Goal: Task Accomplishment & Management: Manage account settings

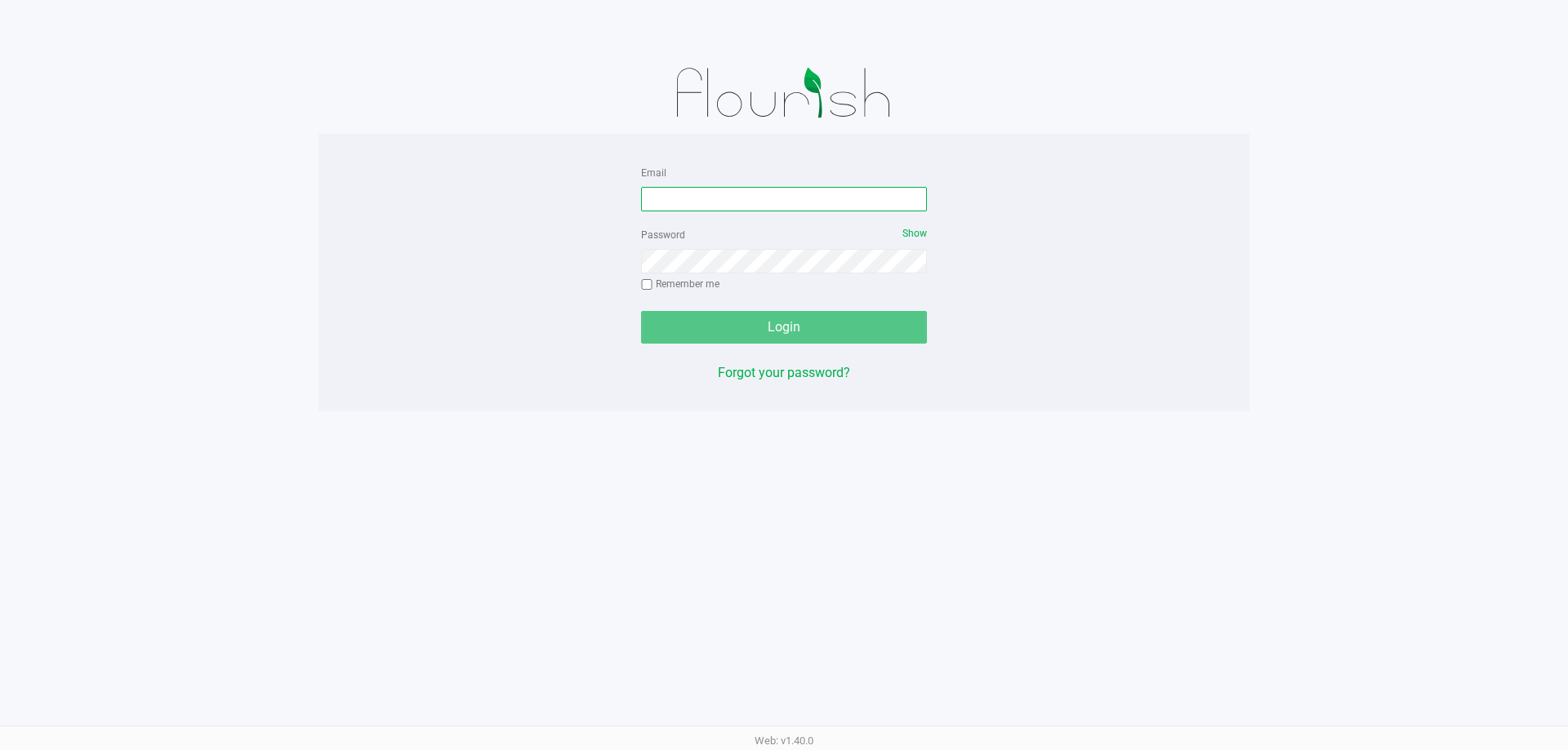
click at [722, 203] on input "Email" at bounding box center [784, 199] width 285 height 25
type input "[EMAIL_ADDRESS][DOMAIN_NAME]"
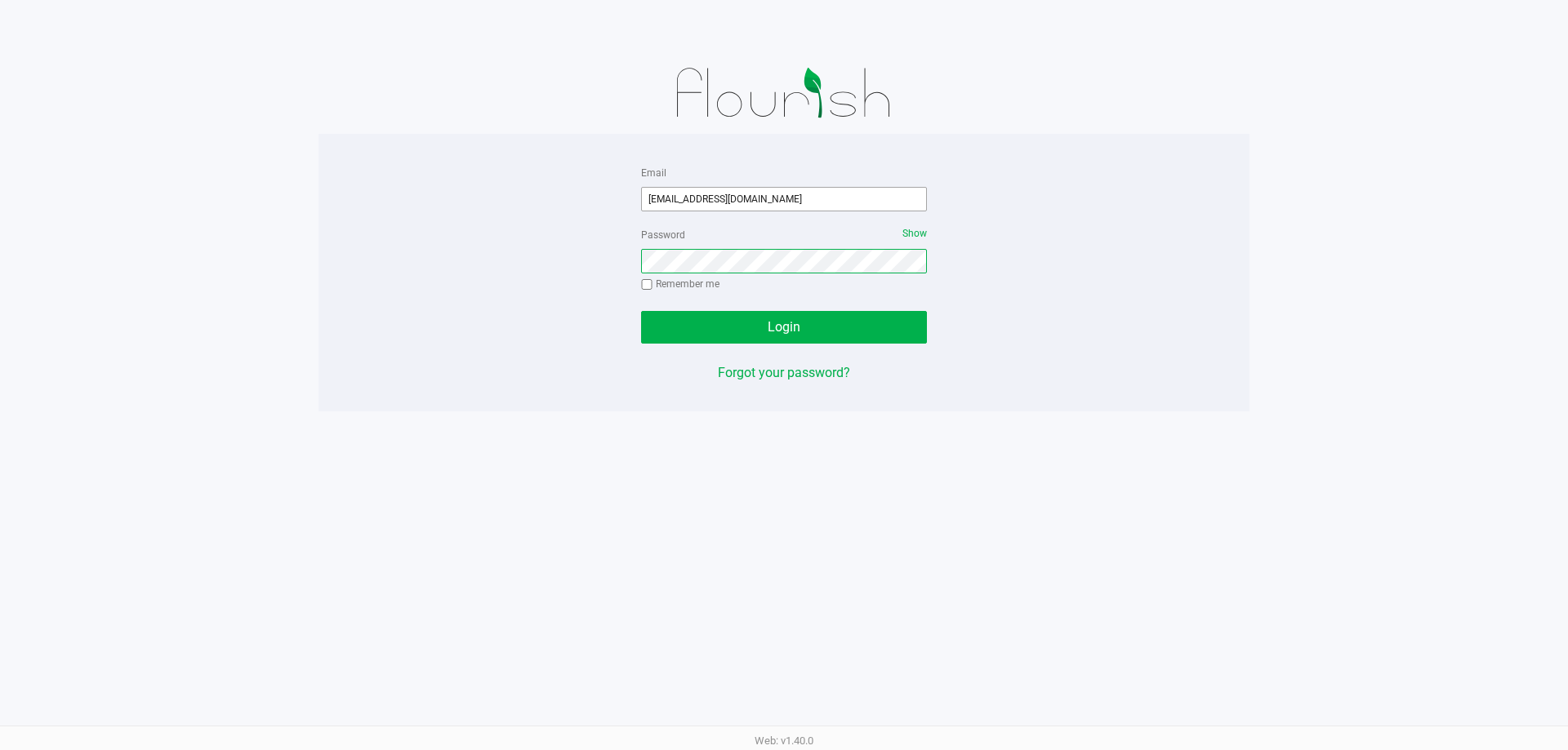
click at [641, 311] on button "Login" at bounding box center [784, 327] width 285 height 32
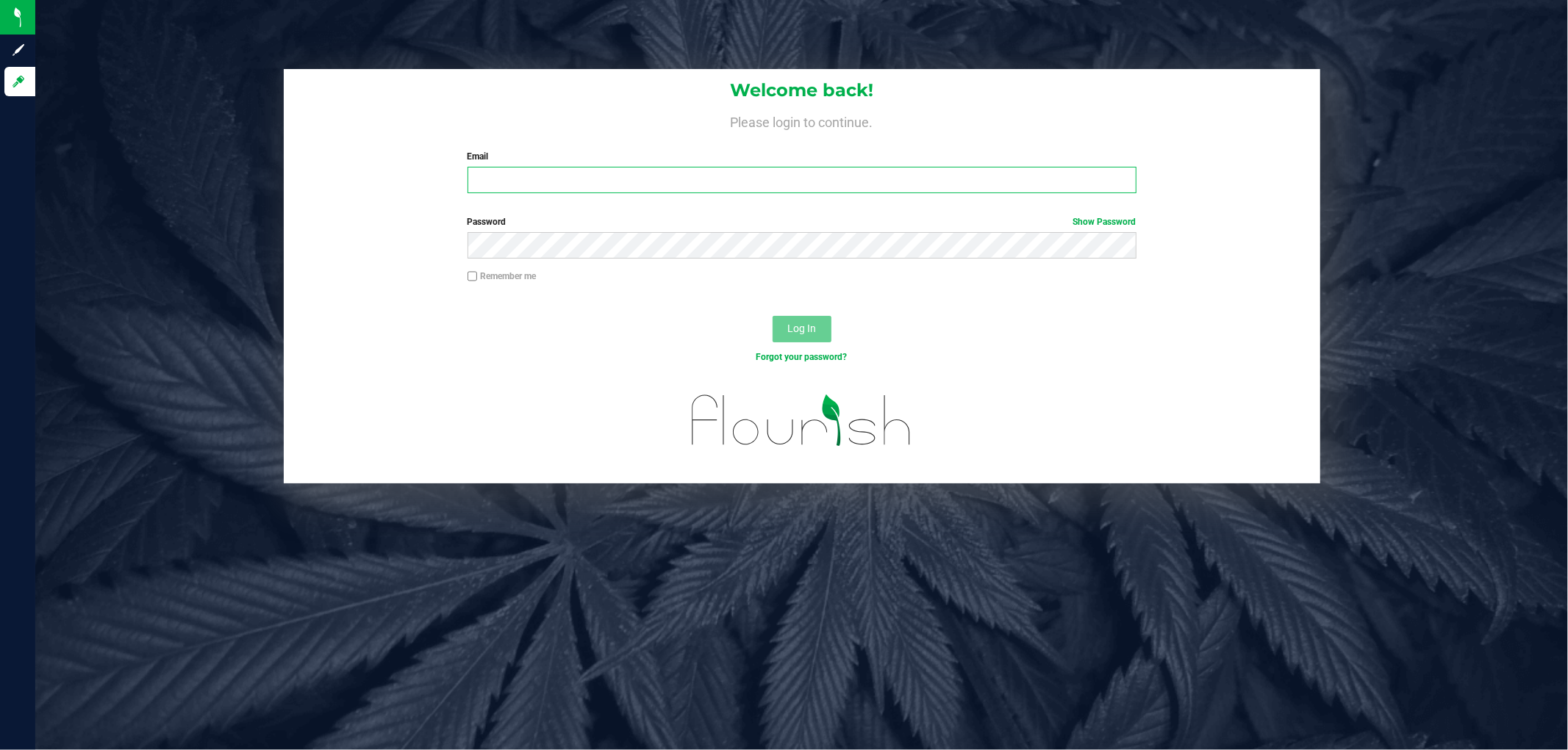
click at [765, 178] on input "Email" at bounding box center [802, 180] width 669 height 27
type input "asmithterry@liveparallel.com"
click at [772, 315] on button "Log In" at bounding box center [801, 329] width 59 height 27
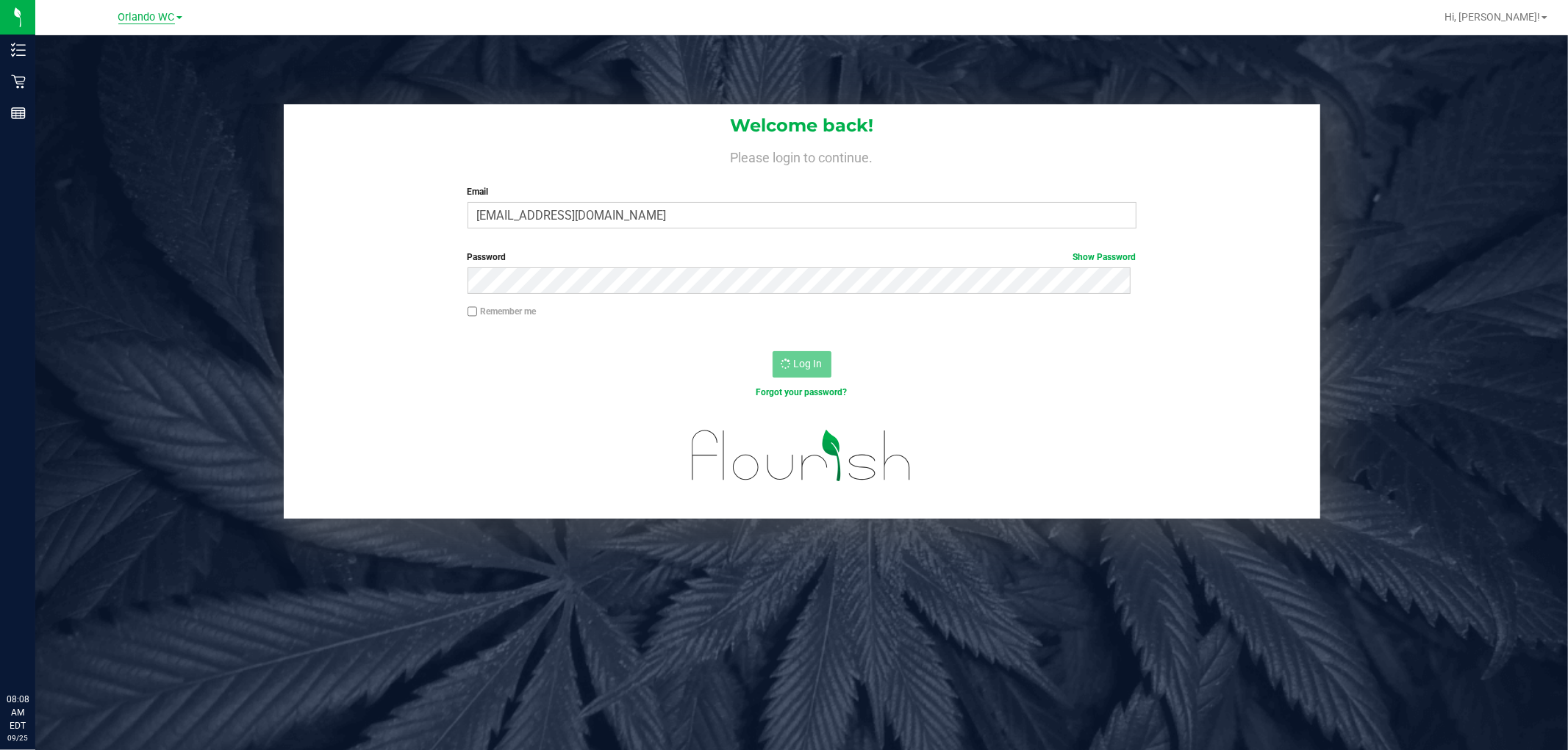
click at [144, 12] on span "Orlando WC" at bounding box center [147, 18] width 57 height 13
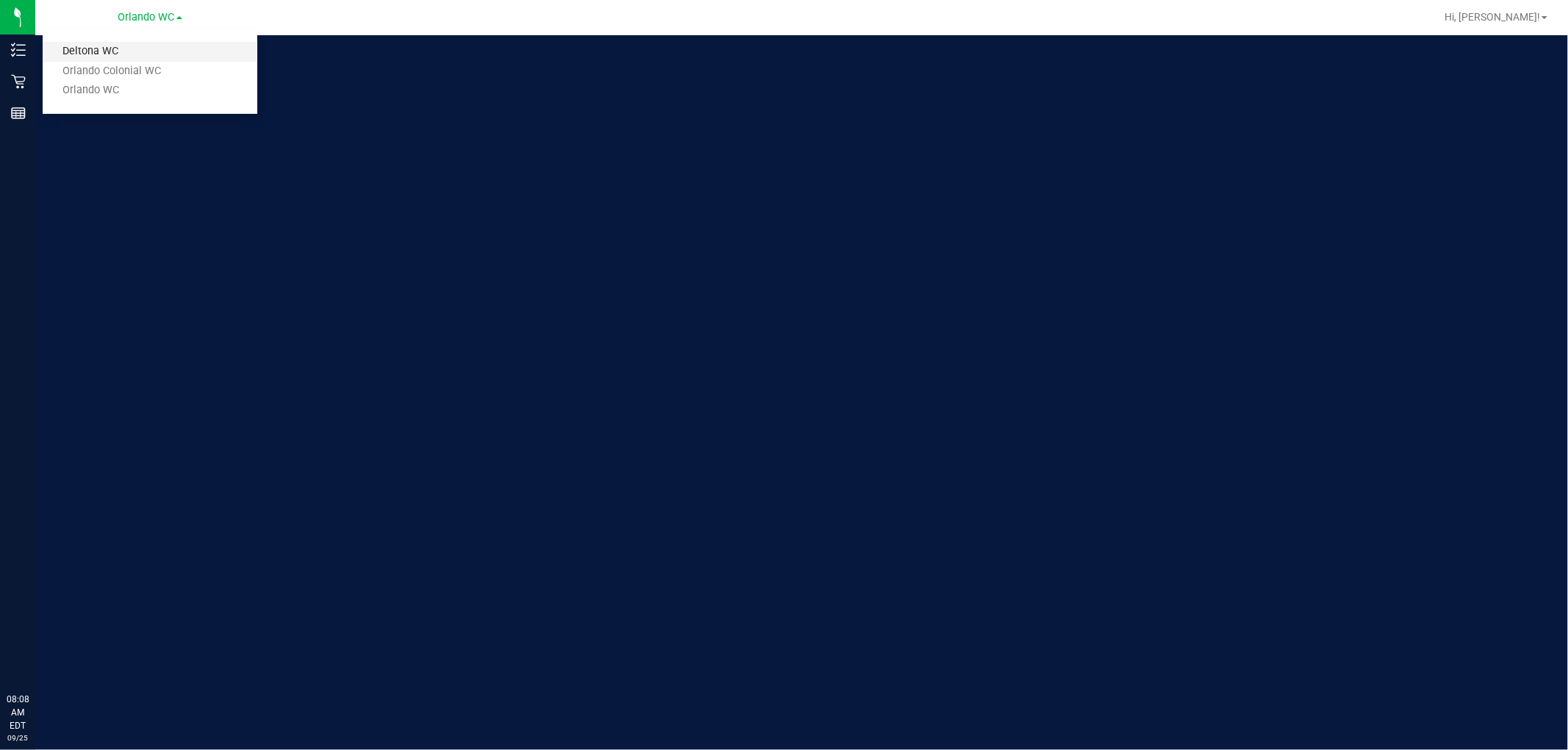
click at [119, 47] on link "Deltona WC" at bounding box center [150, 51] width 214 height 20
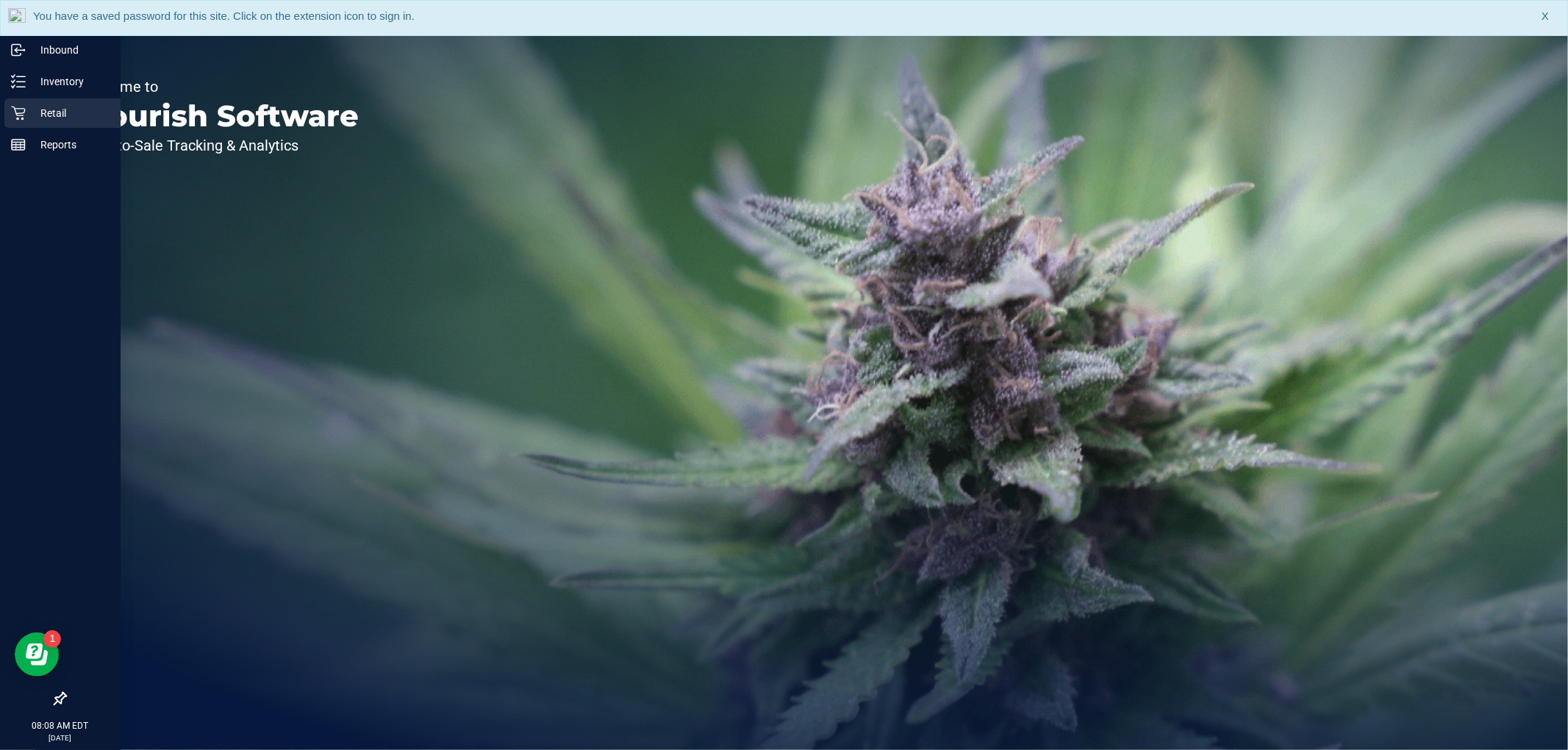
click at [44, 116] on p "Retail" at bounding box center [70, 113] width 88 height 18
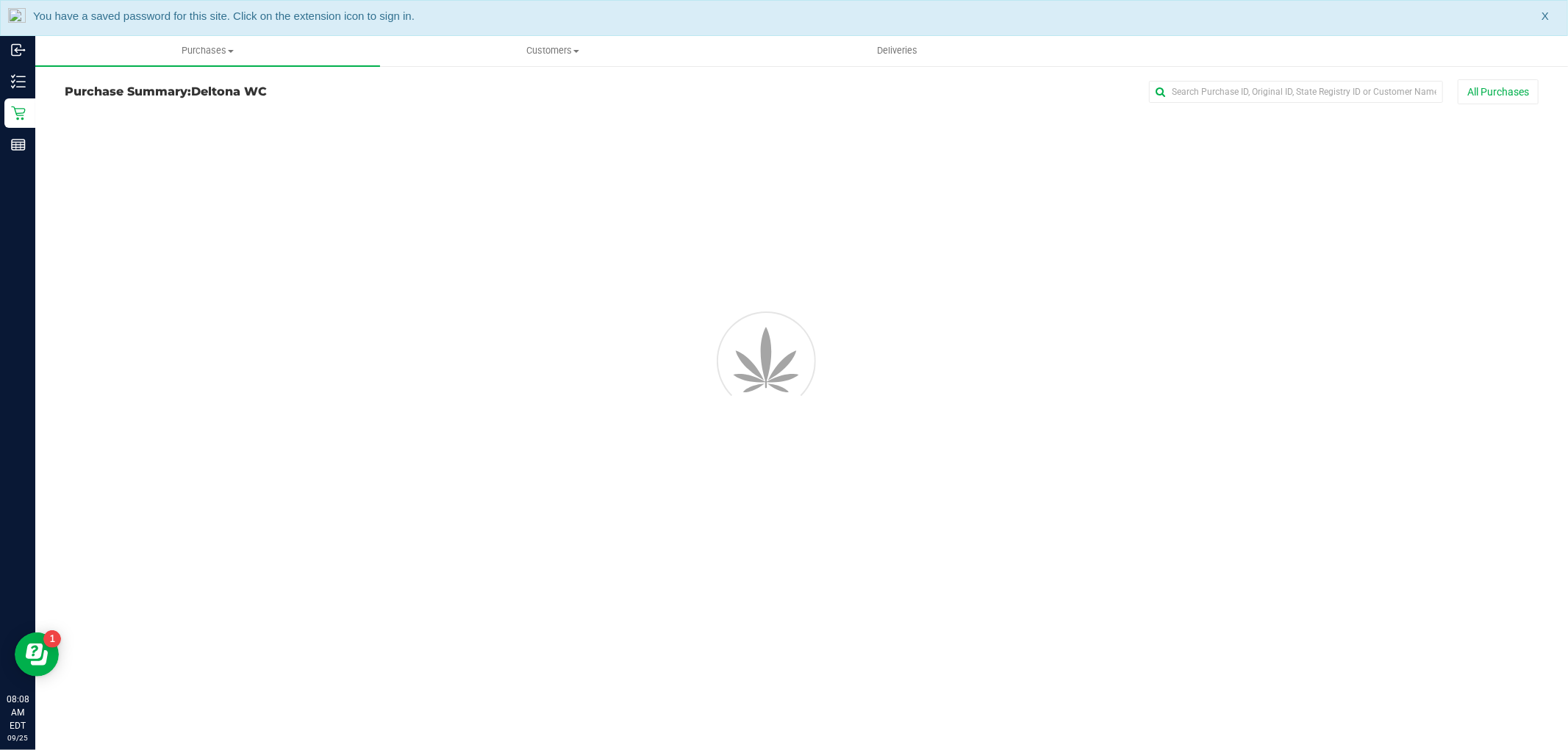
click at [1541, 16] on span "X" at bounding box center [1545, 16] width 7 height 17
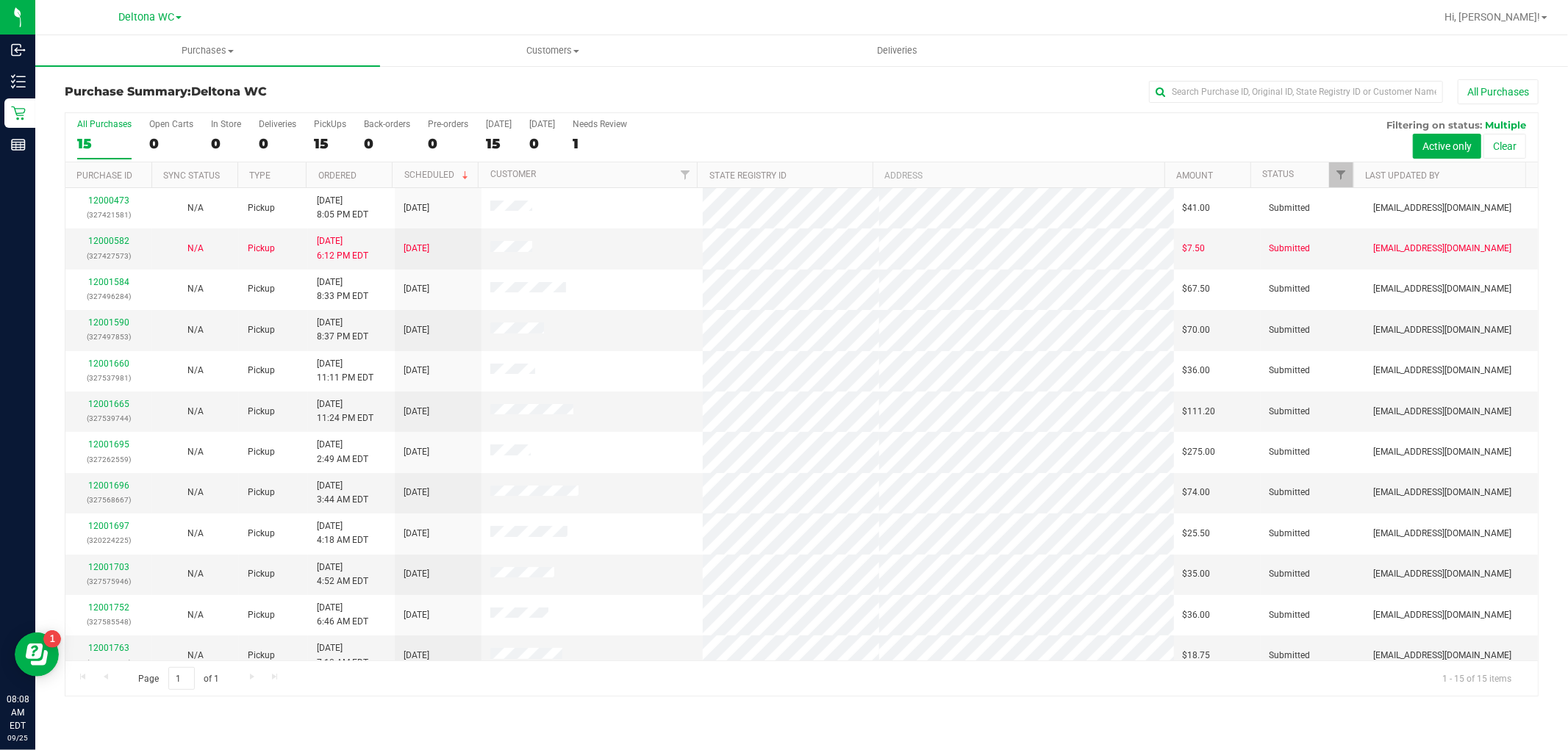
click at [694, 89] on div "All Purchases" at bounding box center [1047, 92] width 983 height 25
click at [110, 243] on link "12000582" at bounding box center [108, 241] width 41 height 10
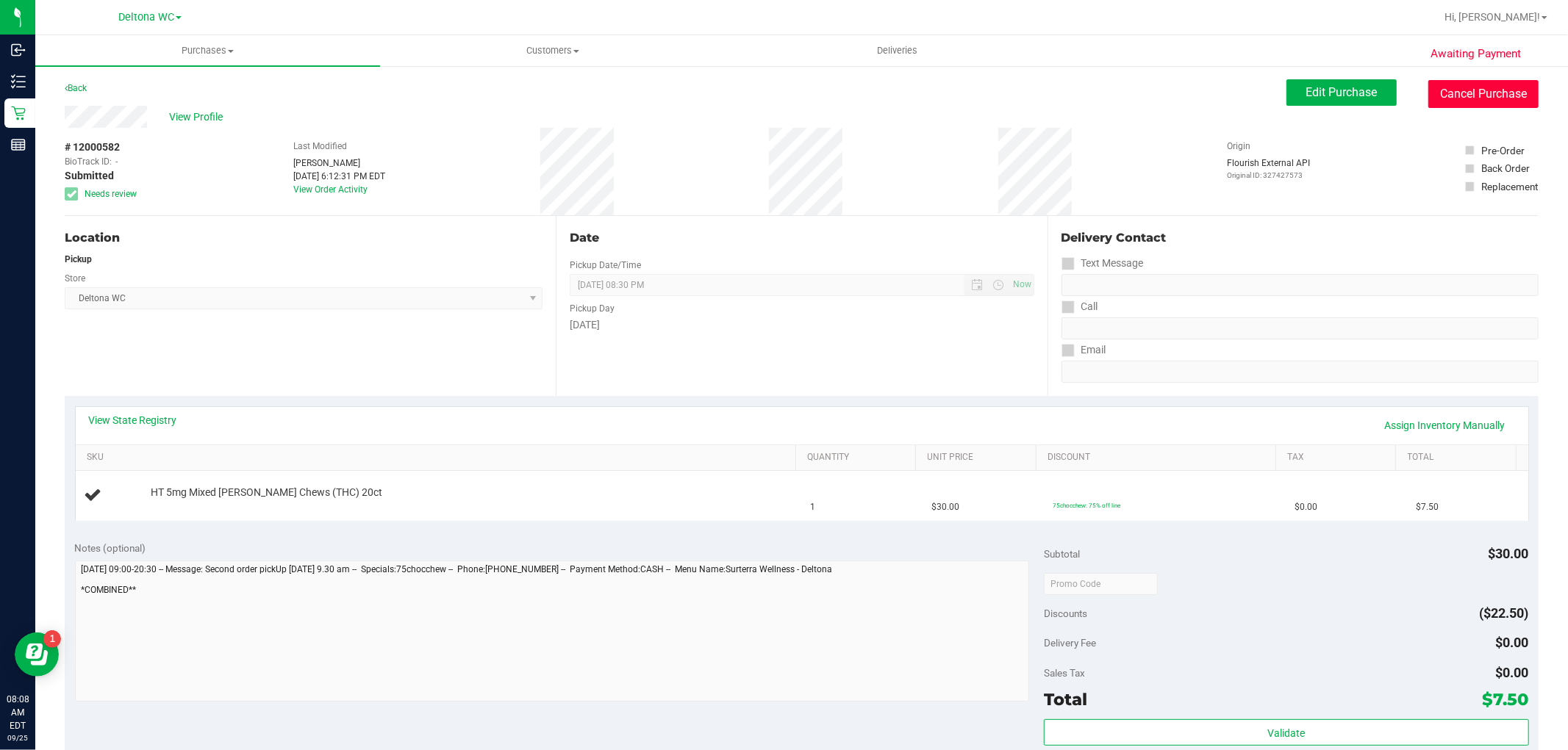
click at [1494, 89] on button "Cancel Purchase" at bounding box center [1483, 94] width 110 height 28
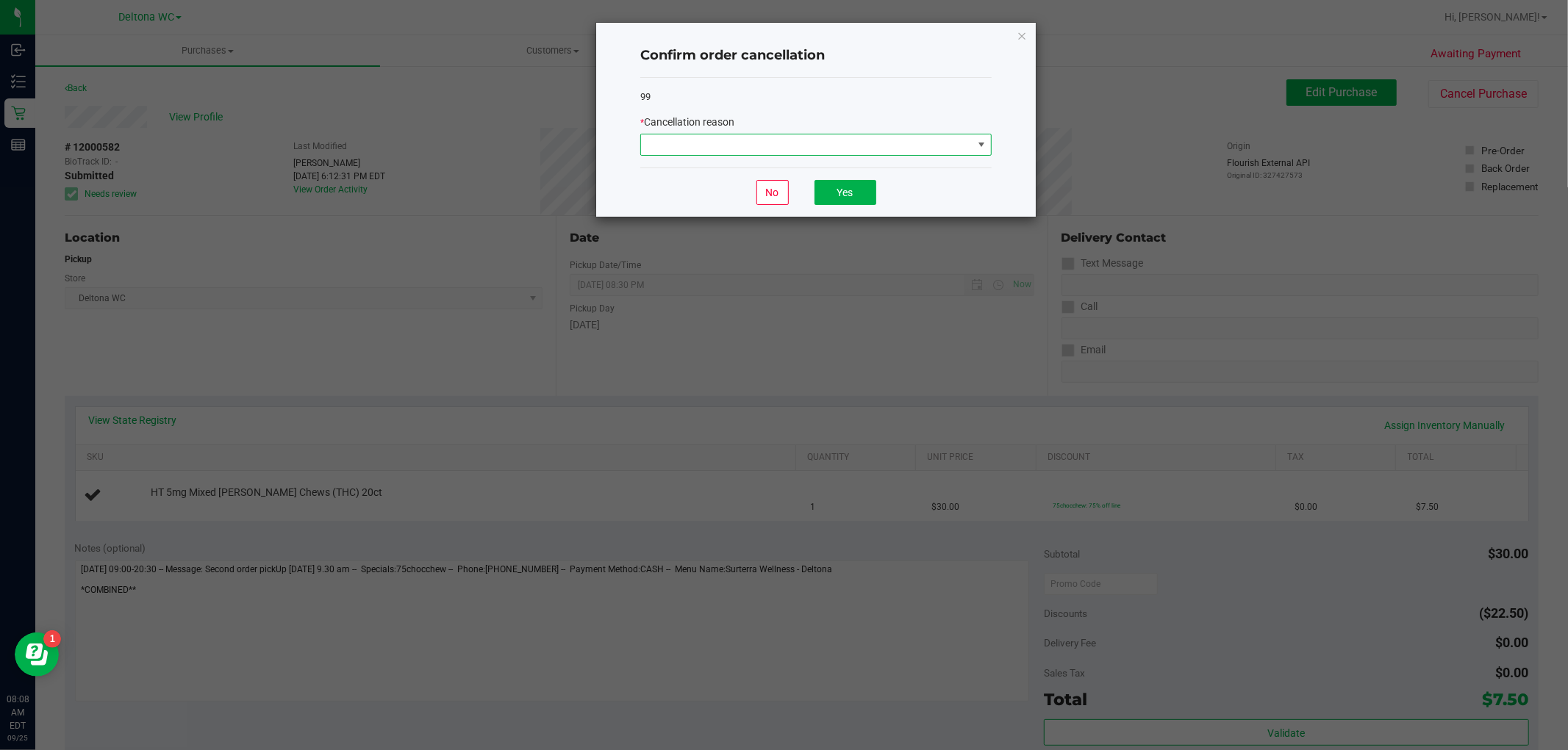
click at [855, 138] on span at bounding box center [806, 145] width 331 height 21
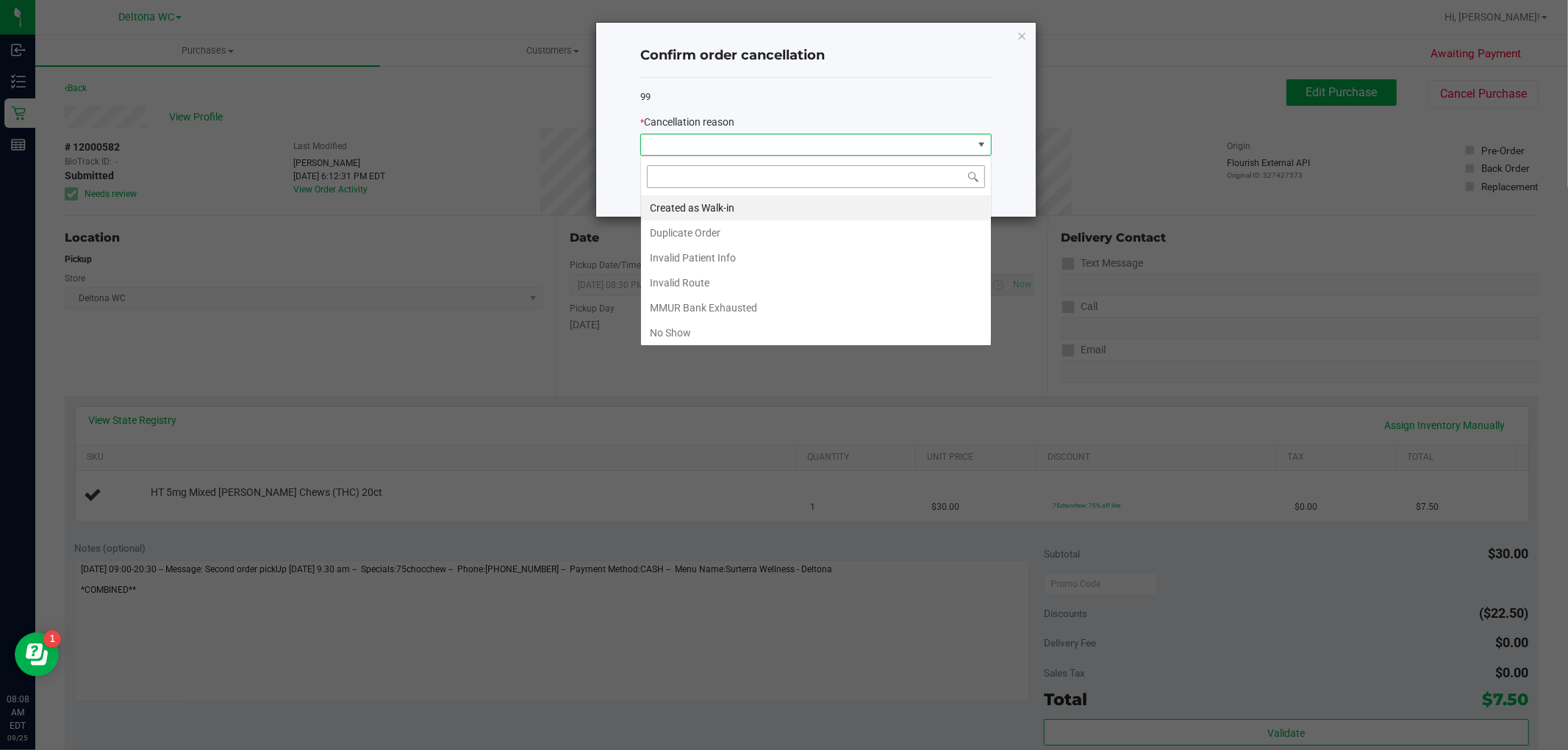
scroll to position [22, 351]
click at [766, 231] on li "Duplicate Order" at bounding box center [816, 233] width 350 height 25
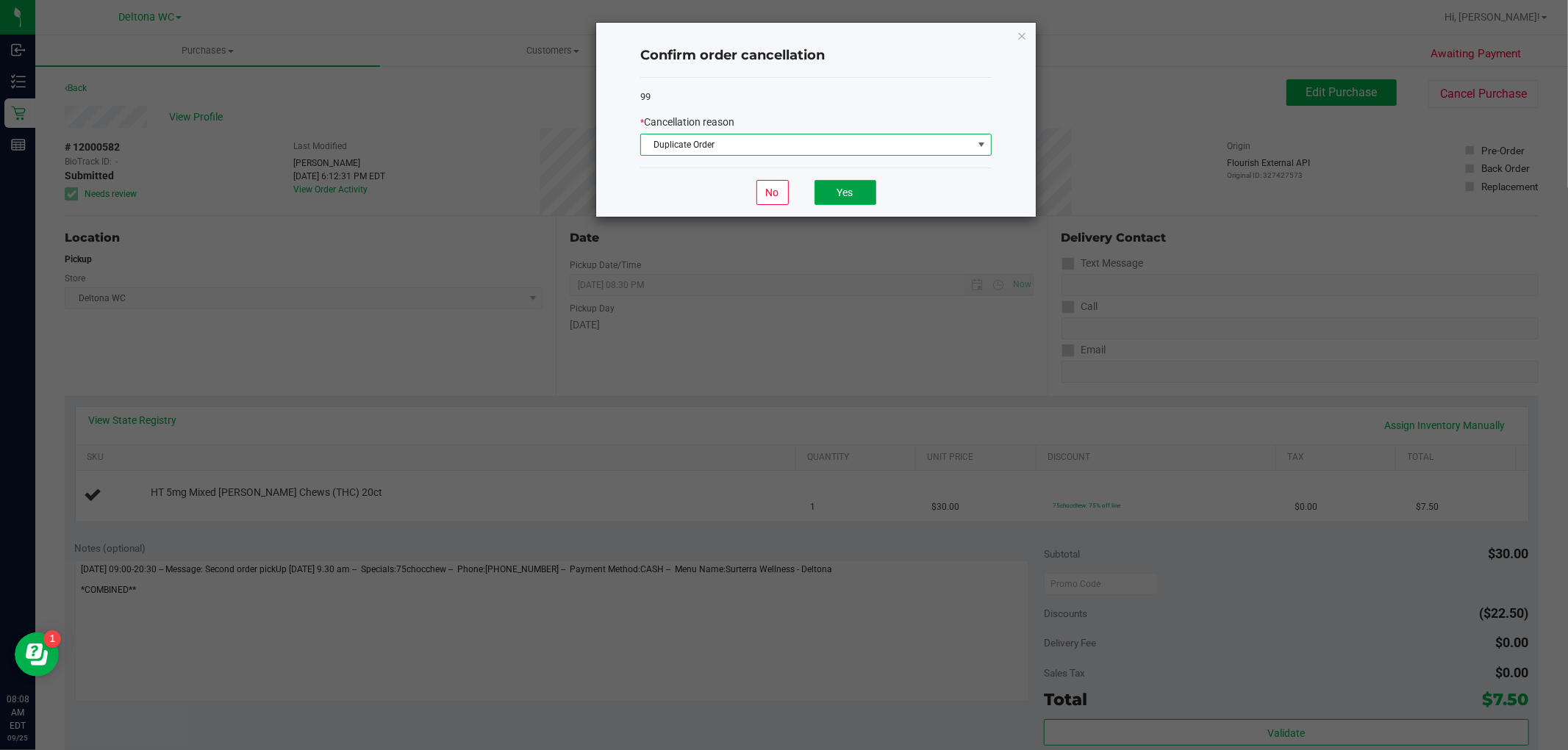
click at [822, 189] on button "Yes" at bounding box center [845, 193] width 62 height 25
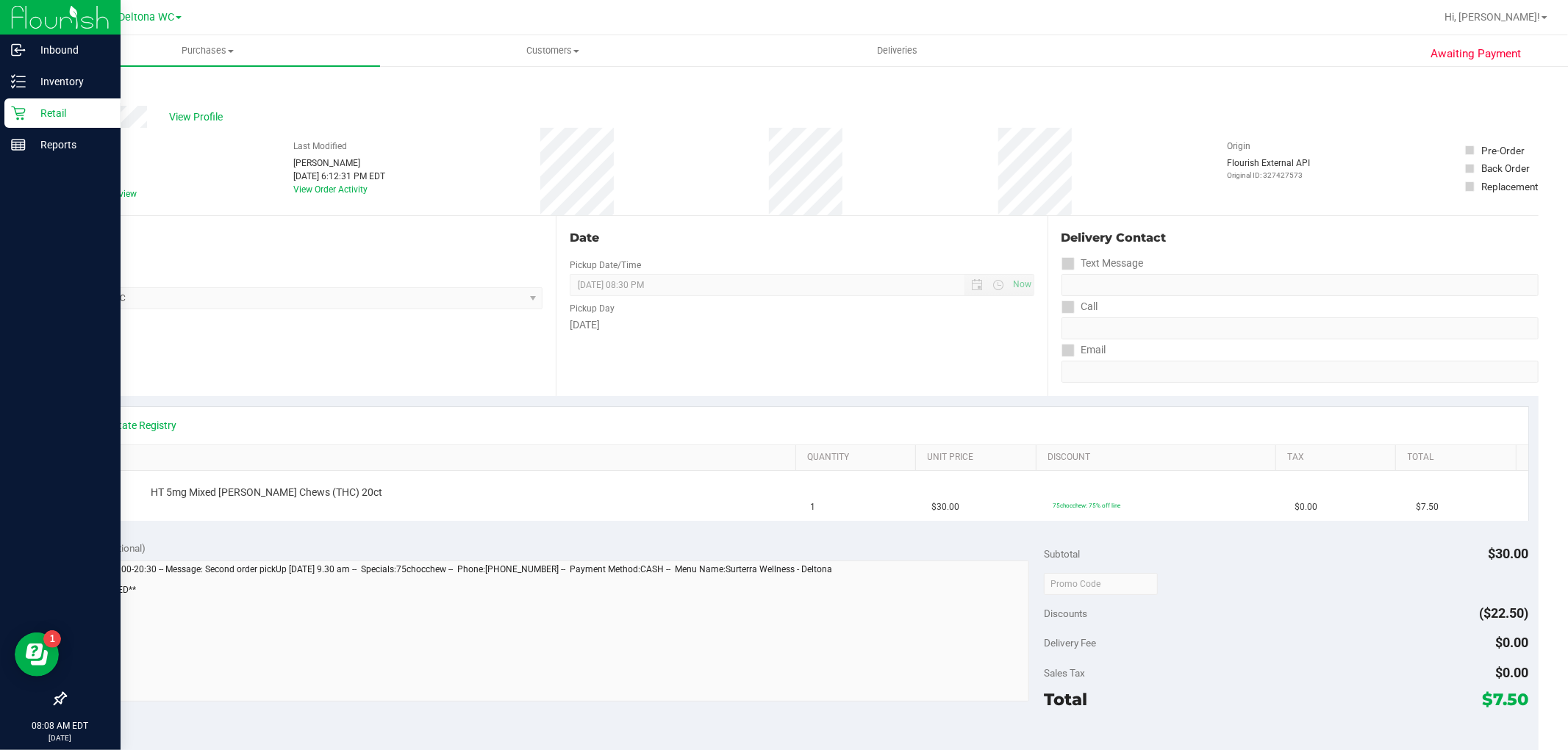
click at [19, 115] on icon at bounding box center [18, 113] width 14 height 14
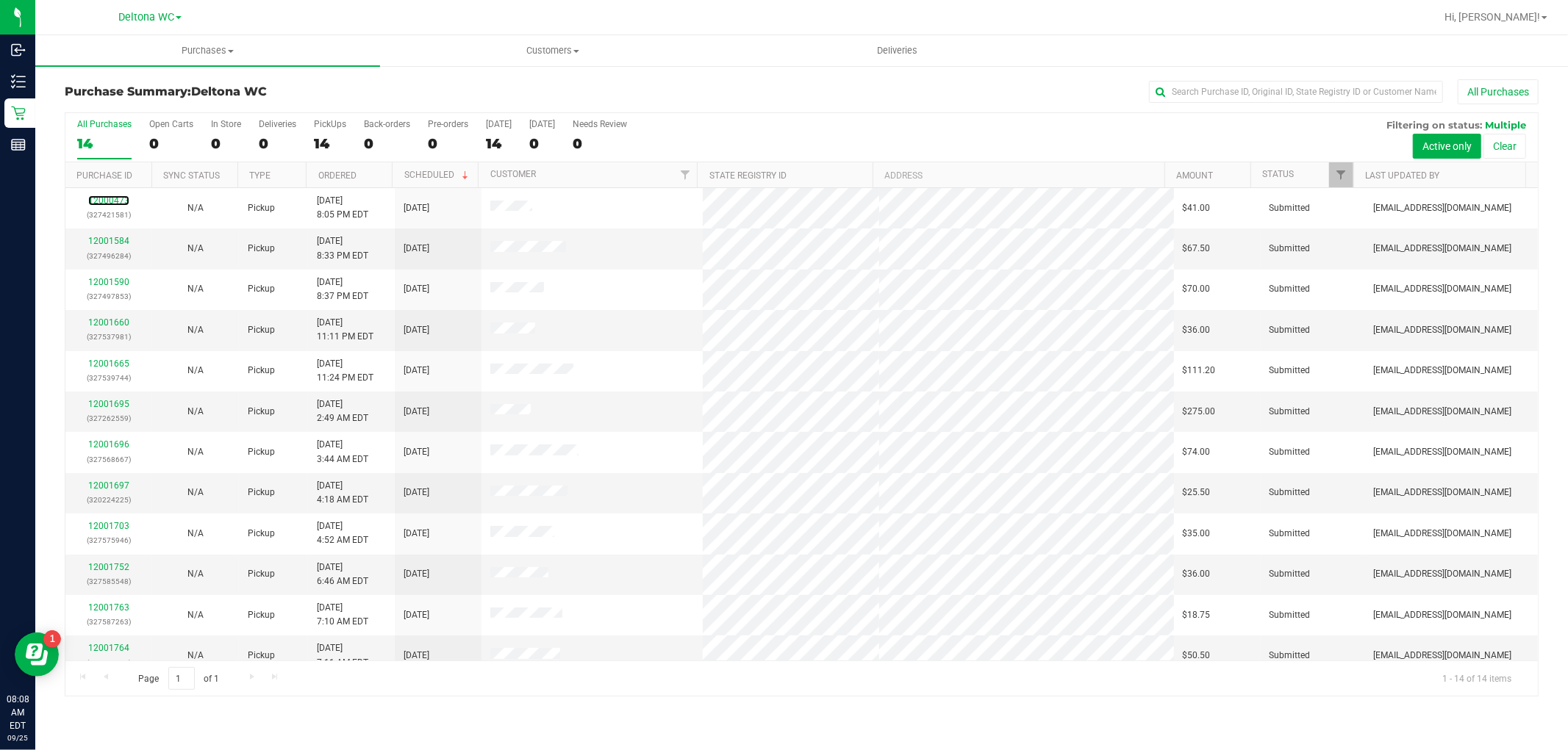
click at [107, 199] on link "12000473" at bounding box center [108, 201] width 41 height 10
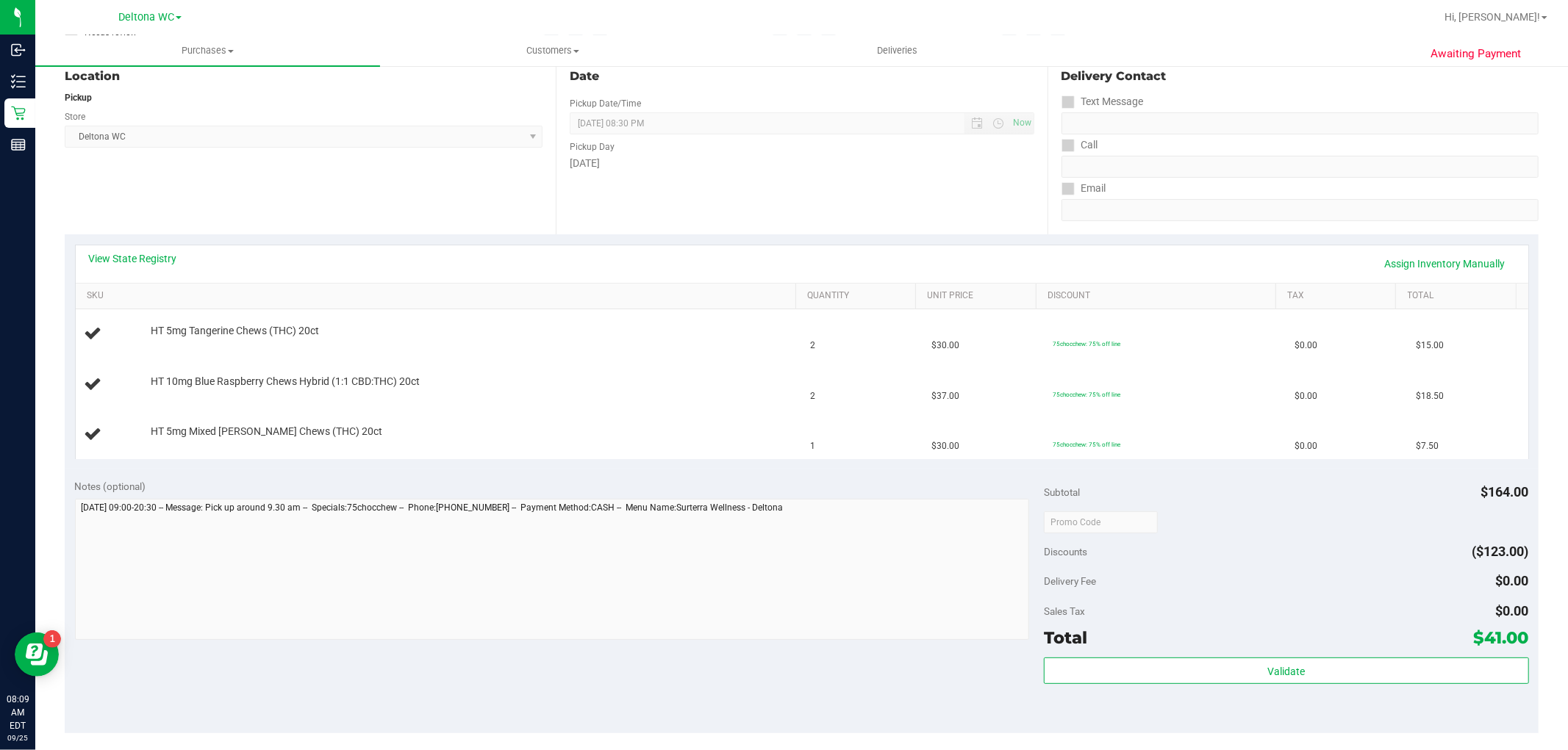
scroll to position [163, 0]
click at [130, 258] on link "View State Registry" at bounding box center [133, 257] width 88 height 15
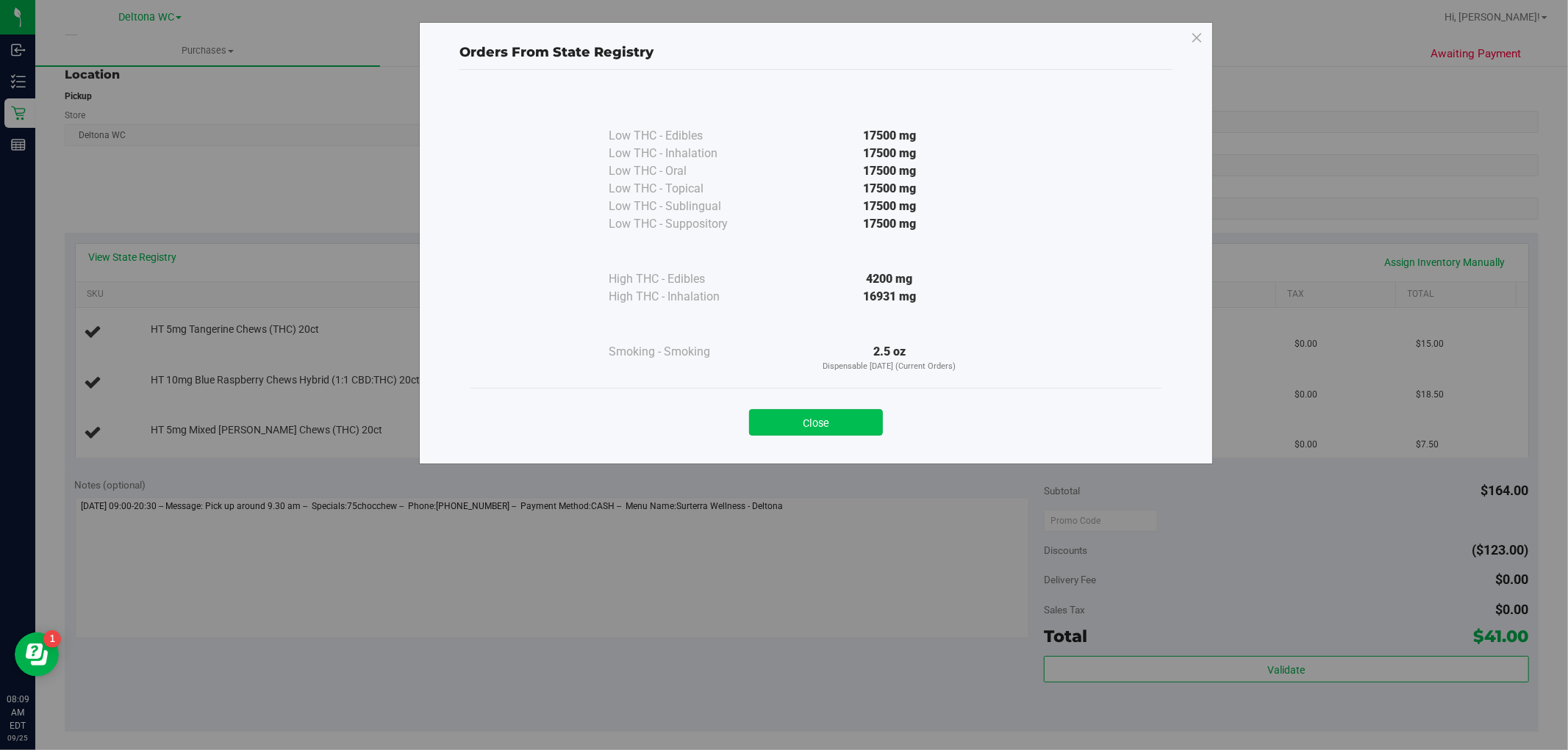
click at [805, 410] on button "Close" at bounding box center [816, 423] width 134 height 27
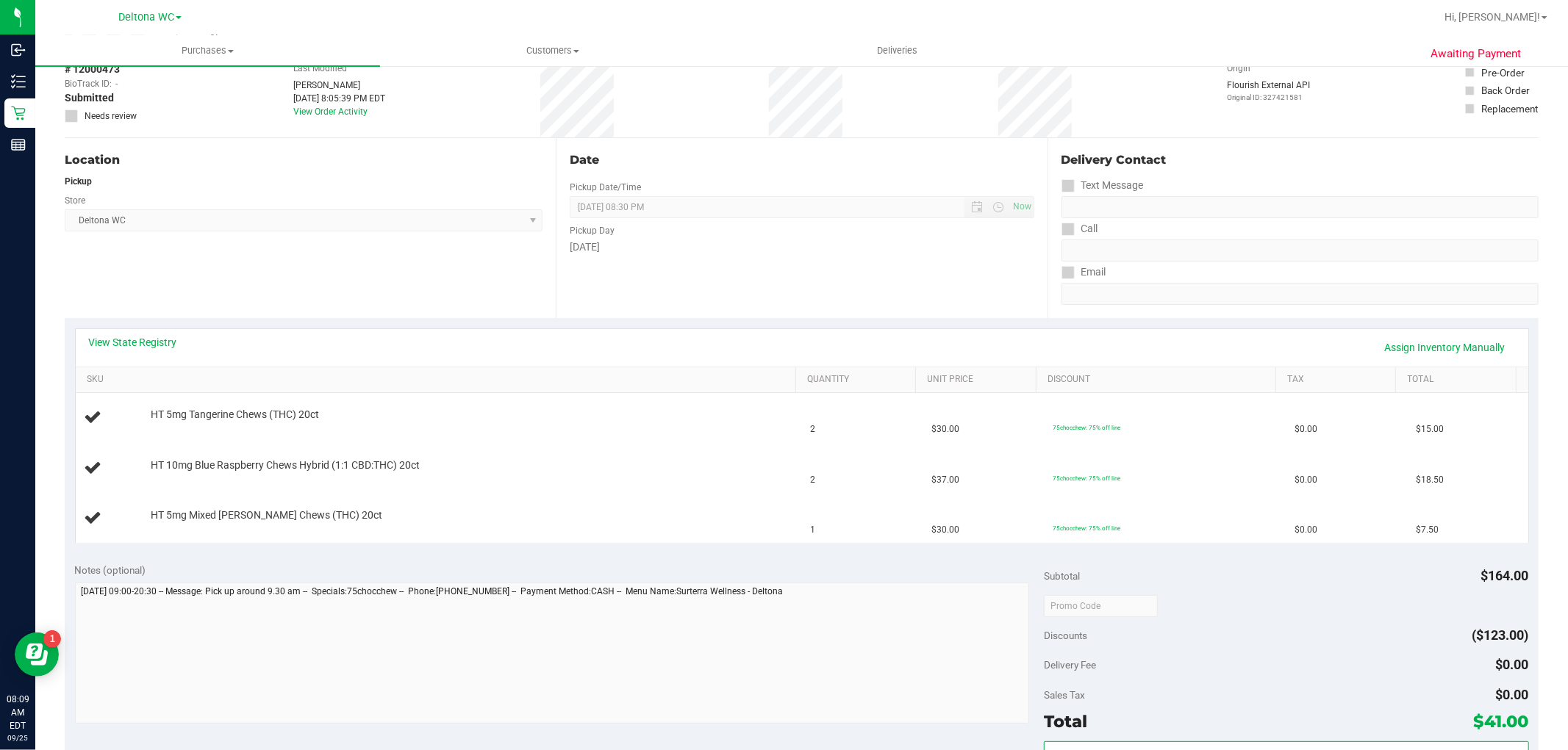
scroll to position [0, 0]
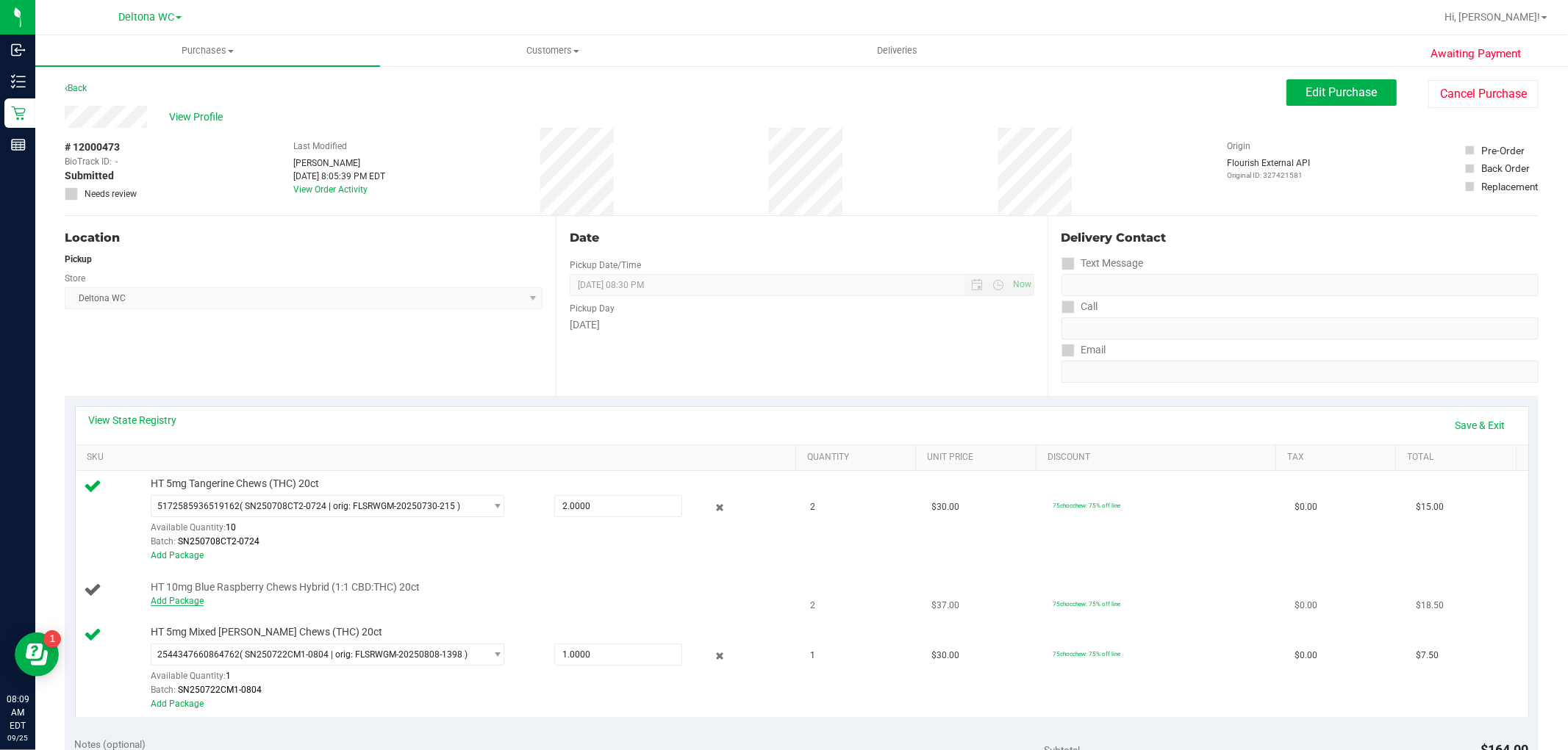
click at [186, 600] on link "Add Package" at bounding box center [176, 601] width 53 height 10
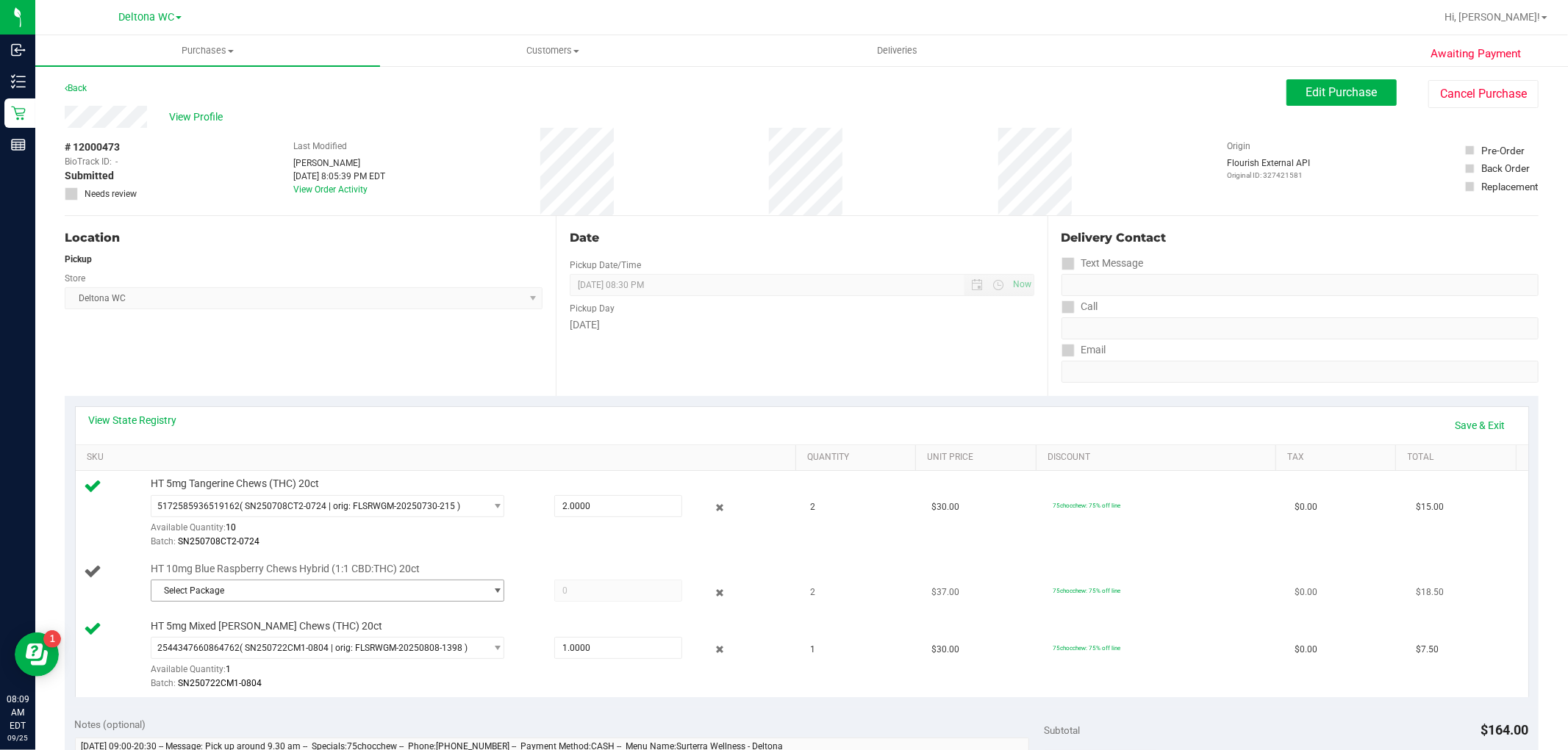
click at [249, 599] on span "Select Package" at bounding box center [318, 591] width 334 height 21
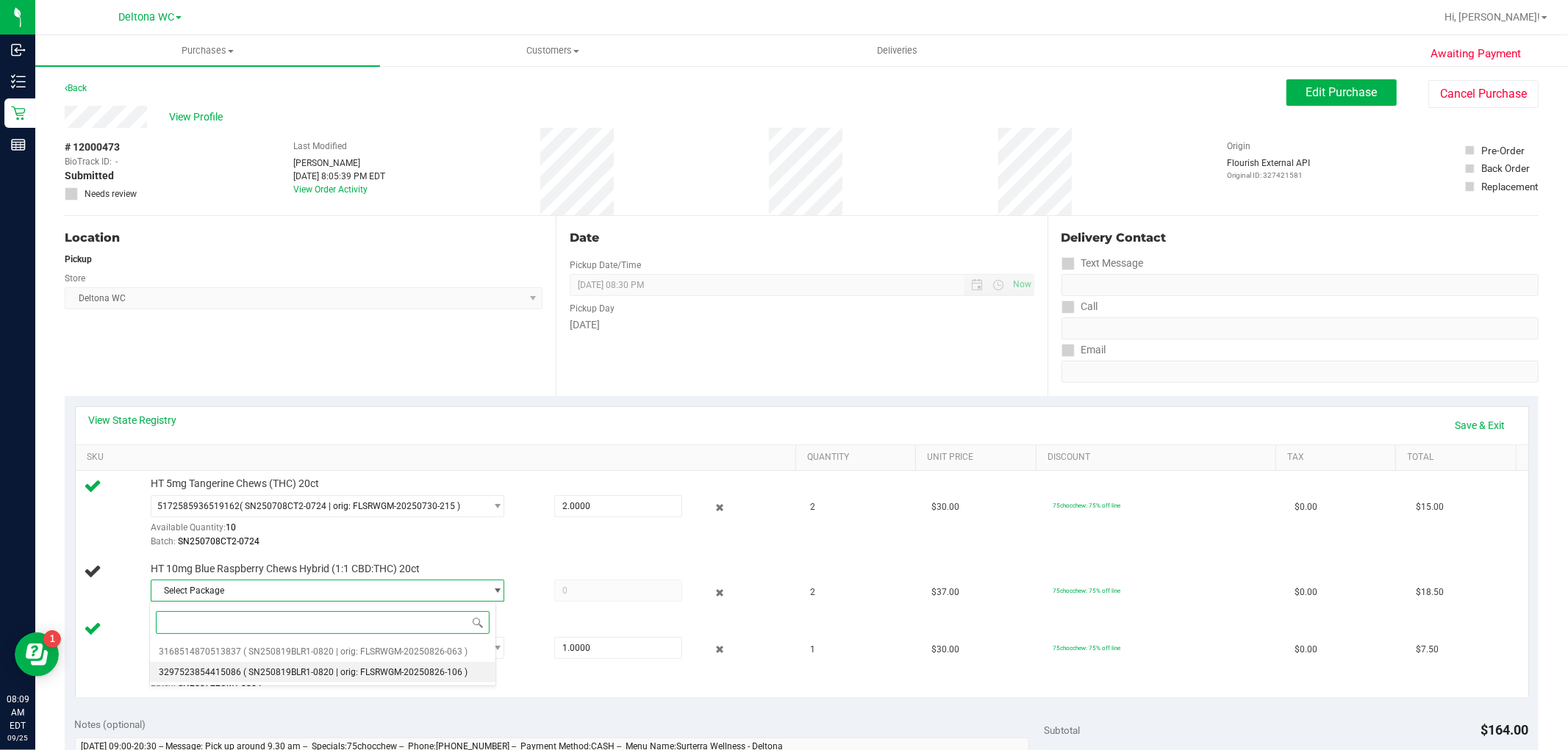
click at [275, 670] on span "( SN250819BLR1-0820 | orig: FLSRWGM-20250826-106 )" at bounding box center [355, 672] width 224 height 10
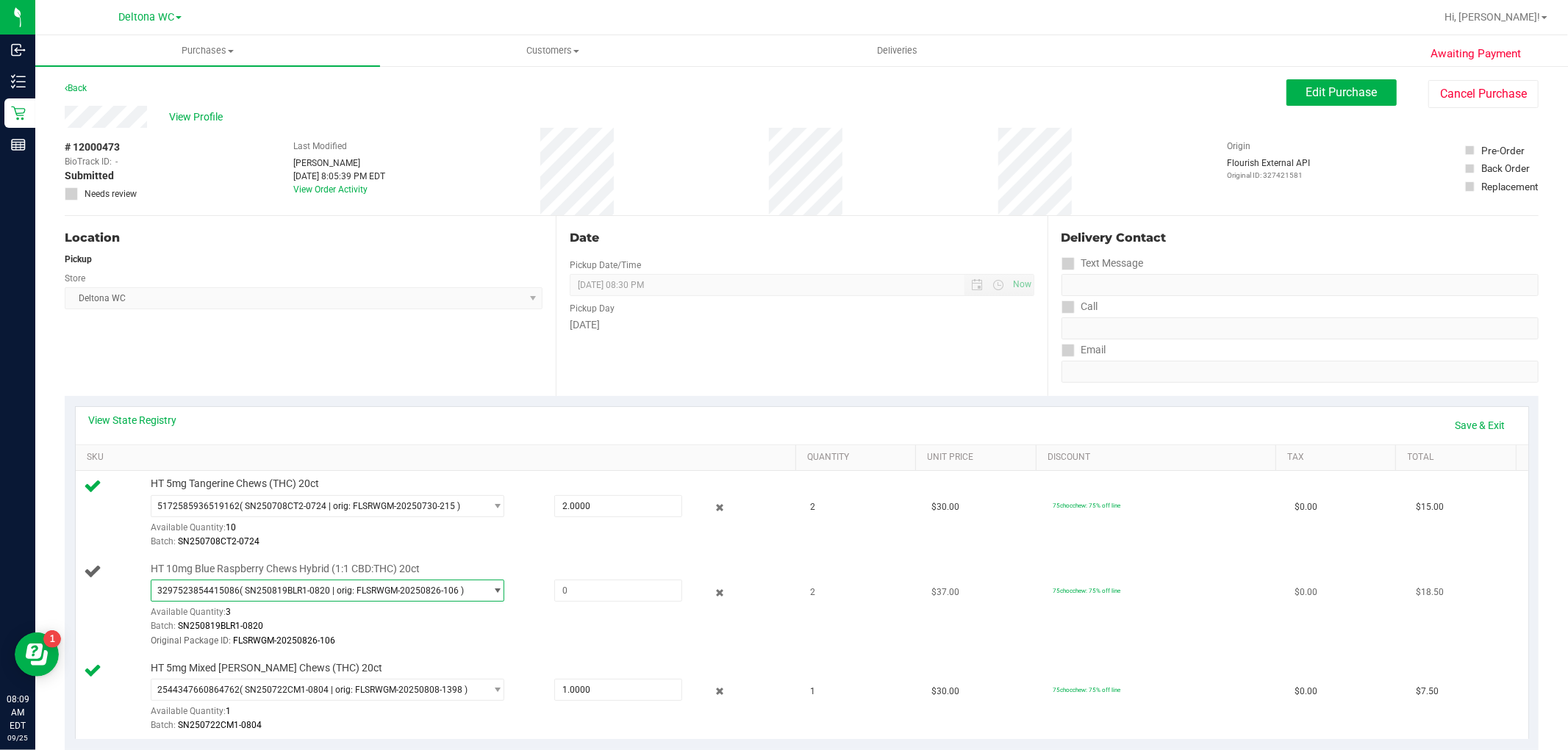
click at [283, 592] on span "( SN250819BLR1-0820 | orig: FLSRWGM-20250826-106 )" at bounding box center [351, 591] width 224 height 10
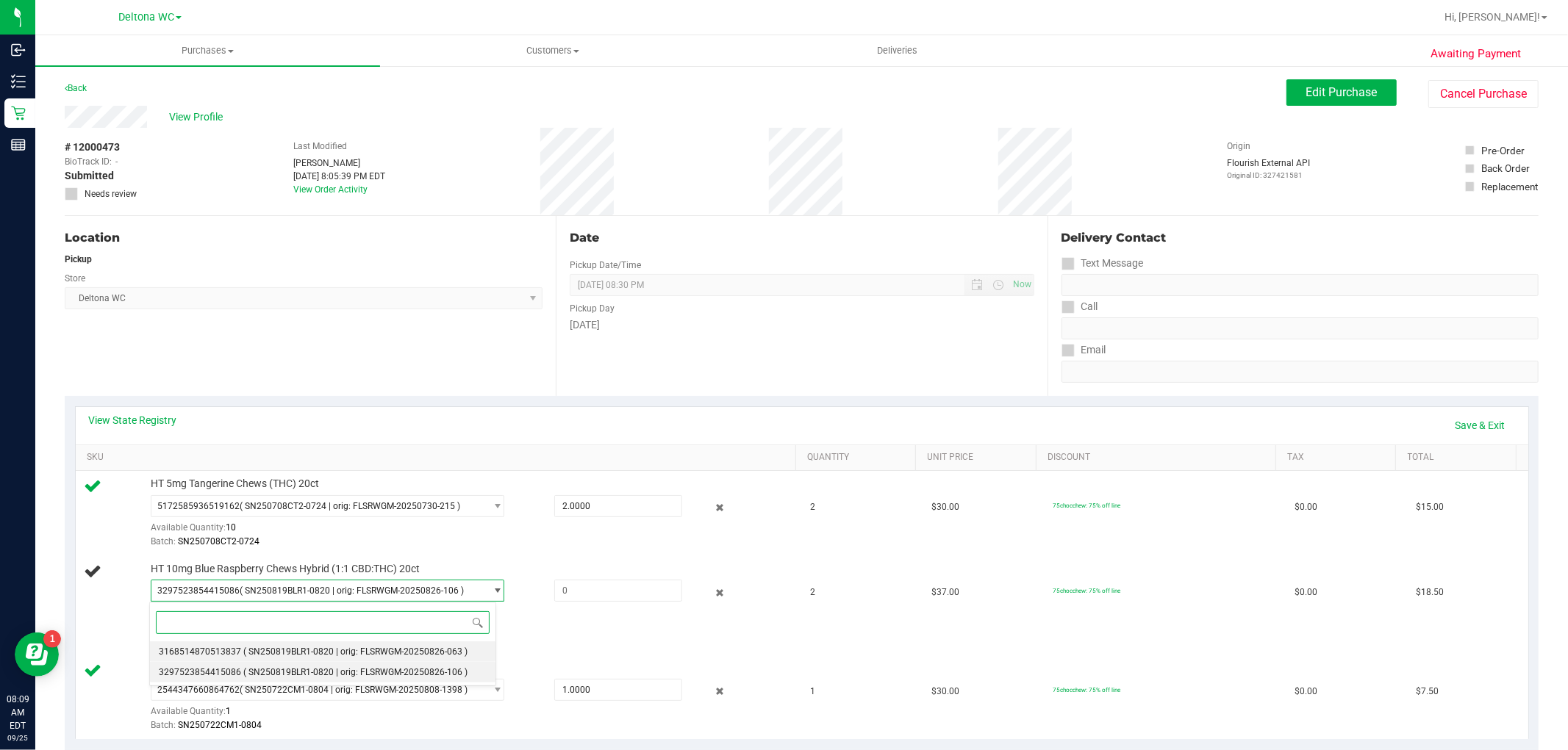
click at [283, 654] on span "( SN250819BLR1-0820 | orig: FLSRWGM-20250826-063 )" at bounding box center [355, 652] width 224 height 10
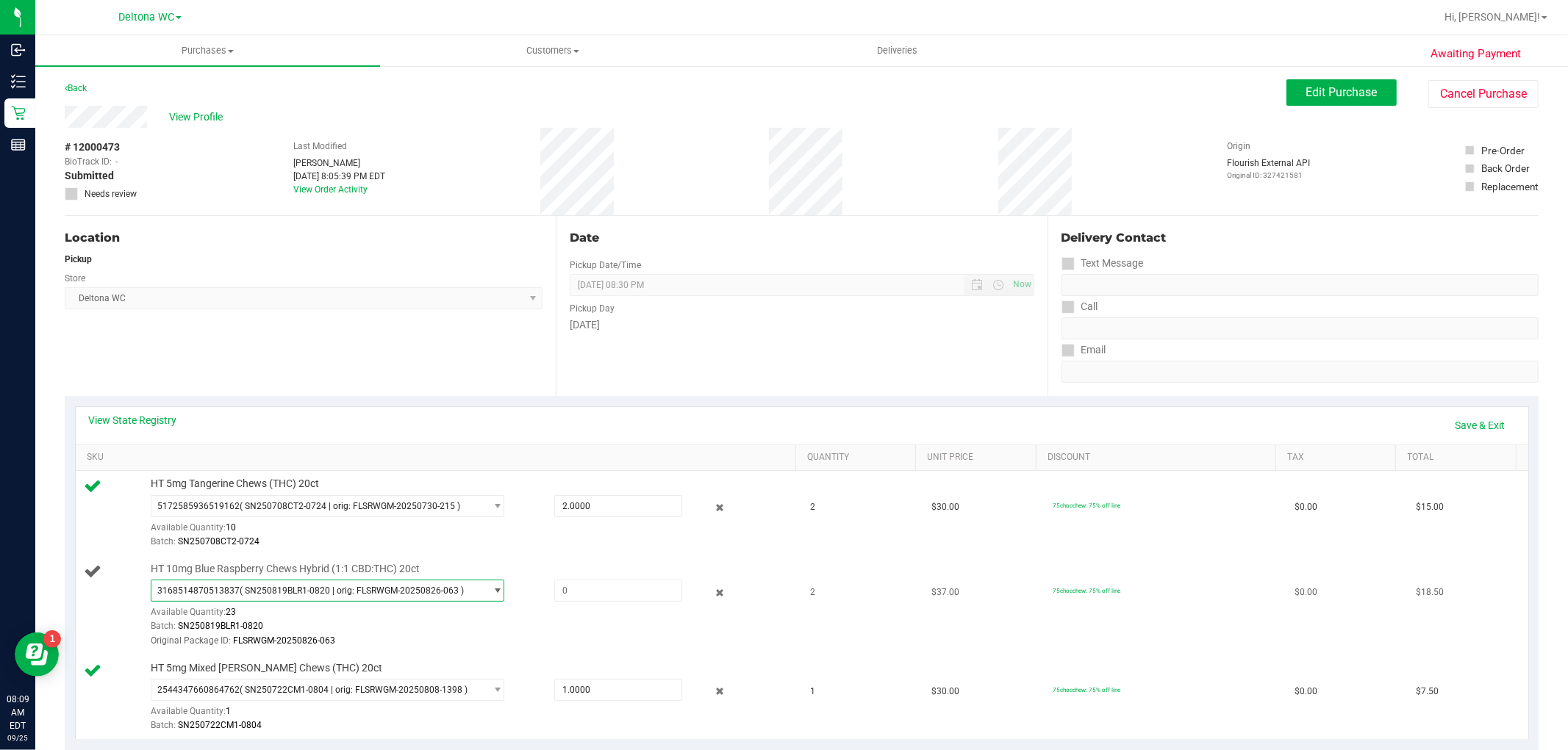
click at [304, 589] on span "( SN250819BLR1-0820 | orig: FLSRWGM-20250826-063 )" at bounding box center [351, 591] width 224 height 10
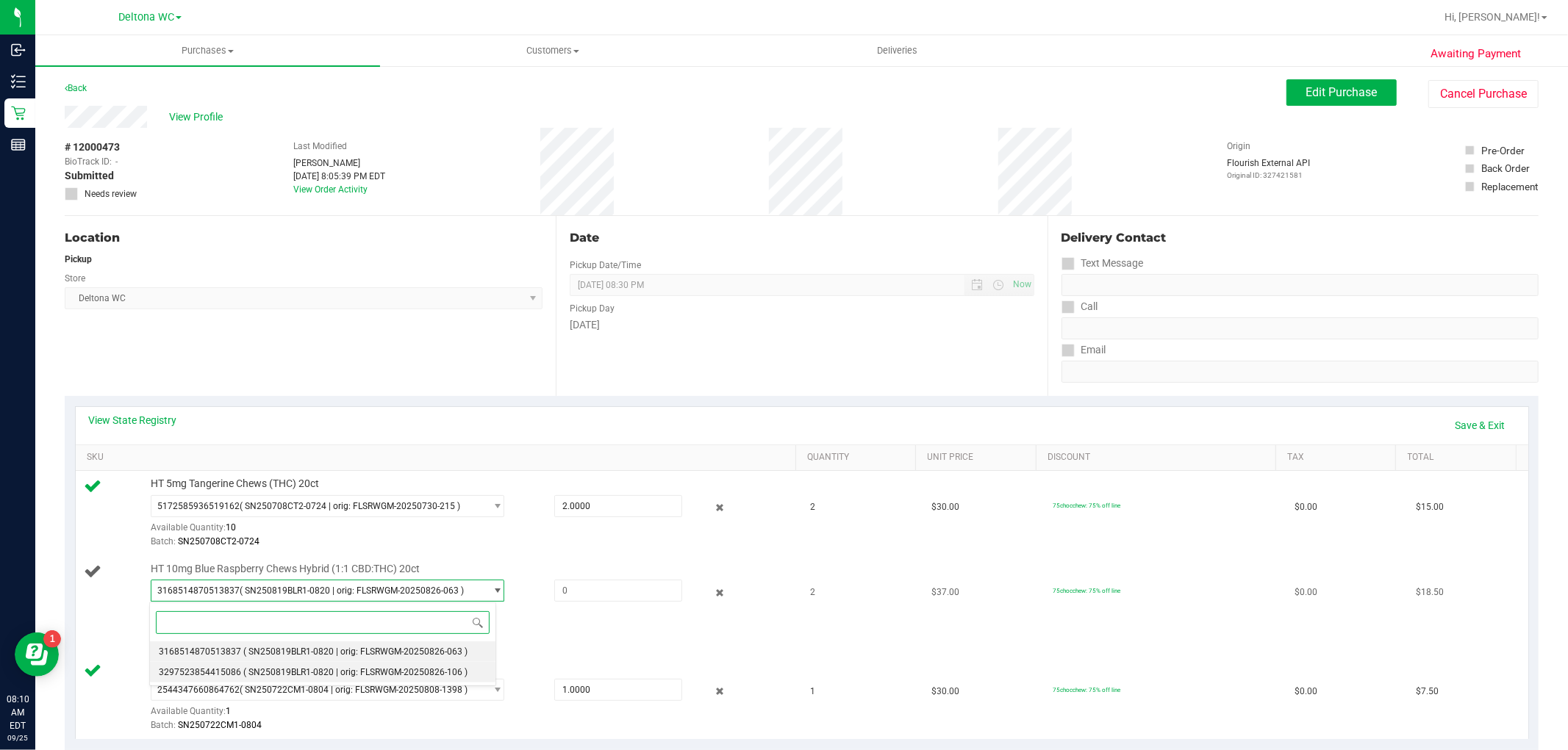
drag, startPoint x: 325, startPoint y: 672, endPoint x: 465, endPoint y: 639, distance: 143.8
click at [328, 670] on span "( SN250819BLR1-0820 | orig: FLSRWGM-20250826-106 )" at bounding box center [355, 672] width 224 height 10
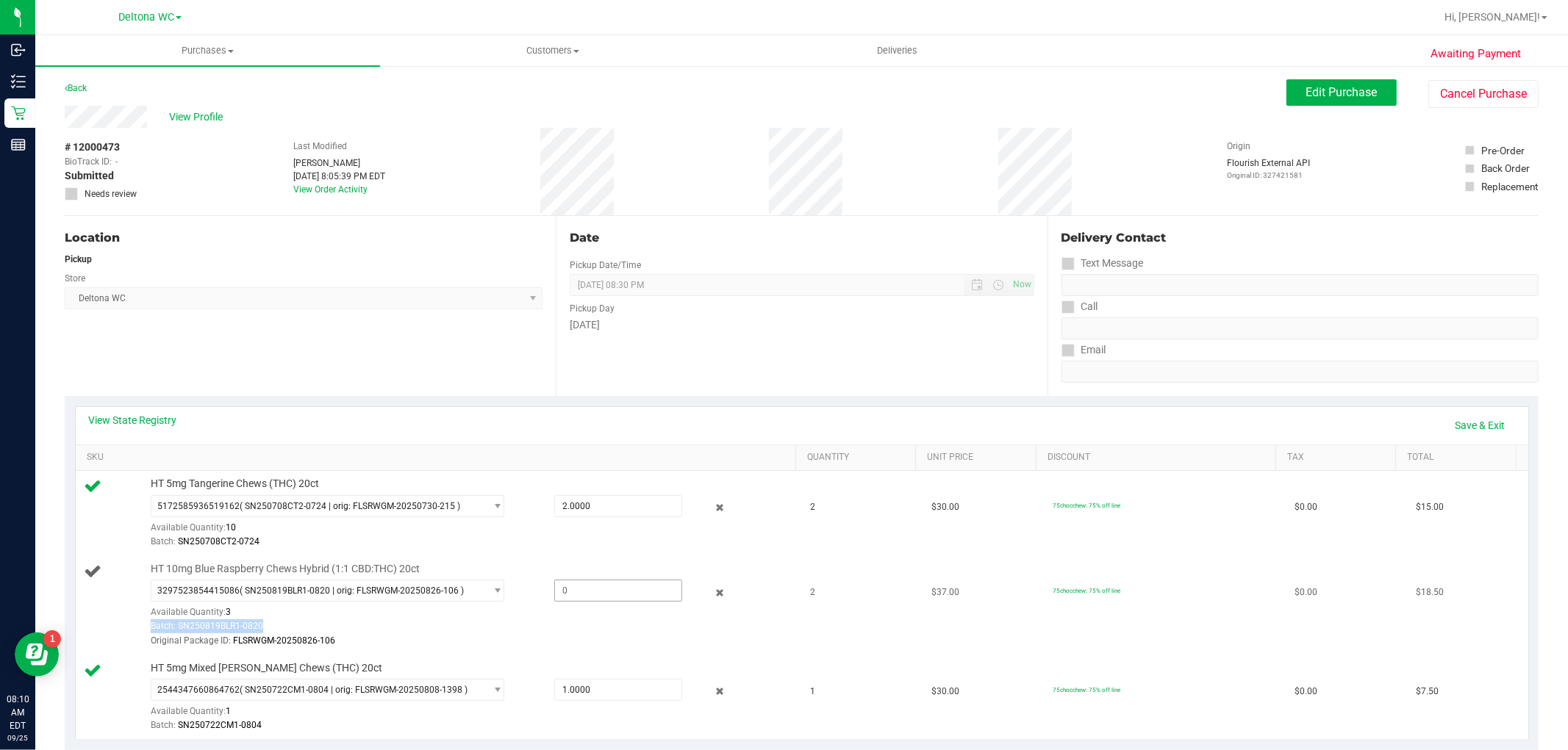
click at [563, 600] on div "3297523854415086 ( SN250819BLR1-0820 | orig: FLSRWGM-20250826-106 ) 31685148705…" at bounding box center [469, 614] width 638 height 68
click at [567, 590] on span at bounding box center [618, 591] width 128 height 22
type input "2"
type input "2.0000"
click at [971, 577] on td "$37.00" at bounding box center [983, 605] width 121 height 99
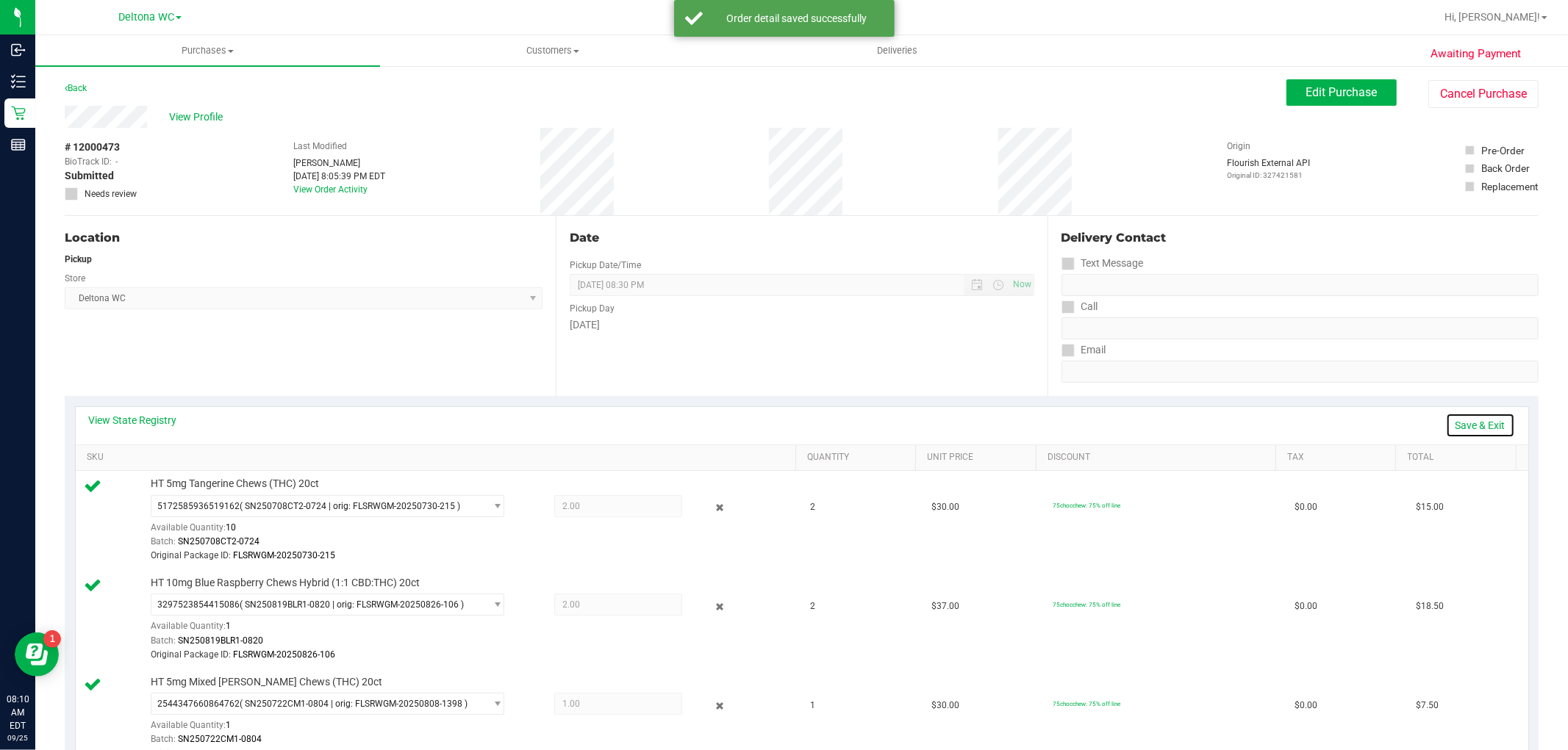
click at [1459, 429] on link "Save & Exit" at bounding box center [1480, 426] width 69 height 25
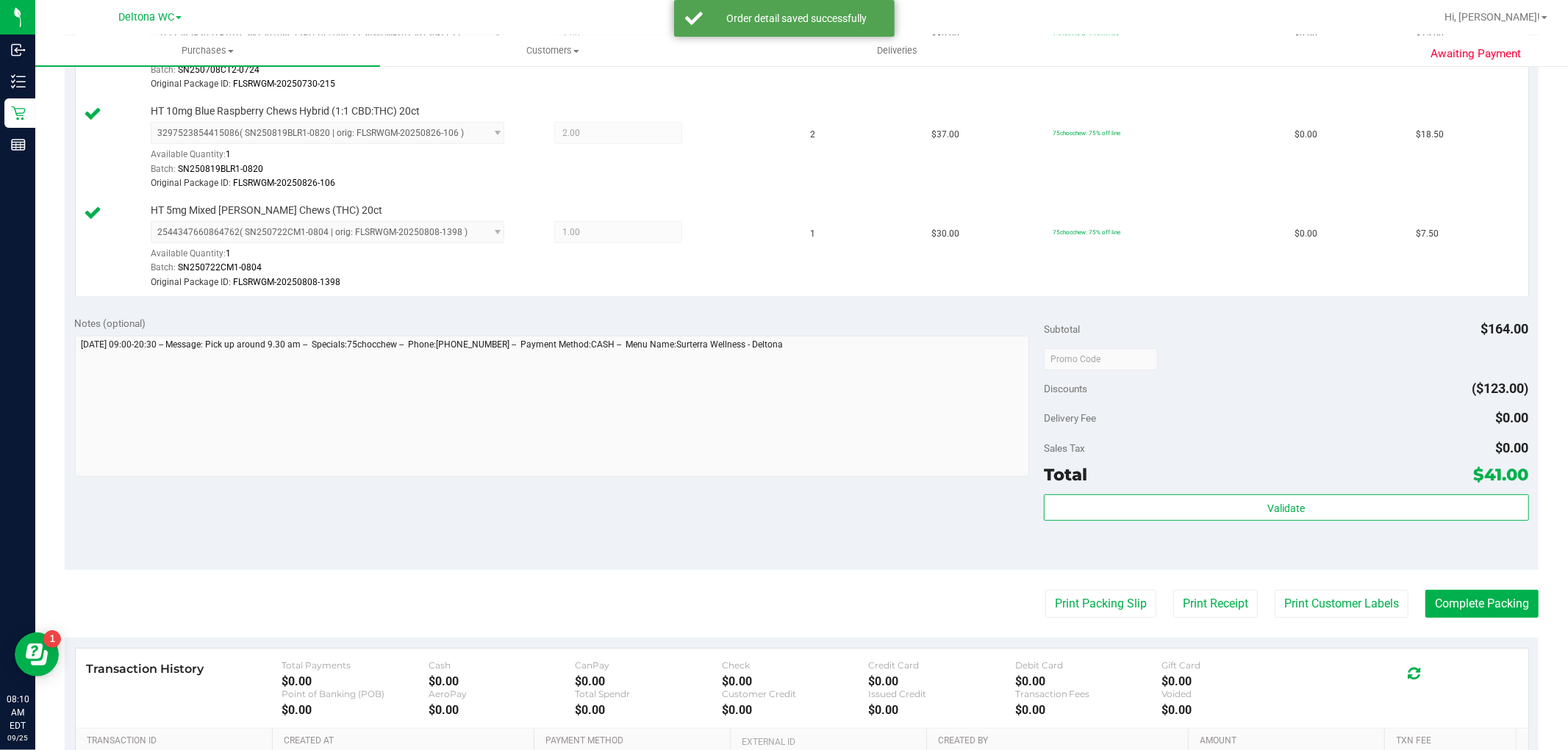
scroll to position [489, 0]
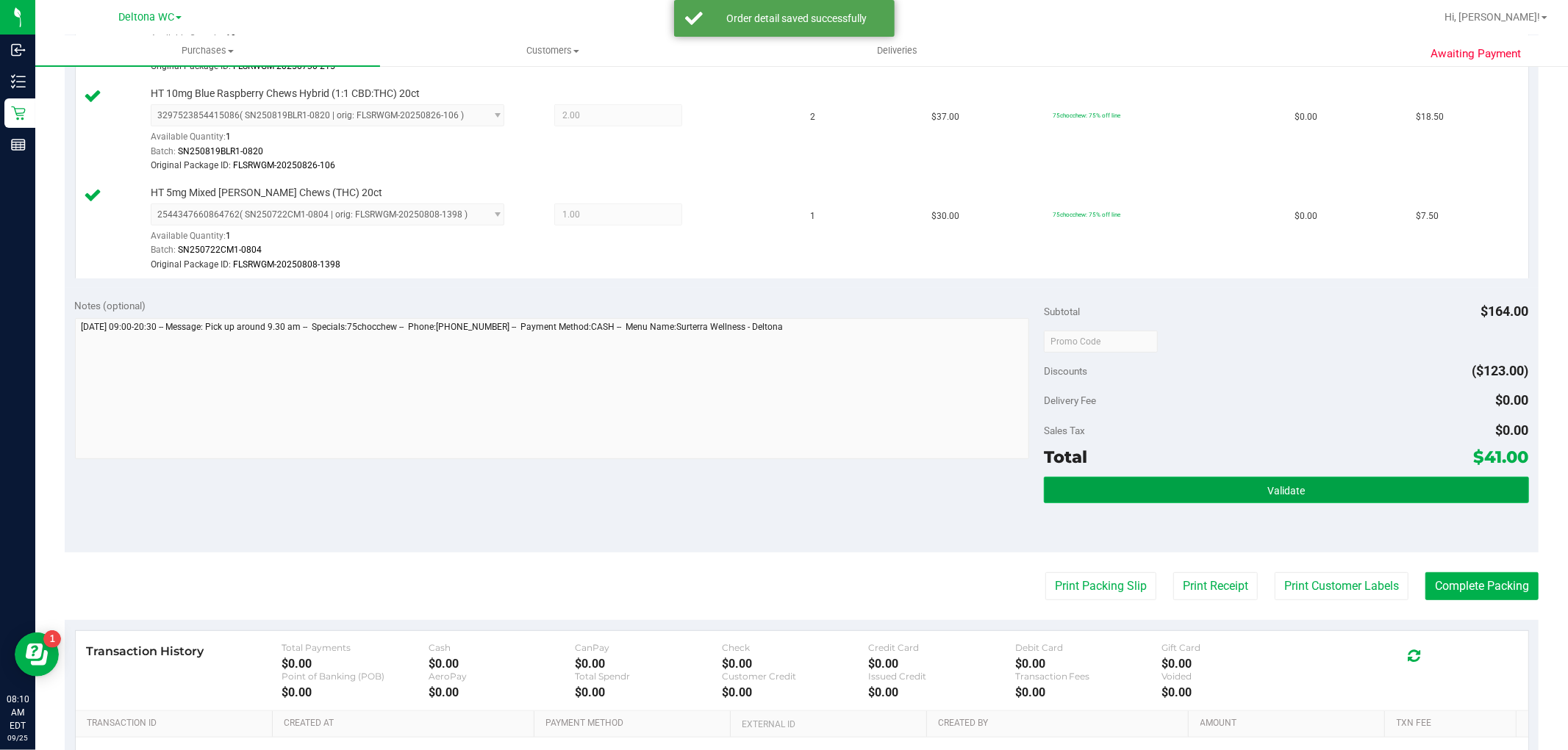
click at [1206, 481] on button "Validate" at bounding box center [1286, 490] width 485 height 27
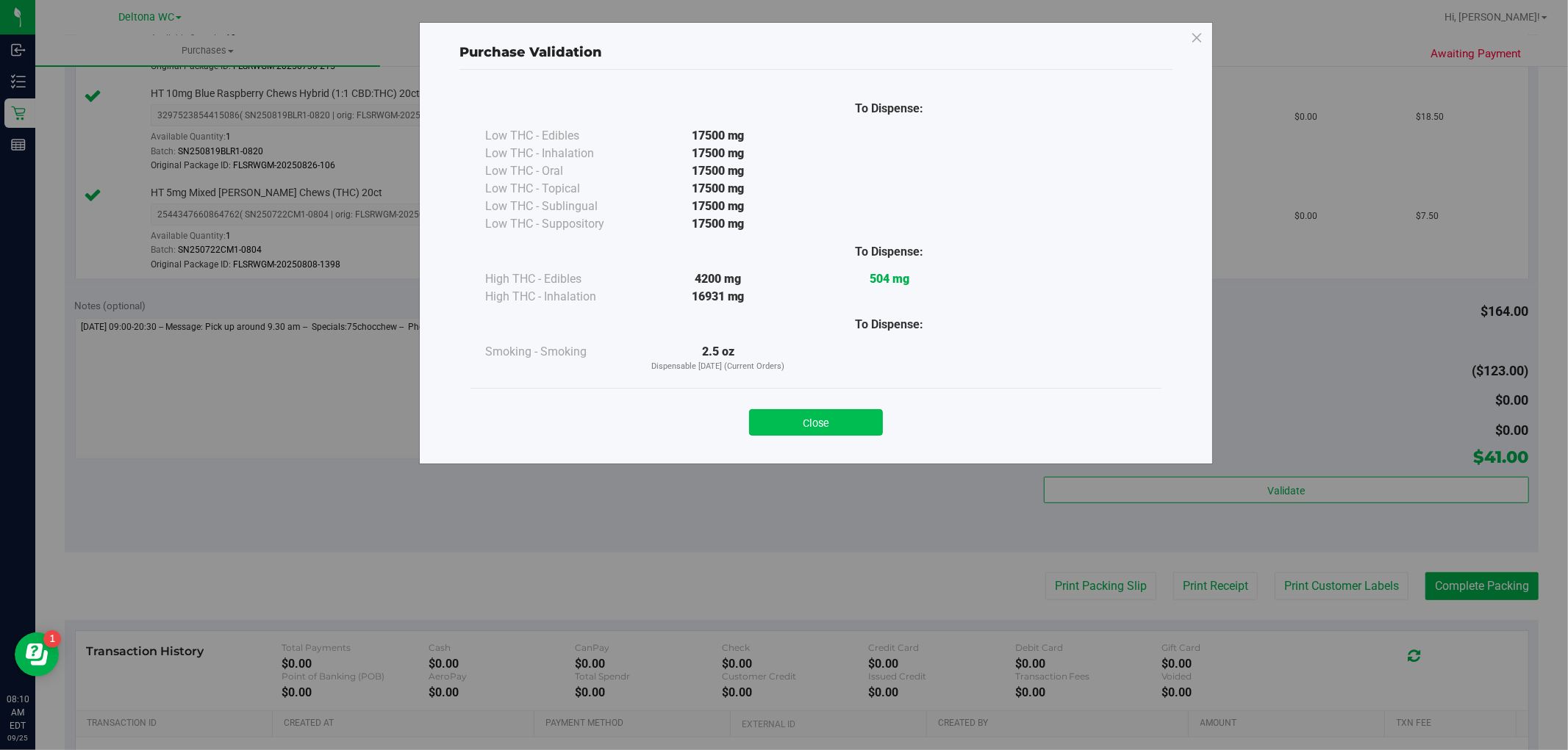
click at [839, 415] on button "Close" at bounding box center [816, 423] width 134 height 27
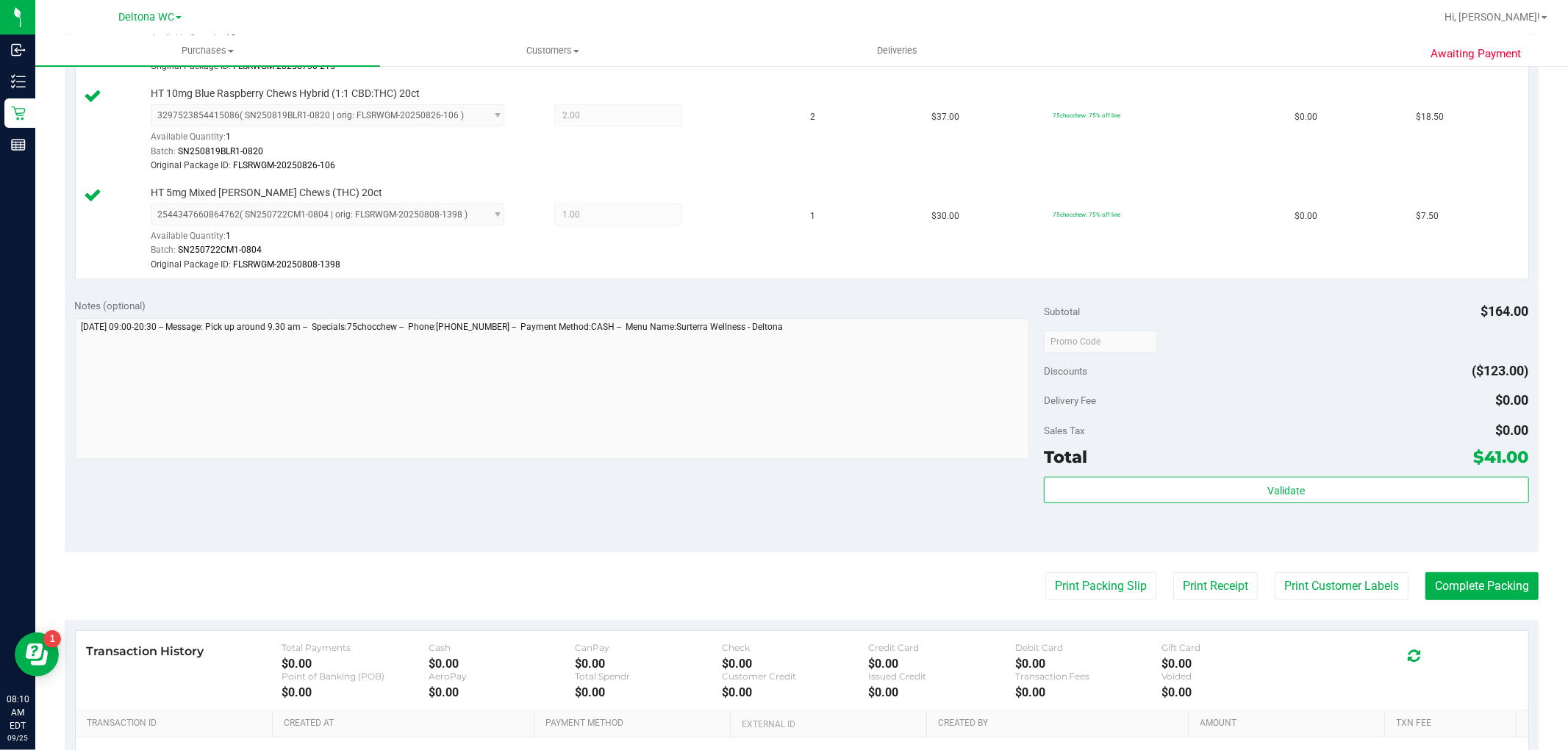
click at [1113, 603] on purchase-details "Back Edit Purchase Cancel Purchase View Profile # 12000473 BioTrack ID: - Submi…" at bounding box center [801, 242] width 1473 height 1304
click at [1098, 586] on button "Print Packing Slip" at bounding box center [1100, 586] width 111 height 28
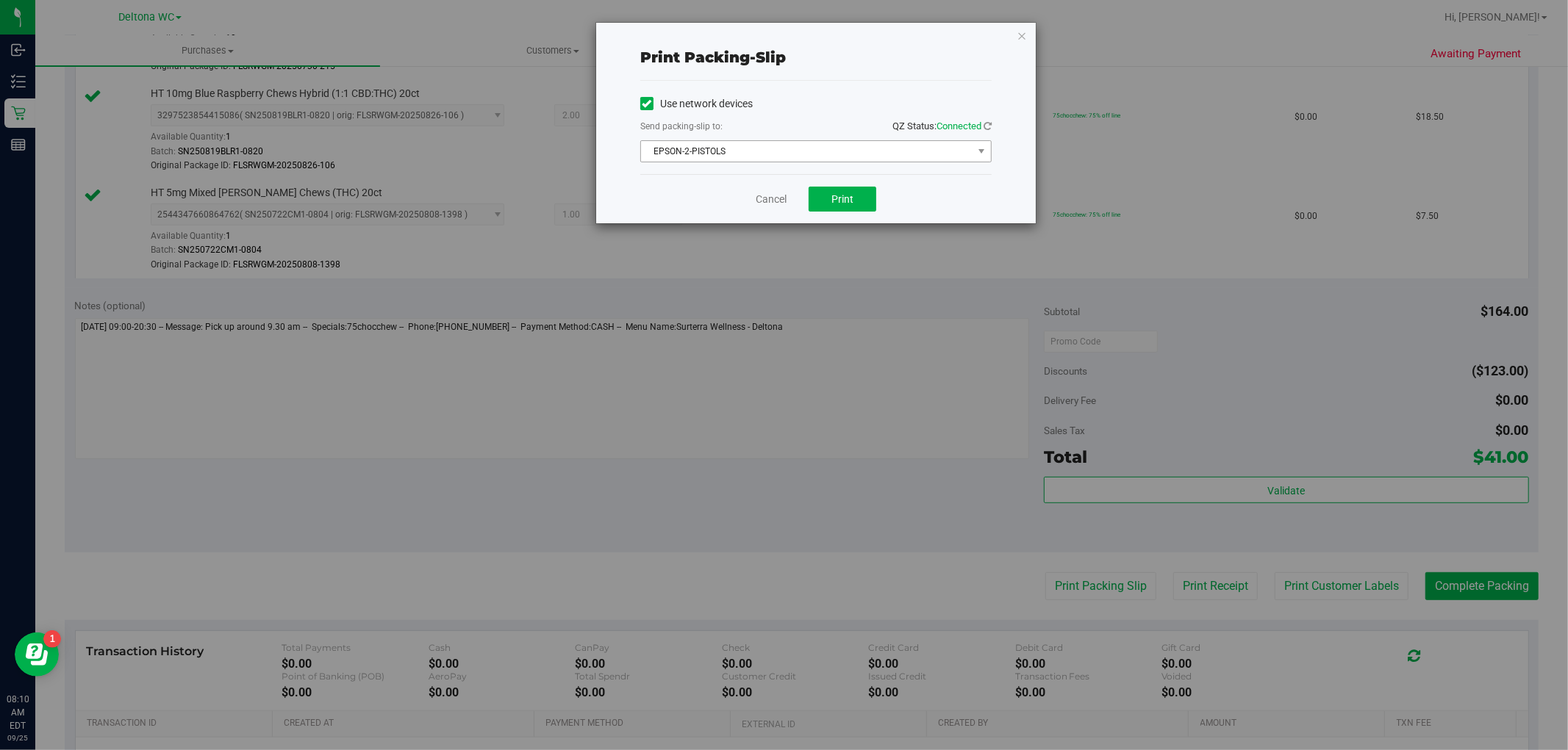
click at [803, 150] on span "EPSON-2-PISTOLS" at bounding box center [806, 152] width 331 height 21
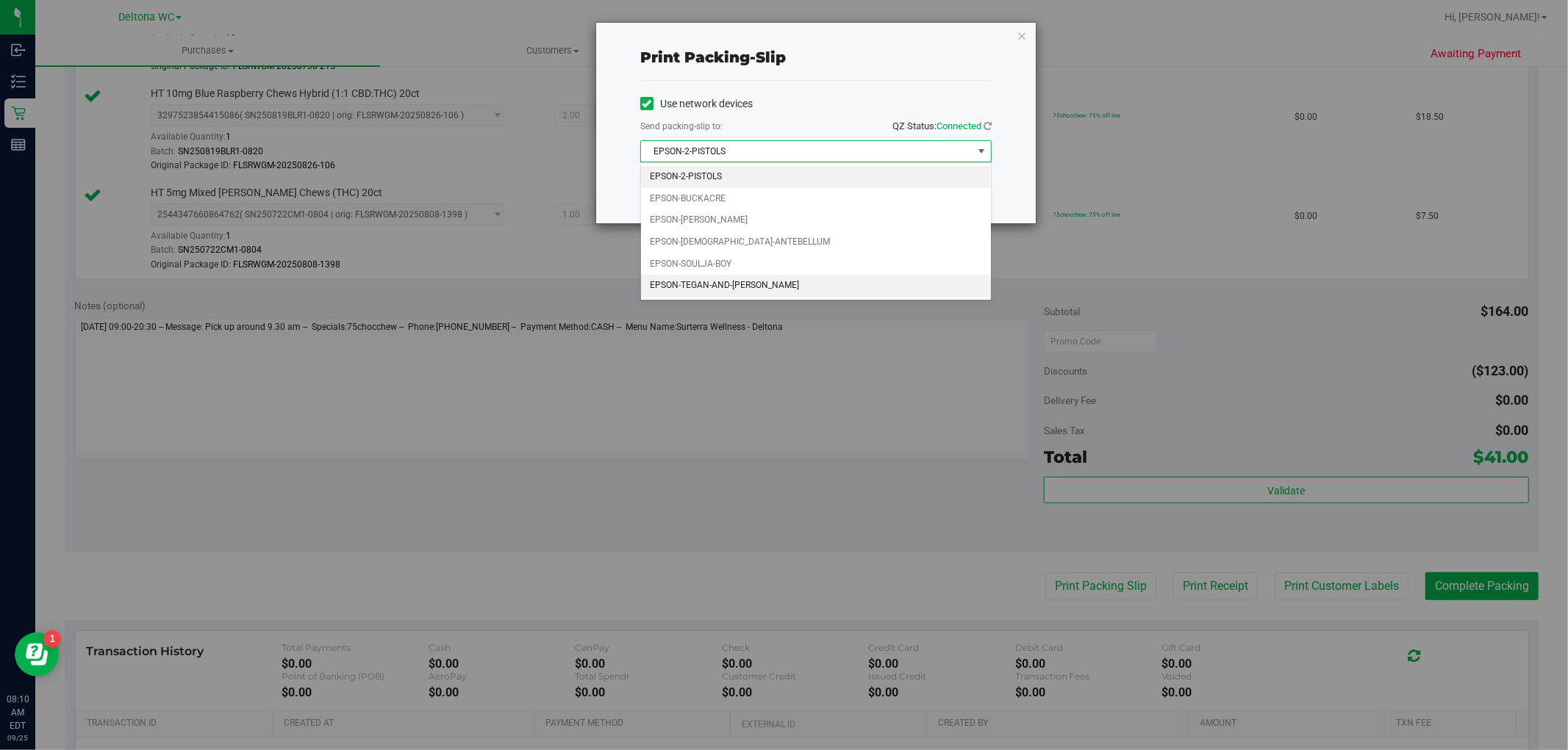
click at [757, 283] on li "EPSON-TEGAN-AND-[PERSON_NAME]" at bounding box center [816, 286] width 350 height 22
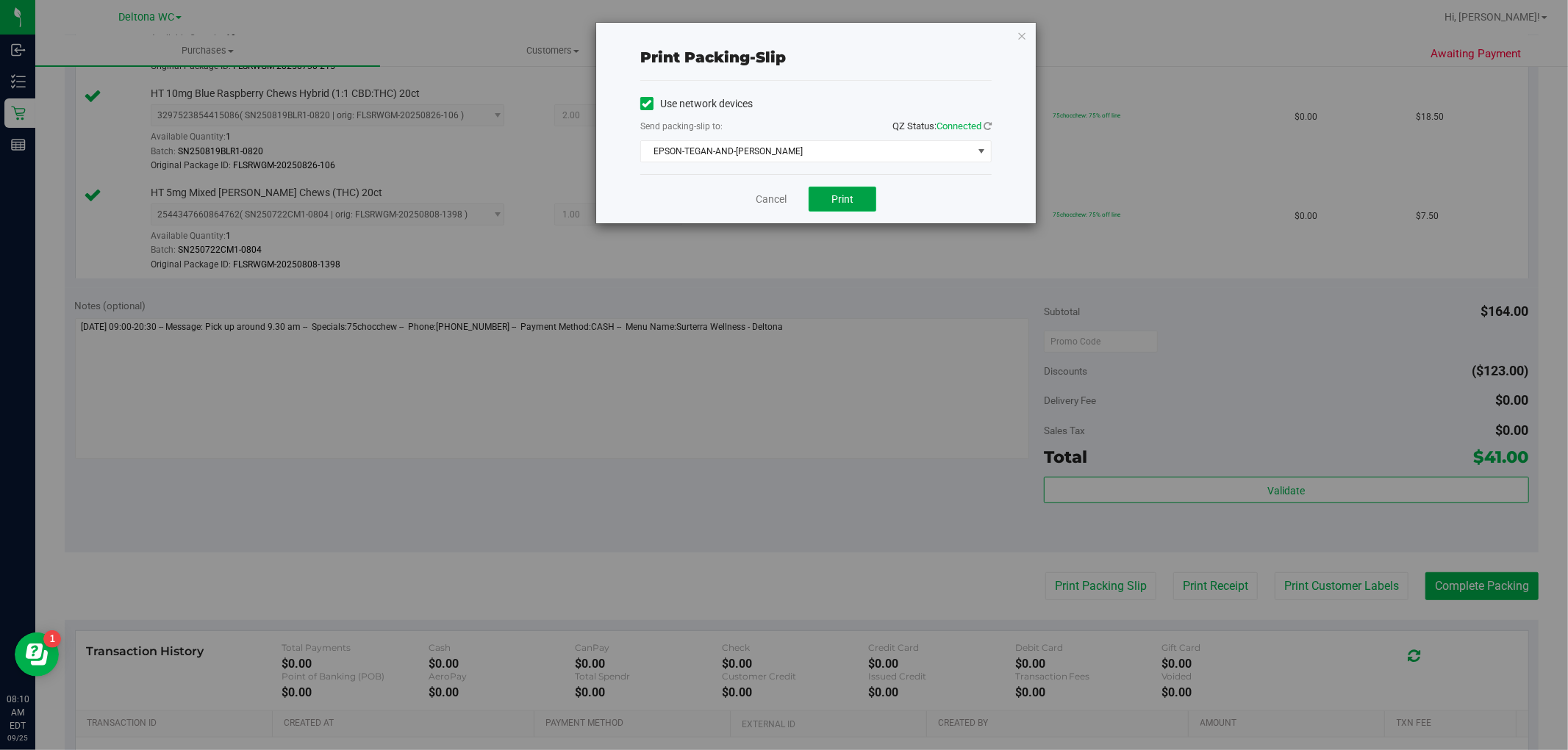
click at [832, 193] on span "Print" at bounding box center [842, 199] width 22 height 12
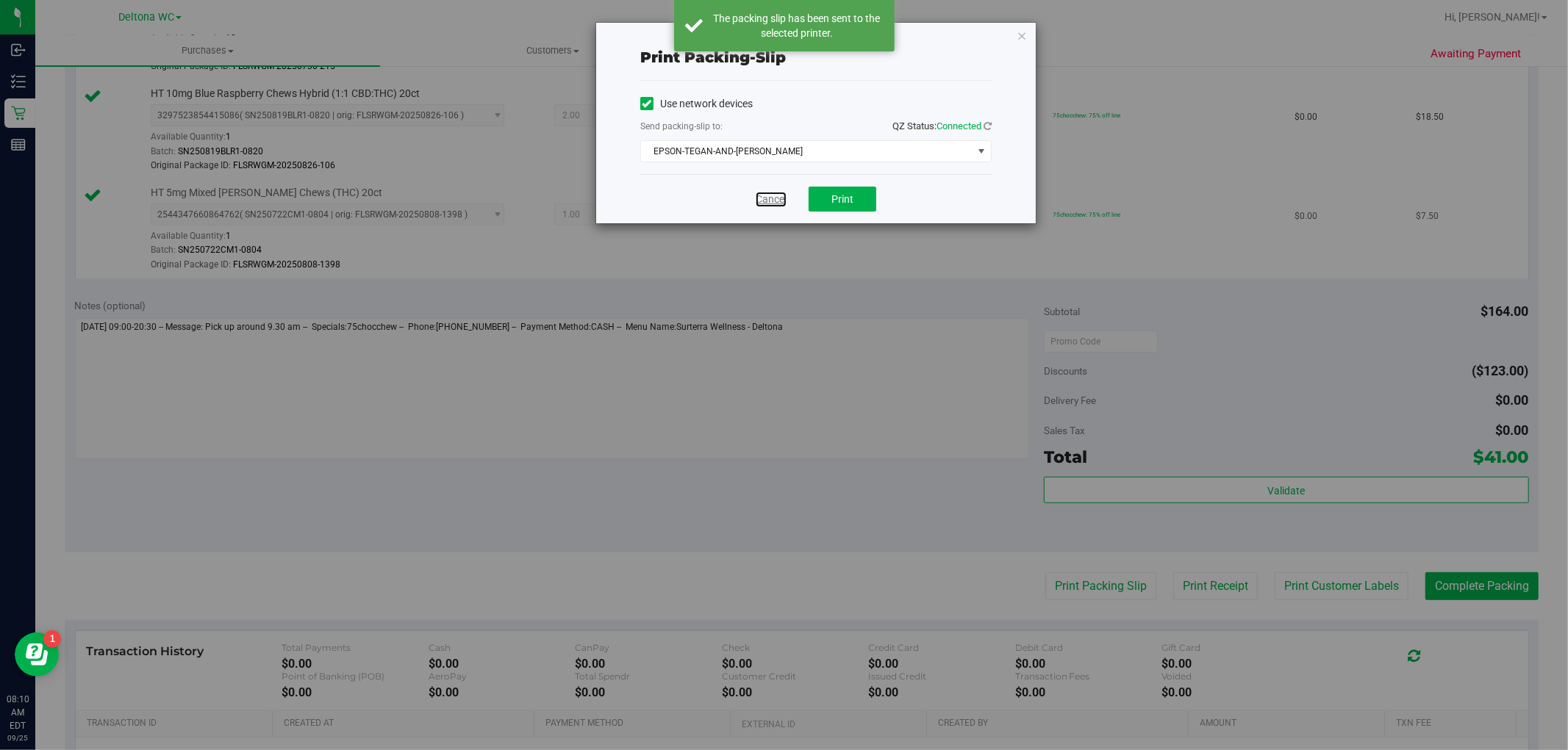
click at [777, 197] on link "Cancel" at bounding box center [771, 199] width 31 height 16
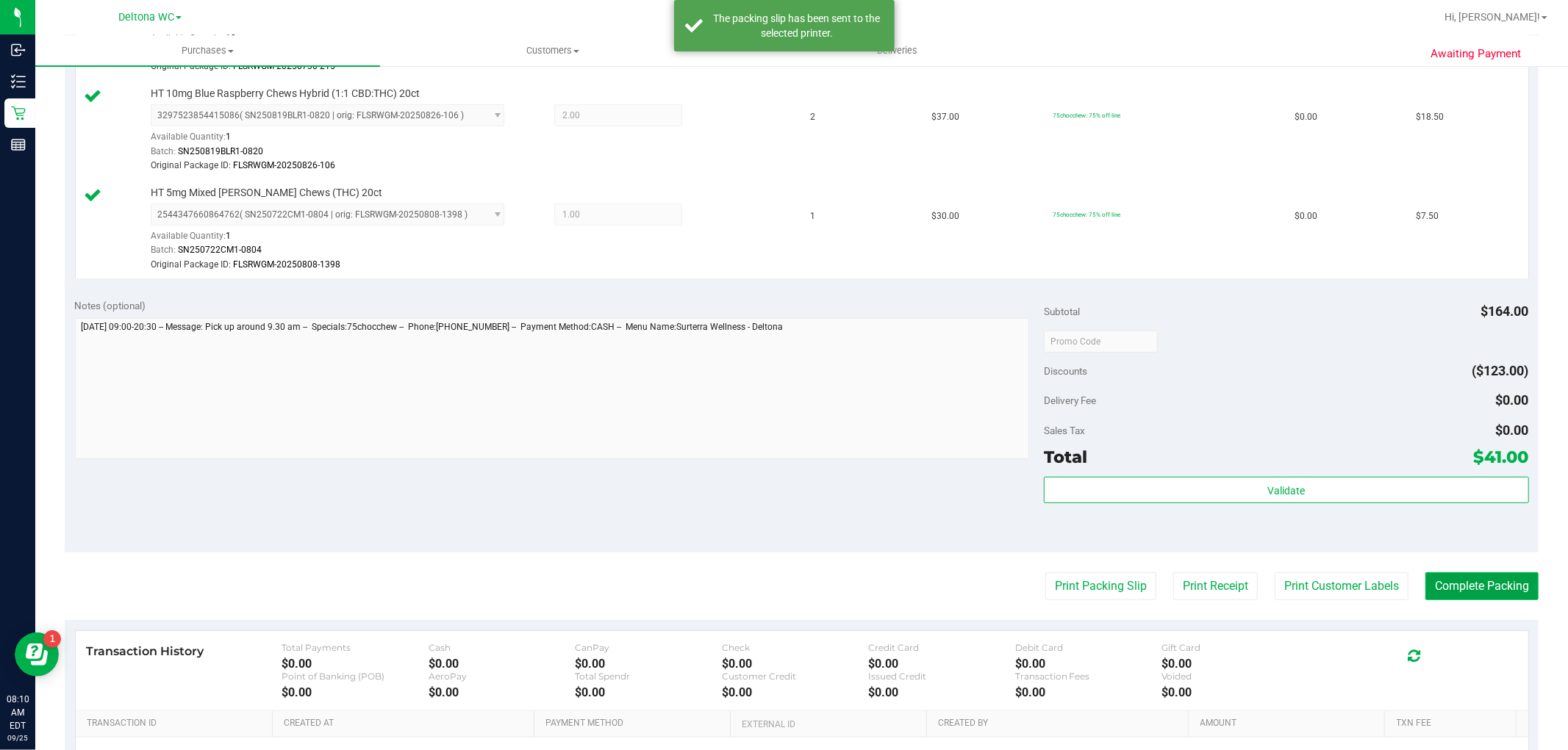
click at [1433, 577] on button "Complete Packing" at bounding box center [1482, 586] width 113 height 28
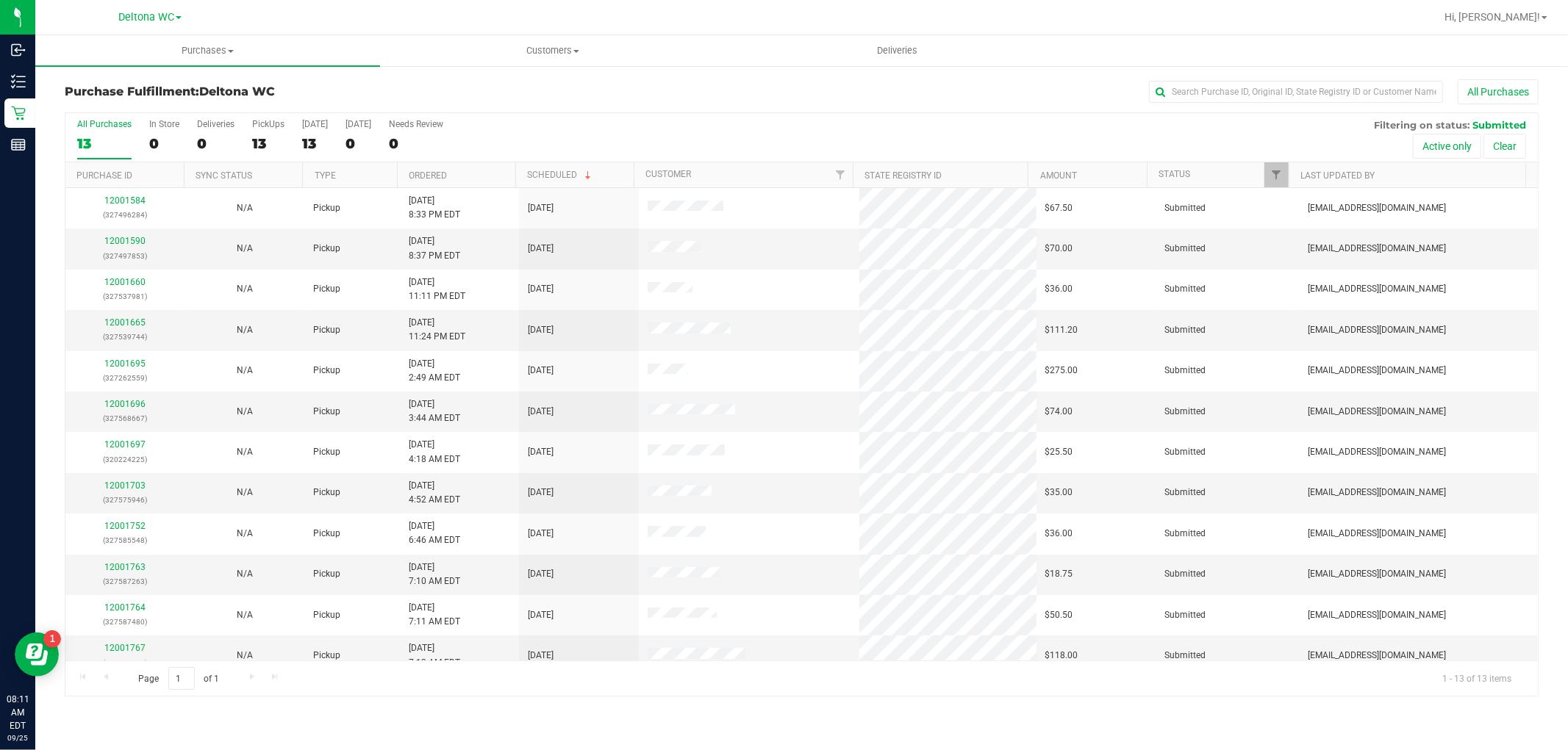
click at [458, 179] on th "Ordered" at bounding box center [456, 175] width 118 height 26
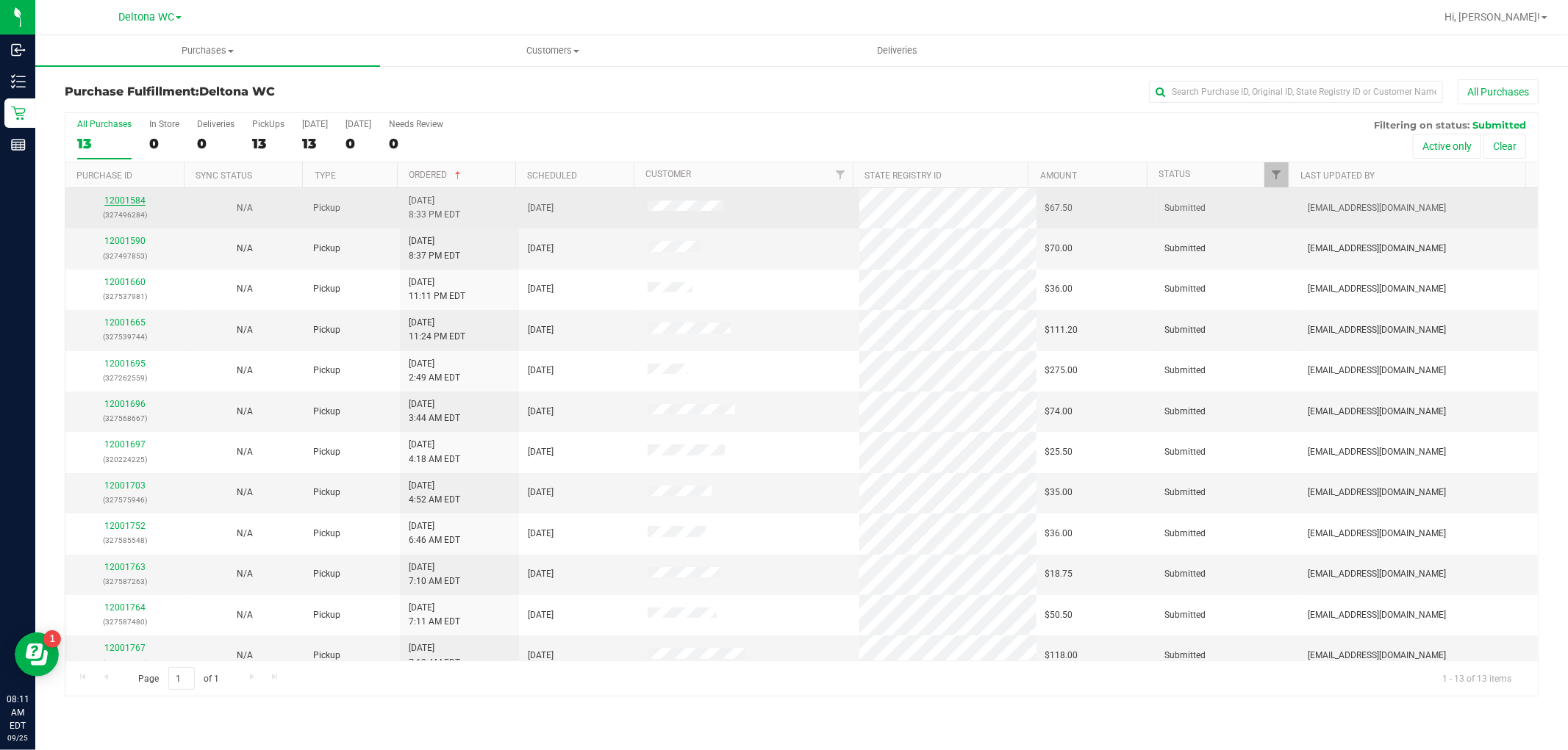
click at [129, 197] on link "12001584" at bounding box center [124, 201] width 41 height 10
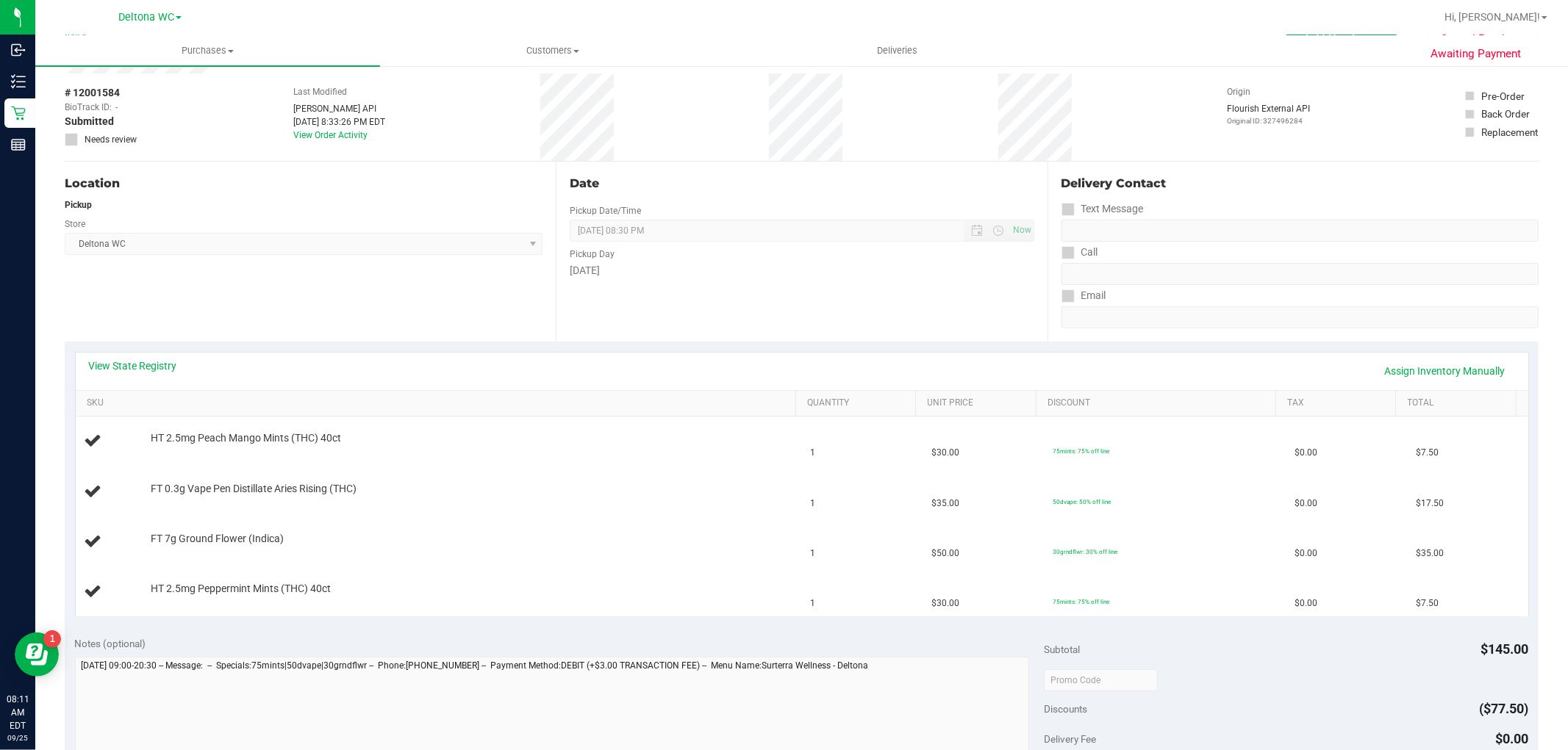
scroll to position [82, 0]
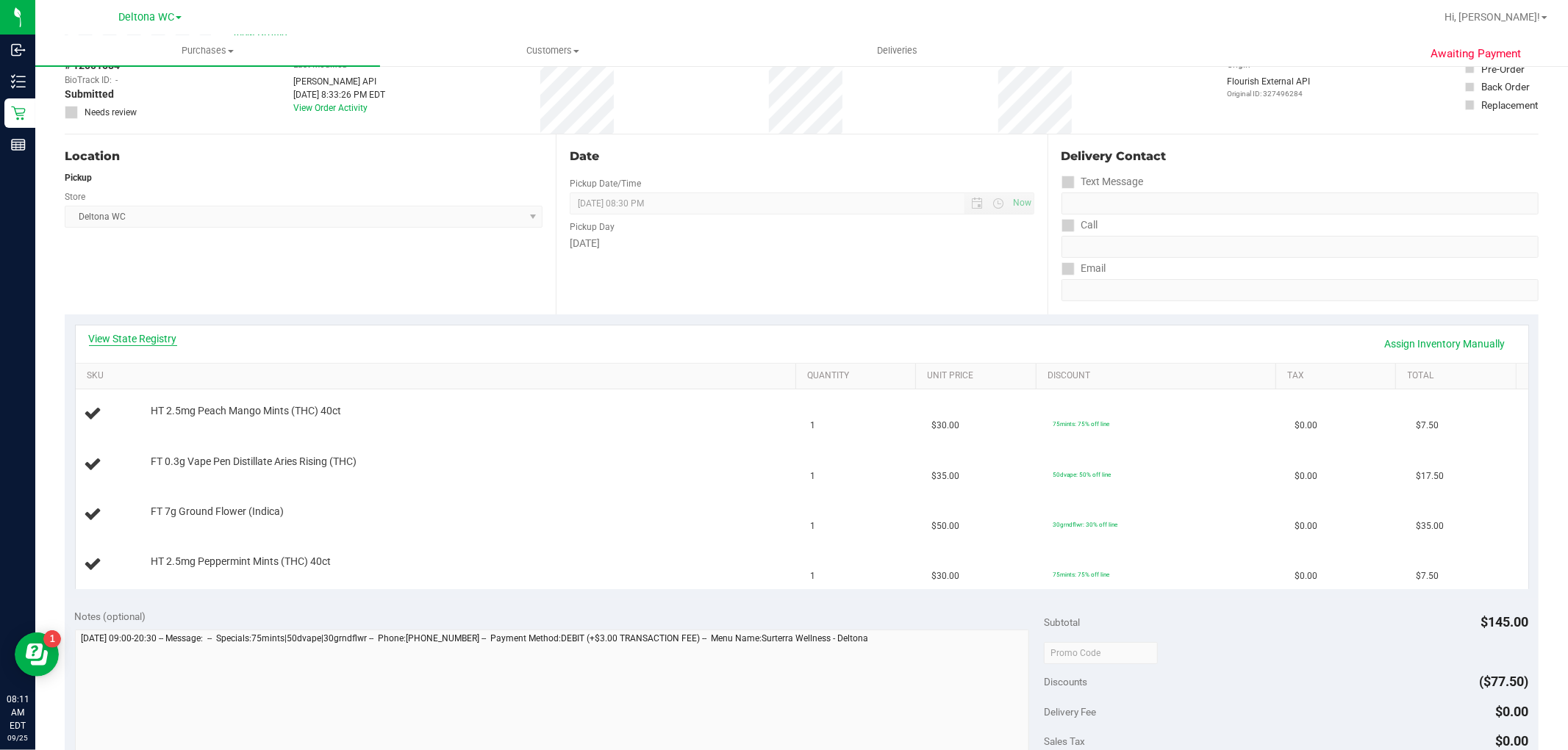
click at [151, 333] on link "View State Registry" at bounding box center [133, 339] width 88 height 15
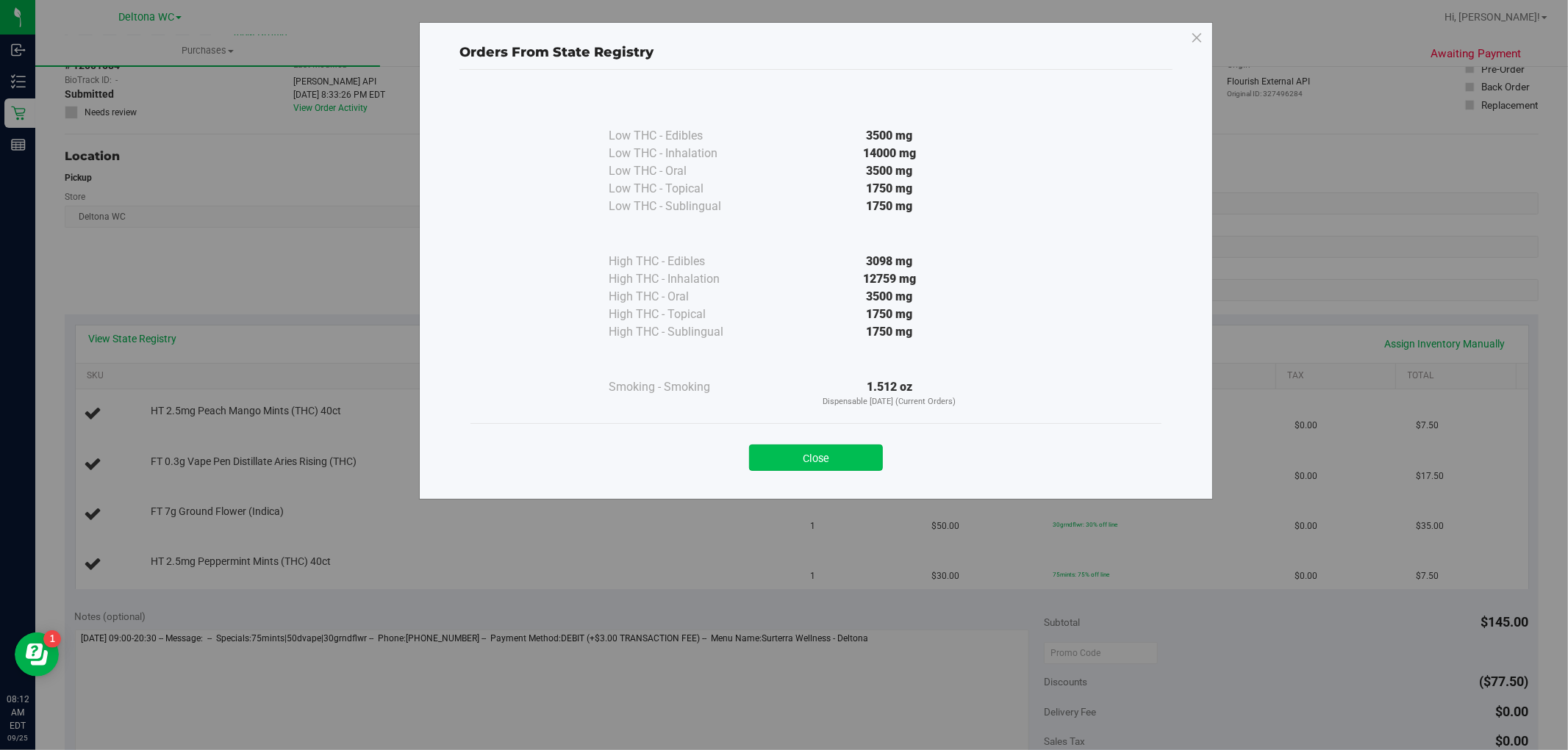
click at [847, 457] on button "Close" at bounding box center [816, 458] width 134 height 27
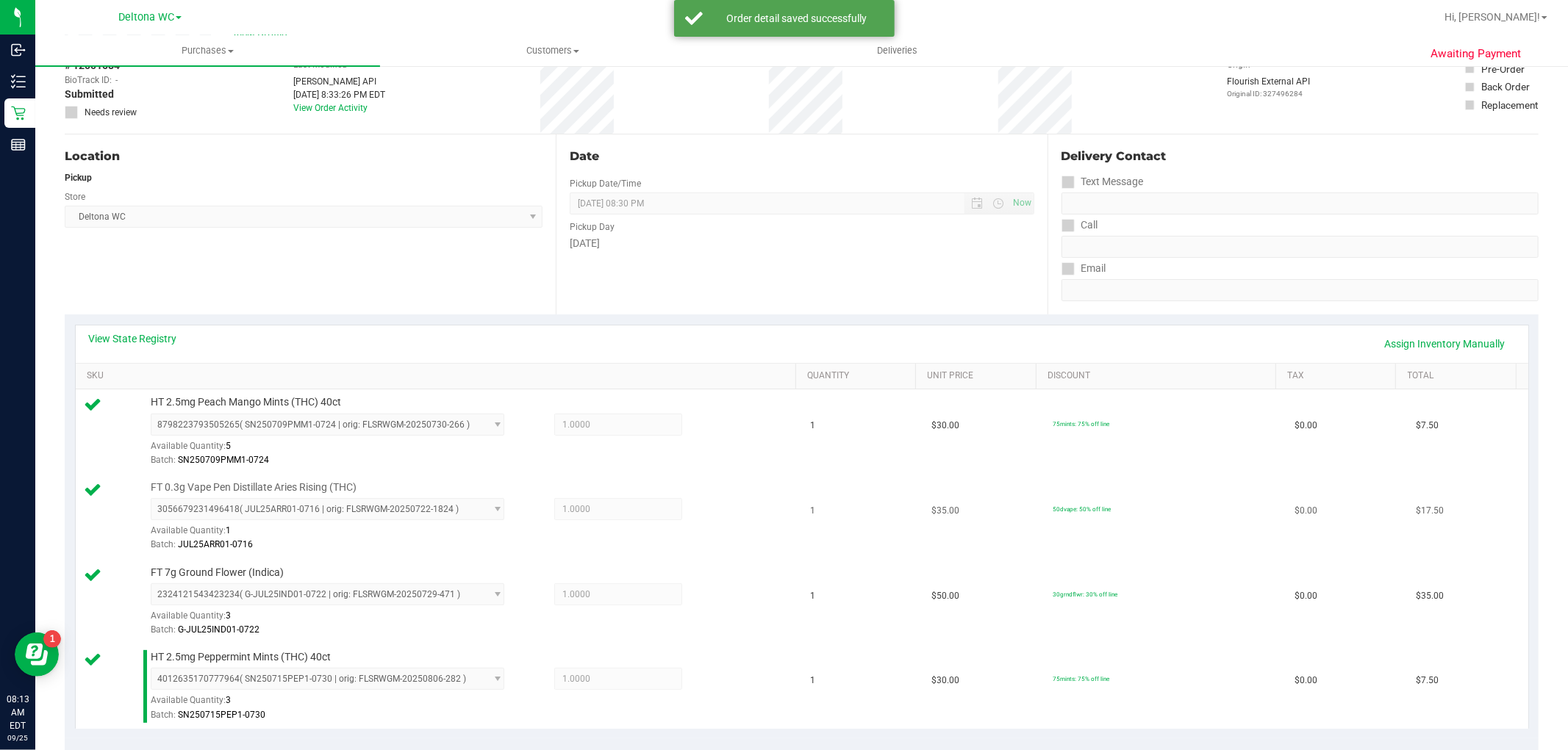
scroll to position [408, 0]
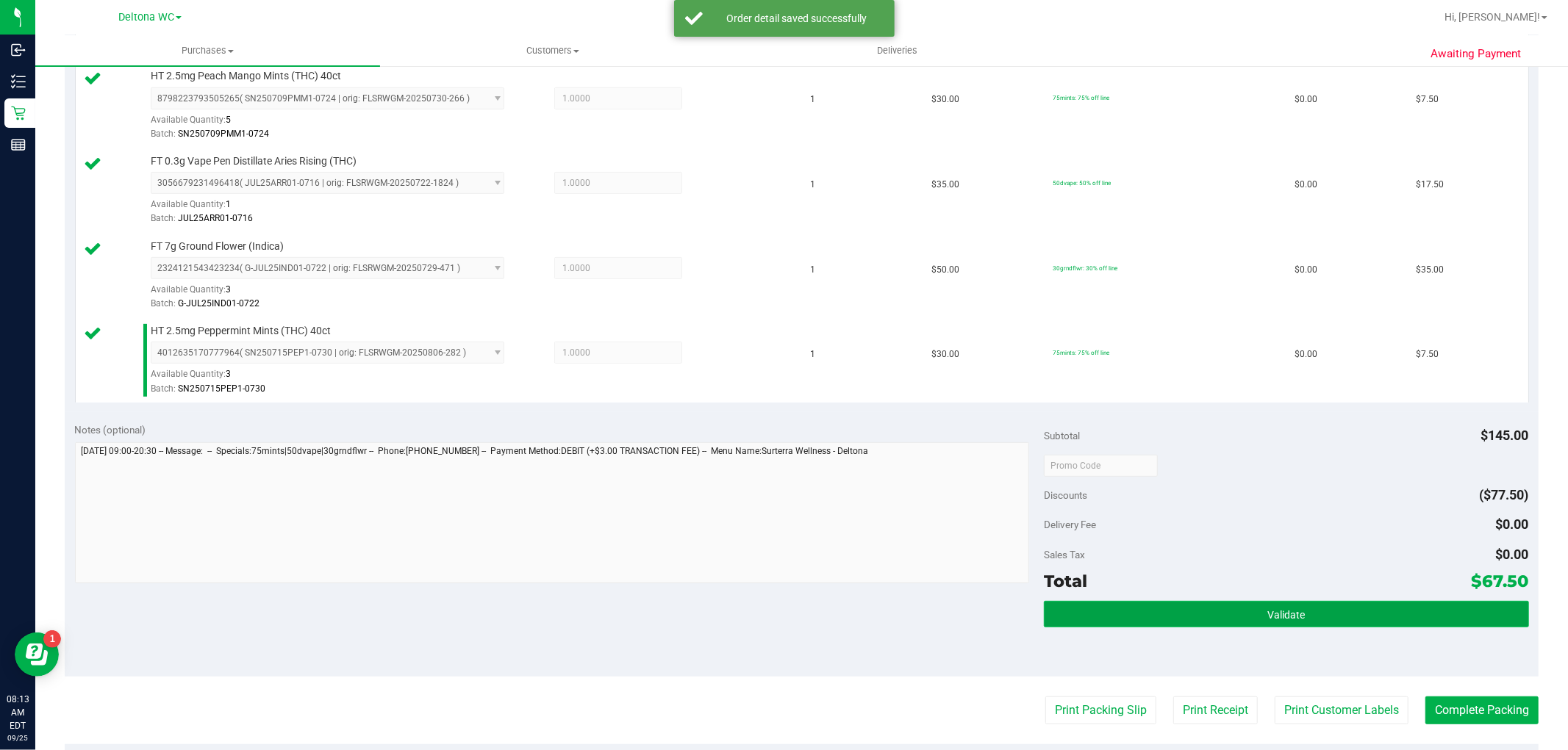
click at [1239, 615] on button "Validate" at bounding box center [1286, 614] width 485 height 27
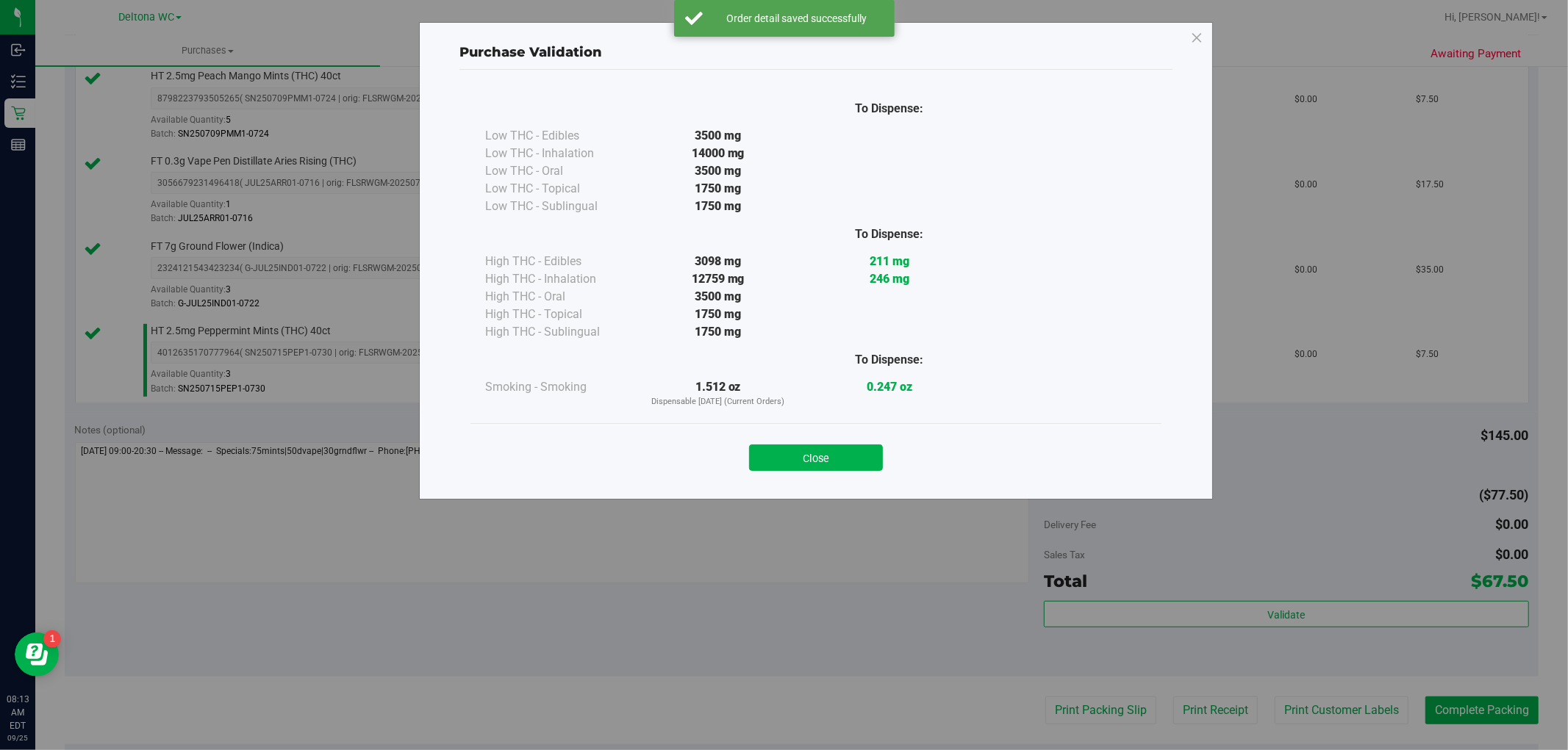
click at [845, 461] on button "Close" at bounding box center [816, 458] width 134 height 27
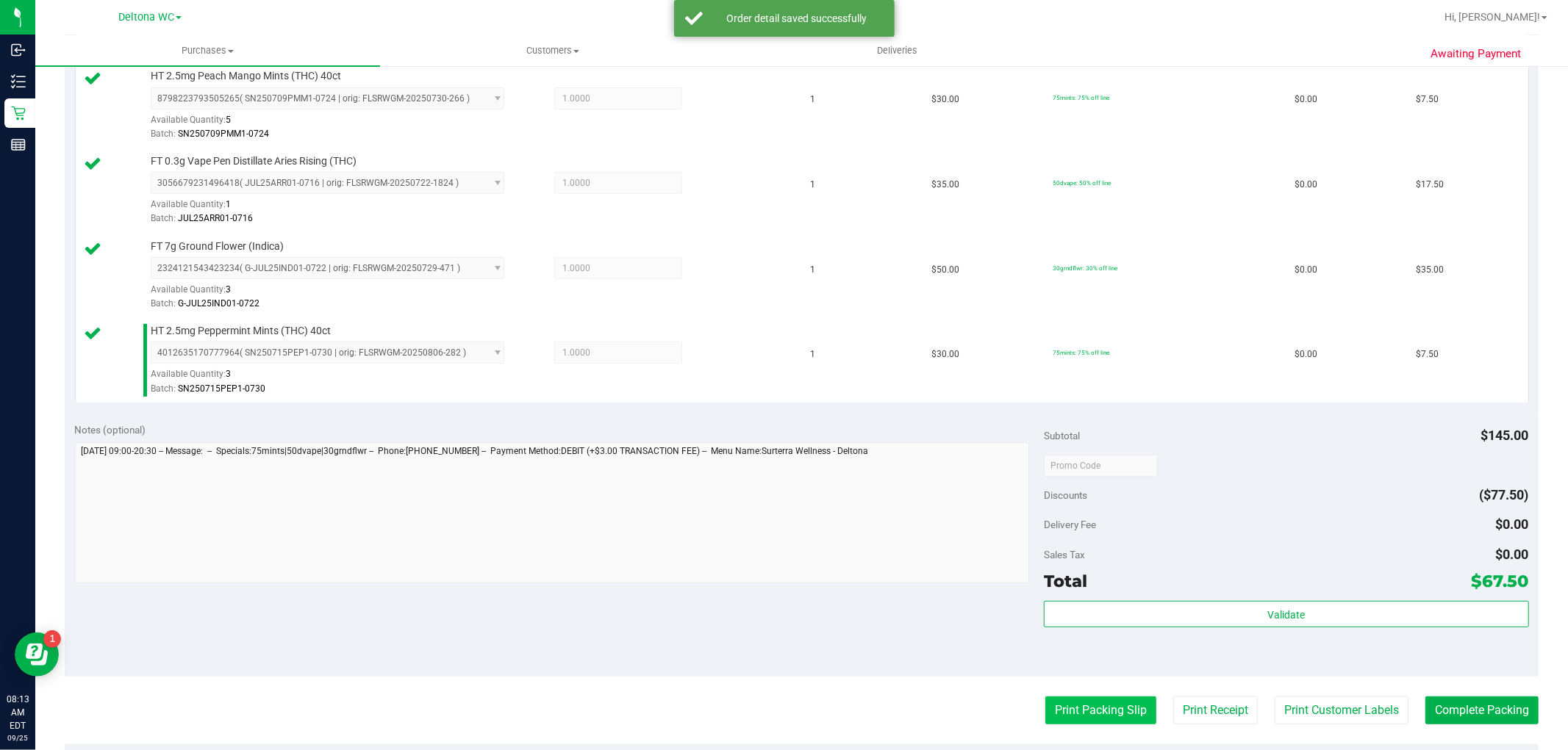
click at [1076, 708] on button "Print Packing Slip" at bounding box center [1100, 711] width 111 height 28
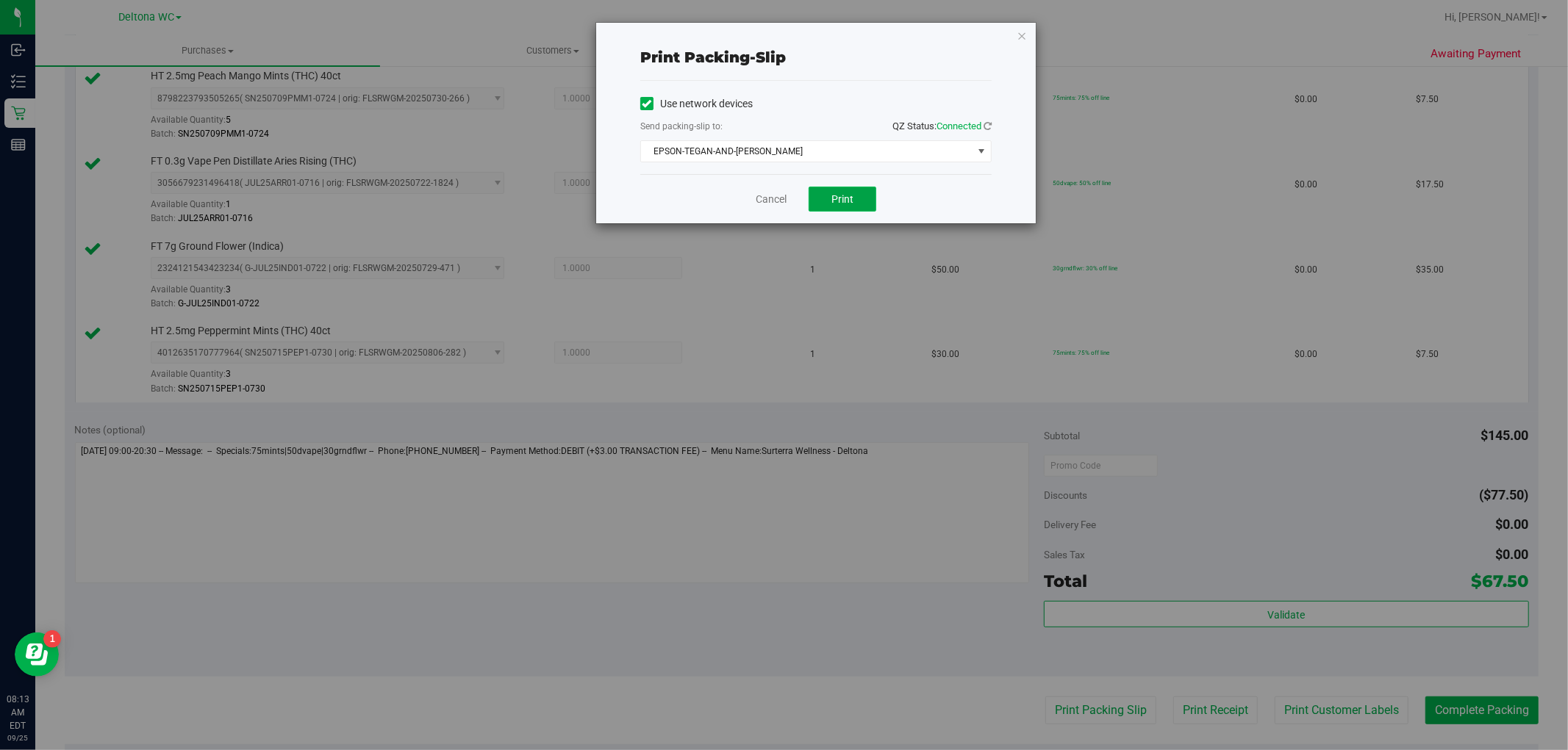
click at [830, 199] on button "Print" at bounding box center [842, 199] width 68 height 25
click at [762, 199] on link "Cancel" at bounding box center [771, 199] width 31 height 16
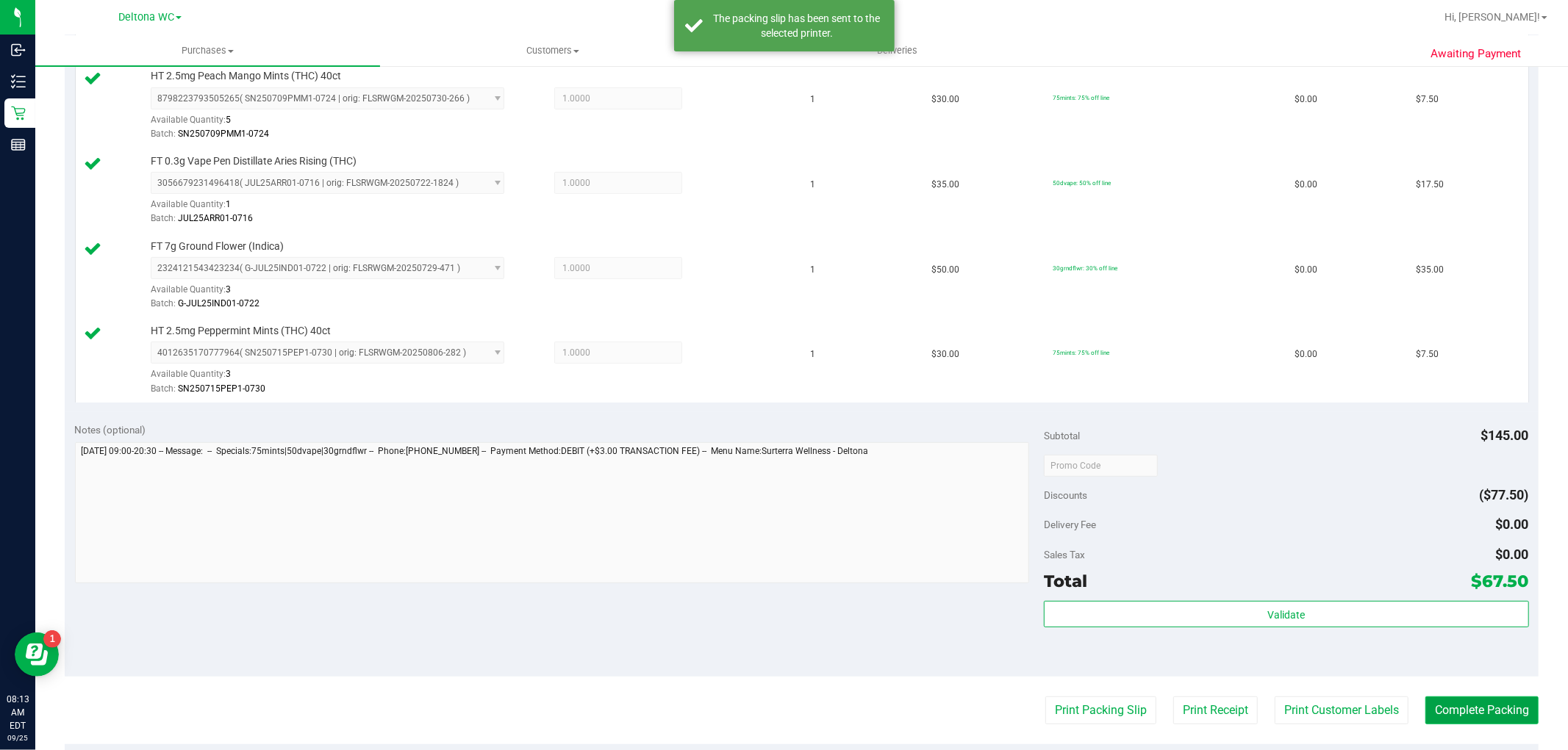
click at [1458, 711] on button "Complete Packing" at bounding box center [1482, 711] width 113 height 28
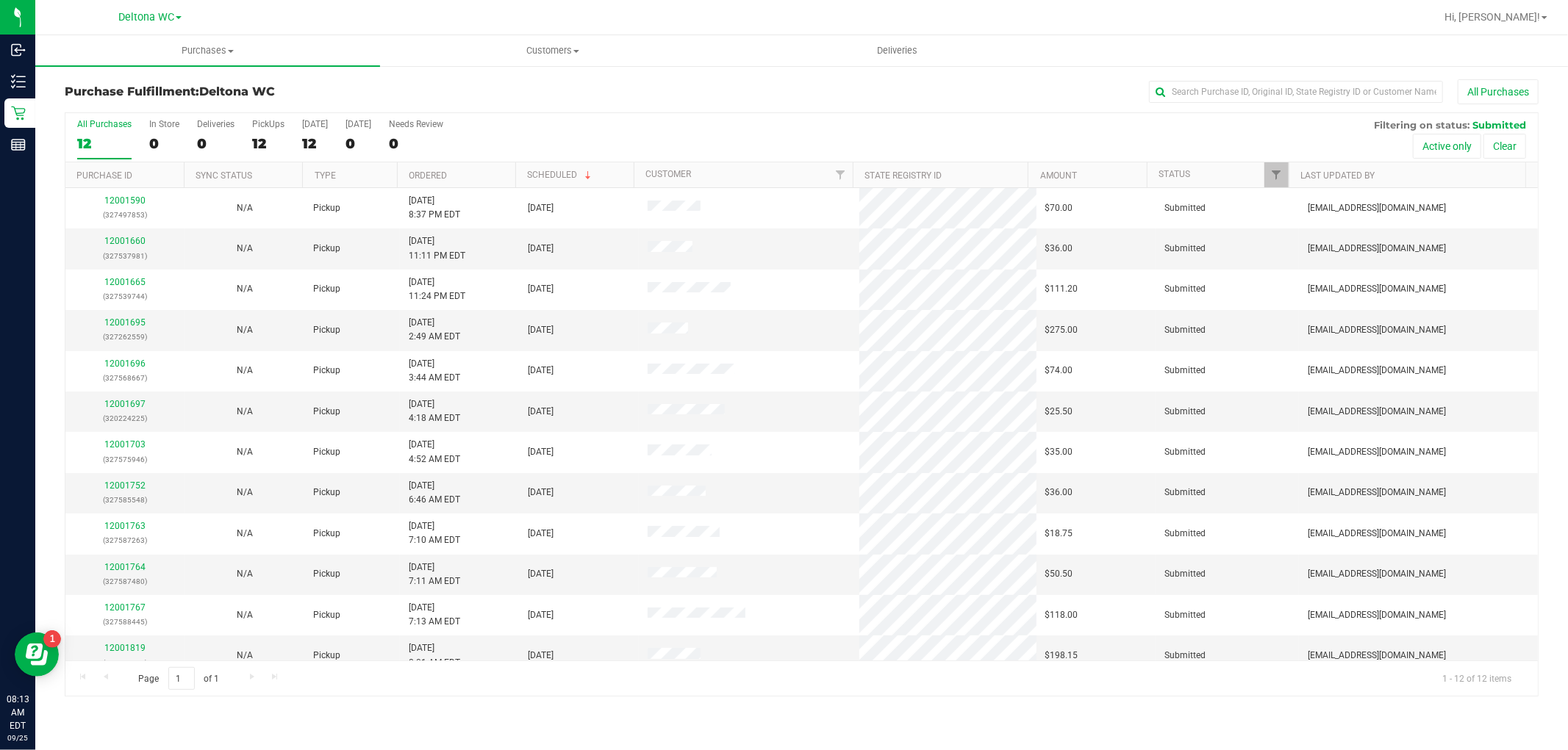
click at [471, 167] on th "Ordered" at bounding box center [456, 175] width 118 height 26
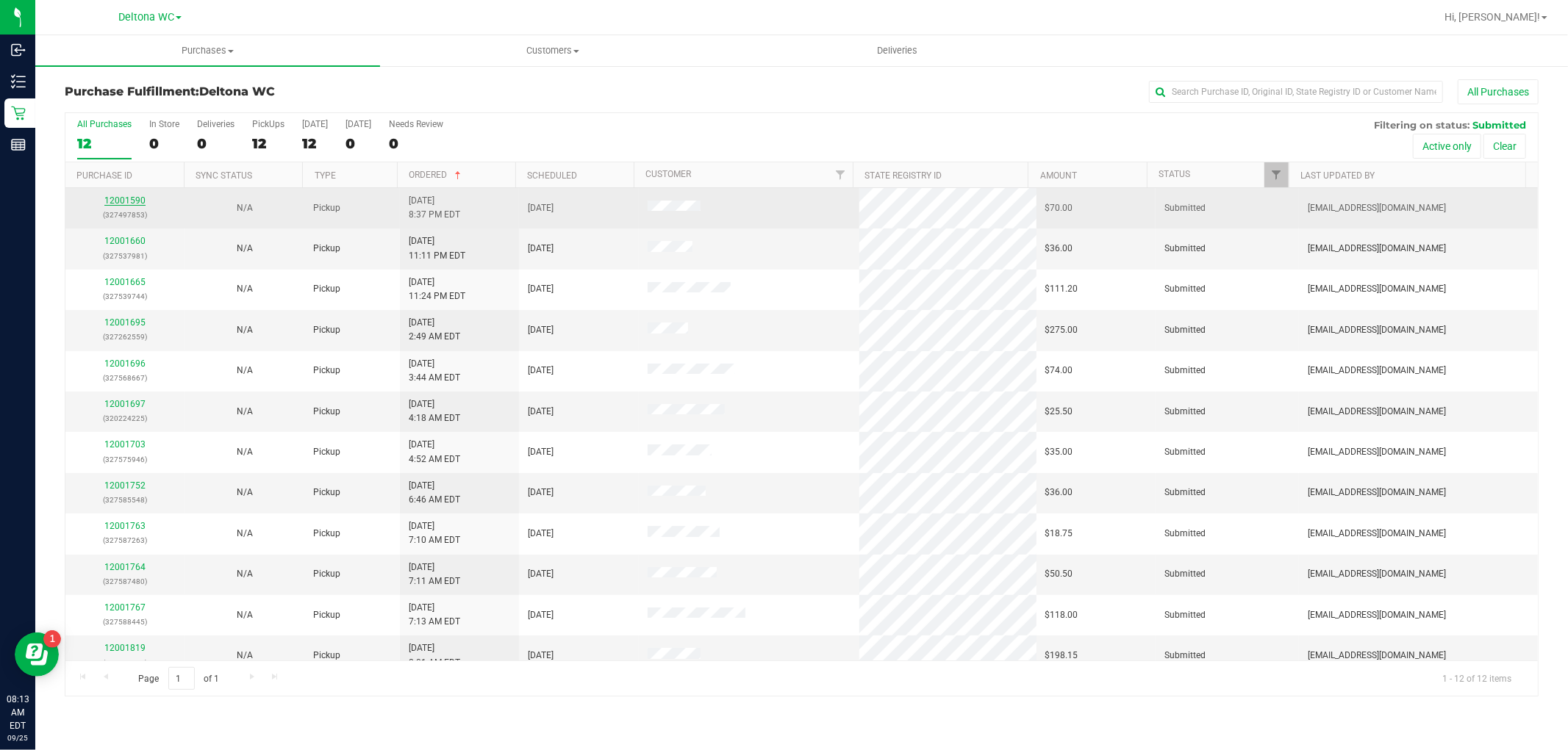
click at [125, 202] on link "12001590" at bounding box center [124, 201] width 41 height 10
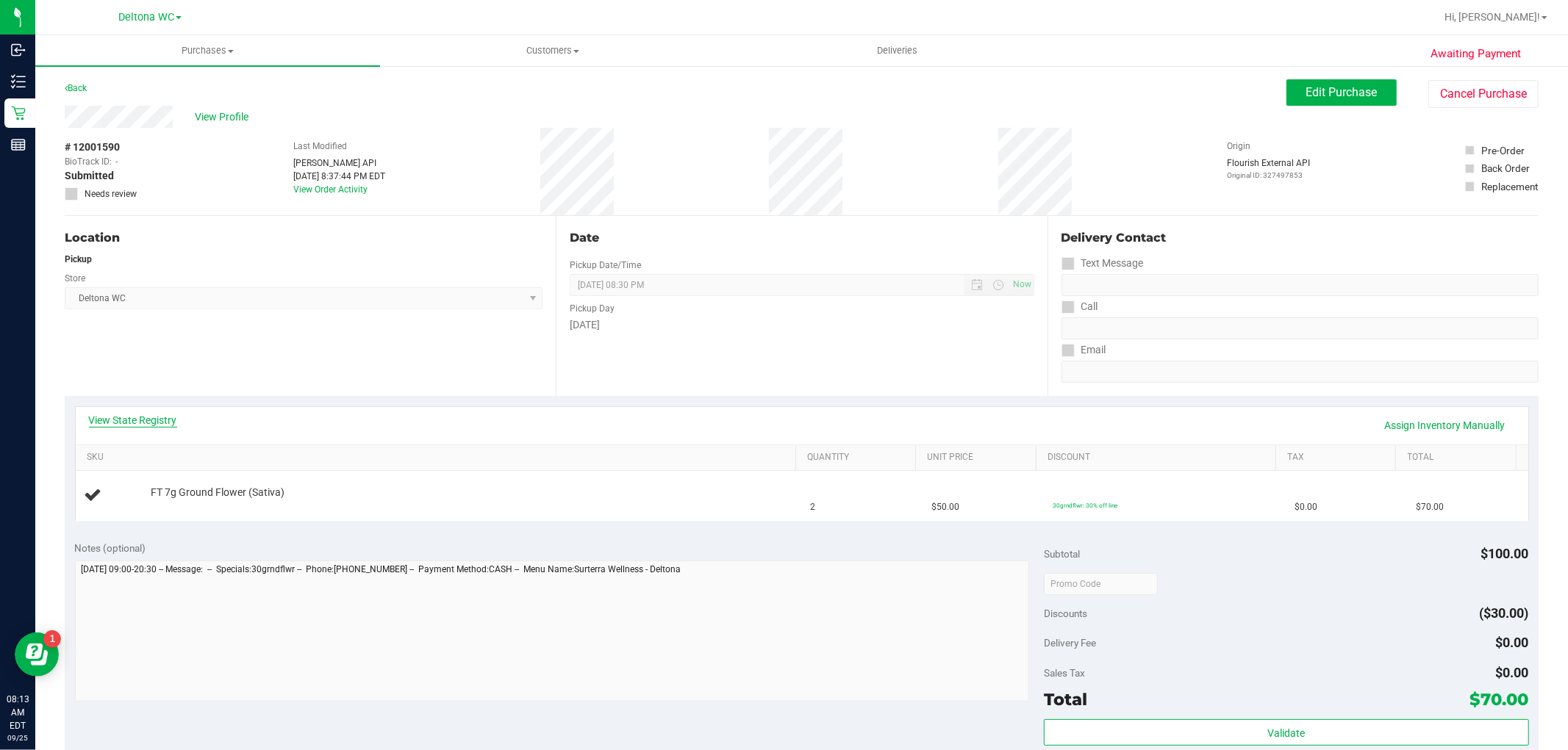
click at [133, 419] on link "View State Registry" at bounding box center [133, 420] width 88 height 15
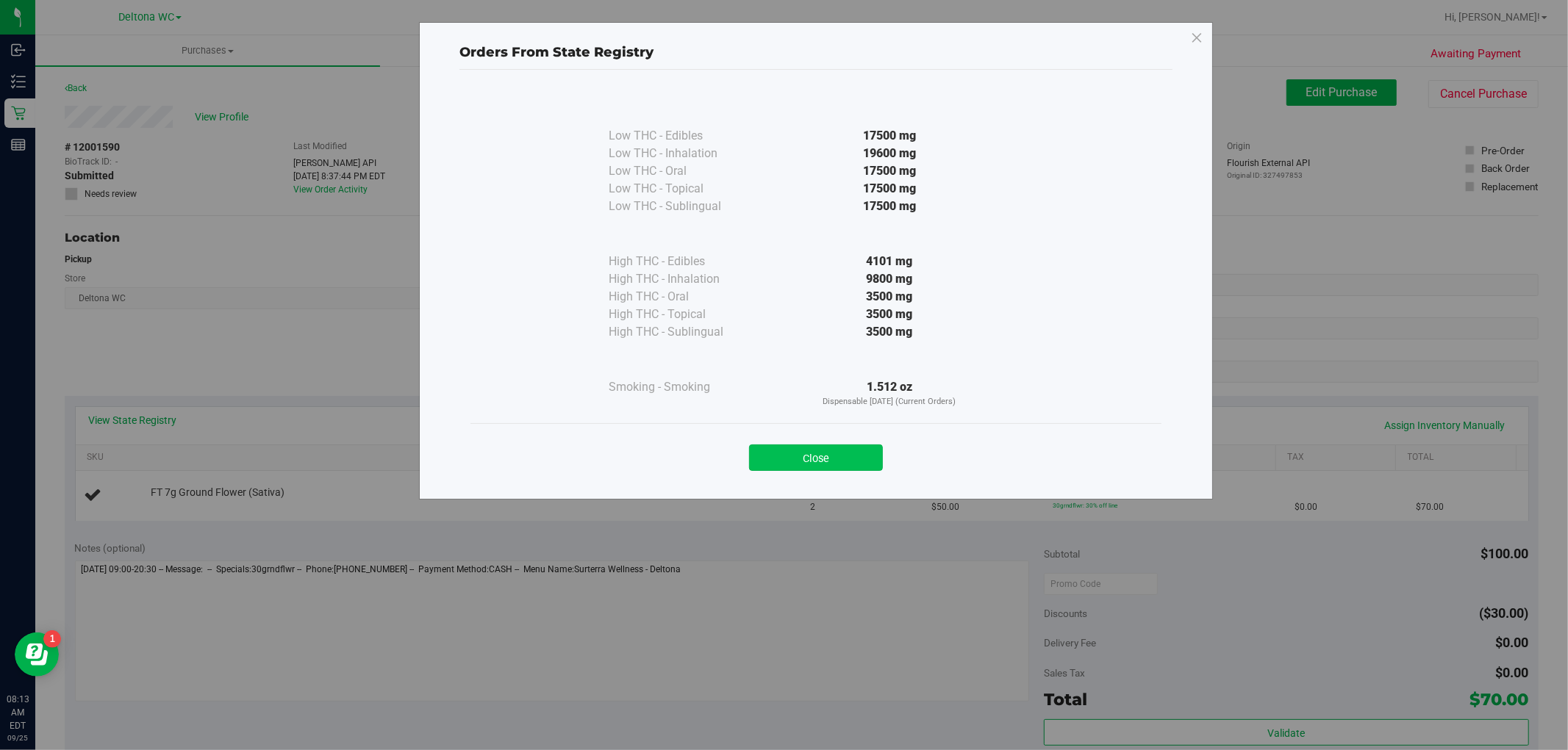
click at [864, 459] on button "Close" at bounding box center [816, 458] width 134 height 27
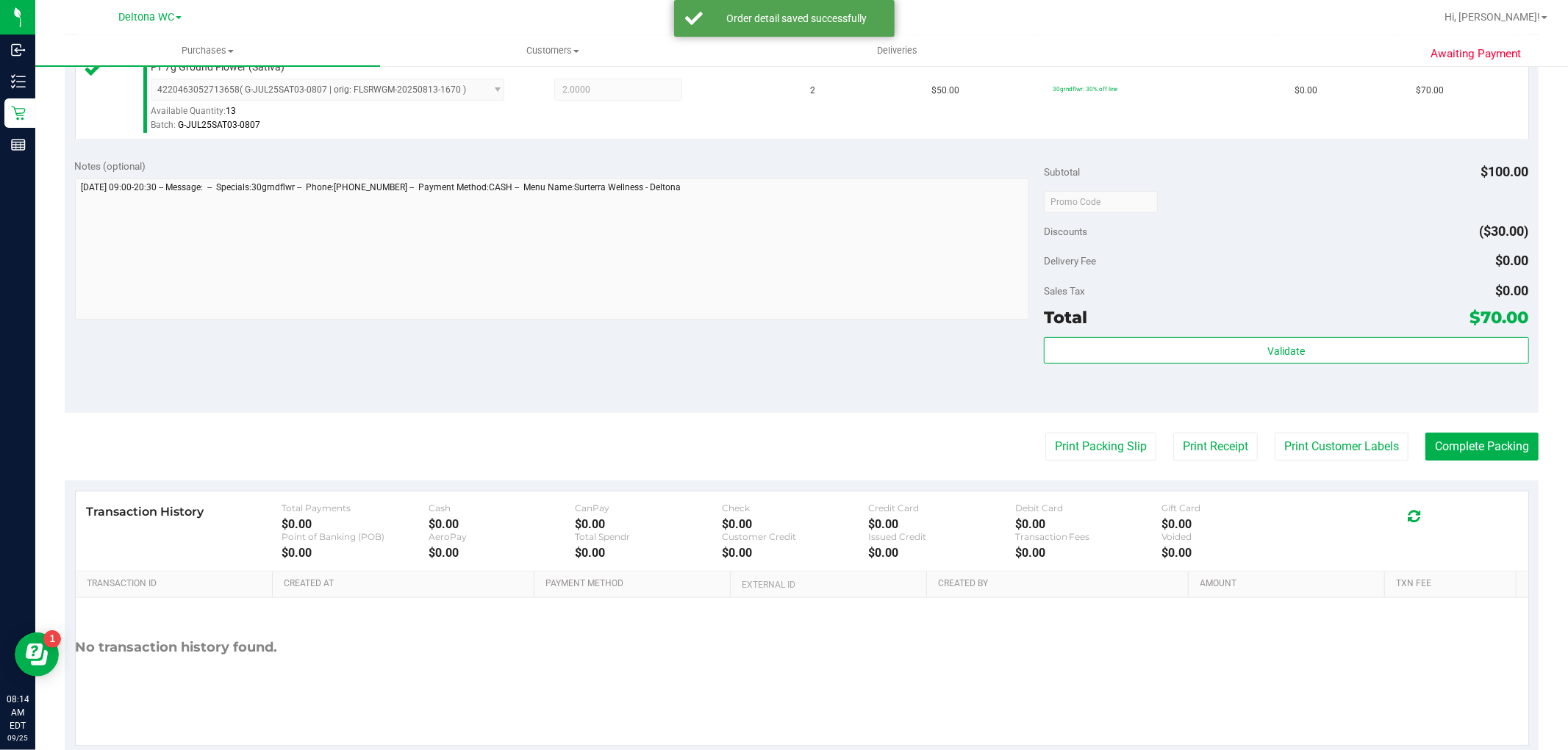
scroll to position [452, 0]
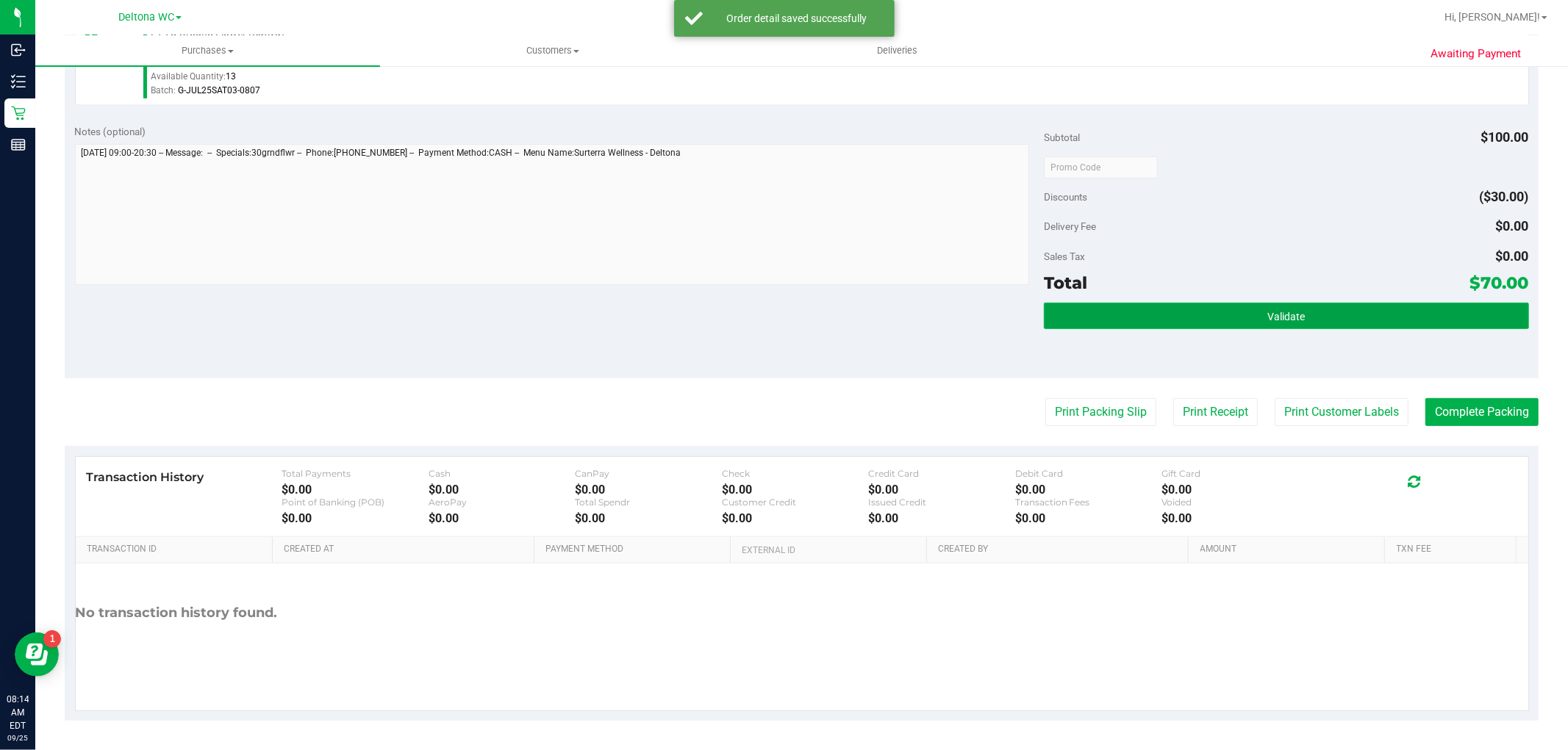
click at [1243, 310] on button "Validate" at bounding box center [1286, 316] width 485 height 27
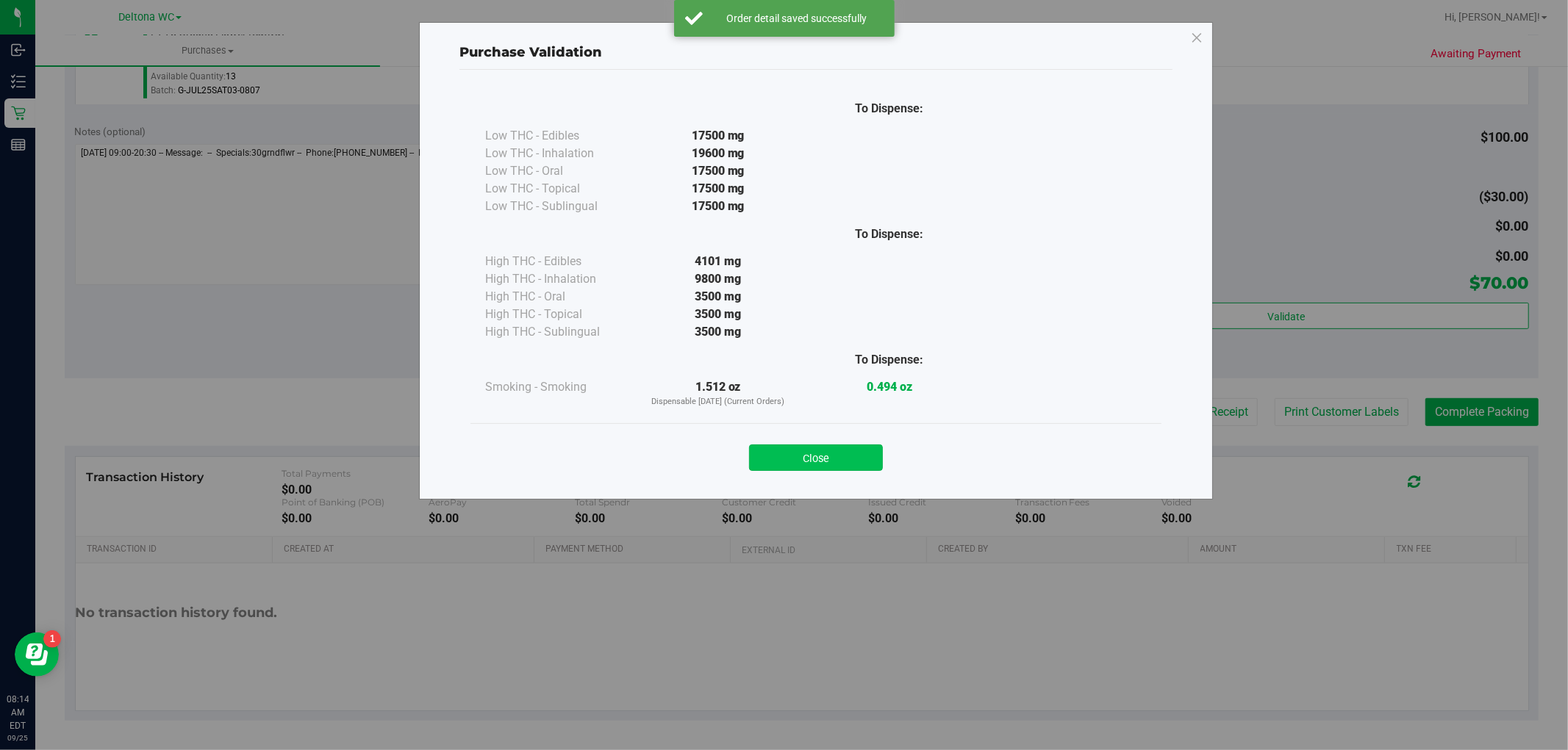
click at [848, 452] on button "Close" at bounding box center [816, 458] width 134 height 27
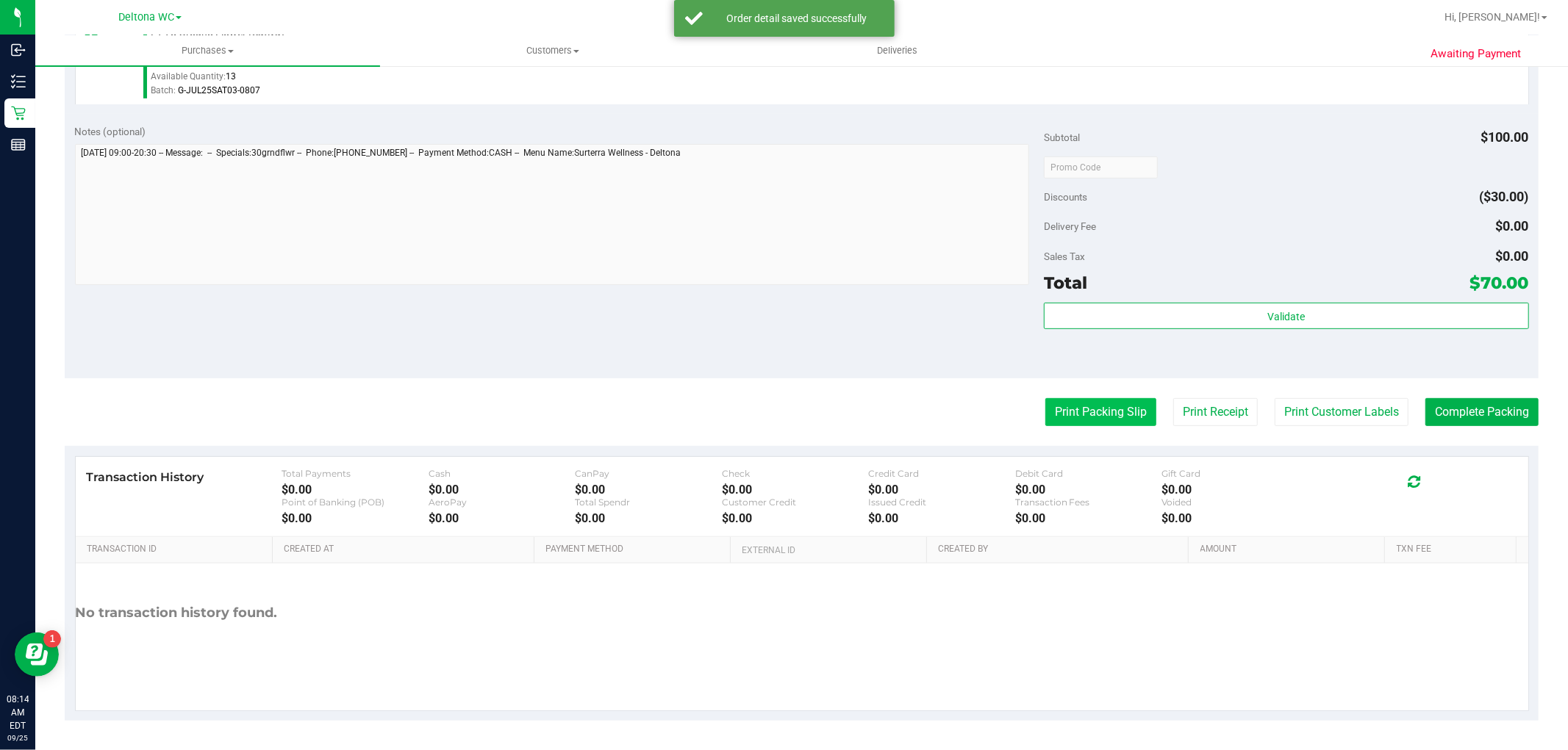
click at [1083, 423] on button "Print Packing Slip" at bounding box center [1100, 412] width 111 height 28
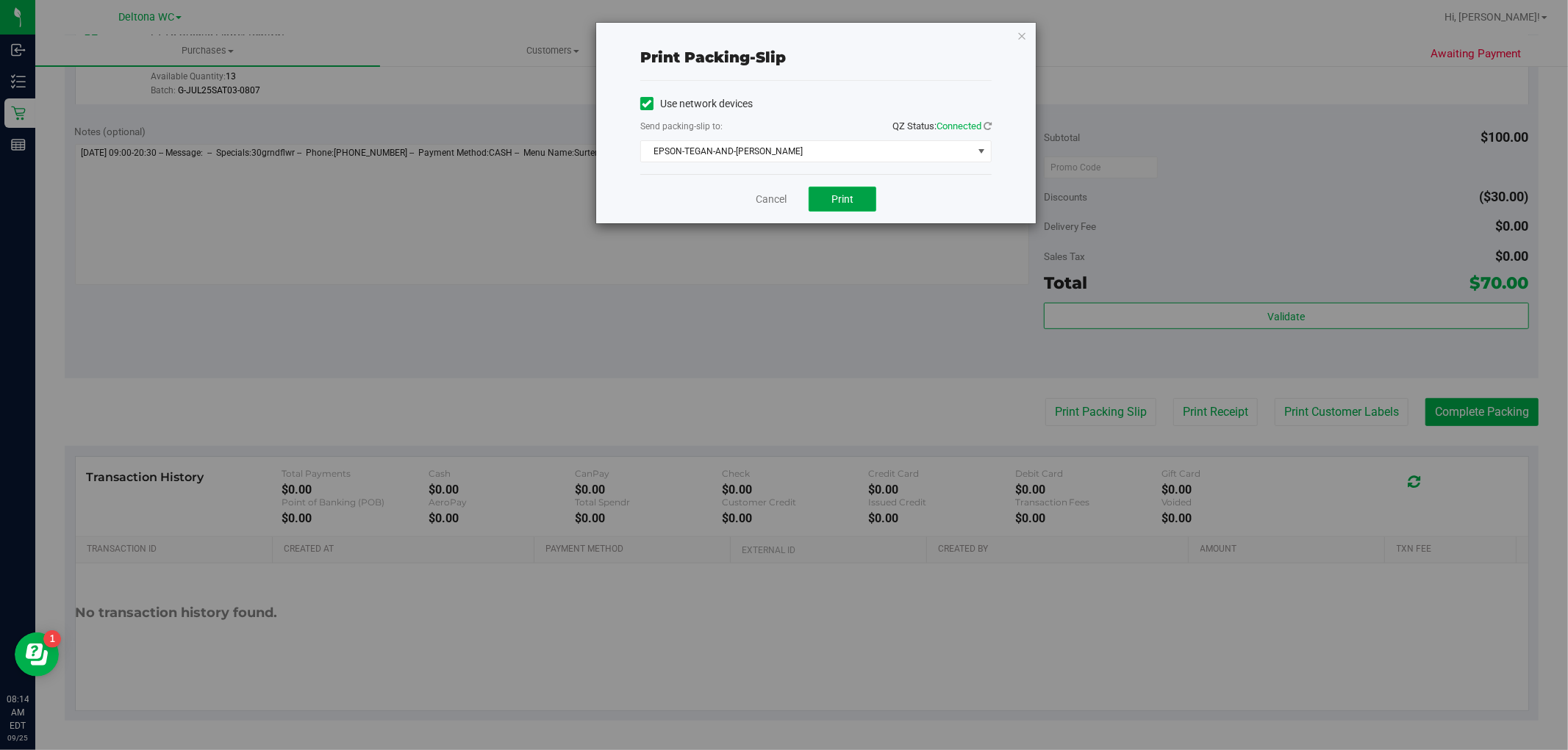
click at [850, 196] on span "Print" at bounding box center [842, 199] width 22 height 12
click at [763, 199] on link "Cancel" at bounding box center [771, 199] width 31 height 16
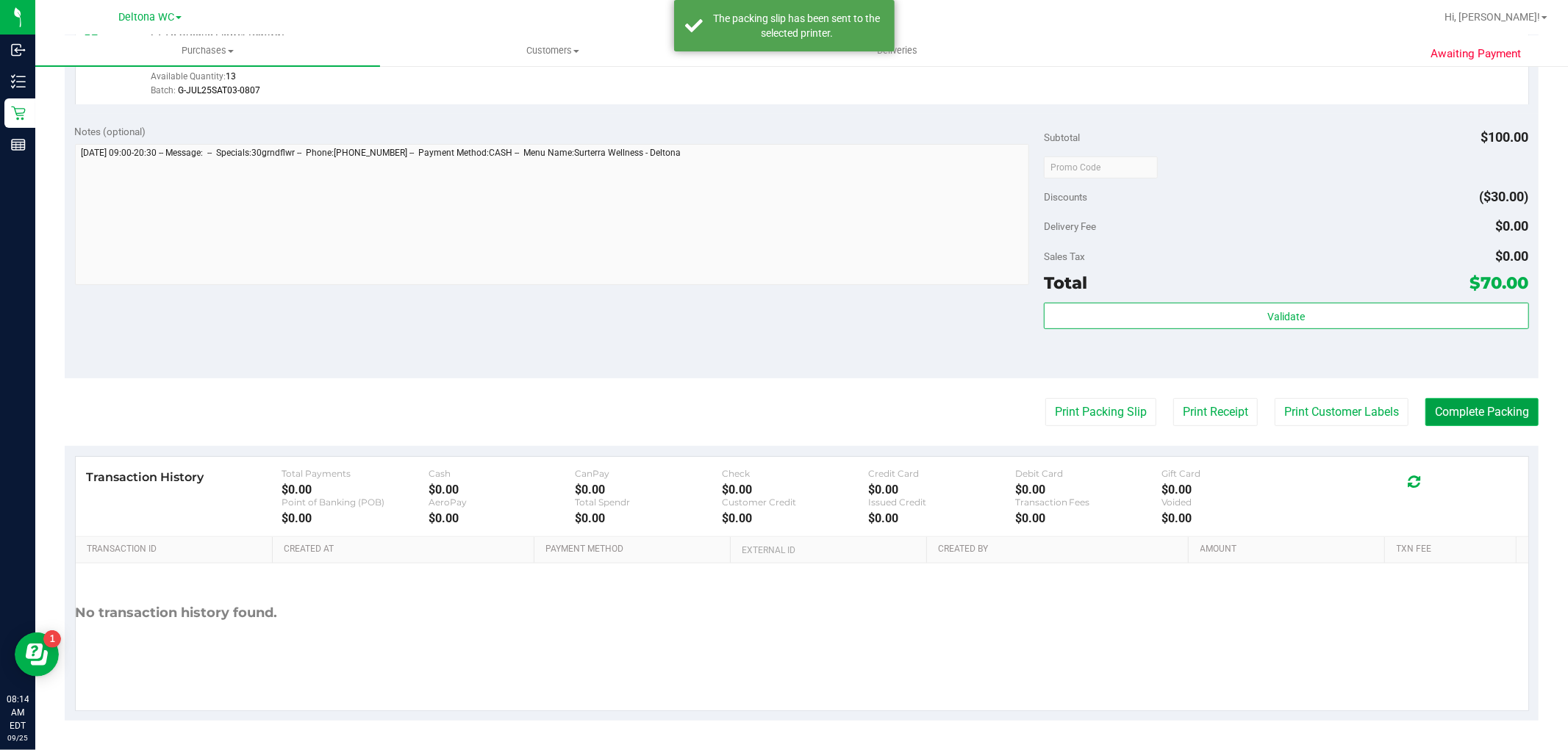
click at [1490, 420] on button "Complete Packing" at bounding box center [1482, 412] width 113 height 28
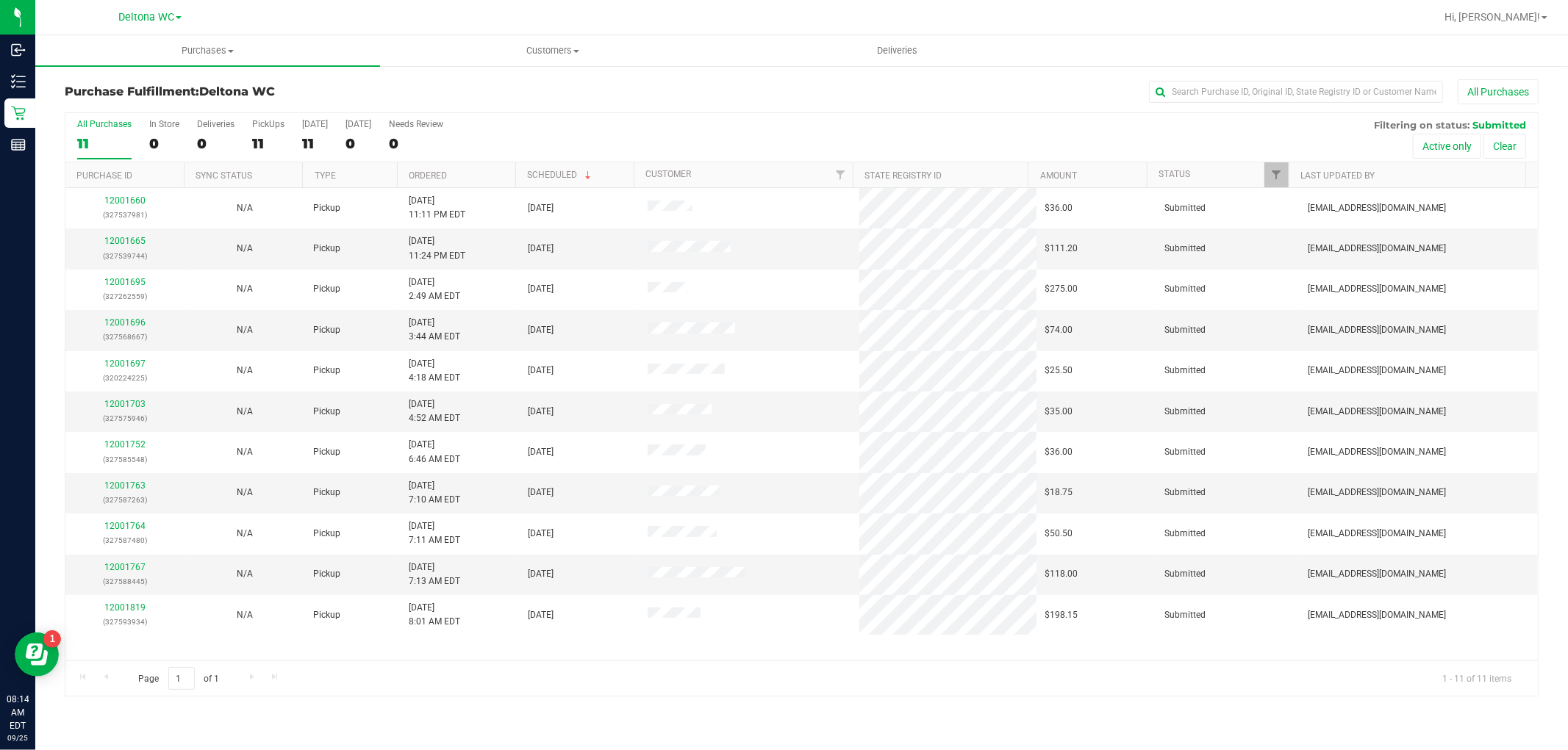
click at [464, 177] on th "Ordered" at bounding box center [456, 175] width 118 height 26
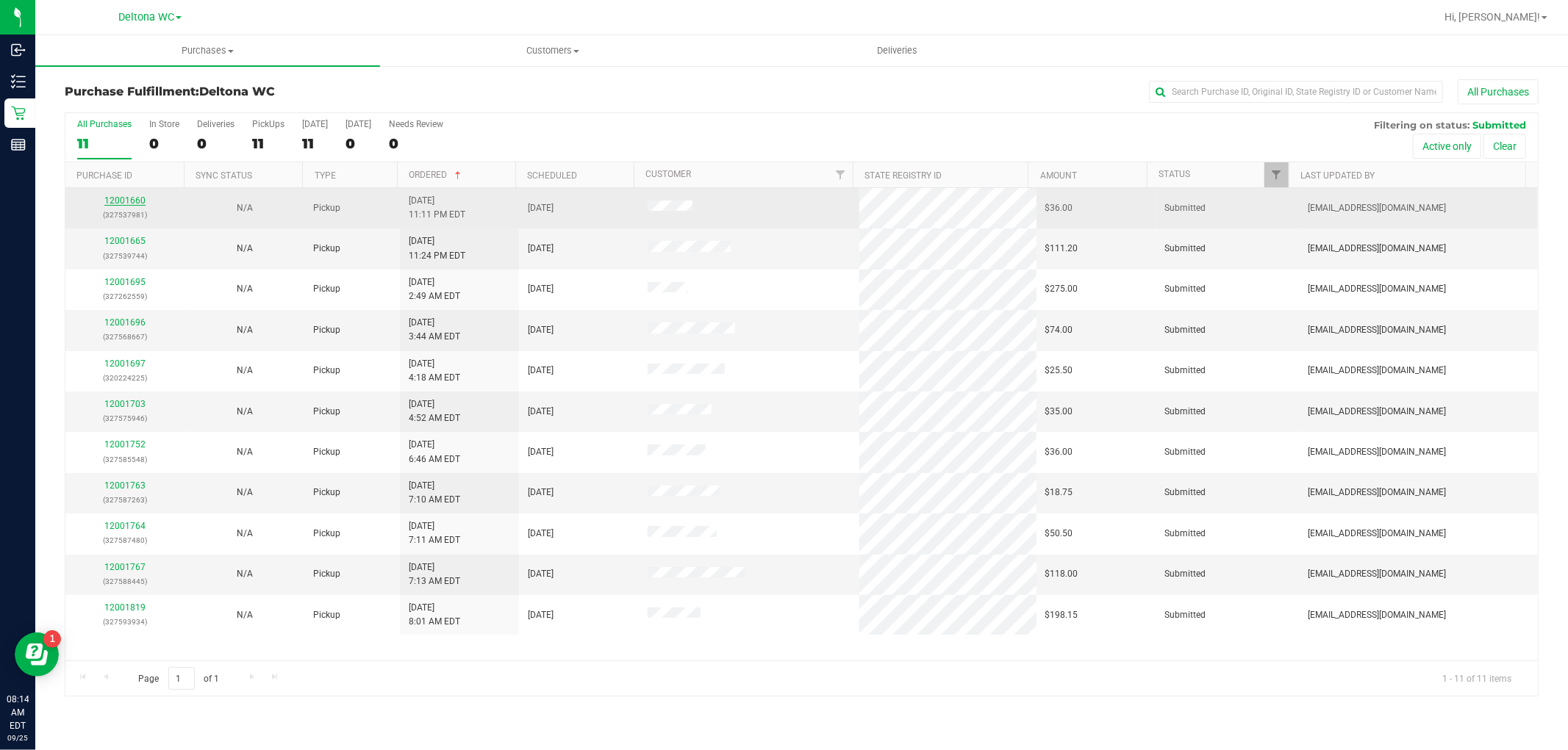
click at [123, 199] on link "12001660" at bounding box center [124, 201] width 41 height 10
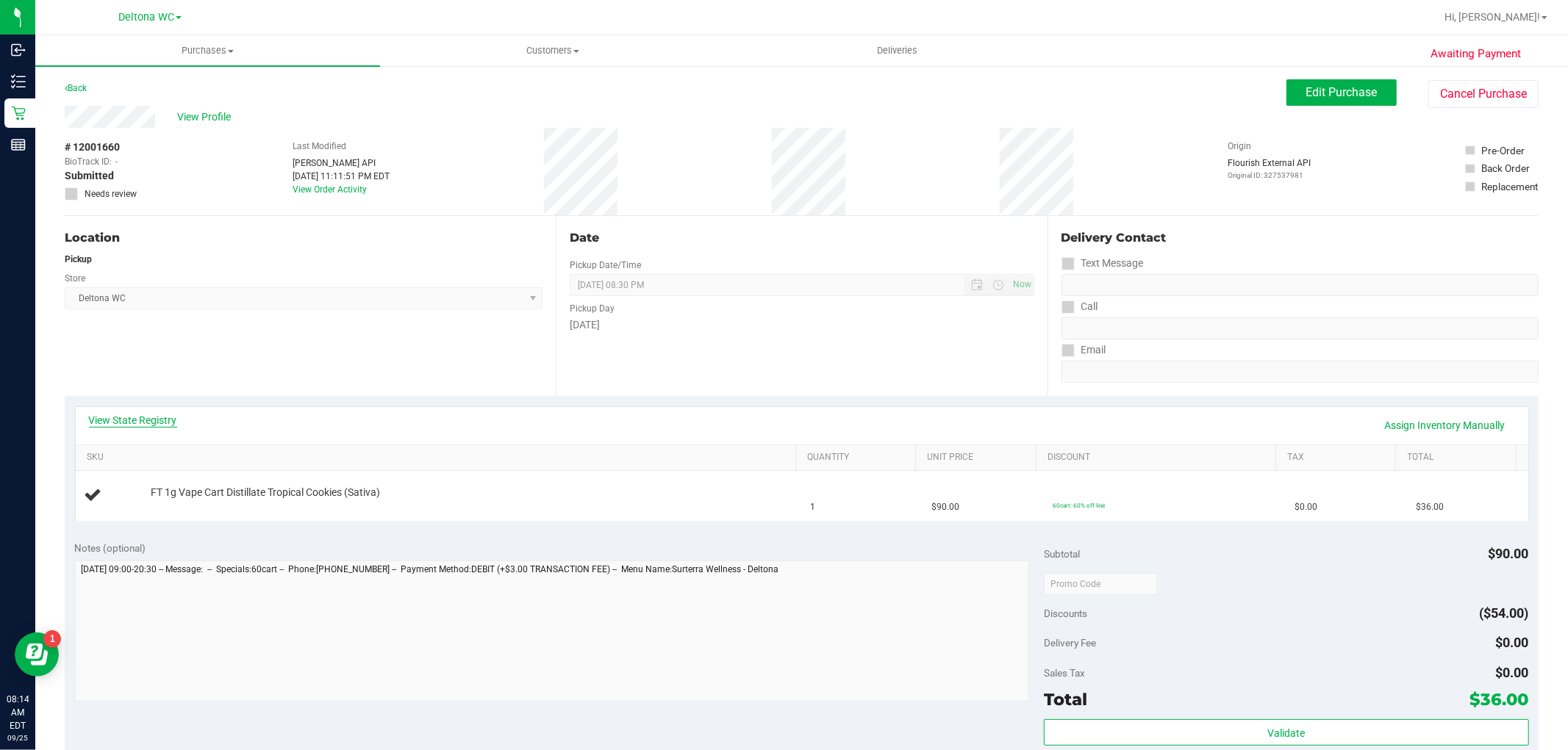
click at [156, 417] on link "View State Registry" at bounding box center [133, 420] width 88 height 15
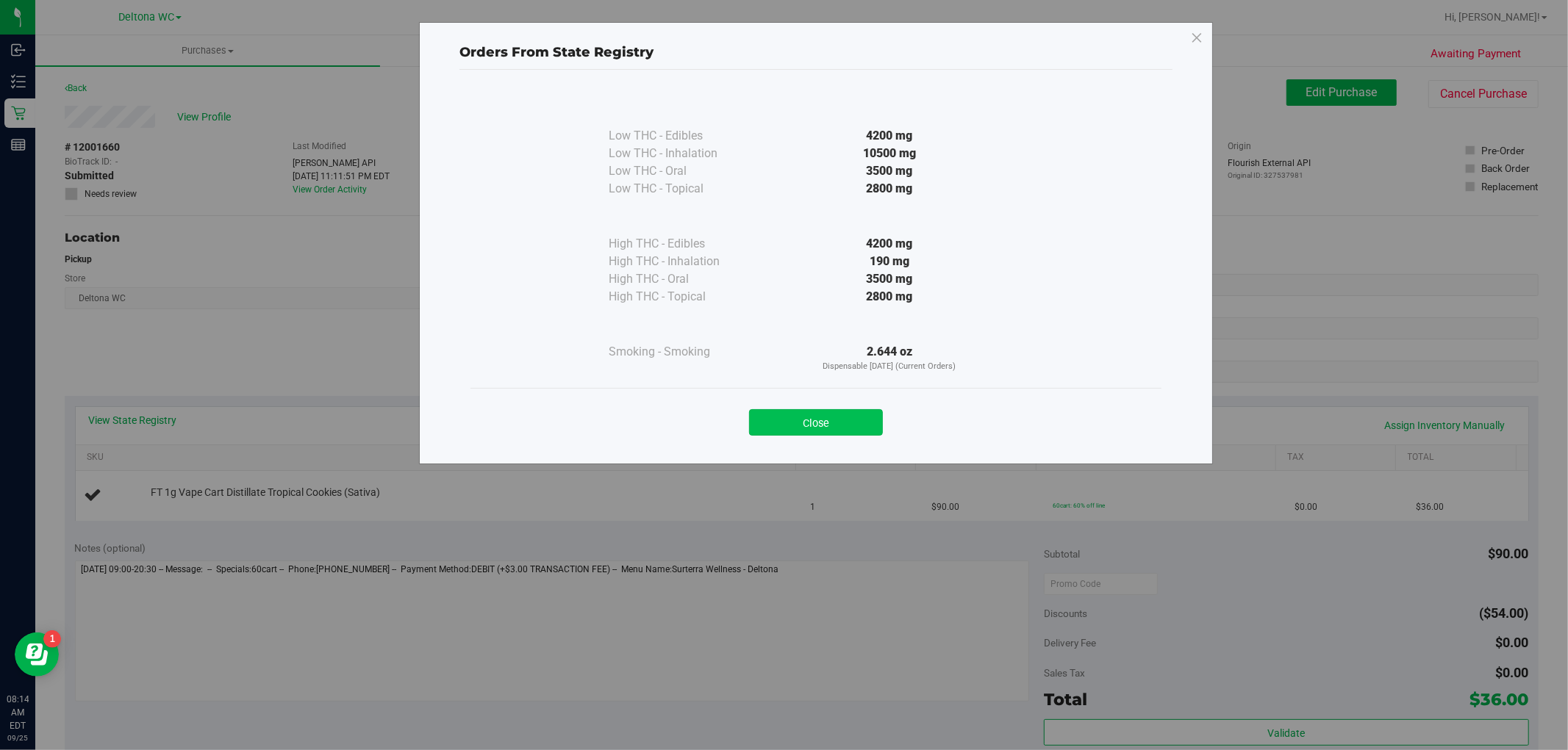
click at [848, 417] on button "Close" at bounding box center [816, 423] width 134 height 27
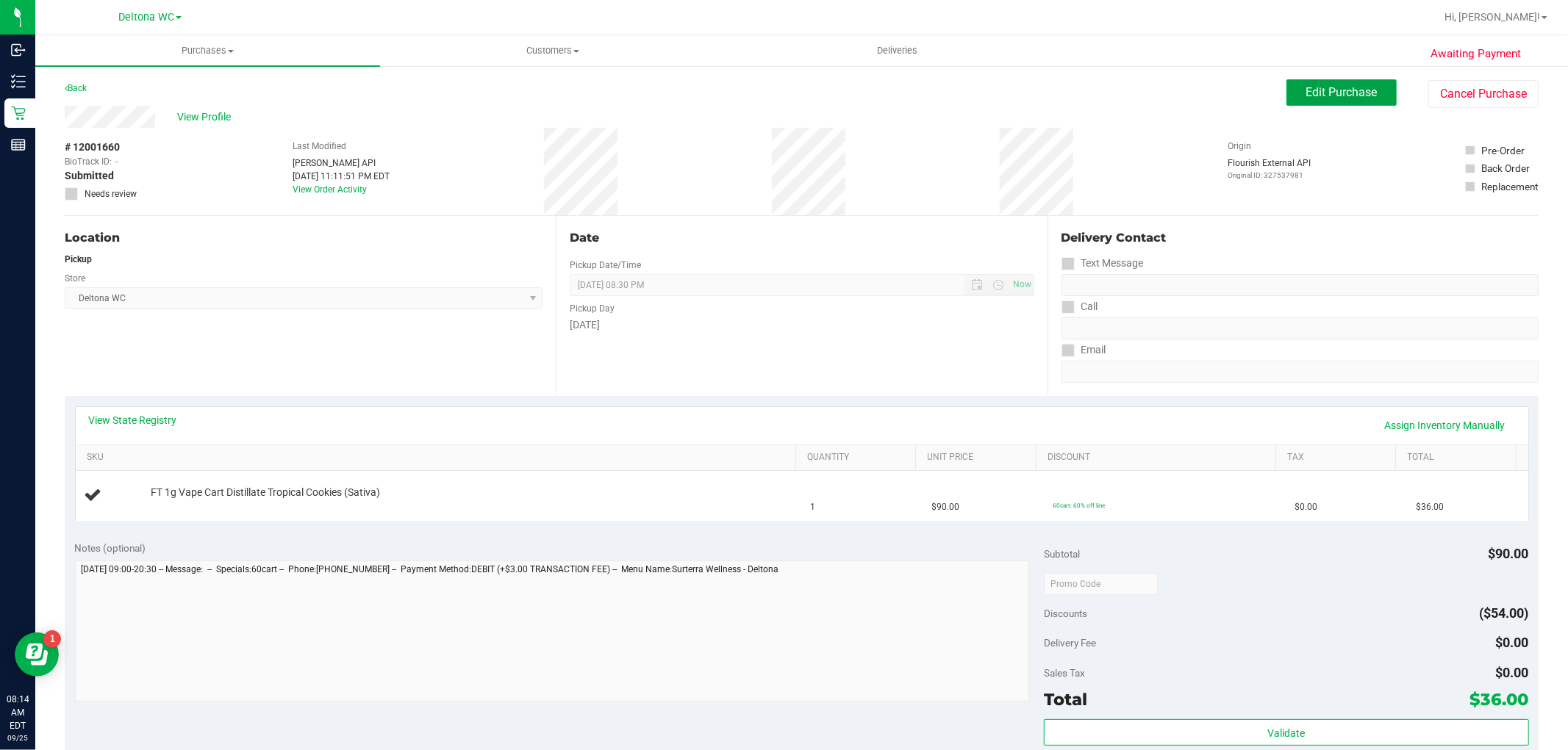
click at [1332, 89] on span "Edit Purchase" at bounding box center [1342, 92] width 71 height 14
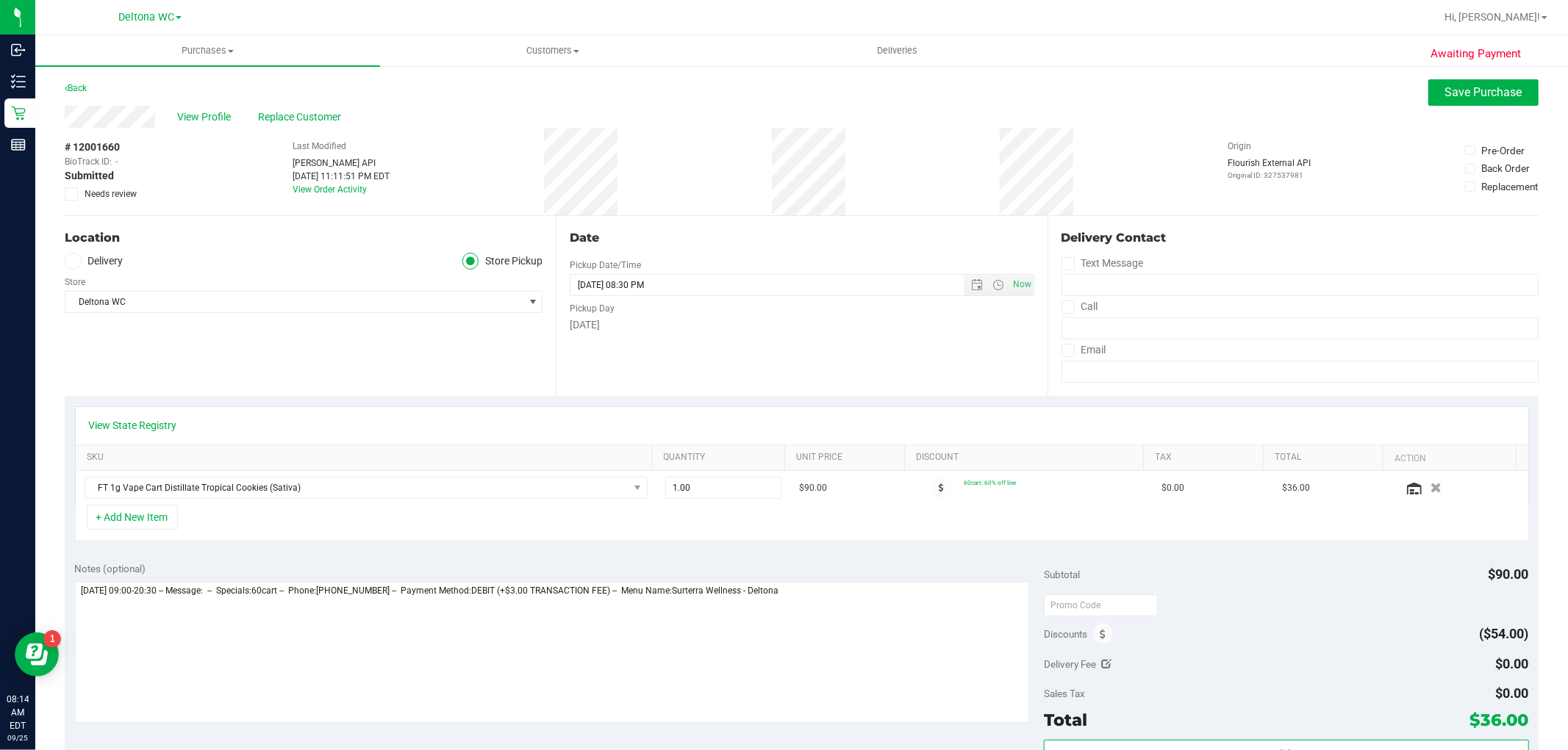
click at [114, 190] on span "Needs review" at bounding box center [111, 194] width 52 height 13
click at [0, 0] on input "Needs review" at bounding box center [0, 0] width 0 height 0
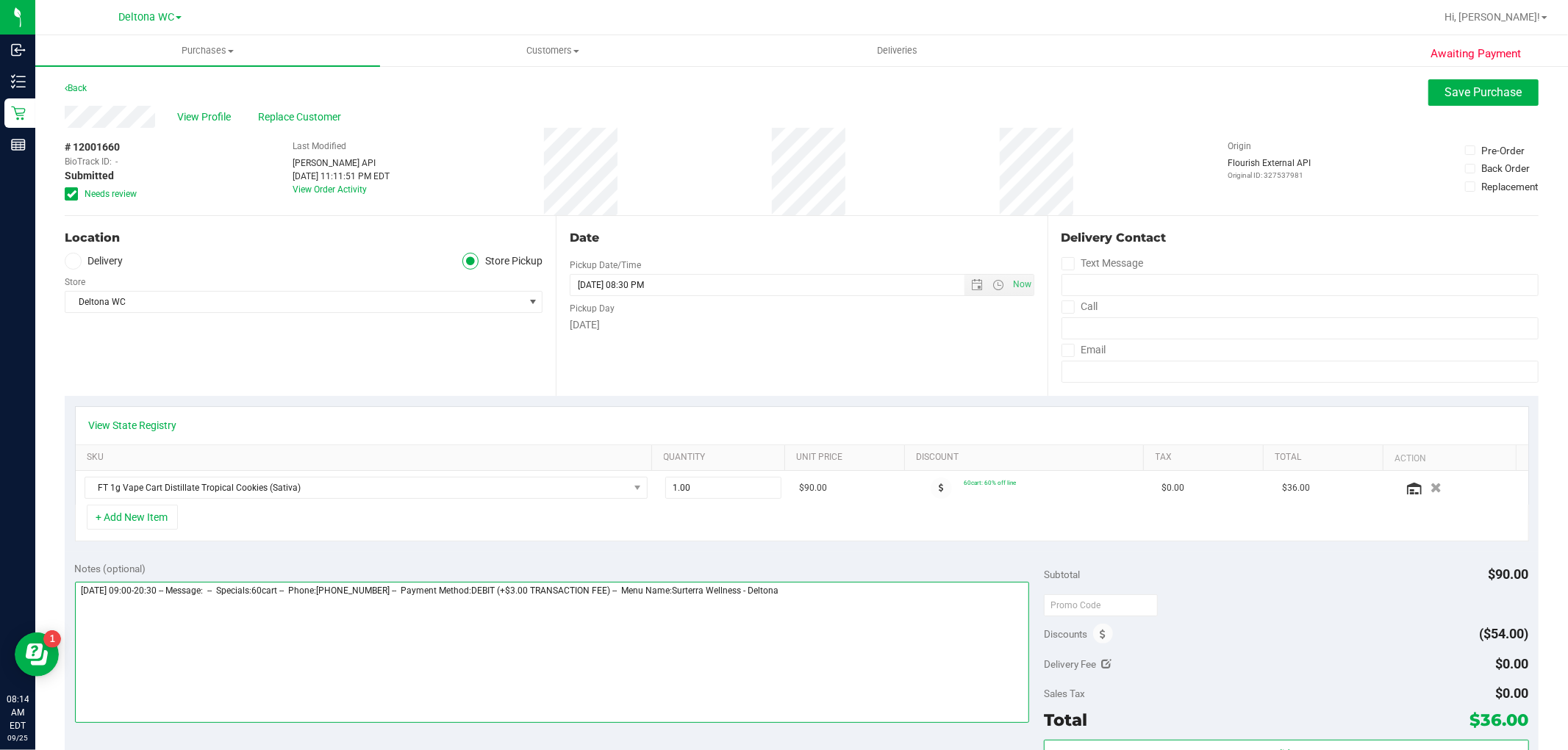
click at [887, 610] on textarea at bounding box center [552, 653] width 954 height 141
type textarea "Thursday 09/25/2025 09:00-20:30 -- Message: -- Specials:60cart -- Phone:3862160…"
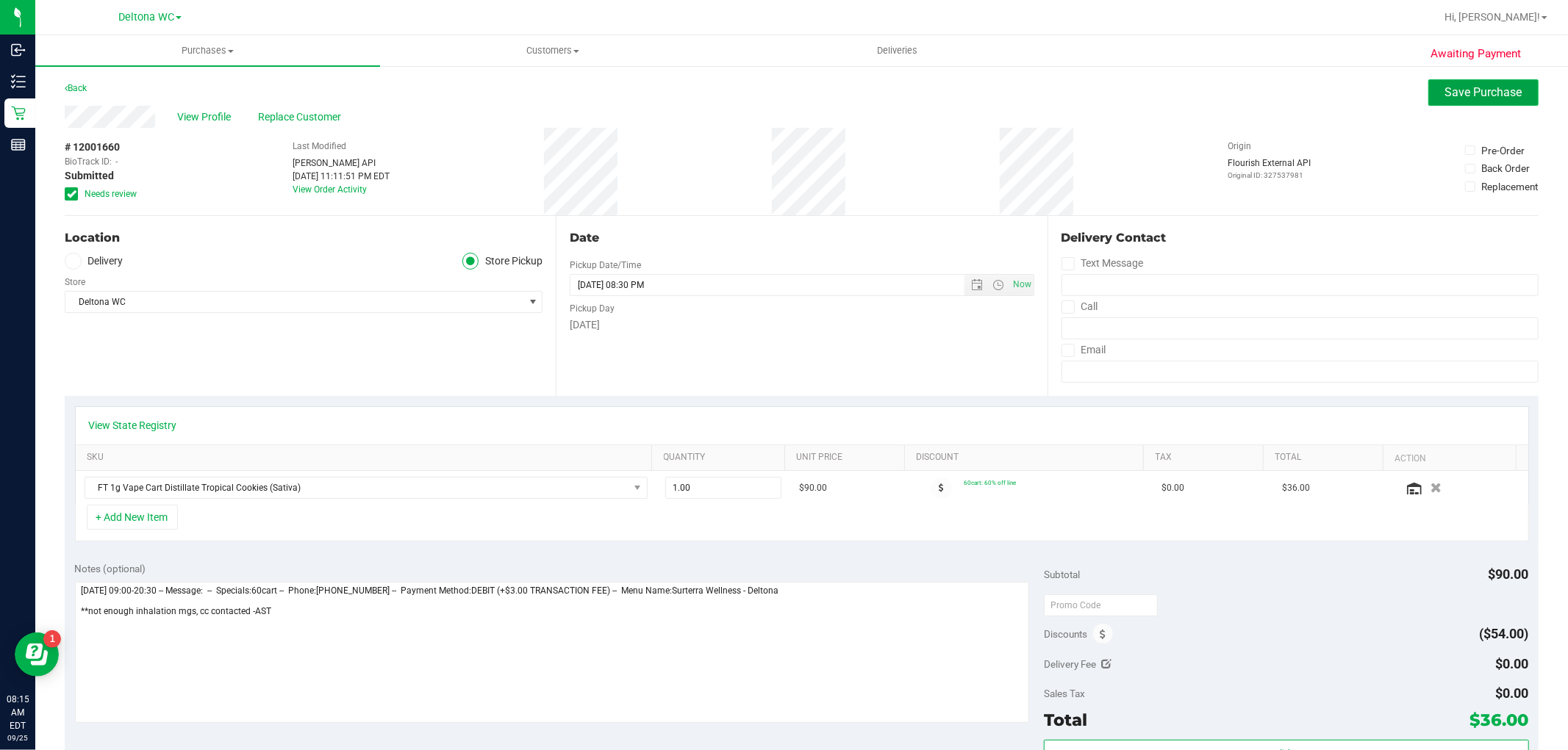
click at [1461, 93] on span "Save Purchase" at bounding box center [1484, 92] width 77 height 14
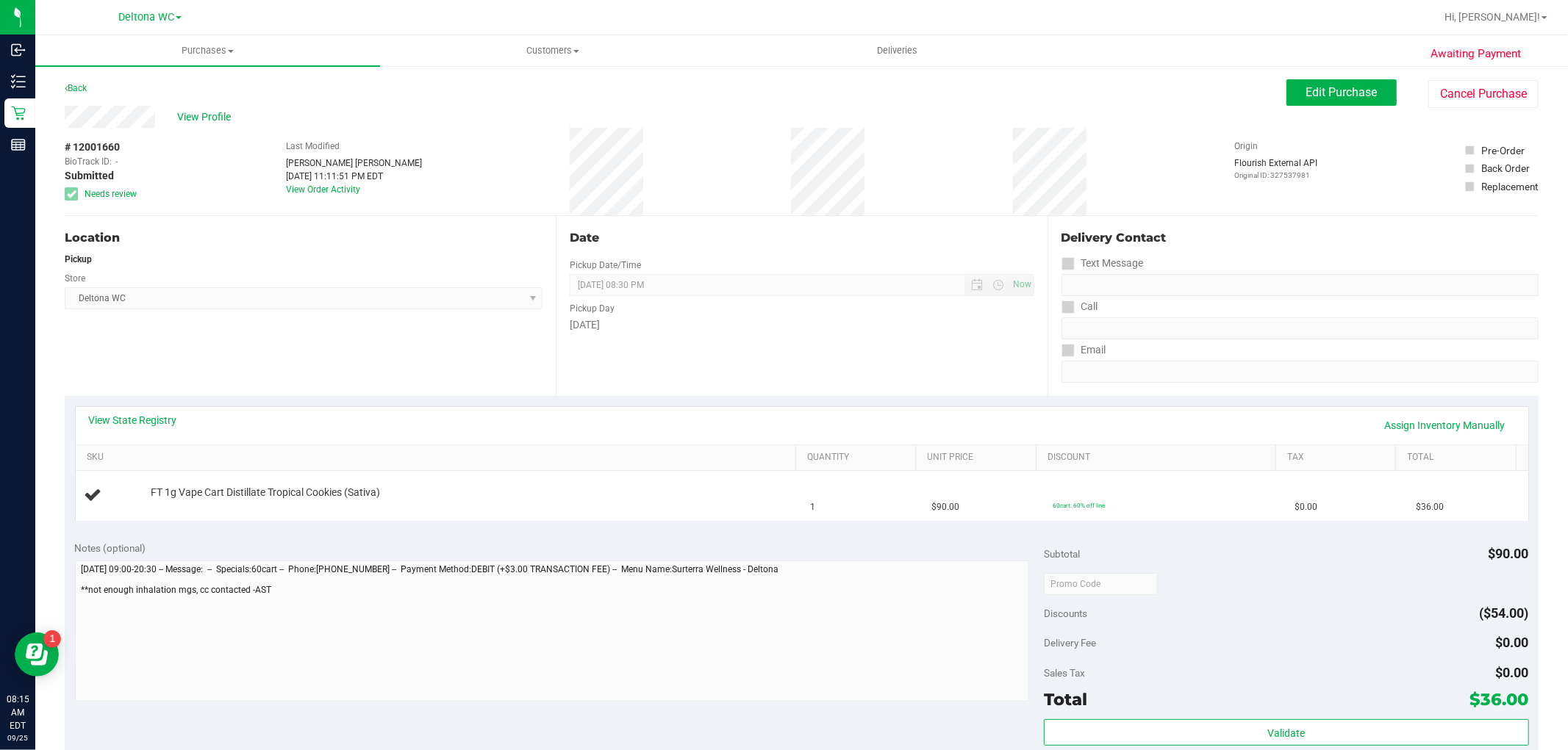
click at [109, 137] on div "# 12001660 BioTrack ID: - Submitted Needs review" at bounding box center [101, 171] width 74 height 87
click at [108, 141] on span "# 12001660" at bounding box center [92, 147] width 55 height 16
copy span "12001660"
click at [217, 120] on span "View Profile" at bounding box center [206, 117] width 59 height 16
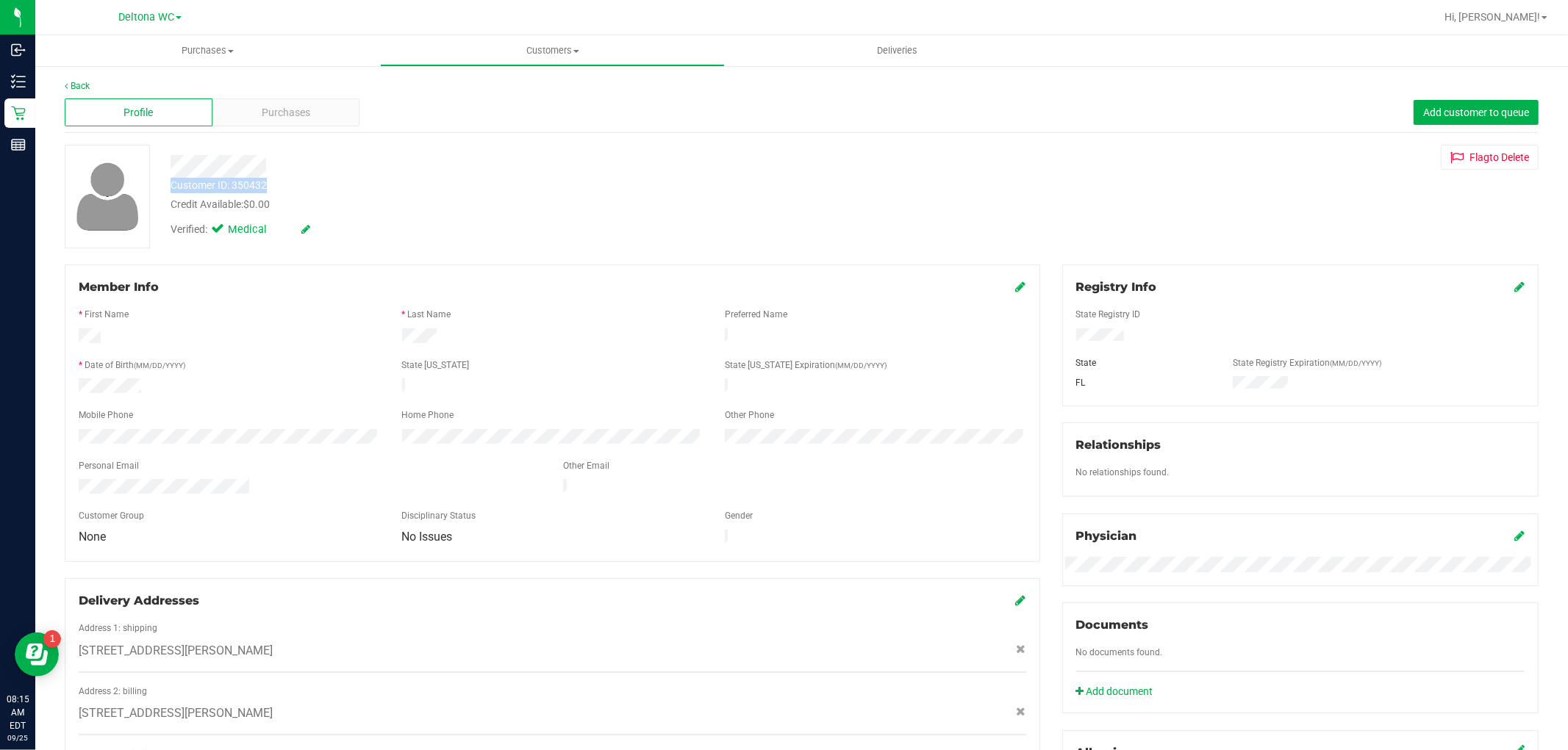
drag, startPoint x: 172, startPoint y: 185, endPoint x: 269, endPoint y: 185, distance: 97.0
click at [269, 185] on div "Customer ID: 350432 Credit Available: $0.00" at bounding box center [533, 195] width 748 height 34
copy div "Customer ID: 350432"
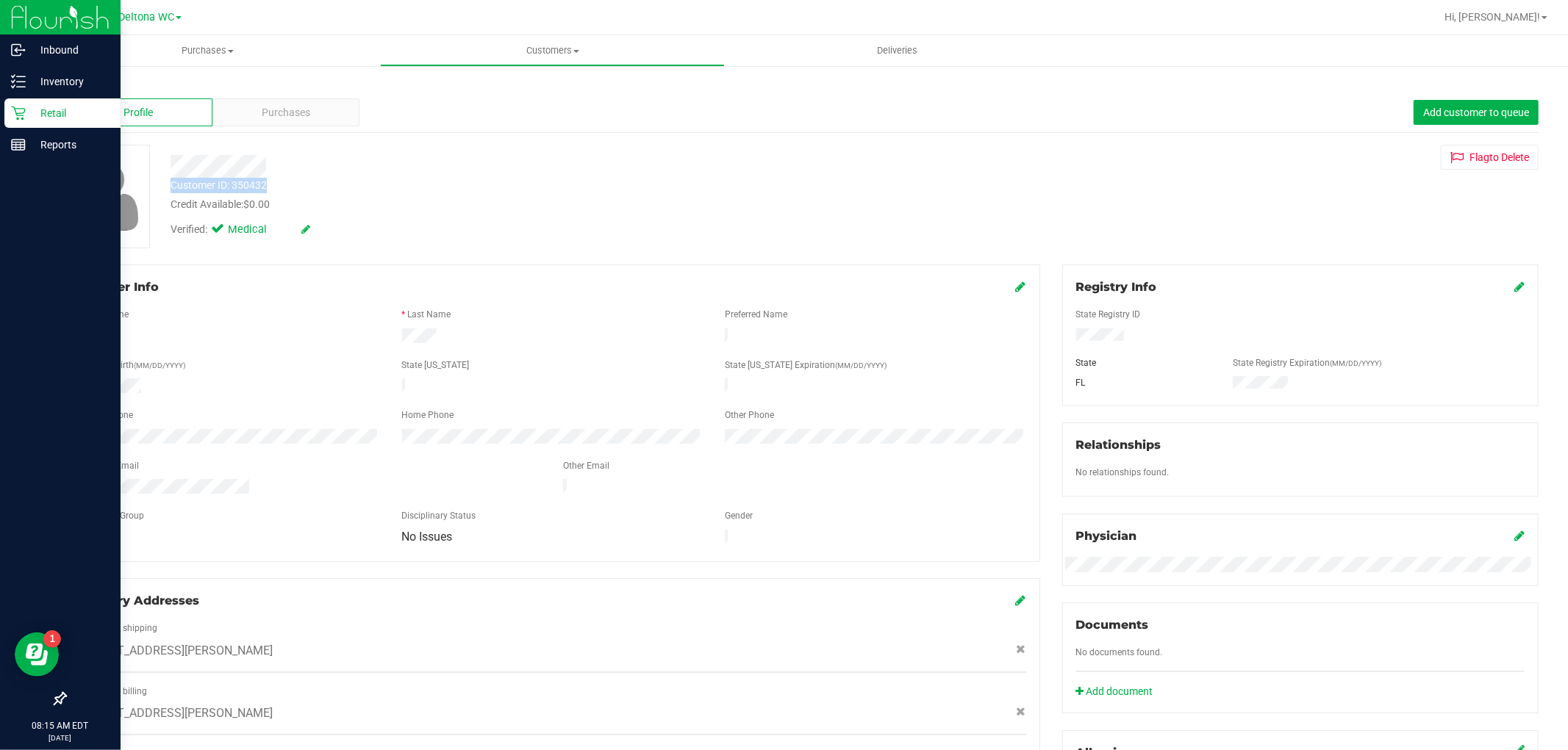
click at [23, 109] on icon at bounding box center [19, 113] width 15 height 15
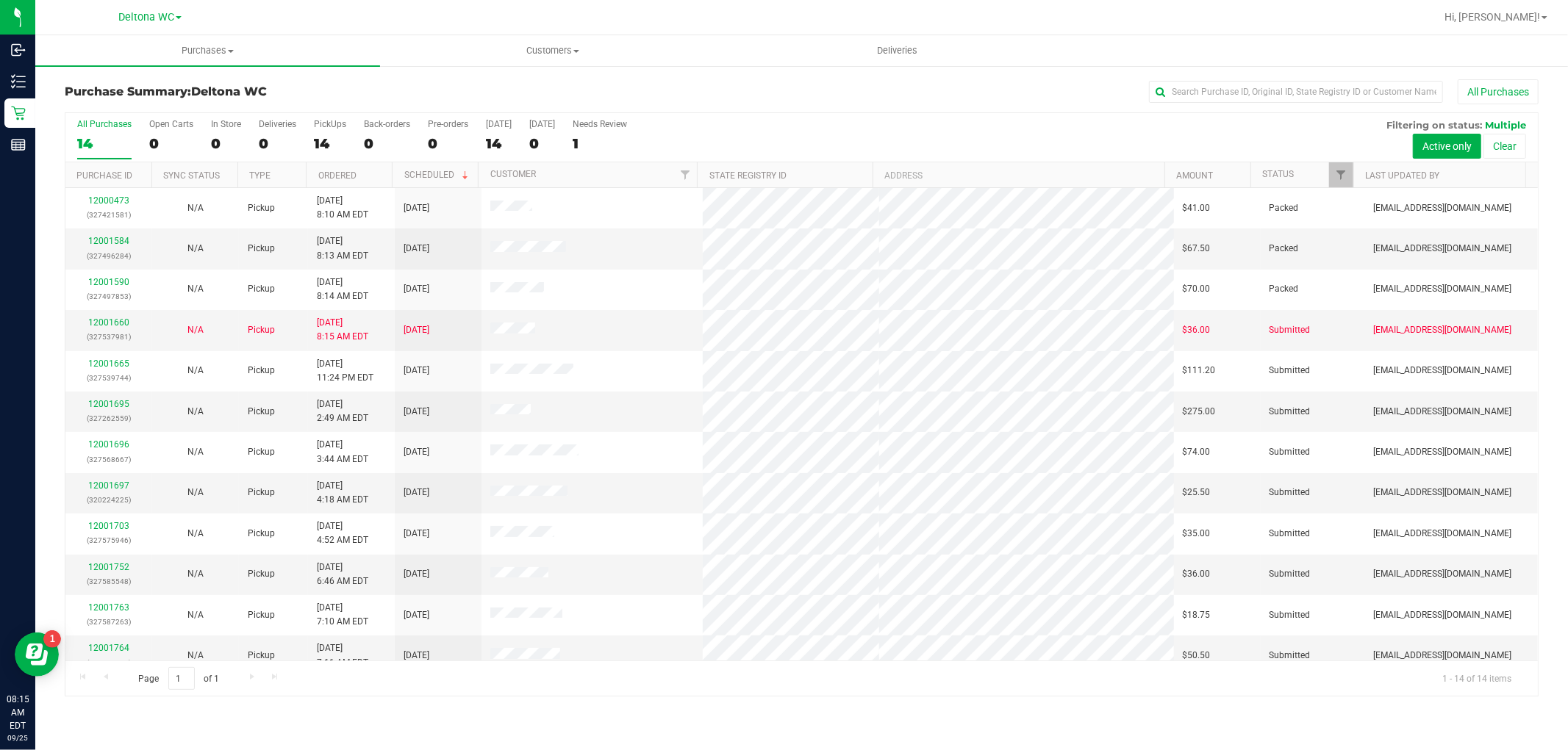
click at [361, 171] on th "Ordered" at bounding box center [348, 175] width 86 height 26
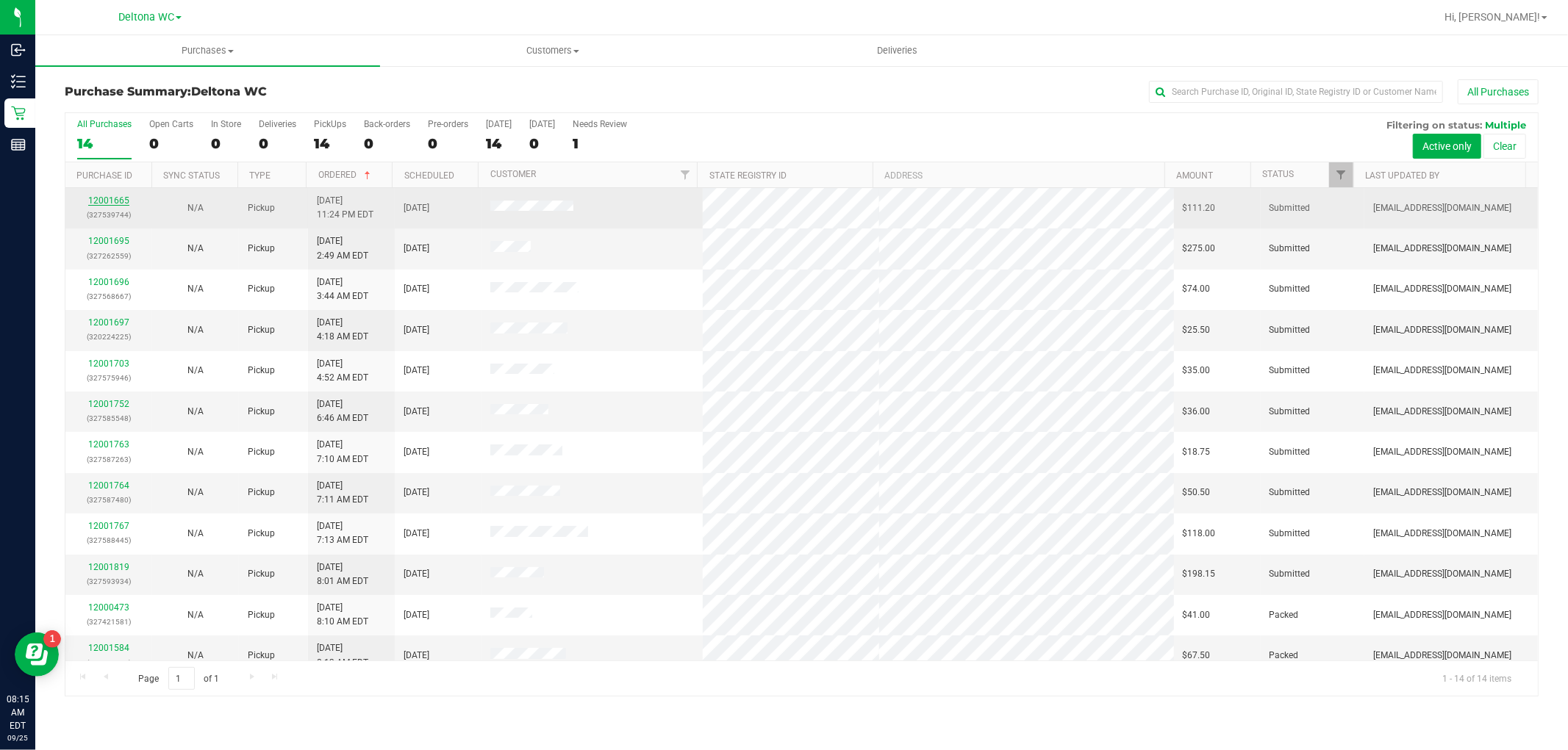
click at [109, 199] on link "12001665" at bounding box center [108, 201] width 41 height 10
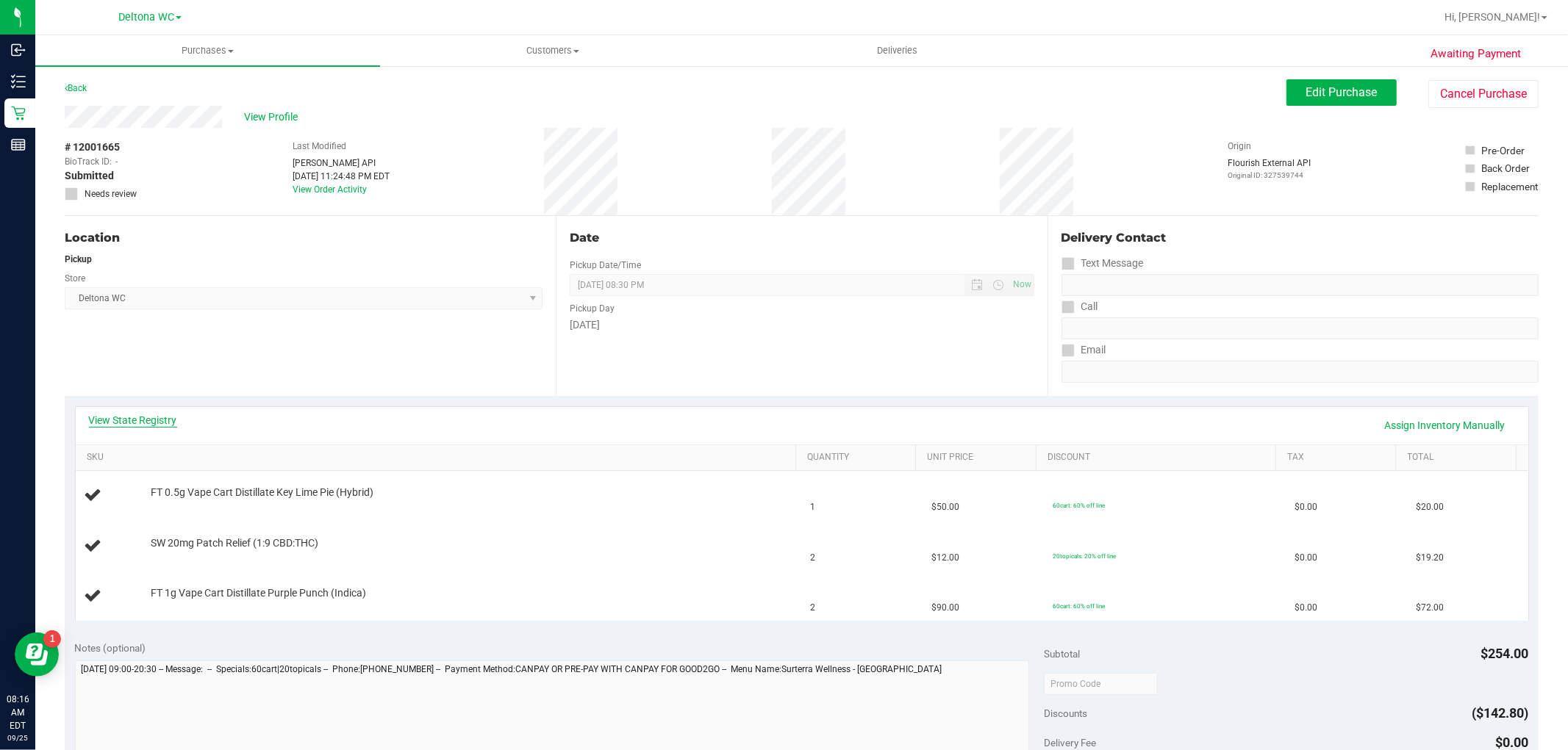
click at [140, 422] on link "View State Registry" at bounding box center [133, 420] width 88 height 15
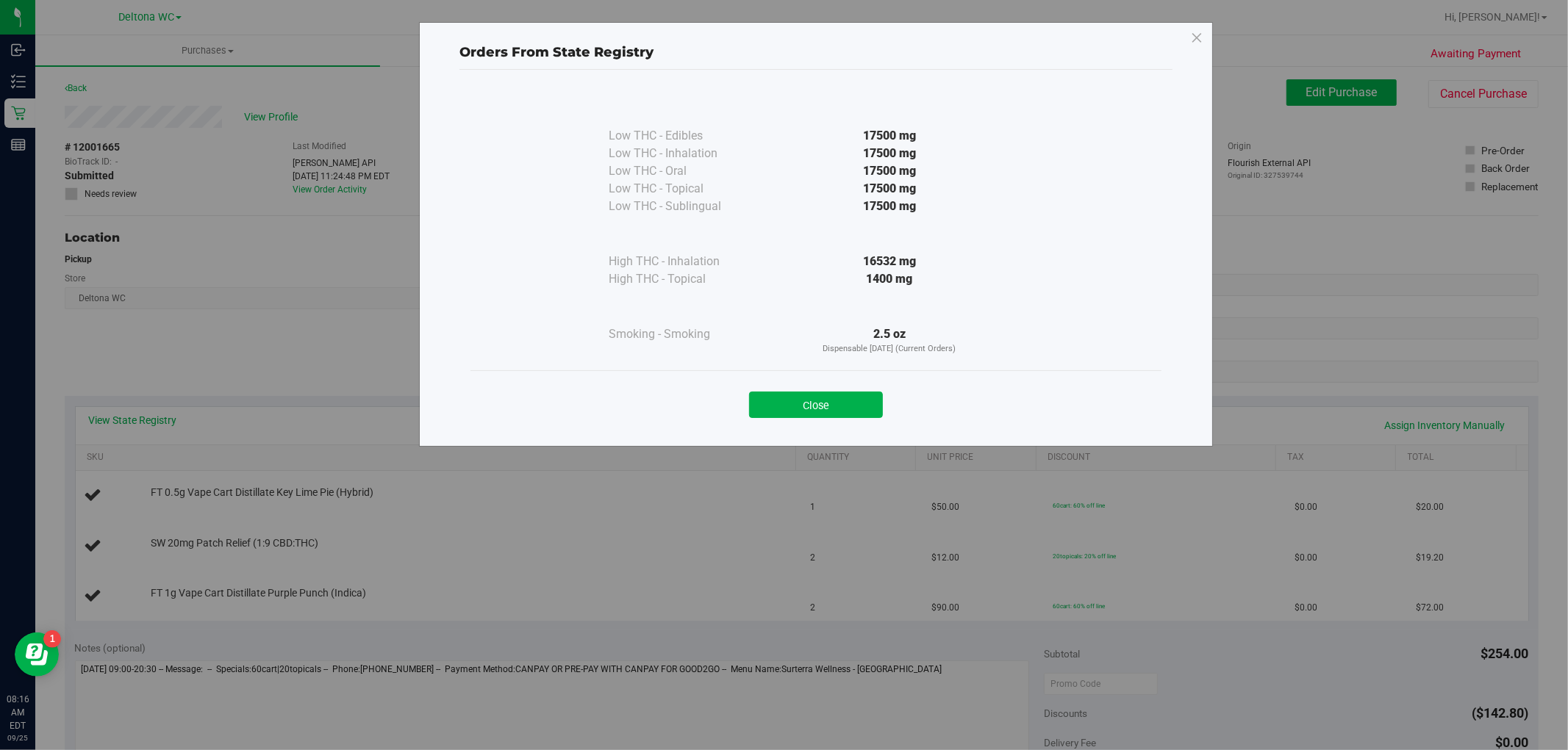
click at [828, 405] on button "Close" at bounding box center [816, 405] width 134 height 27
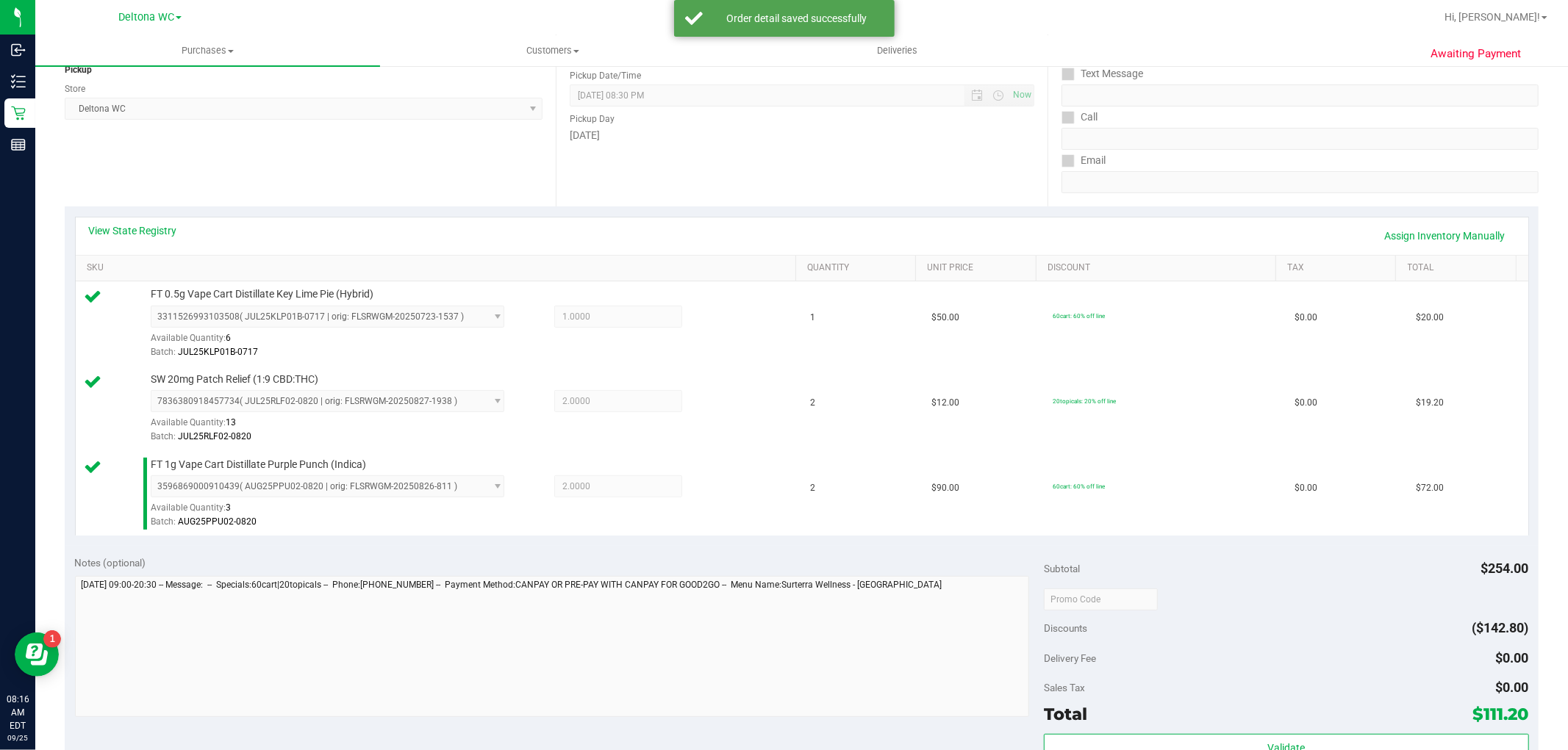
scroll to position [408, 0]
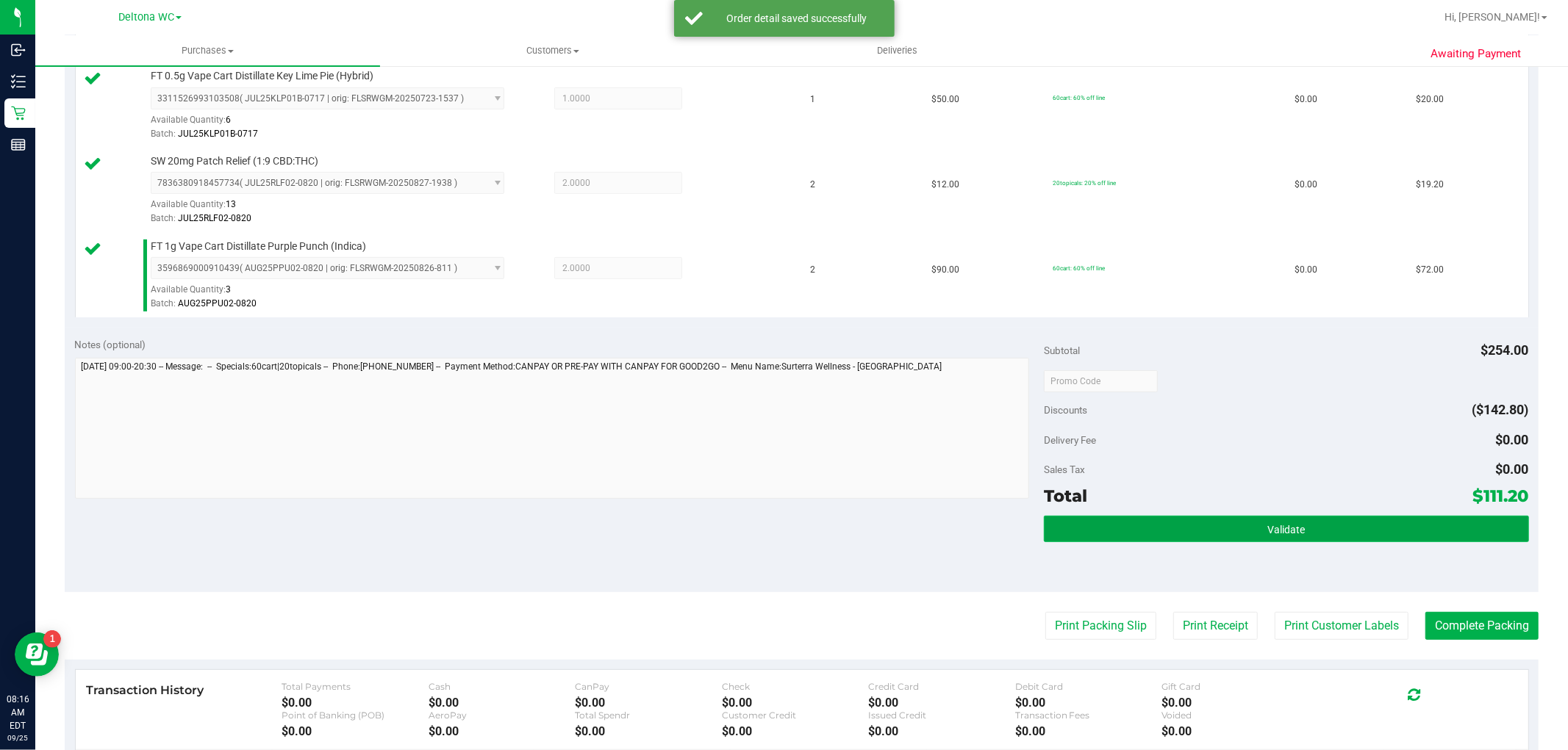
click at [1194, 522] on button "Validate" at bounding box center [1286, 529] width 485 height 27
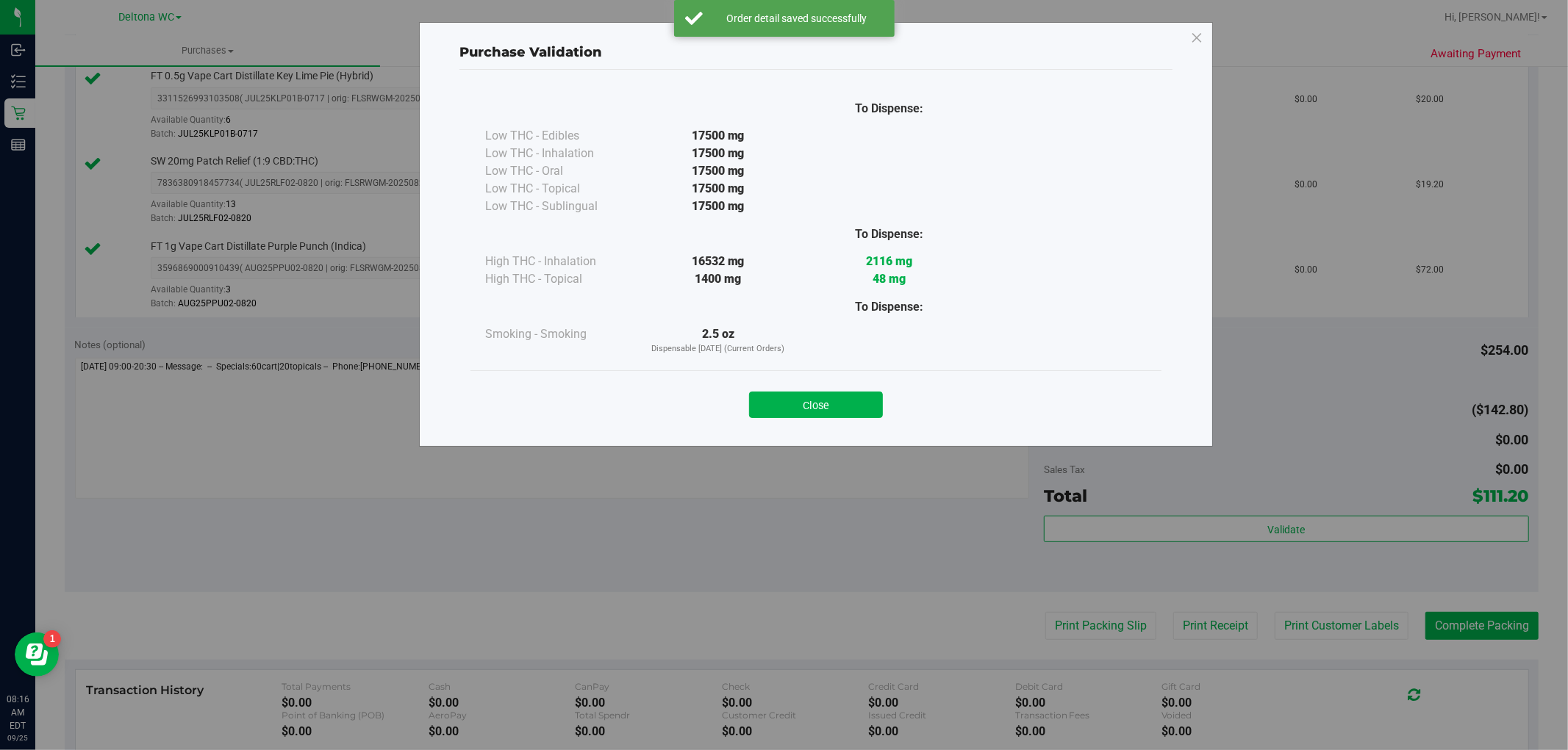
drag, startPoint x: 812, startPoint y: 407, endPoint x: 893, endPoint y: 431, distance: 84.5
click at [813, 407] on button "Close" at bounding box center [816, 405] width 134 height 27
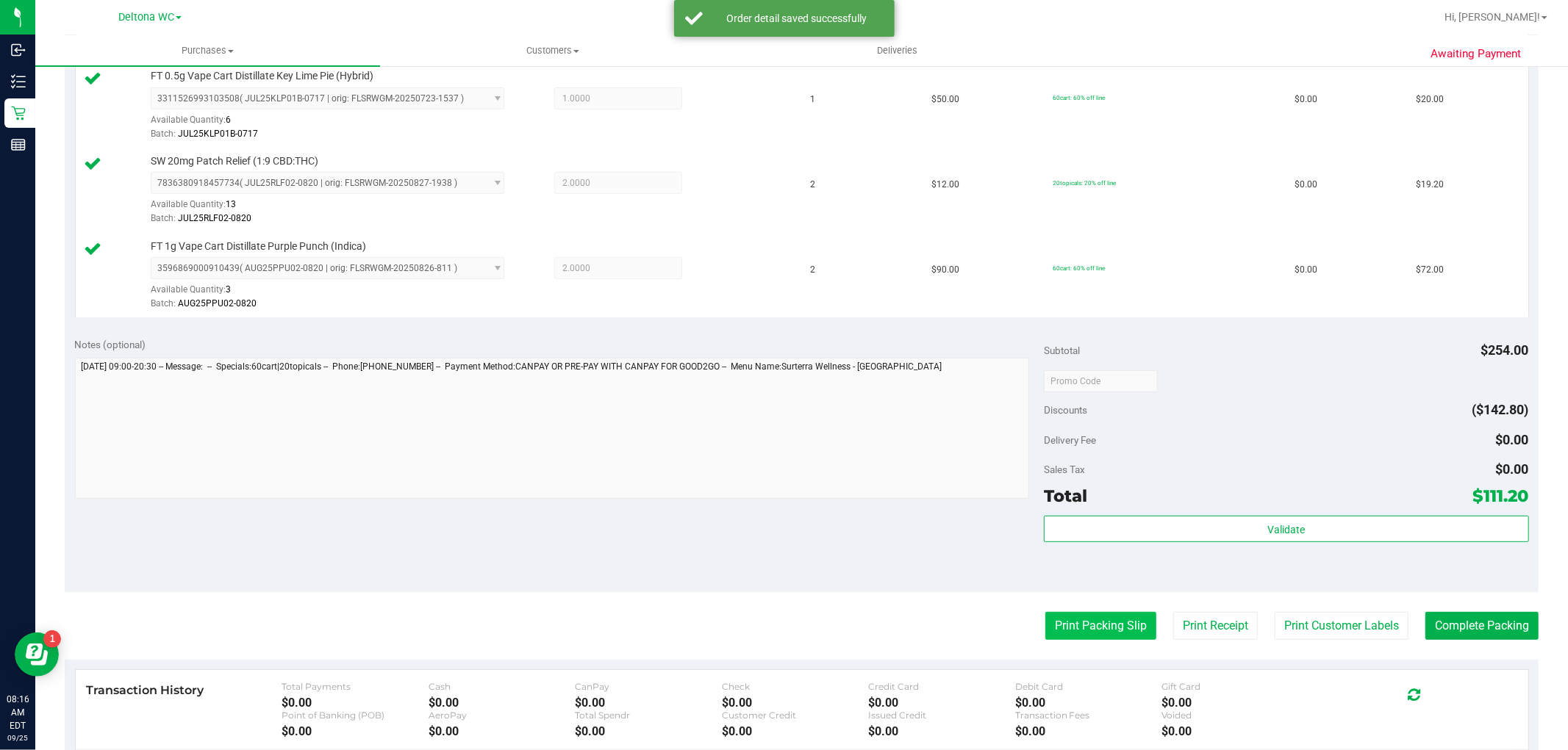
click at [1073, 611] on purchase-details "Back Edit Purchase Cancel Purchase View Profile # 12001665 BioTrack ID: - Submi…" at bounding box center [801, 303] width 1473 height 1263
click at [1077, 623] on button "Print Packing Slip" at bounding box center [1100, 626] width 111 height 28
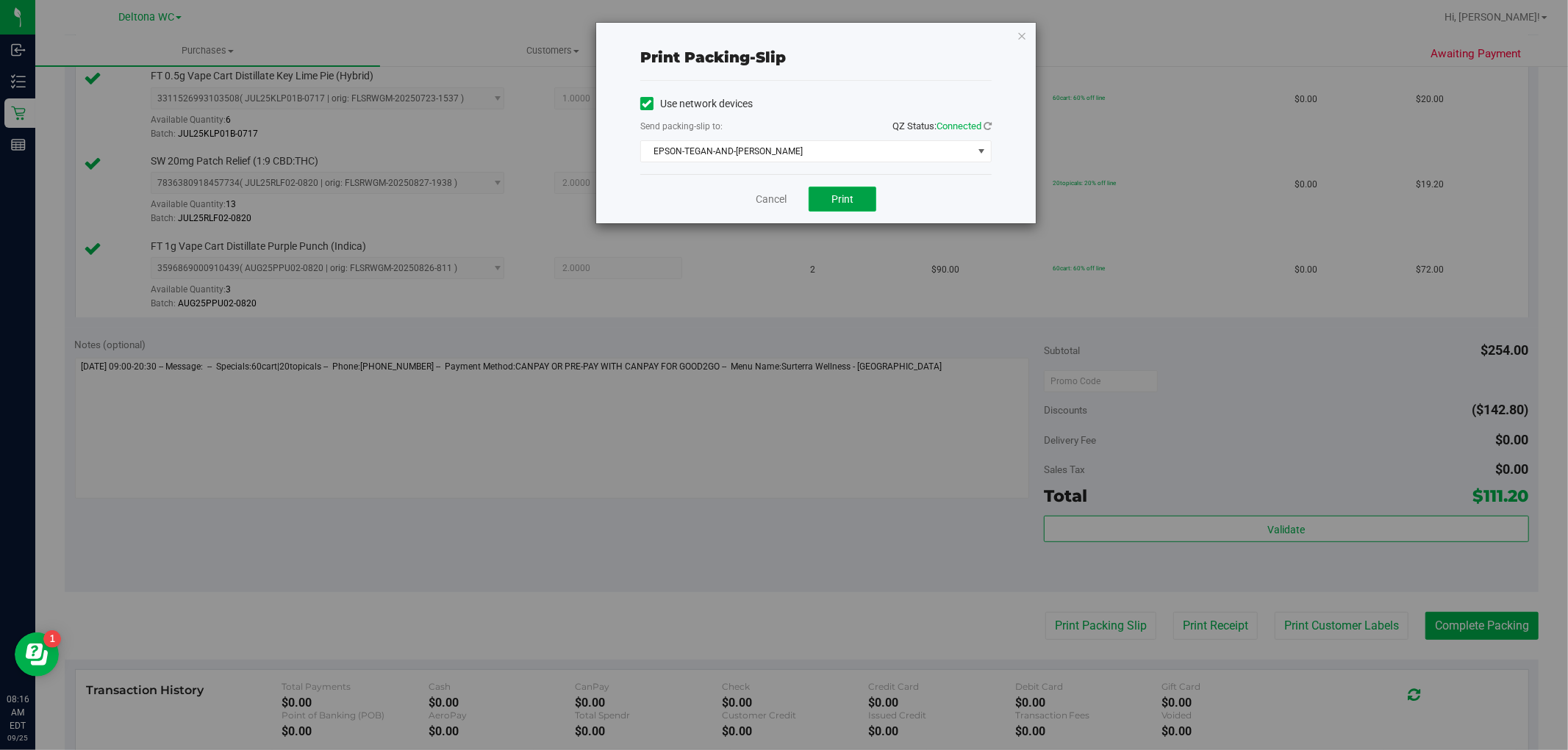
click at [844, 196] on span "Print" at bounding box center [842, 199] width 22 height 12
click at [771, 196] on link "Cancel" at bounding box center [771, 199] width 31 height 16
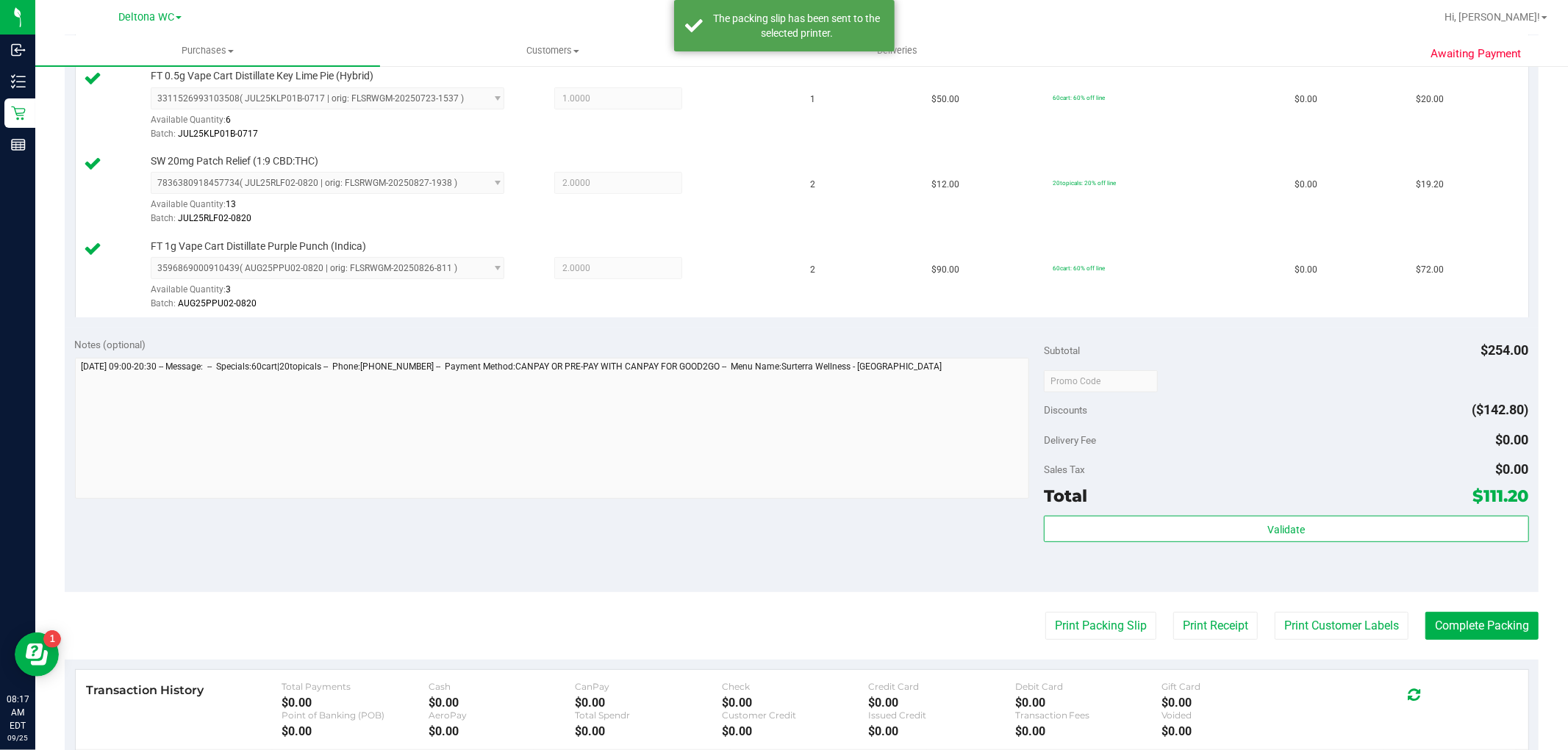
click at [802, 339] on div "Notes (optional)" at bounding box center [560, 344] width 969 height 15
click at [1482, 637] on button "Complete Packing" at bounding box center [1482, 626] width 113 height 28
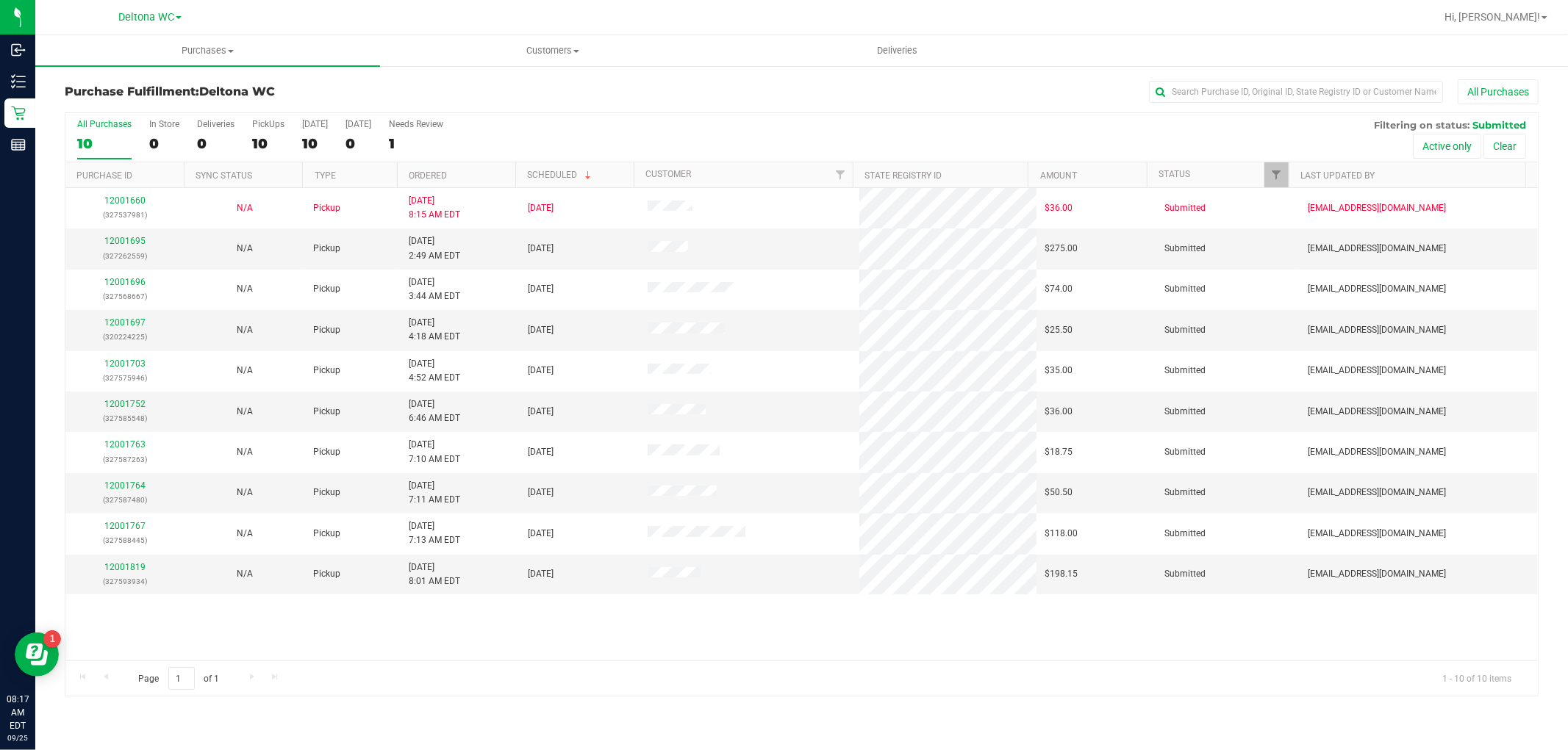
click at [472, 177] on th "Ordered" at bounding box center [456, 175] width 118 height 26
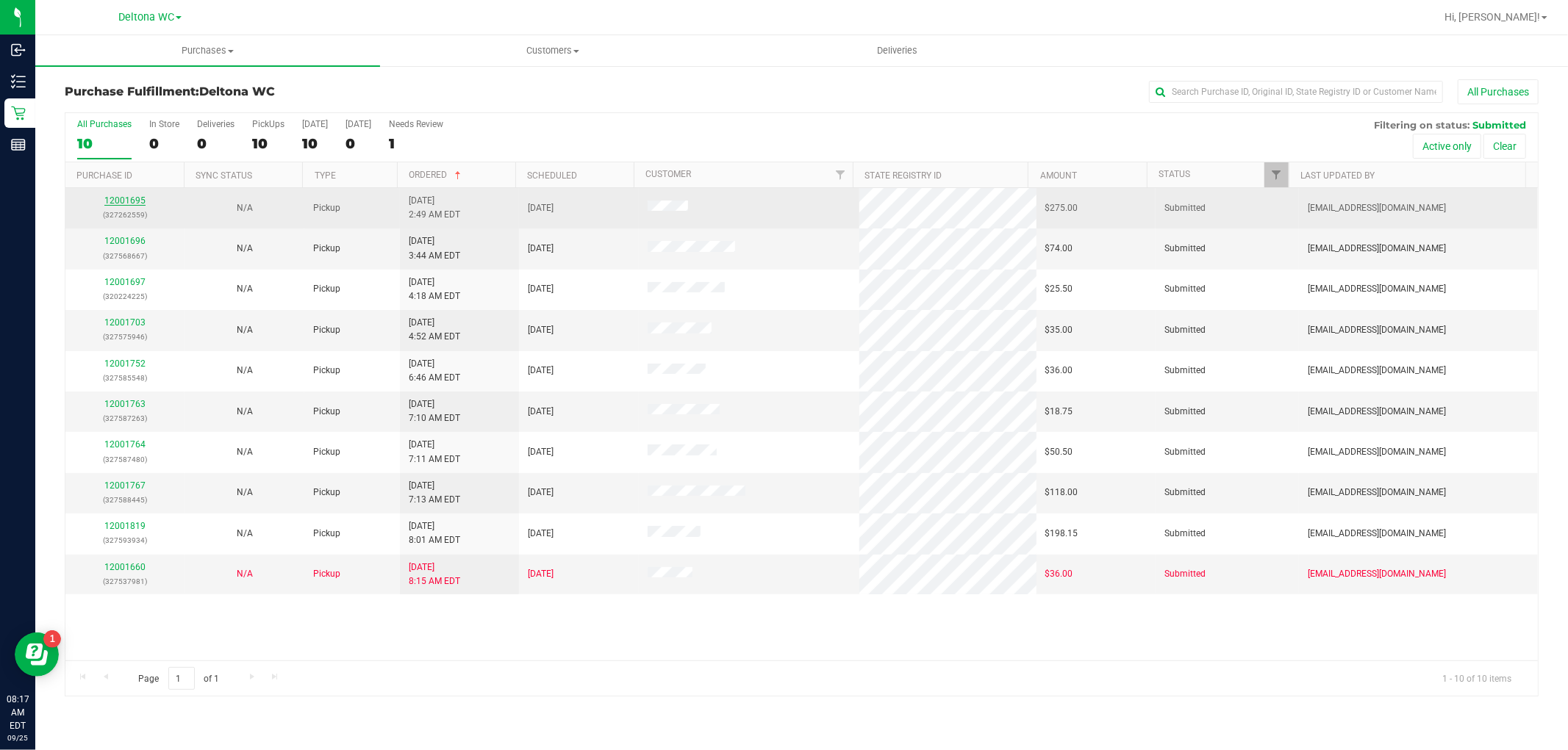
click at [136, 199] on link "12001695" at bounding box center [124, 201] width 41 height 10
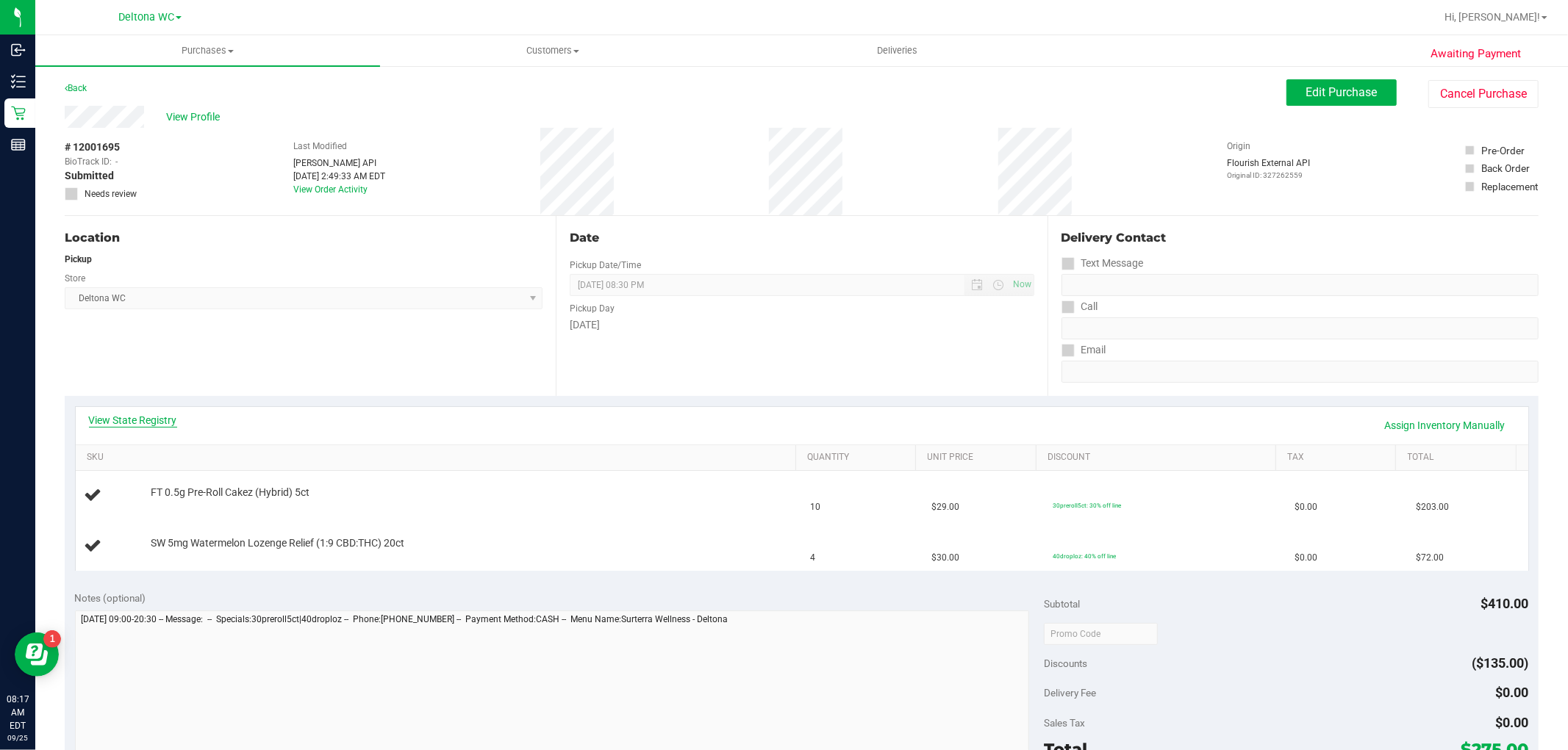
click at [152, 415] on link "View State Registry" at bounding box center [133, 420] width 88 height 15
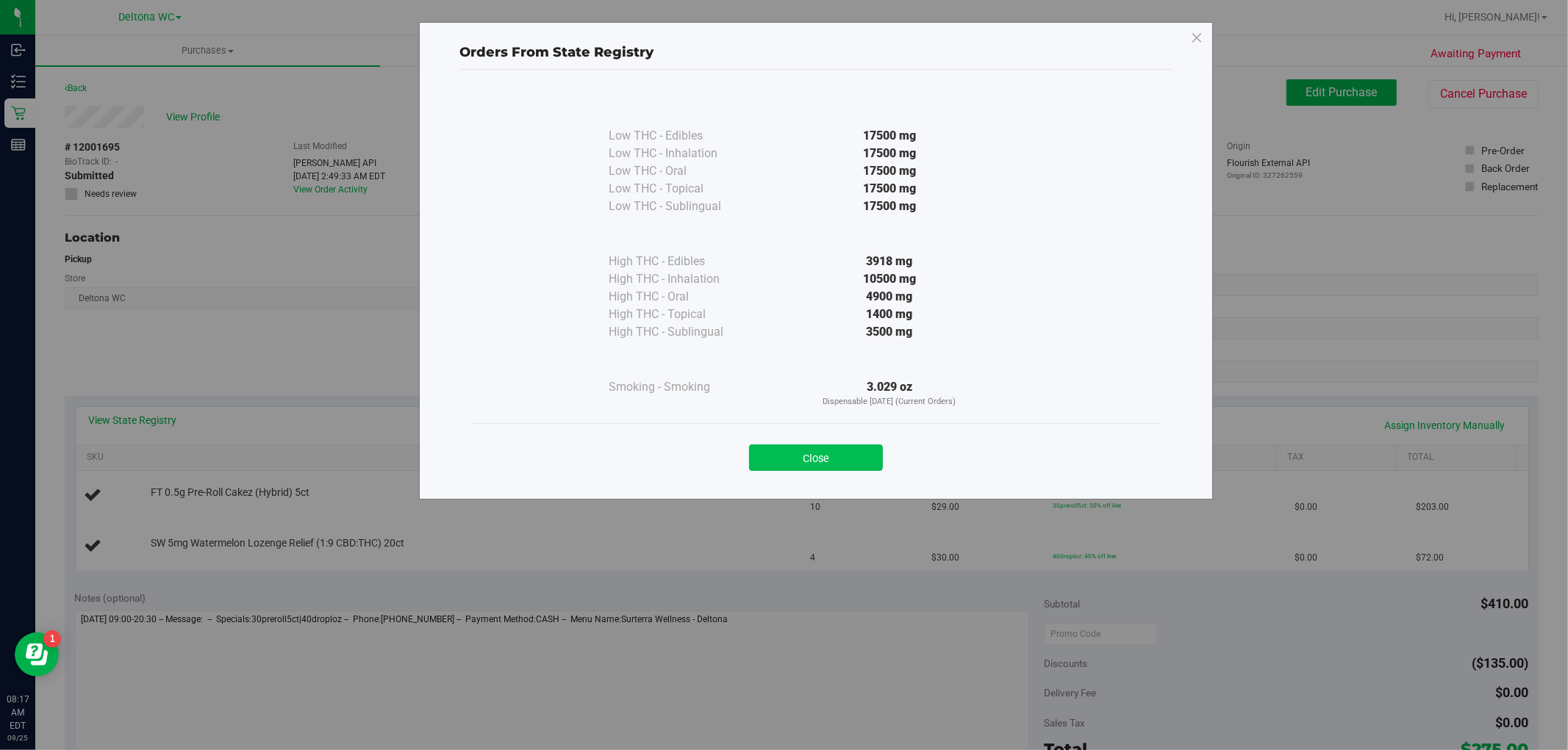
click at [821, 454] on button "Close" at bounding box center [816, 458] width 134 height 27
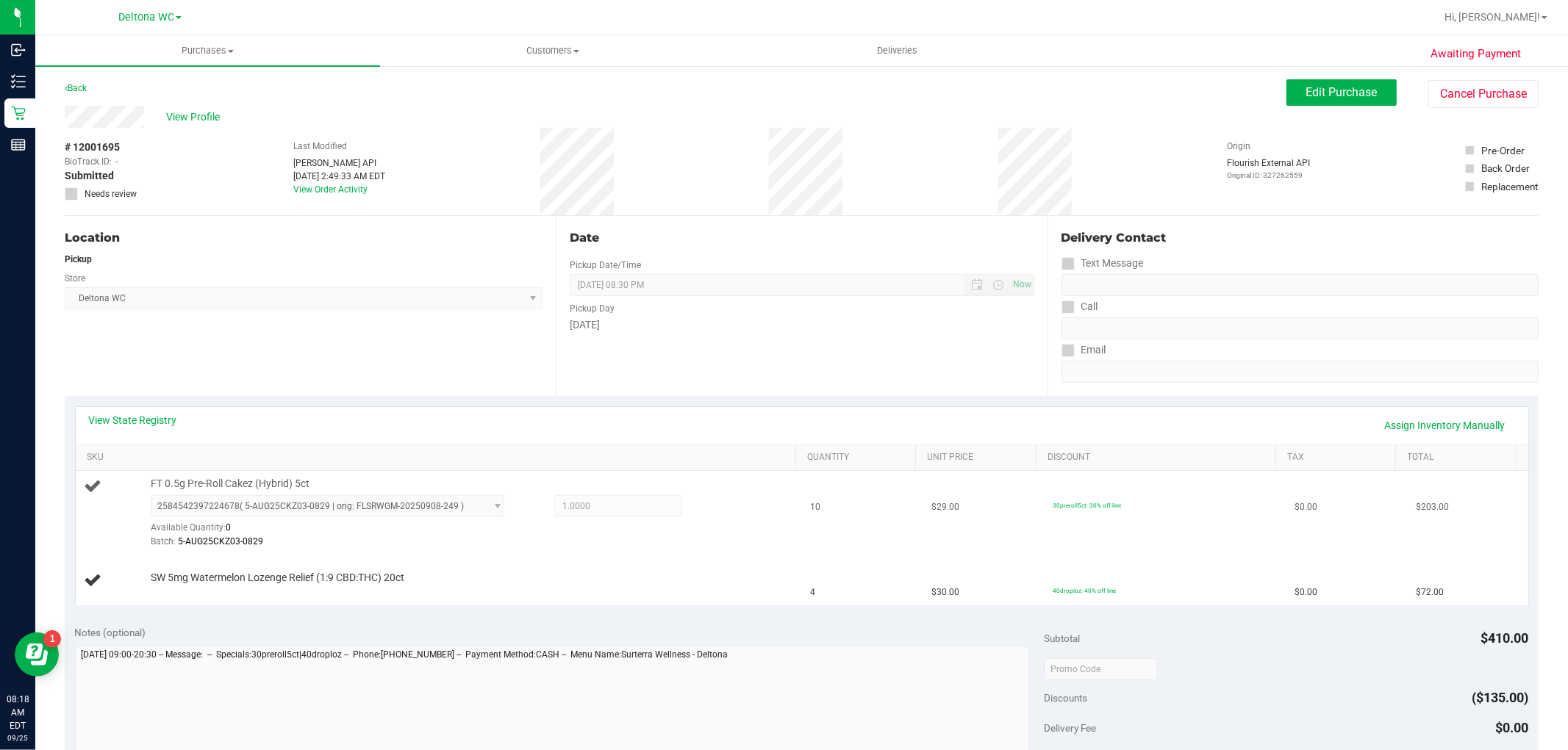
click at [240, 486] on span "FT 0.5g Pre-Roll Cakez (Hybrid) 5ct" at bounding box center [229, 484] width 159 height 14
copy div "FT 0.5g Pre-Roll Cakez (Hybrid) 5ct"
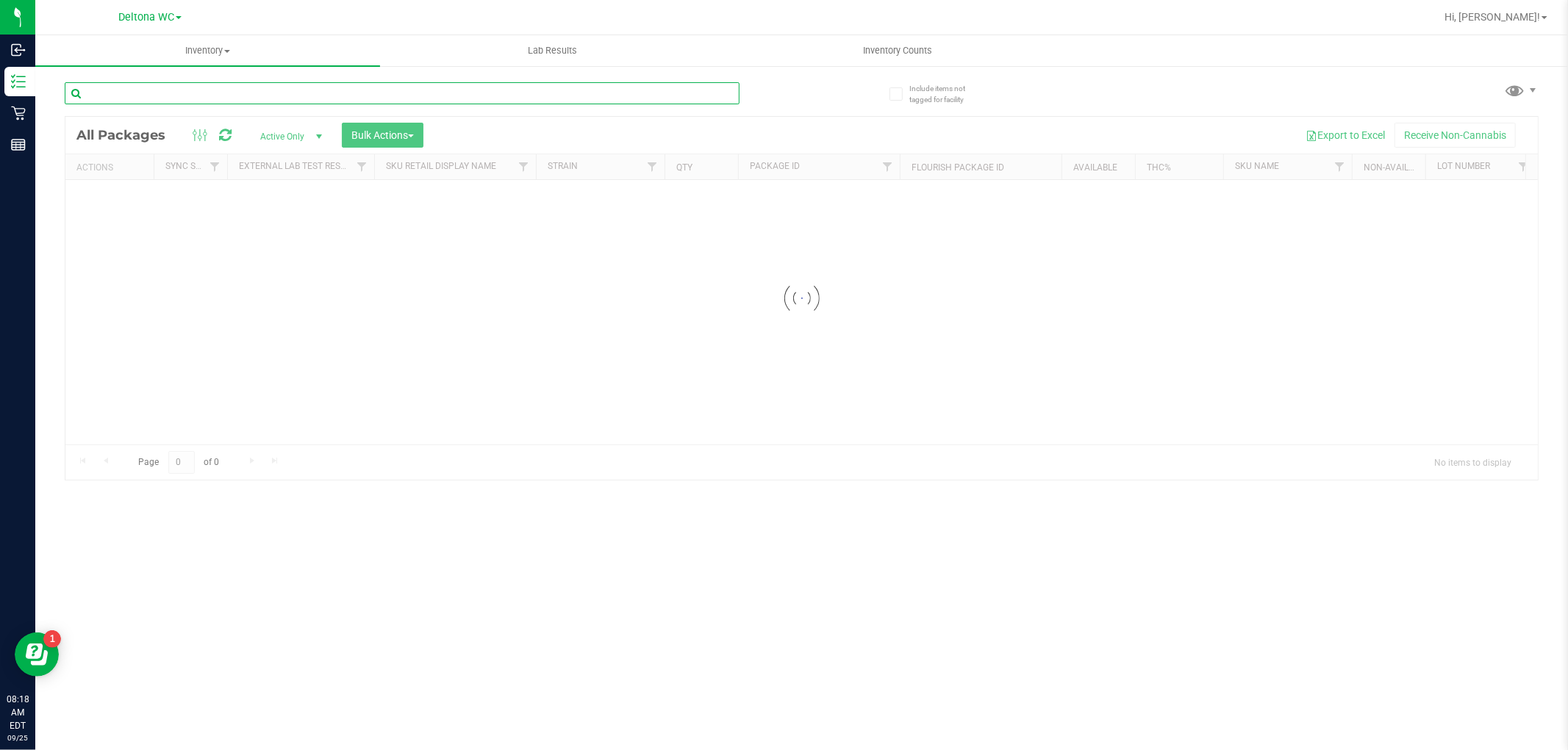
click at [395, 92] on input "text" at bounding box center [402, 94] width 675 height 22
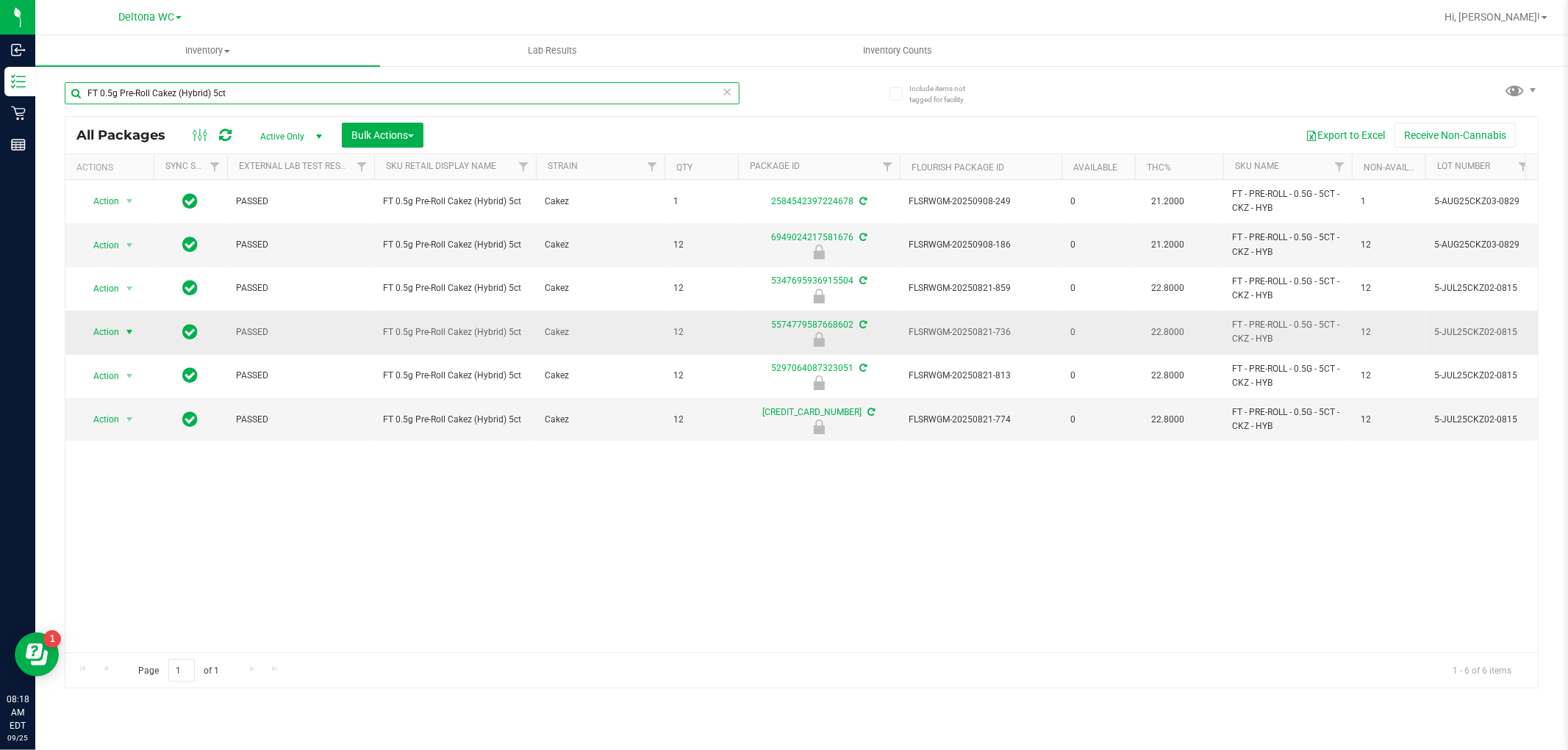
type input "FT 0.5g Pre-Roll Cakez (Hybrid) 5ct"
click at [108, 328] on span "Action" at bounding box center [100, 332] width 39 height 21
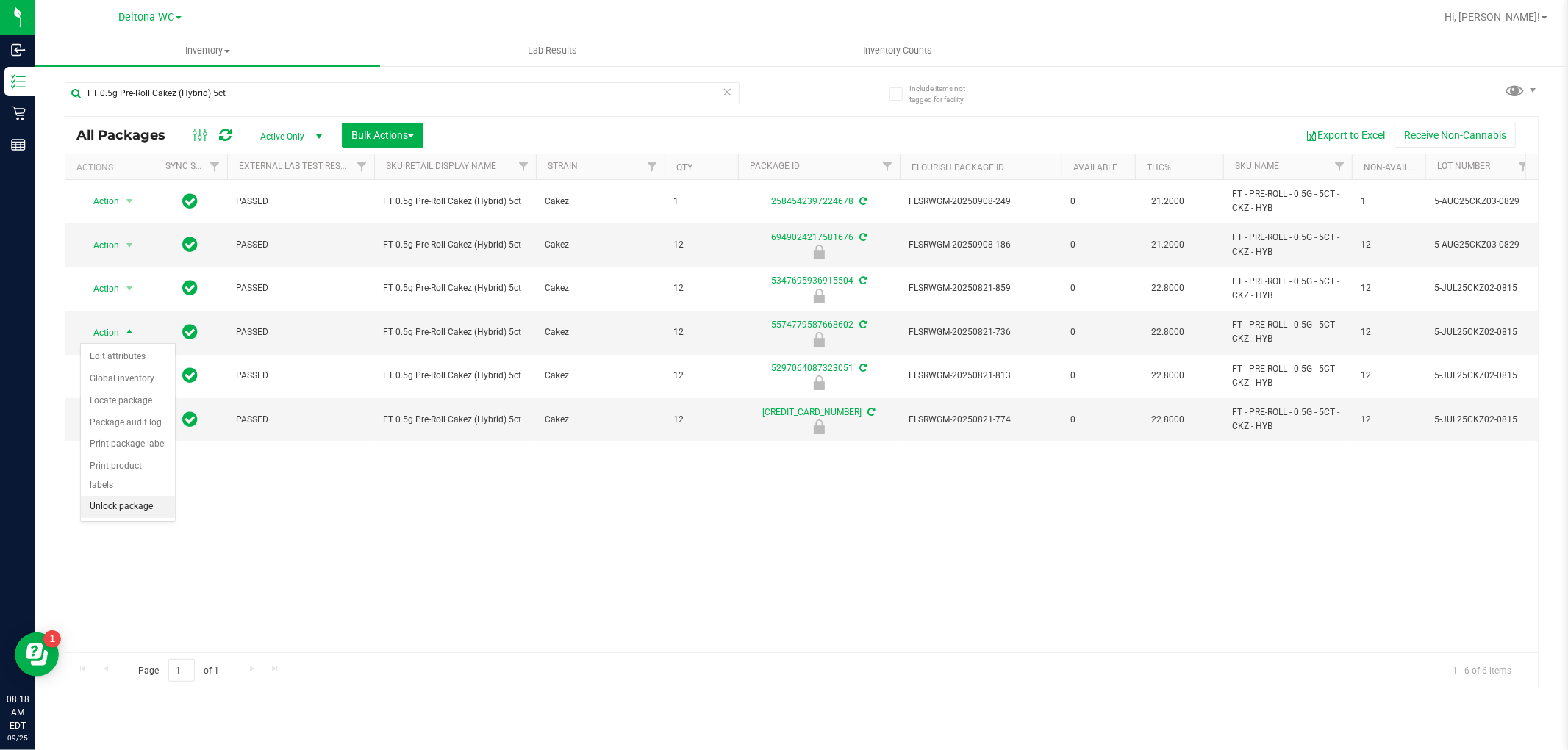
click at [147, 505] on li "Unlock package" at bounding box center [128, 507] width 94 height 22
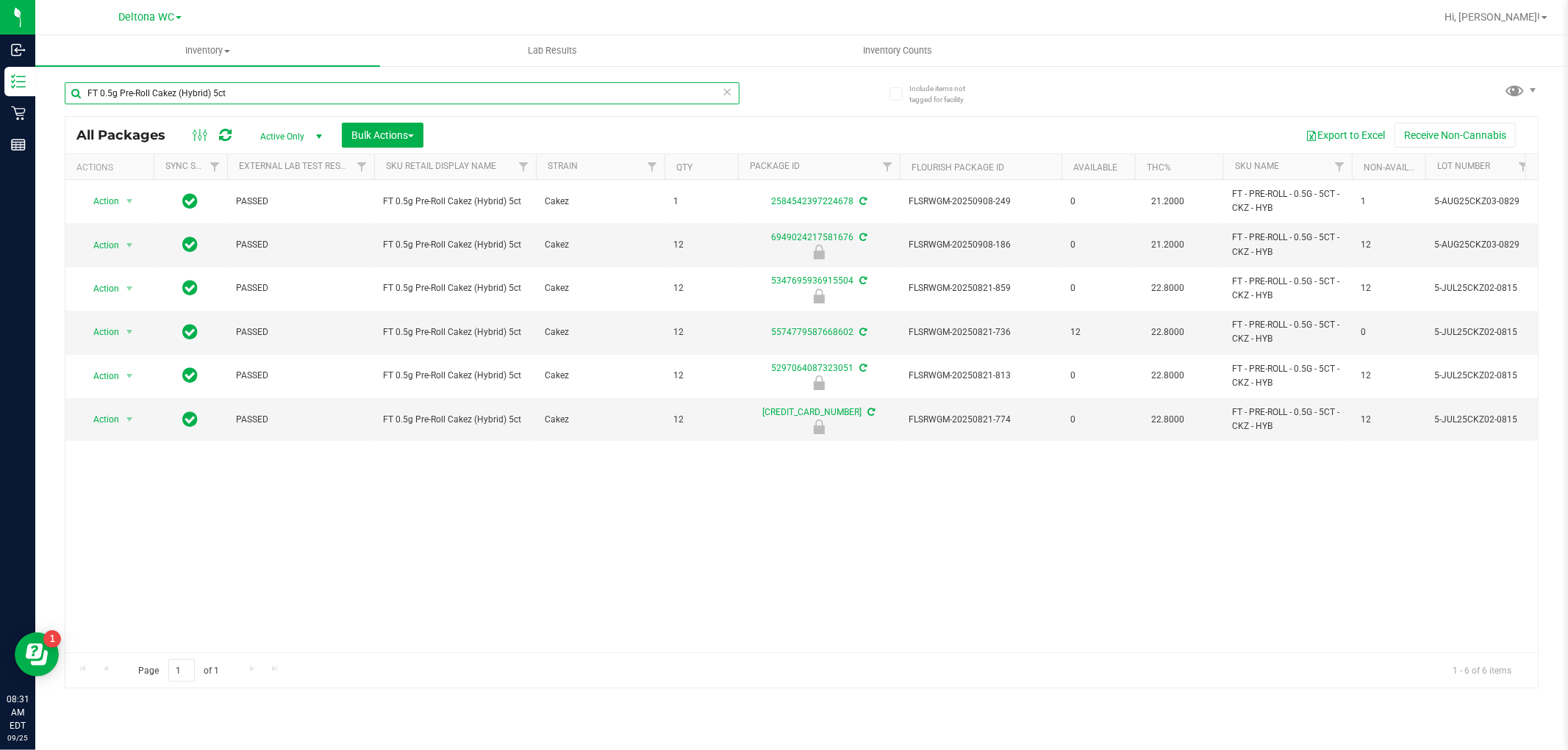
drag, startPoint x: 261, startPoint y: 86, endPoint x: 41, endPoint y: 92, distance: 220.1
click at [41, 92] on div "Include items not tagged for facility FT 0.5g Pre-Roll Cakez (Hybrid) 5ct All P…" at bounding box center [801, 289] width 1532 height 448
paste input "Vape Cart Distillate Amnesia (Hybrid)"
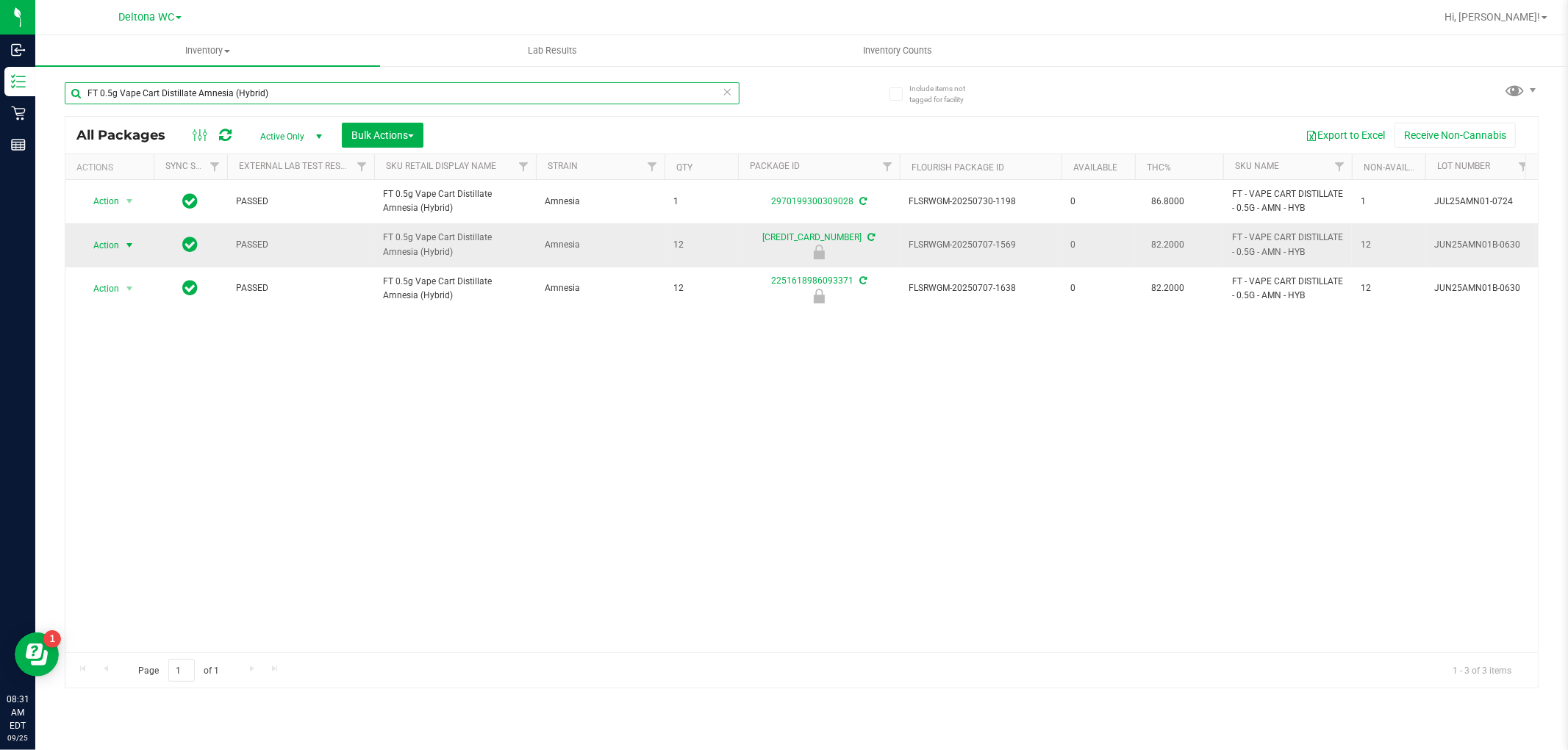
type input "FT 0.5g Vape Cart Distillate Amnesia (Hybrid)"
click at [125, 243] on span "select" at bounding box center [130, 246] width 12 height 12
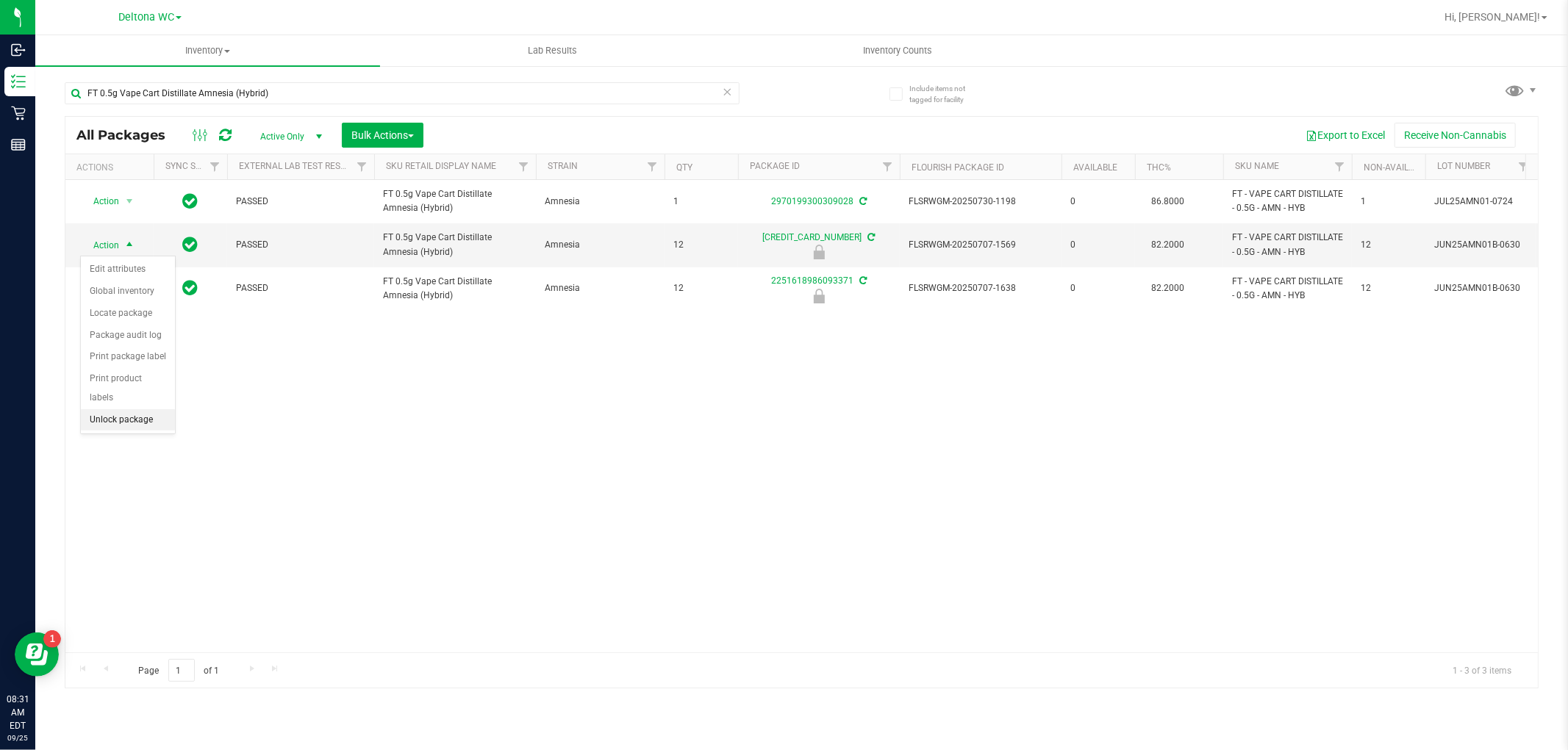
click at [136, 420] on li "Unlock package" at bounding box center [128, 420] width 94 height 22
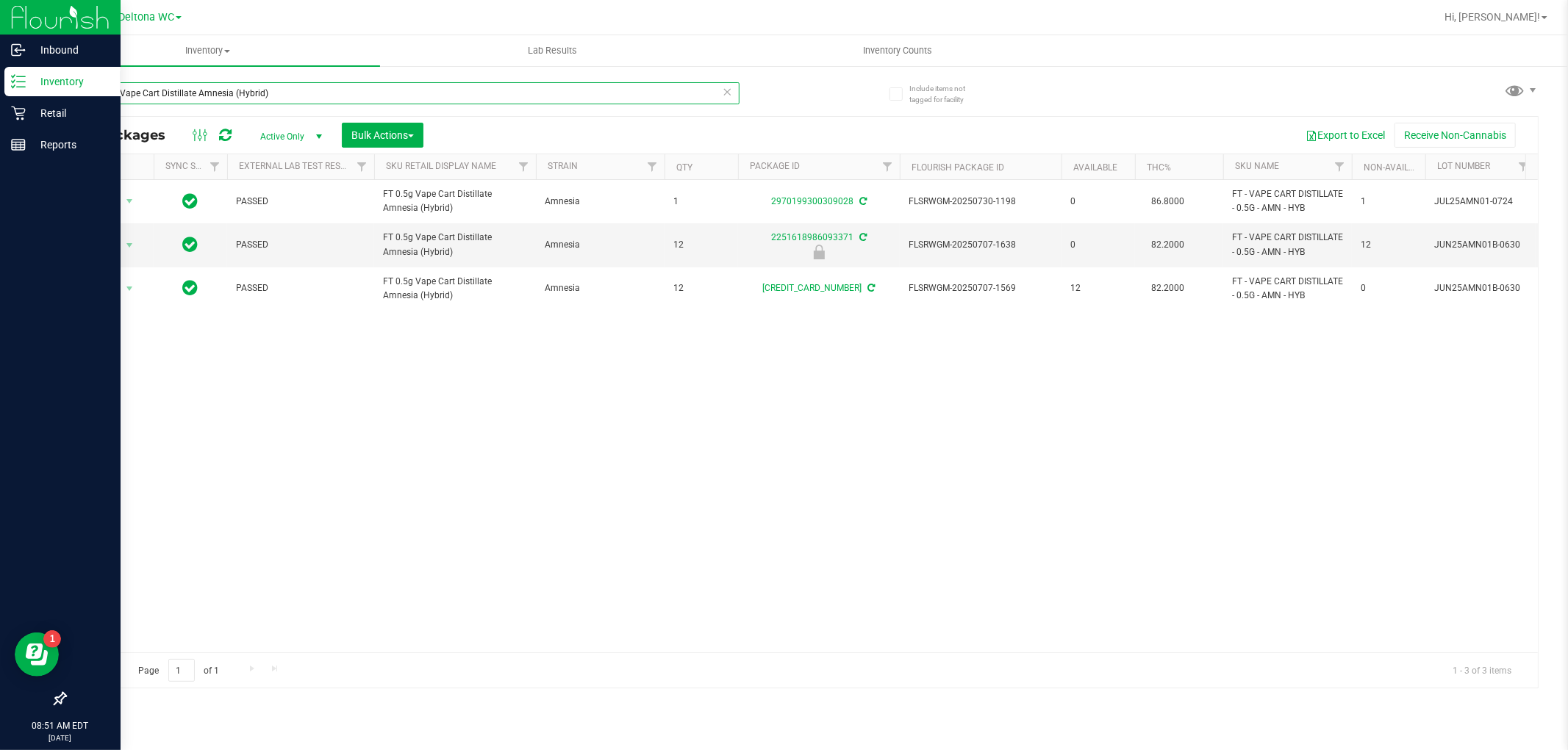
drag, startPoint x: 249, startPoint y: 92, endPoint x: 0, endPoint y: 93, distance: 249.0
click at [0, 93] on div "Inbound Inventory Retail Reports 08:51 AM EDT 09/25/2025 09/25 Deltona WC Hi, A…" at bounding box center [784, 375] width 1568 height 750
paste input "1g Vape Cart Distillate Strawberry Cough (Hybrid-Sativ"
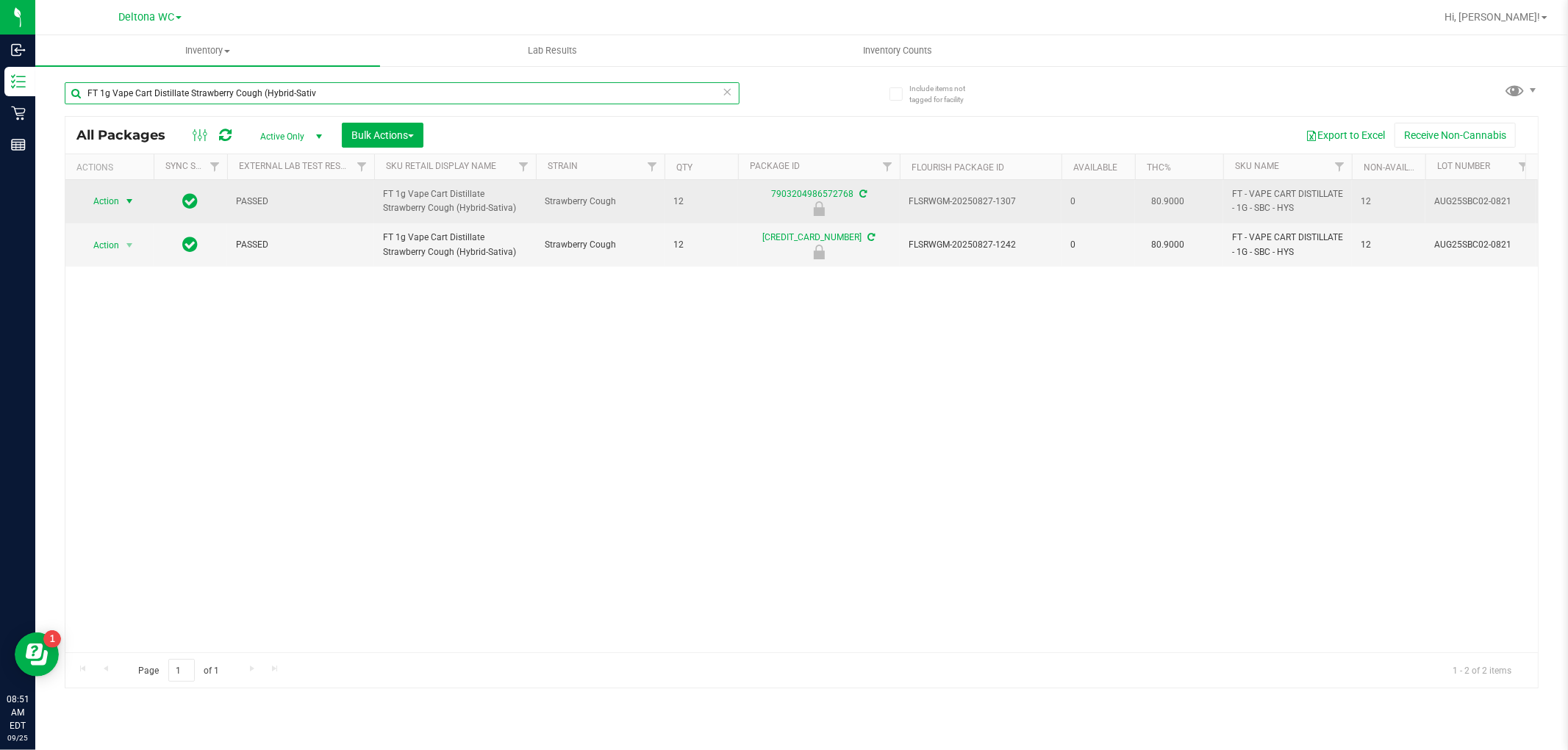
type input "FT 1g Vape Cart Distillate Strawberry Cough (Hybrid-Sativ"
click at [105, 200] on span "Action" at bounding box center [100, 202] width 39 height 21
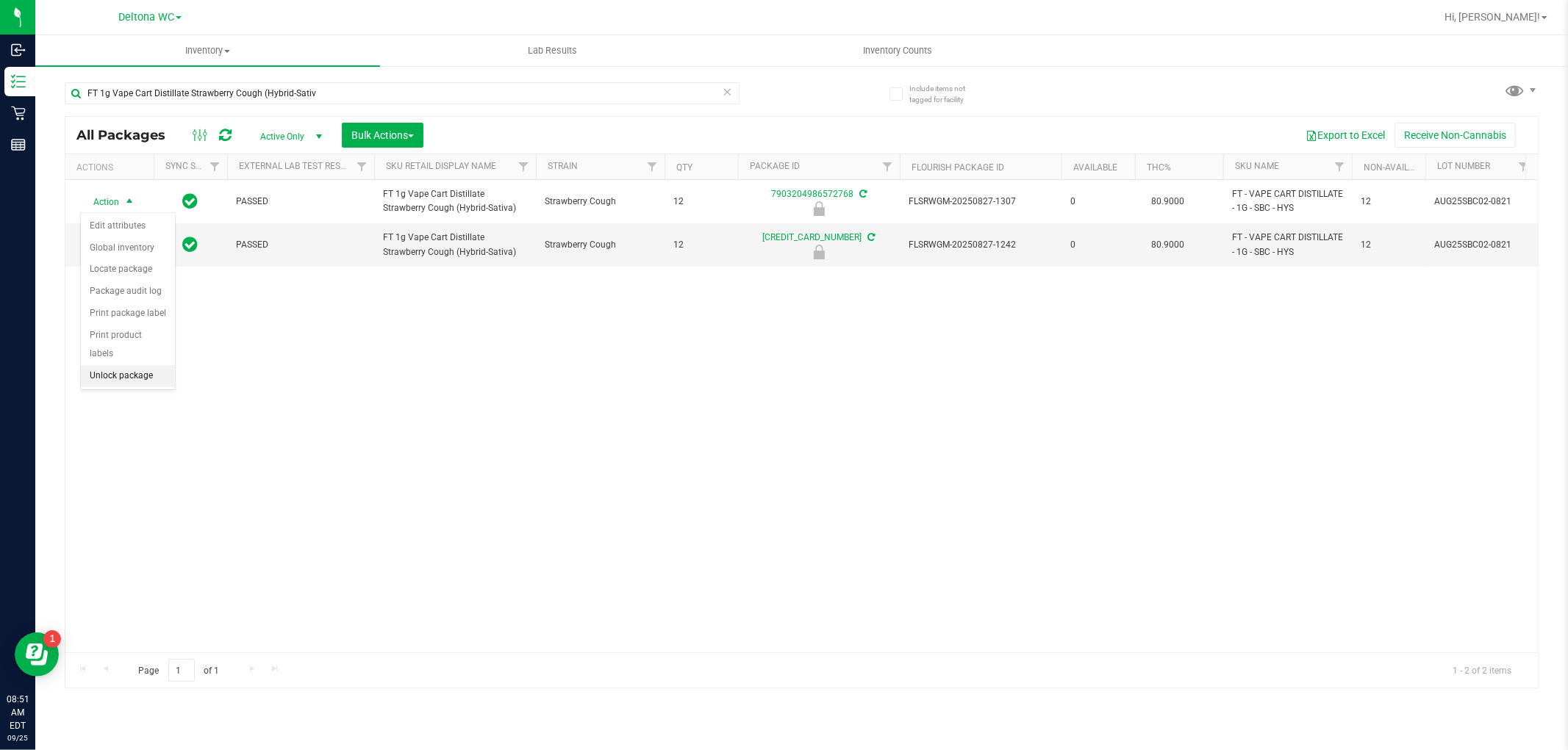
click at [125, 376] on li "Unlock package" at bounding box center [128, 376] width 94 height 22
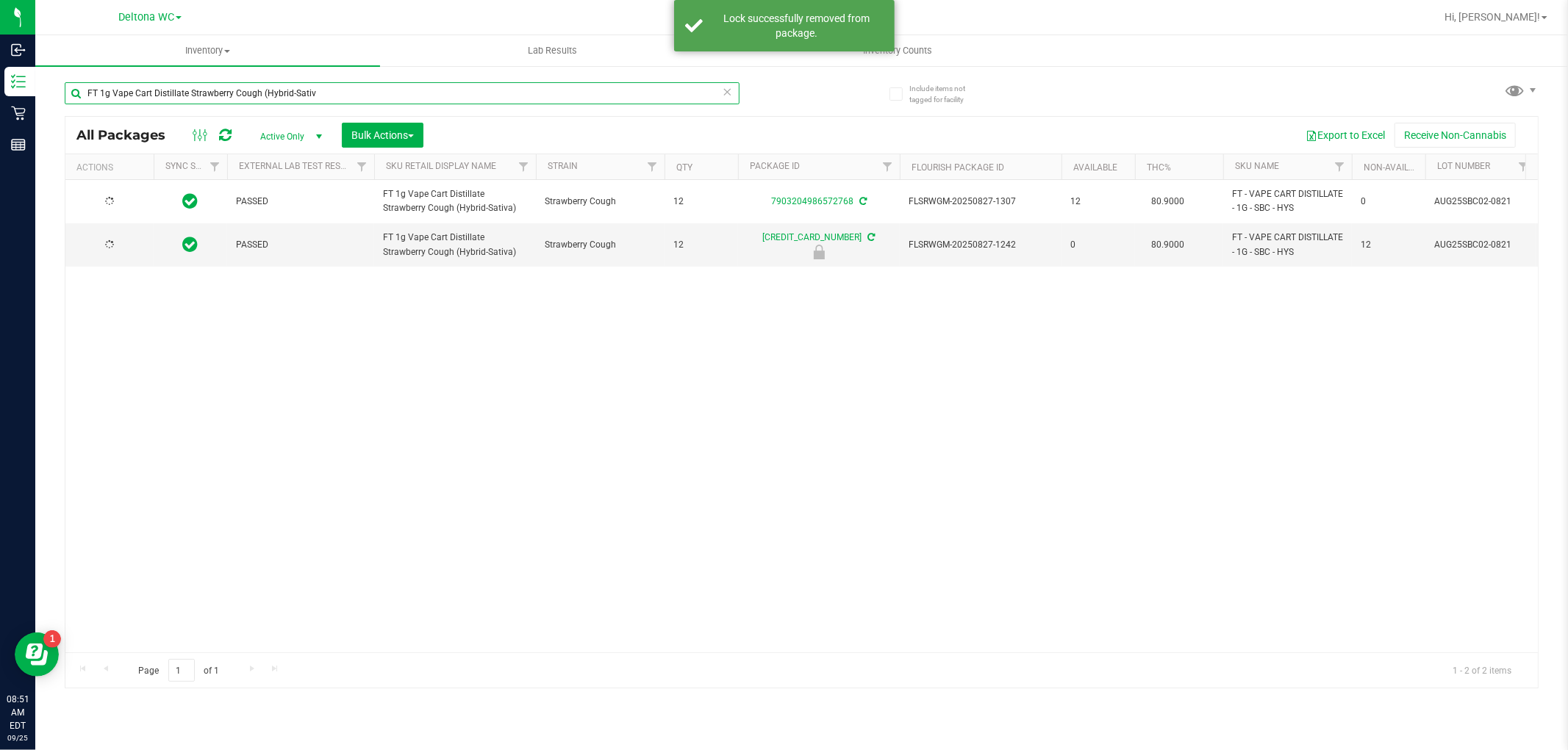
click at [112, 89] on input "FT 1g Vape Cart Distillate Strawberry Cough (Hybrid-Sativ" at bounding box center [402, 94] width 675 height 22
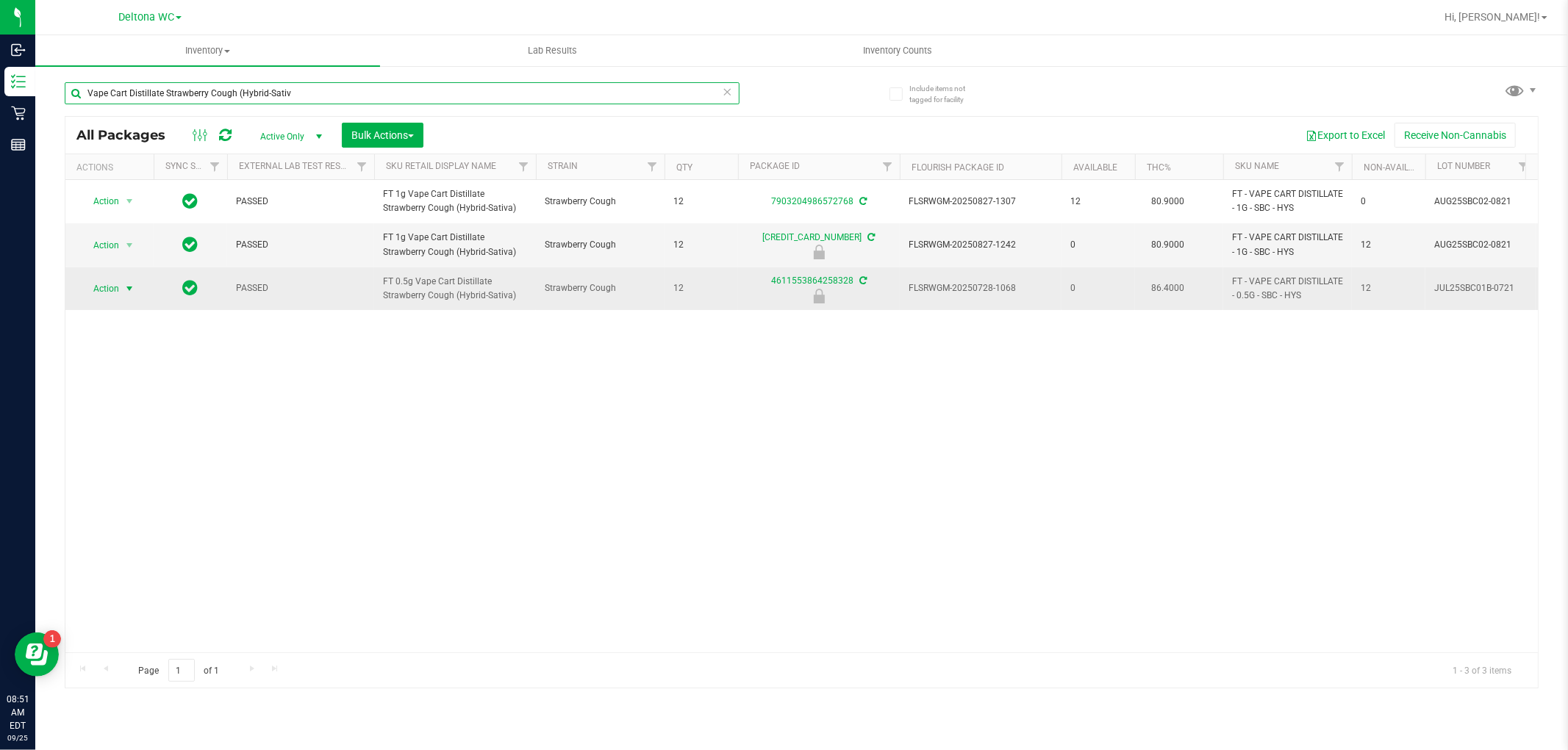
type input "Vape Cart Distillate Strawberry Cough (Hybrid-Sativ"
click at [127, 283] on span "select" at bounding box center [130, 289] width 12 height 12
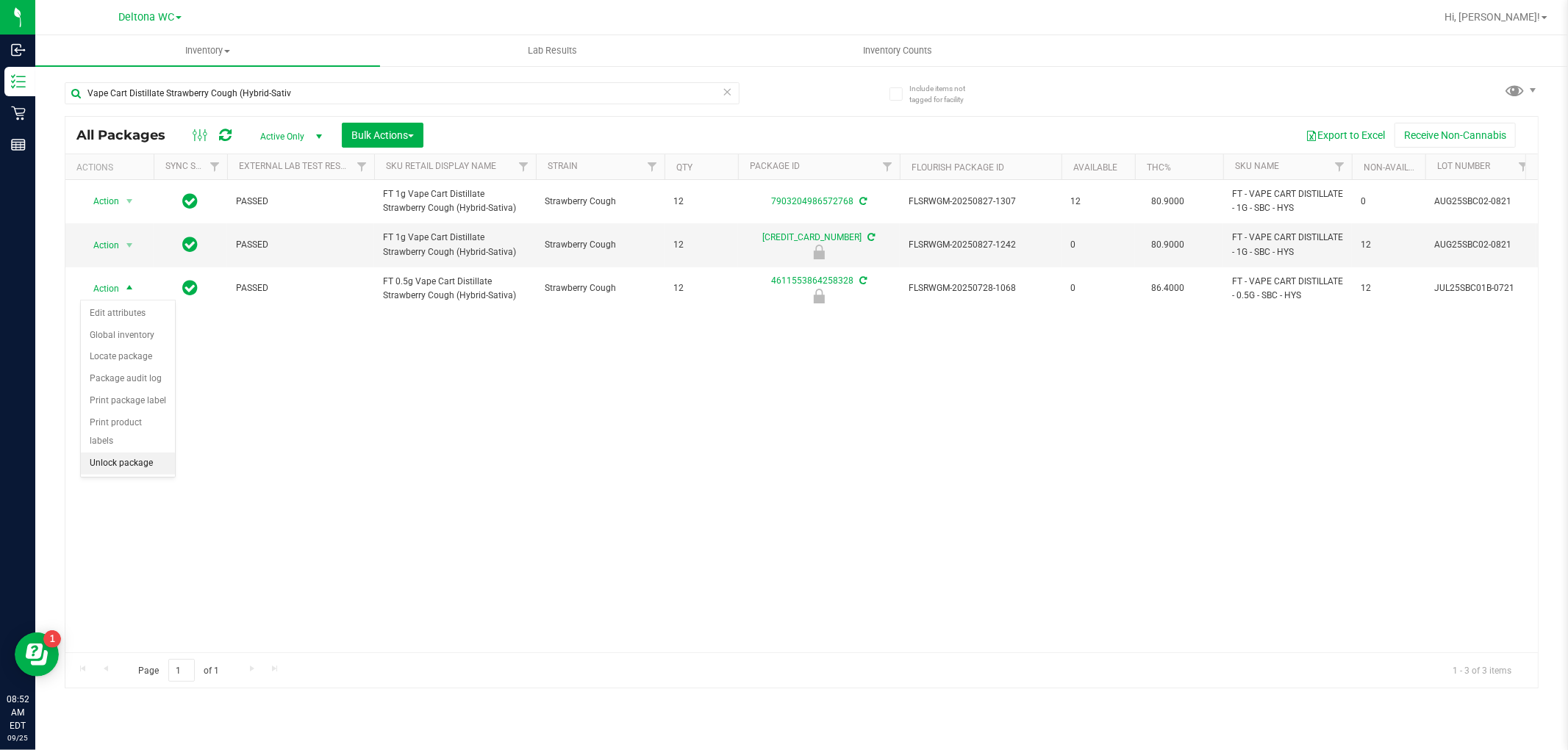
click at [148, 464] on li "Unlock package" at bounding box center [128, 464] width 94 height 22
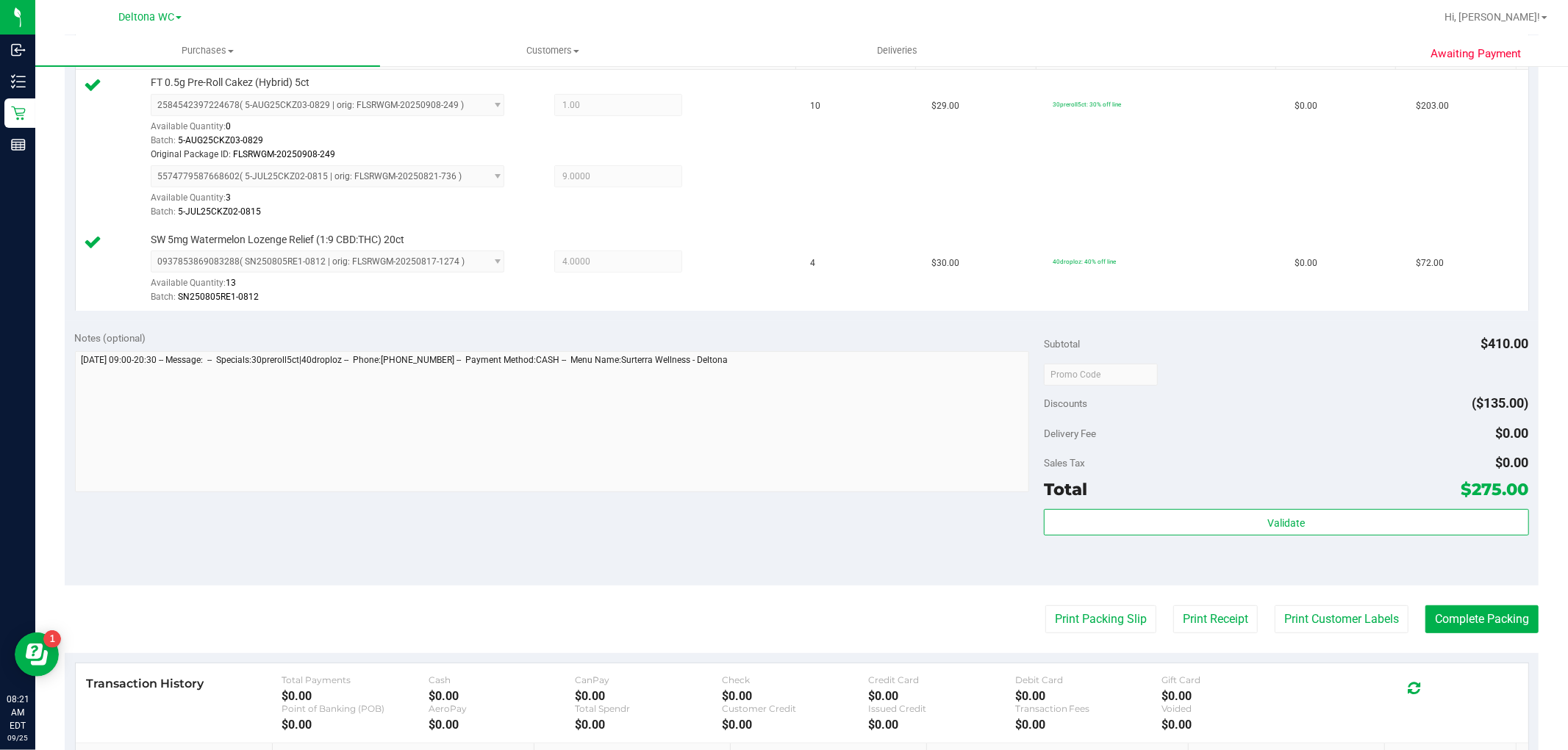
scroll to position [408, 0]
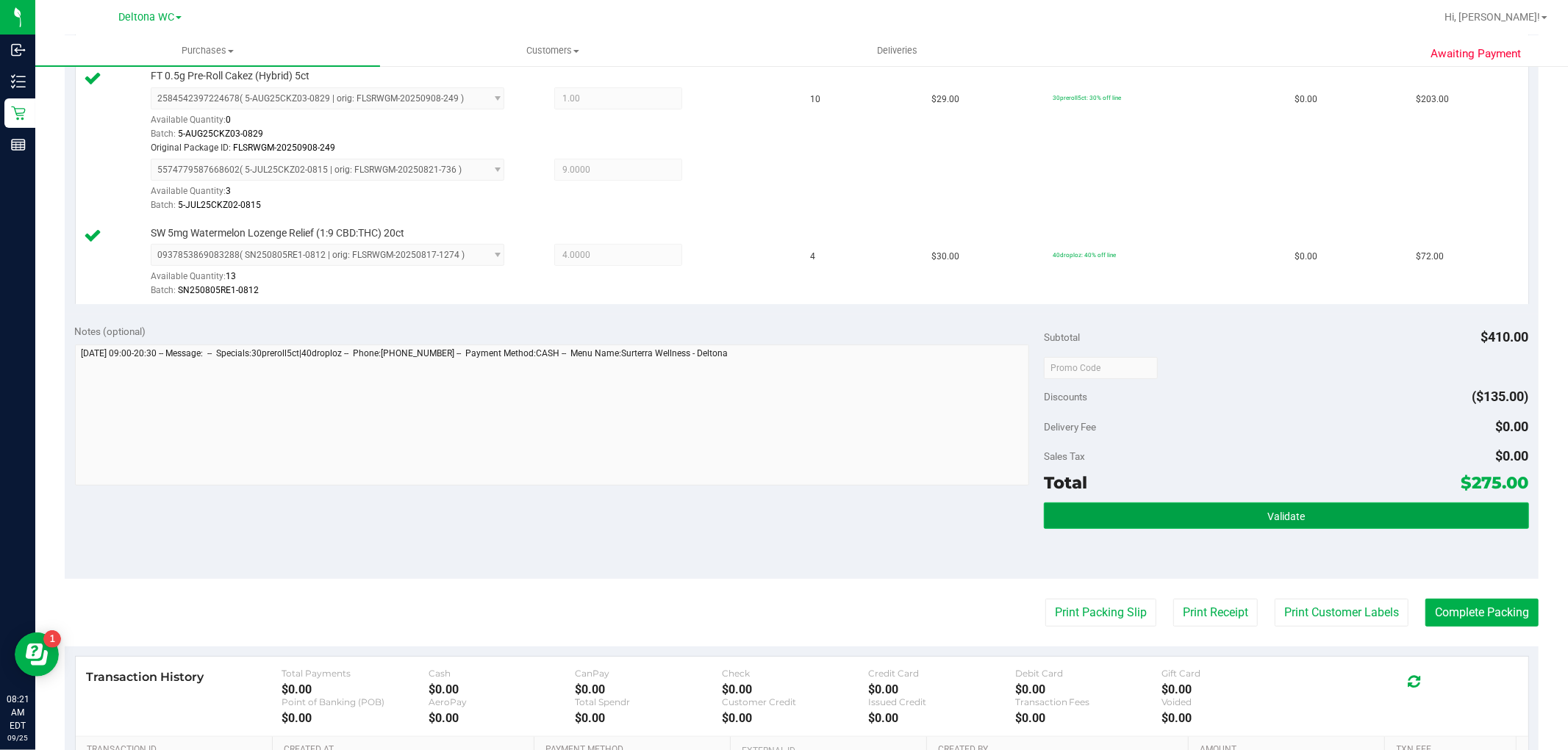
click at [1331, 511] on button "Validate" at bounding box center [1286, 516] width 485 height 27
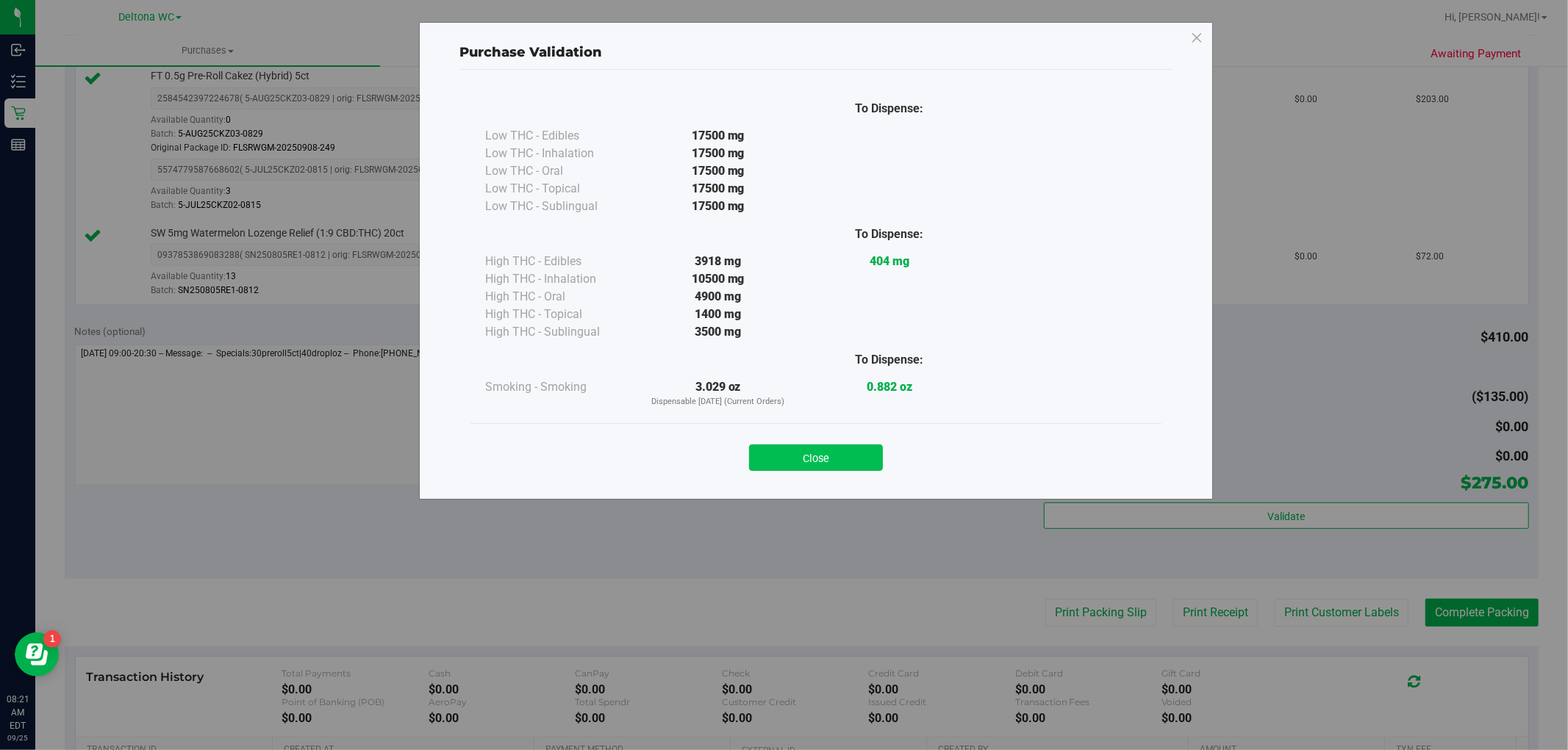
click at [853, 455] on button "Close" at bounding box center [816, 458] width 134 height 27
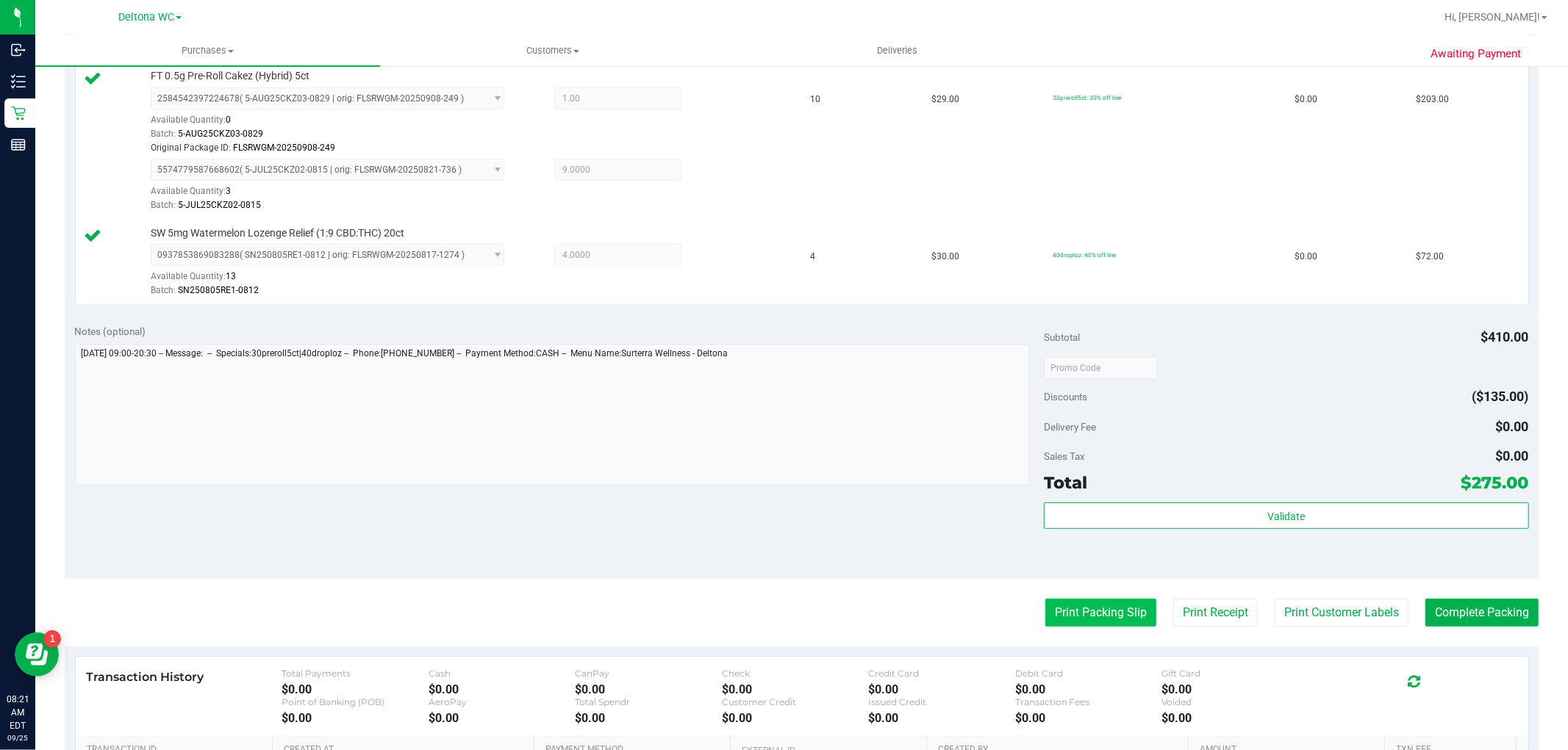
click at [1110, 609] on button "Print Packing Slip" at bounding box center [1100, 613] width 111 height 28
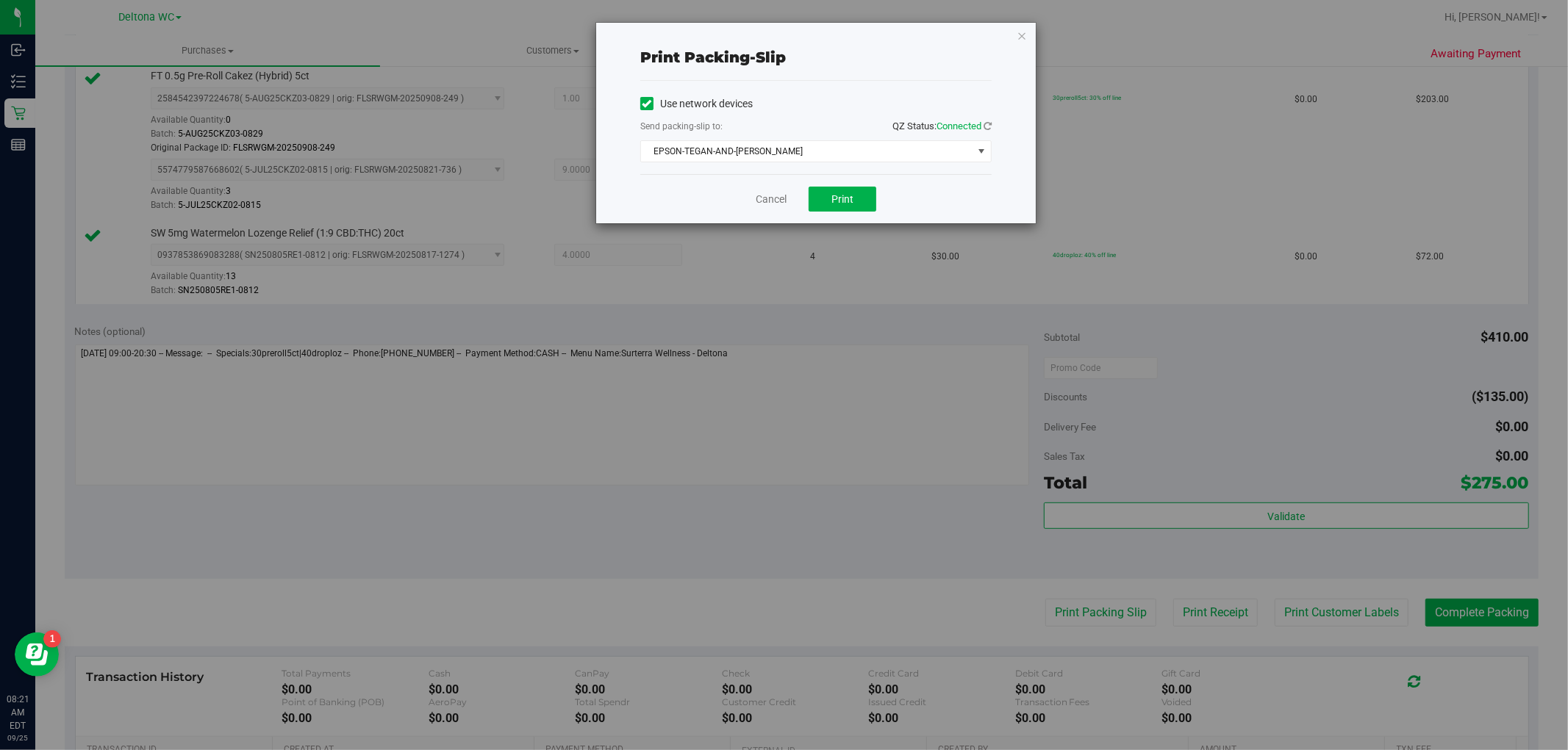
click at [835, 211] on div "Cancel Print" at bounding box center [816, 199] width 351 height 49
click at [832, 202] on span "Print" at bounding box center [842, 199] width 22 height 12
click at [765, 199] on link "Cancel" at bounding box center [771, 199] width 31 height 16
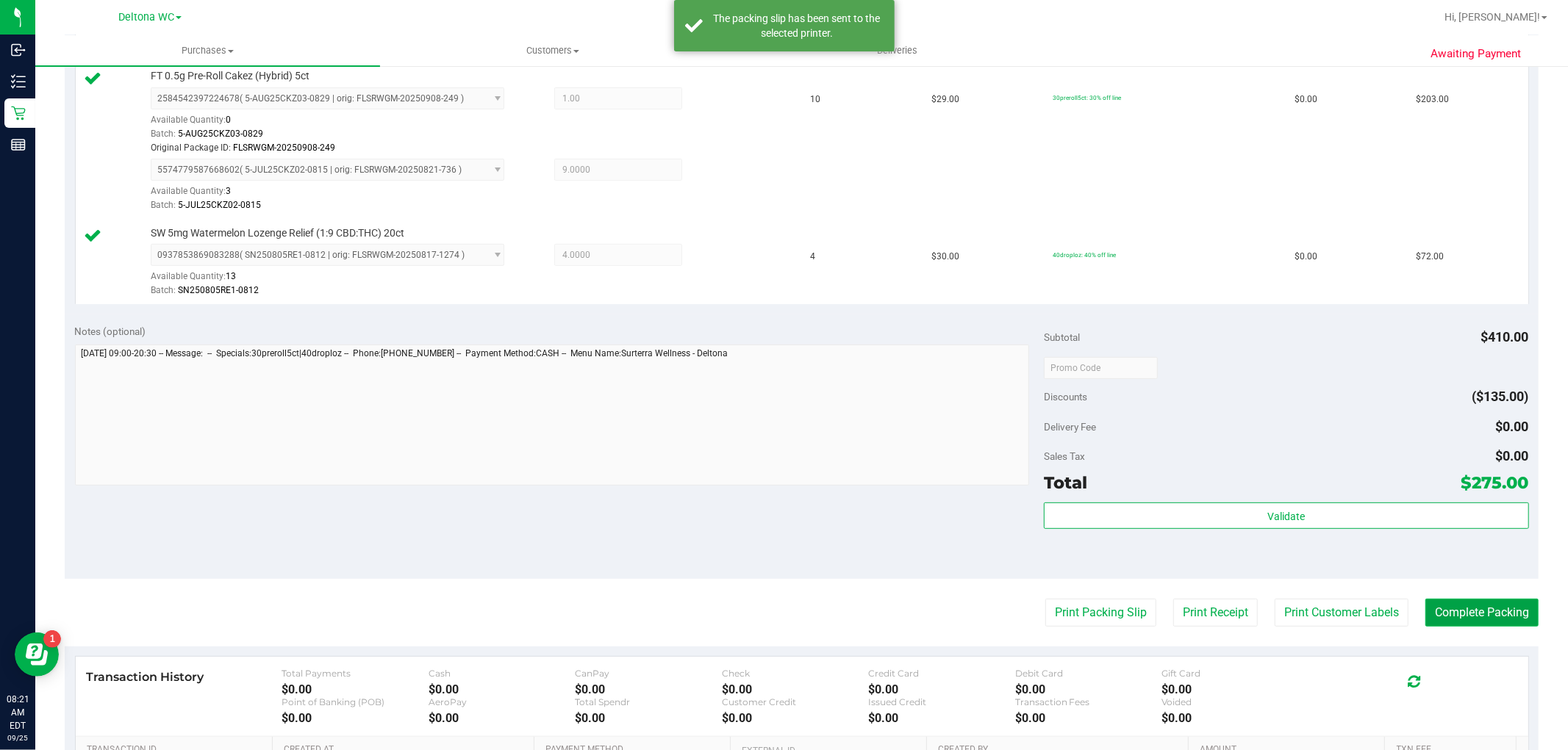
click at [1459, 623] on button "Complete Packing" at bounding box center [1482, 613] width 113 height 28
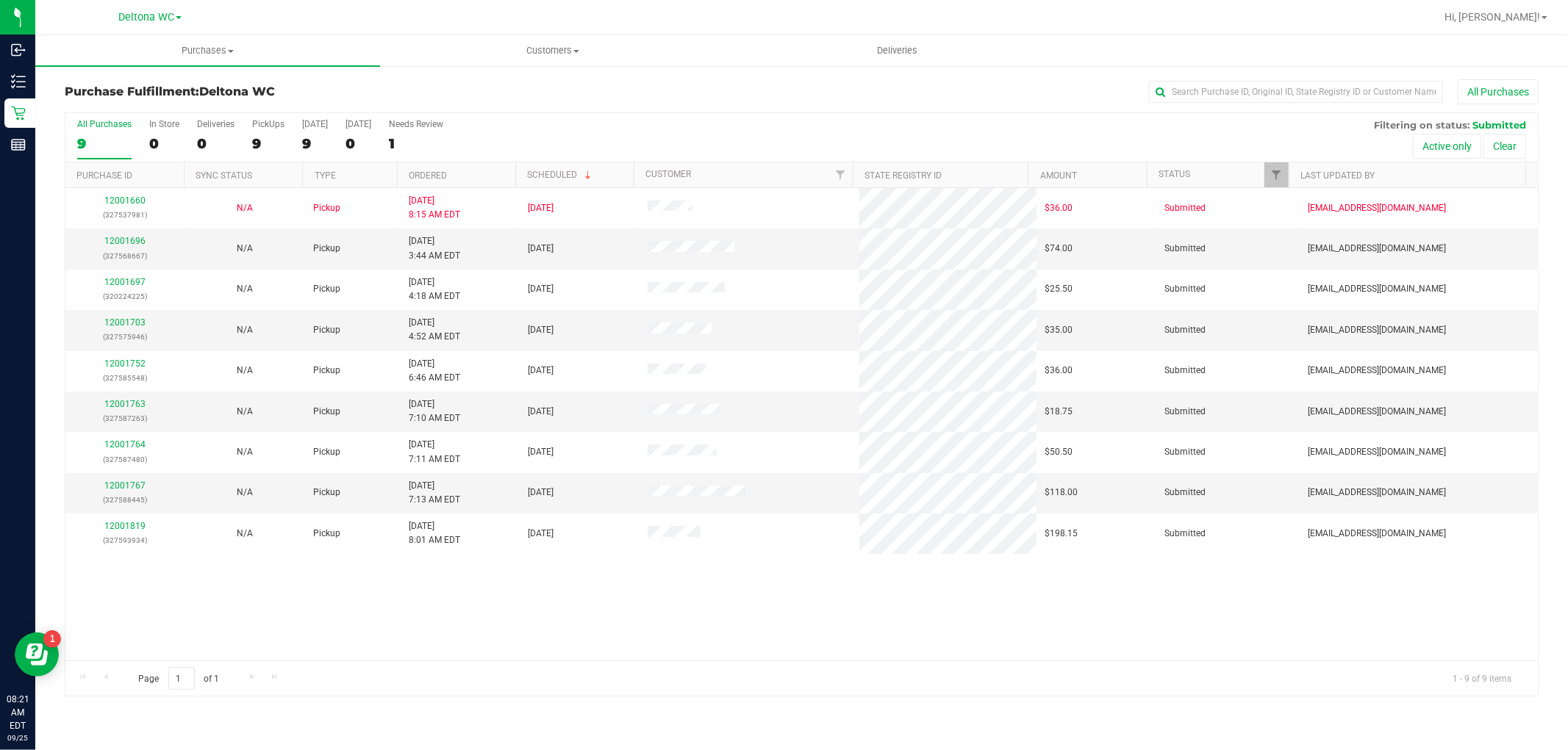
click at [479, 173] on th "Ordered" at bounding box center [456, 175] width 118 height 26
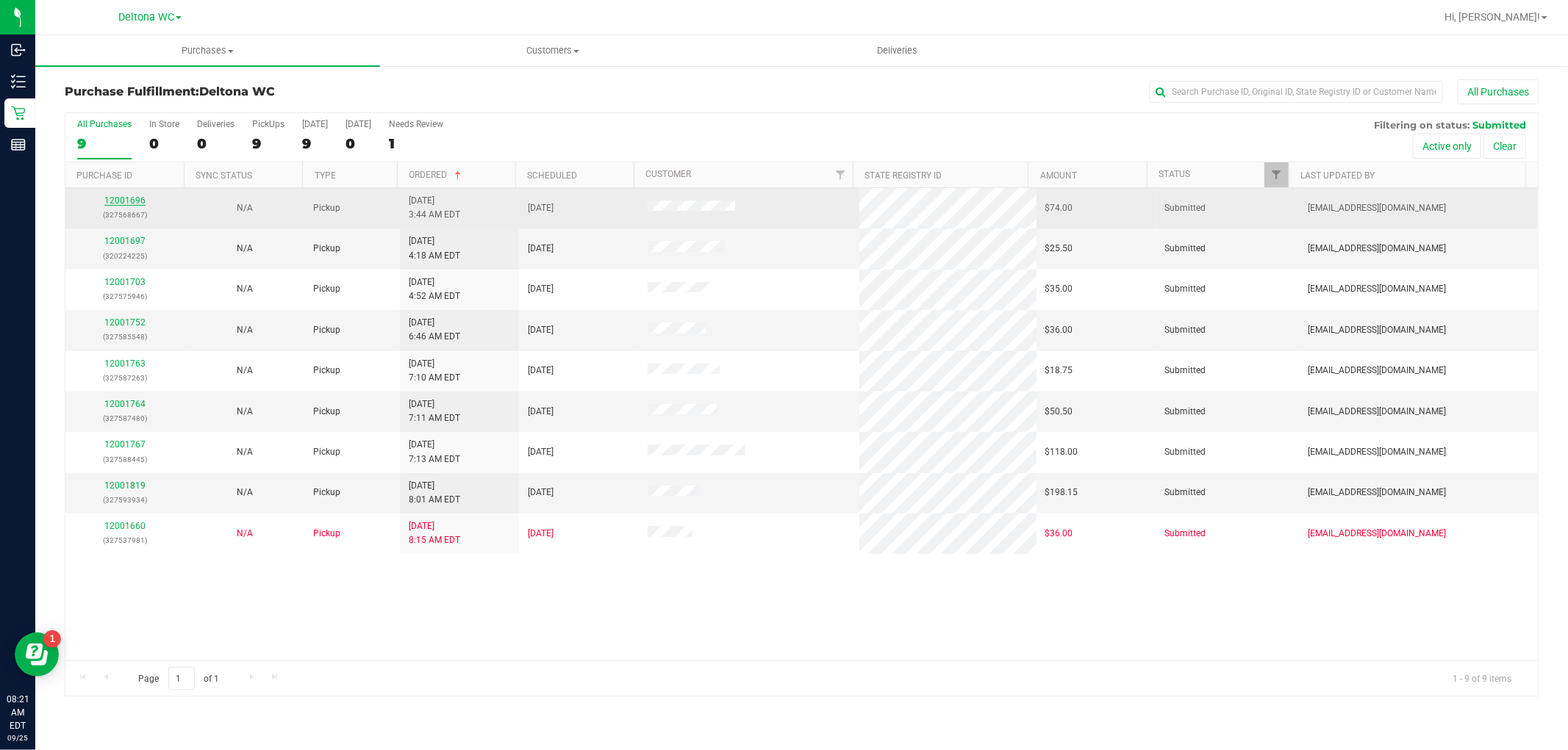
click at [128, 202] on link "12001696" at bounding box center [124, 201] width 41 height 10
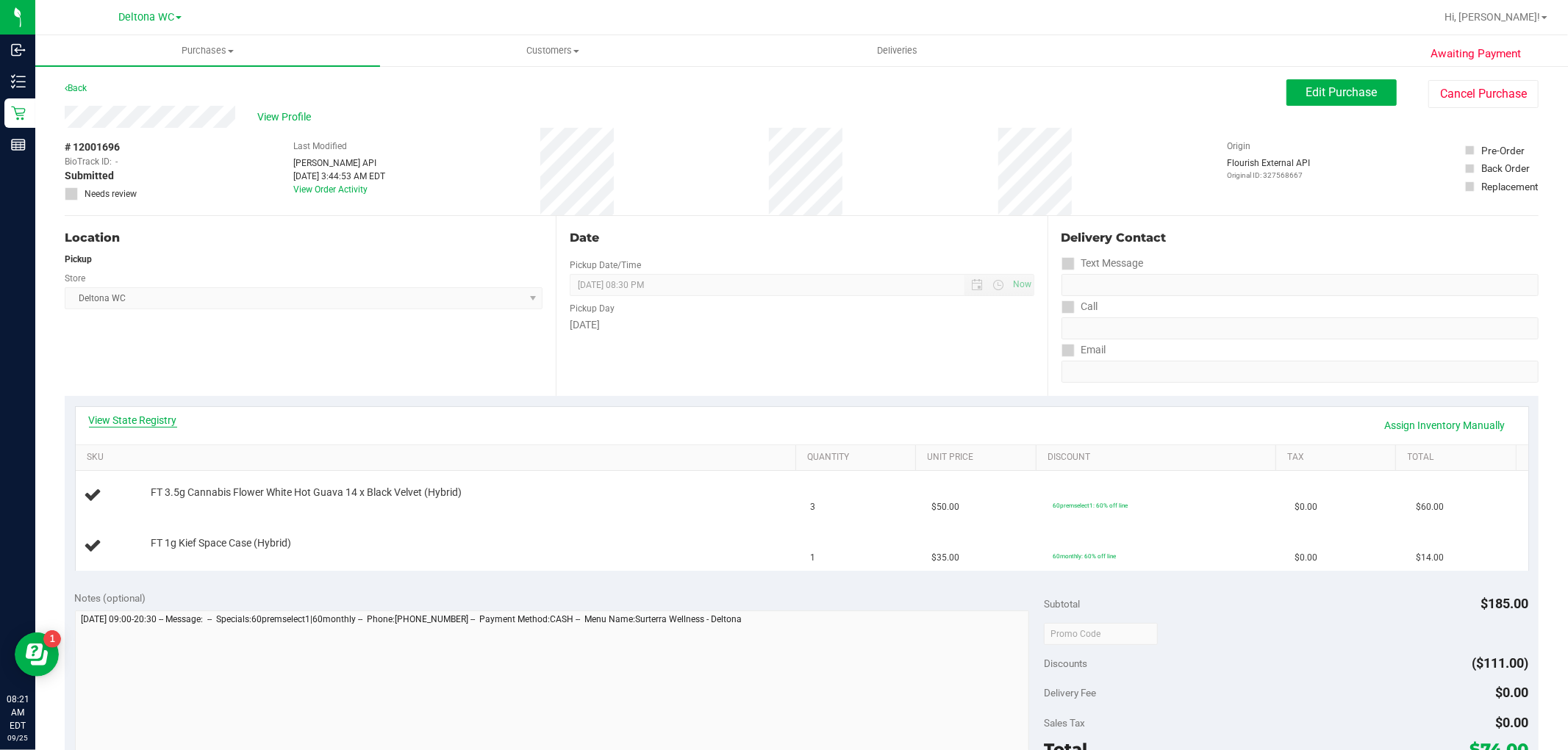
click at [157, 419] on link "View State Registry" at bounding box center [133, 420] width 88 height 15
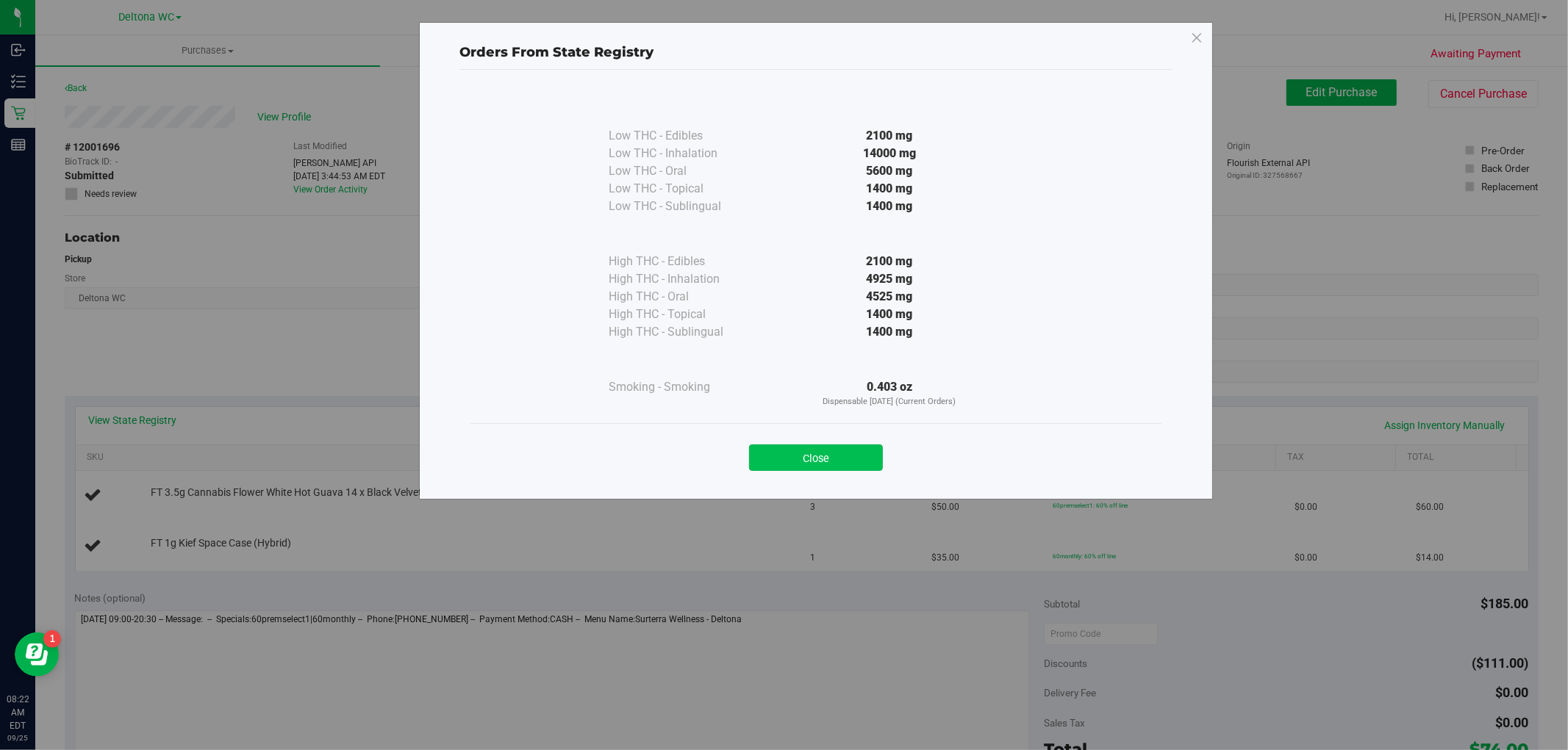
click at [832, 452] on button "Close" at bounding box center [816, 458] width 134 height 27
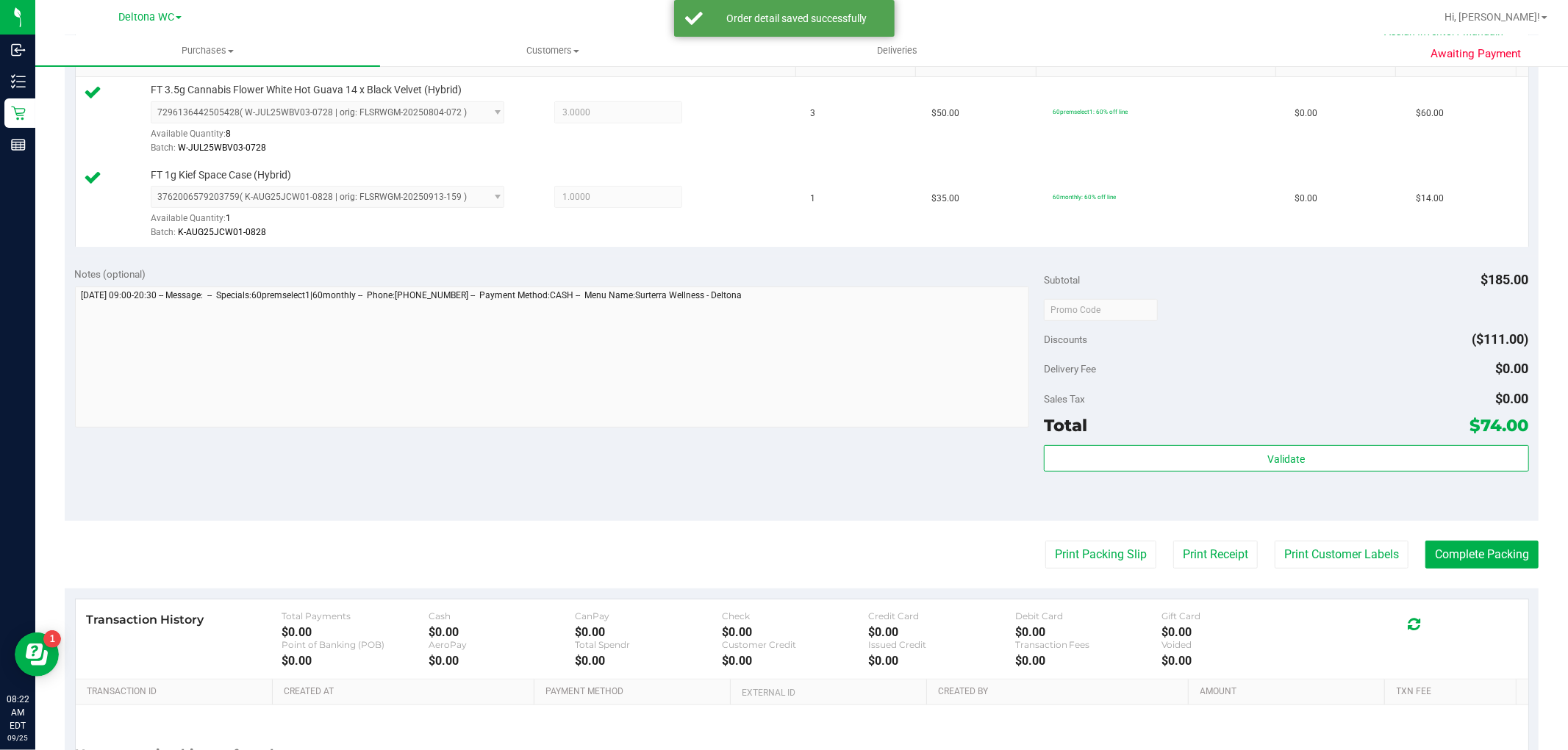
scroll to position [408, 0]
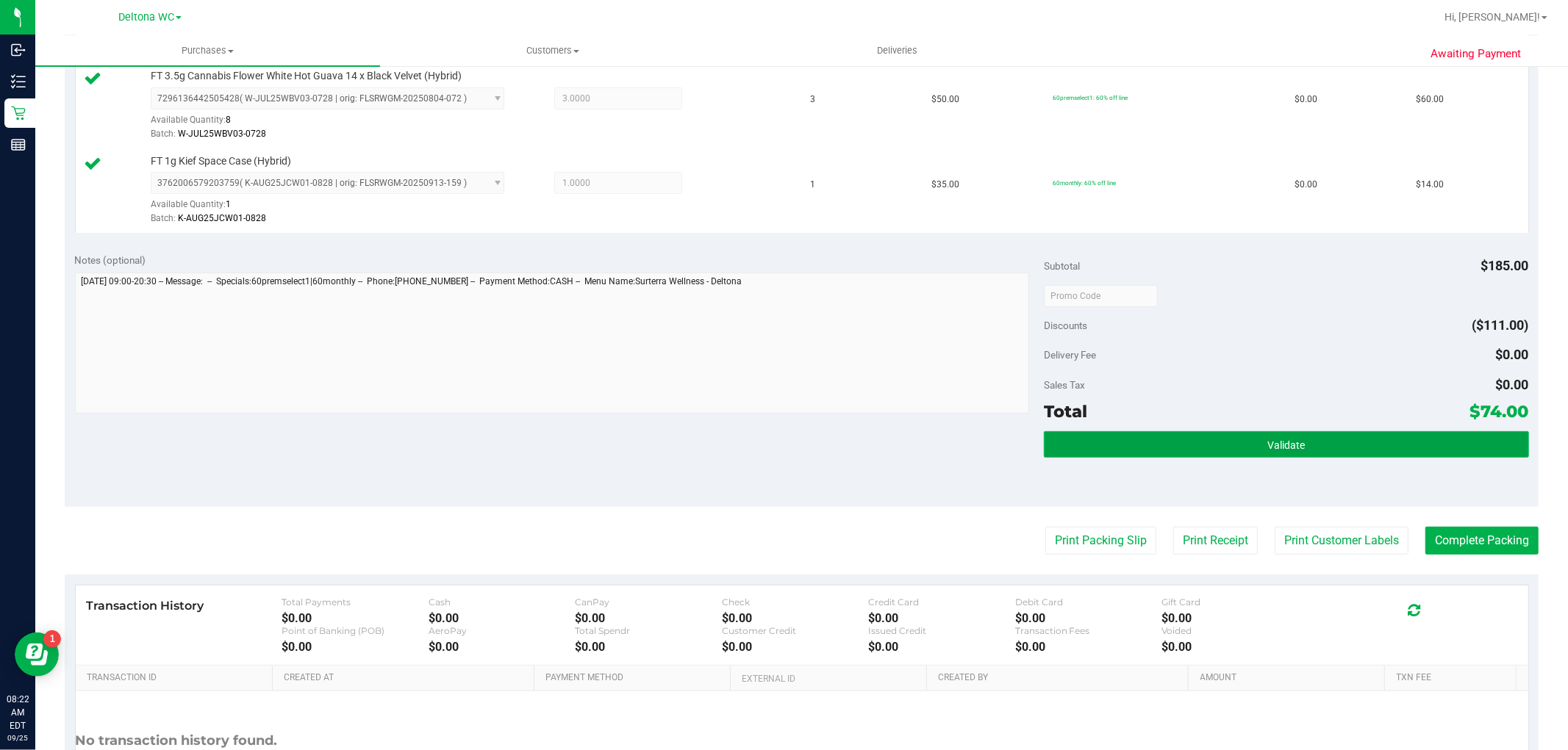
click at [1188, 446] on button "Validate" at bounding box center [1286, 444] width 485 height 27
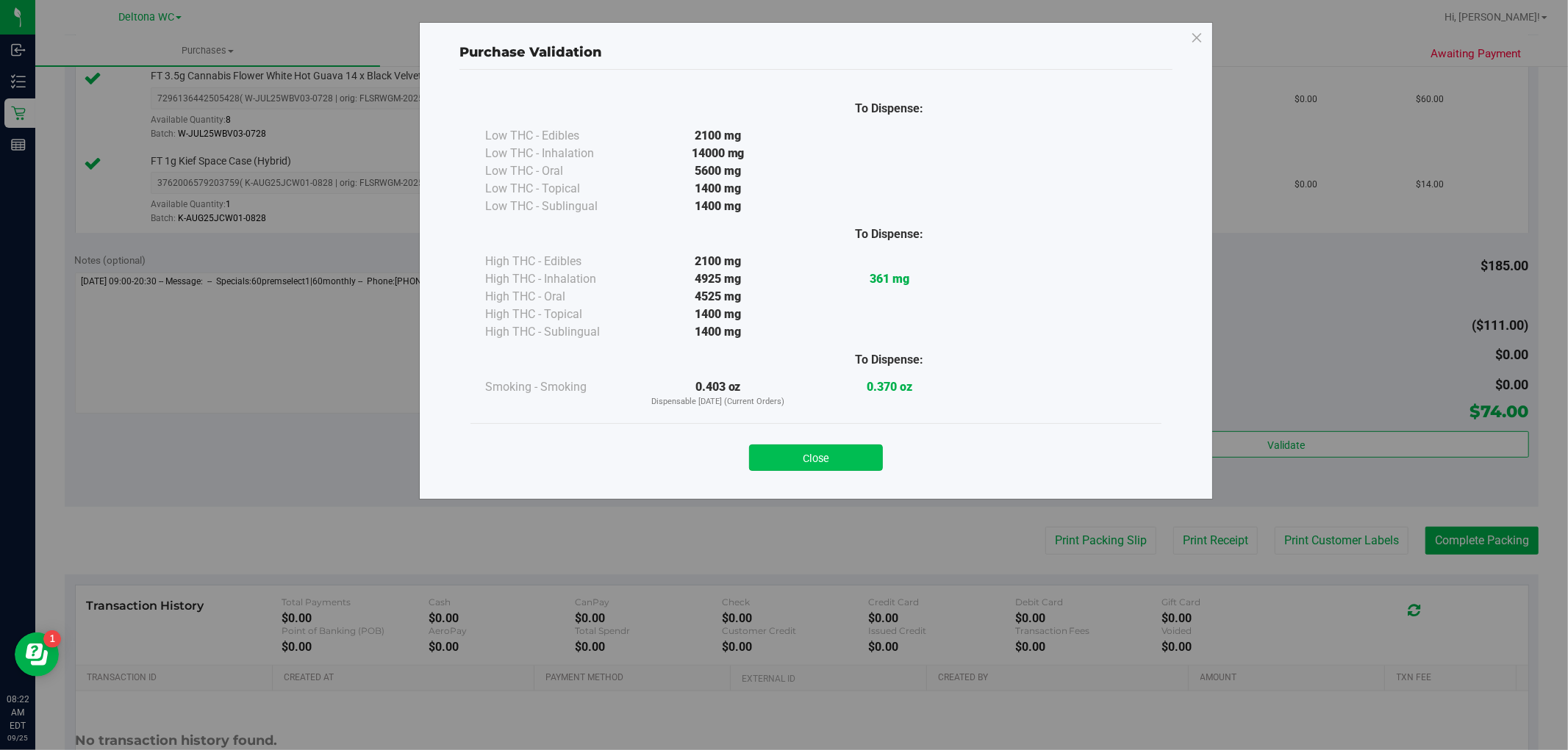
click at [833, 458] on button "Close" at bounding box center [816, 458] width 134 height 27
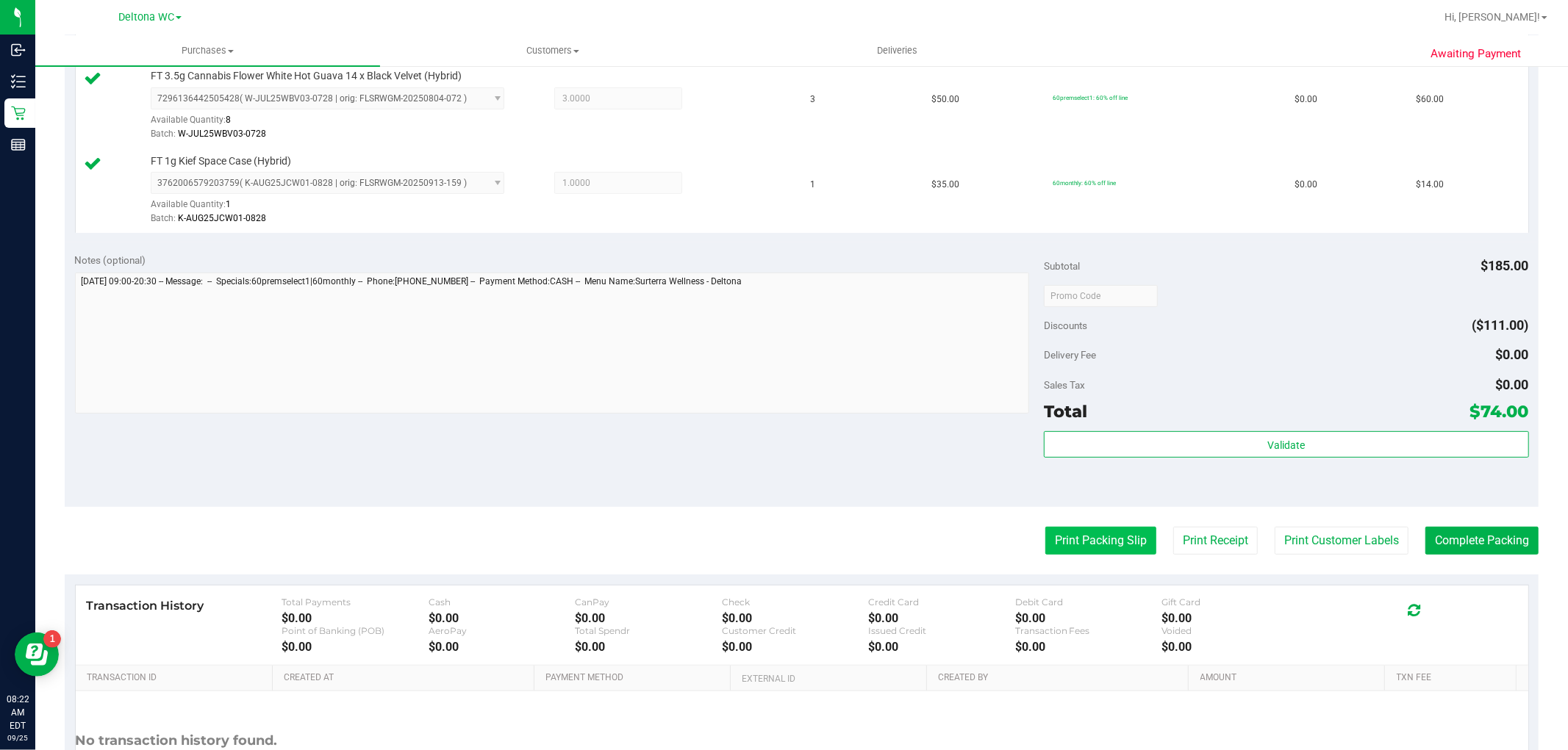
click at [1078, 539] on button "Print Packing Slip" at bounding box center [1100, 541] width 111 height 28
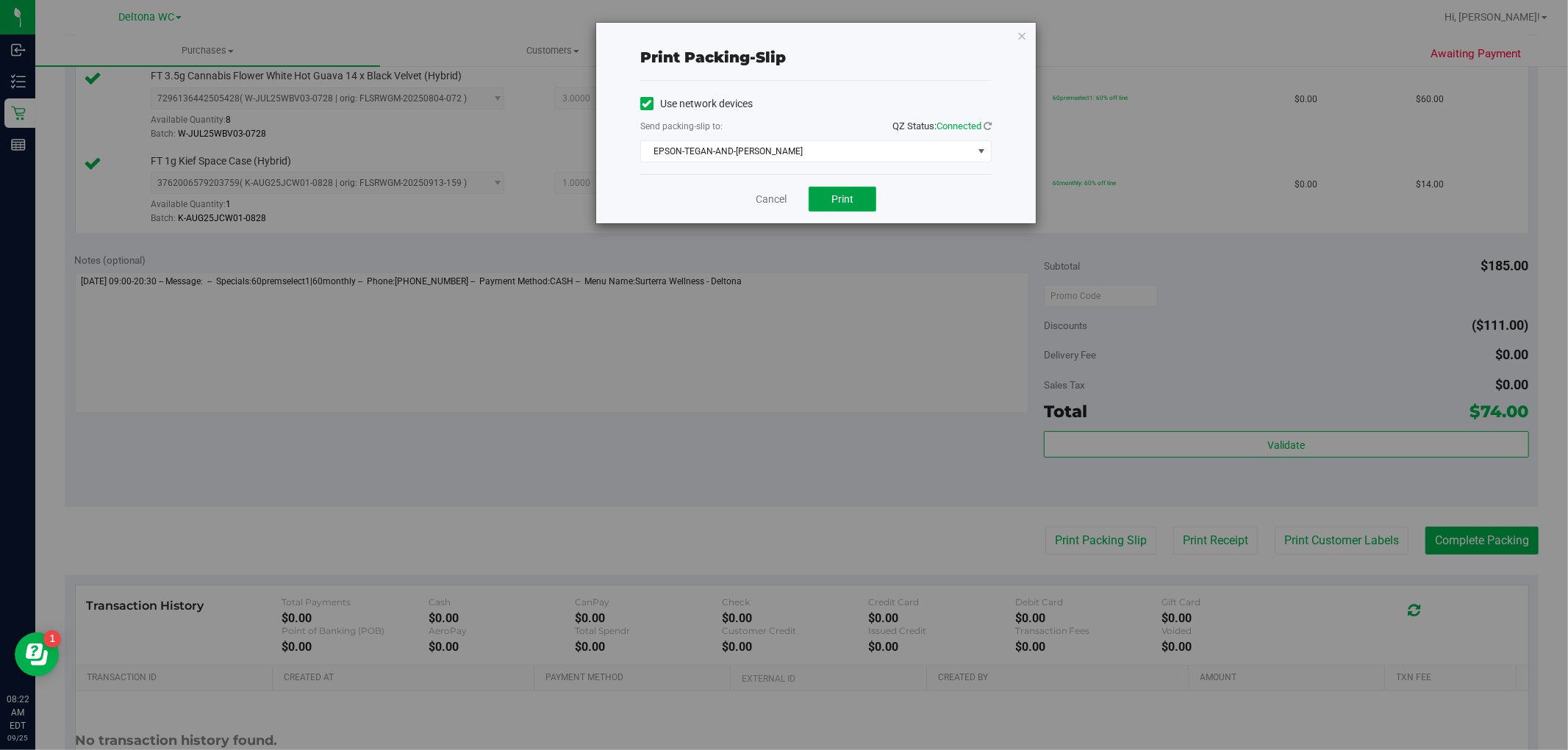
click at [836, 191] on button "Print" at bounding box center [842, 199] width 68 height 25
click at [767, 199] on link "Cancel" at bounding box center [771, 199] width 31 height 16
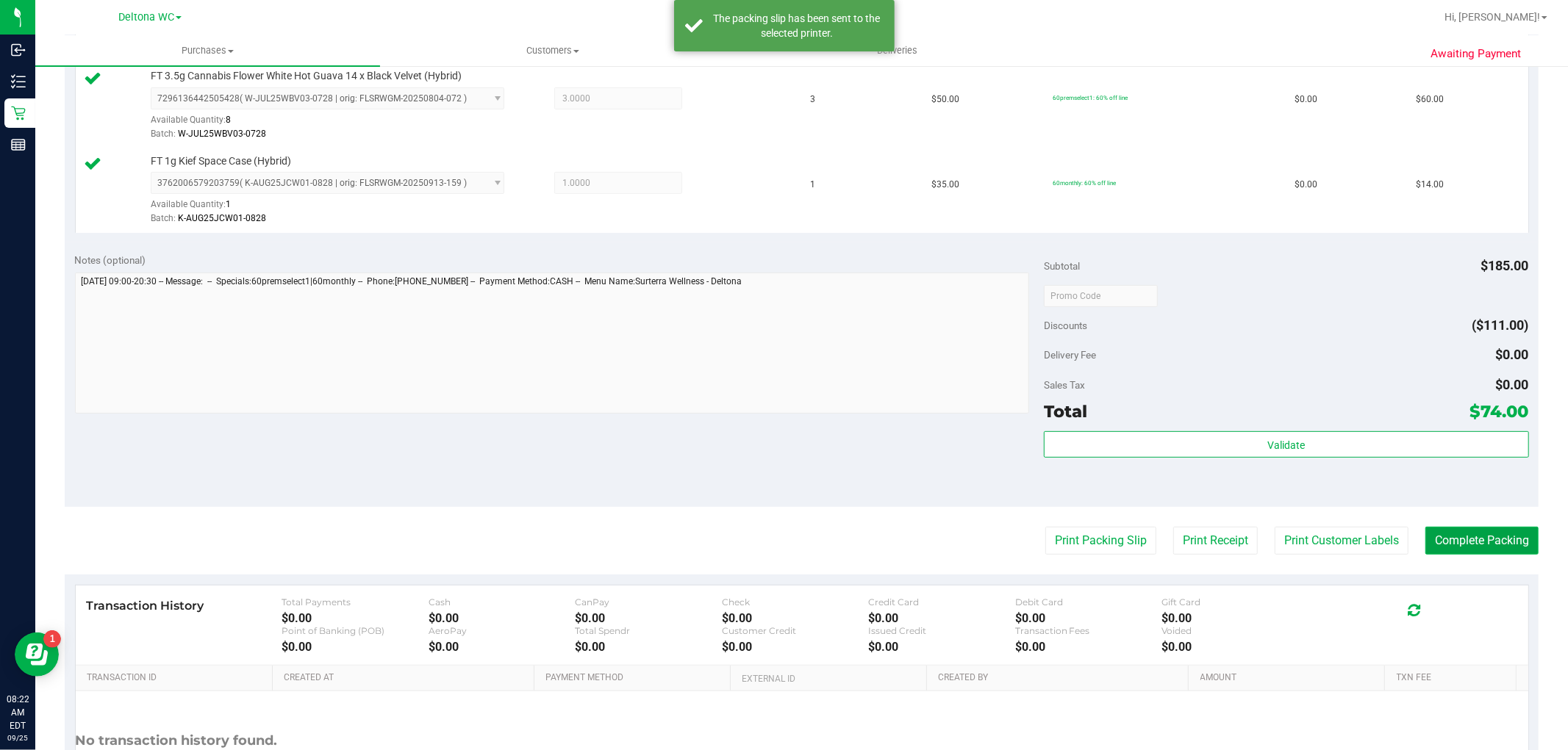
click at [1464, 553] on button "Complete Packing" at bounding box center [1482, 541] width 113 height 28
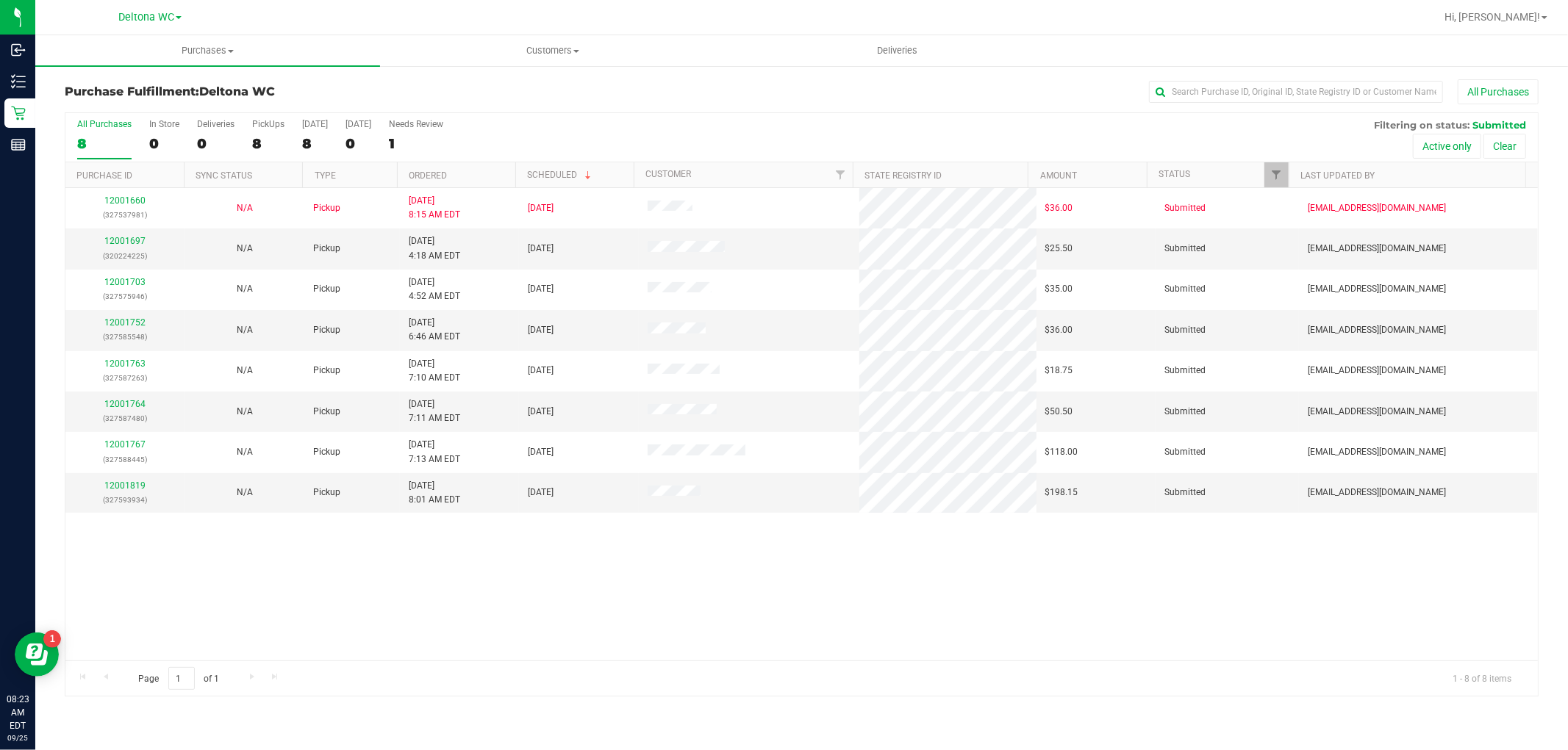
click at [485, 167] on th "Ordered" at bounding box center [456, 175] width 118 height 26
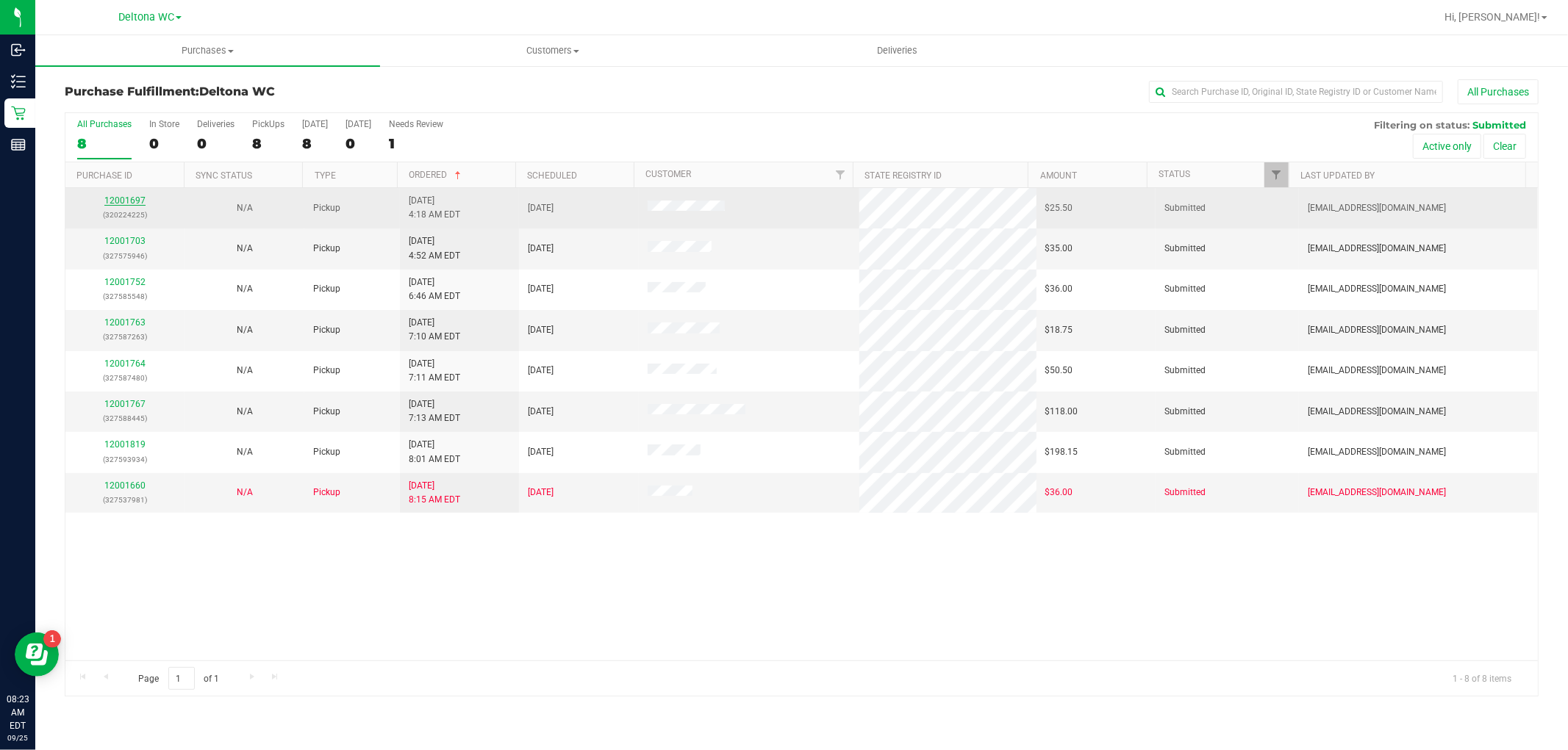
click at [115, 202] on link "12001697" at bounding box center [124, 201] width 41 height 10
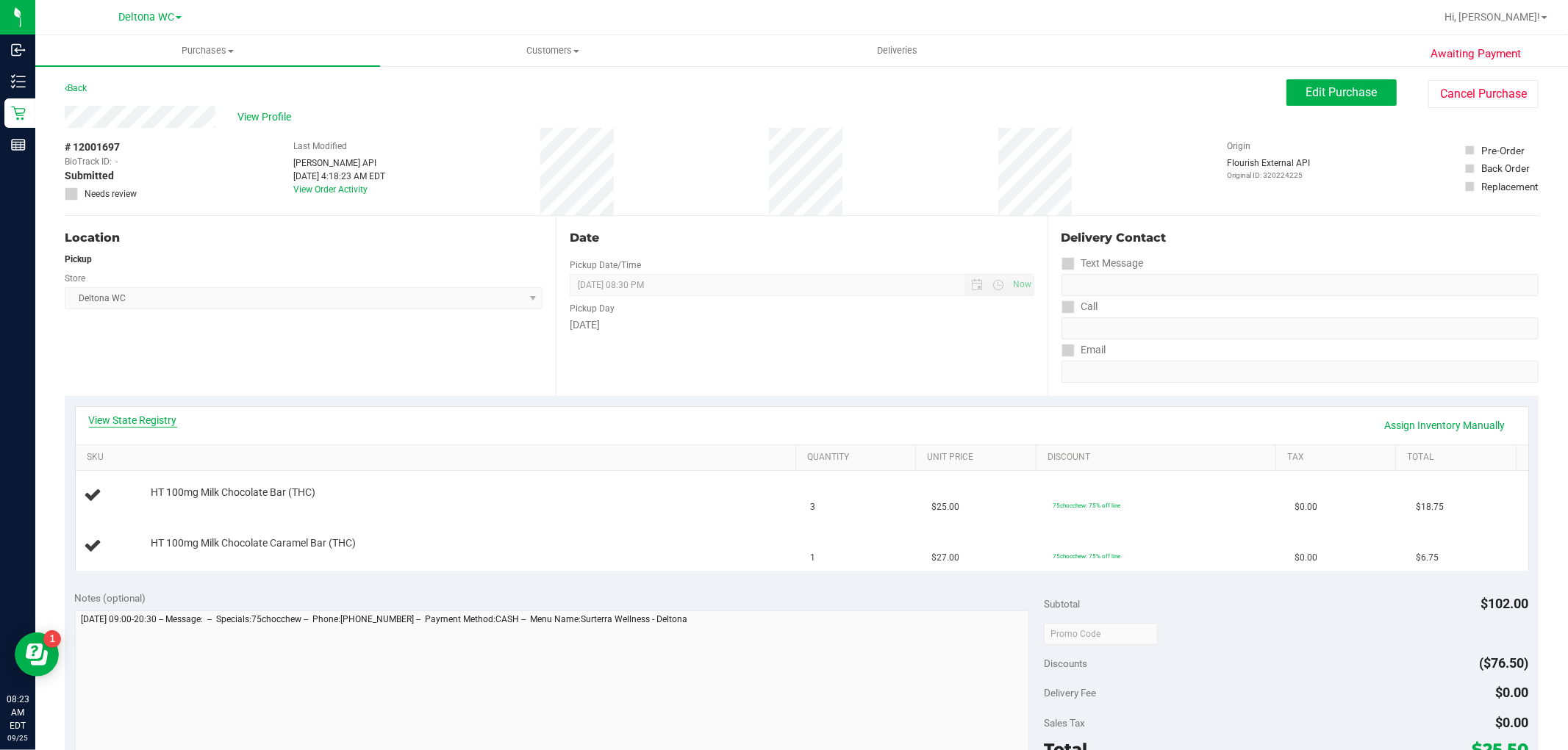
click at [151, 423] on link "View State Registry" at bounding box center [133, 420] width 88 height 15
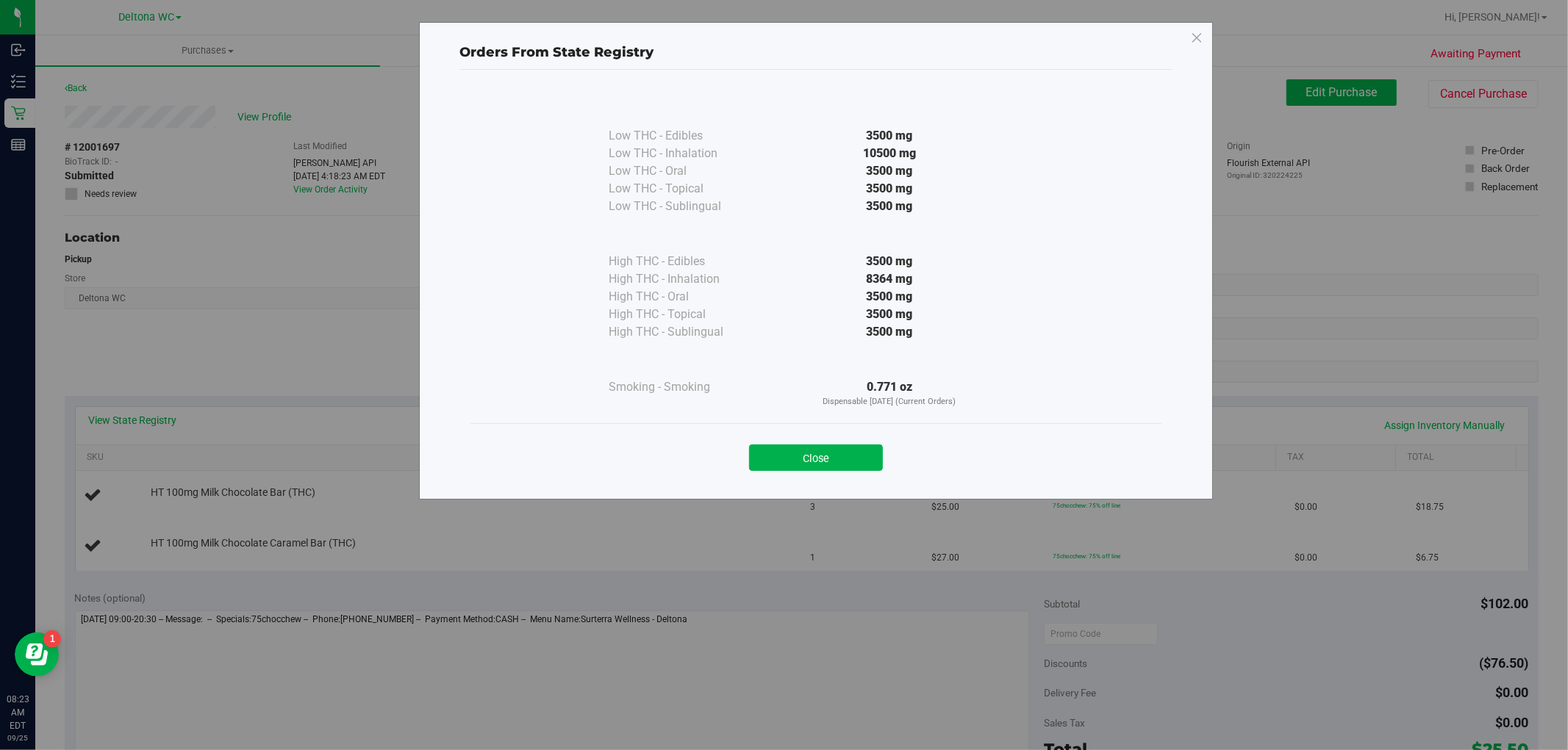
click at [818, 451] on button "Close" at bounding box center [816, 458] width 134 height 27
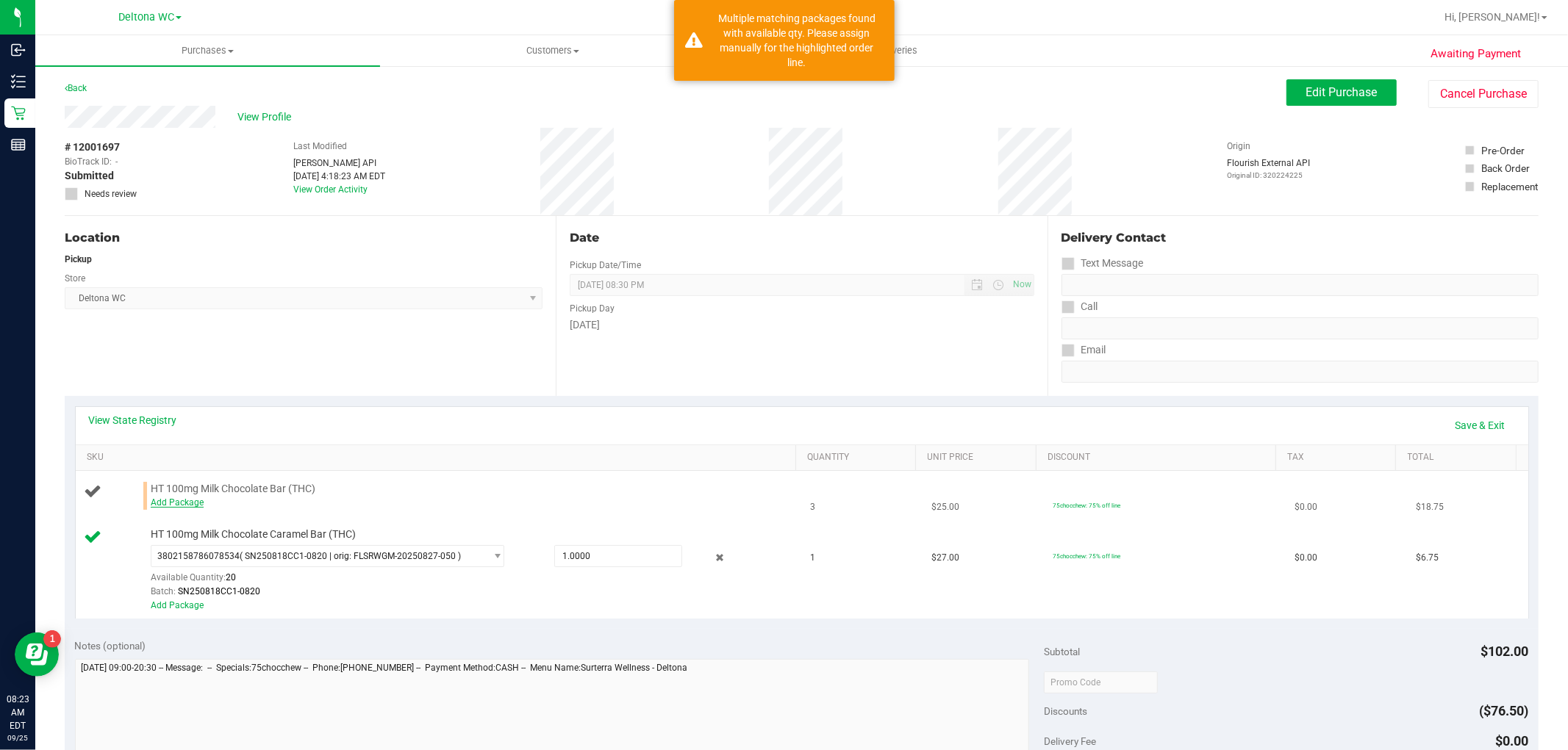
click at [179, 504] on link "Add Package" at bounding box center [176, 502] width 53 height 10
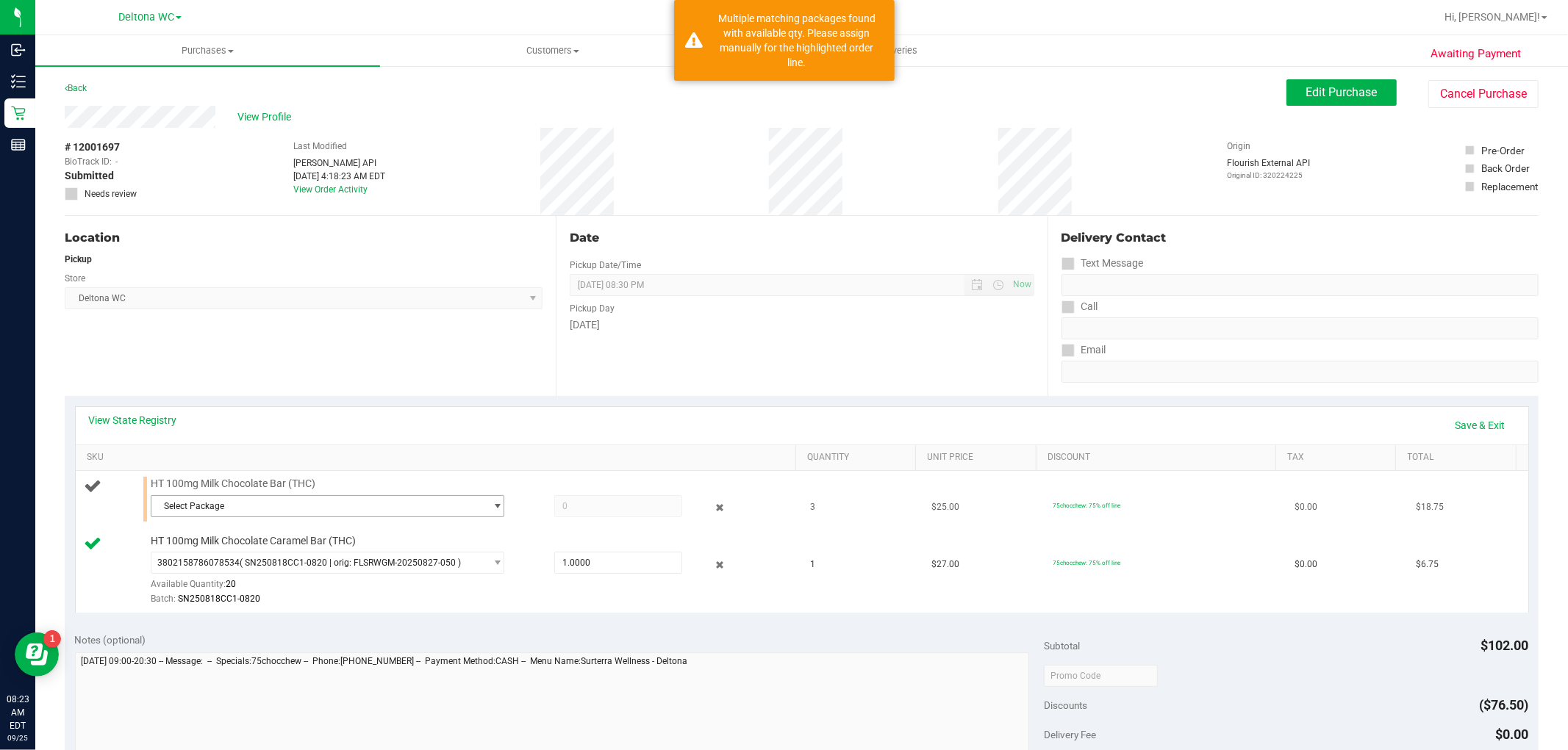
click at [256, 512] on span "Select Package" at bounding box center [318, 506] width 334 height 21
click at [295, 565] on span "( SN250728MC1-0731 | orig: FLSRWGM-20250806-340 )" at bounding box center [354, 566] width 223 height 10
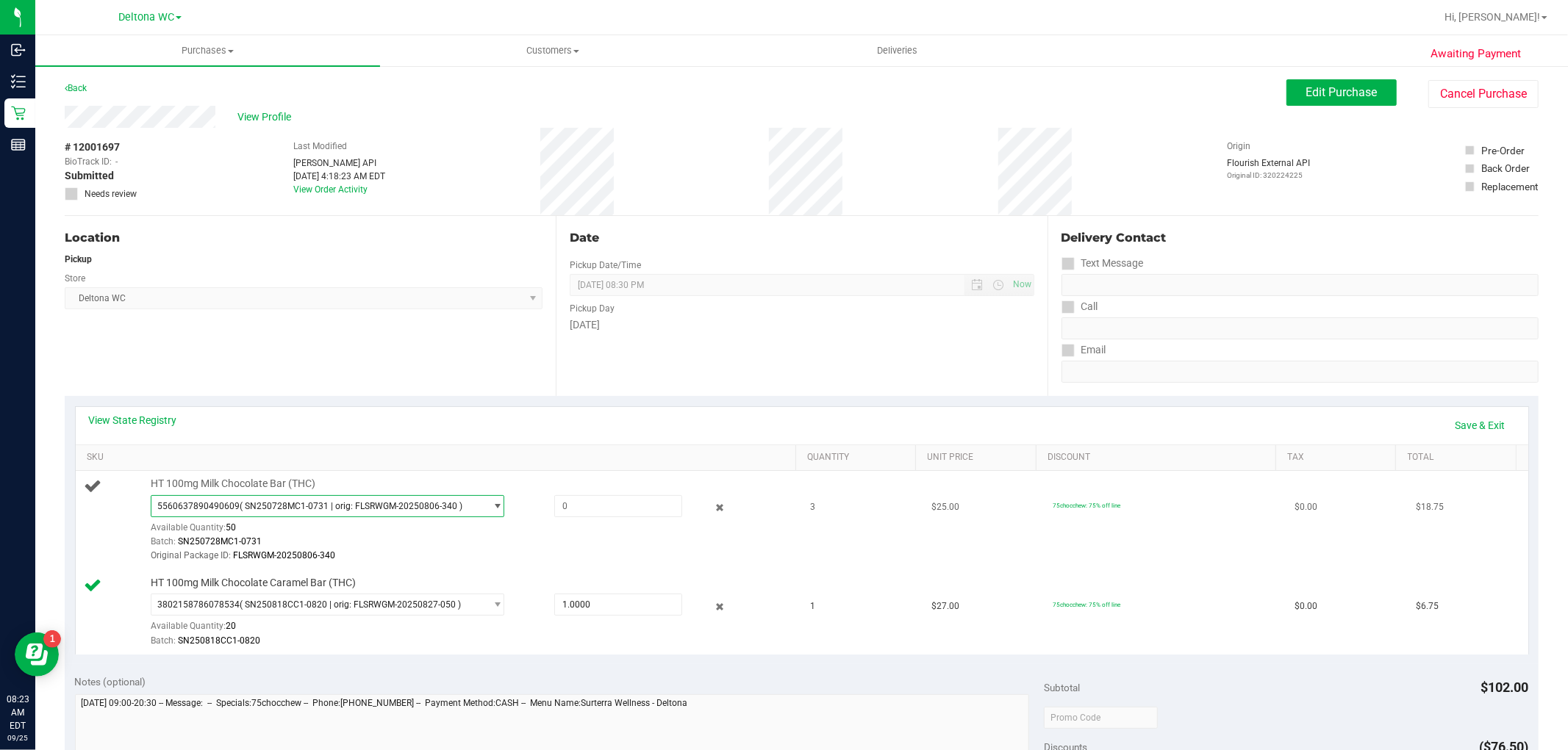
click at [306, 505] on span "( SN250728MC1-0731 | orig: FLSRWGM-20250806-340 )" at bounding box center [351, 506] width 223 height 10
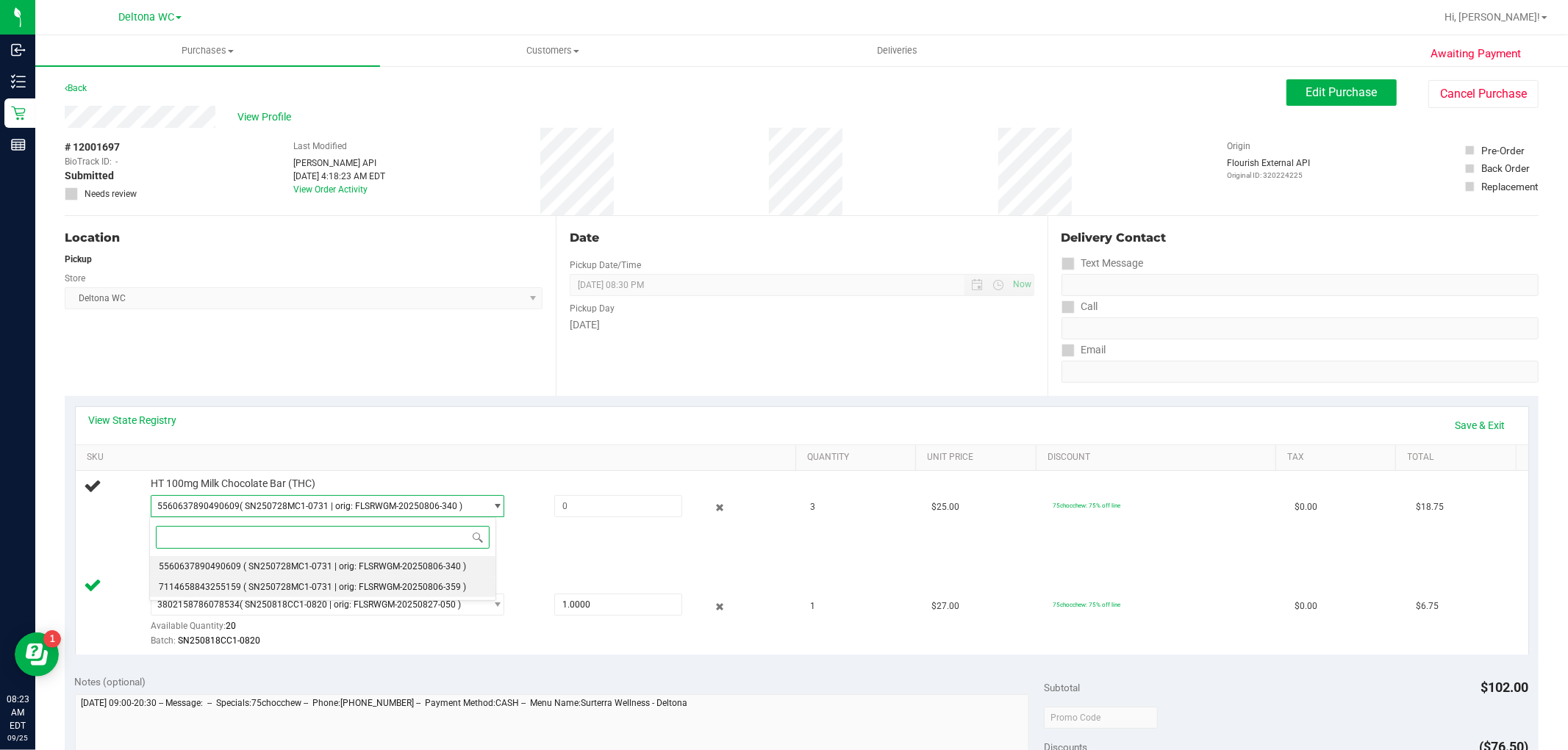
click at [310, 583] on span "( SN250728MC1-0731 | orig: FLSRWGM-20250806-359 )" at bounding box center [354, 587] width 223 height 10
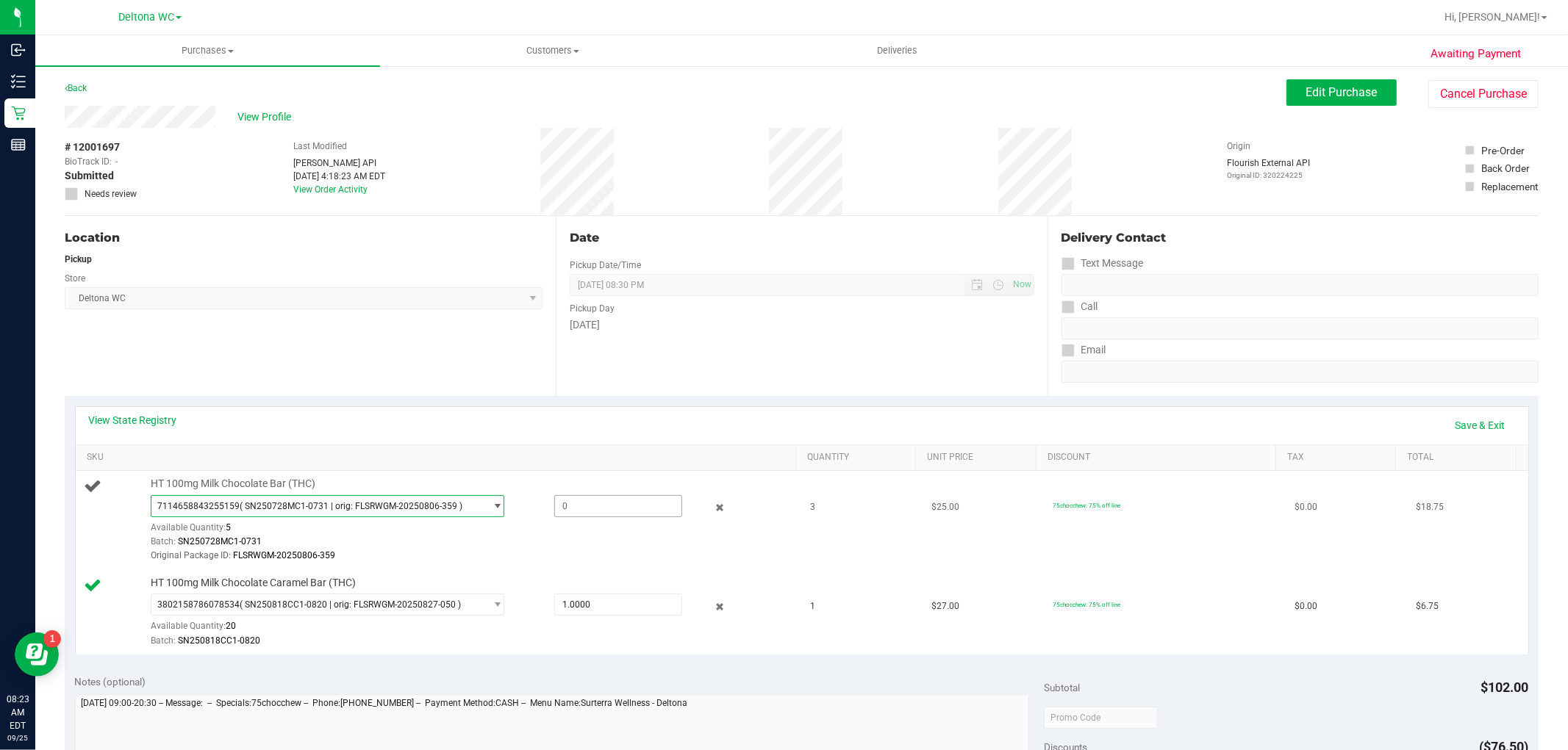
click at [608, 501] on span at bounding box center [618, 506] width 128 height 22
type input "3"
type input "3.0000"
click at [1103, 557] on td "75chocchew: 75% off line" at bounding box center [1164, 520] width 242 height 99
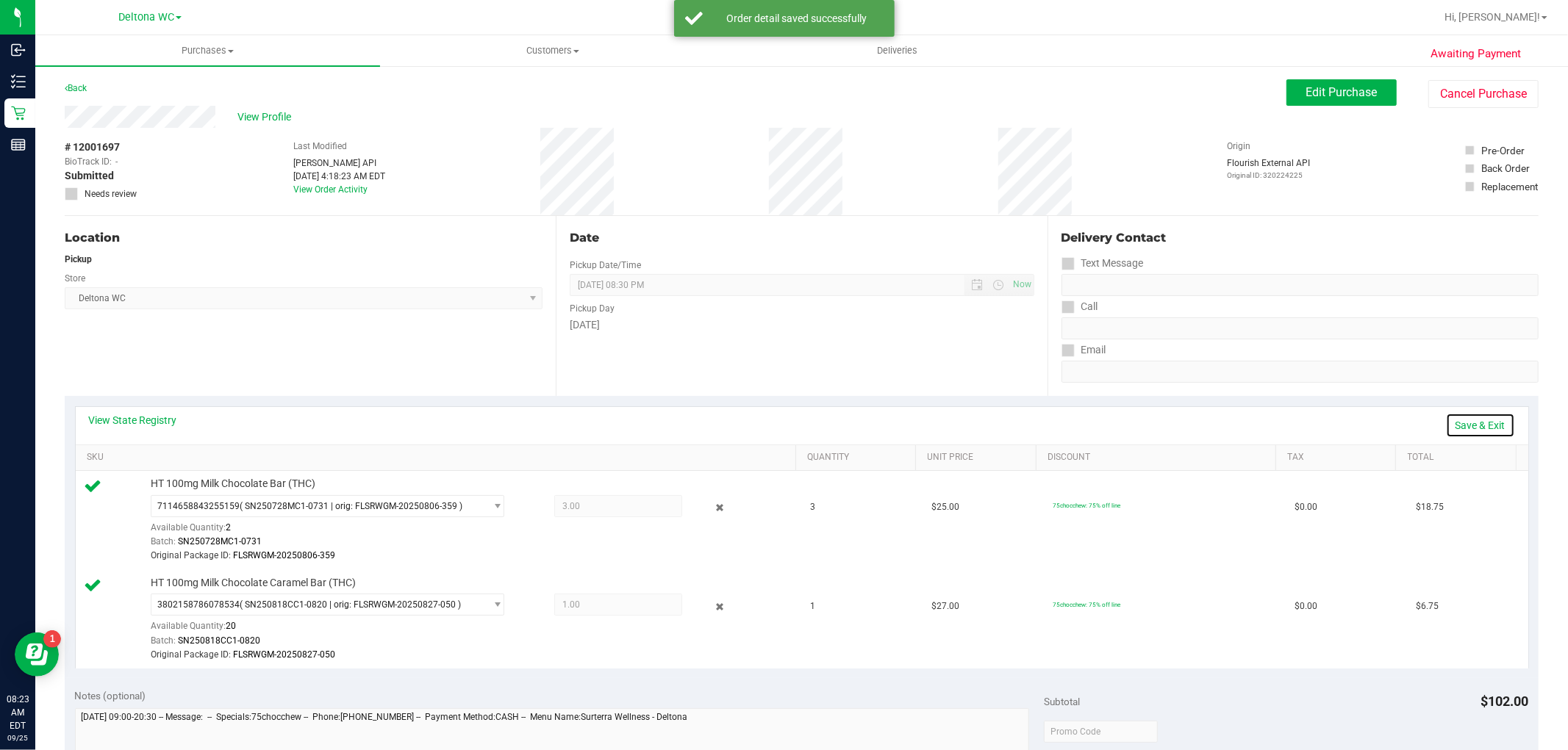
click at [1479, 420] on link "Save & Exit" at bounding box center [1480, 426] width 69 height 25
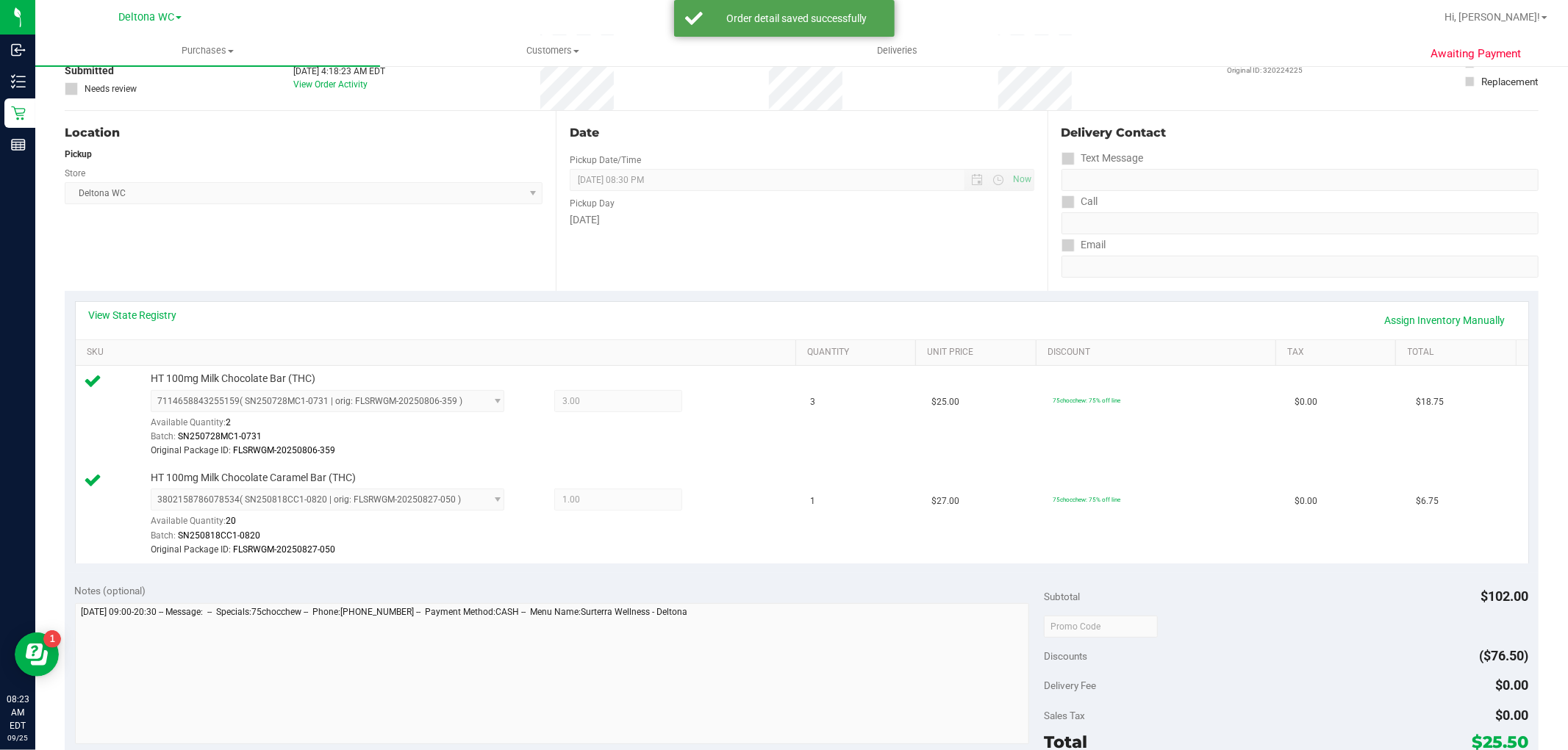
scroll to position [326, 0]
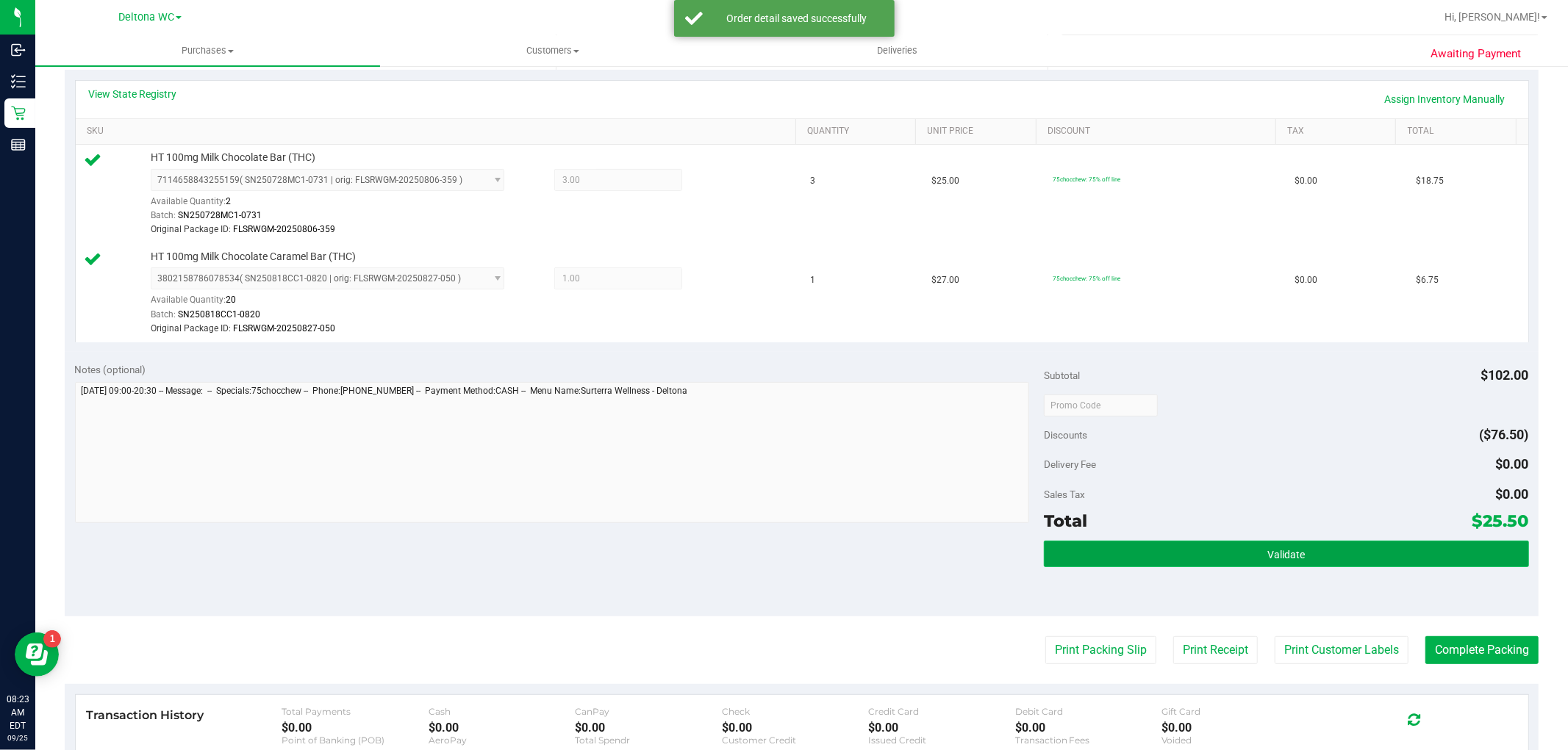
click at [1342, 551] on button "Validate" at bounding box center [1286, 554] width 485 height 27
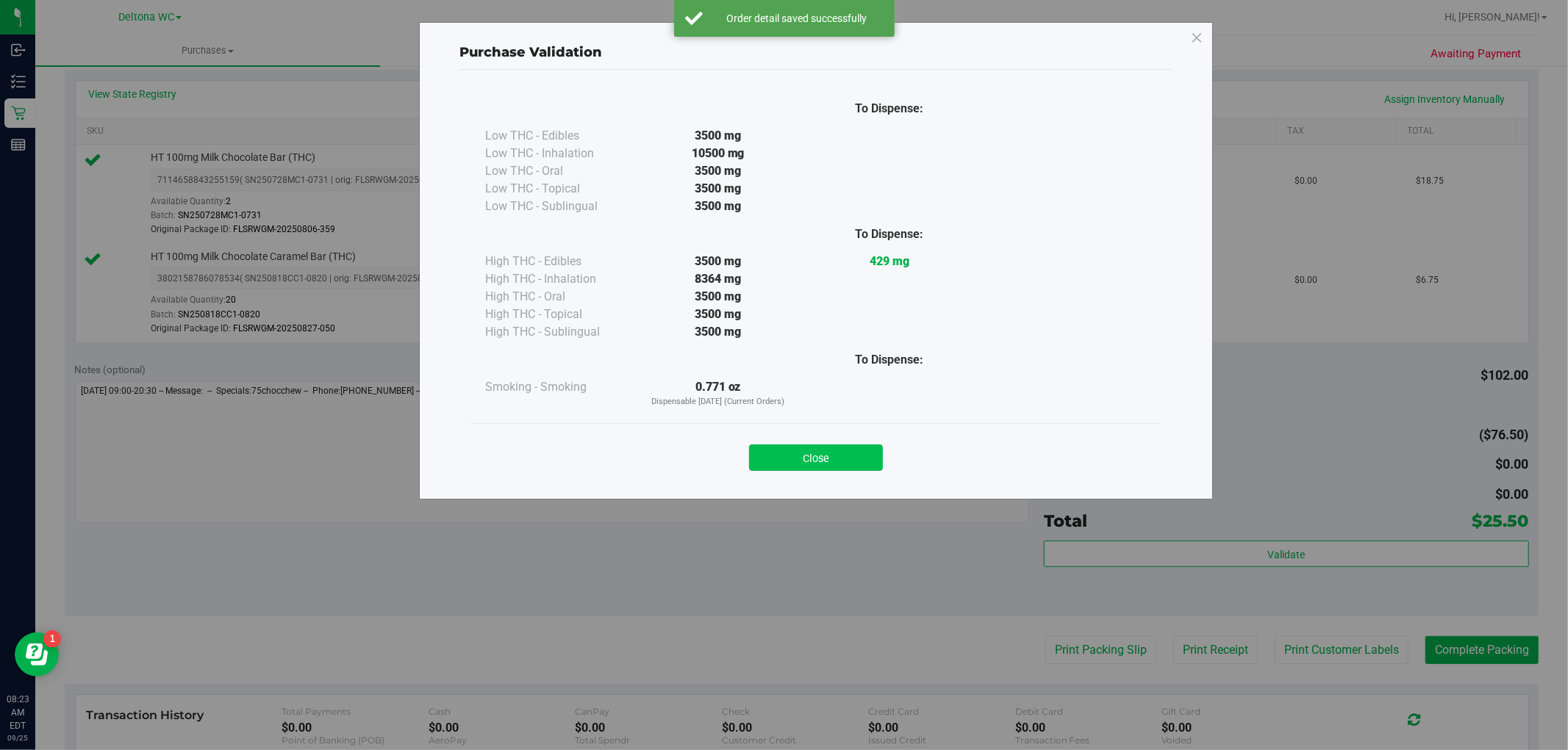
drag, startPoint x: 846, startPoint y: 452, endPoint x: 850, endPoint y: 459, distance: 8.1
click at [846, 453] on button "Close" at bounding box center [816, 458] width 134 height 27
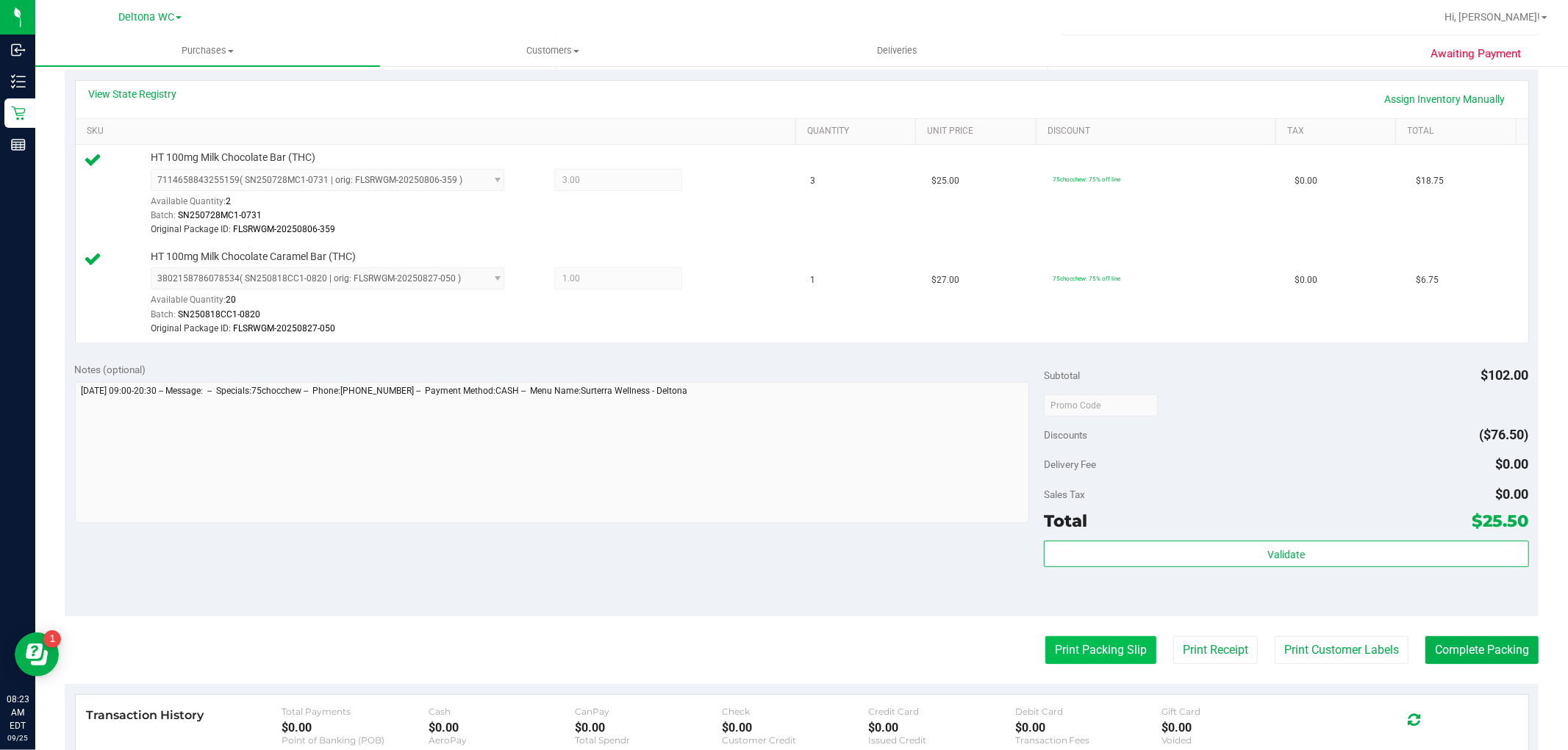
click at [1045, 639] on button "Print Packing Slip" at bounding box center [1100, 650] width 111 height 28
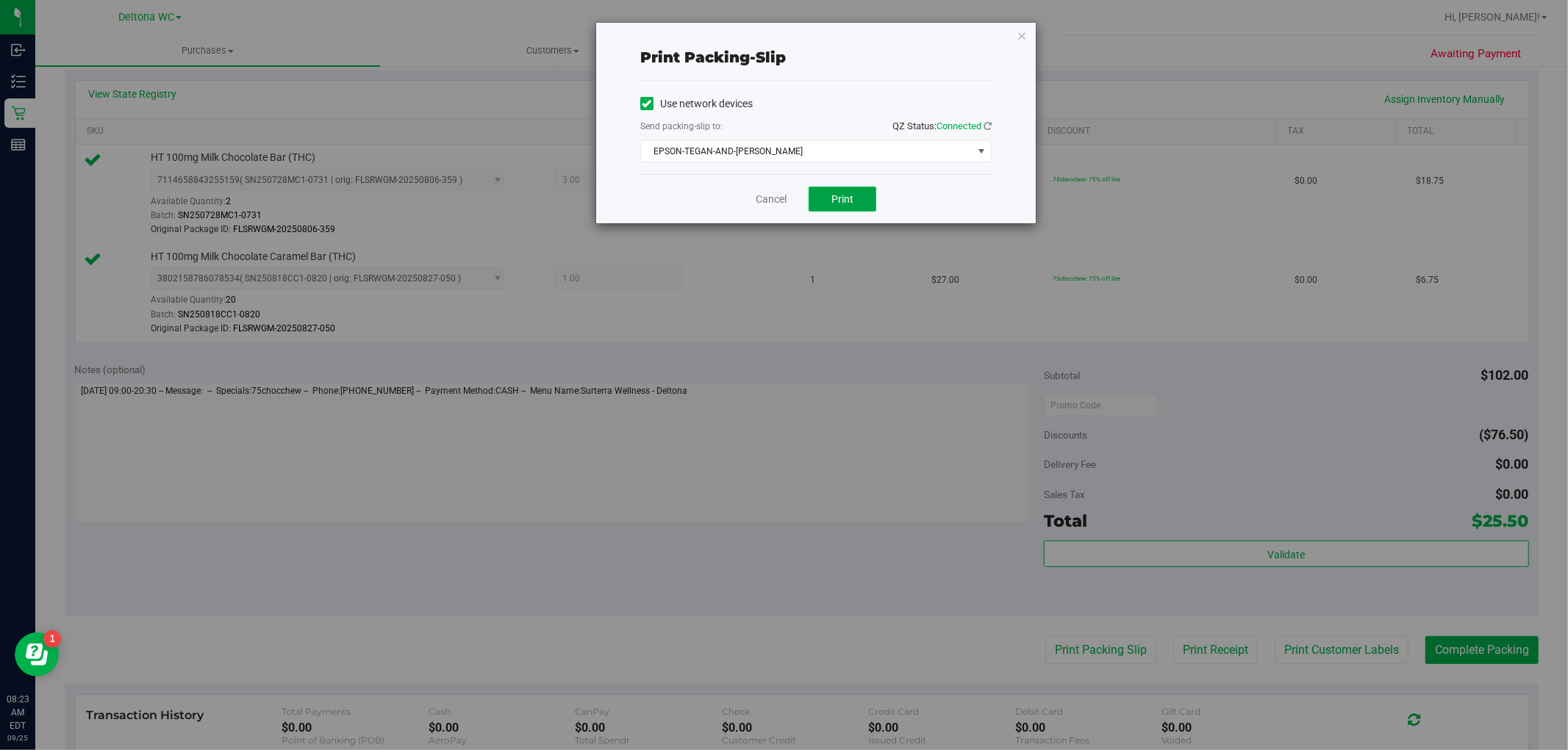
click at [832, 199] on span "Print" at bounding box center [842, 199] width 22 height 12
click at [768, 196] on link "Cancel" at bounding box center [771, 199] width 31 height 16
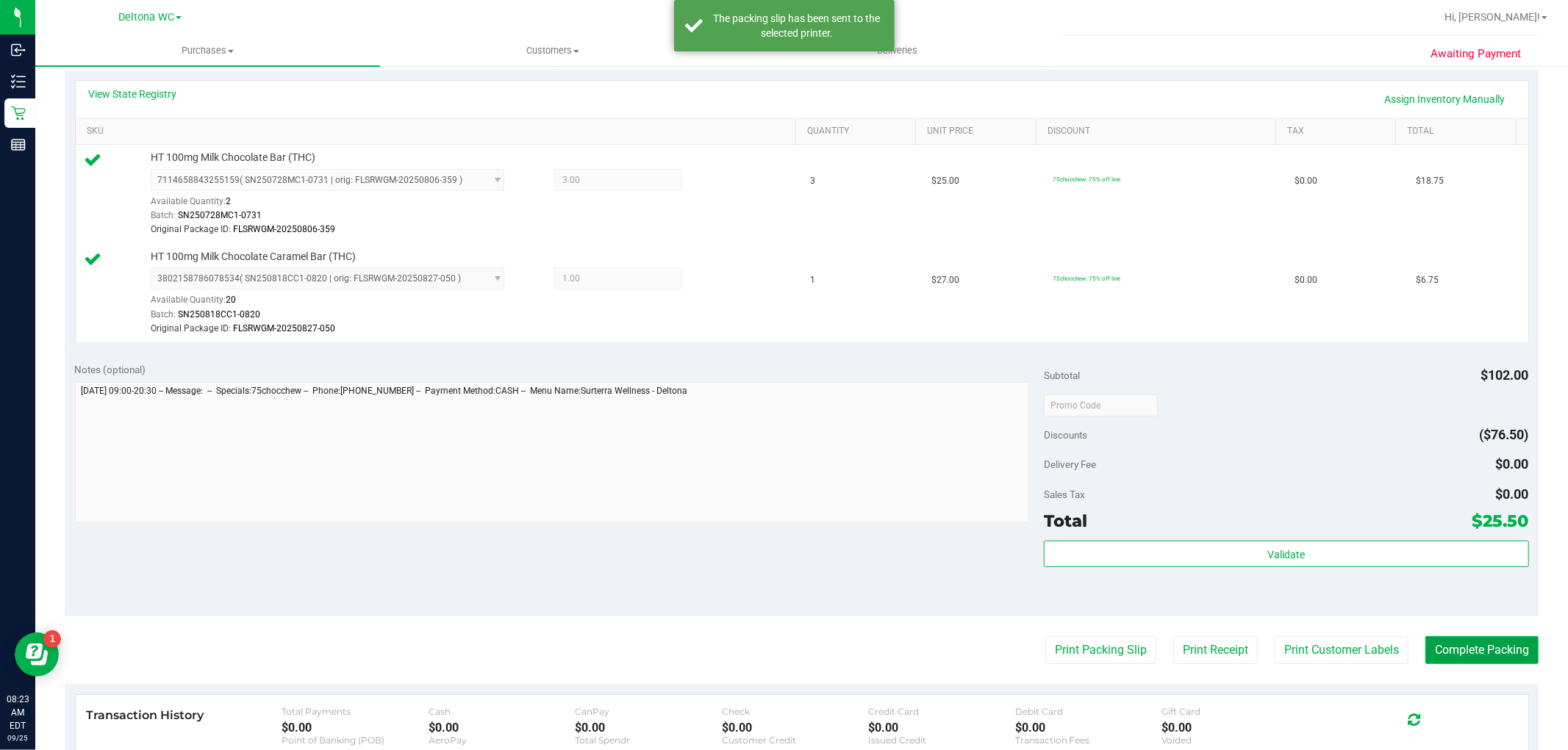
click at [1448, 653] on button "Complete Packing" at bounding box center [1482, 650] width 113 height 28
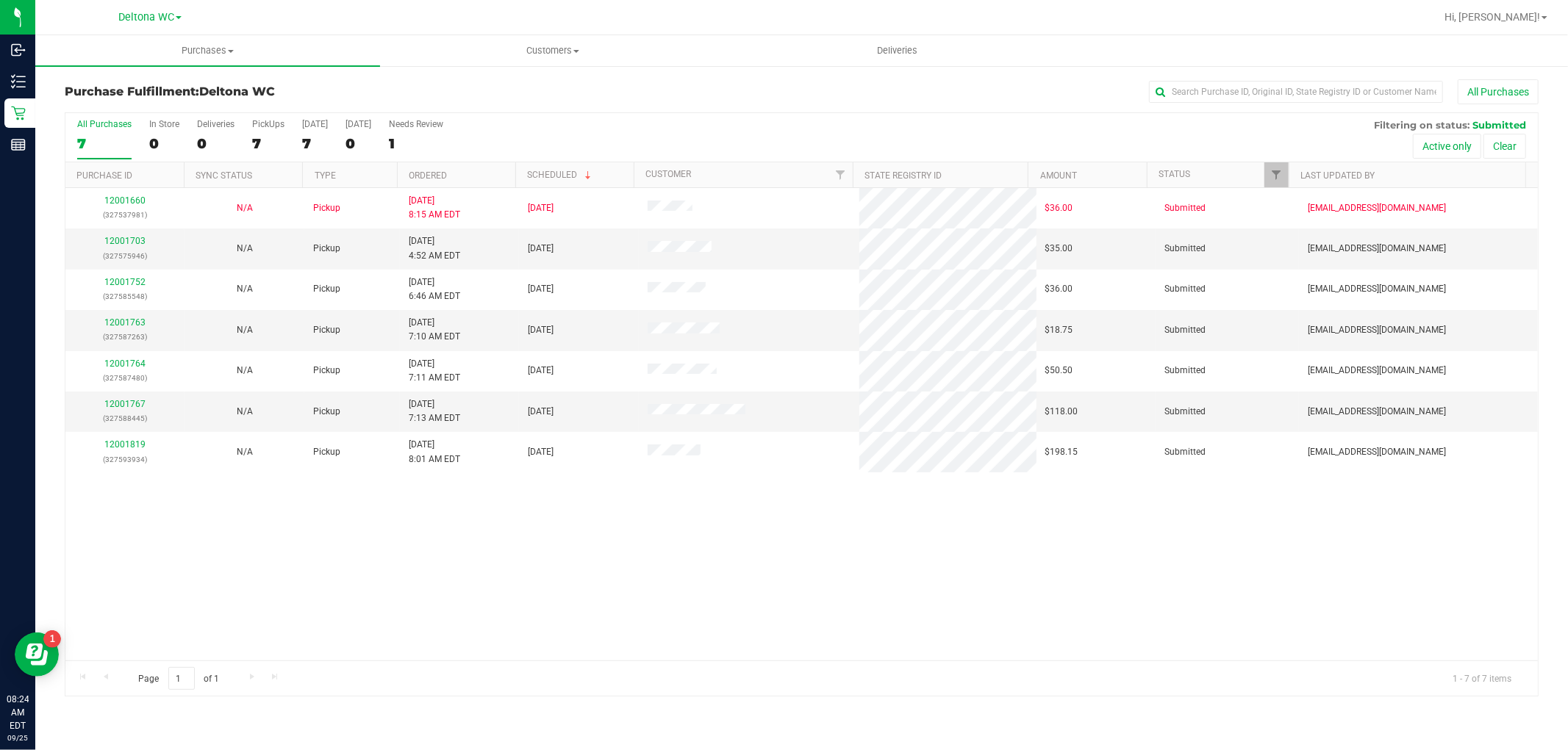
click at [456, 176] on th "Ordered" at bounding box center [456, 175] width 118 height 26
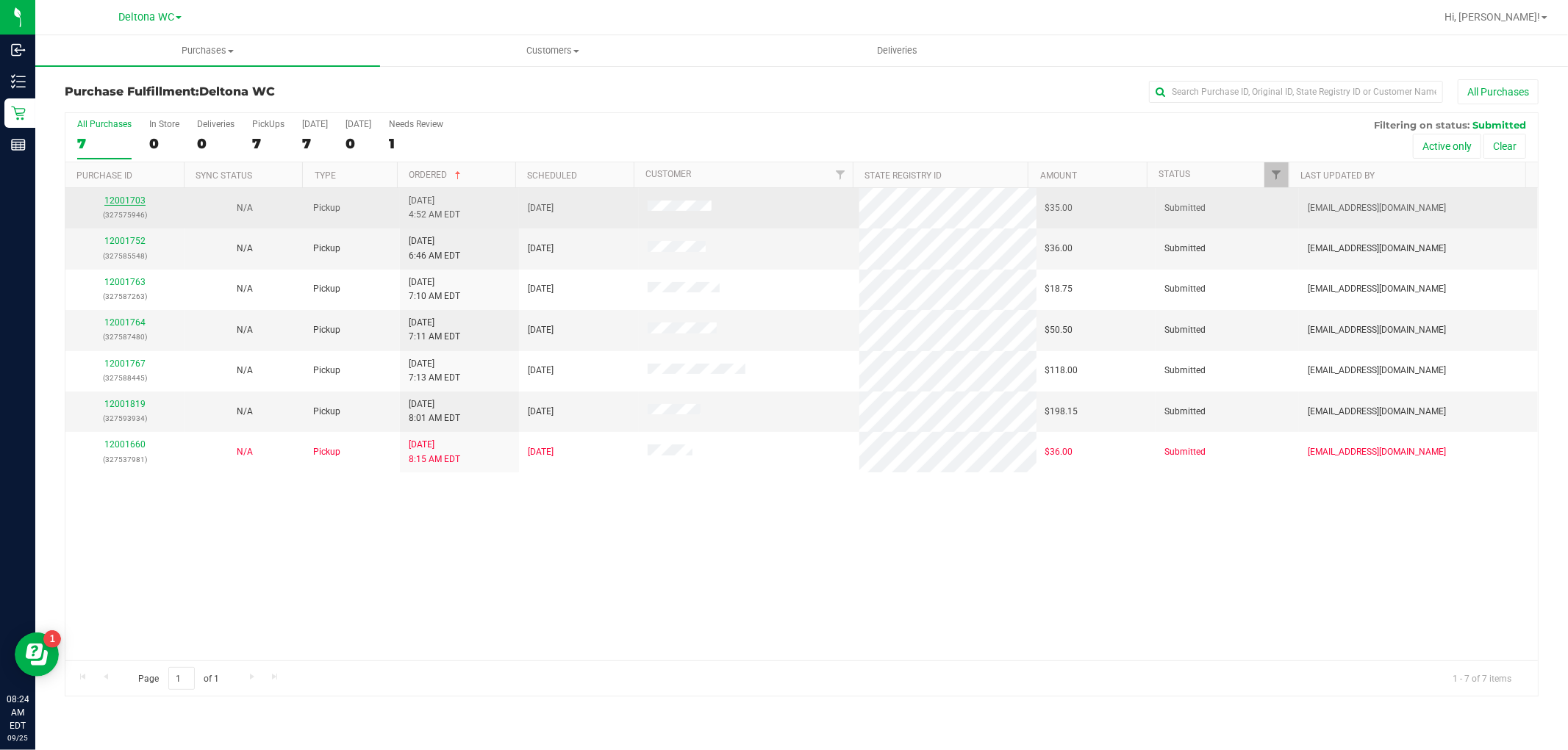
click at [120, 203] on link "12001703" at bounding box center [124, 201] width 41 height 10
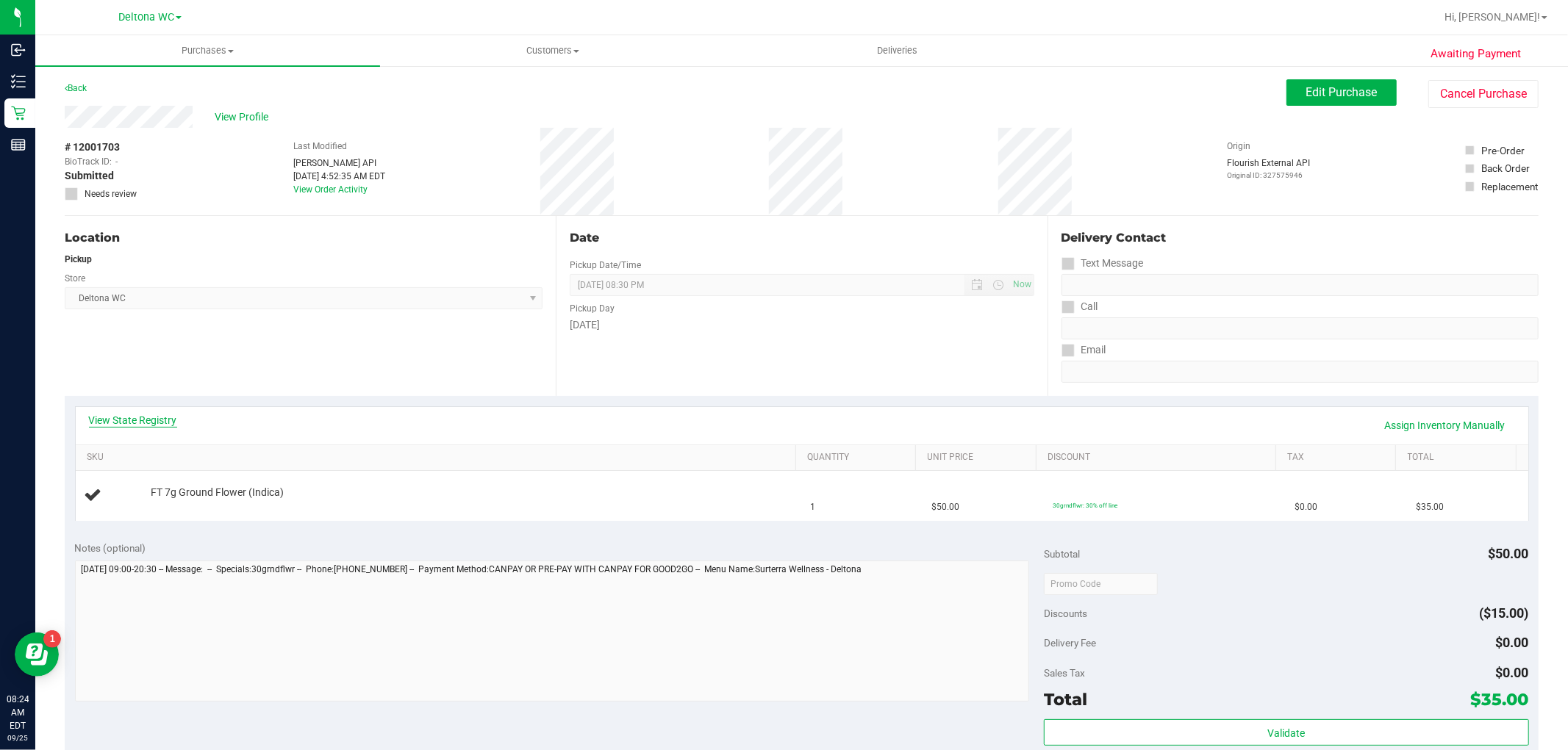
click at [147, 419] on link "View State Registry" at bounding box center [133, 420] width 88 height 15
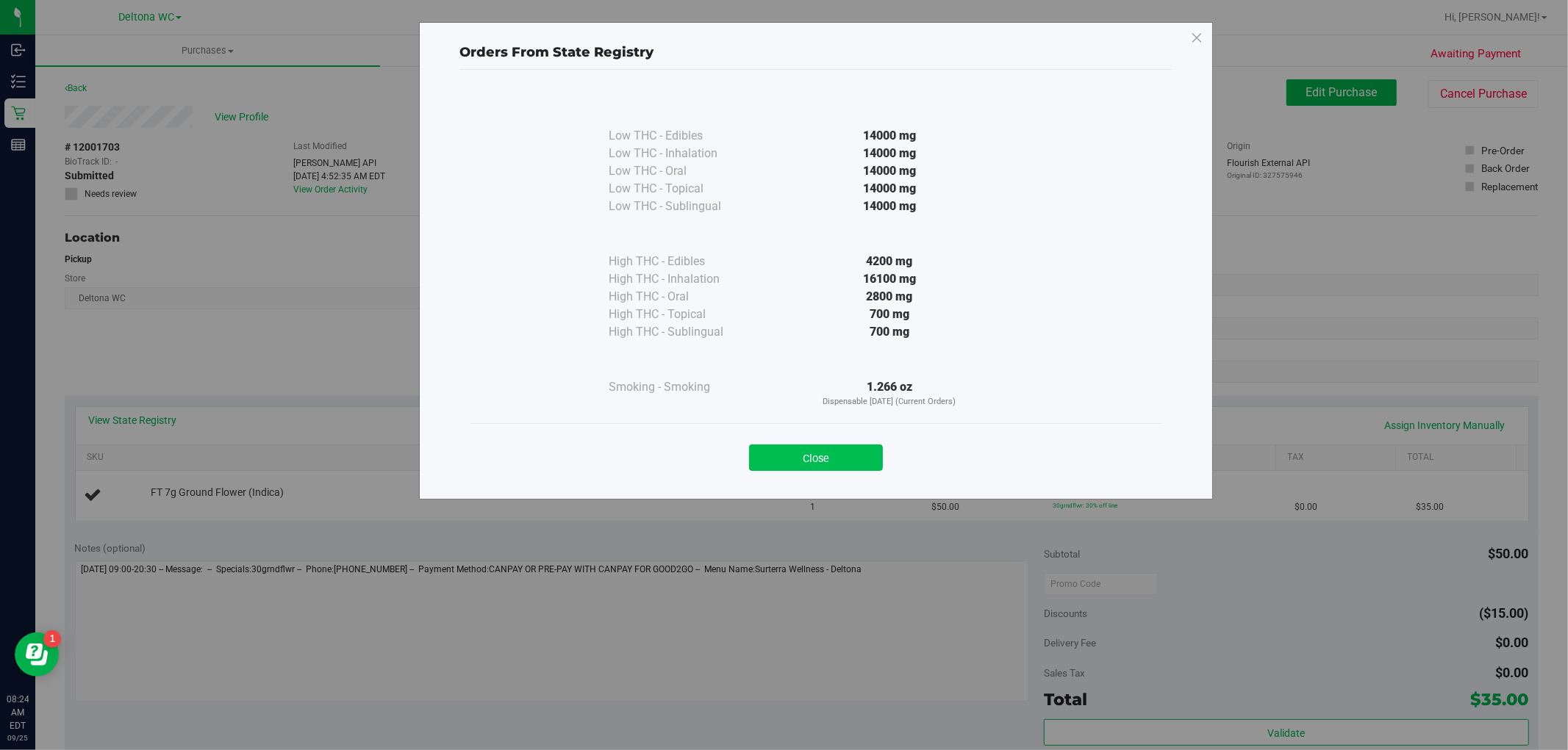
click at [852, 446] on button "Close" at bounding box center [816, 458] width 134 height 27
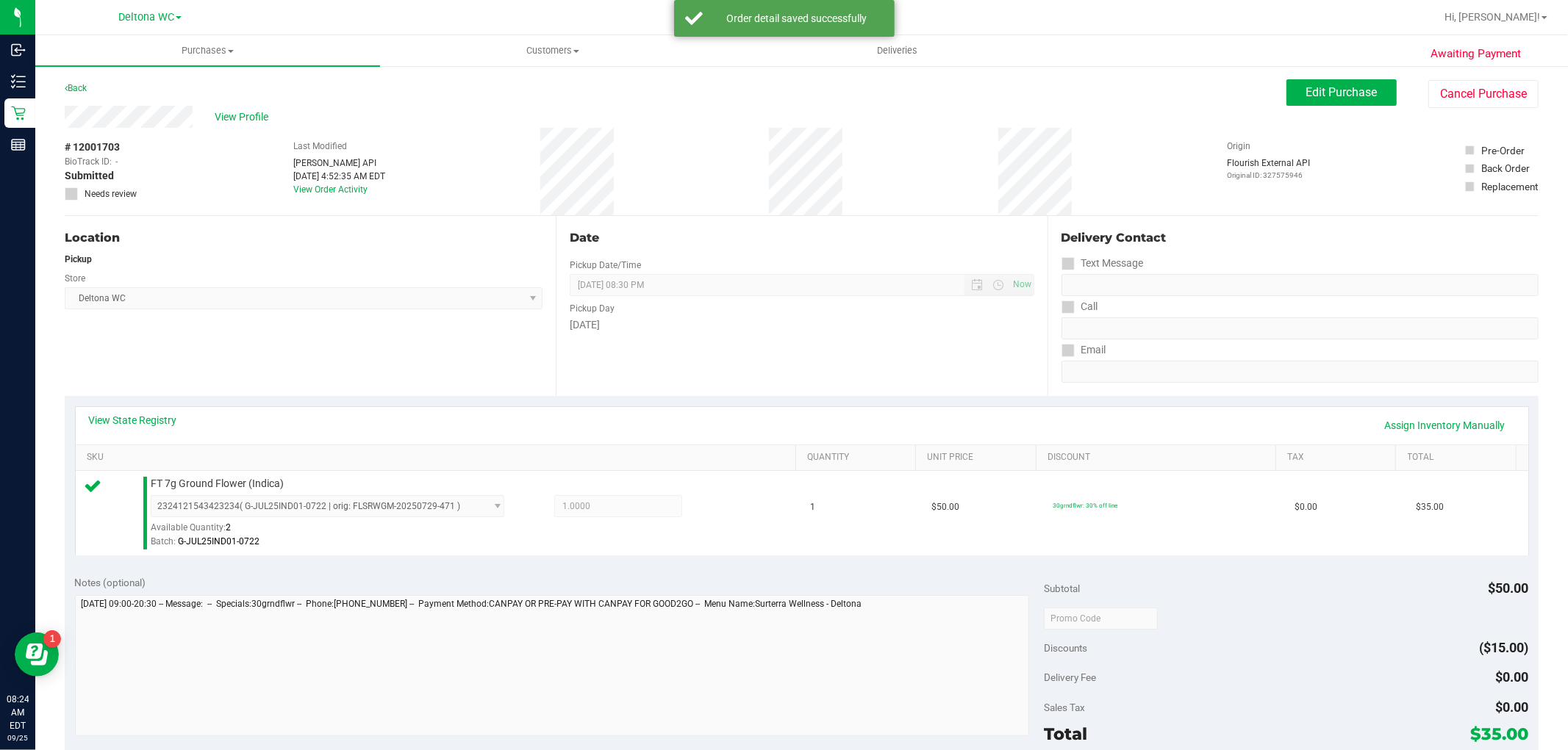
scroll to position [408, 0]
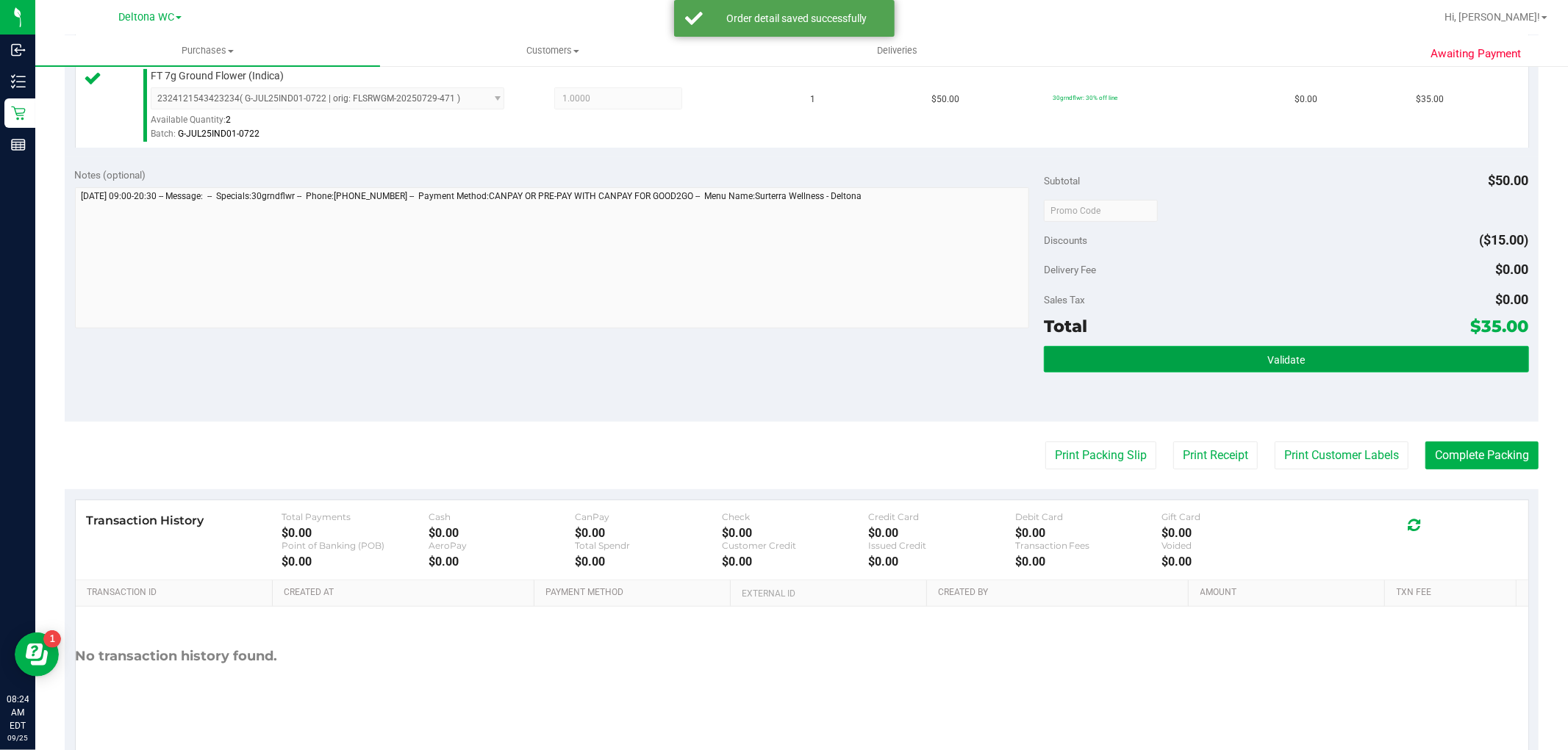
click at [1213, 362] on button "Validate" at bounding box center [1286, 359] width 485 height 27
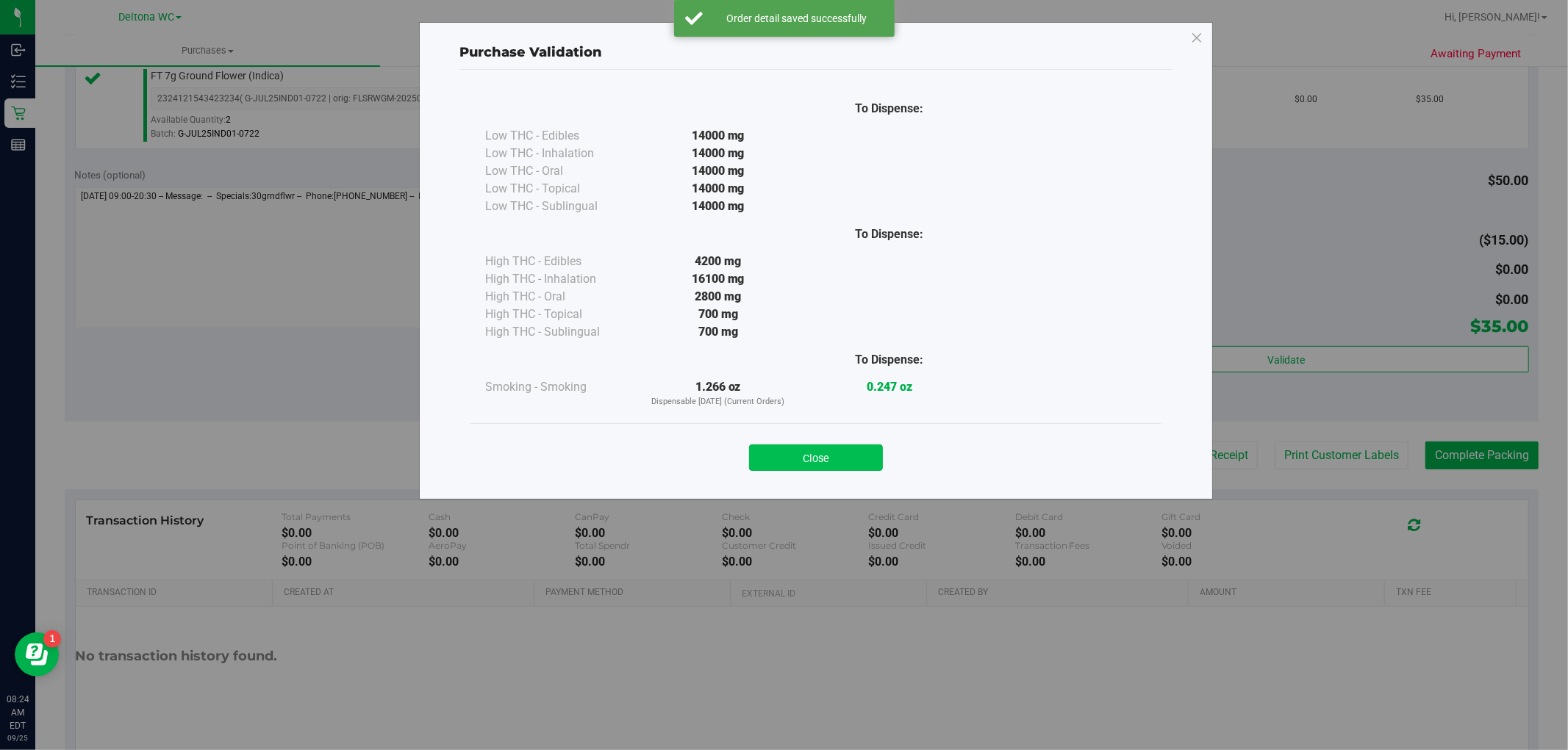
click at [847, 458] on button "Close" at bounding box center [816, 458] width 134 height 27
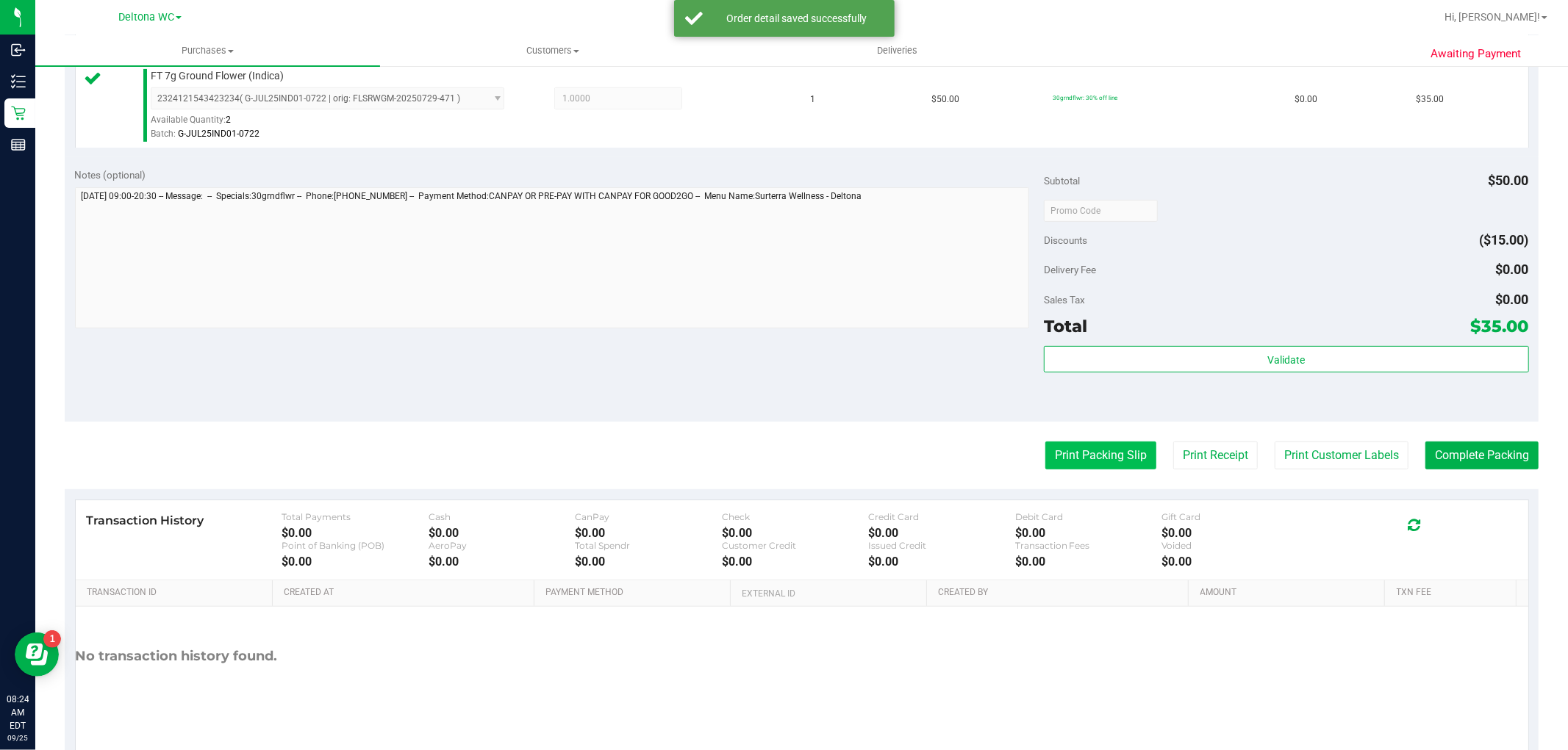
click at [1054, 452] on button "Print Packing Slip" at bounding box center [1100, 455] width 111 height 28
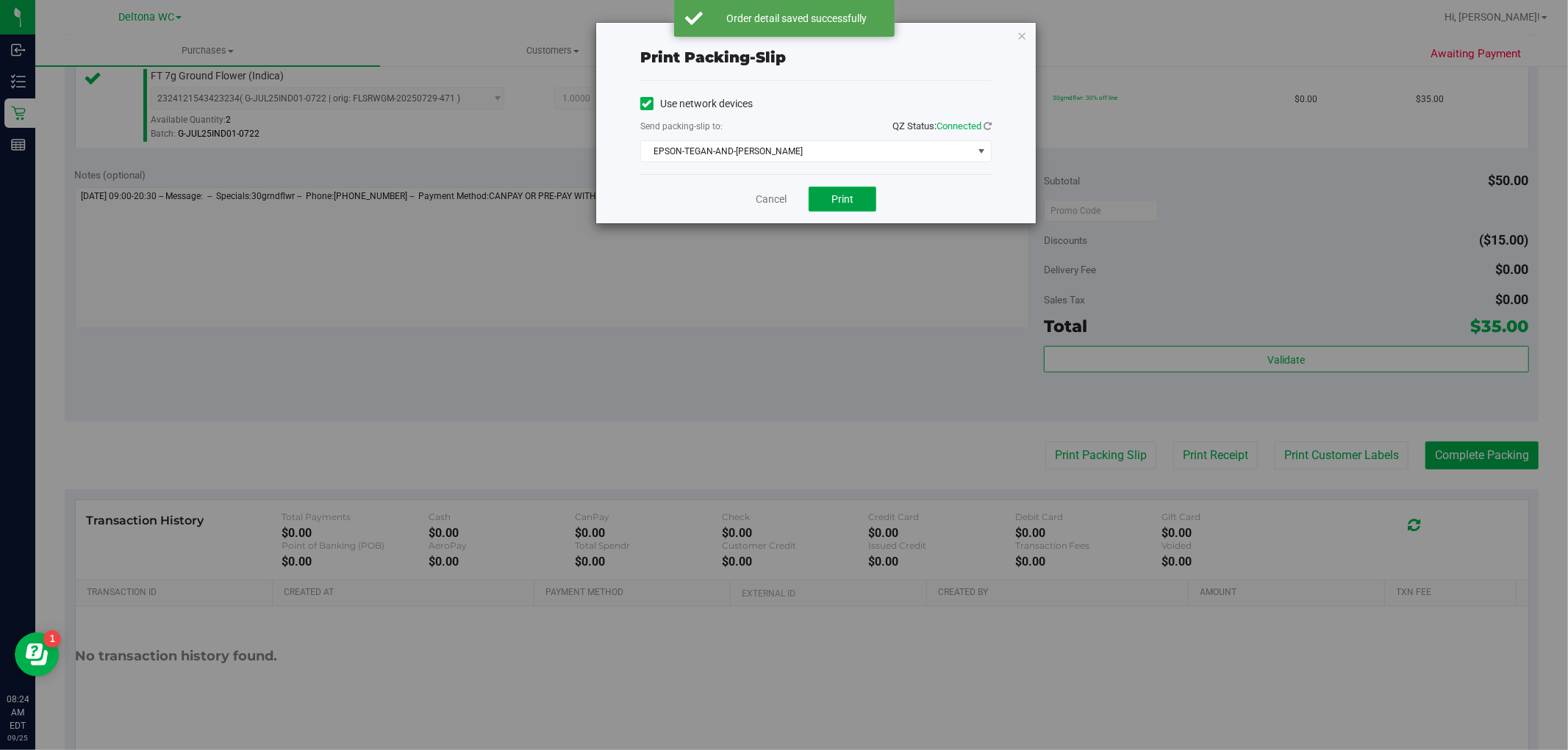
click at [843, 199] on span "Print" at bounding box center [842, 199] width 22 height 12
click at [762, 199] on link "Cancel" at bounding box center [771, 199] width 31 height 16
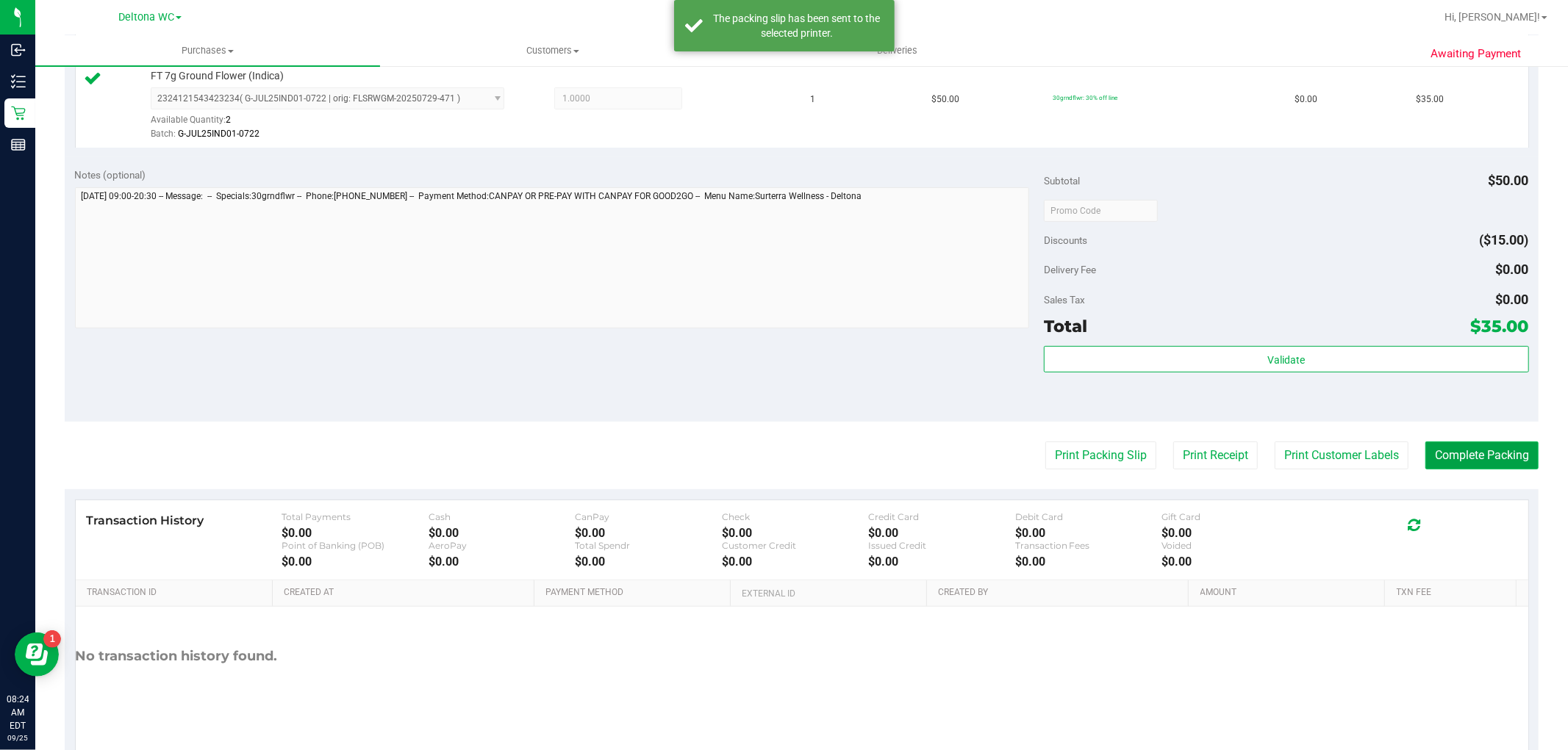
click at [1486, 461] on button "Complete Packing" at bounding box center [1482, 455] width 113 height 28
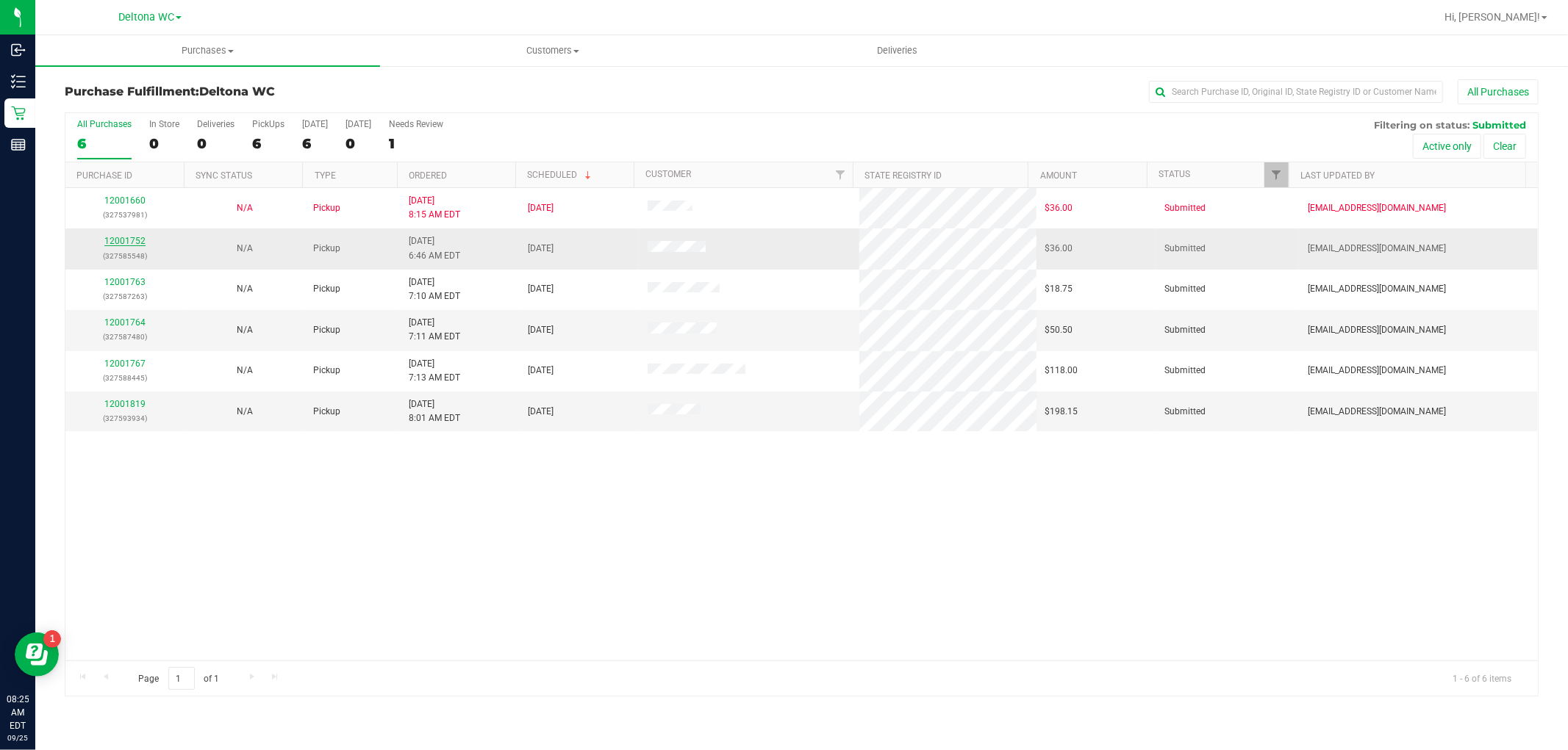
click at [128, 241] on link "12001752" at bounding box center [124, 241] width 41 height 10
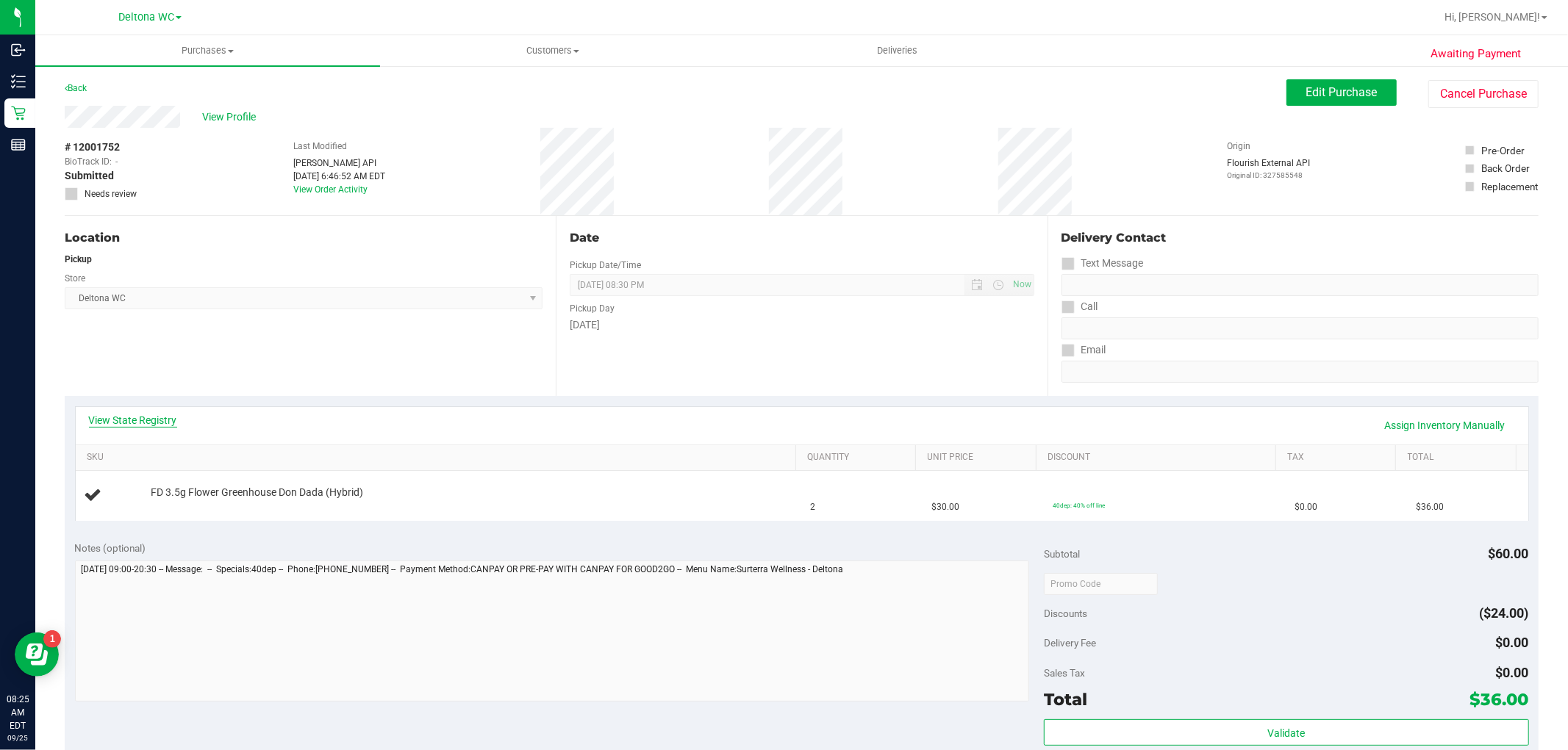
click at [162, 424] on link "View State Registry" at bounding box center [133, 420] width 88 height 15
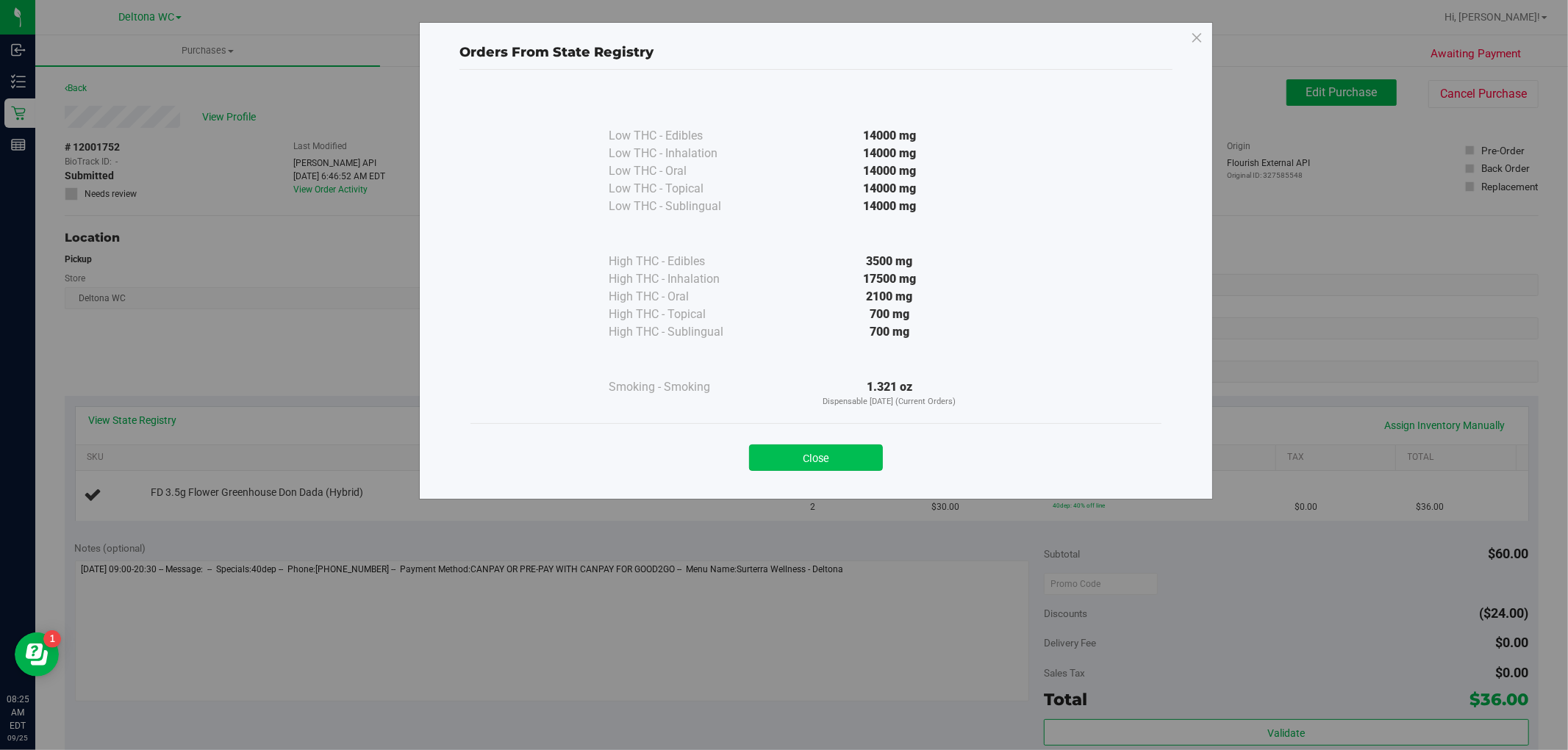
click at [861, 449] on button "Close" at bounding box center [816, 458] width 134 height 27
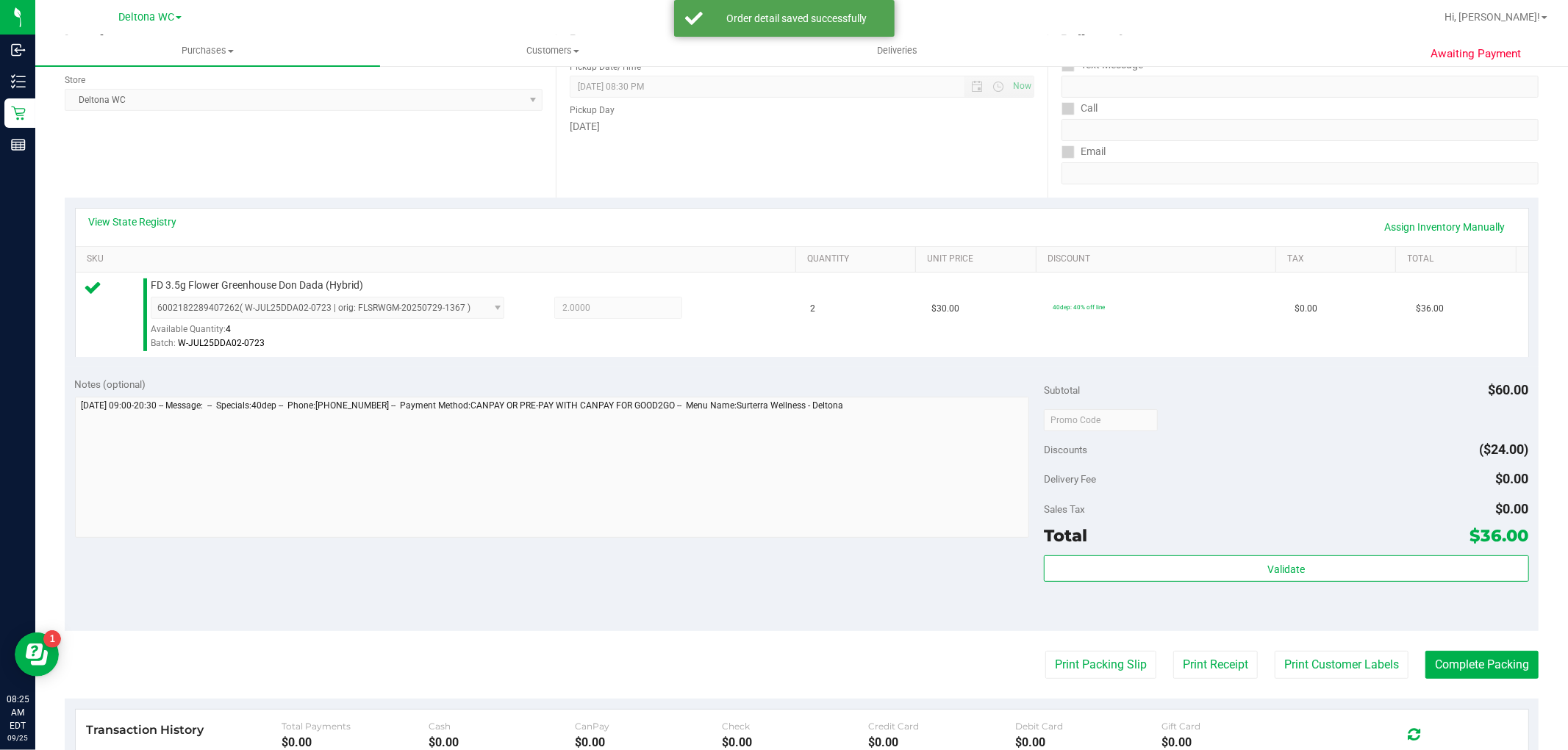
scroll to position [245, 0]
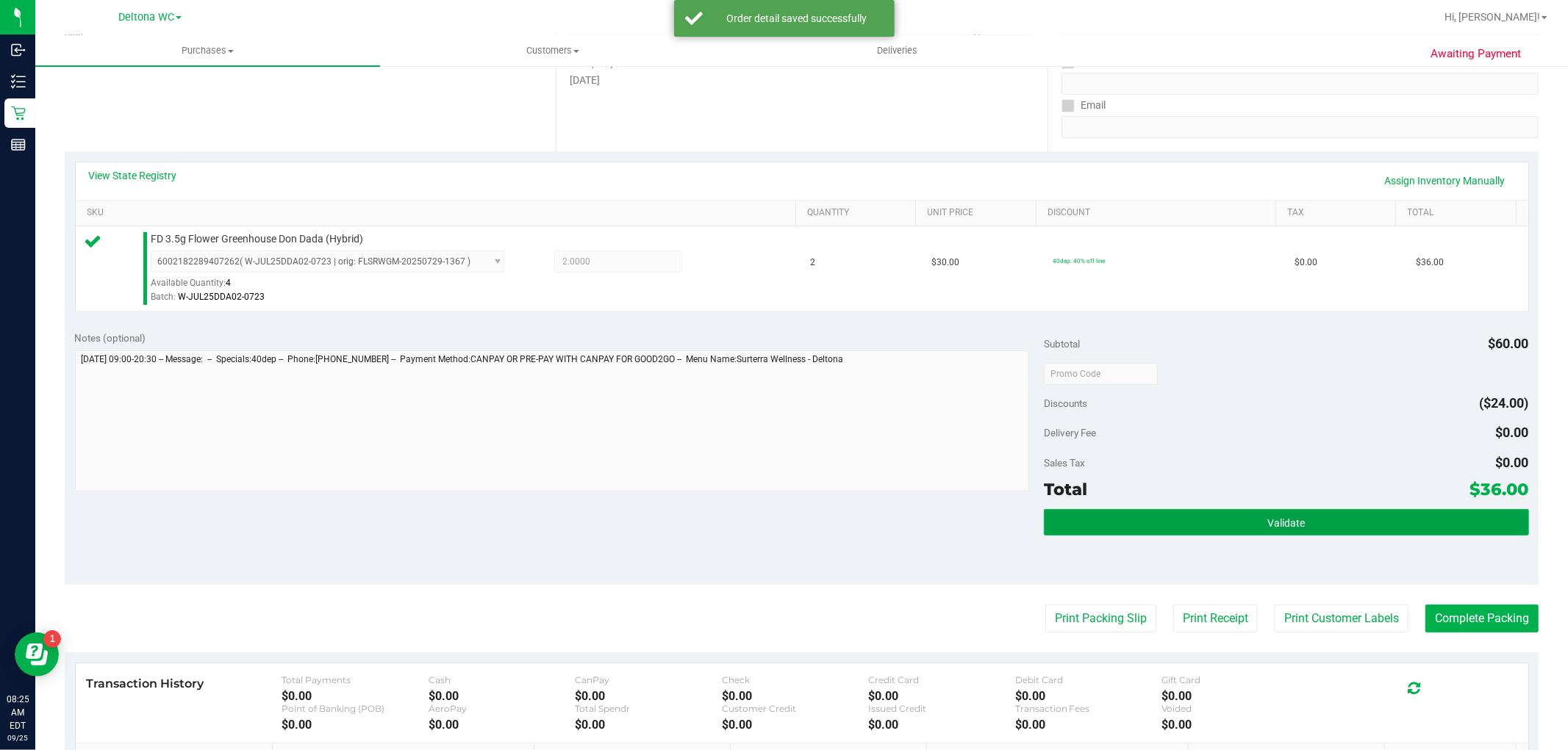
click at [1223, 519] on button "Validate" at bounding box center [1286, 522] width 485 height 27
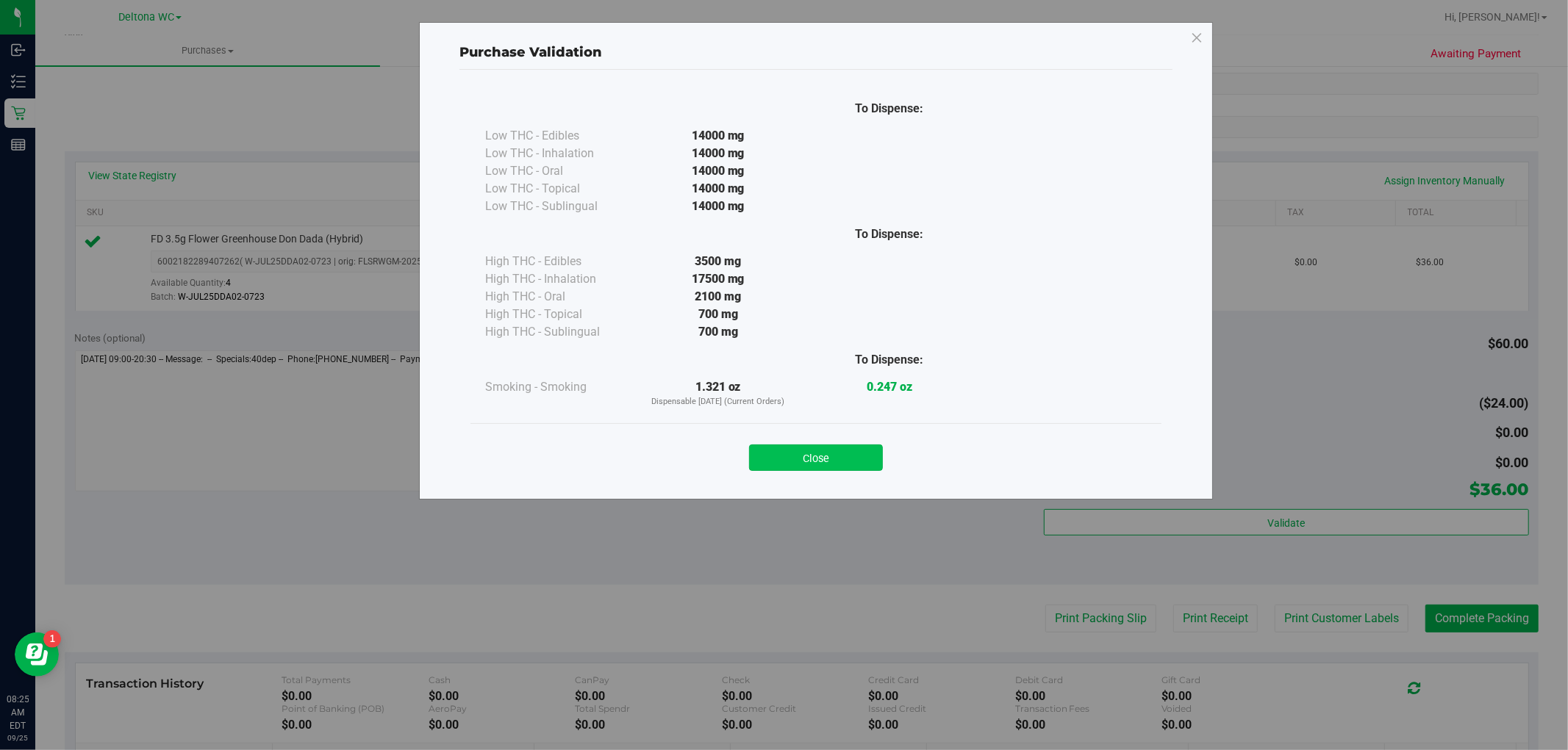
click at [841, 458] on button "Close" at bounding box center [816, 458] width 134 height 27
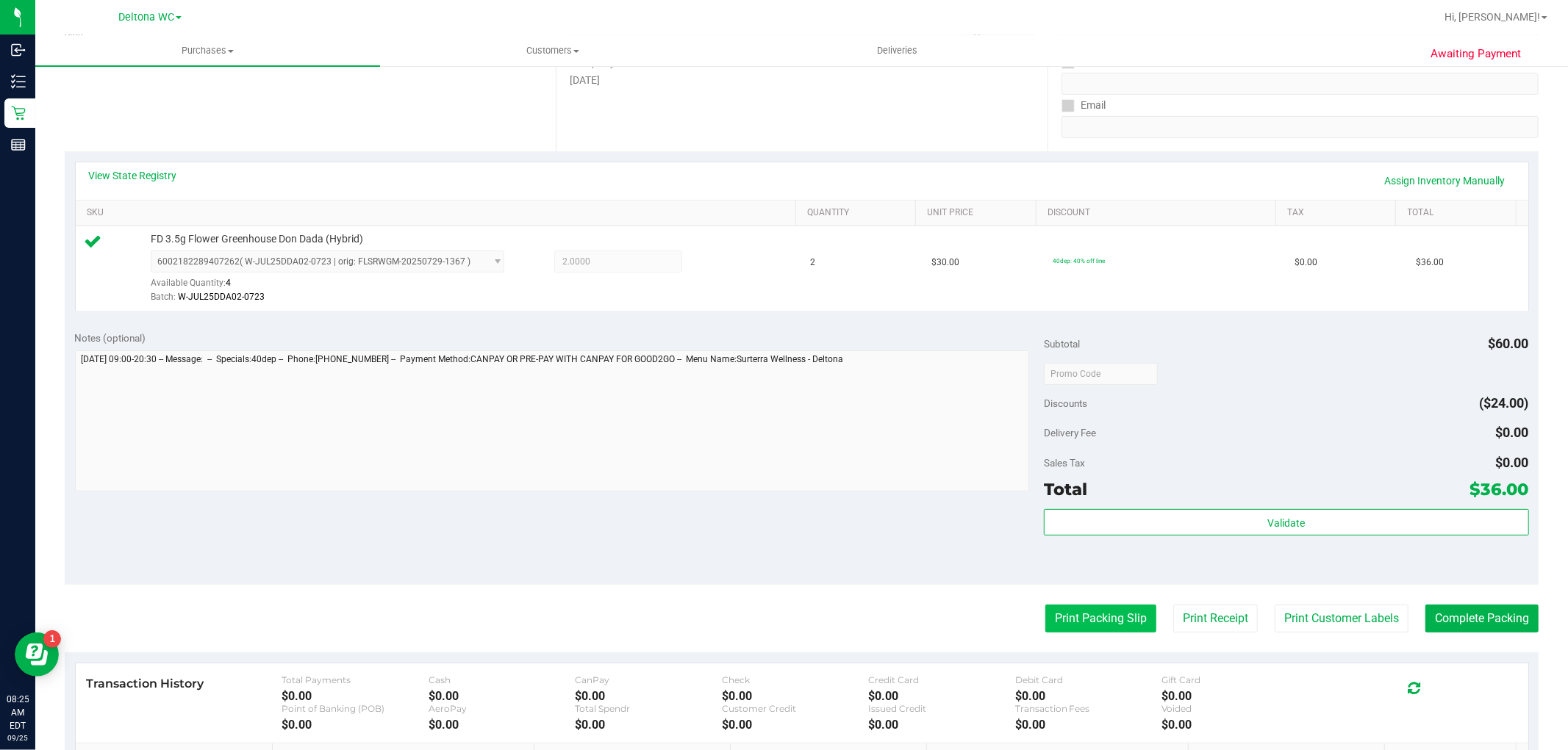
click at [1075, 621] on button "Print Packing Slip" at bounding box center [1100, 618] width 111 height 28
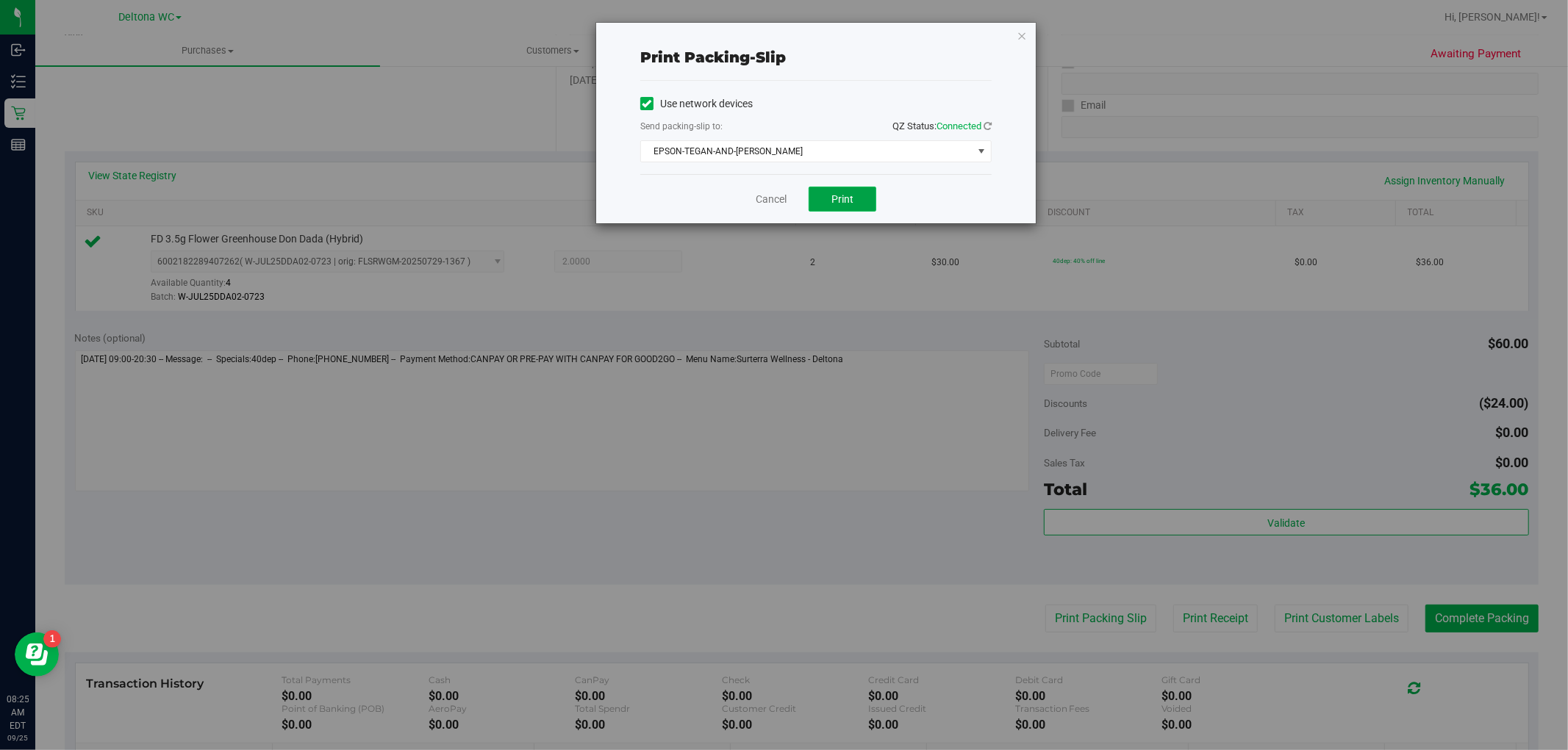
click at [847, 199] on span "Print" at bounding box center [842, 199] width 22 height 12
click at [780, 203] on link "Cancel" at bounding box center [771, 199] width 31 height 16
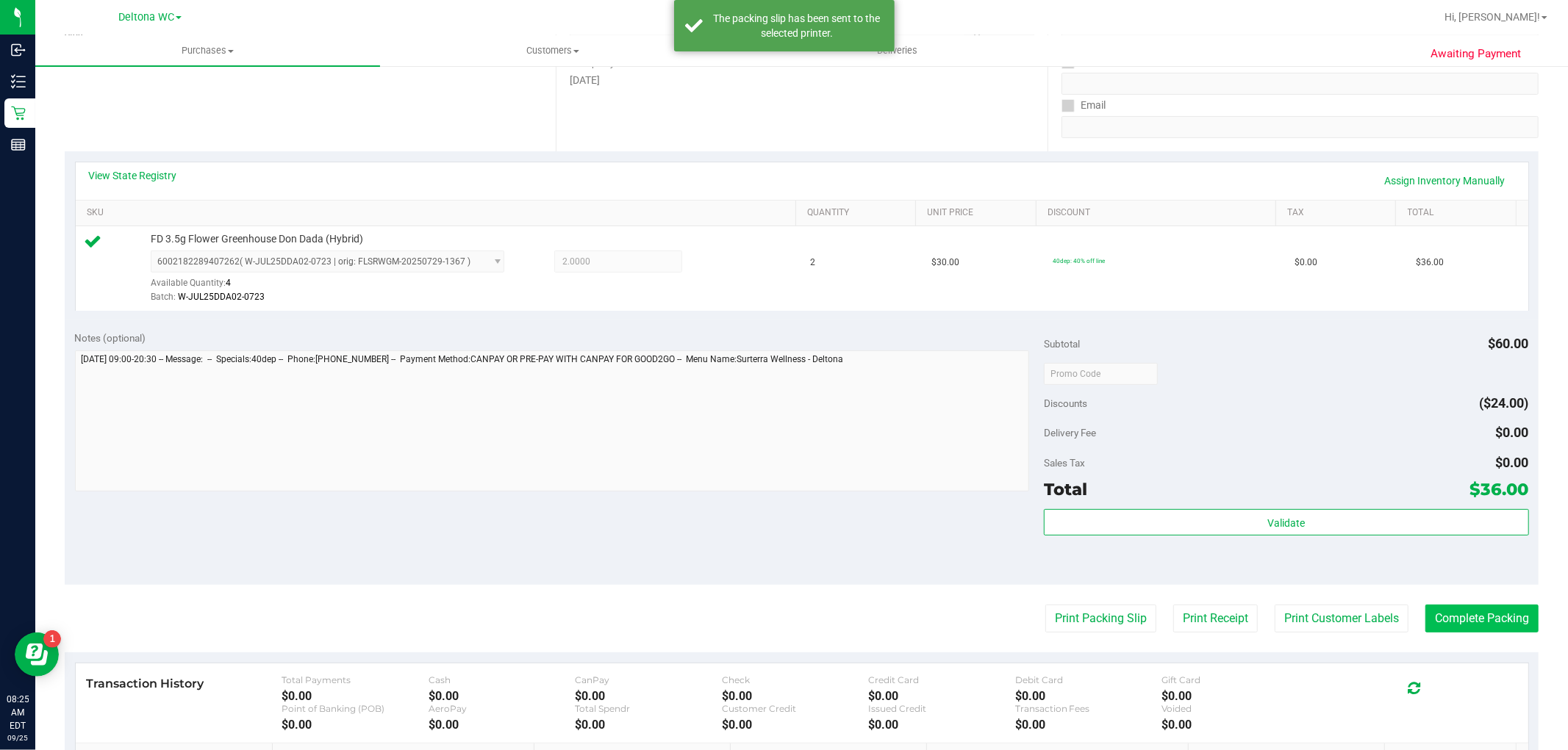
drag, startPoint x: 1494, startPoint y: 634, endPoint x: 1482, endPoint y: 630, distance: 12.6
click at [1490, 636] on purchase-details "Back Edit Purchase Cancel Purchase View Profile # 12001752 BioTrack ID: - Submi…" at bounding box center [801, 381] width 1473 height 1092
click at [1479, 623] on button "Complete Packing" at bounding box center [1482, 618] width 113 height 28
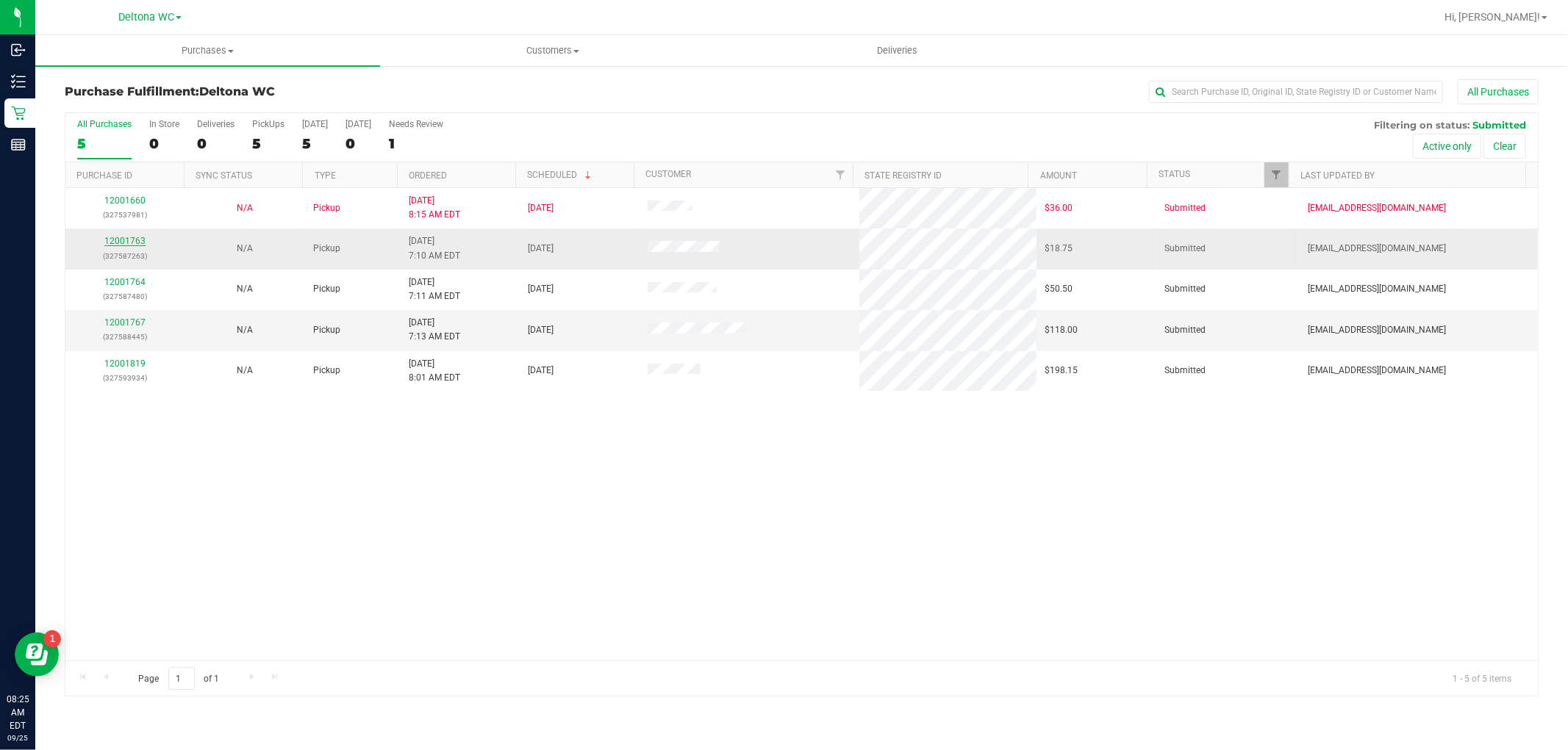
click at [127, 240] on link "12001763" at bounding box center [124, 241] width 41 height 10
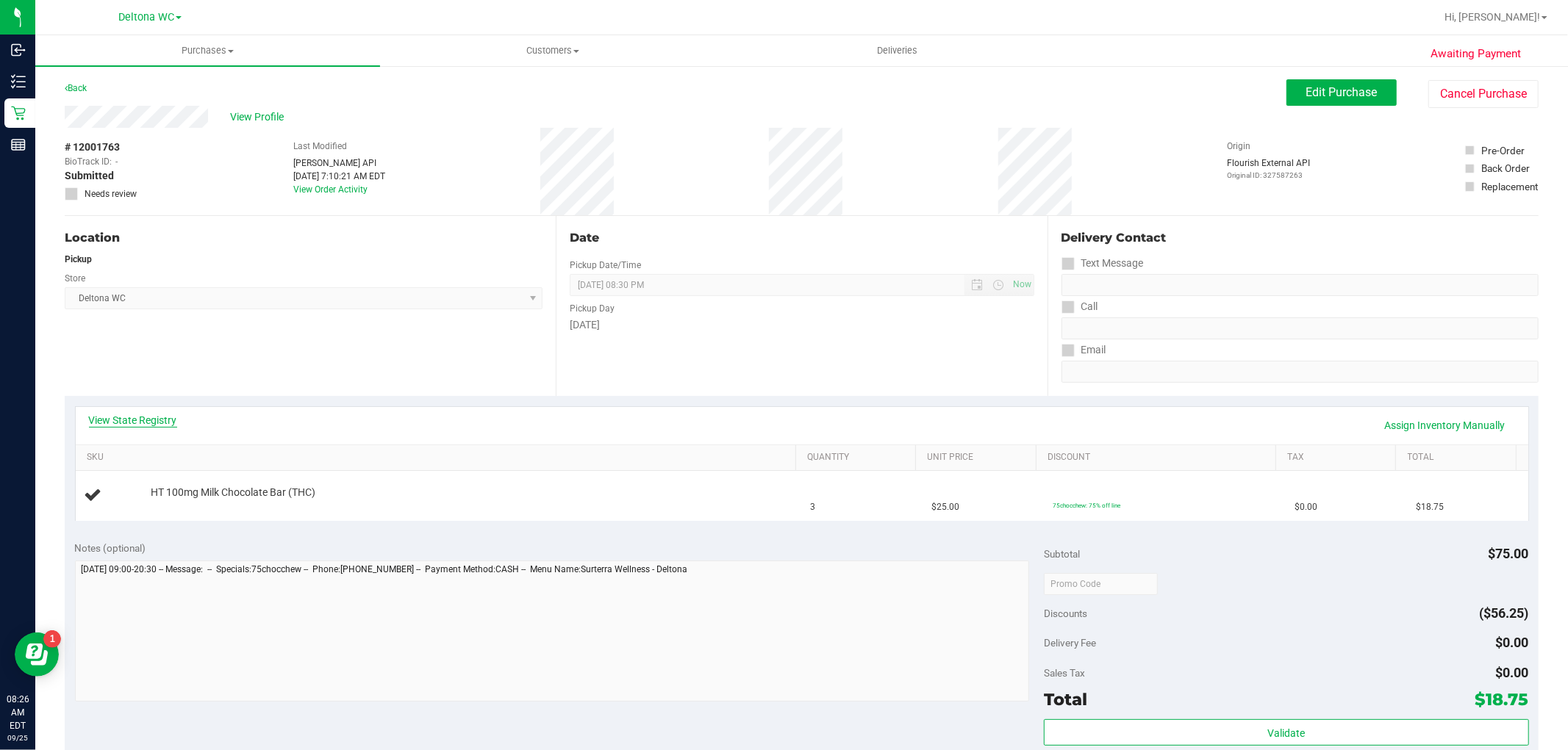
click at [165, 420] on link "View State Registry" at bounding box center [133, 420] width 88 height 15
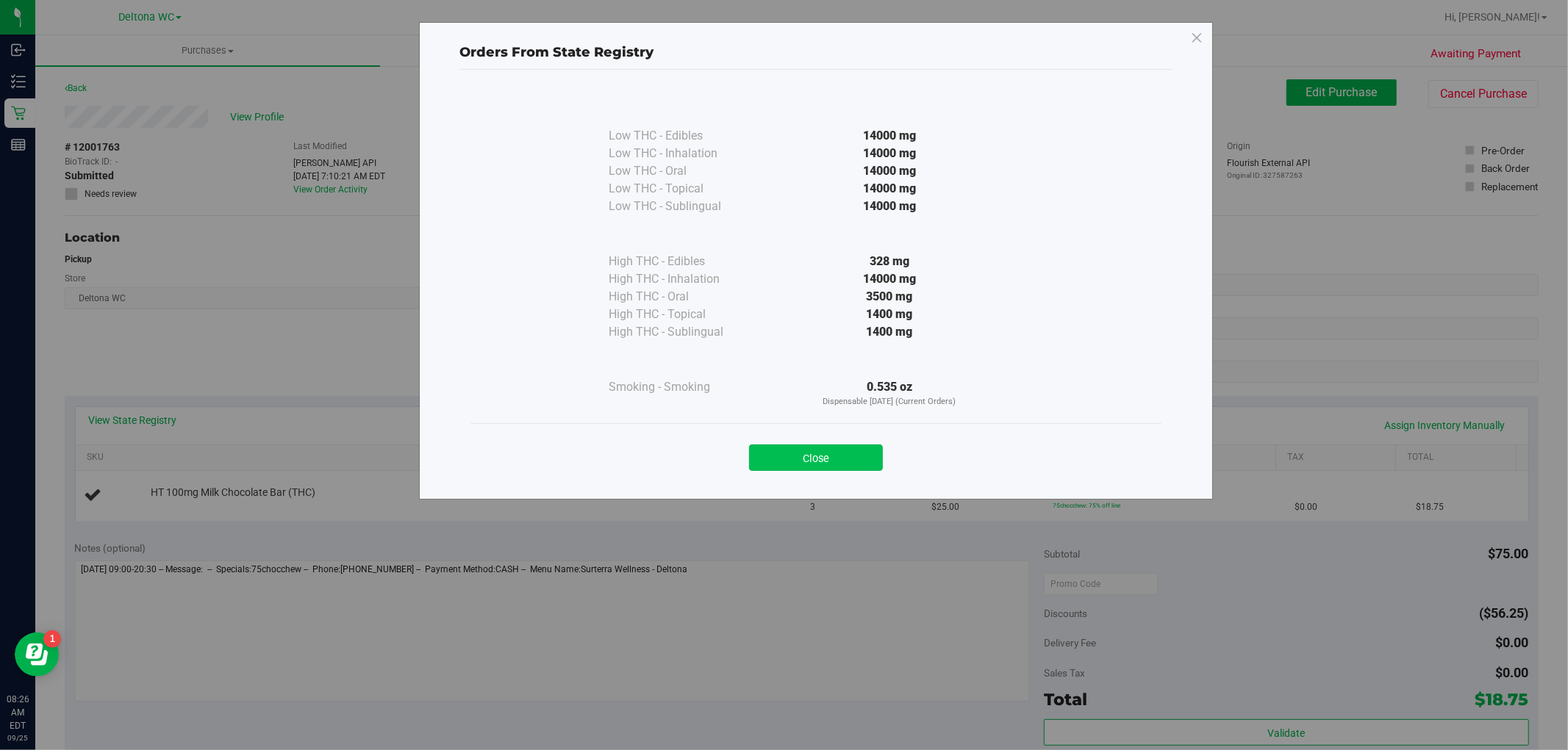
click at [818, 458] on button "Close" at bounding box center [816, 458] width 134 height 27
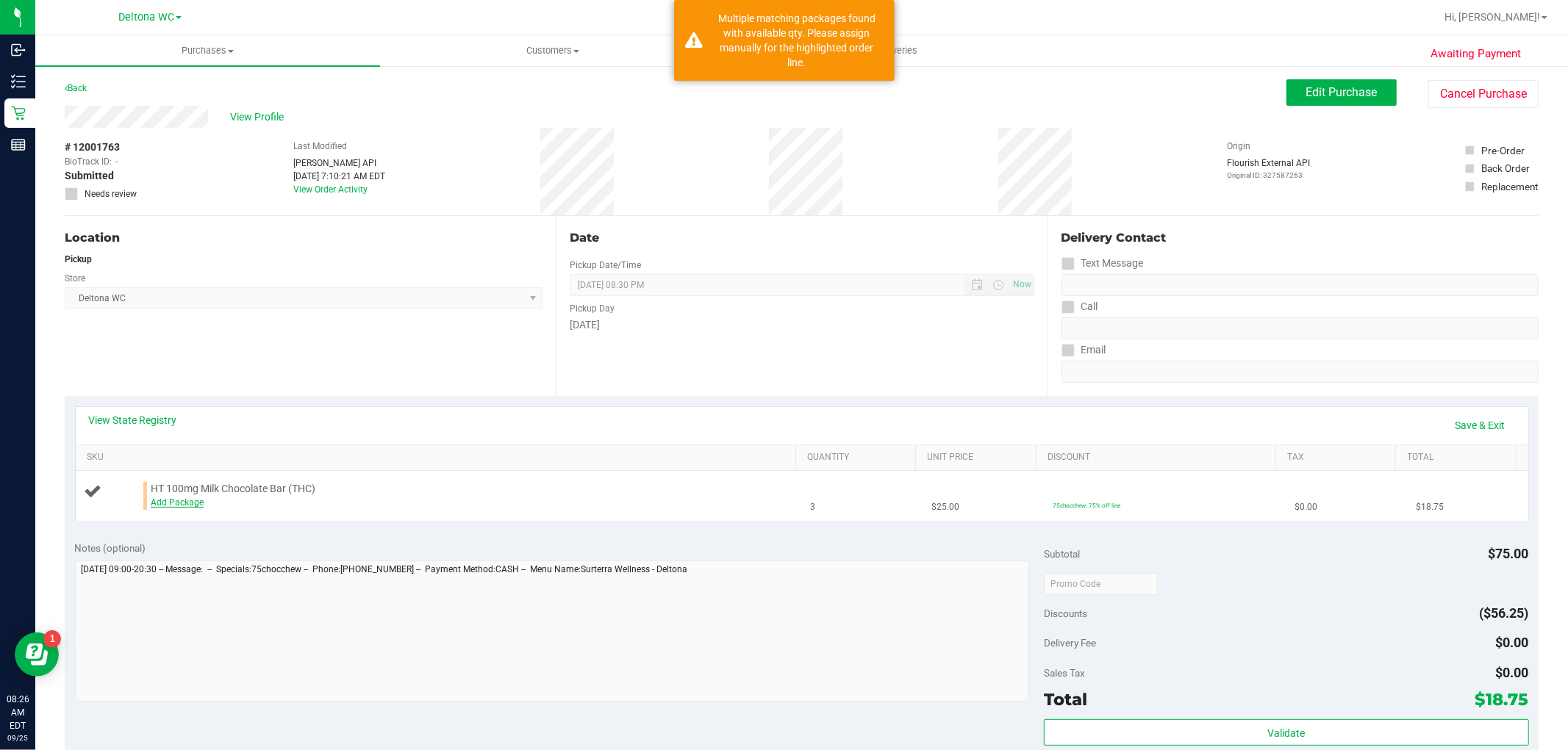
click at [165, 502] on link "Add Package" at bounding box center [176, 502] width 53 height 10
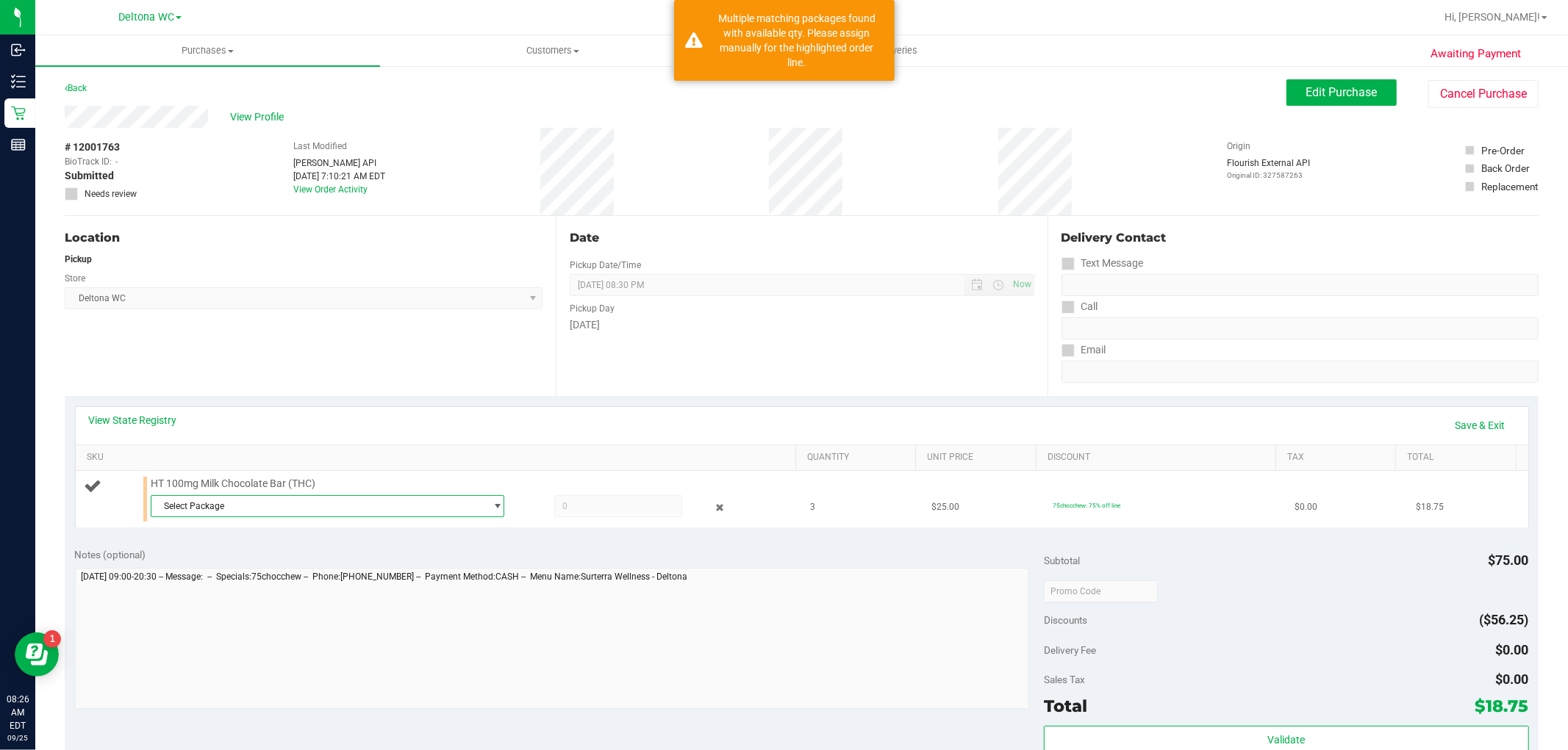
click at [217, 508] on span "Select Package" at bounding box center [318, 506] width 334 height 21
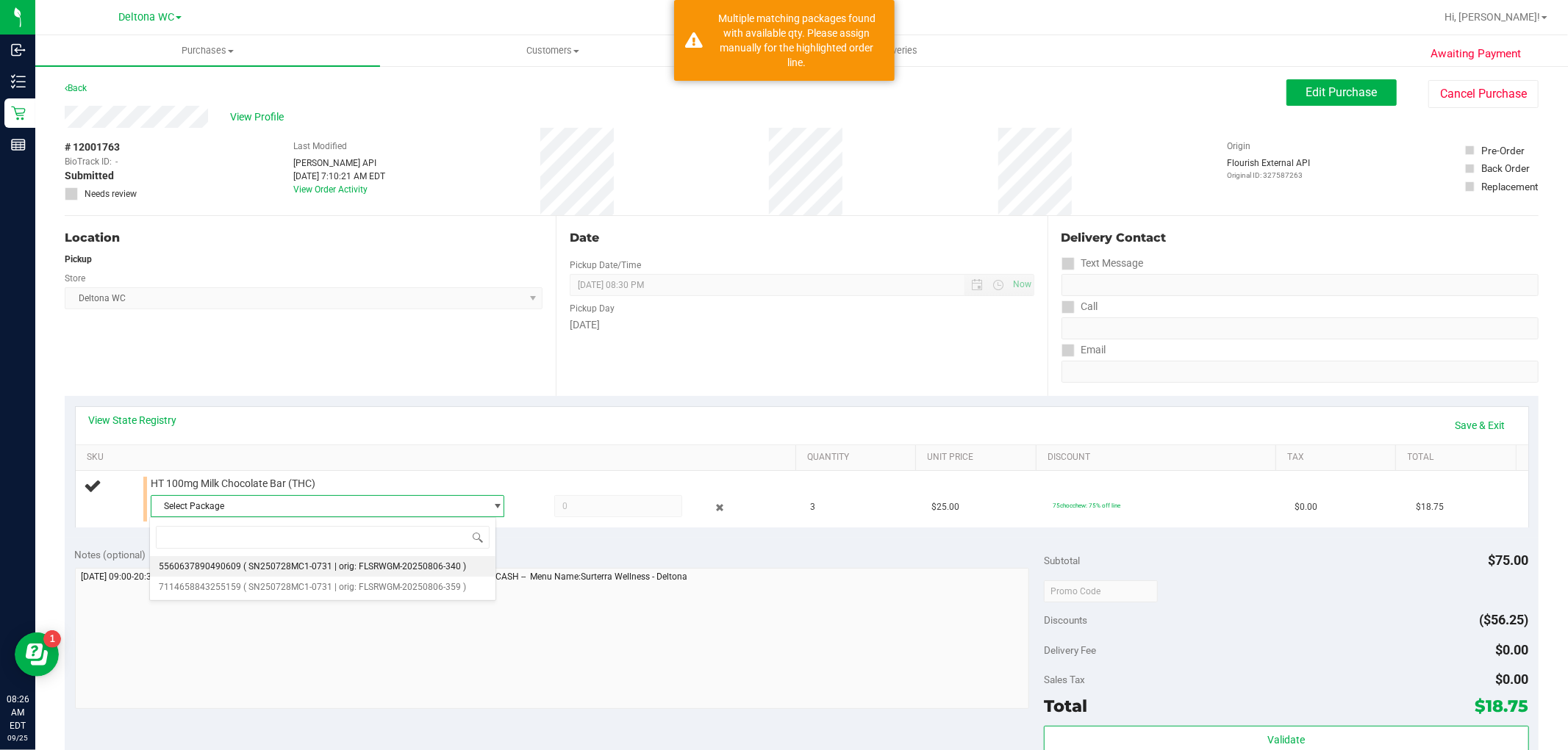
click at [281, 571] on span "( SN250728MC1-0731 | orig: FLSRWGM-20250806-340 )" at bounding box center [354, 566] width 223 height 10
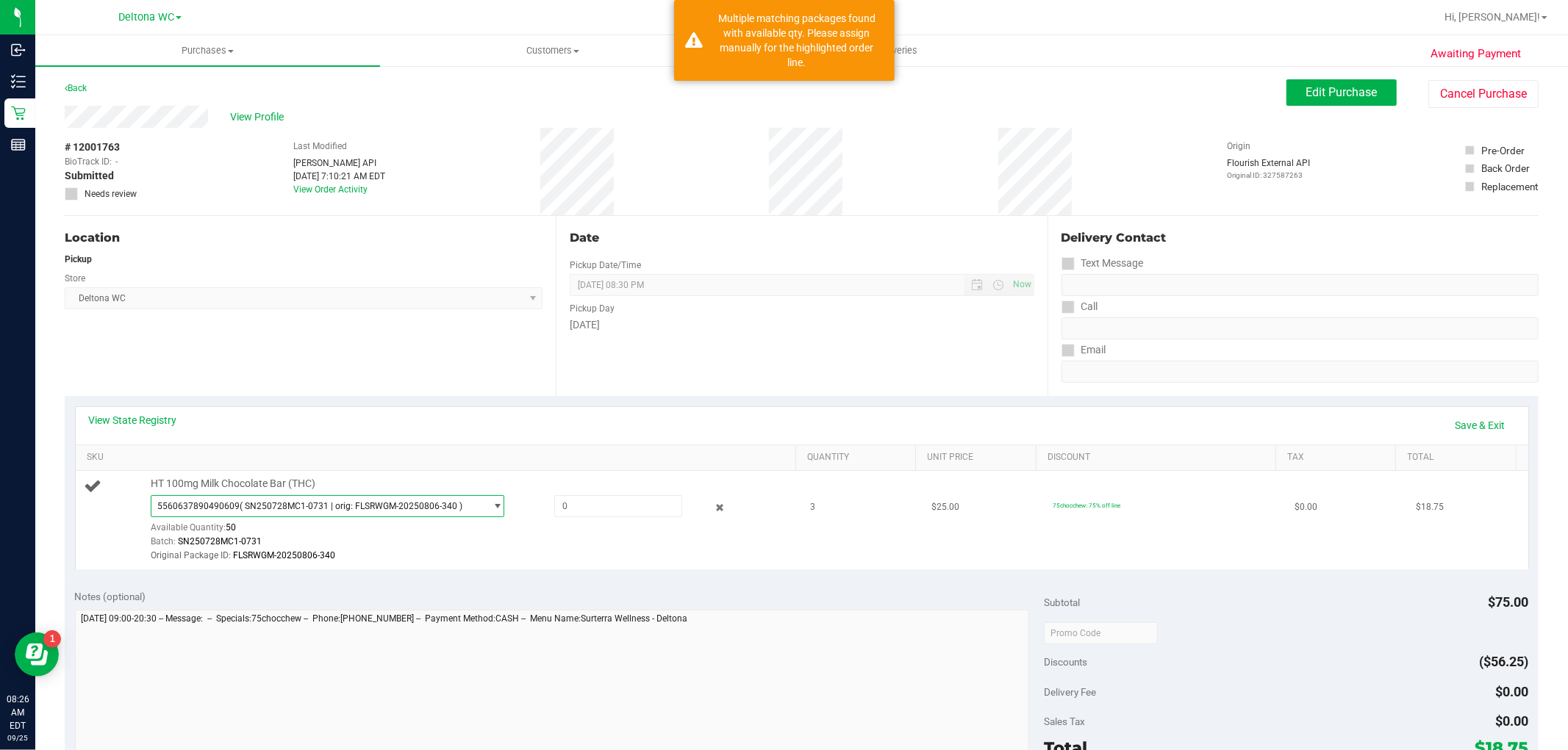
click at [327, 503] on span "( SN250728MC1-0731 | orig: FLSRWGM-20250806-340 )" at bounding box center [351, 506] width 223 height 10
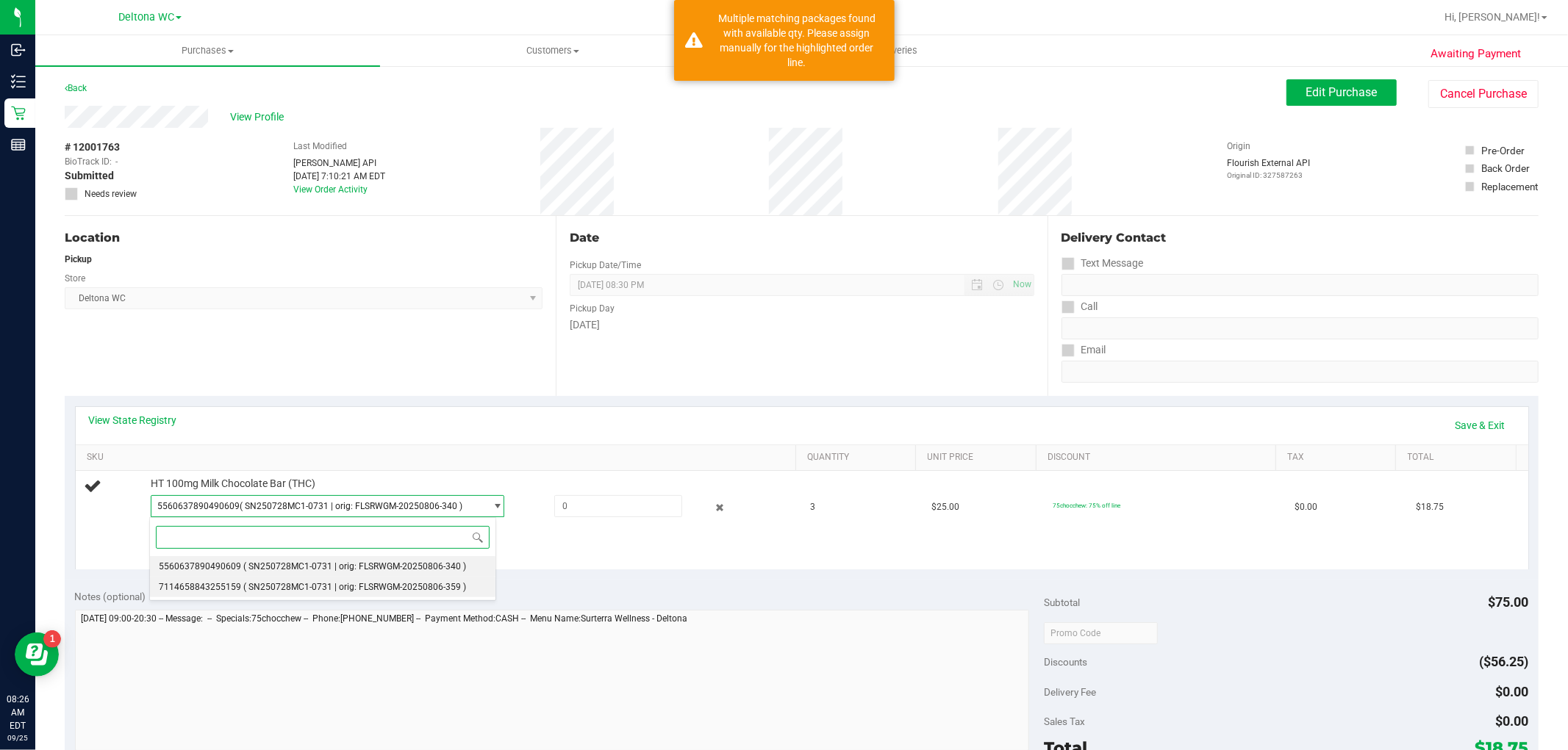
click at [333, 589] on span "( SN250728MC1-0731 | orig: FLSRWGM-20250806-359 )" at bounding box center [354, 587] width 223 height 10
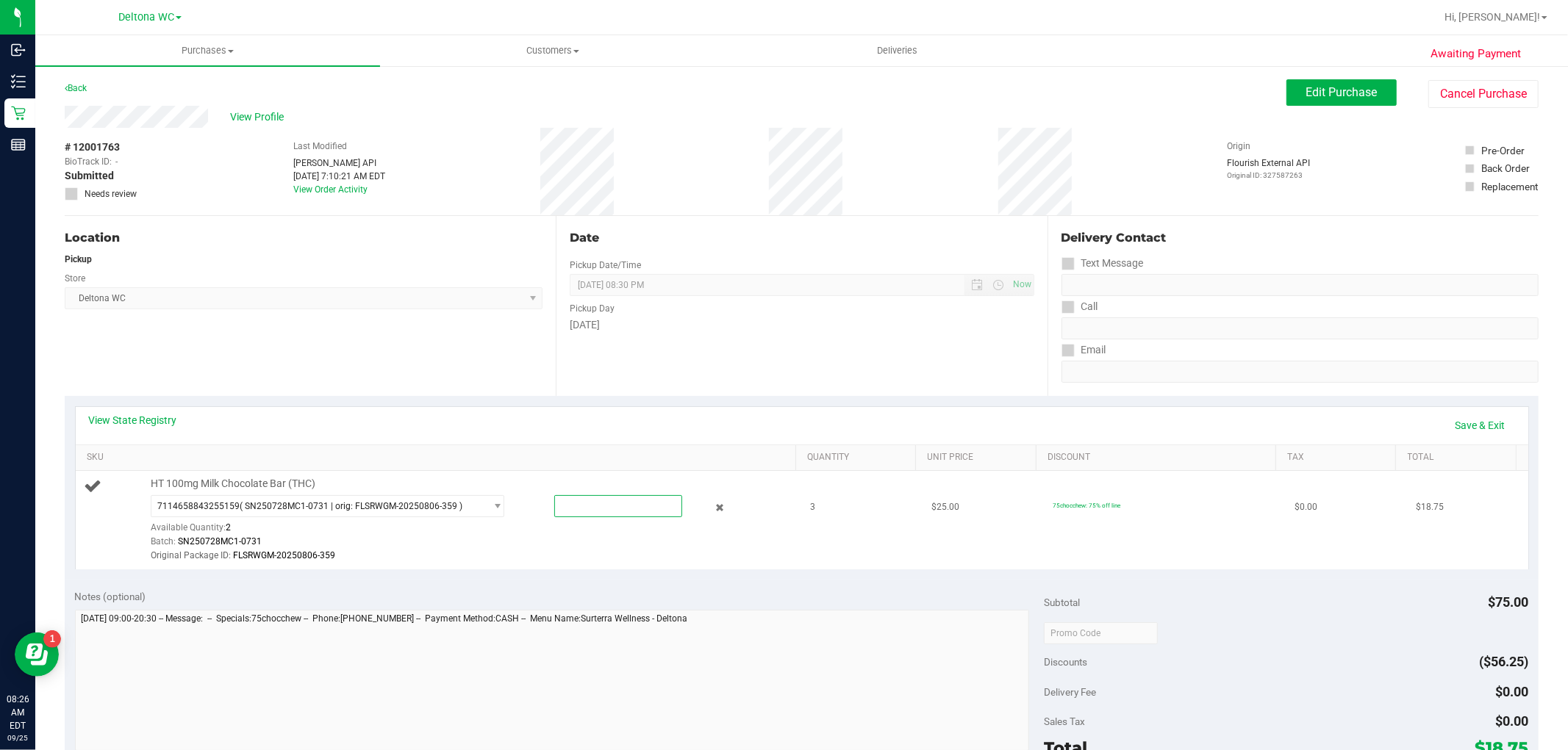
click at [612, 495] on span at bounding box center [618, 506] width 128 height 22
type input "2"
type input "2.0000"
click at [922, 492] on td "$25.00" at bounding box center [983, 520] width 121 height 98
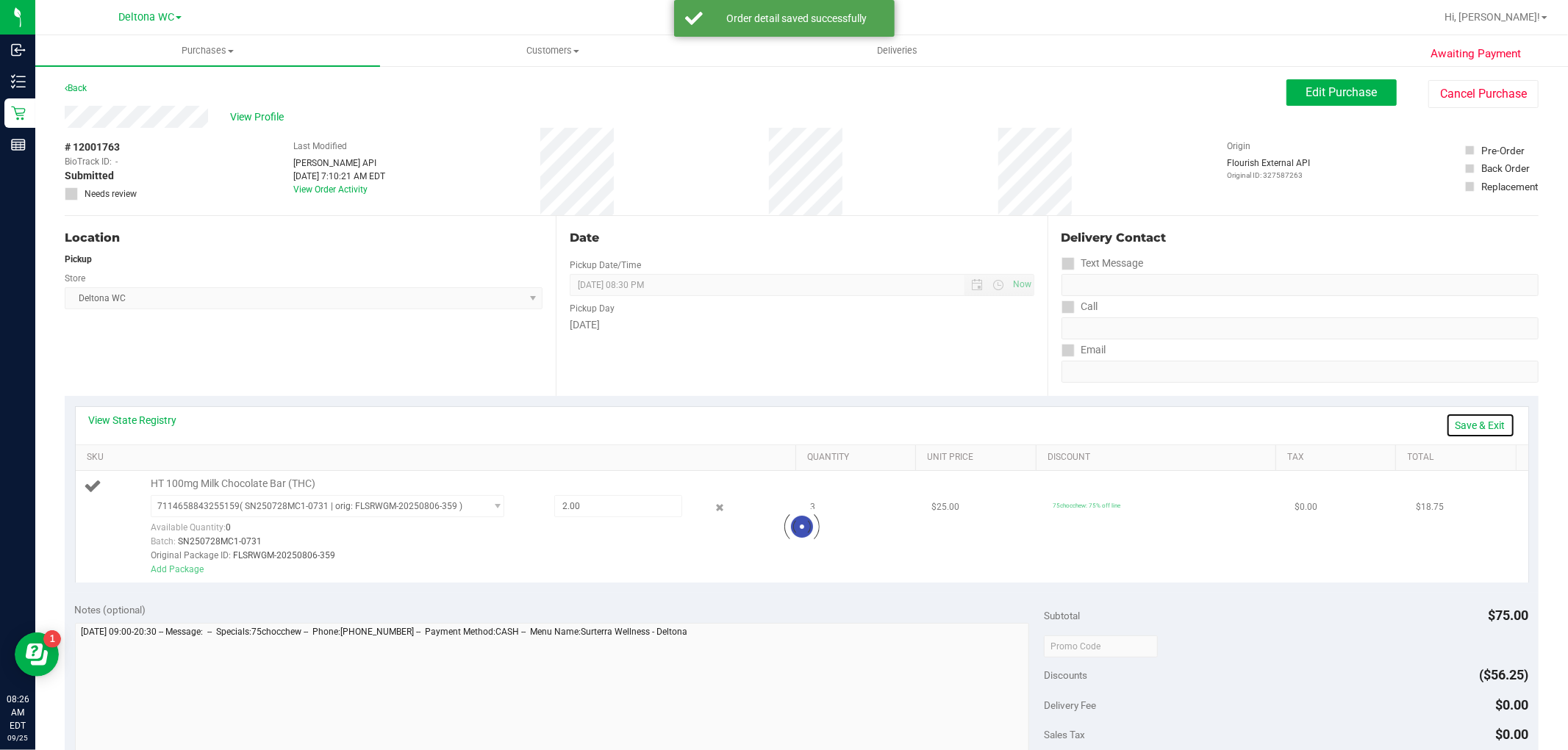
click at [1489, 417] on link "Save & Exit" at bounding box center [1480, 426] width 69 height 25
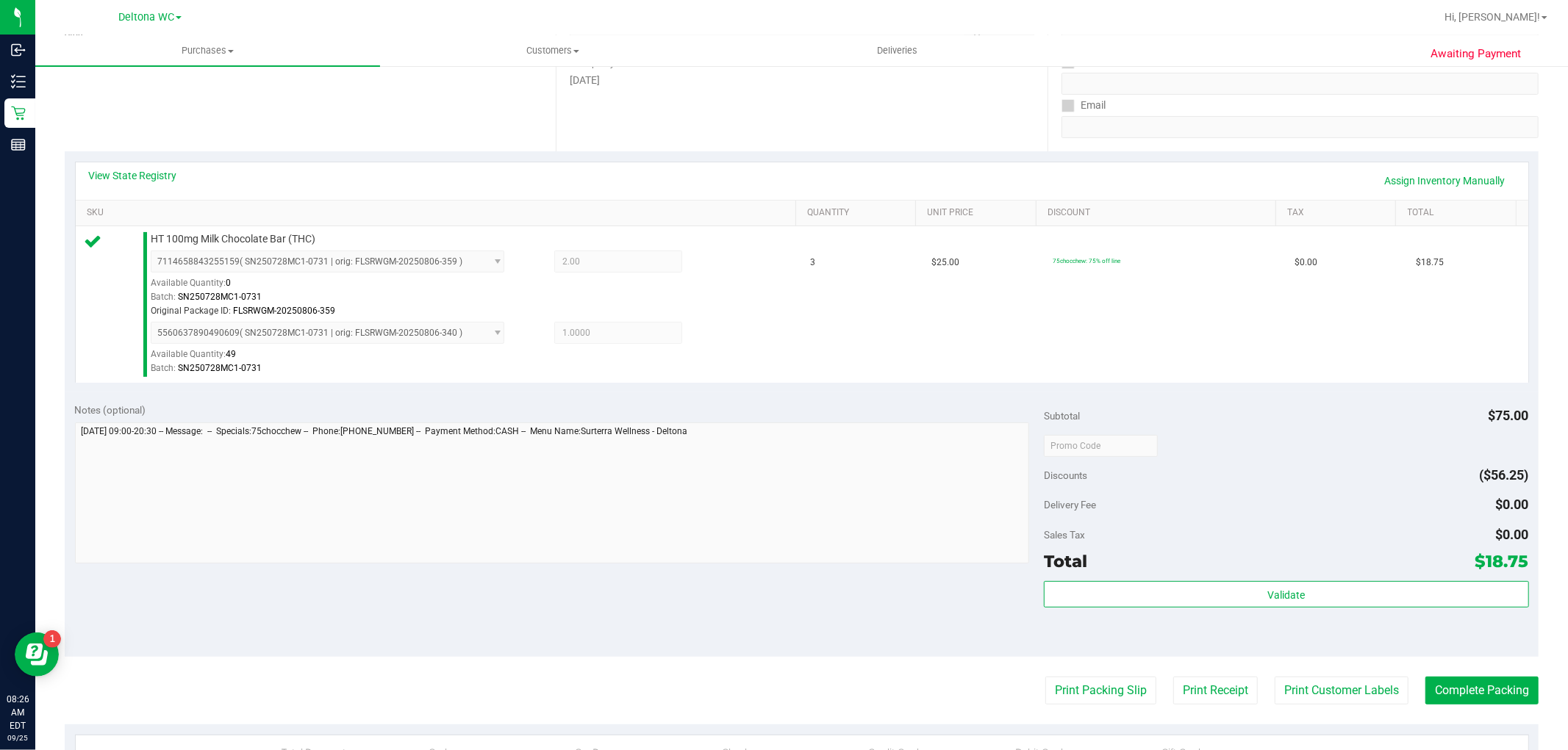
scroll to position [326, 0]
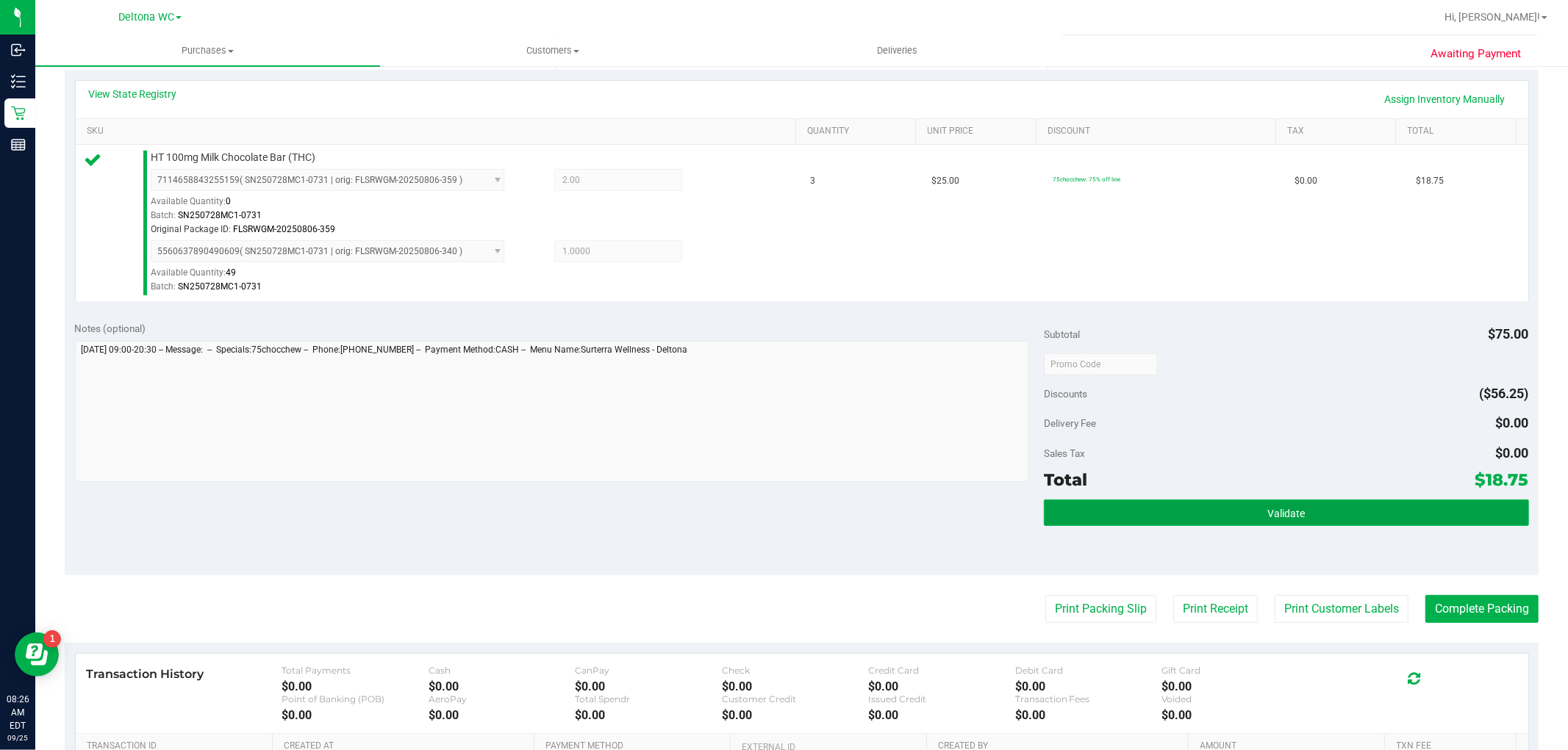
click at [1297, 520] on button "Validate" at bounding box center [1286, 513] width 485 height 27
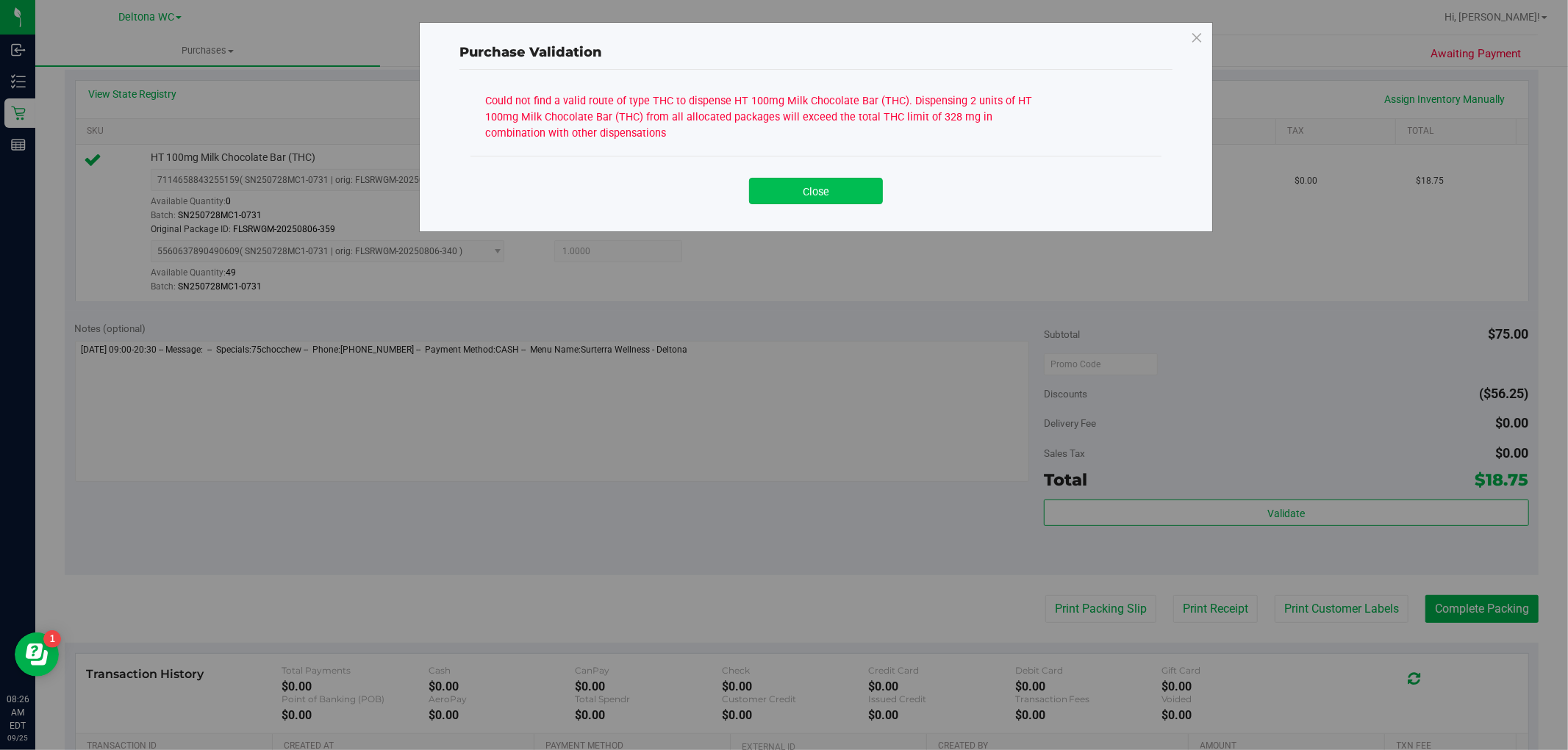
click at [835, 189] on button "Close" at bounding box center [816, 191] width 134 height 27
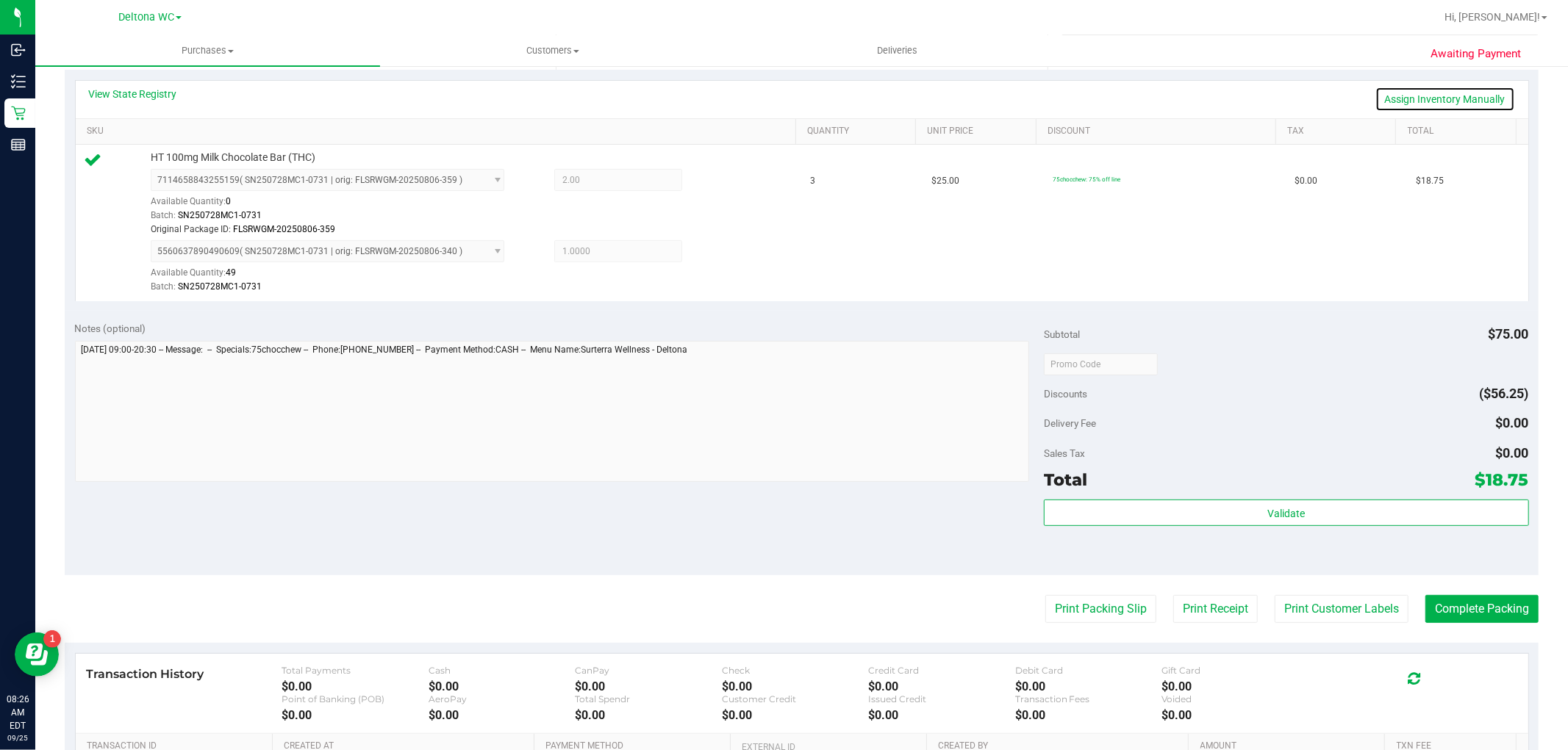
click at [1432, 95] on link "Assign Inventory Manually" at bounding box center [1445, 99] width 140 height 25
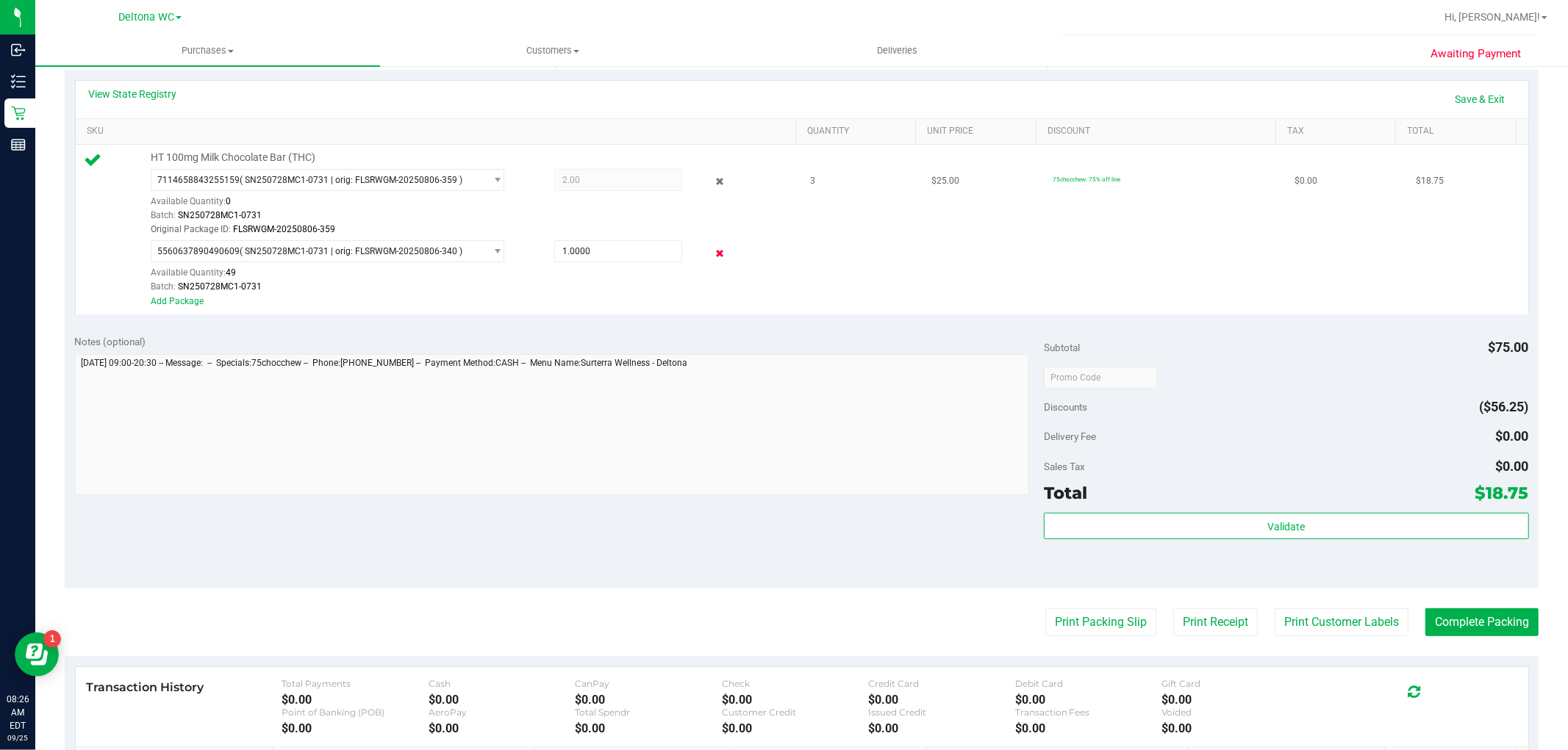
click at [712, 246] on icon at bounding box center [719, 253] width 16 height 17
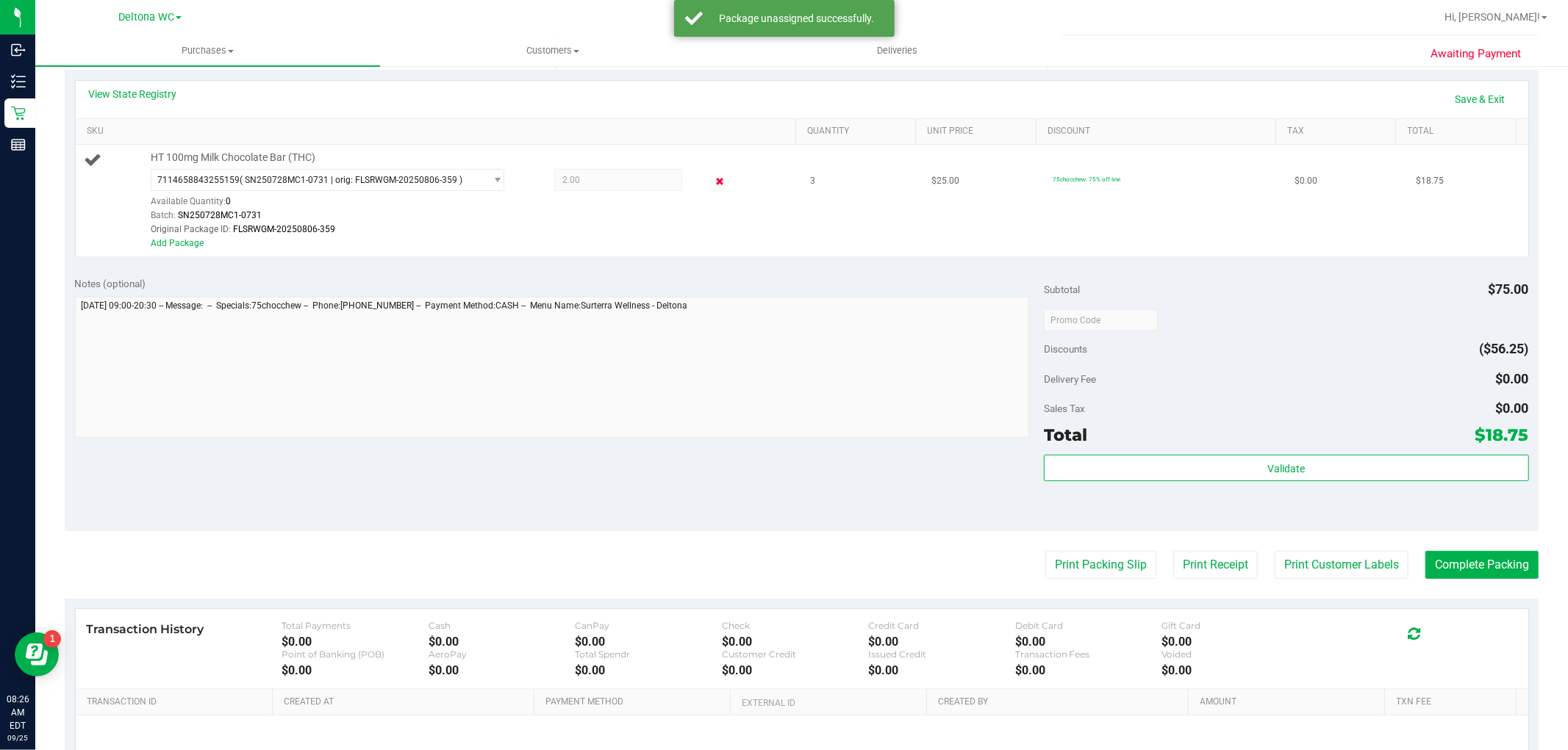
click at [712, 173] on icon at bounding box center [719, 182] width 16 height 17
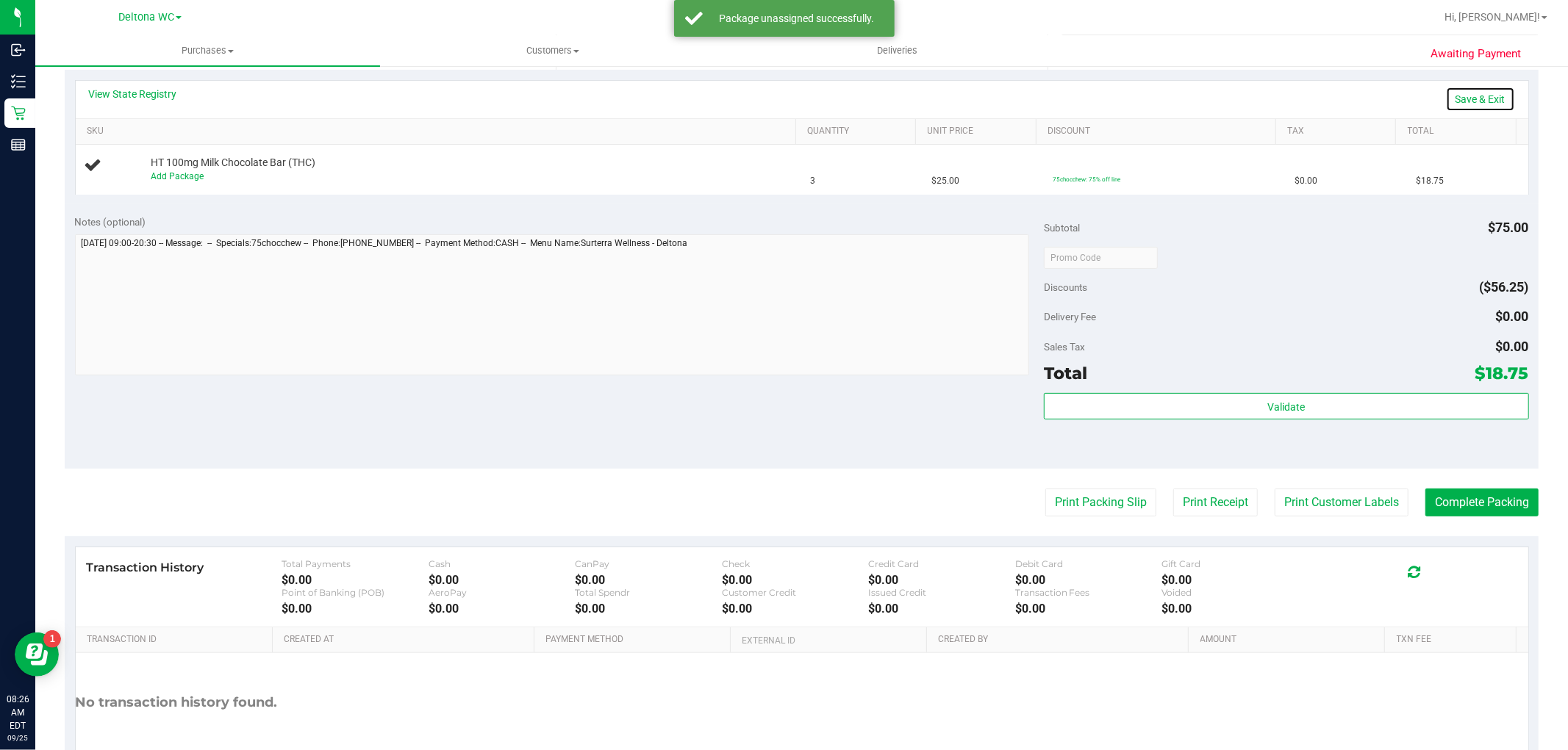
click at [1481, 96] on link "Save & Exit" at bounding box center [1480, 99] width 69 height 25
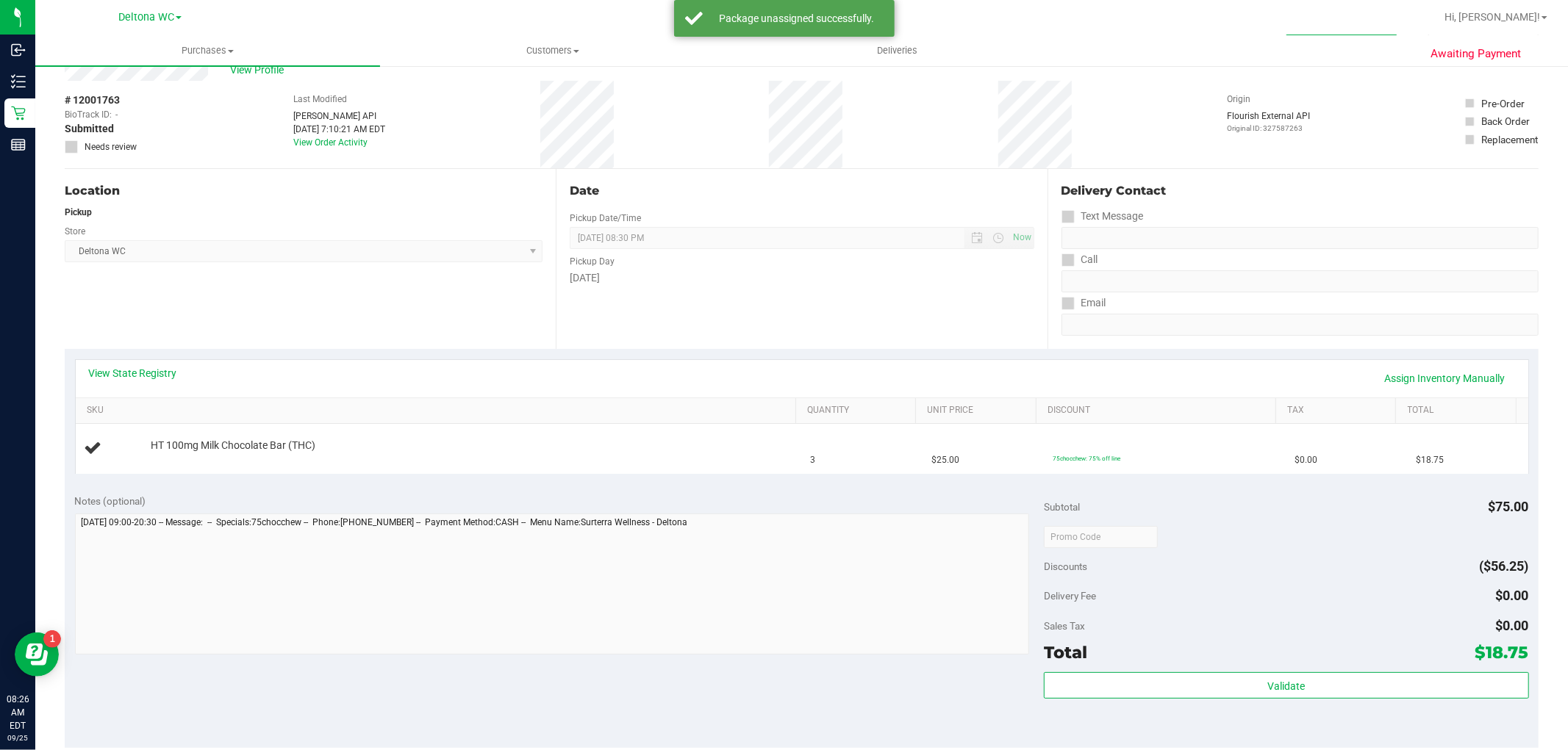
scroll to position [0, 0]
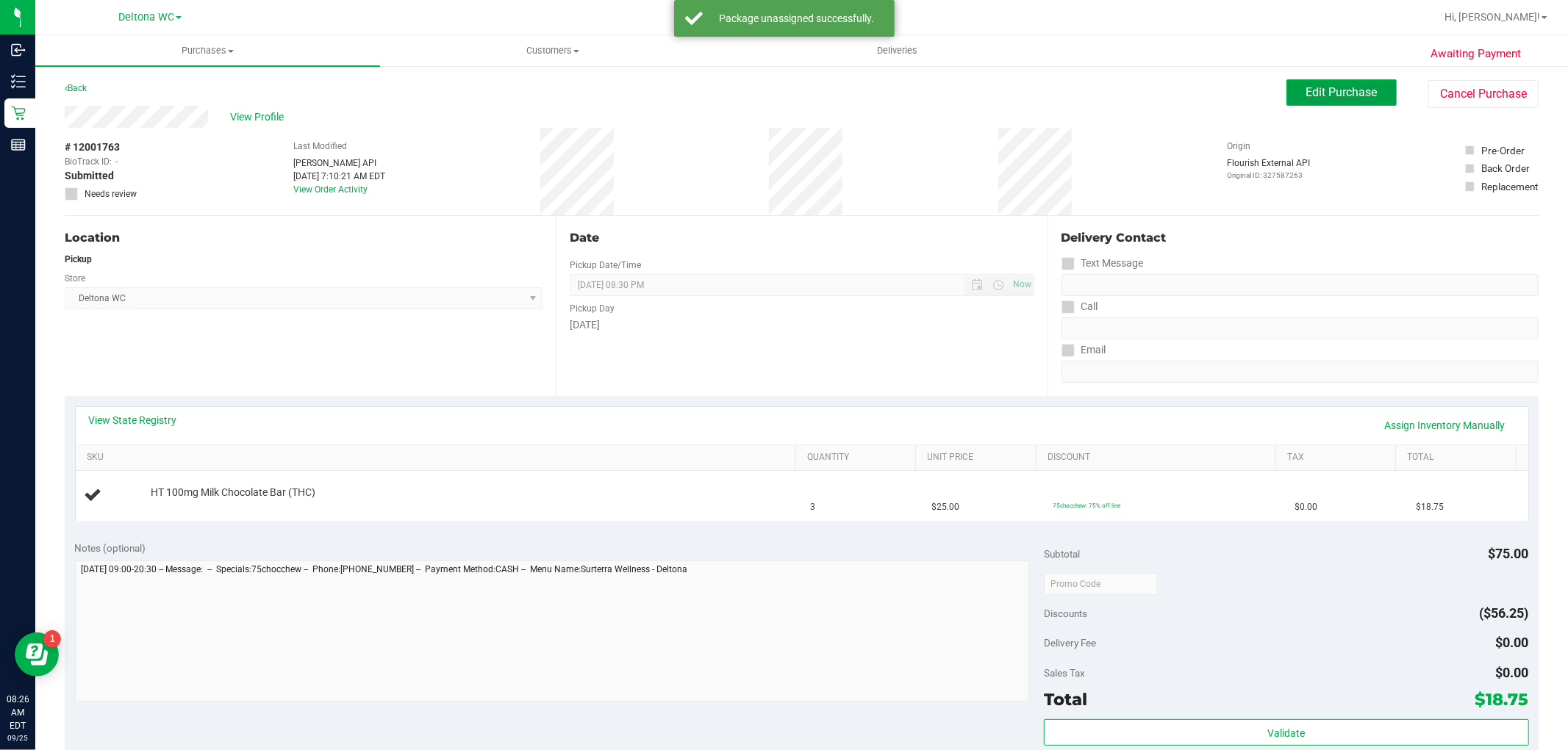
click at [1313, 99] on button "Edit Purchase" at bounding box center [1341, 93] width 110 height 27
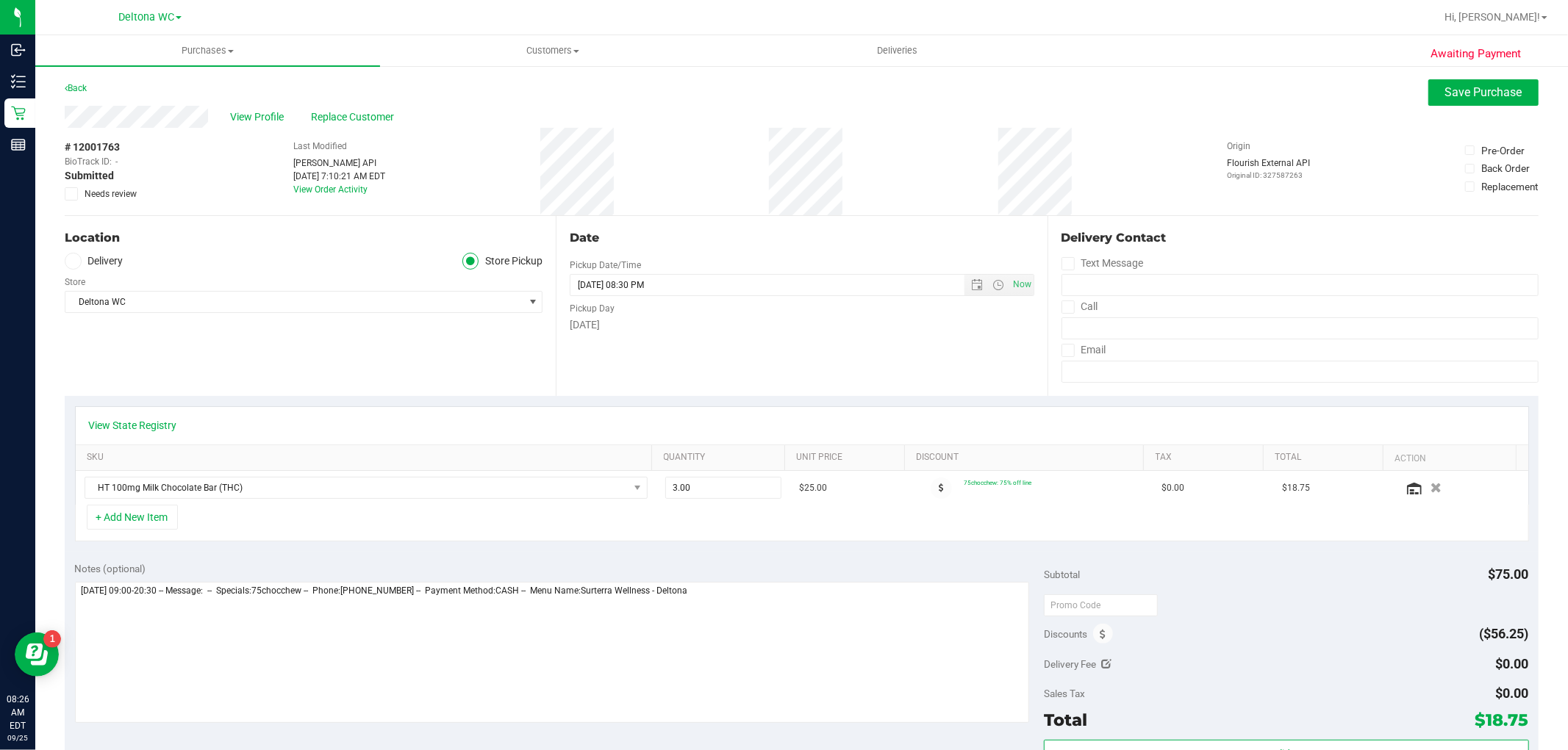
click at [115, 193] on span "Needs review" at bounding box center [111, 194] width 52 height 13
click at [0, 0] on input "Needs review" at bounding box center [0, 0] width 0 height 0
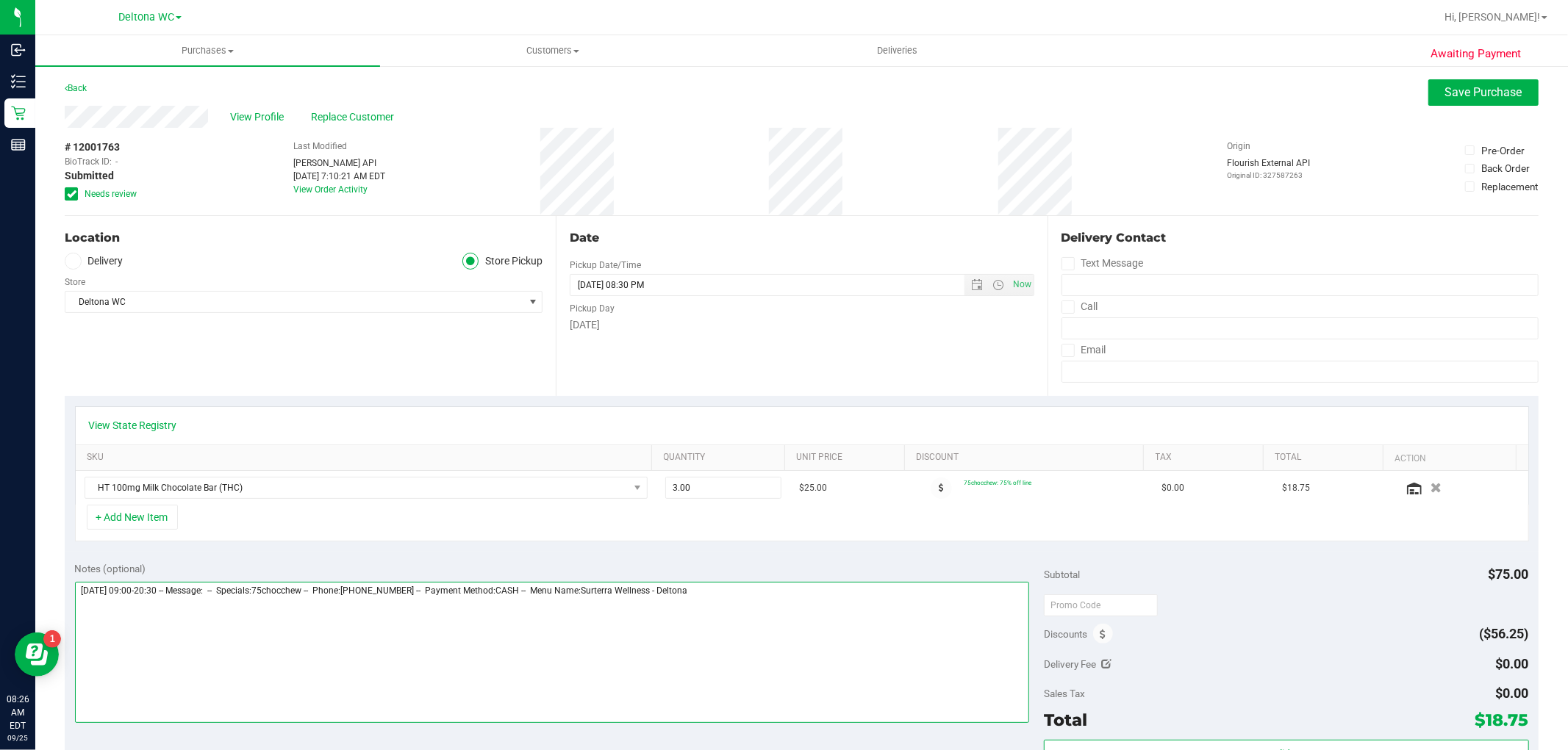
click at [796, 604] on textarea at bounding box center [552, 653] width 954 height 141
type textarea "Thursday 09/25/2025 09:00-20:30 -- Message: -- Specials:75chocchew -- Phone:407…"
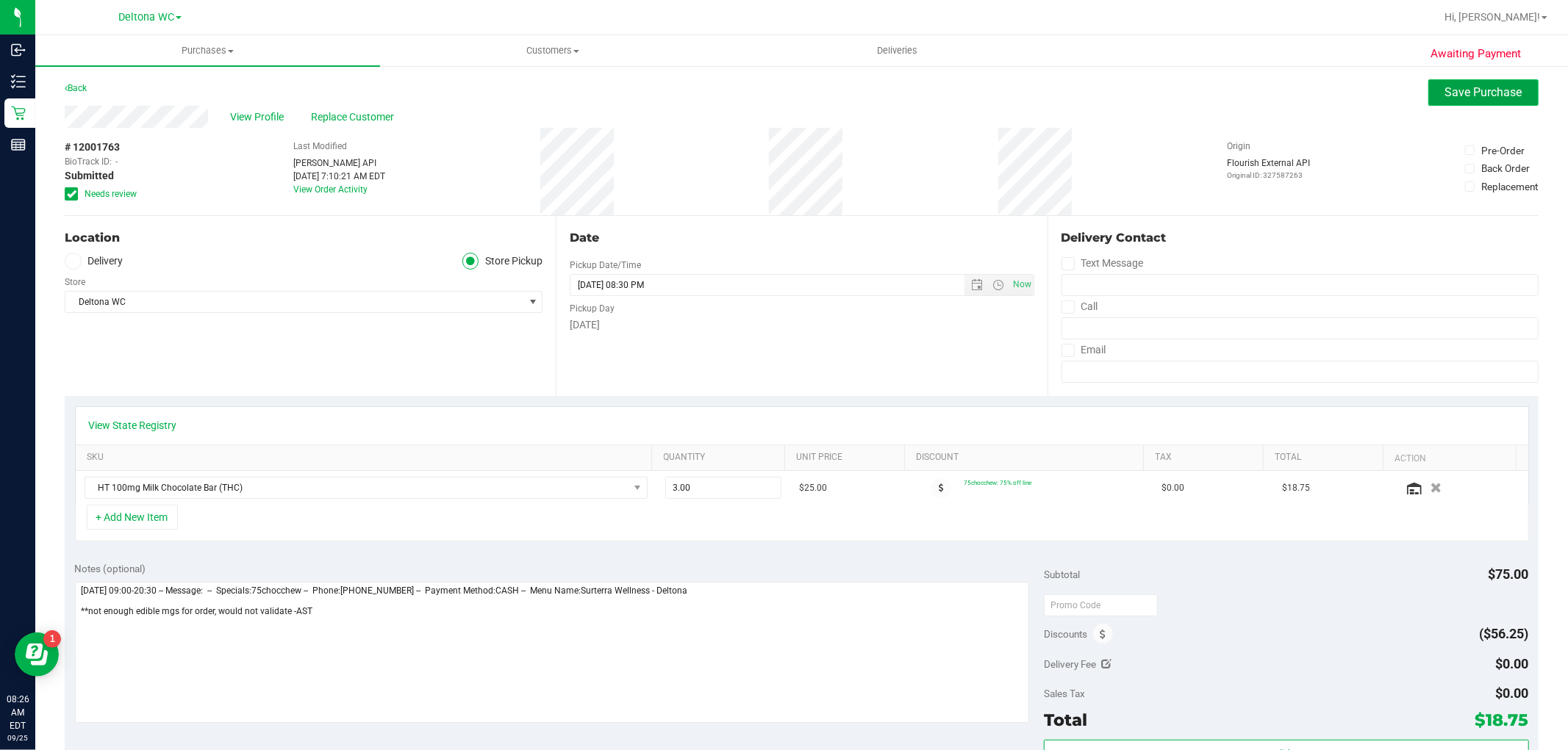
click at [1448, 92] on span "Save Purchase" at bounding box center [1484, 92] width 77 height 14
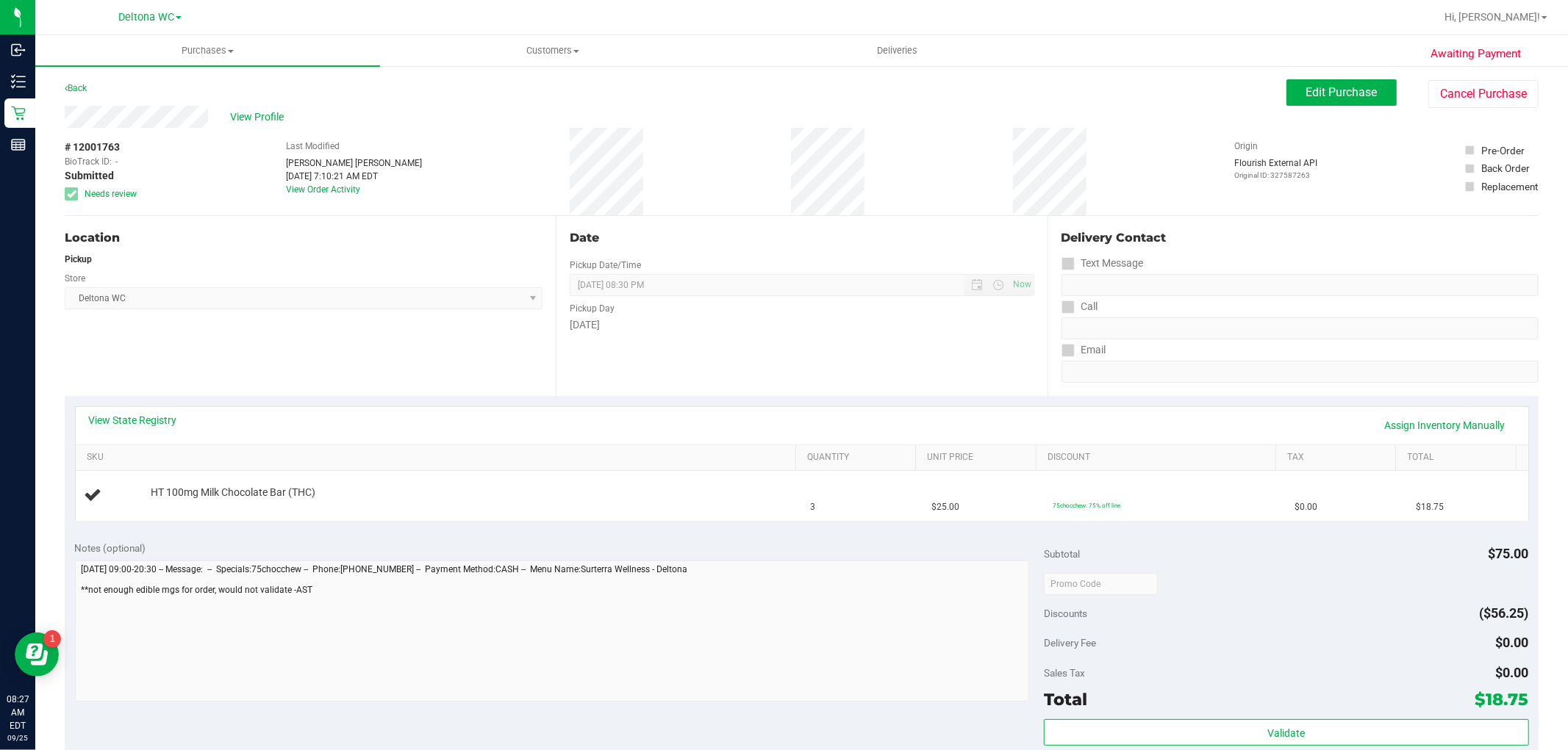
click at [110, 137] on div "# 12001763 BioTrack ID: - Submitted Needs review" at bounding box center [101, 171] width 74 height 87
click at [110, 141] on span "# 12001763" at bounding box center [92, 147] width 55 height 16
copy span "12001763"
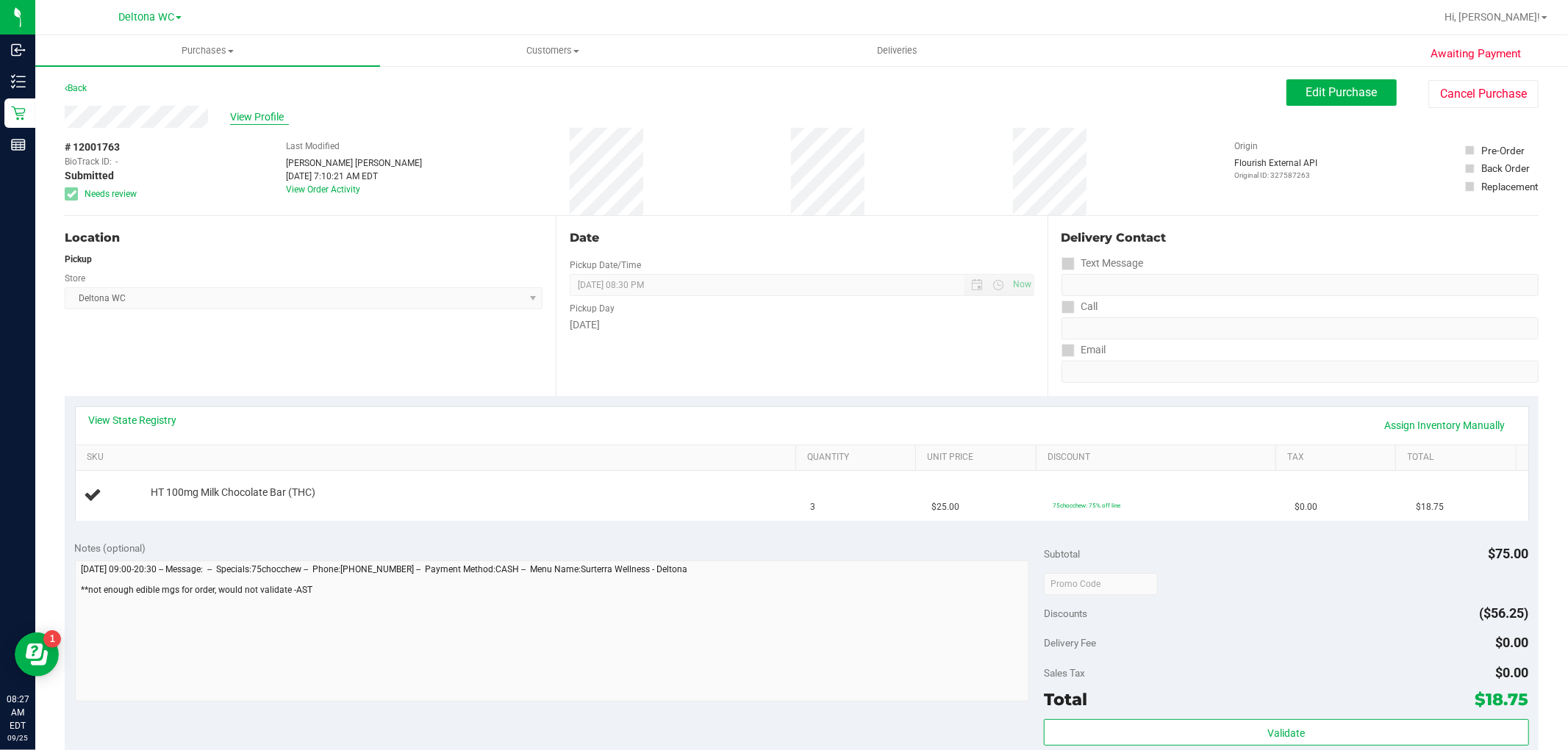
click at [257, 113] on span "View Profile" at bounding box center [259, 117] width 59 height 16
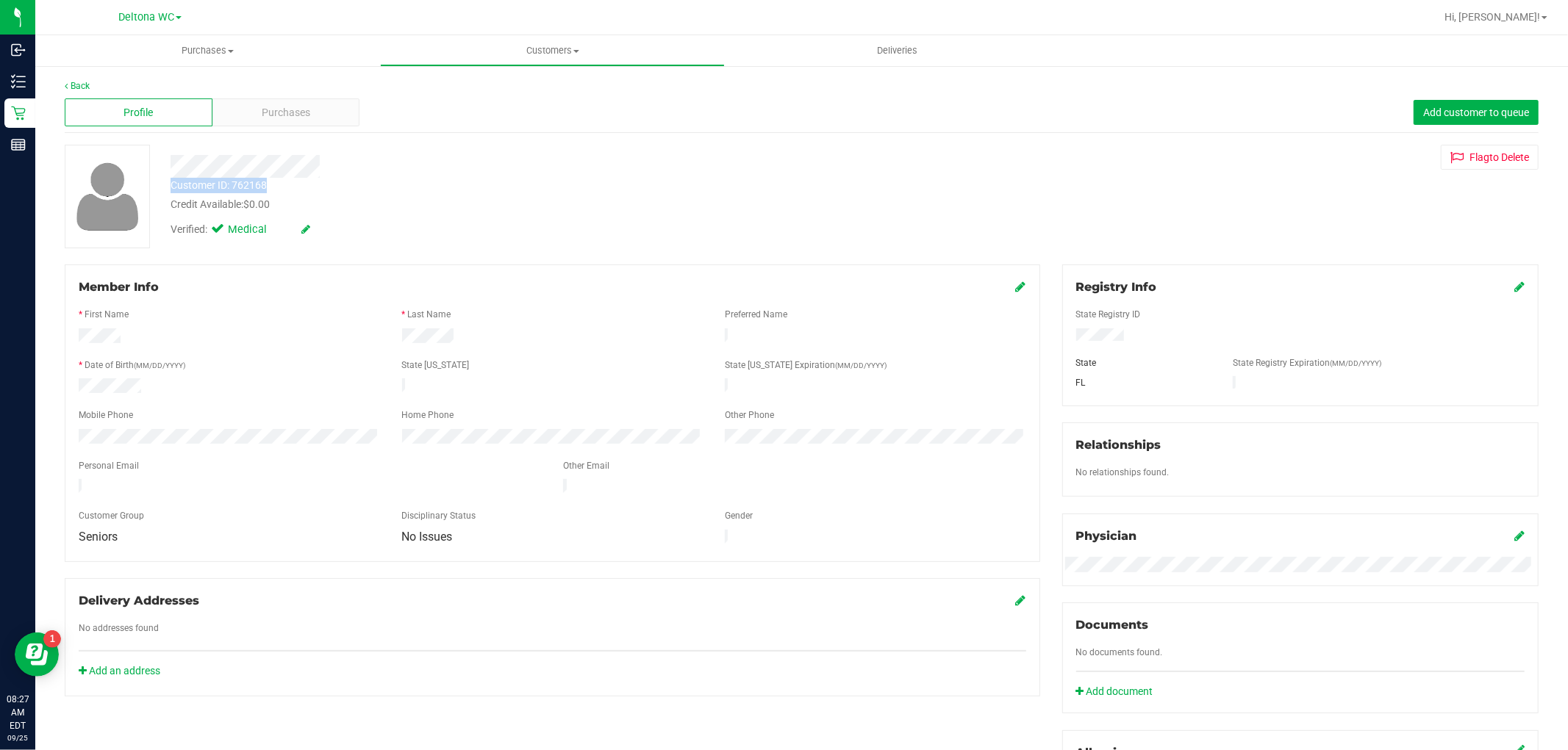
drag, startPoint x: 173, startPoint y: 184, endPoint x: 268, endPoint y: 189, distance: 95.1
click at [268, 189] on div "Customer ID: 762168 Credit Available: $0.00" at bounding box center [533, 195] width 748 height 34
copy div "Customer ID: 762168"
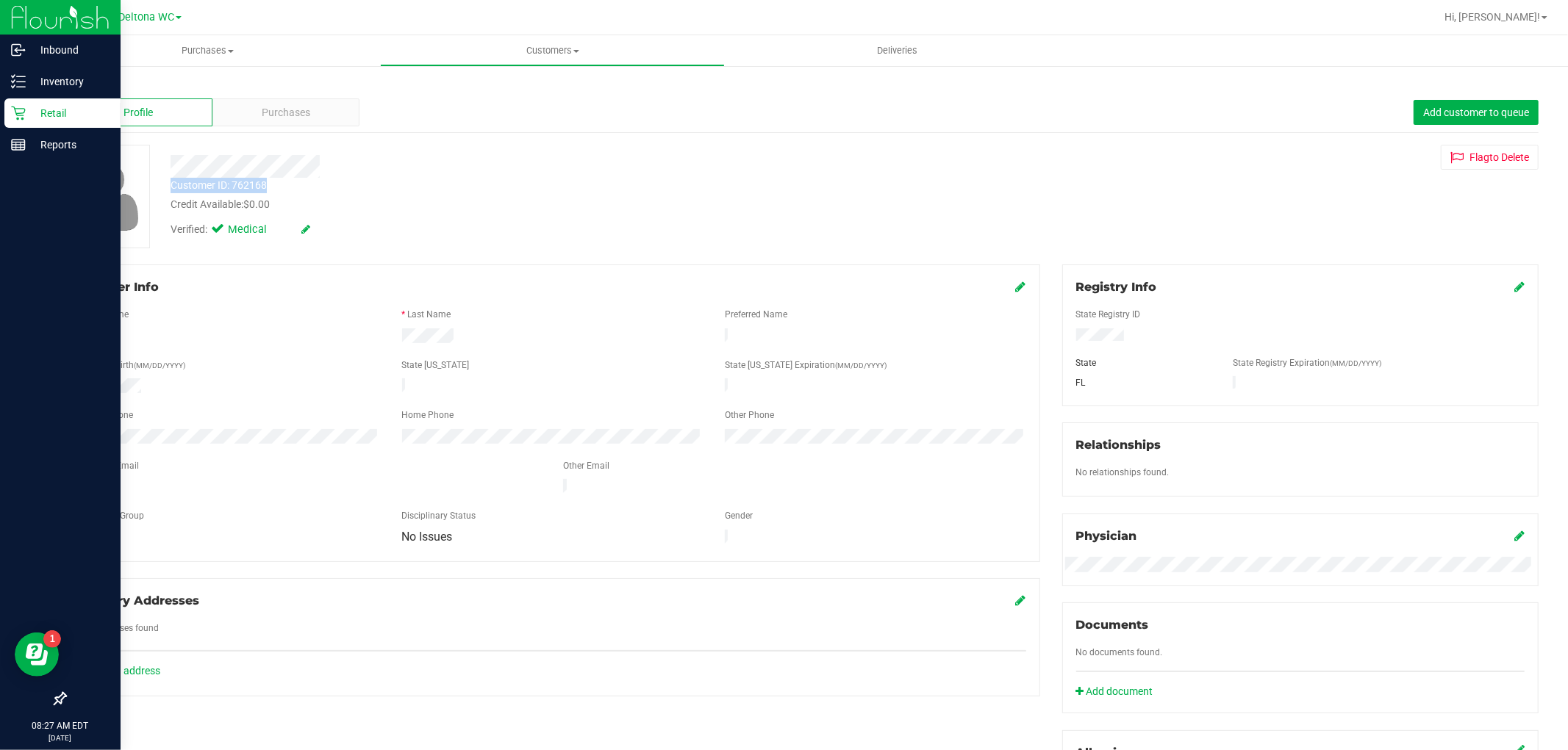
click at [26, 112] on p "Retail" at bounding box center [70, 113] width 88 height 18
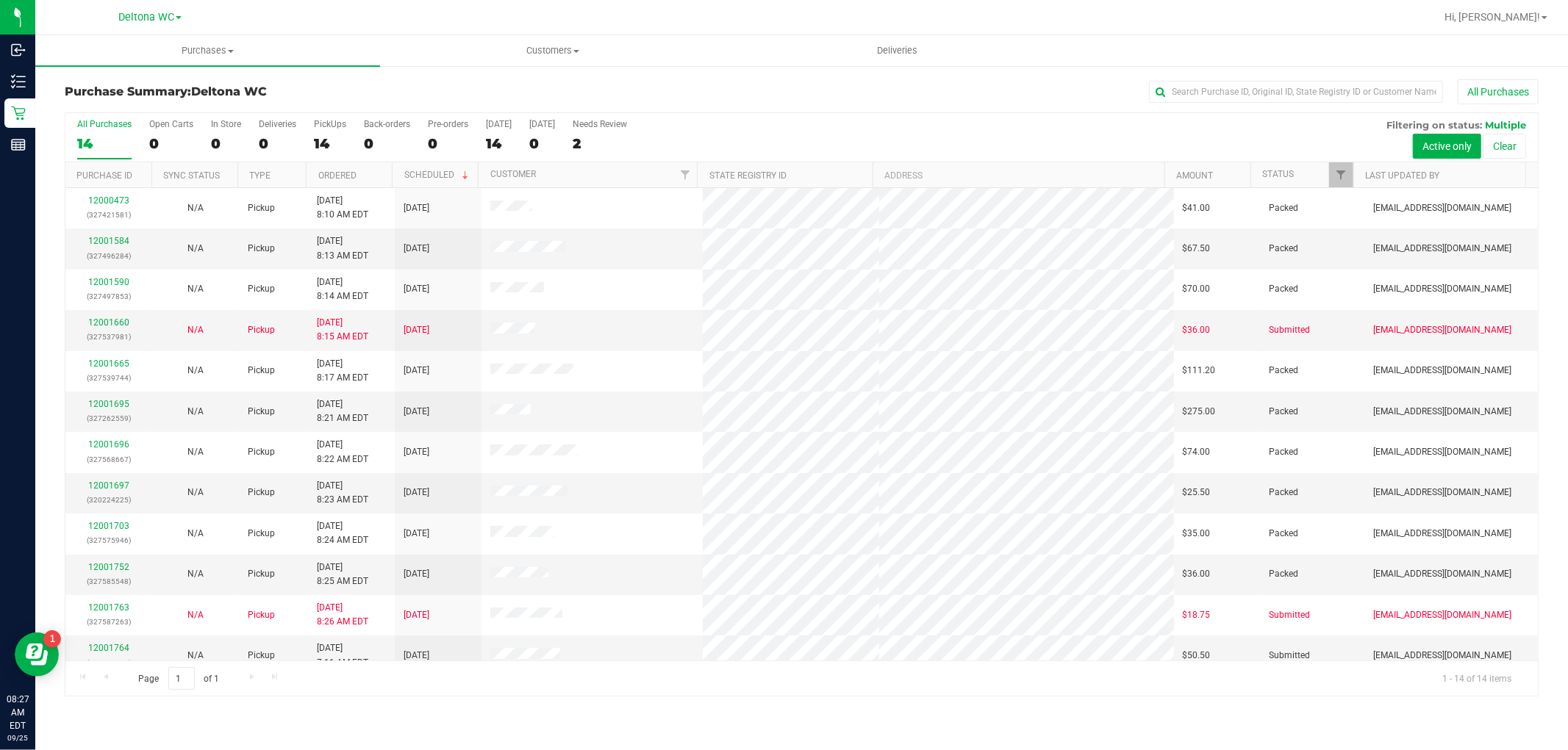
click at [369, 177] on th "Ordered" at bounding box center [348, 175] width 86 height 26
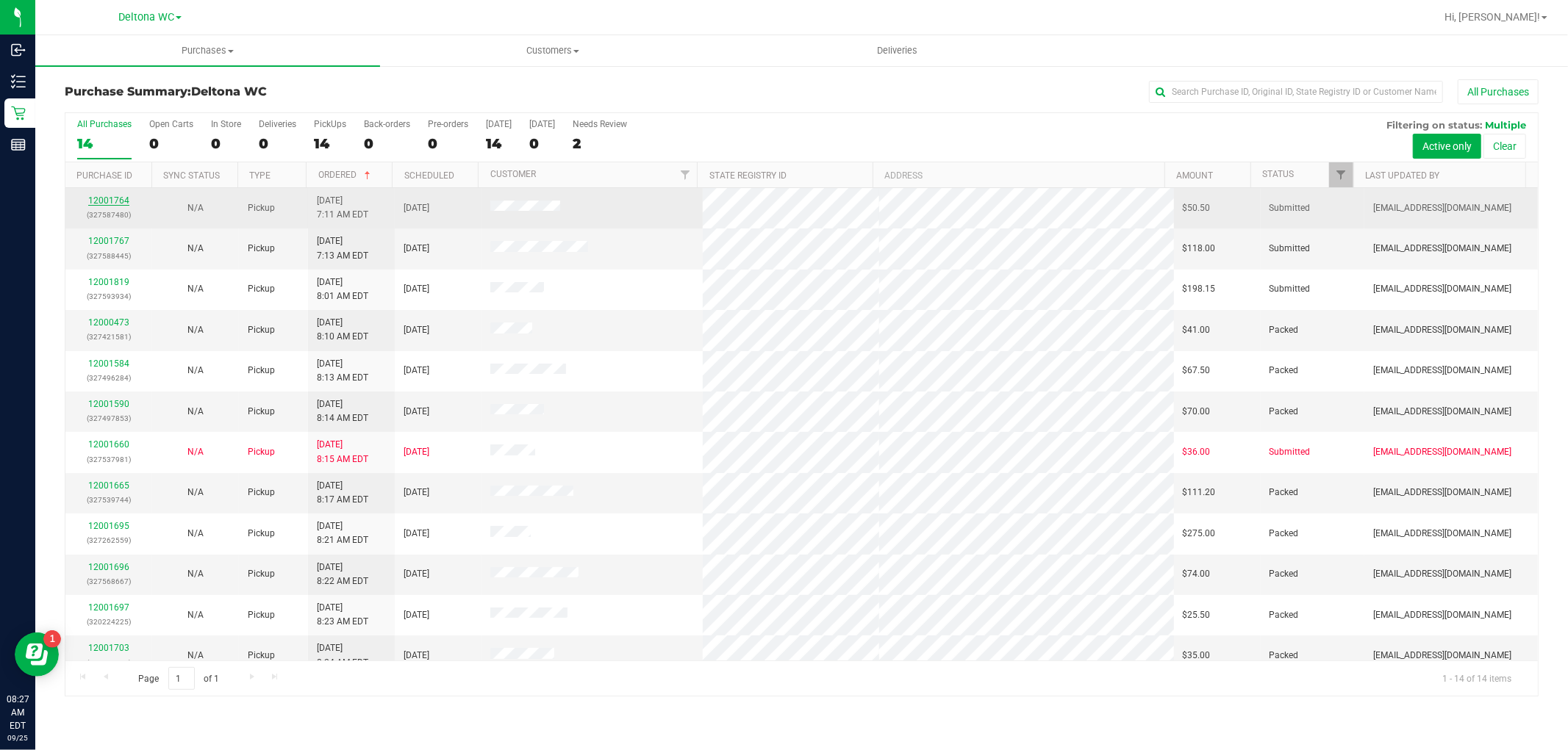
click at [101, 199] on link "12001764" at bounding box center [108, 201] width 41 height 10
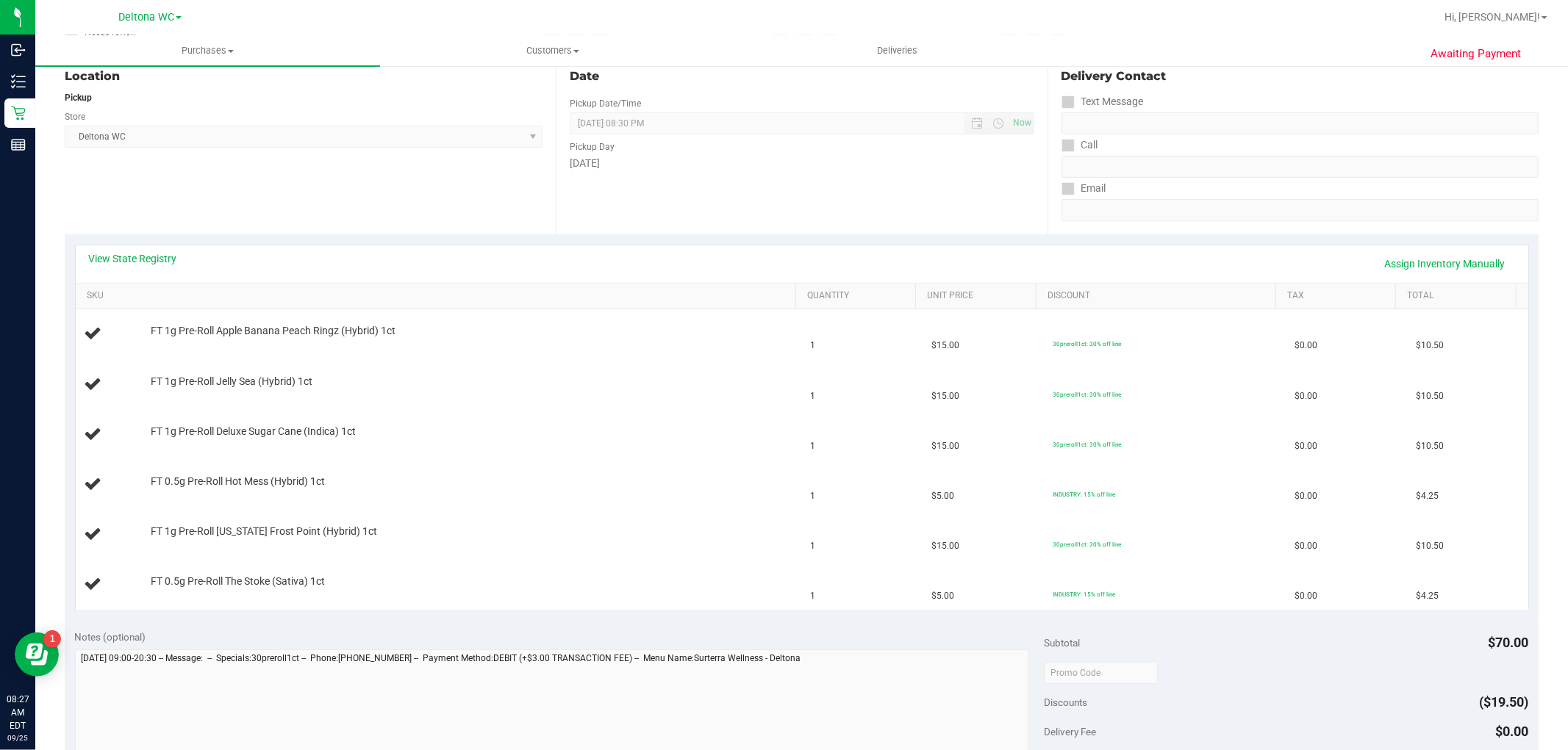
scroll to position [163, 0]
click at [148, 257] on link "View State Registry" at bounding box center [133, 257] width 88 height 15
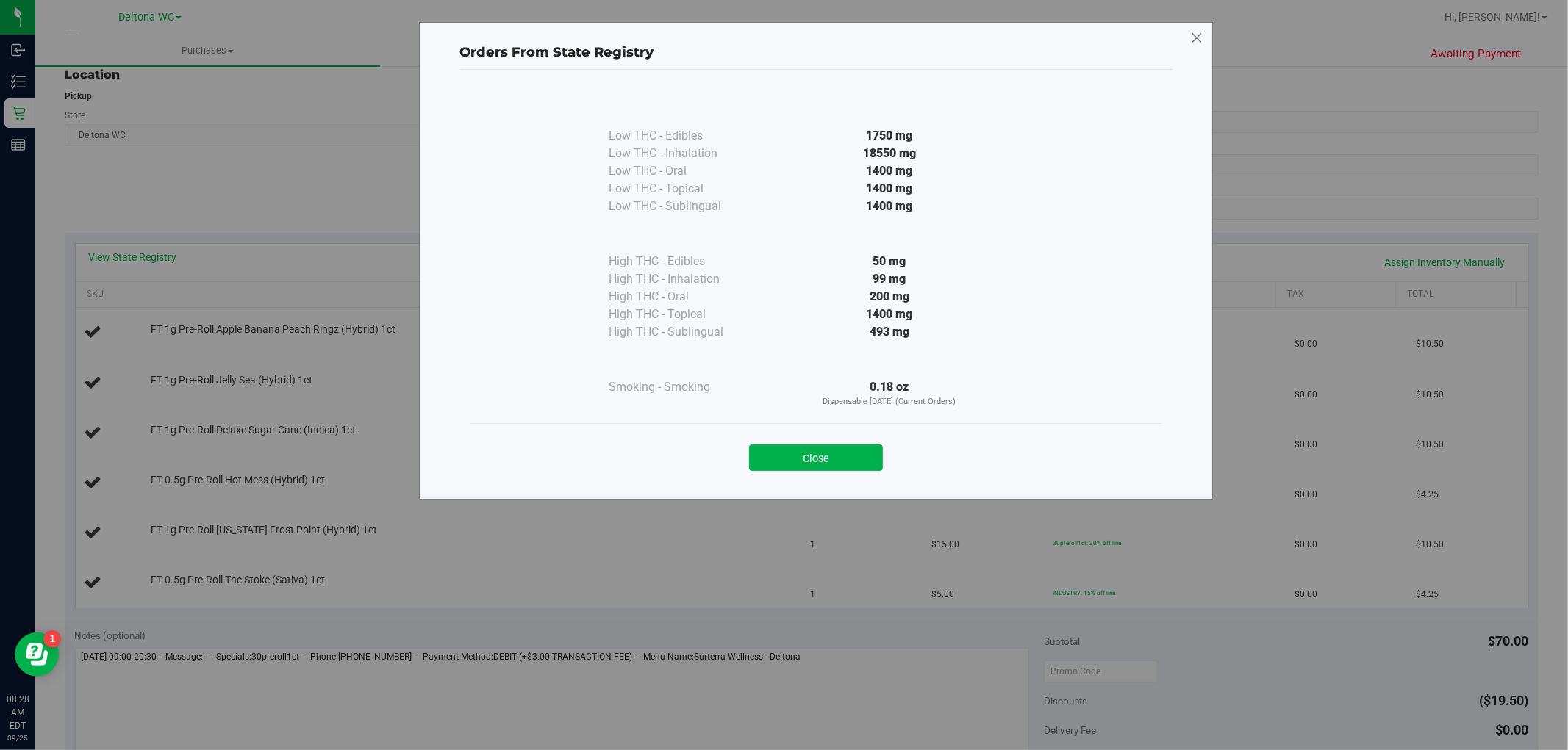
click at [1200, 35] on icon at bounding box center [1196, 39] width 13 height 24
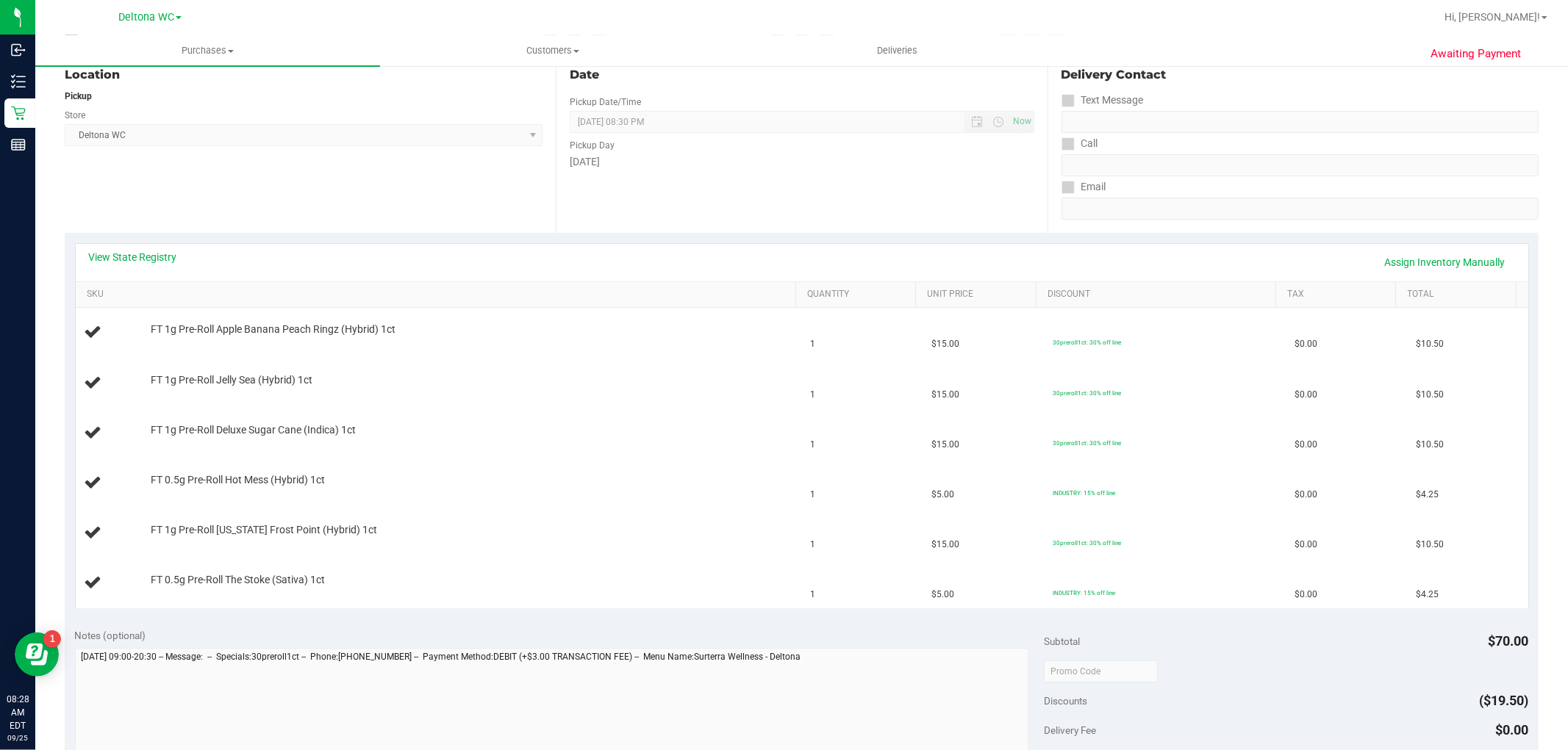
click at [834, 224] on div "Date Pickup Date/Time 09/25/2025 Now 09/25/2025 08:30 PM Now Pickup Day Thursday" at bounding box center [800, 143] width 491 height 180
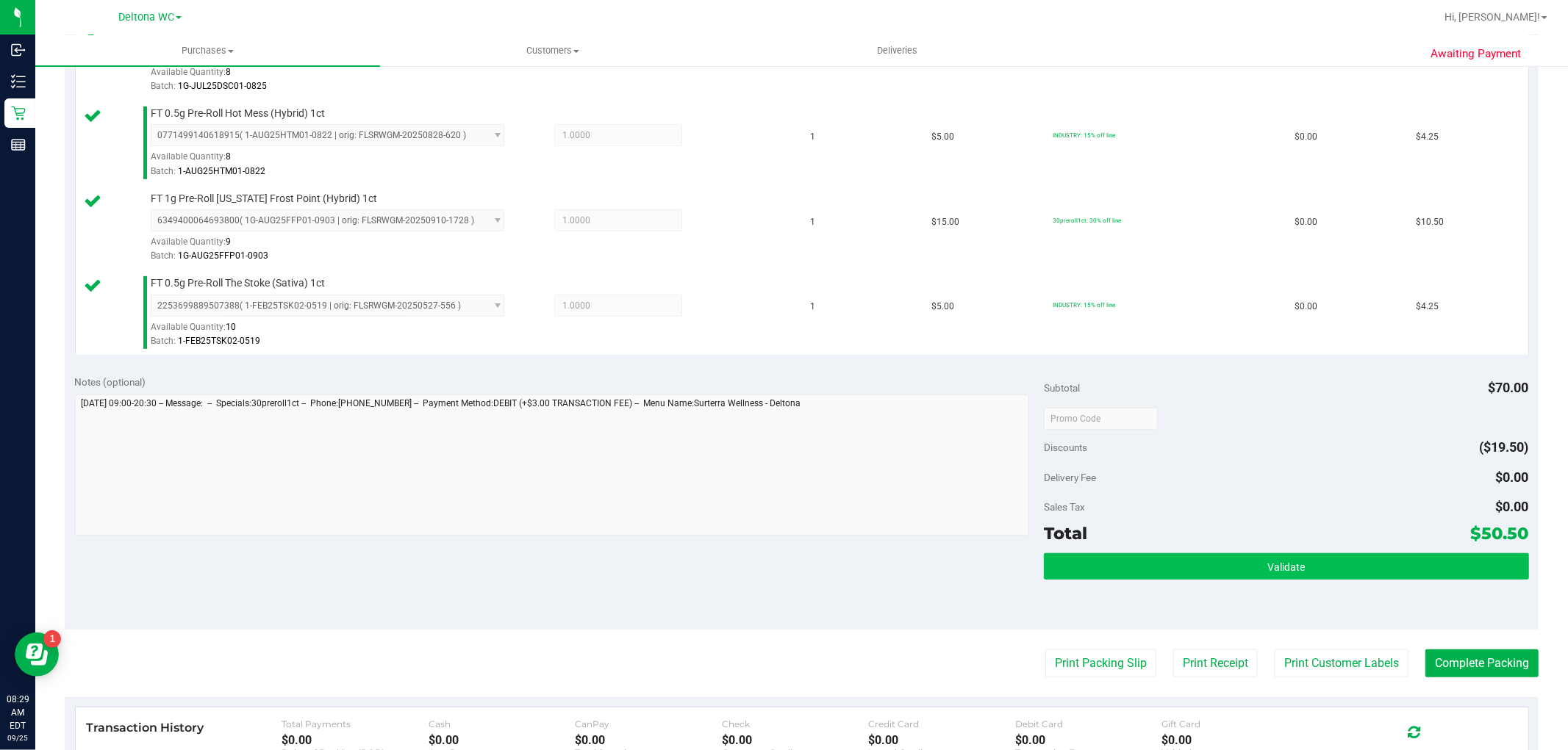
scroll to position [734, 0]
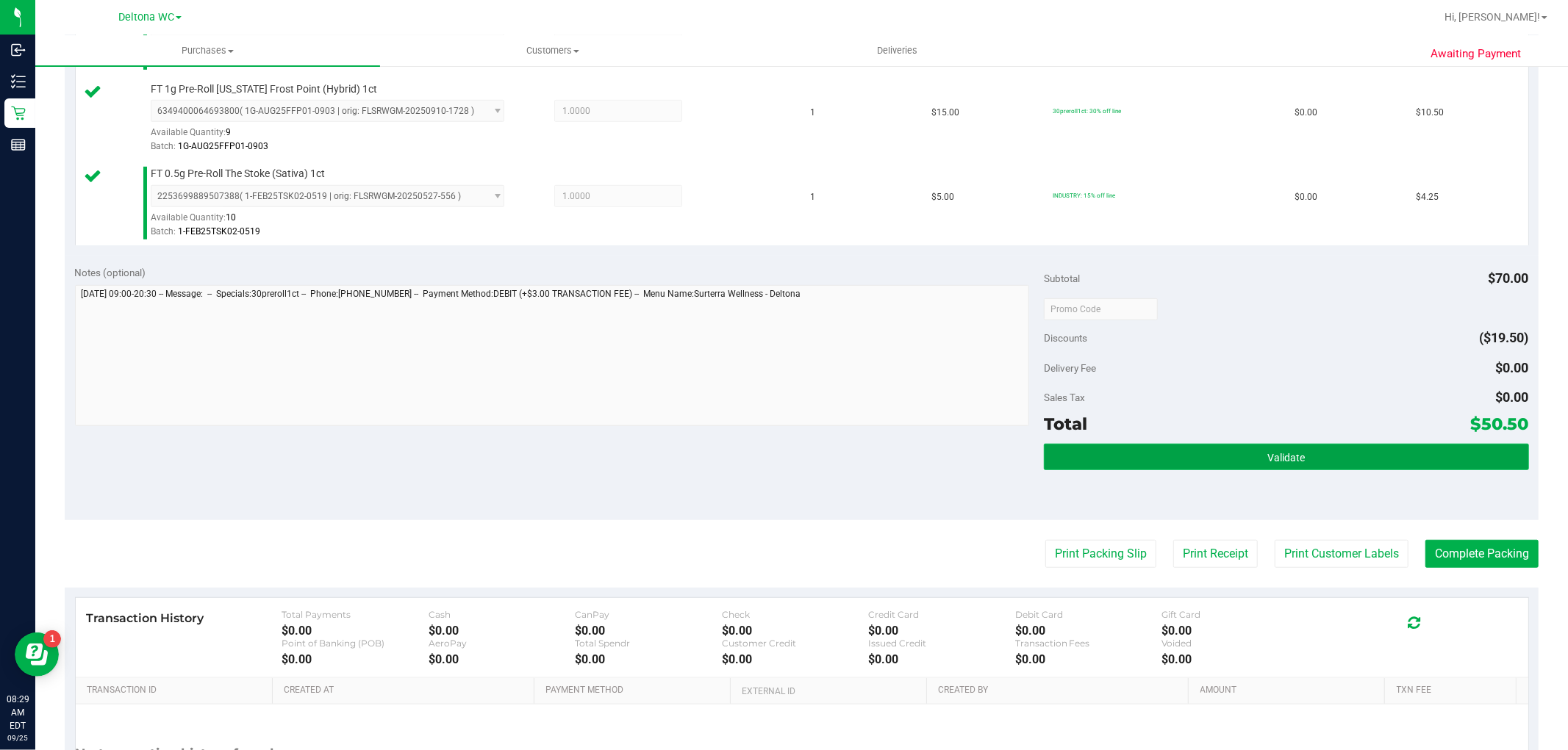
click at [1185, 464] on button "Validate" at bounding box center [1286, 457] width 485 height 27
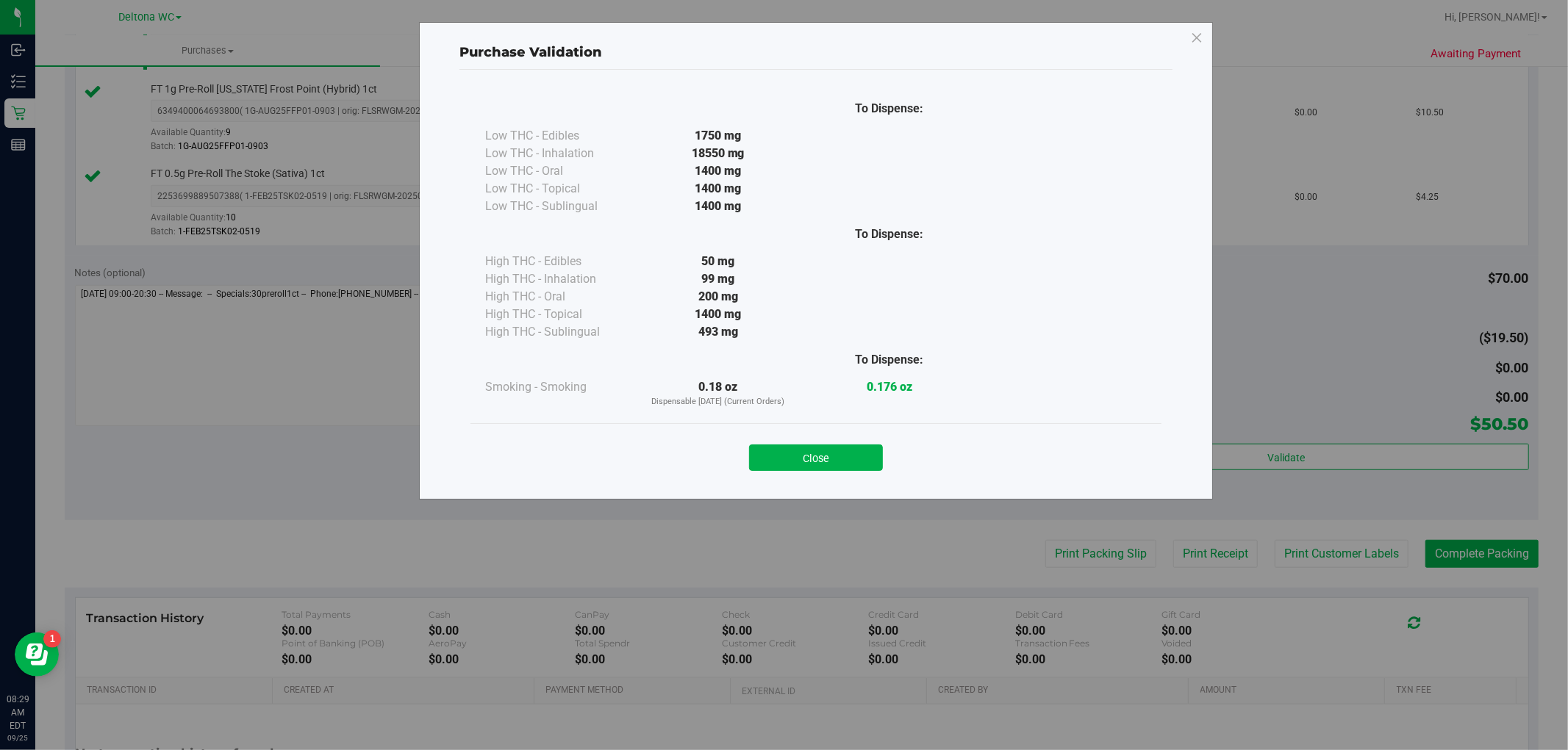
click at [847, 452] on button "Close" at bounding box center [816, 458] width 134 height 27
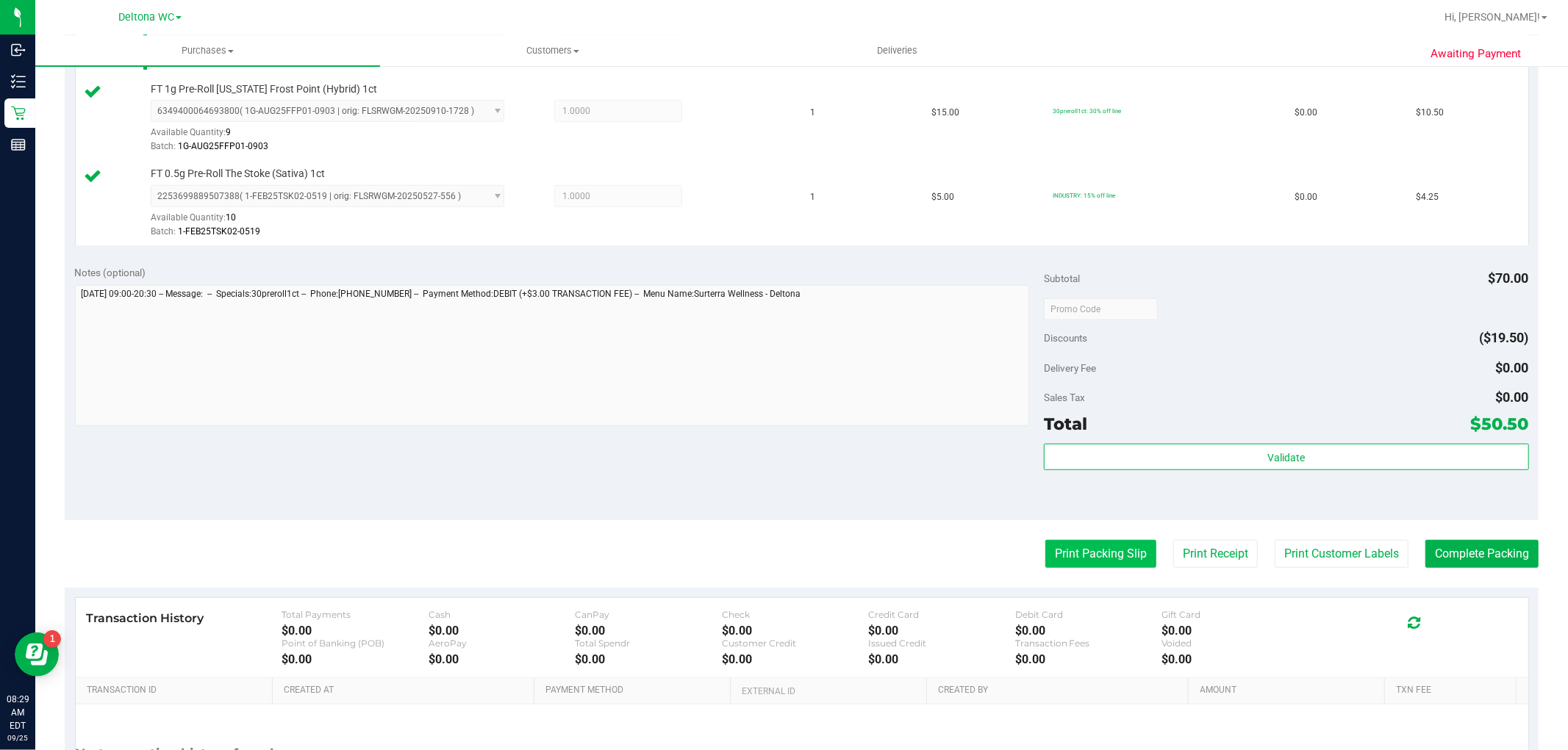
click at [1103, 546] on button "Print Packing Slip" at bounding box center [1100, 554] width 111 height 28
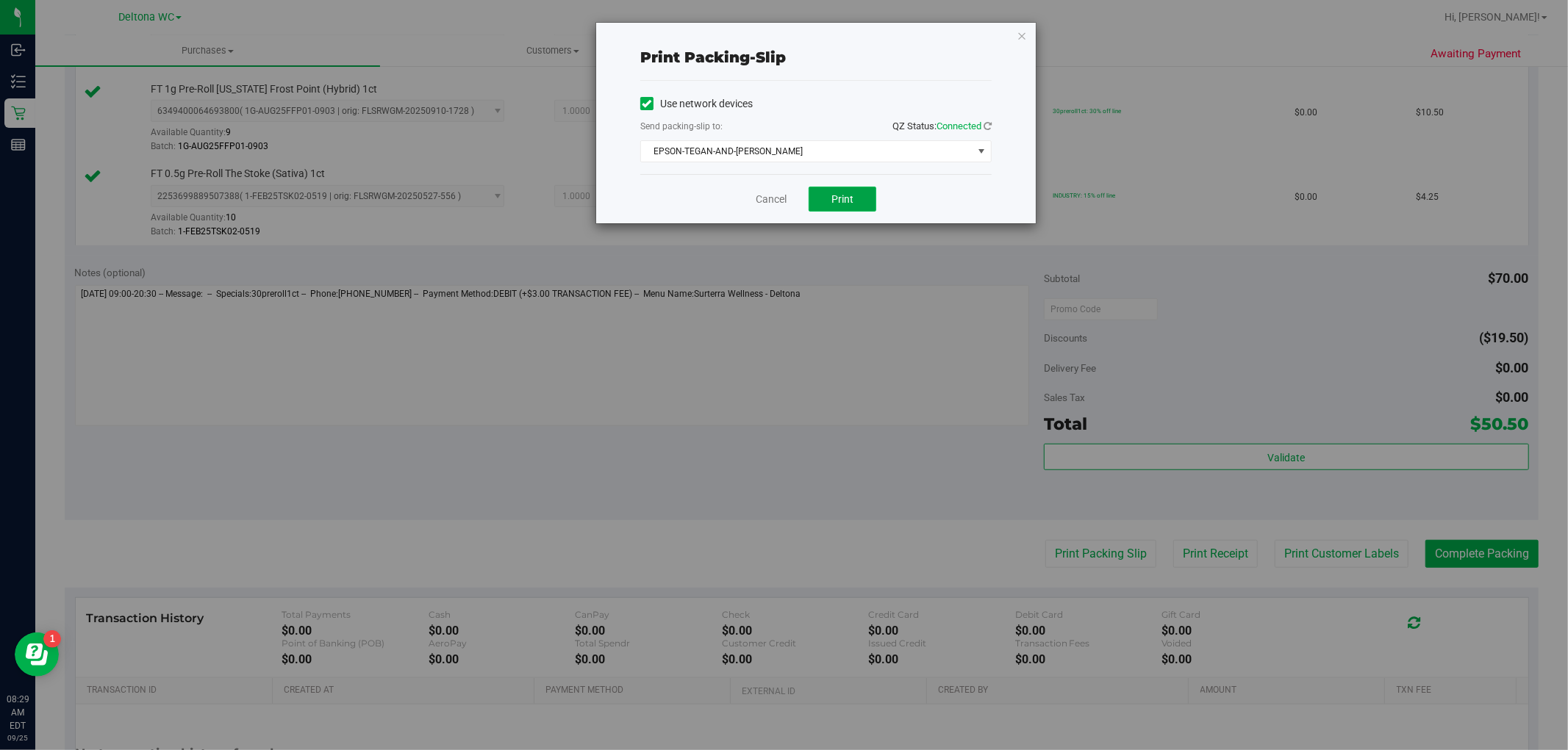
click at [855, 208] on button "Print" at bounding box center [842, 199] width 68 height 25
click at [773, 200] on link "Cancel" at bounding box center [771, 199] width 31 height 16
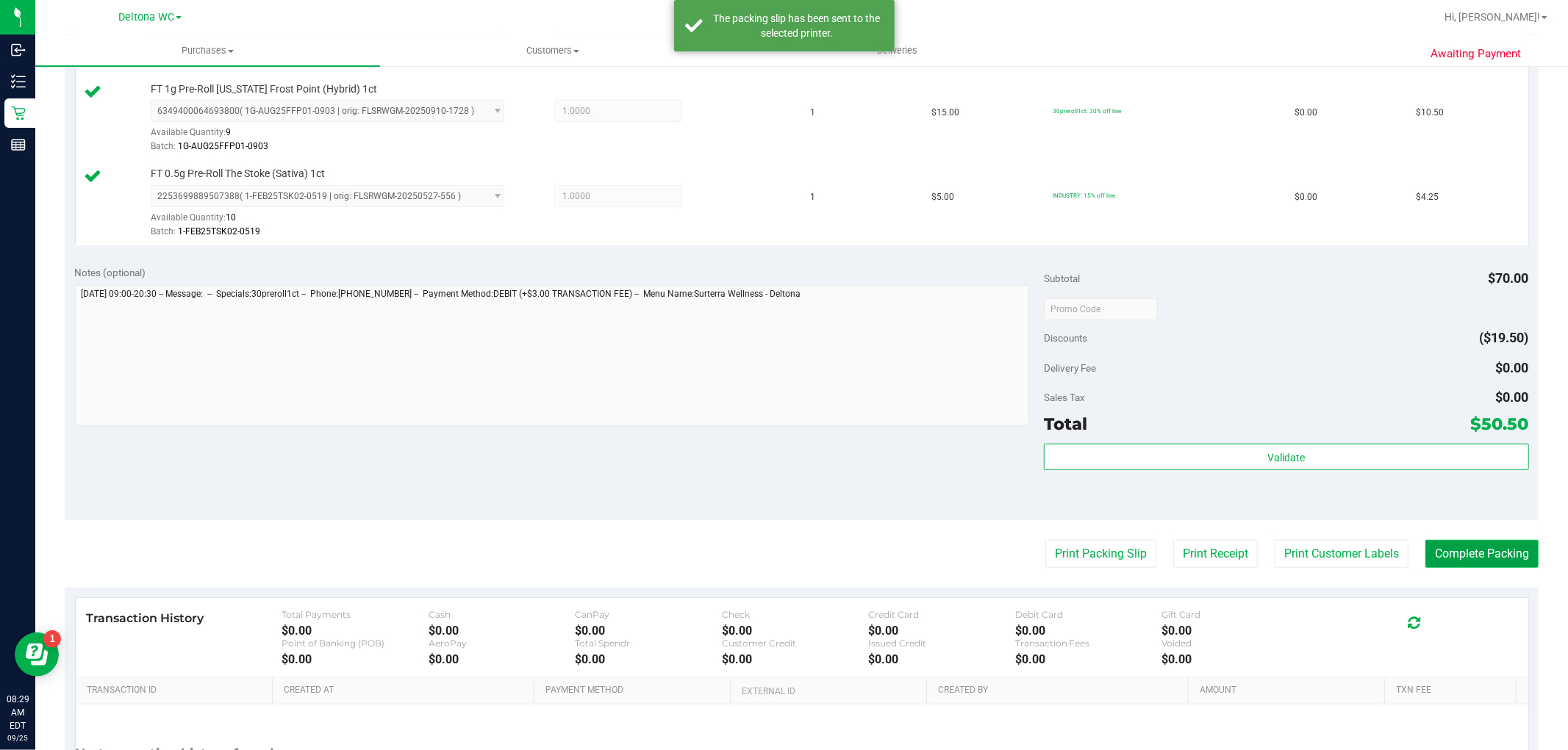
click at [1448, 545] on button "Complete Packing" at bounding box center [1482, 554] width 113 height 28
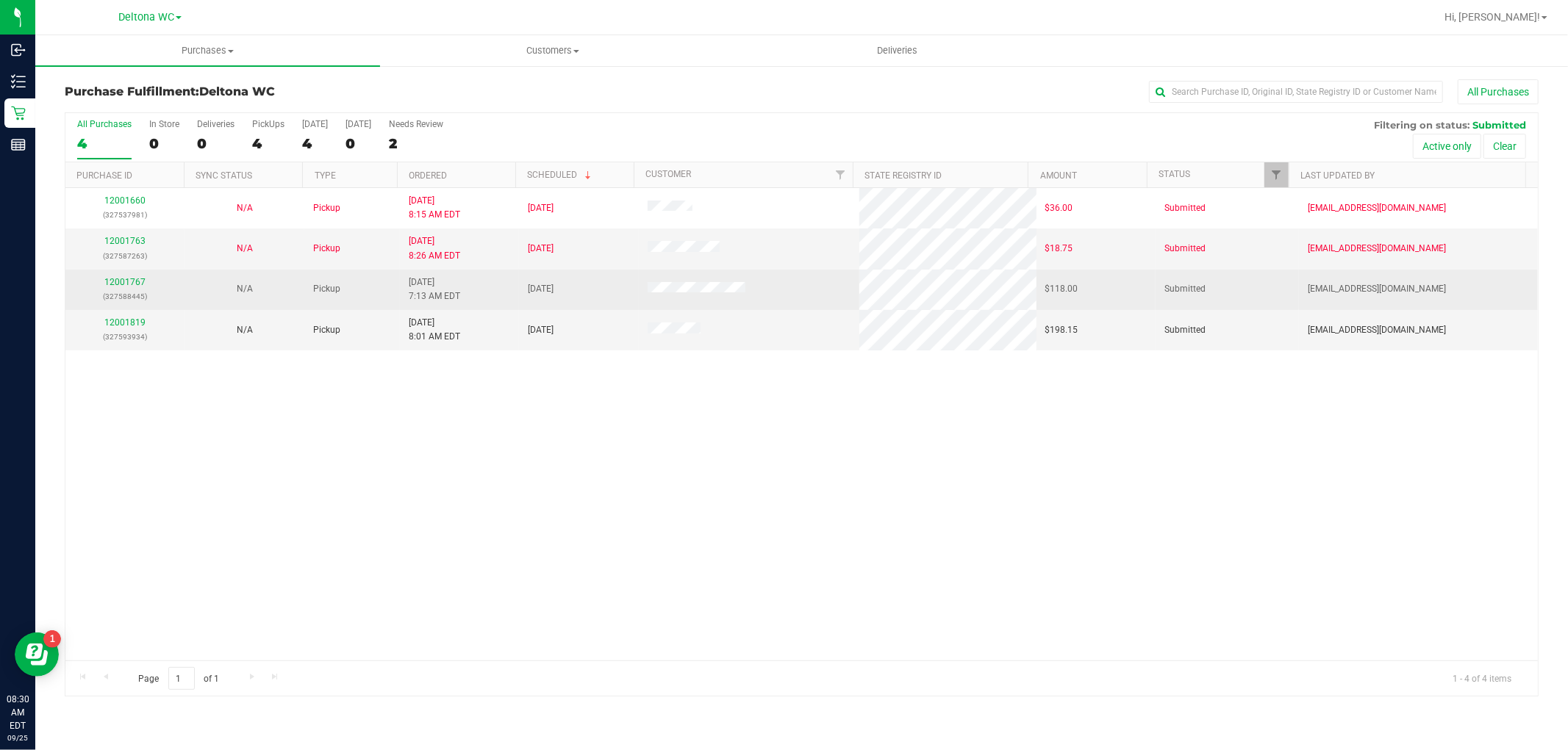
click at [131, 275] on div "12001767 (327588445)" at bounding box center [125, 289] width 101 height 28
click at [138, 281] on link "12001767" at bounding box center [124, 282] width 41 height 10
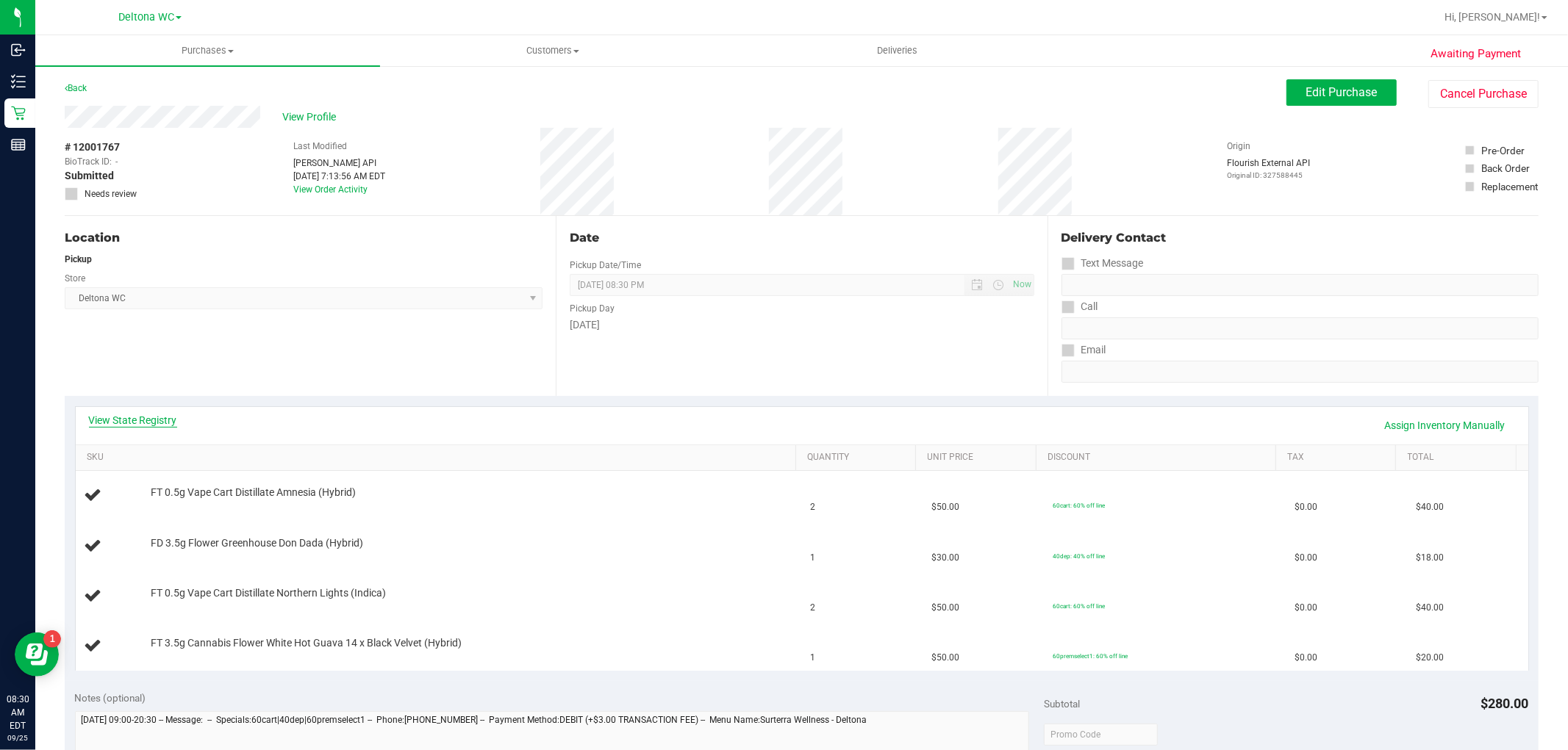
click at [148, 417] on link "View State Registry" at bounding box center [133, 420] width 88 height 15
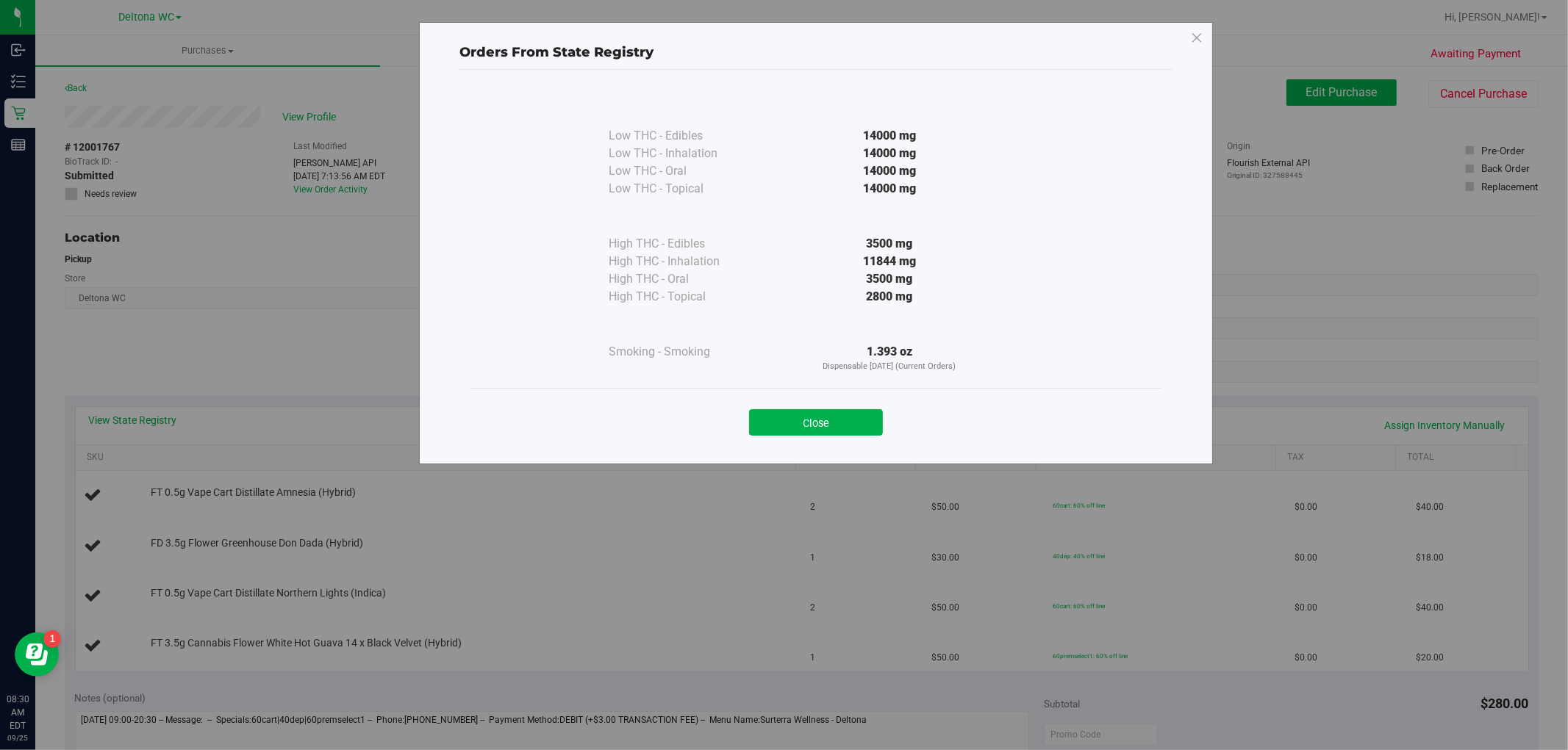
click at [814, 417] on button "Close" at bounding box center [816, 423] width 134 height 27
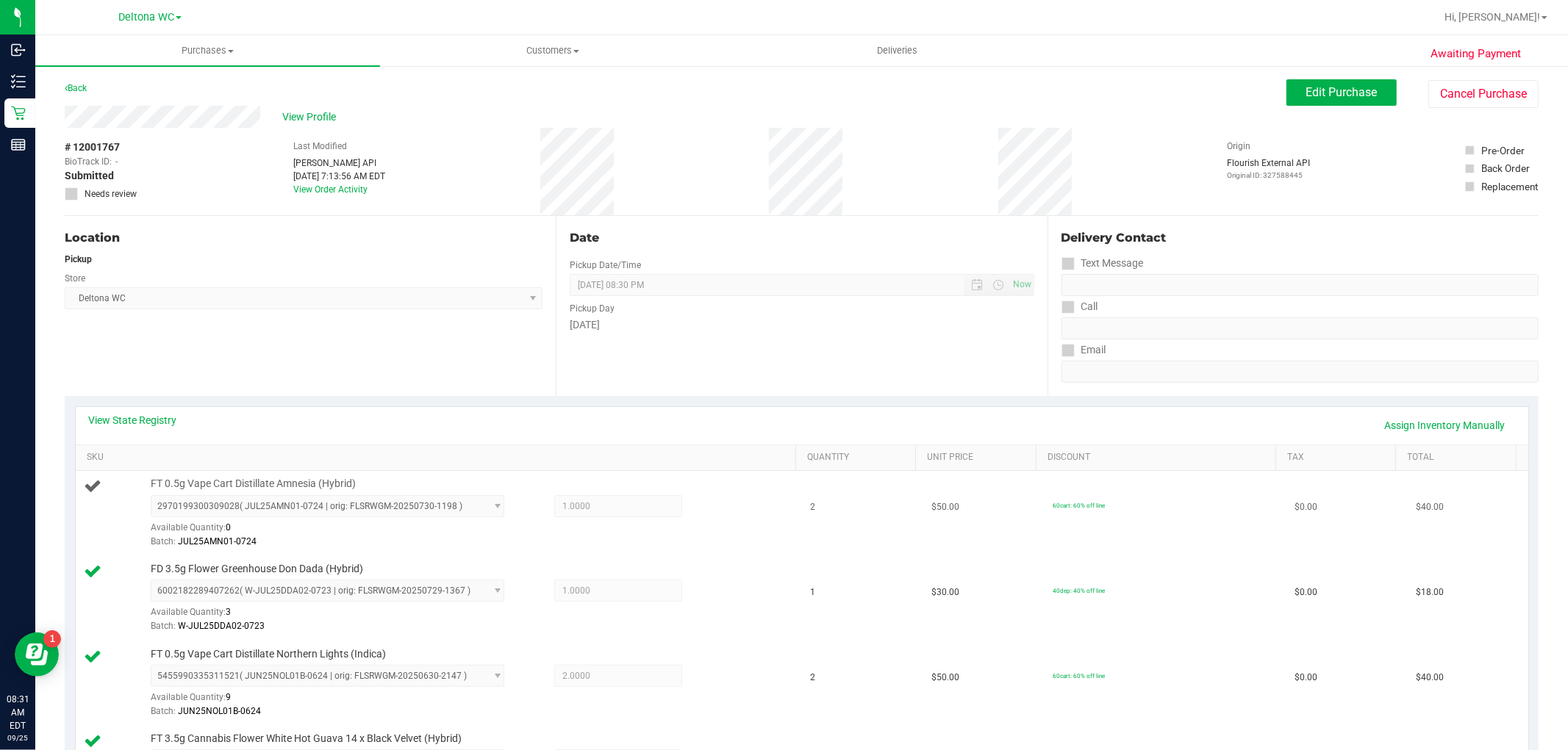
click at [253, 488] on span "FT 0.5g Vape Cart Distillate Amnesia (Hybrid)" at bounding box center [252, 484] width 205 height 14
copy div "FT 0.5g Vape Cart Distillate Amnesia (Hybrid)"
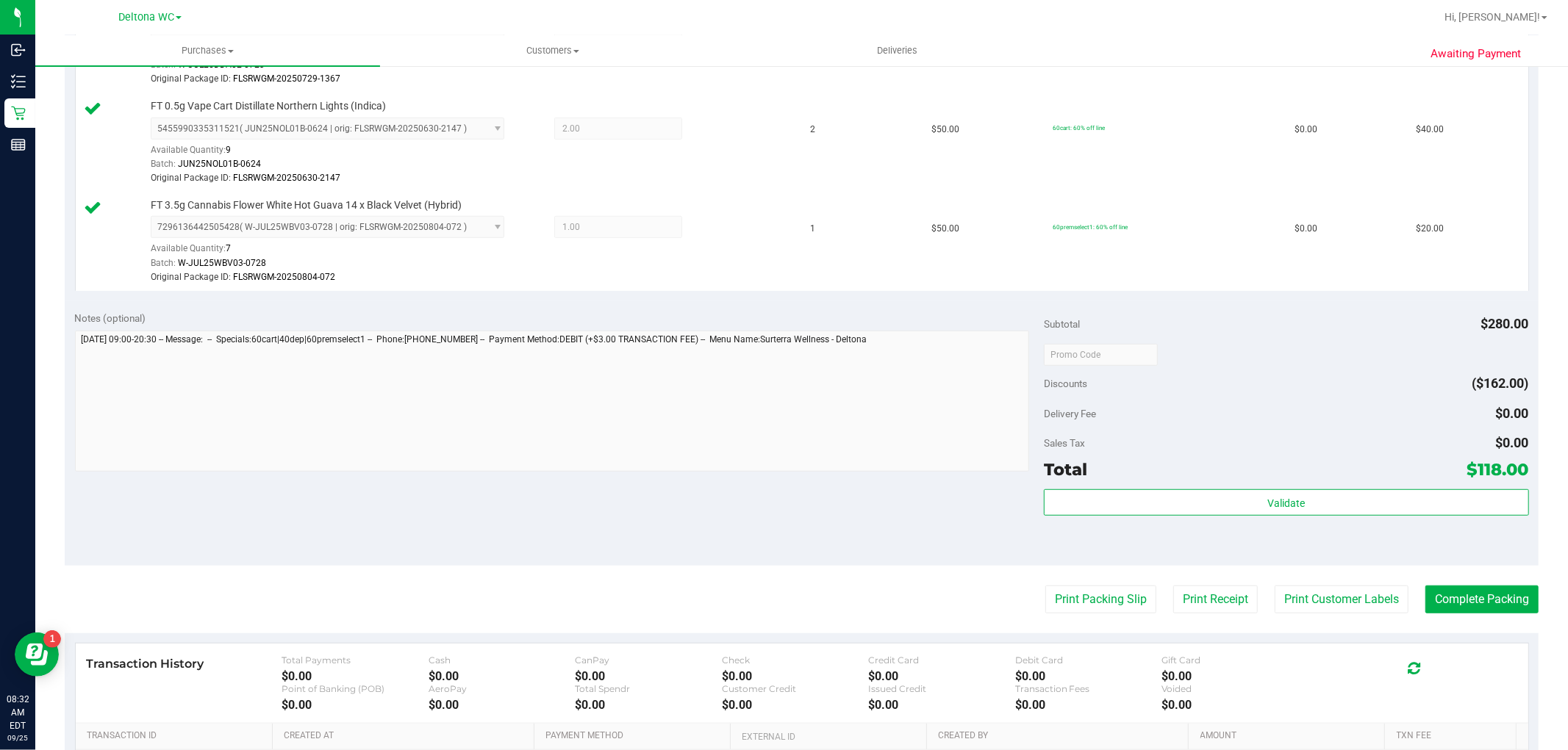
scroll to position [734, 0]
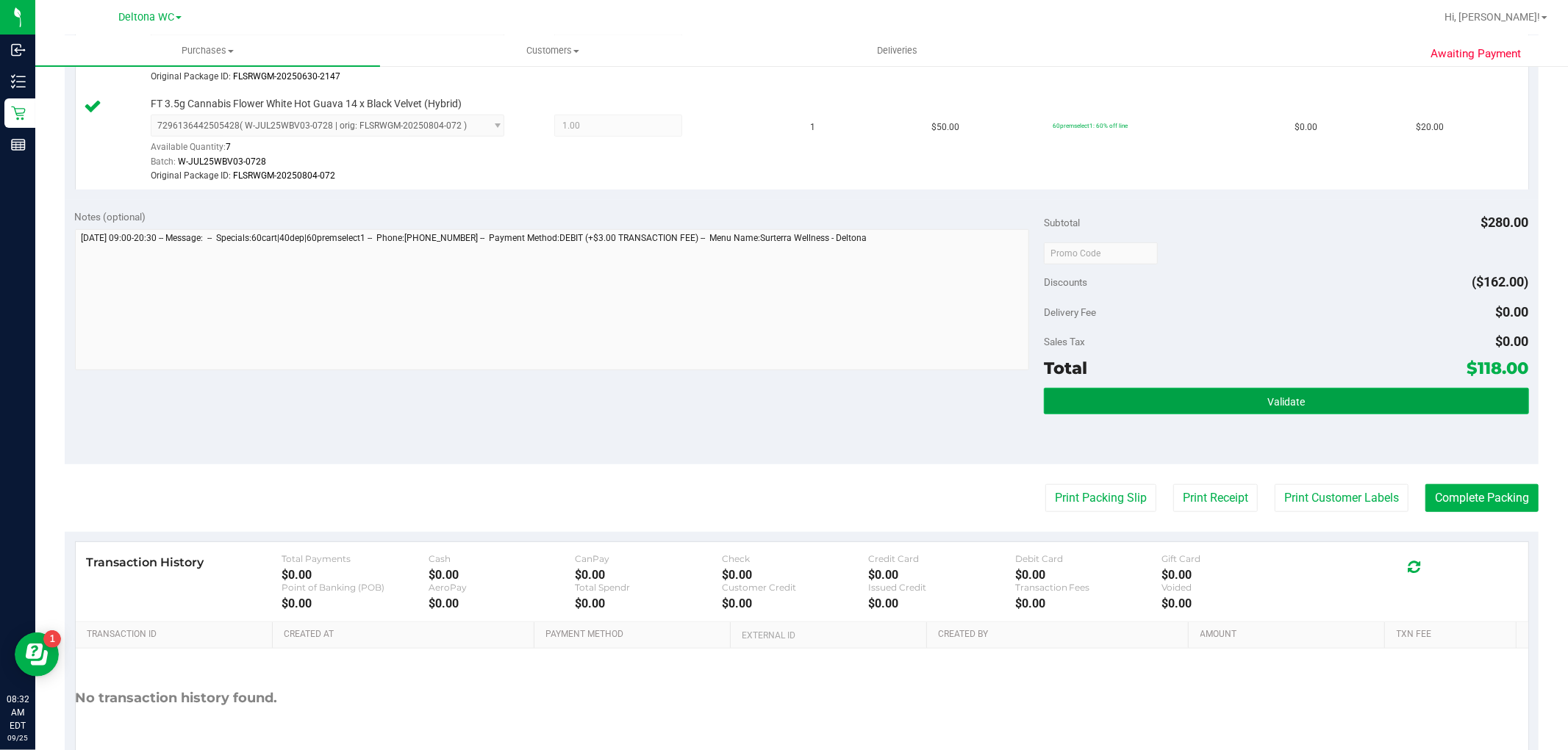
click at [1309, 406] on button "Validate" at bounding box center [1286, 401] width 485 height 27
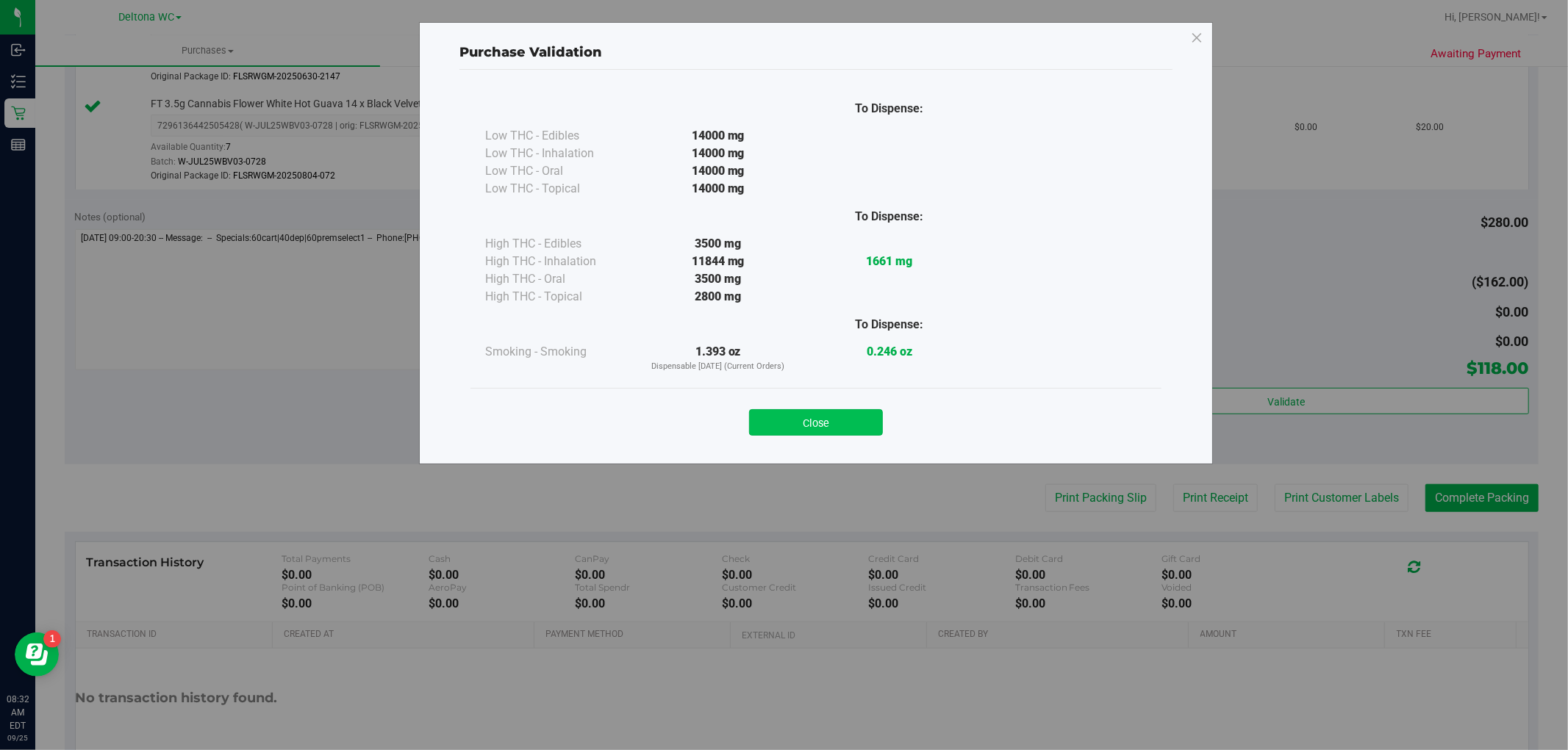
click at [822, 425] on button "Close" at bounding box center [816, 423] width 134 height 27
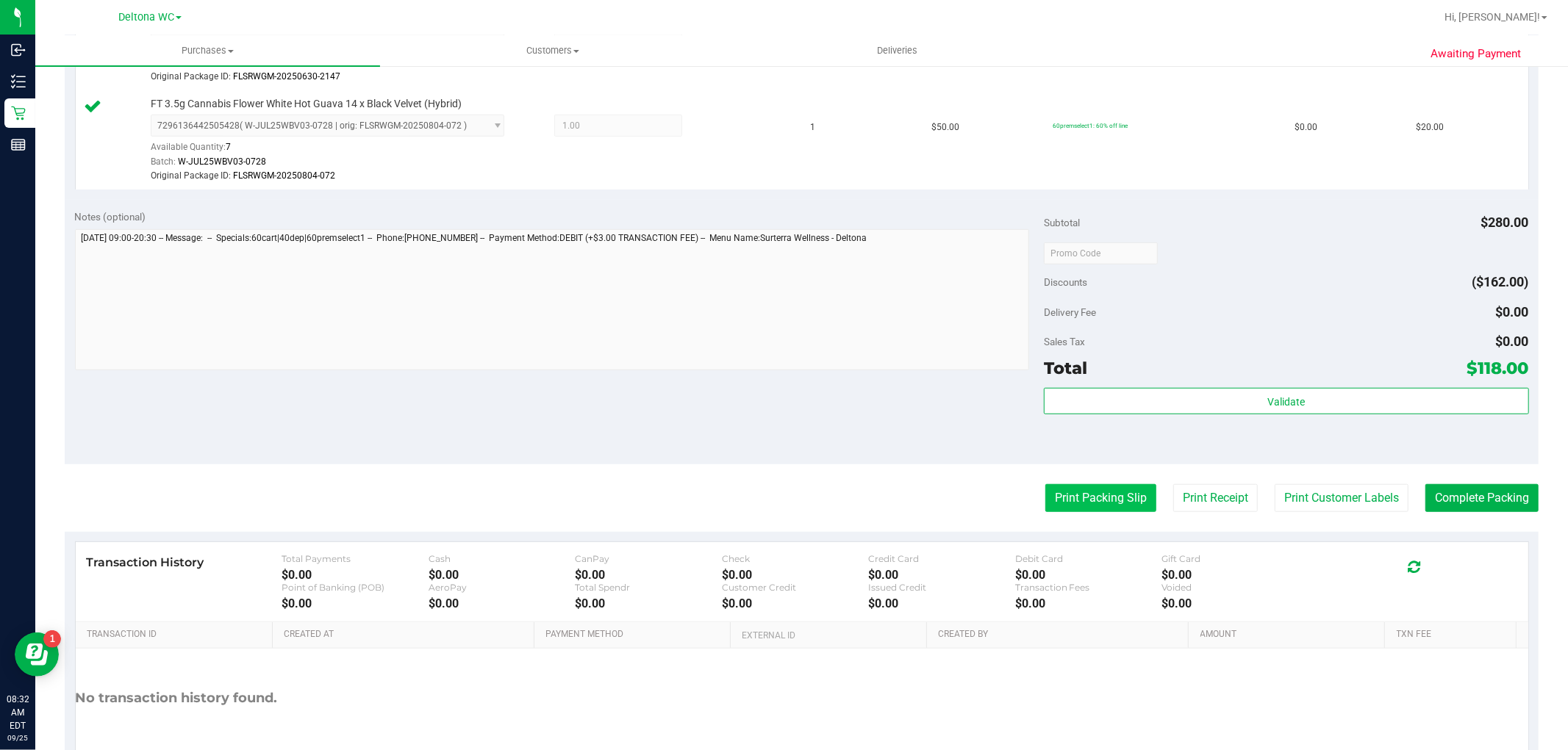
click at [1080, 490] on button "Print Packing Slip" at bounding box center [1100, 499] width 111 height 28
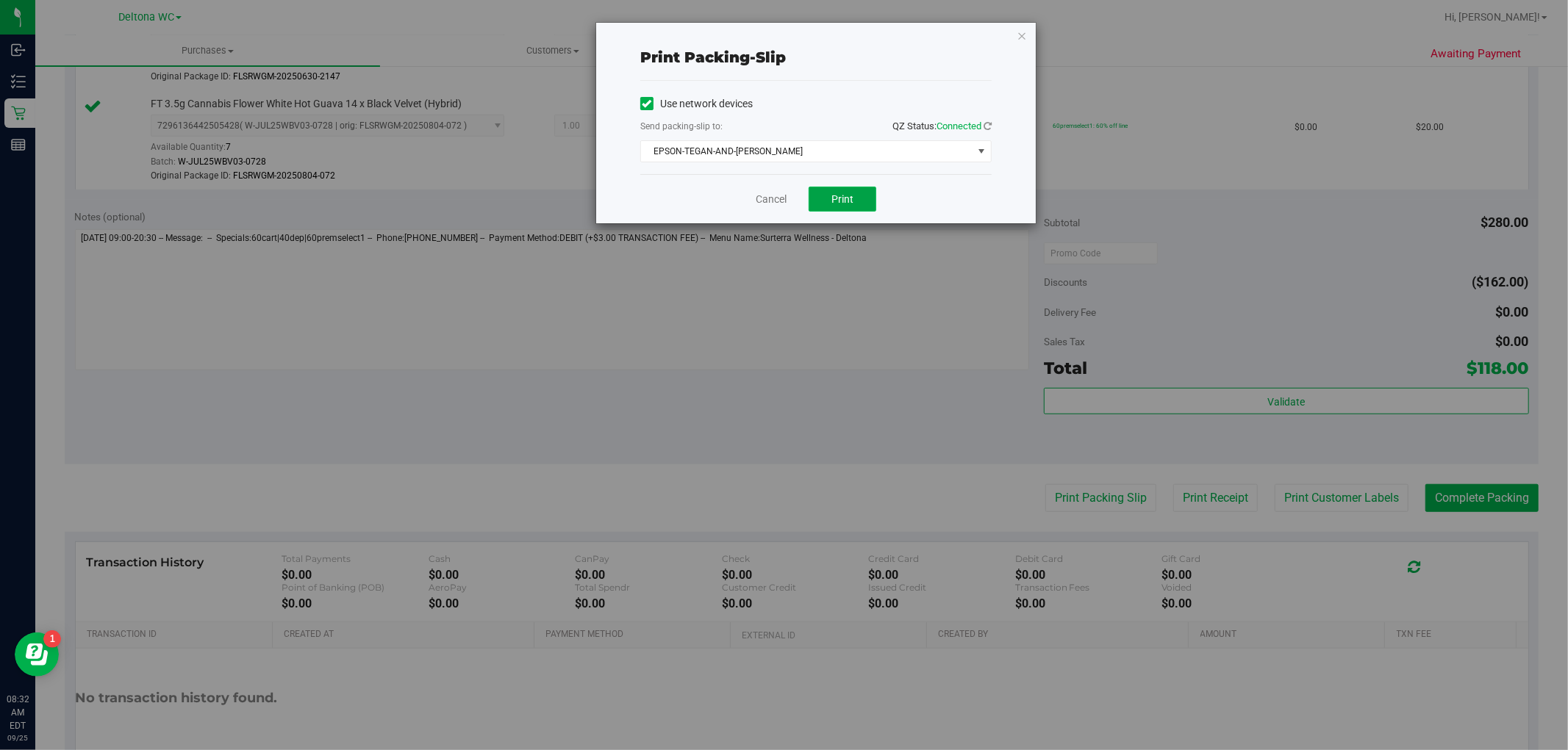
click at [861, 192] on button "Print" at bounding box center [842, 199] width 68 height 25
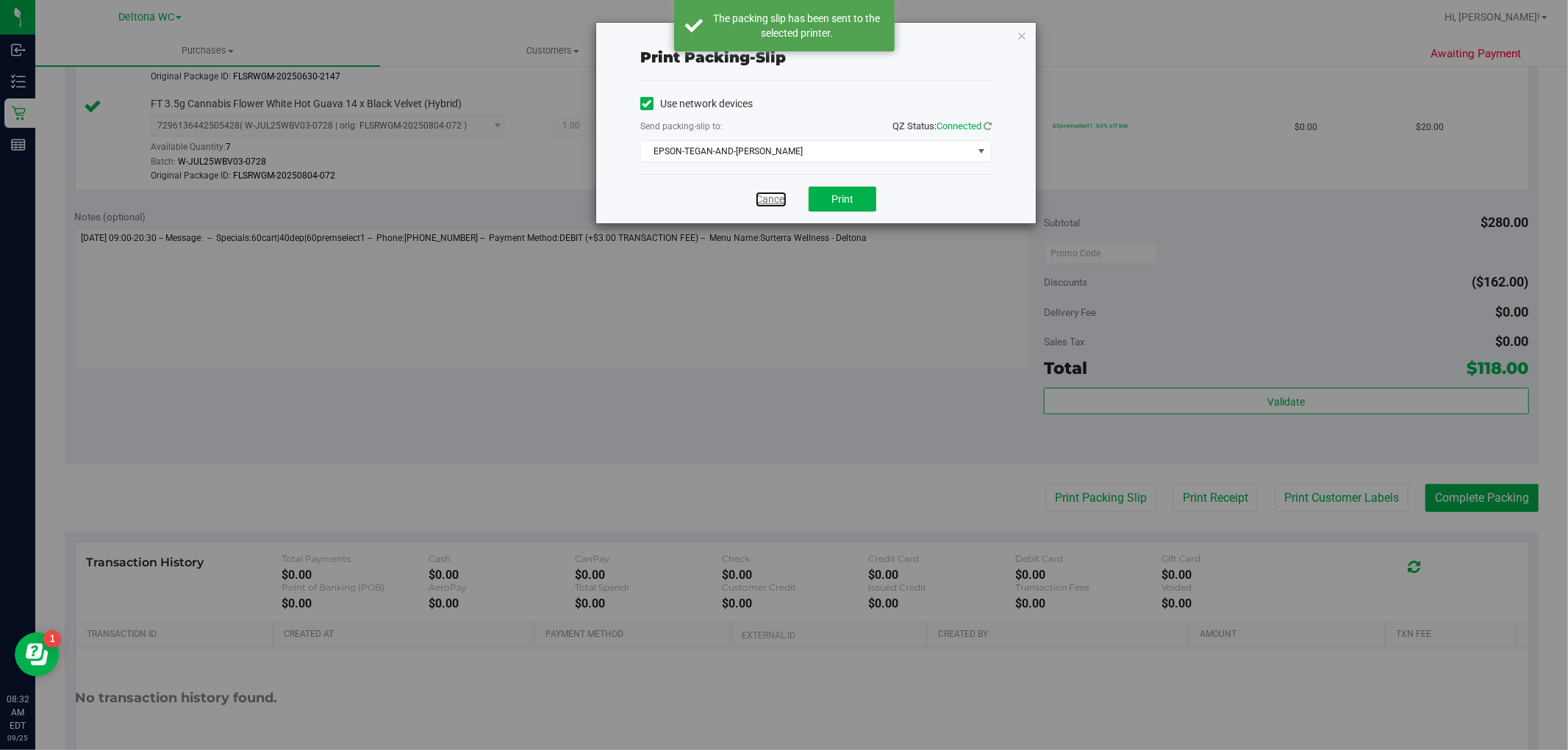
click at [762, 201] on link "Cancel" at bounding box center [771, 199] width 31 height 16
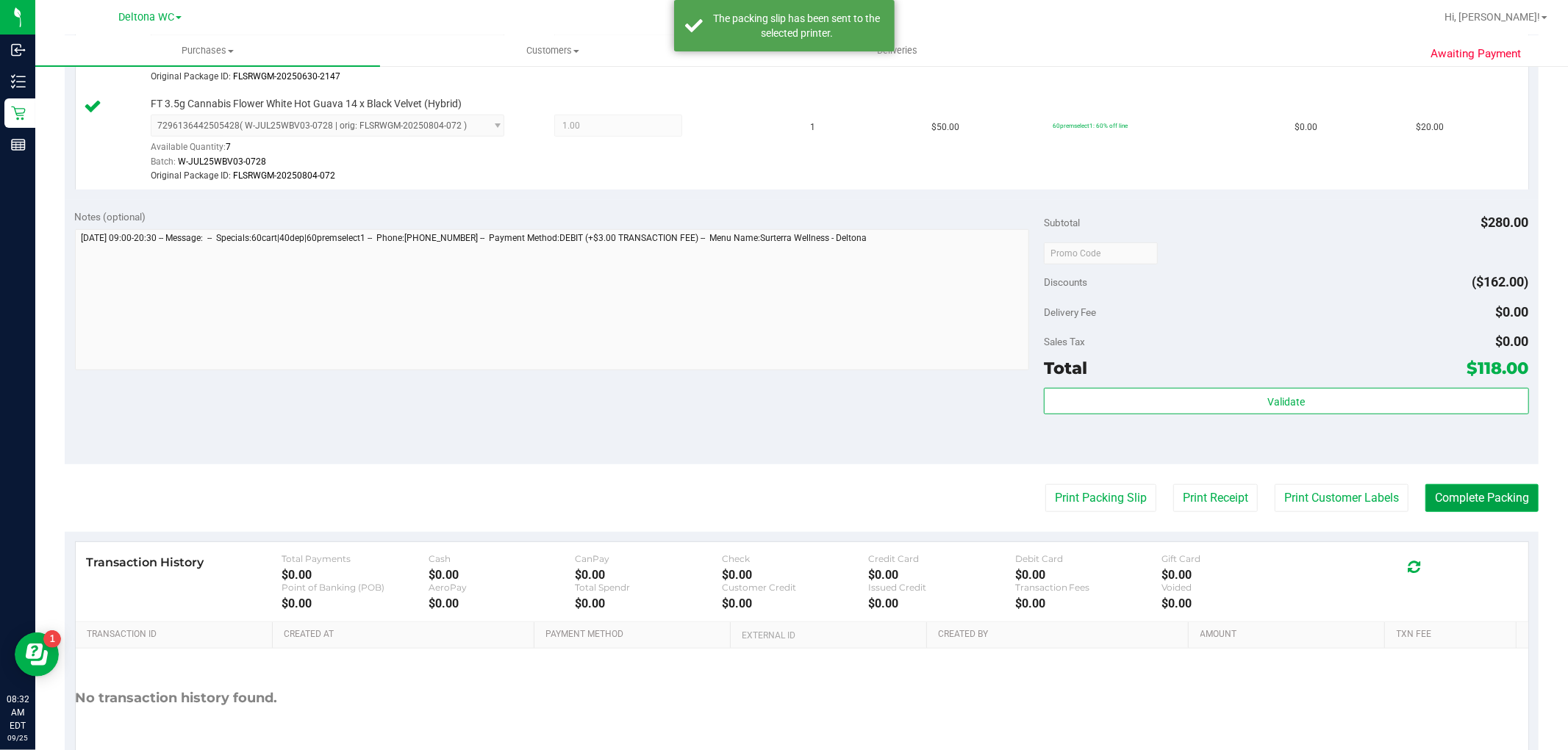
click at [1478, 490] on button "Complete Packing" at bounding box center [1482, 499] width 113 height 28
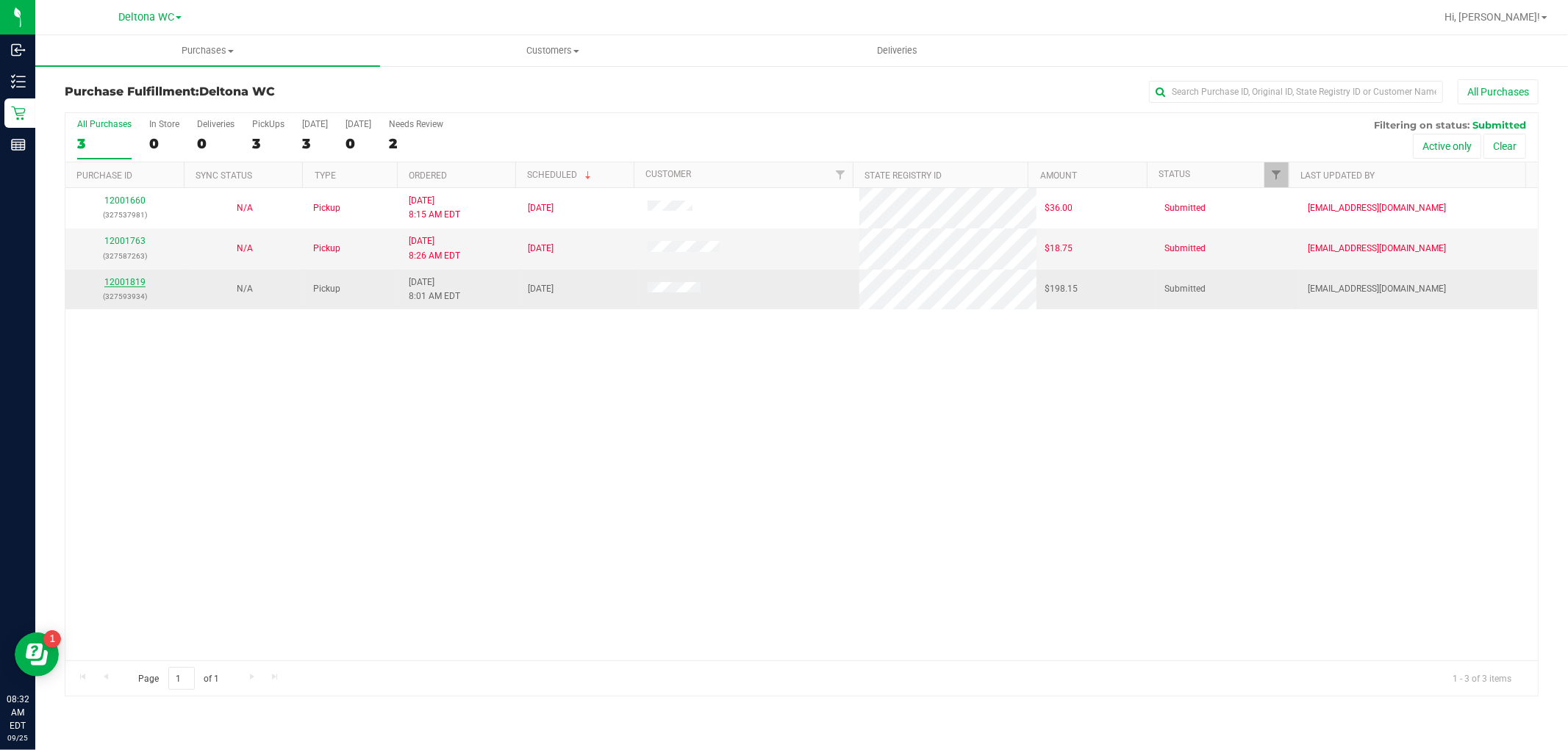
click at [104, 283] on link "12001819" at bounding box center [124, 282] width 41 height 10
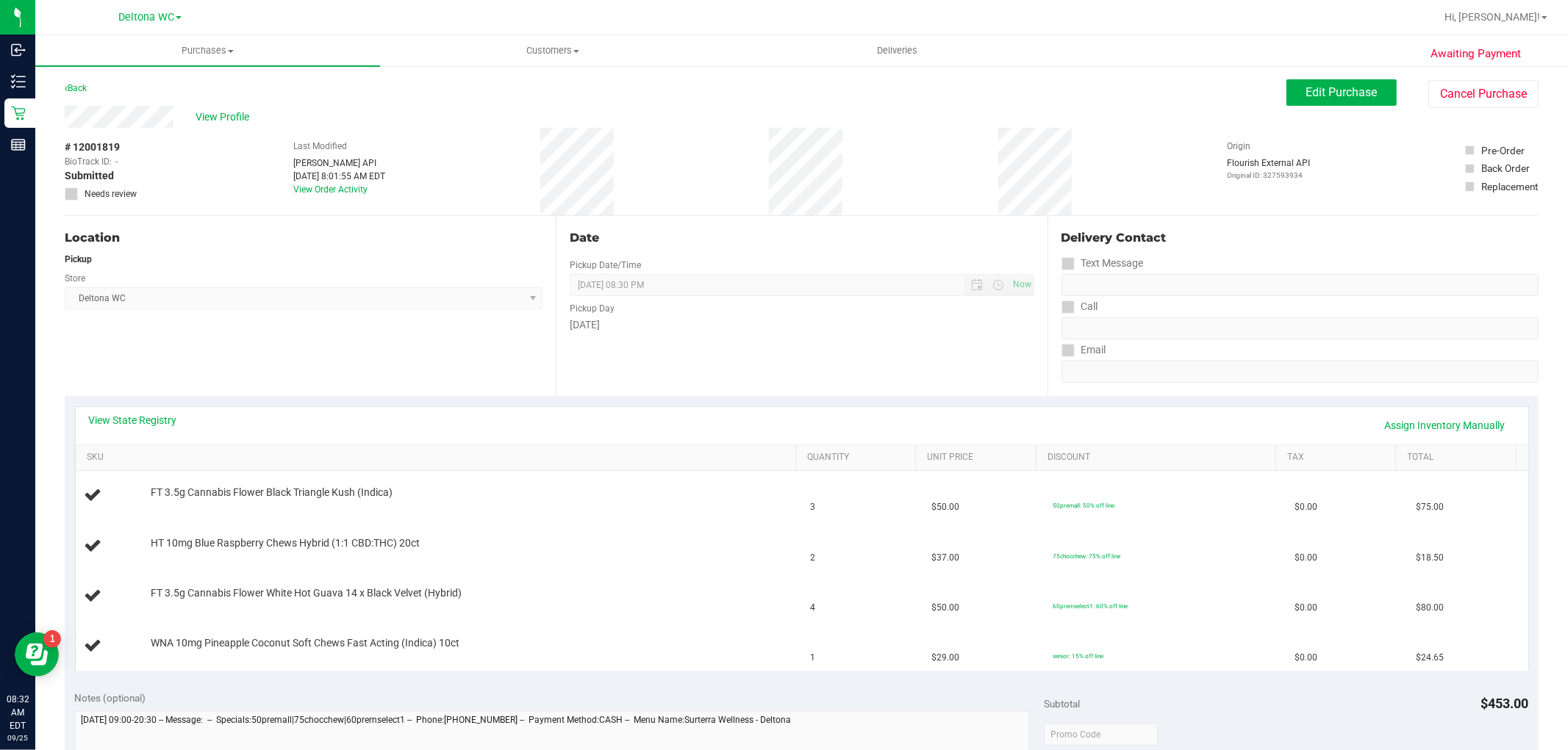
scroll to position [82, 0]
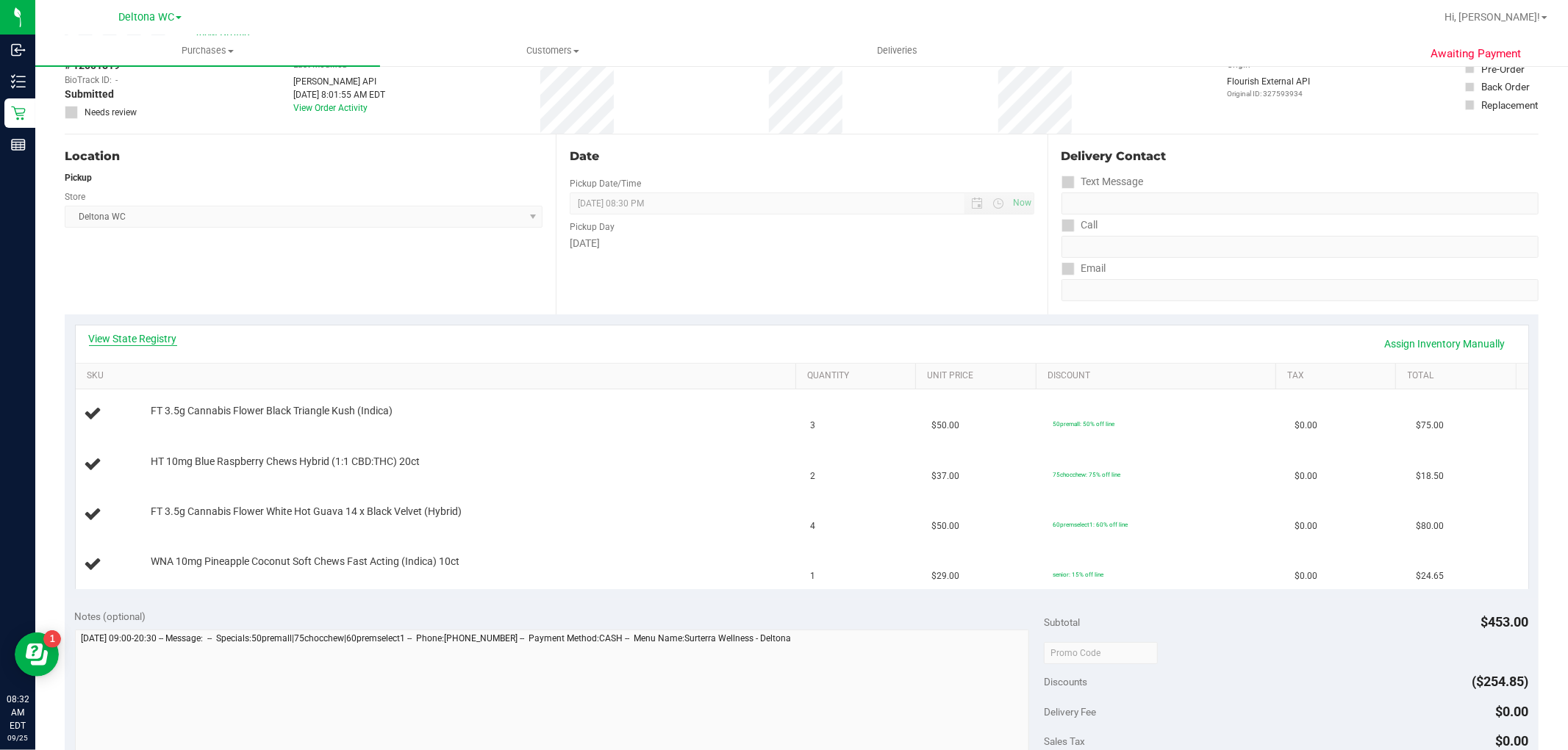
click at [151, 340] on link "View State Registry" at bounding box center [133, 339] width 88 height 15
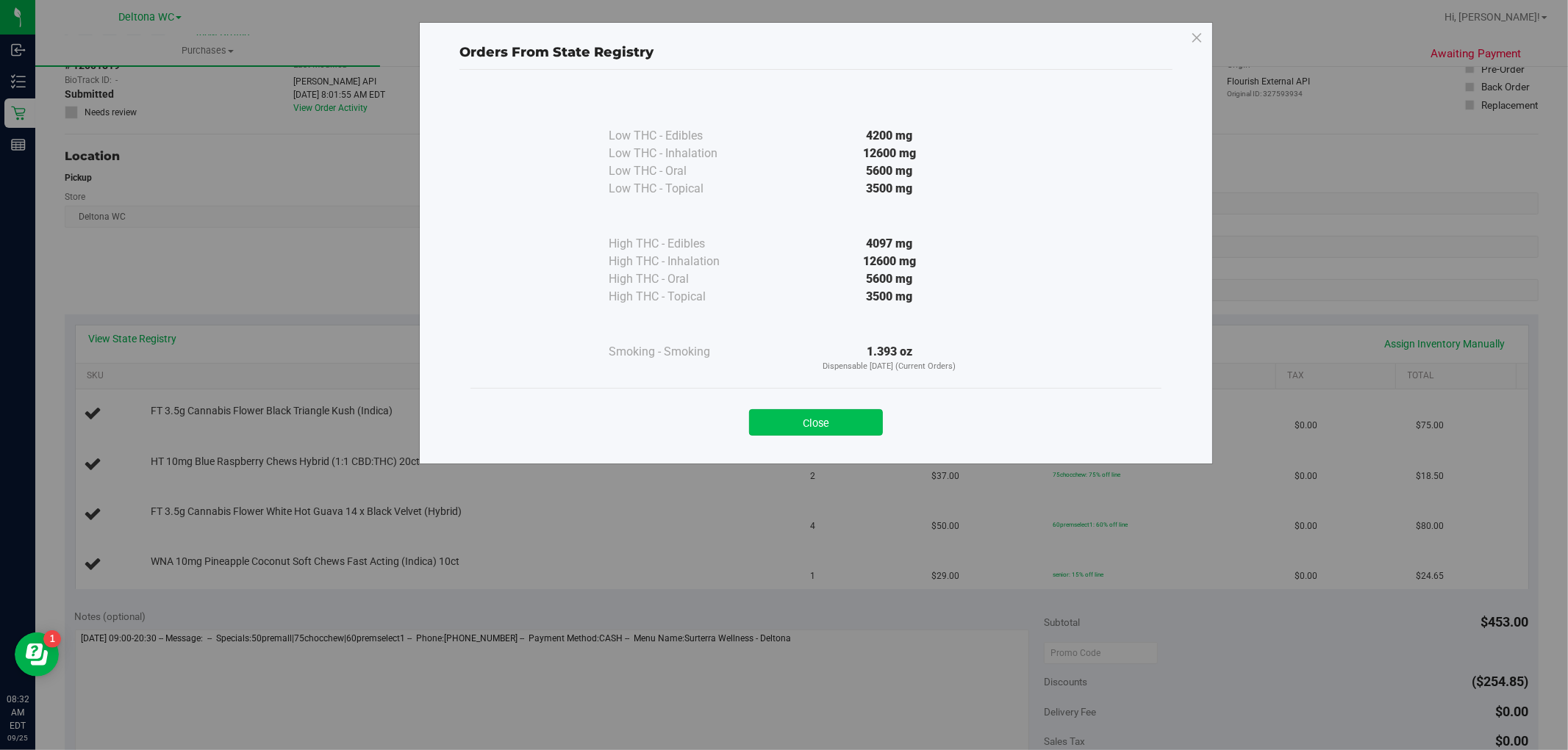
click at [811, 420] on button "Close" at bounding box center [816, 423] width 134 height 27
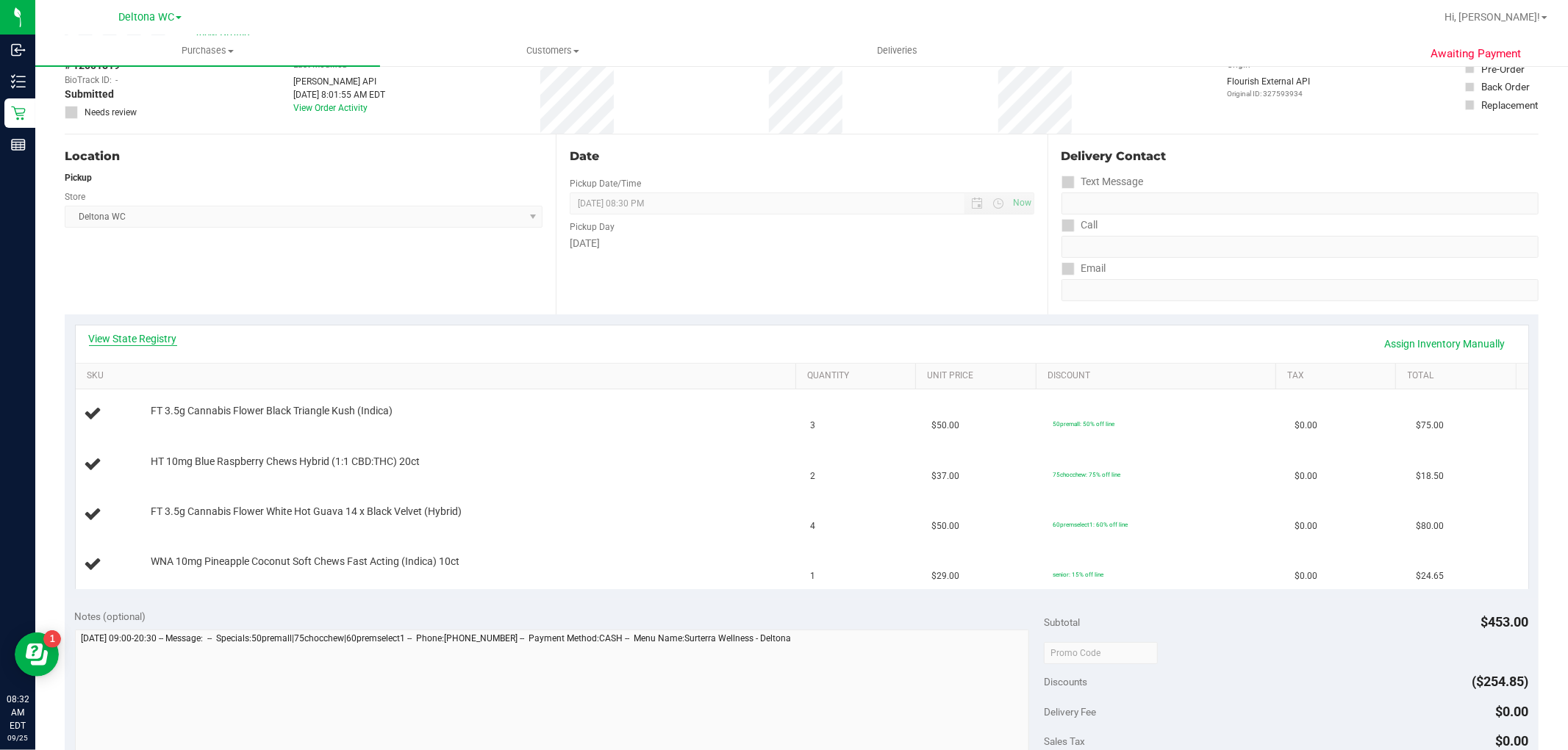
click at [123, 340] on link "View State Registry" at bounding box center [133, 339] width 88 height 15
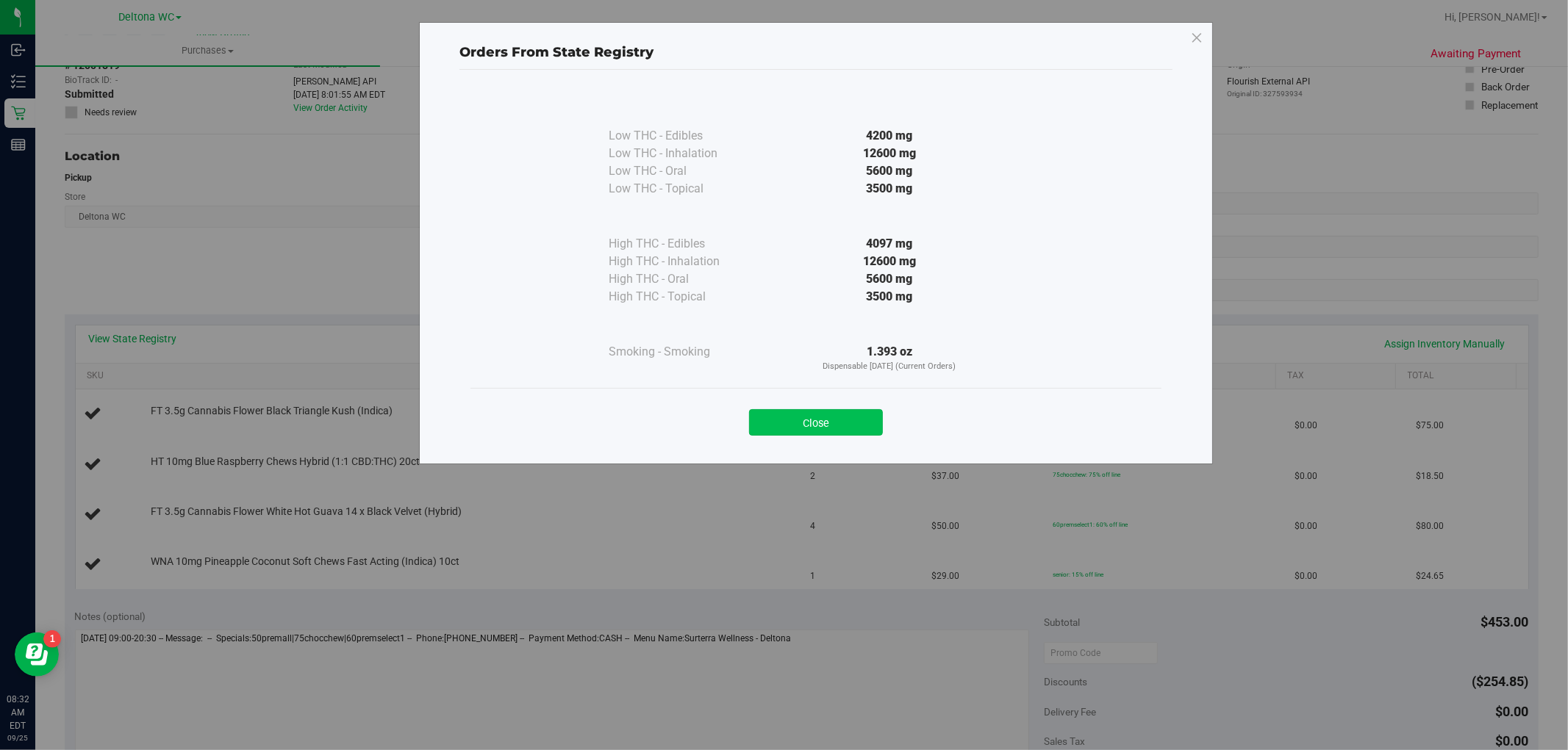
click at [858, 419] on button "Close" at bounding box center [816, 423] width 134 height 27
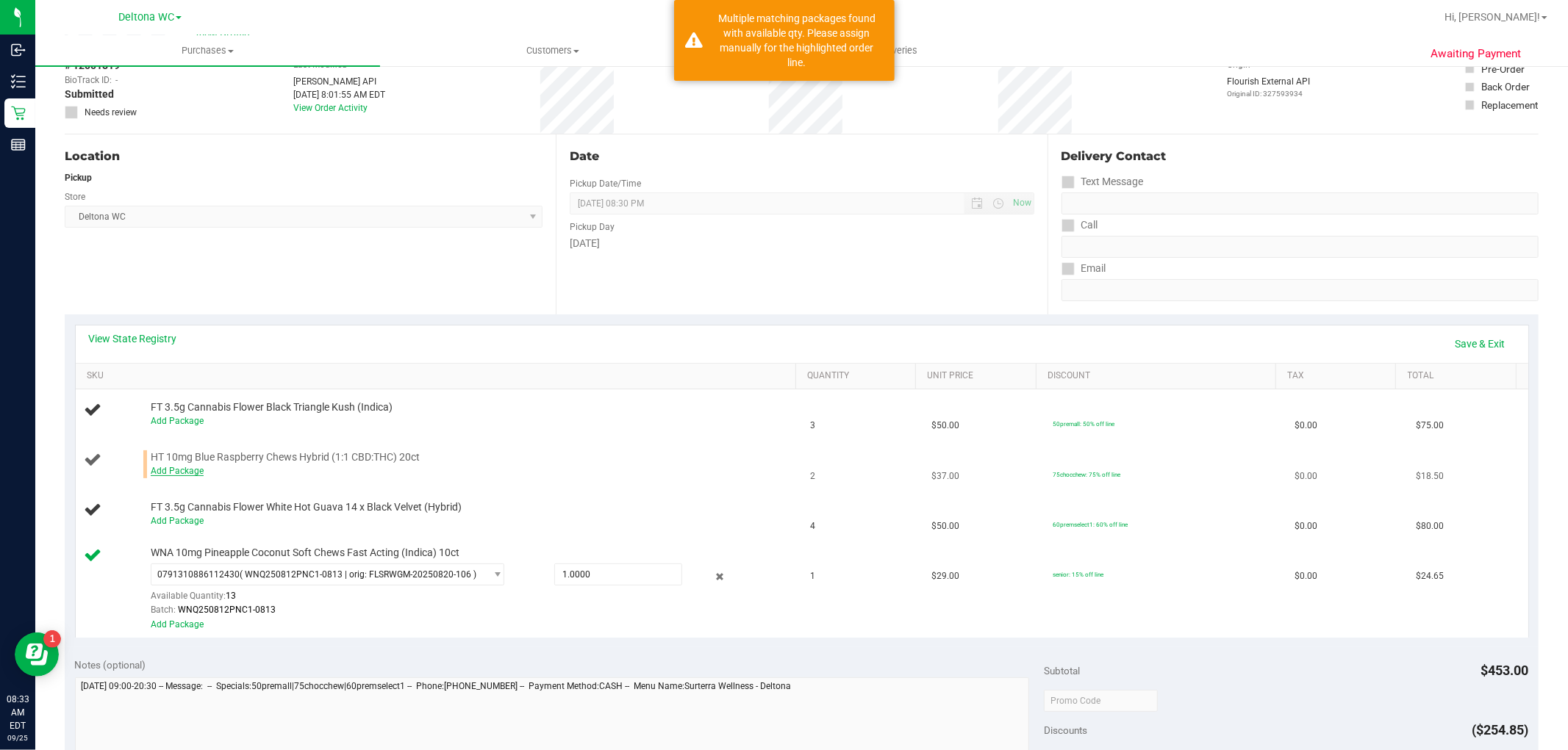
click at [182, 472] on link "Add Package" at bounding box center [176, 471] width 53 height 10
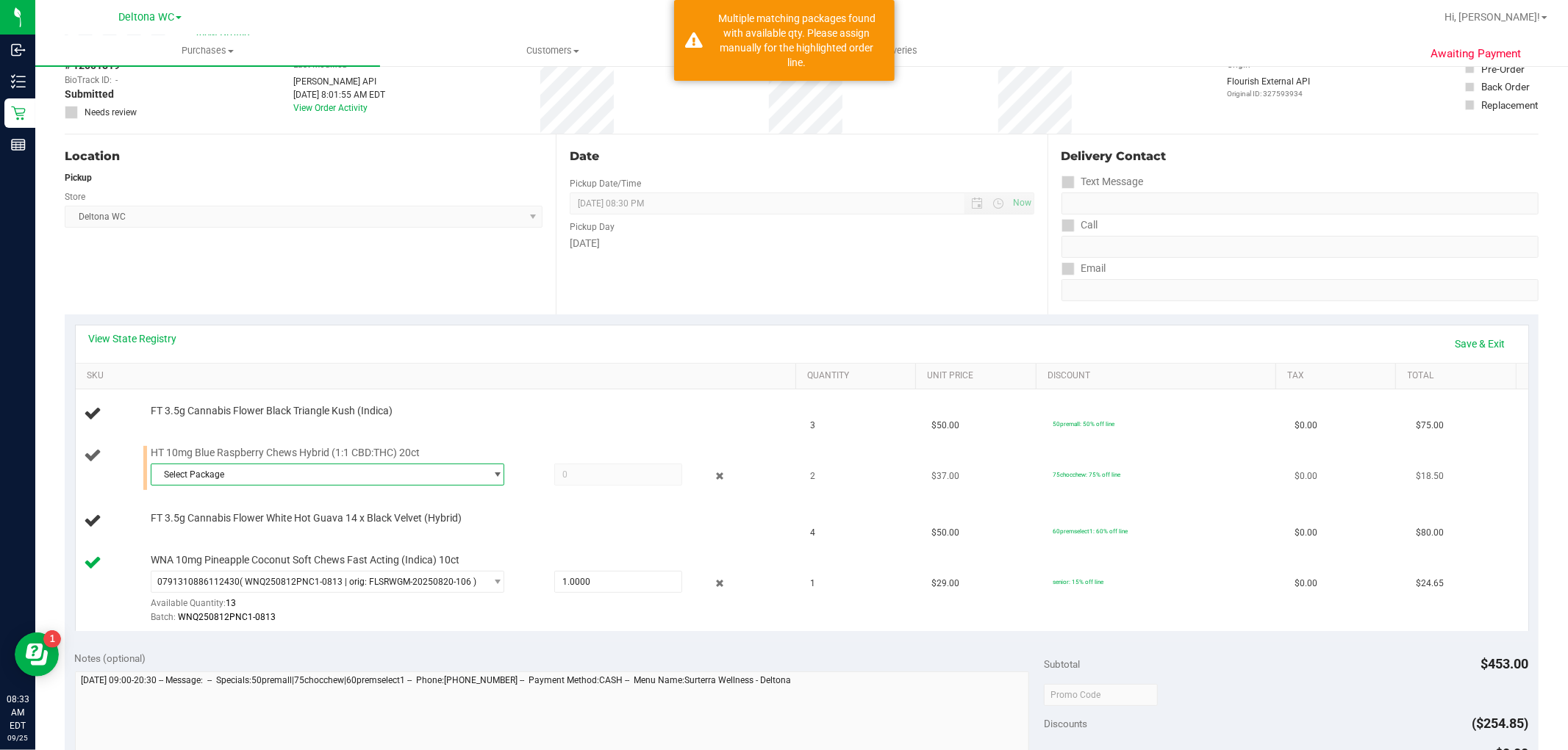
click at [273, 469] on span "Select Package" at bounding box center [318, 475] width 334 height 21
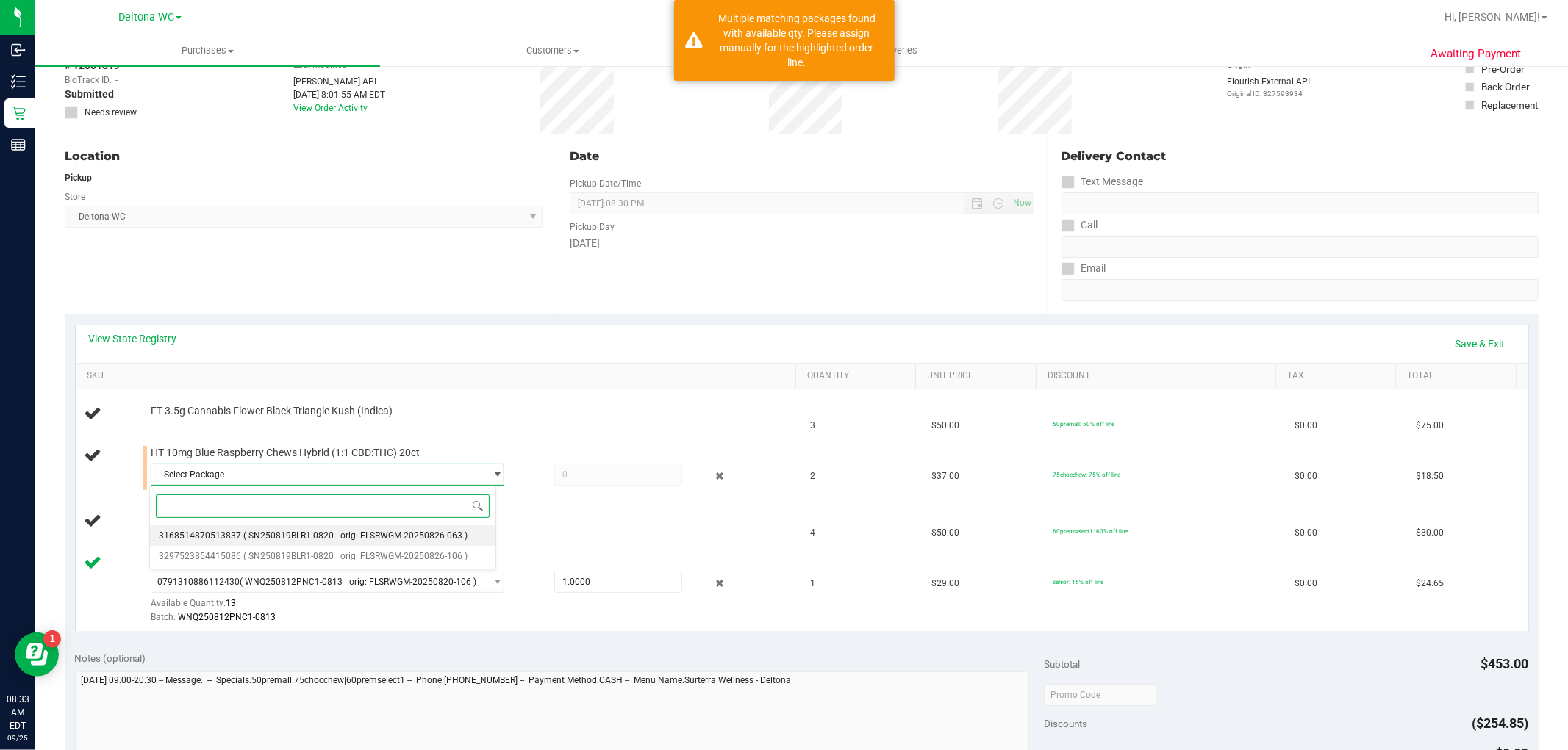
click at [299, 534] on span "( SN250819BLR1-0820 | orig: FLSRWGM-20250826-063 )" at bounding box center [355, 536] width 224 height 10
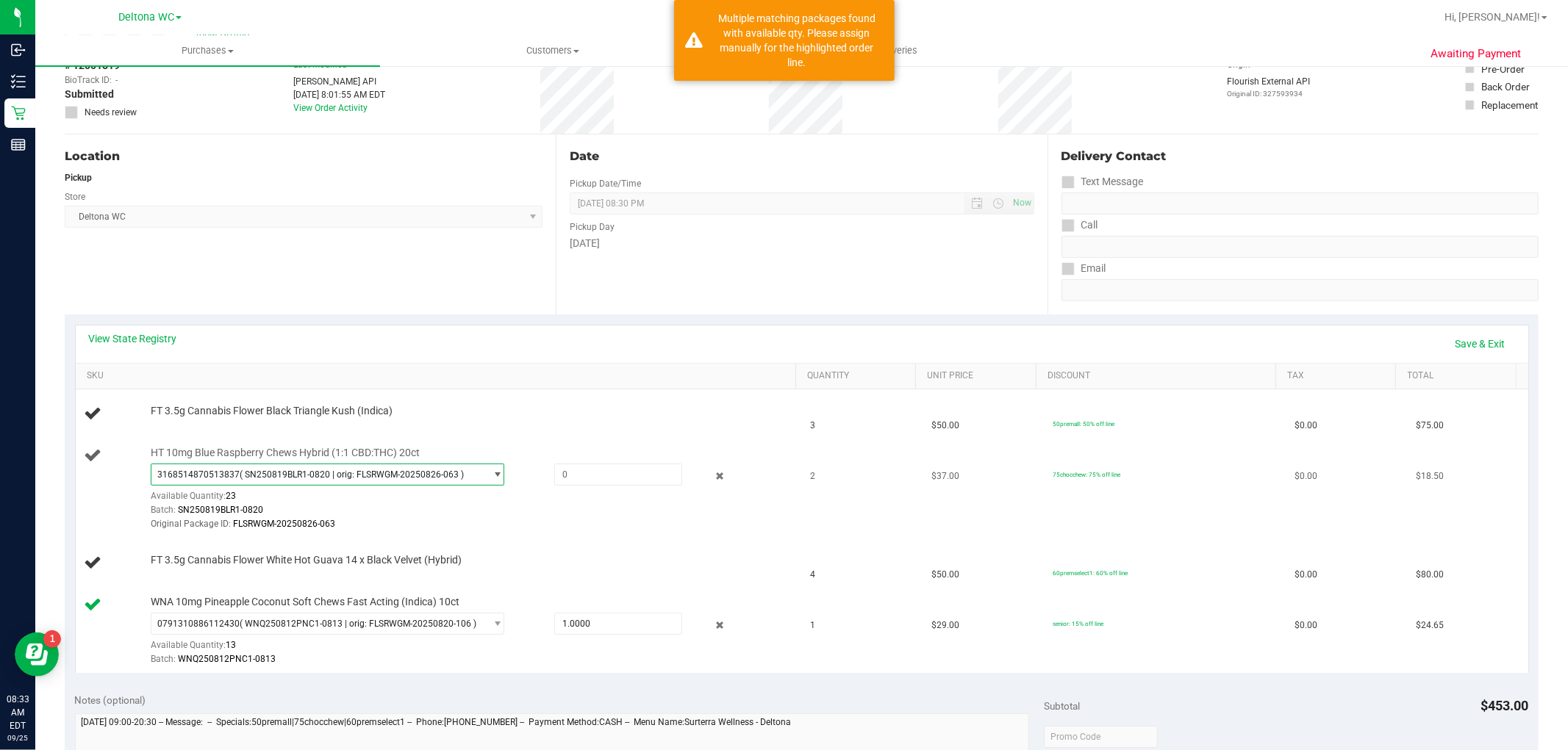
click at [302, 478] on span "( SN250819BLR1-0820 | orig: FLSRWGM-20250826-063 )" at bounding box center [351, 475] width 224 height 10
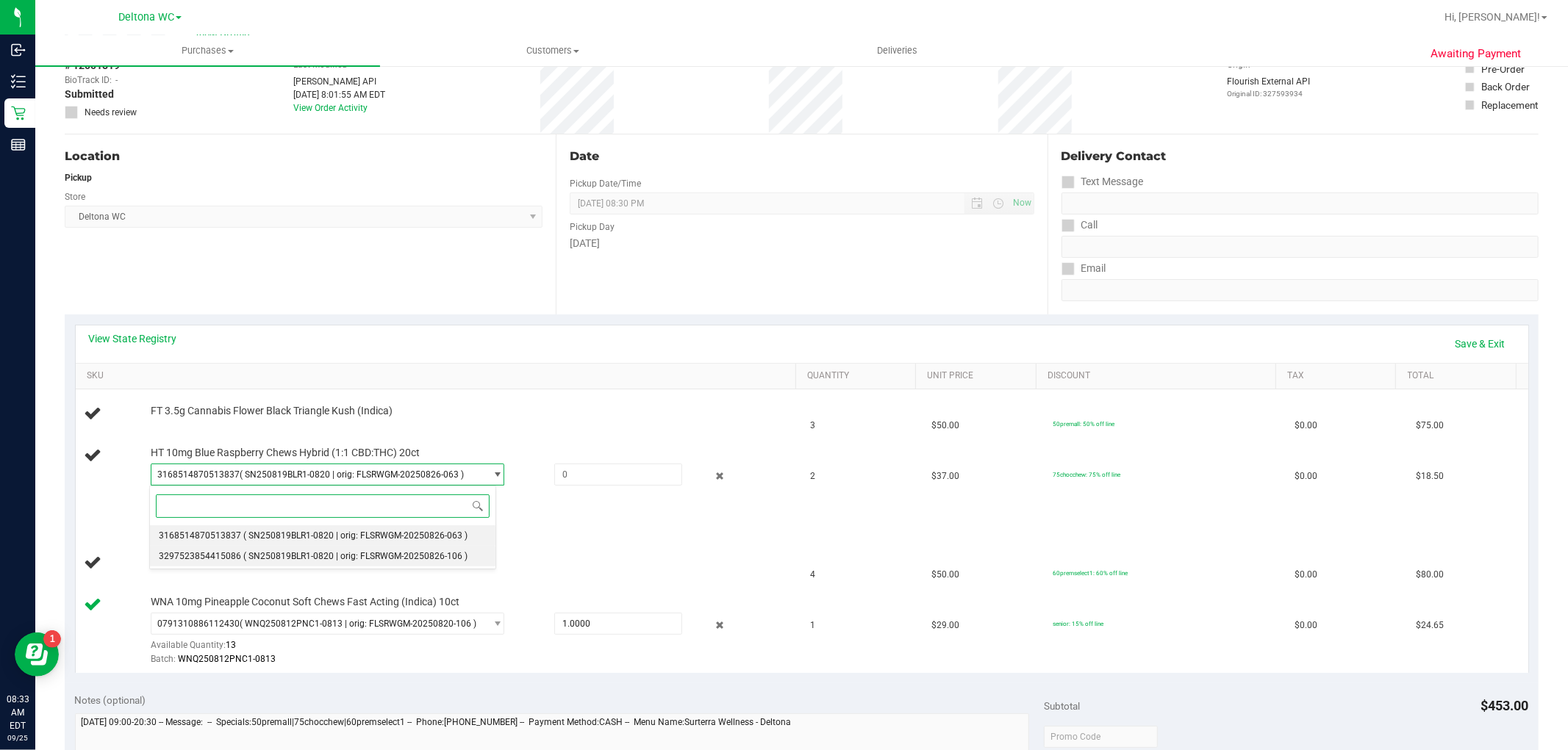
click at [290, 552] on span "( SN250819BLR1-0820 | orig: FLSRWGM-20250826-106 )" at bounding box center [355, 556] width 224 height 10
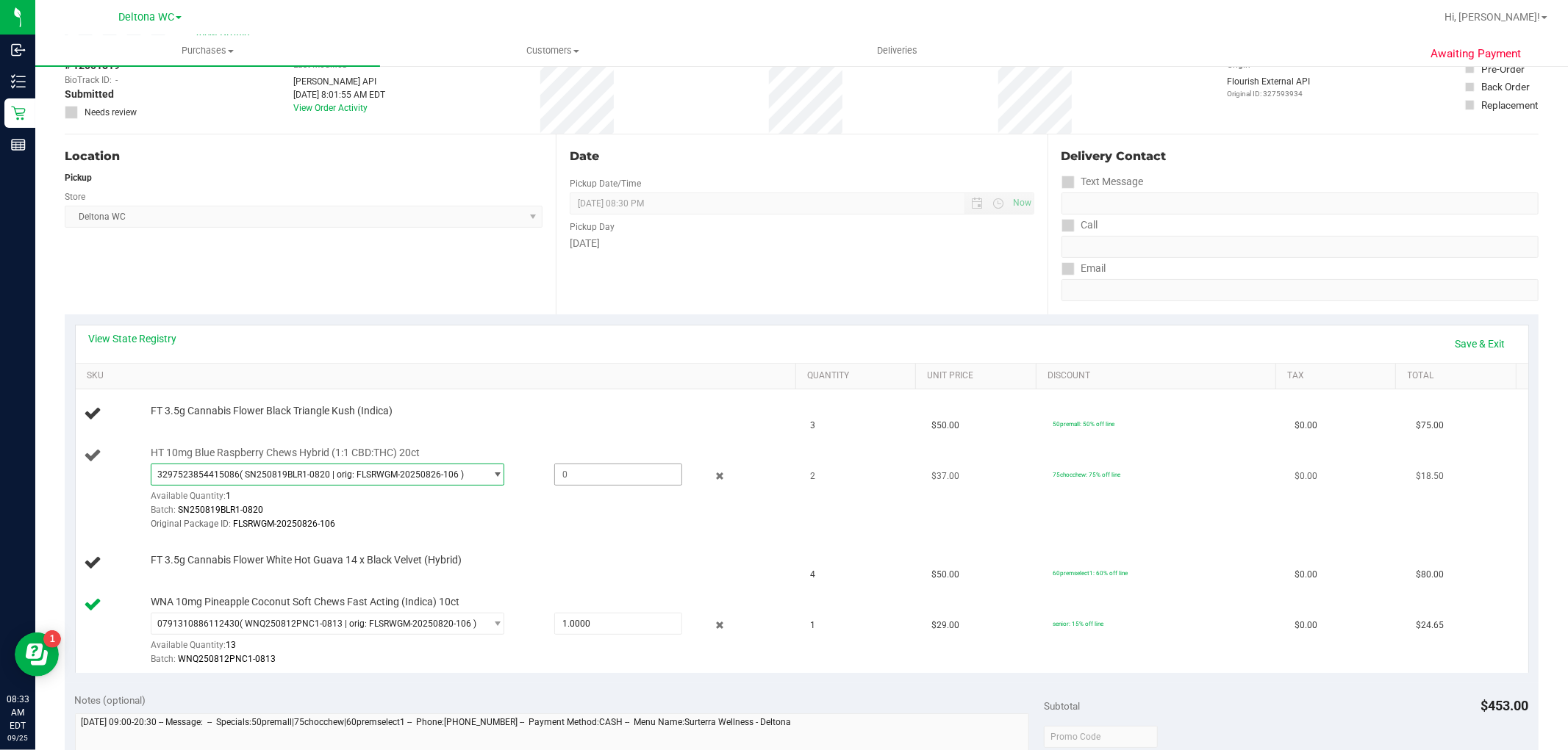
click at [581, 472] on span at bounding box center [618, 475] width 128 height 22
type input "1"
type input "1.0000"
click at [893, 457] on td "2" at bounding box center [862, 489] width 121 height 99
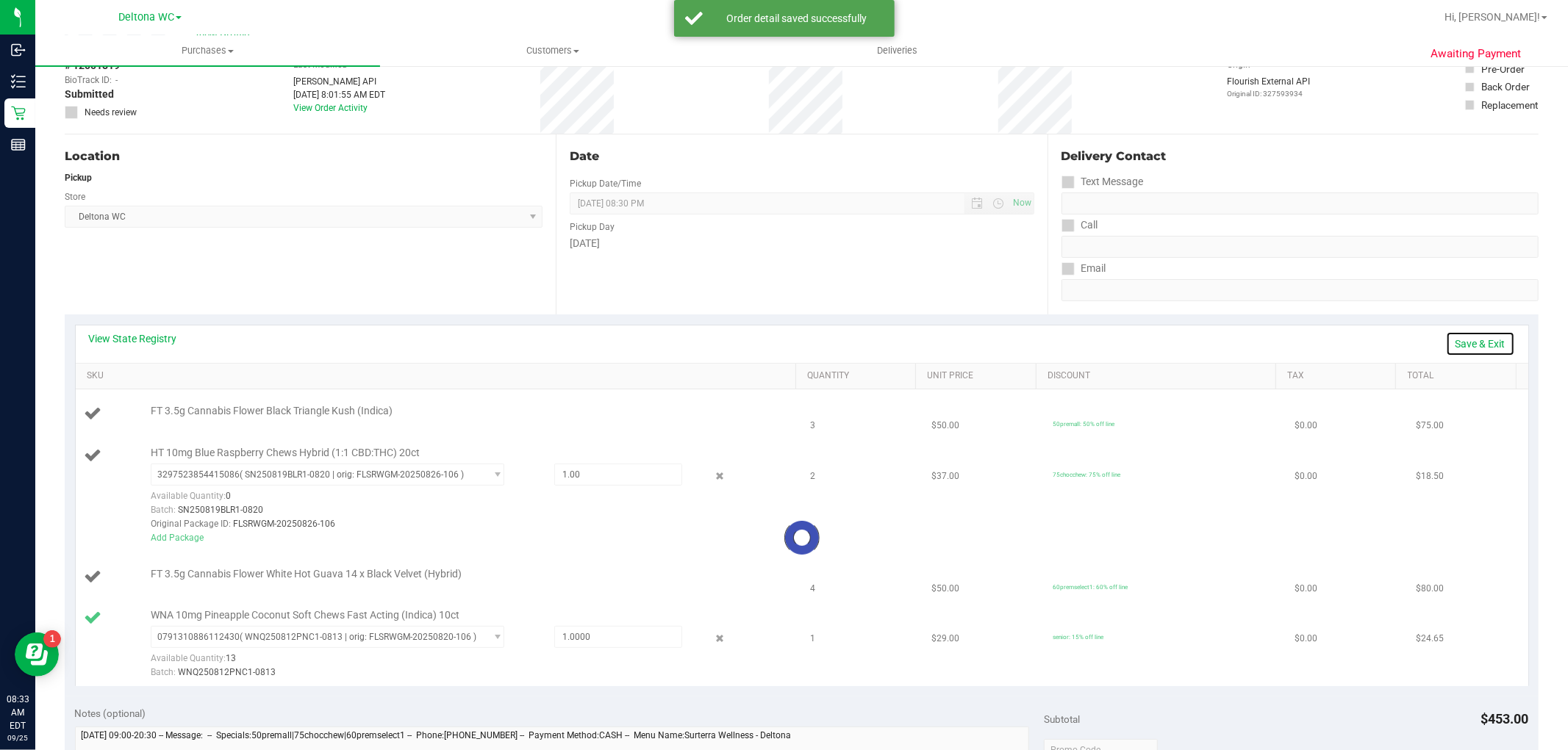
click at [1468, 341] on link "Save & Exit" at bounding box center [1480, 344] width 69 height 25
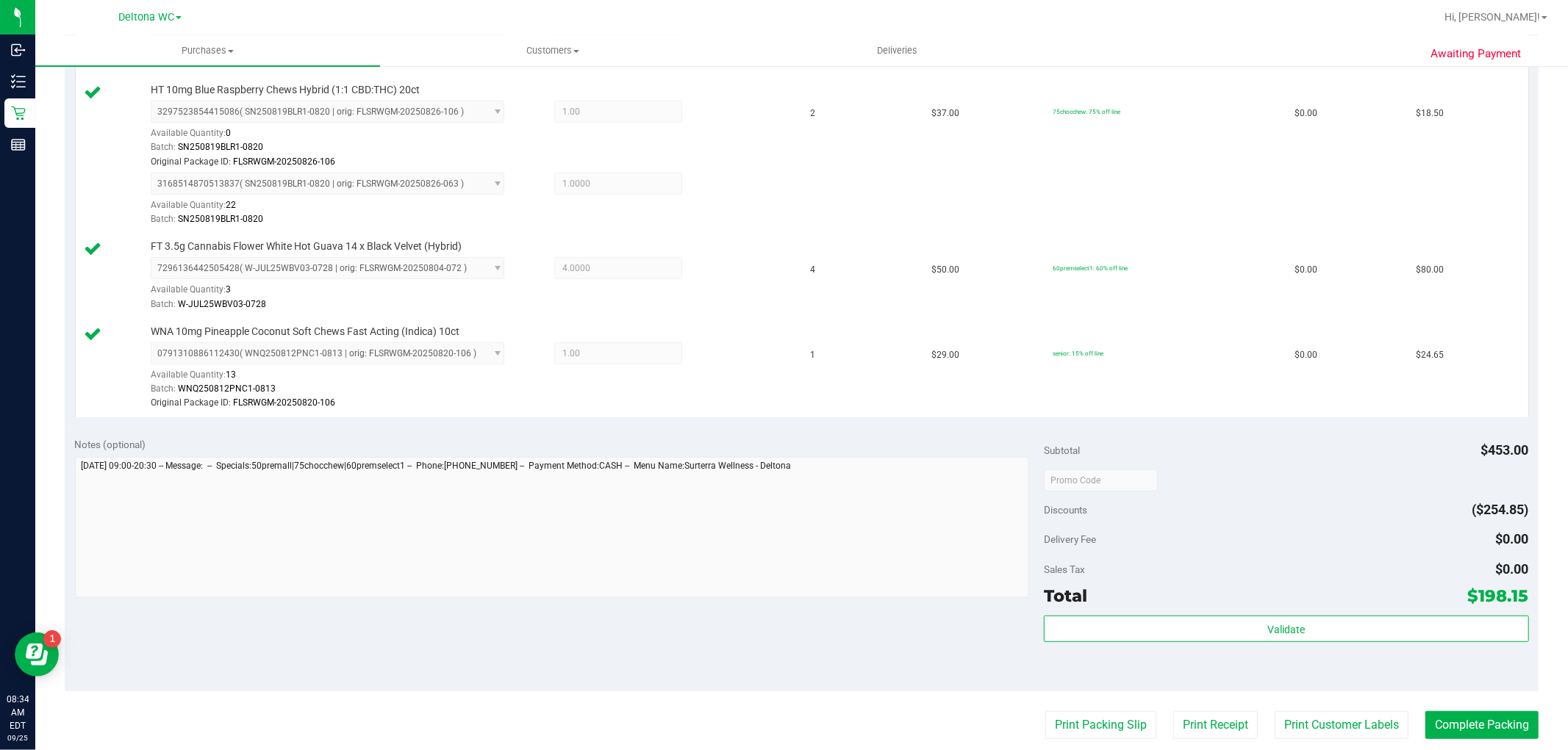
scroll to position [489, 0]
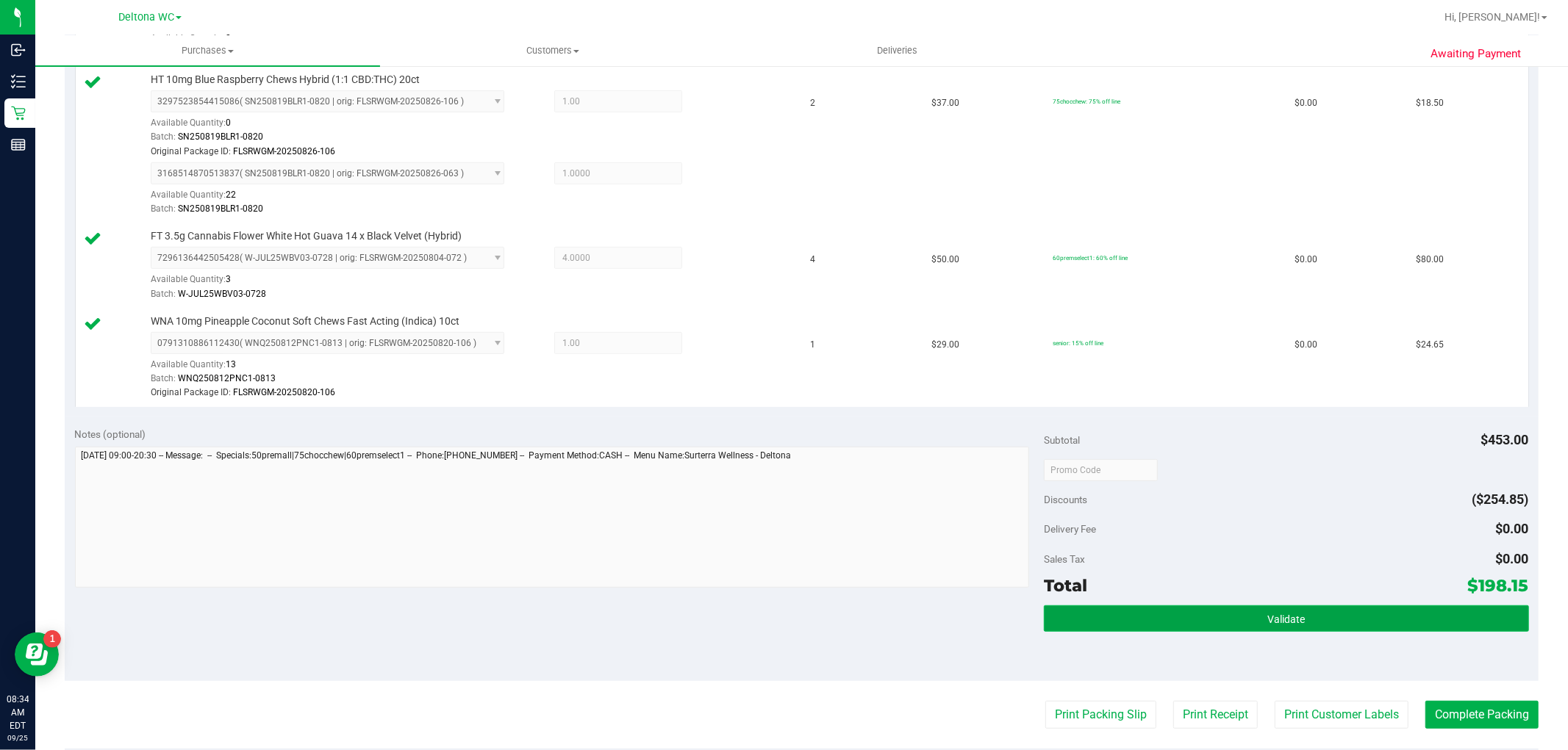
click at [1202, 626] on button "Validate" at bounding box center [1286, 618] width 485 height 27
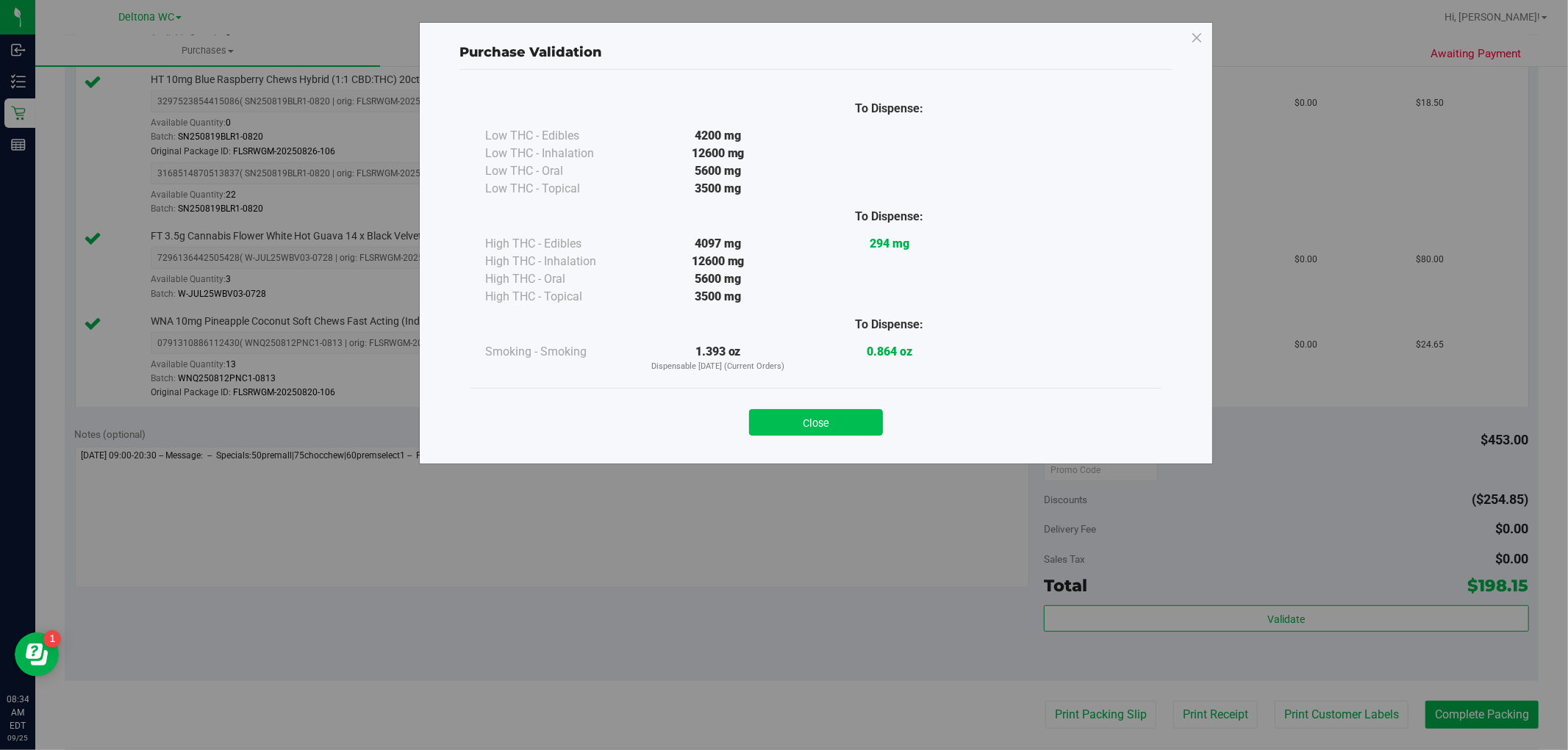
click at [822, 420] on button "Close" at bounding box center [816, 423] width 134 height 27
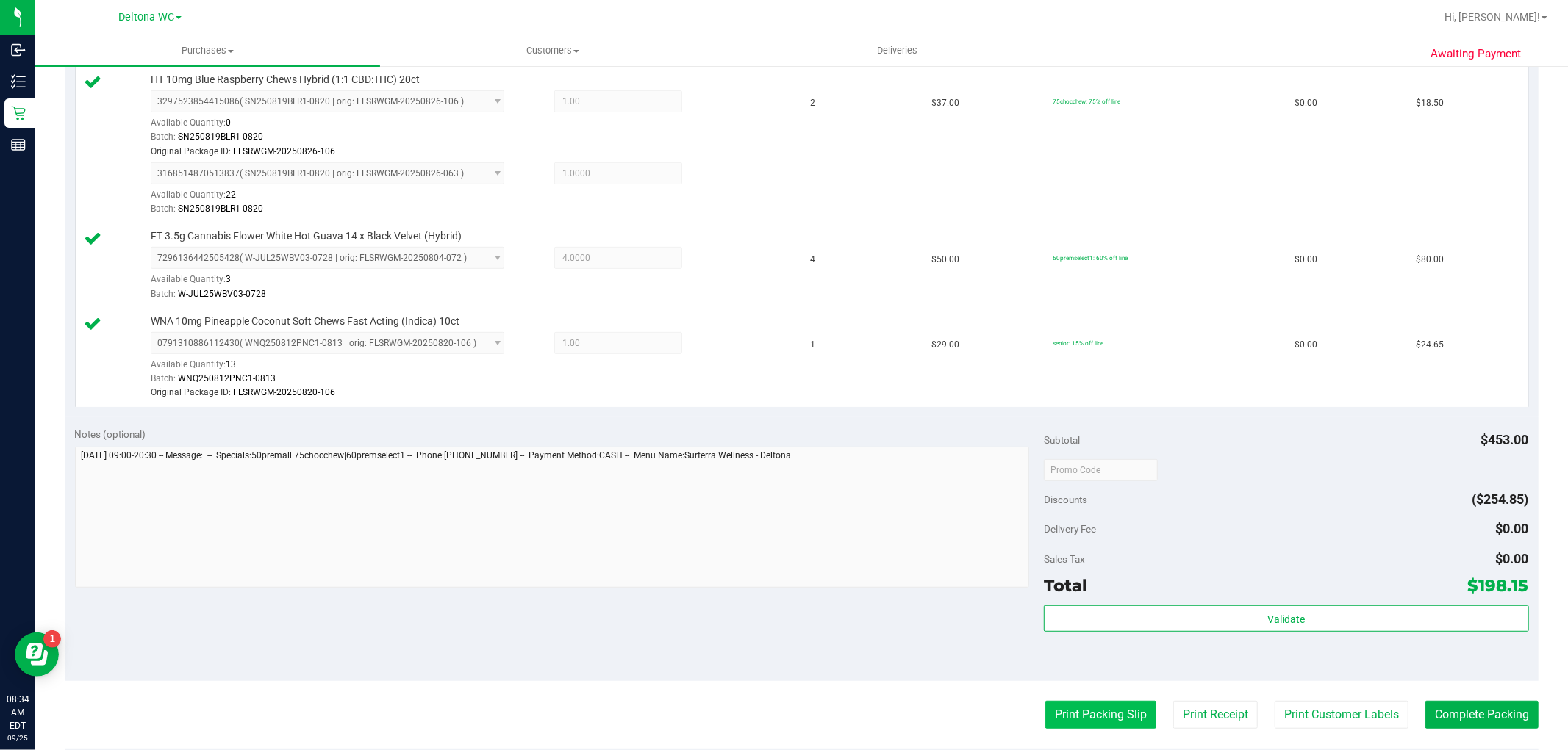
drag, startPoint x: 1063, startPoint y: 731, endPoint x: 1068, endPoint y: 717, distance: 14.9
click at [1063, 729] on purchase-details "Back Edit Purchase Cancel Purchase View Profile # 12001819 BioTrack ID: - Submi…" at bounding box center [801, 307] width 1473 height 1433
click at [1068, 716] on button "Print Packing Slip" at bounding box center [1100, 715] width 111 height 28
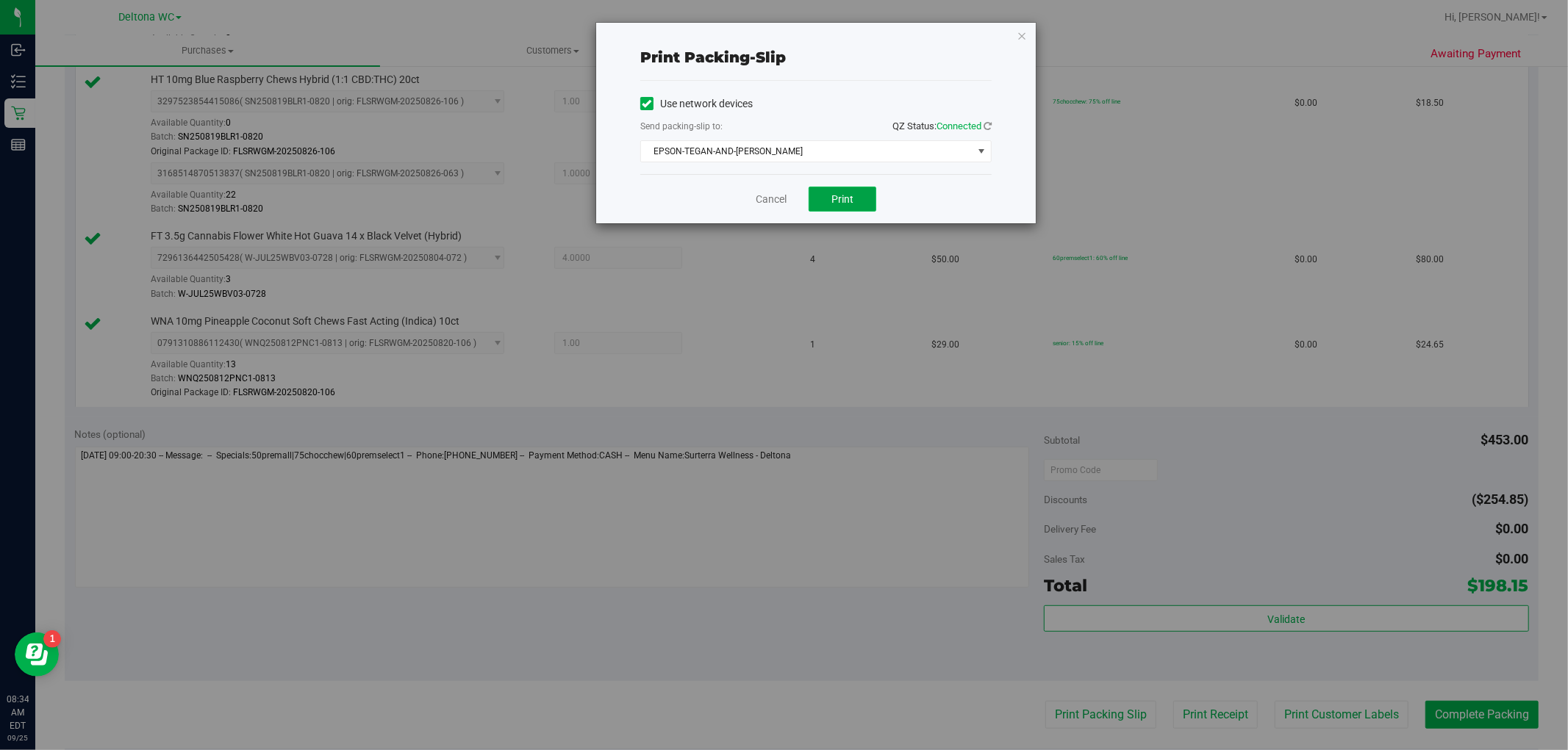
click at [834, 193] on span "Print" at bounding box center [842, 199] width 22 height 12
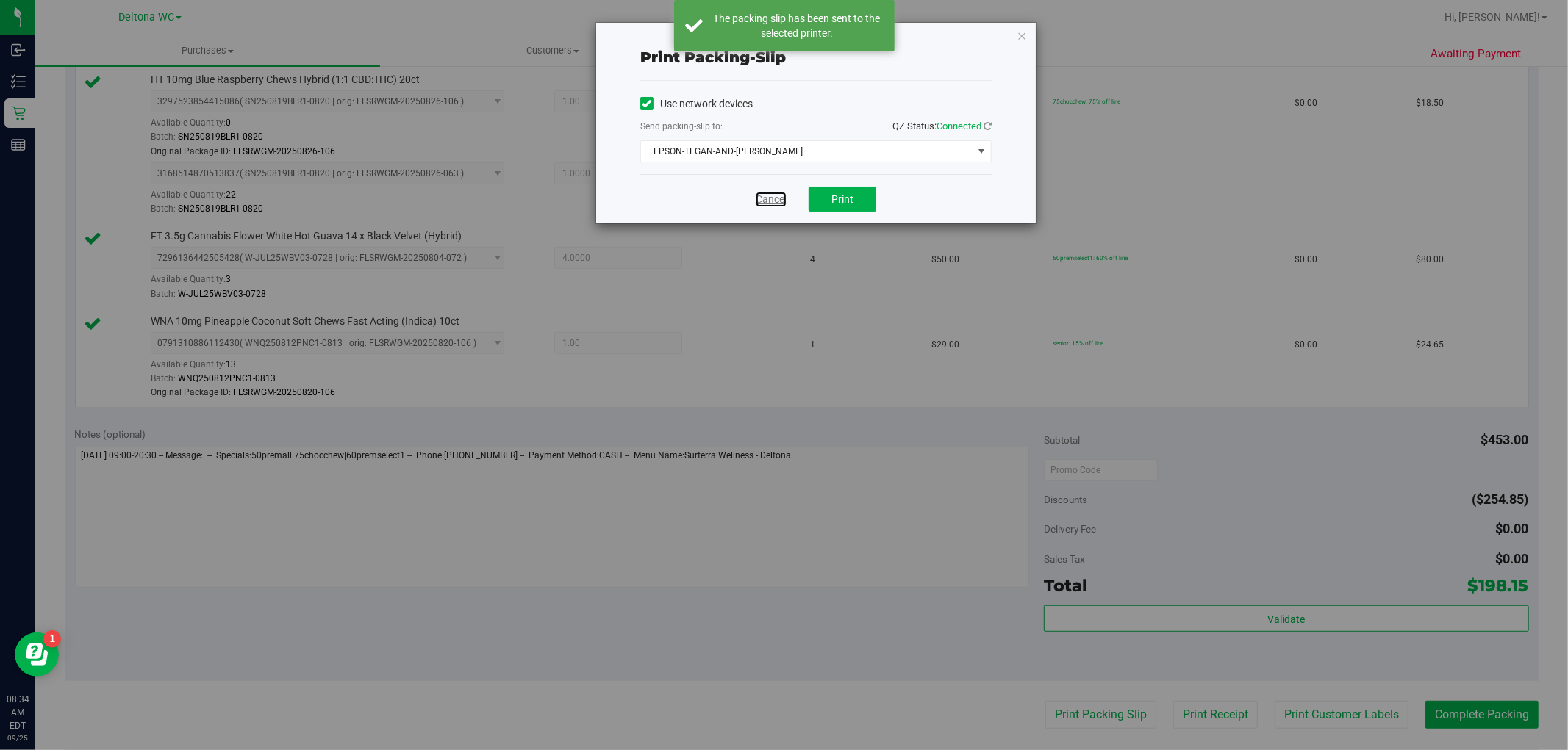
drag, startPoint x: 762, startPoint y: 199, endPoint x: 1275, endPoint y: 466, distance: 578.3
click at [762, 199] on link "Cancel" at bounding box center [771, 199] width 31 height 16
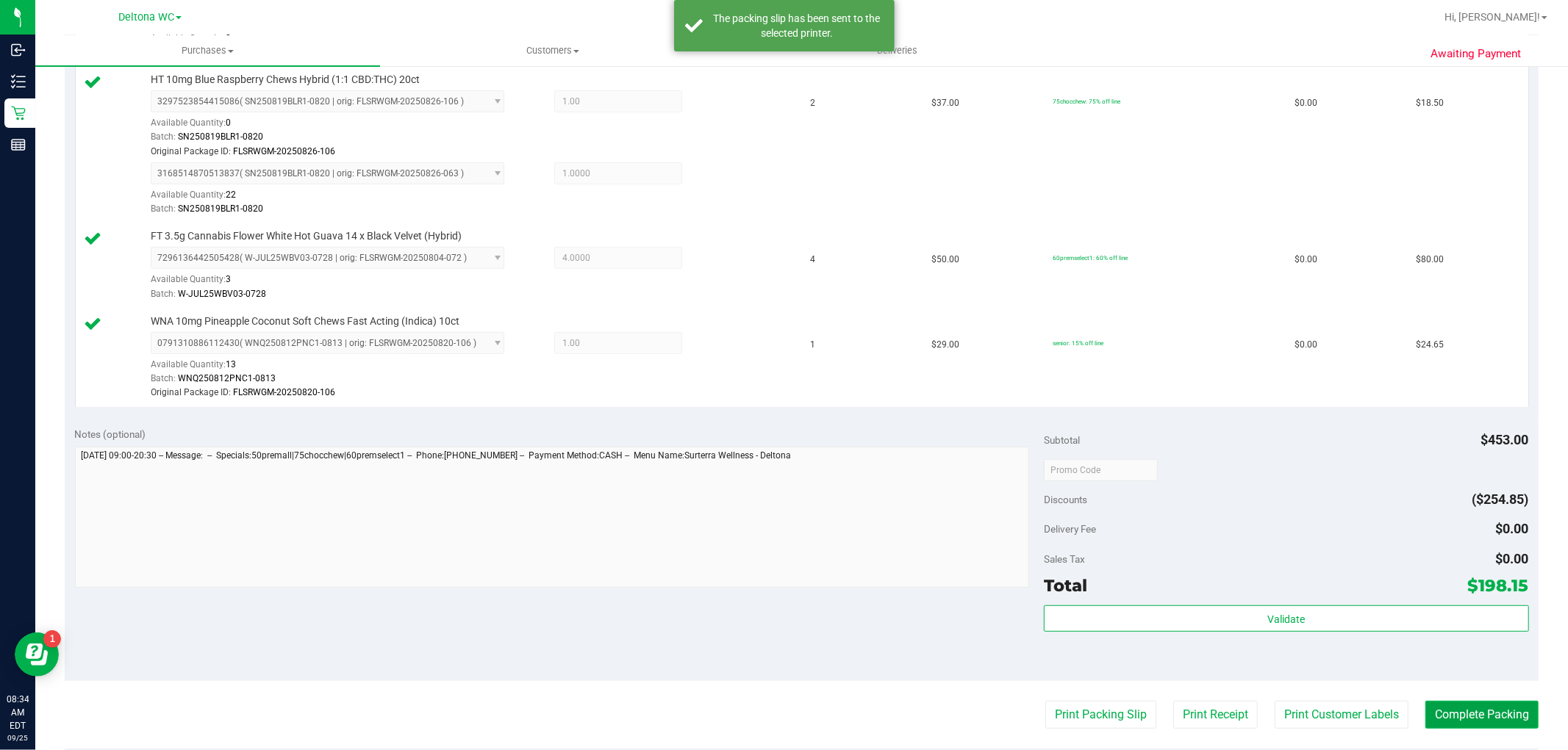
click at [1425, 709] on button "Complete Packing" at bounding box center [1482, 715] width 113 height 28
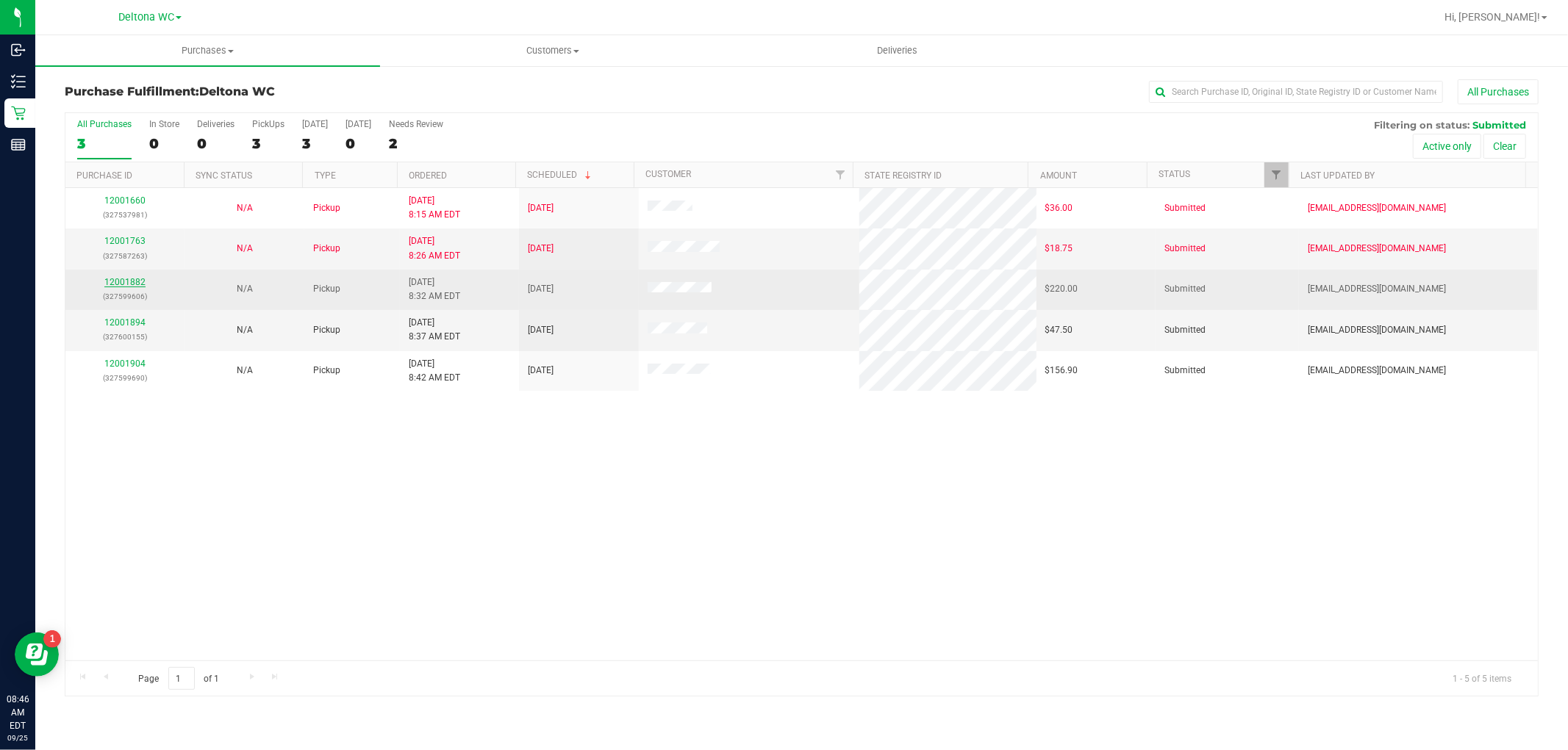
click at [124, 285] on link "12001882" at bounding box center [124, 282] width 41 height 10
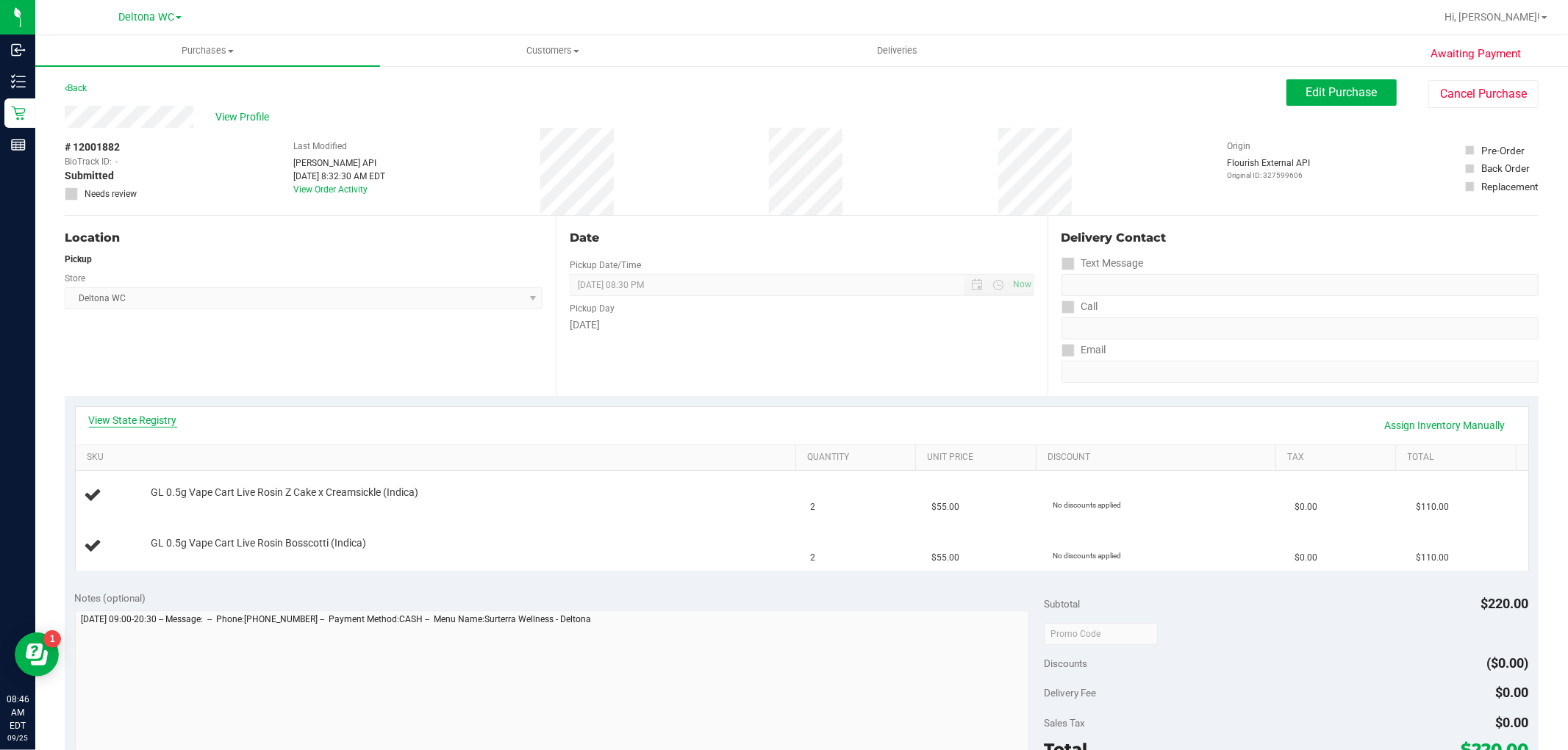
click at [137, 417] on link "View State Registry" at bounding box center [133, 420] width 88 height 15
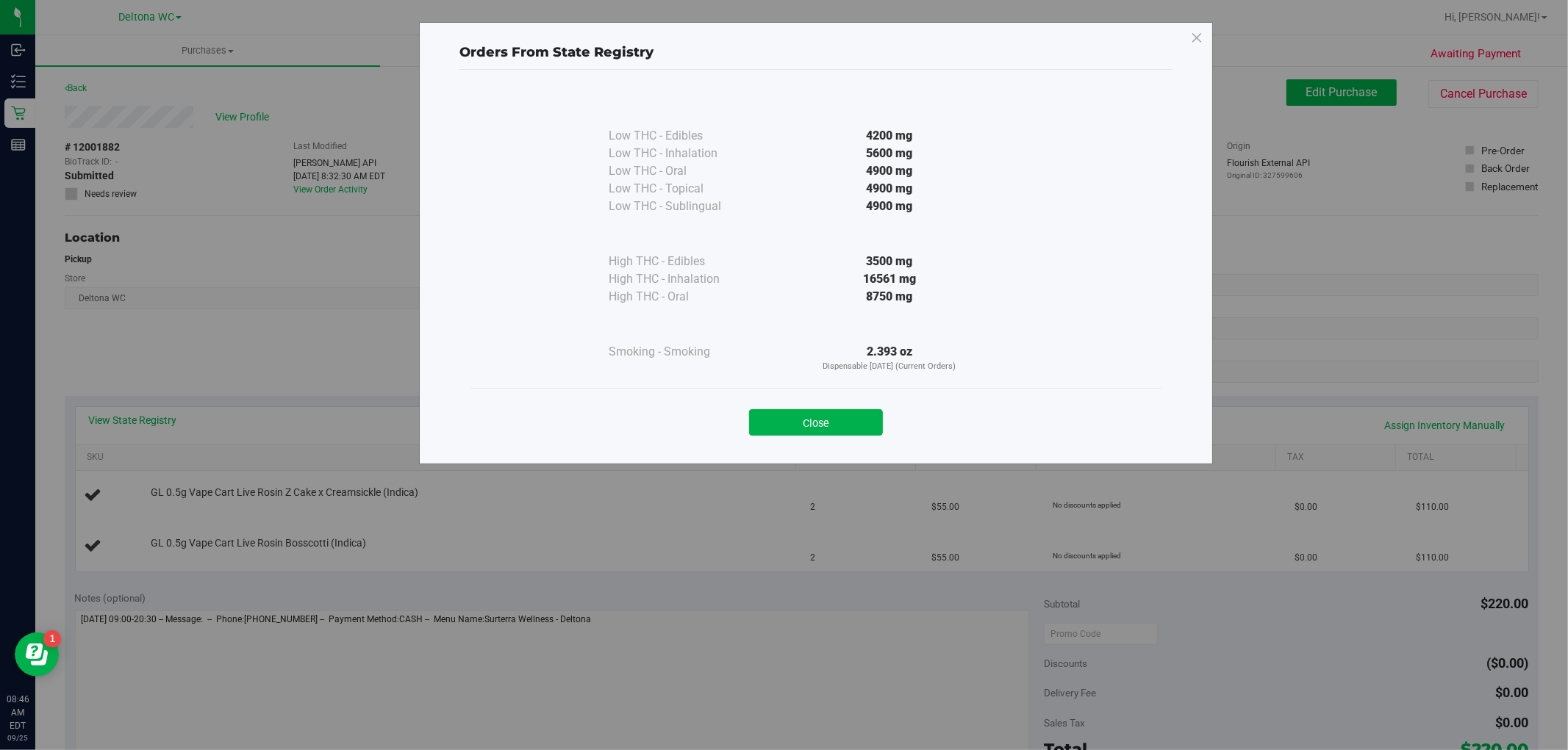
click at [806, 431] on button "Close" at bounding box center [816, 423] width 134 height 27
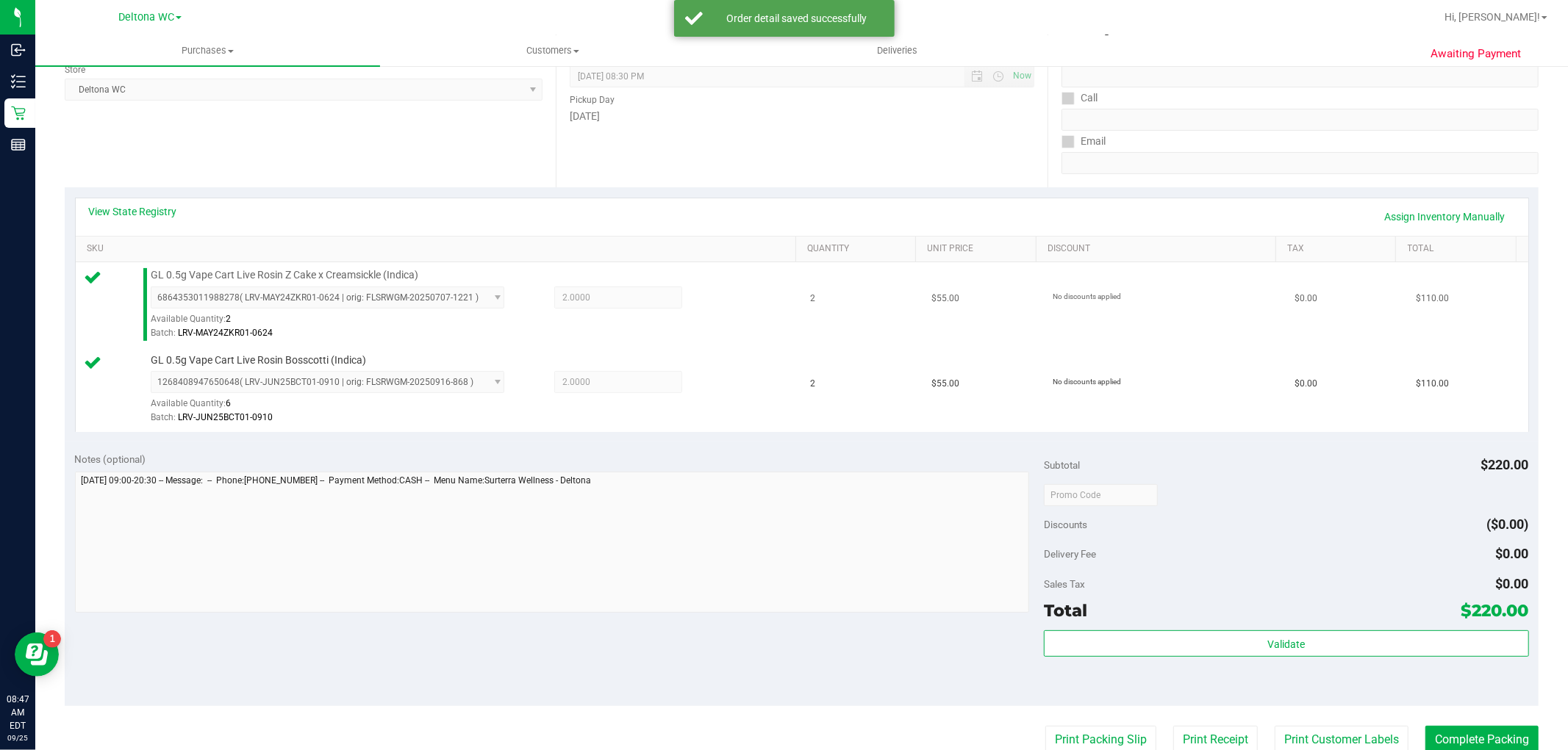
scroll to position [326, 0]
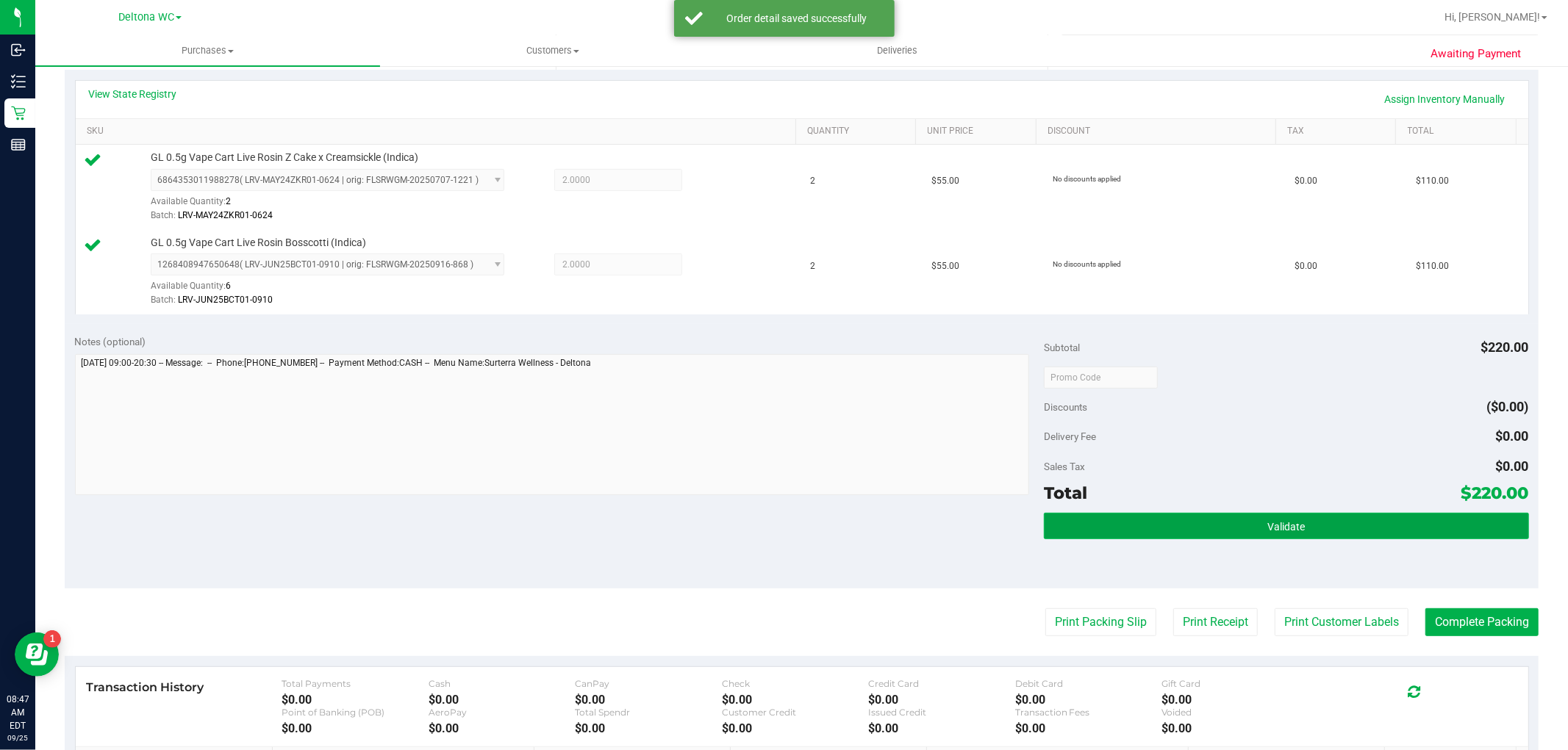
click at [1290, 523] on span "Validate" at bounding box center [1286, 527] width 37 height 12
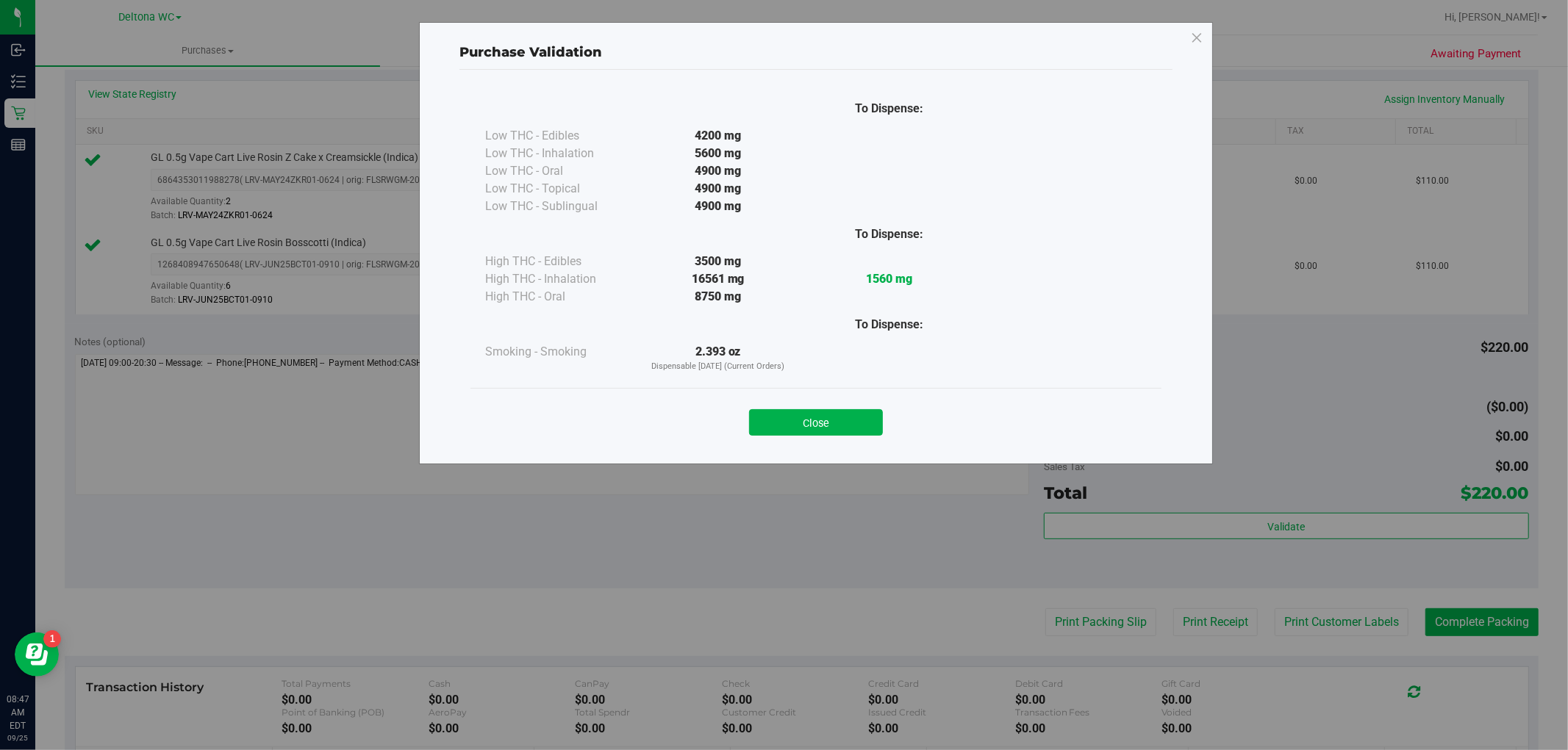
click at [803, 444] on div "Close" at bounding box center [816, 417] width 691 height 60
drag, startPoint x: 816, startPoint y: 421, endPoint x: 826, endPoint y: 429, distance: 12.8
click at [816, 423] on button "Close" at bounding box center [816, 423] width 134 height 27
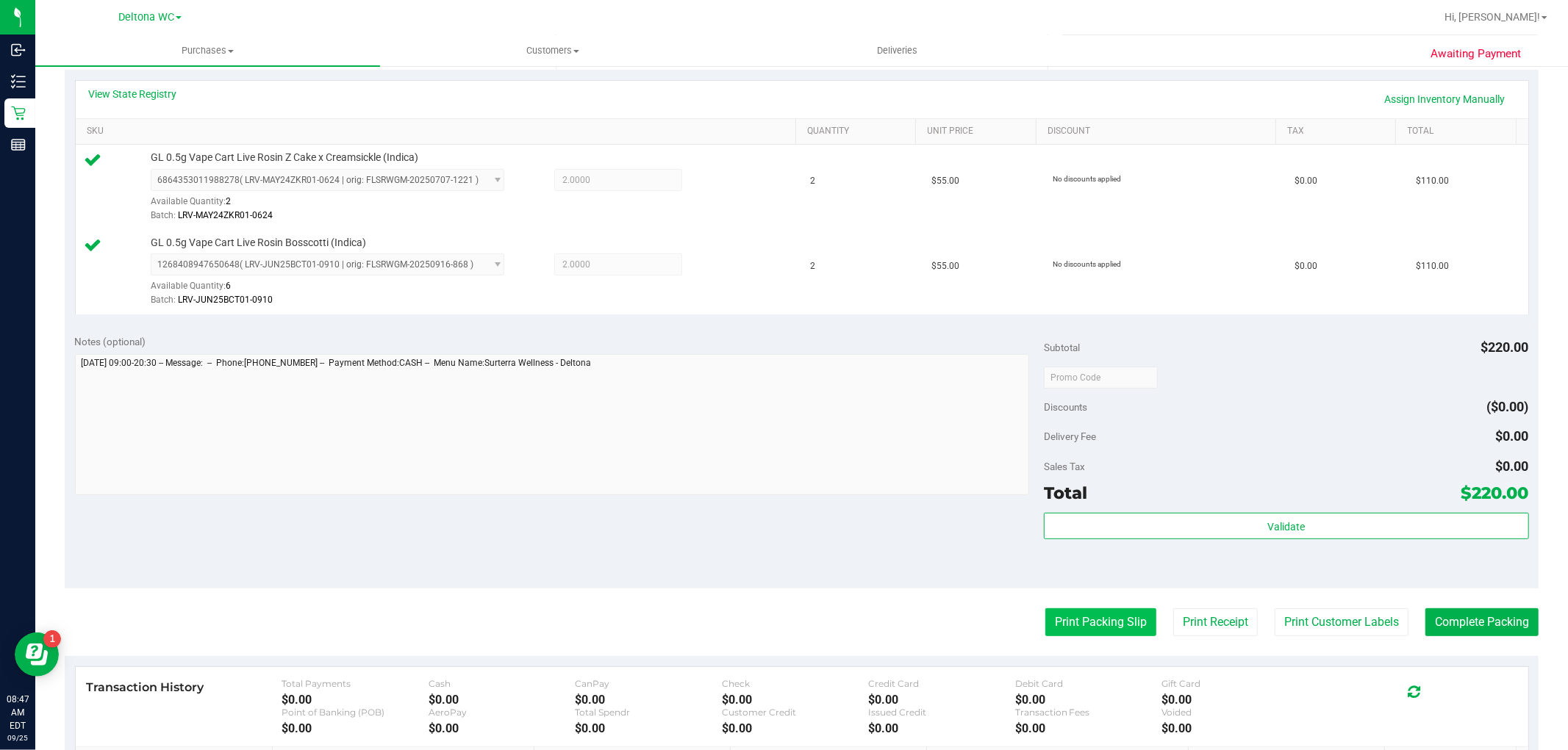
click at [1053, 611] on button "Print Packing Slip" at bounding box center [1100, 622] width 111 height 28
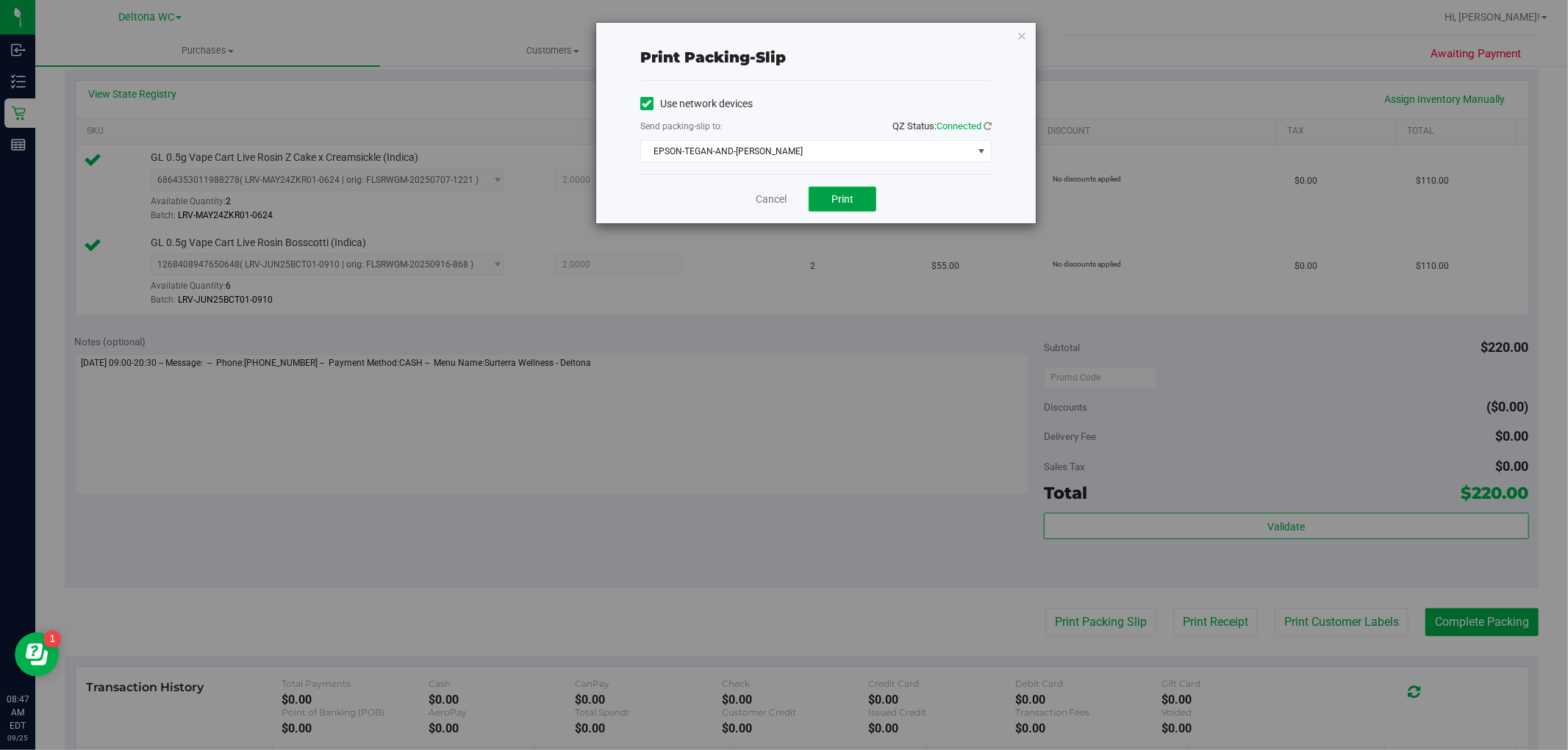
click at [833, 202] on span "Print" at bounding box center [842, 199] width 22 height 12
click at [766, 199] on link "Cancel" at bounding box center [771, 199] width 31 height 16
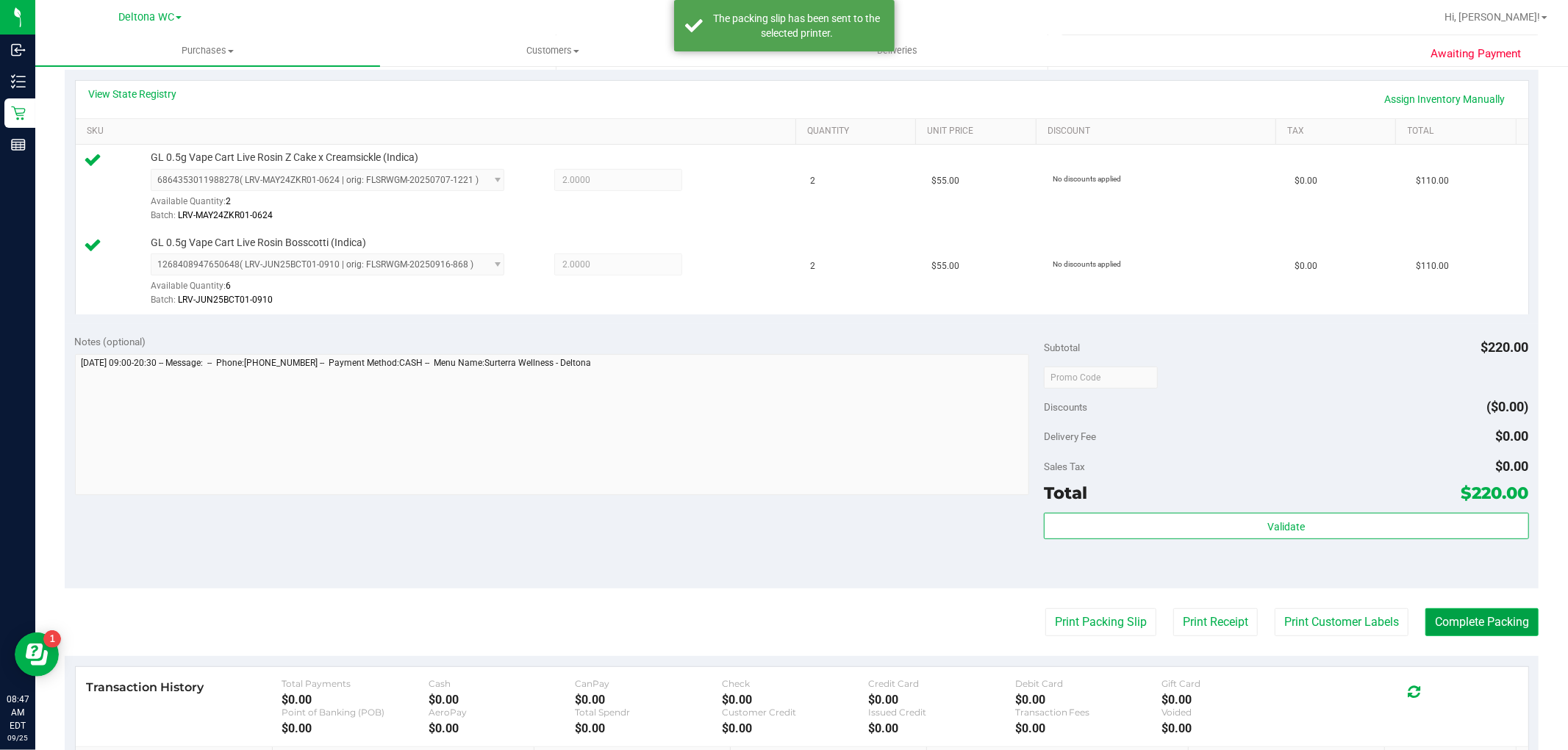
click at [1476, 622] on button "Complete Packing" at bounding box center [1482, 622] width 113 height 28
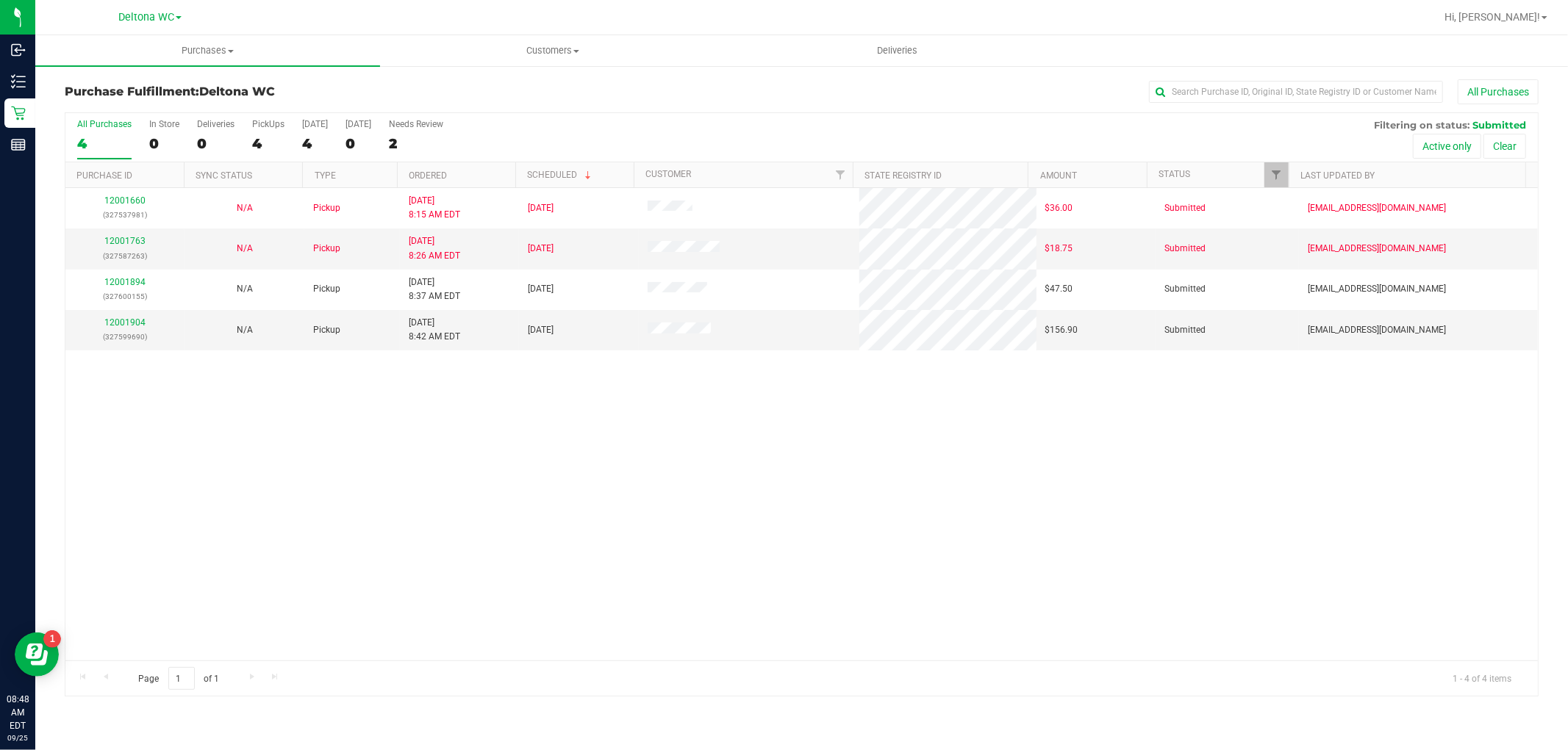
click at [1113, 676] on div "Page 1 of 1 1 - 4 of 4 items" at bounding box center [801, 677] width 1472 height 35
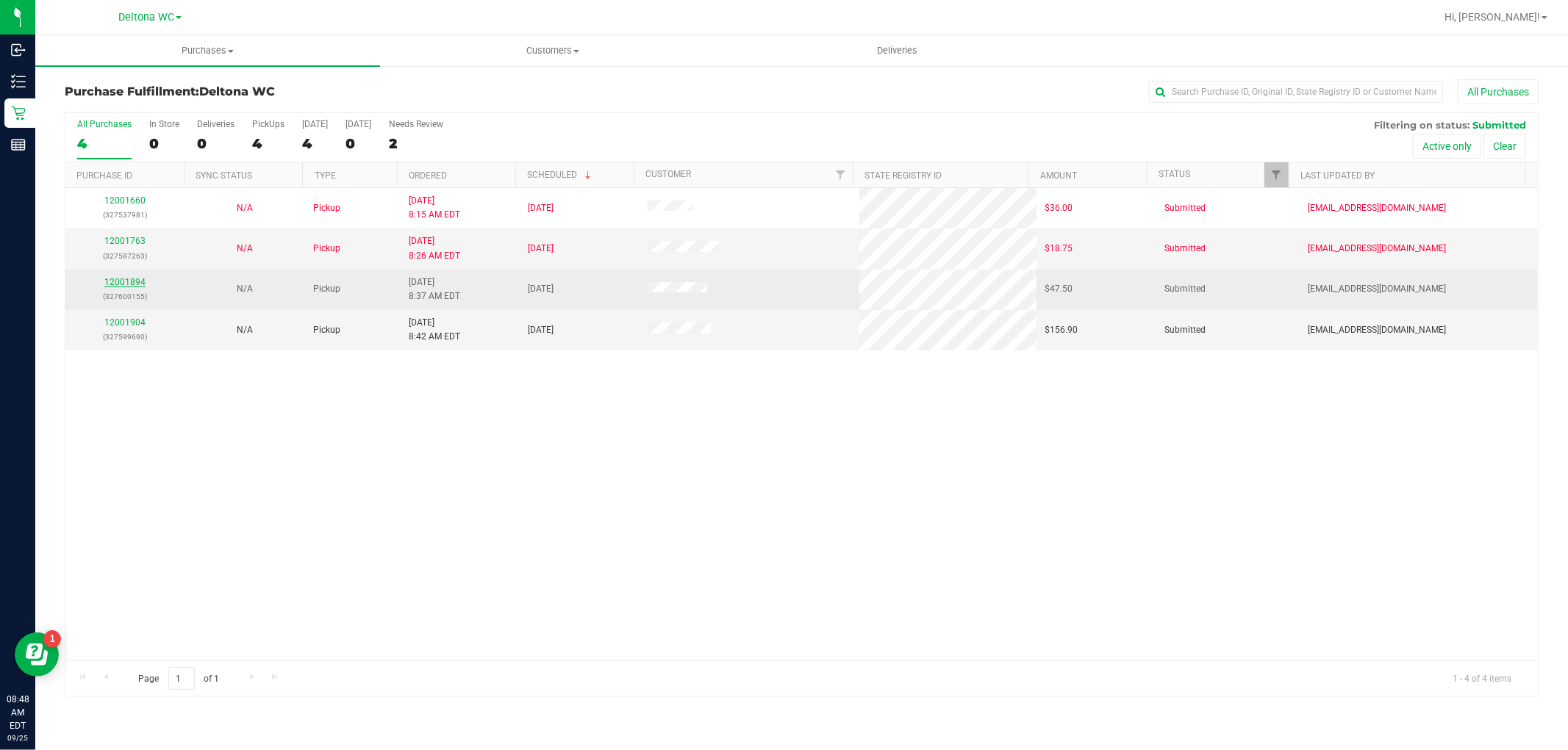
click at [130, 281] on link "12001894" at bounding box center [124, 282] width 41 height 10
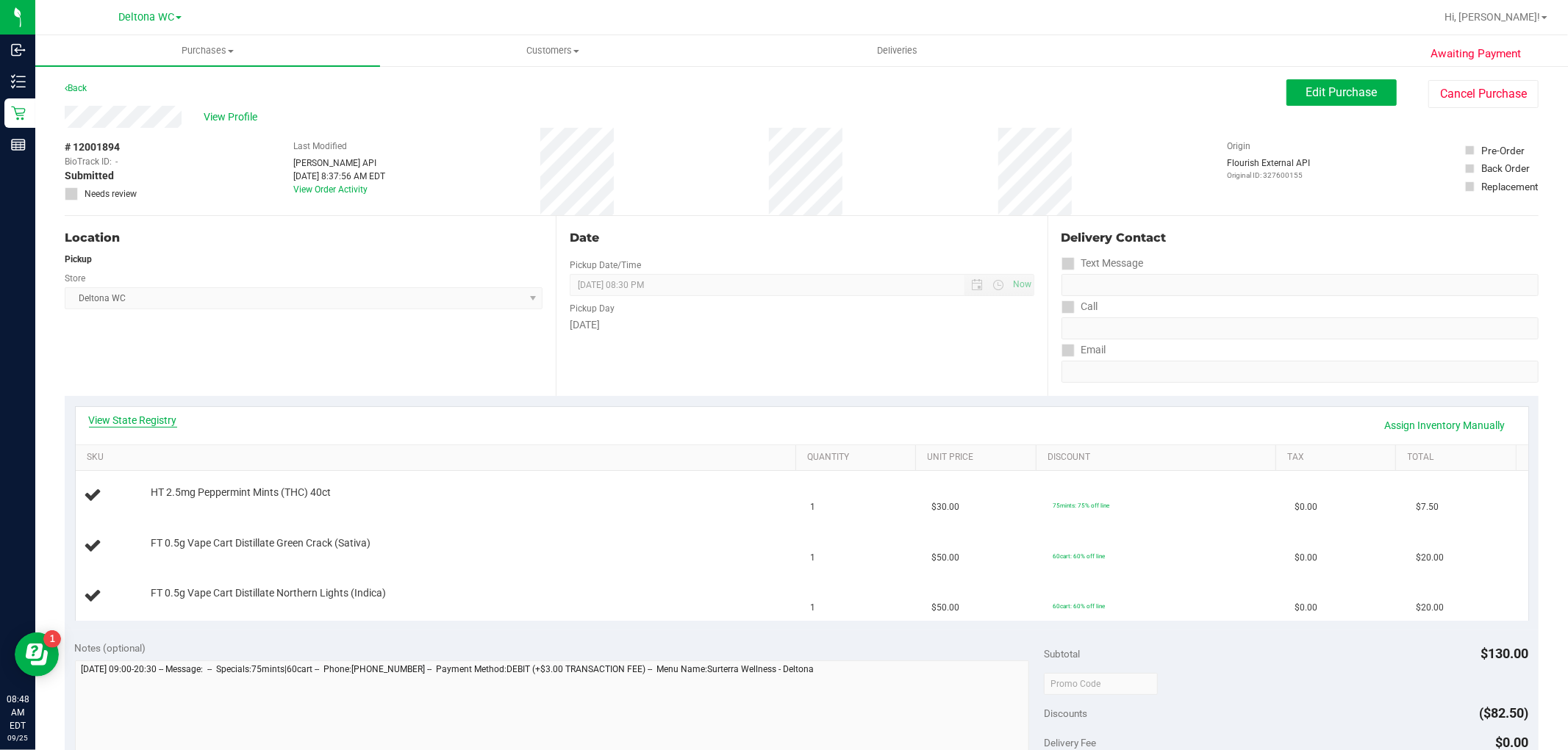
click at [145, 420] on link "View State Registry" at bounding box center [133, 420] width 88 height 15
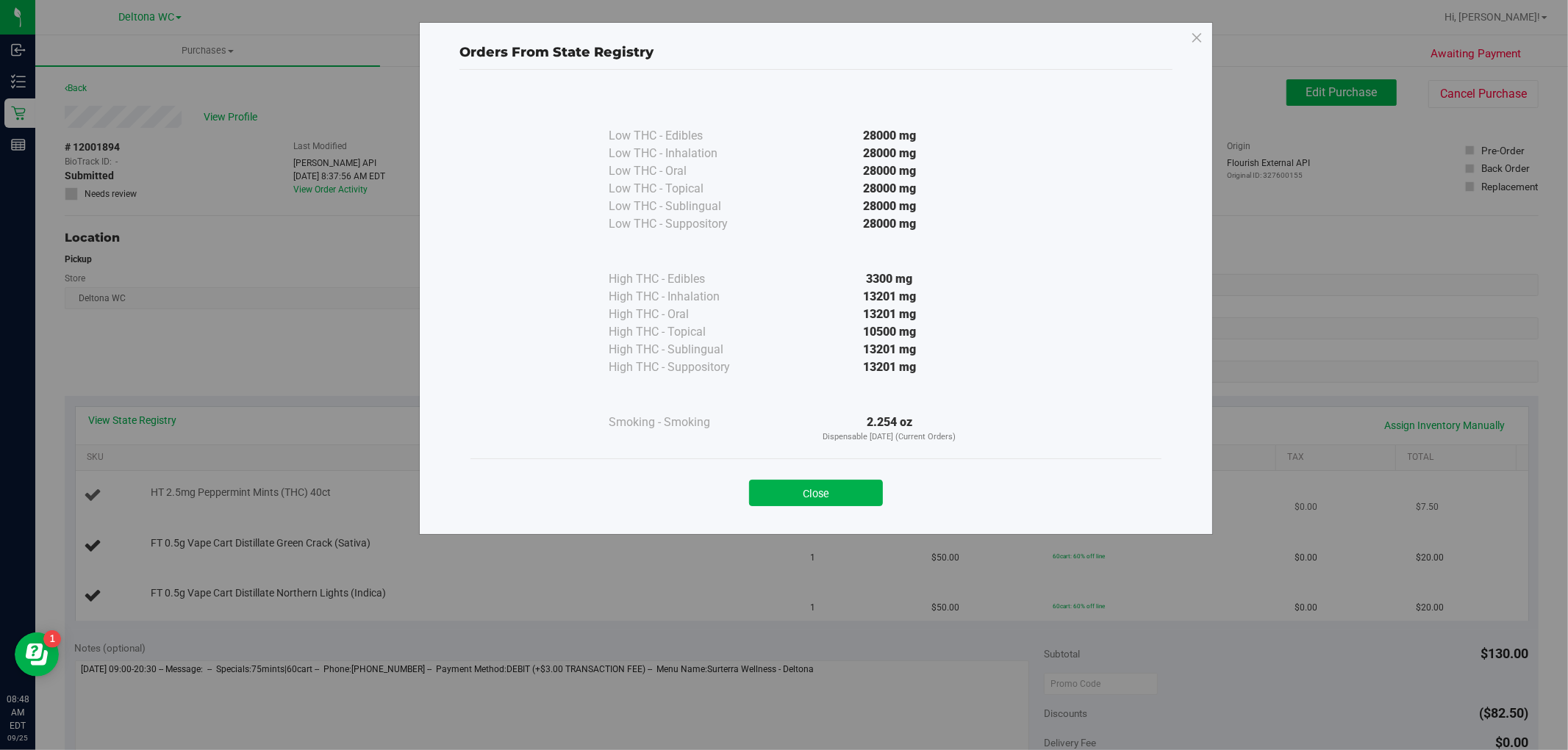
click at [845, 490] on button "Close" at bounding box center [816, 493] width 134 height 27
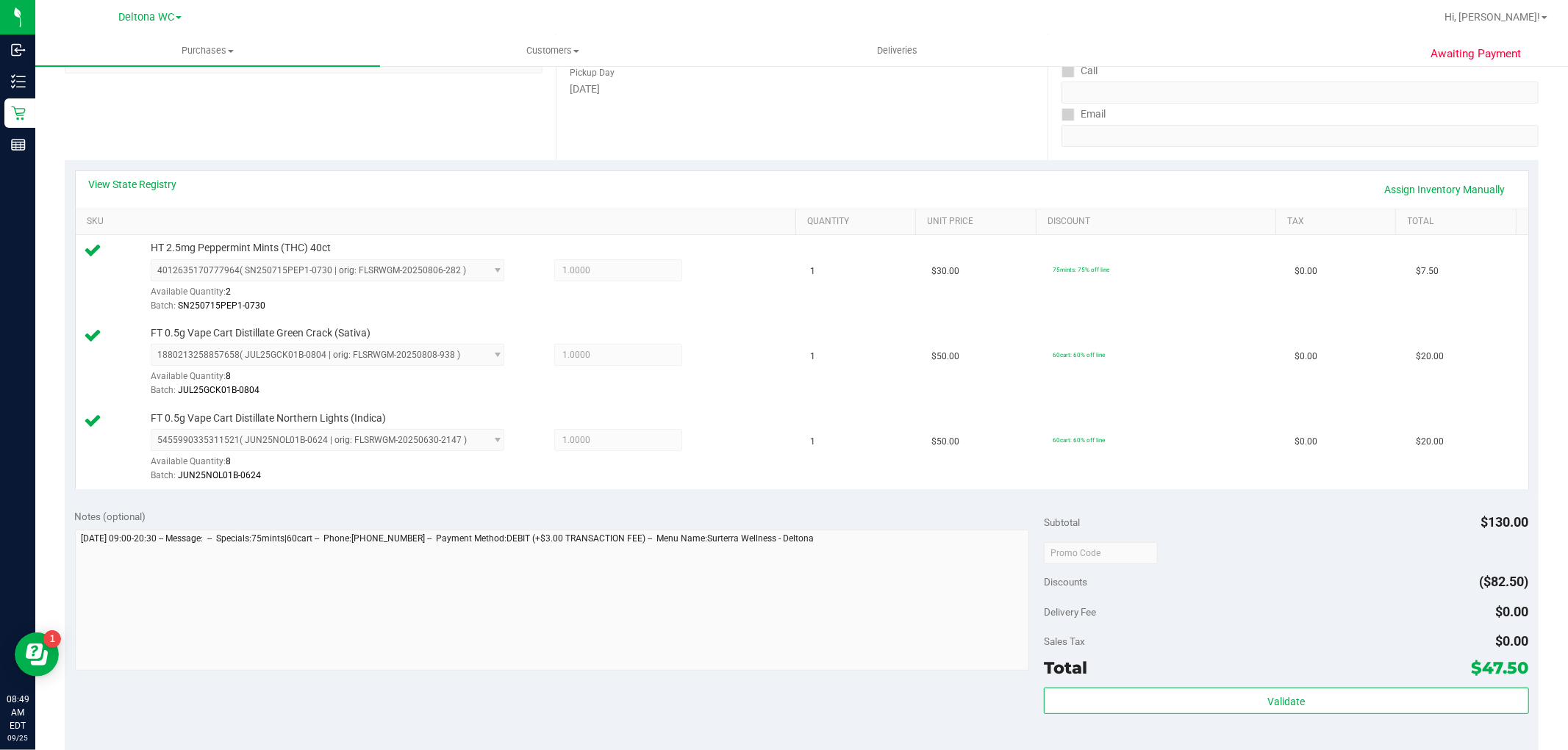
scroll to position [245, 0]
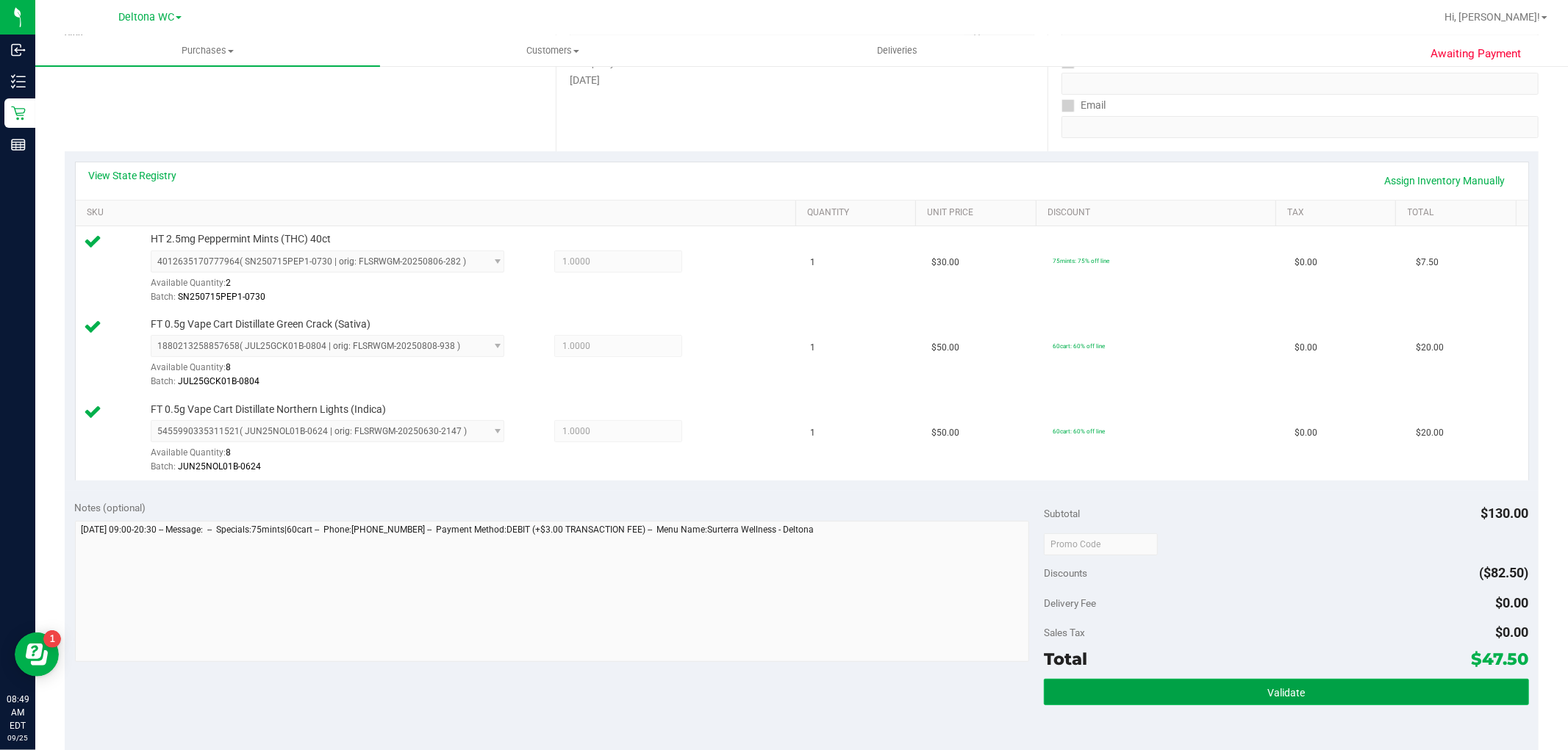
click at [1294, 693] on span "Validate" at bounding box center [1286, 693] width 37 height 12
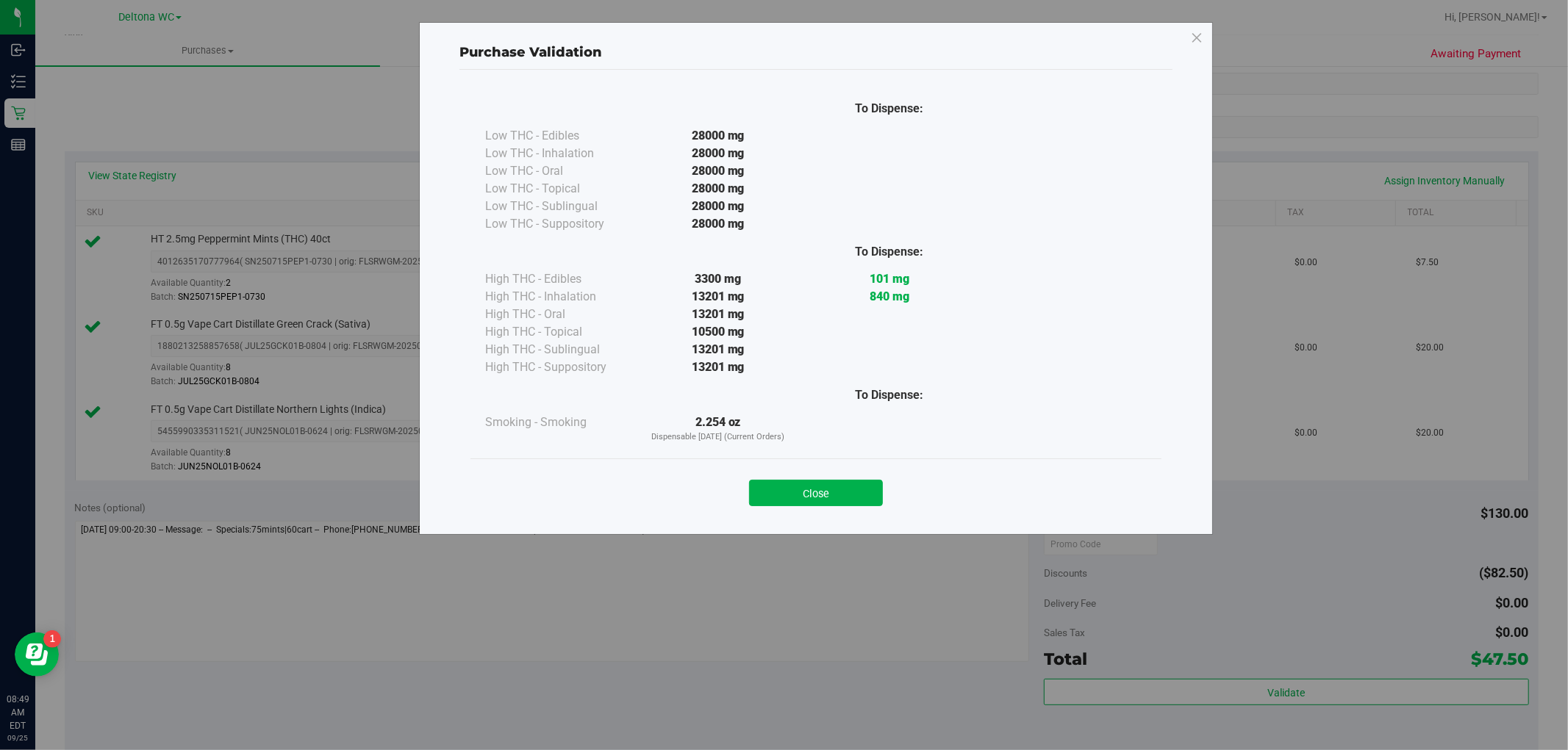
drag, startPoint x: 812, startPoint y: 494, endPoint x: 838, endPoint y: 515, distance: 33.4
click at [812, 493] on button "Close" at bounding box center [816, 493] width 134 height 27
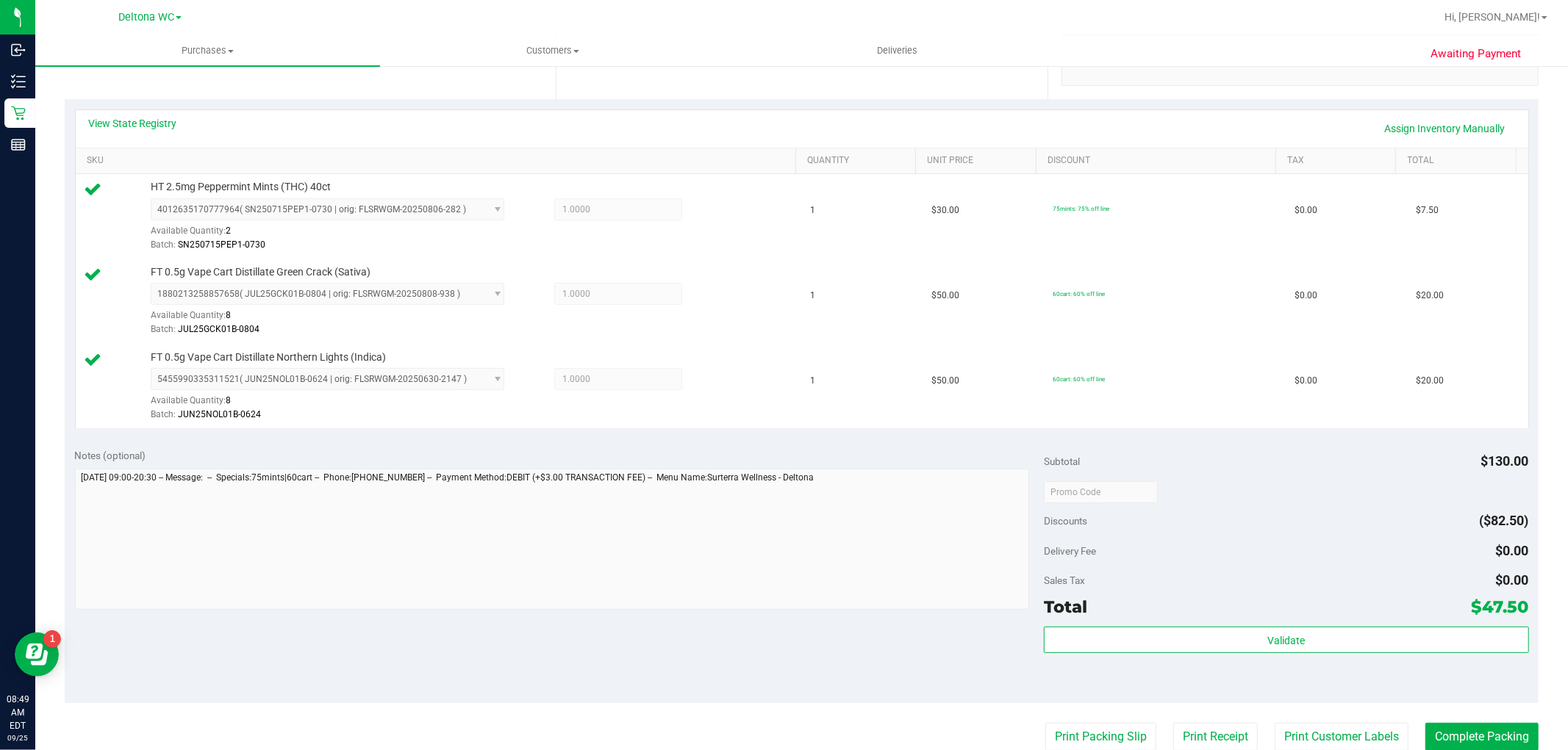
scroll to position [326, 0]
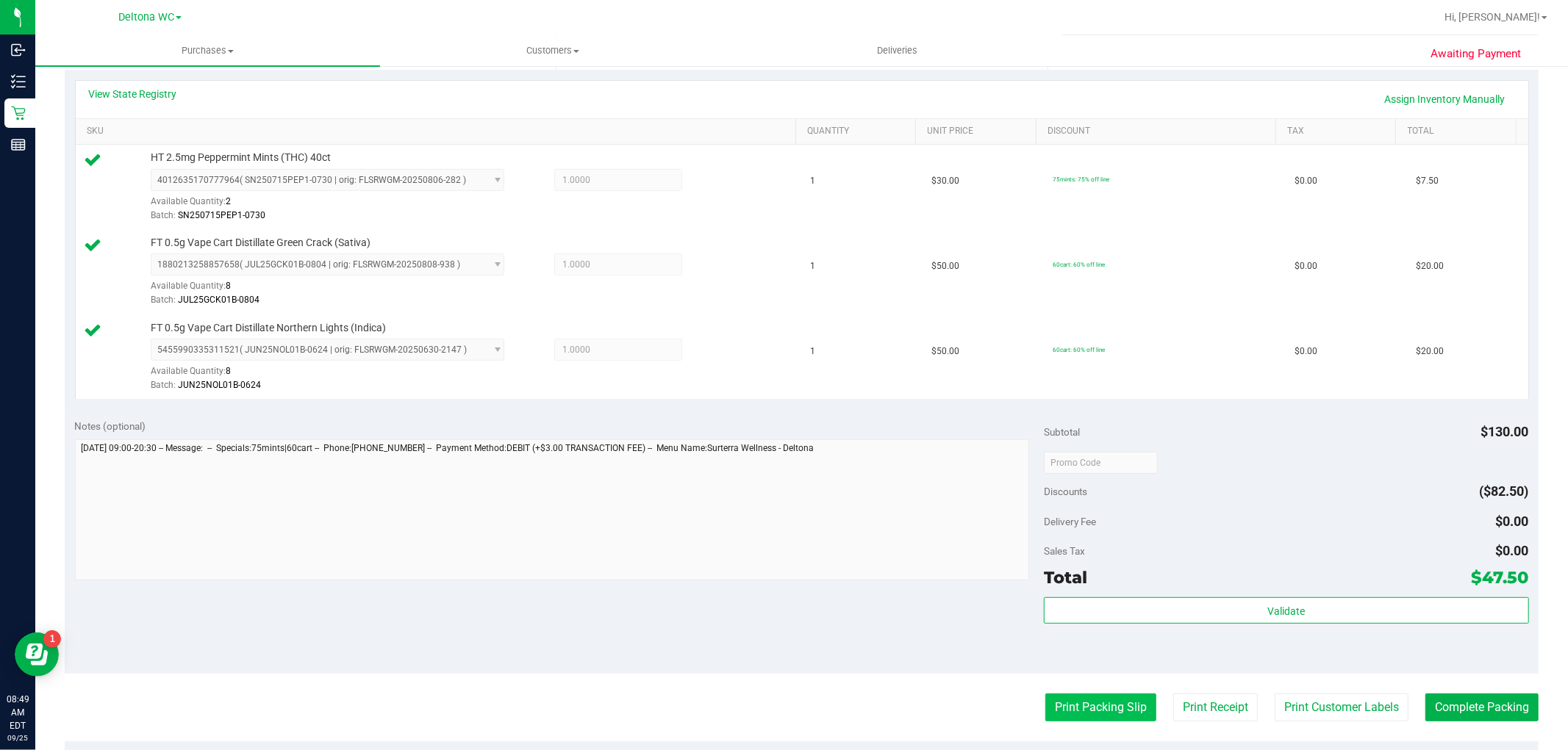
click at [1068, 702] on button "Print Packing Slip" at bounding box center [1100, 708] width 111 height 28
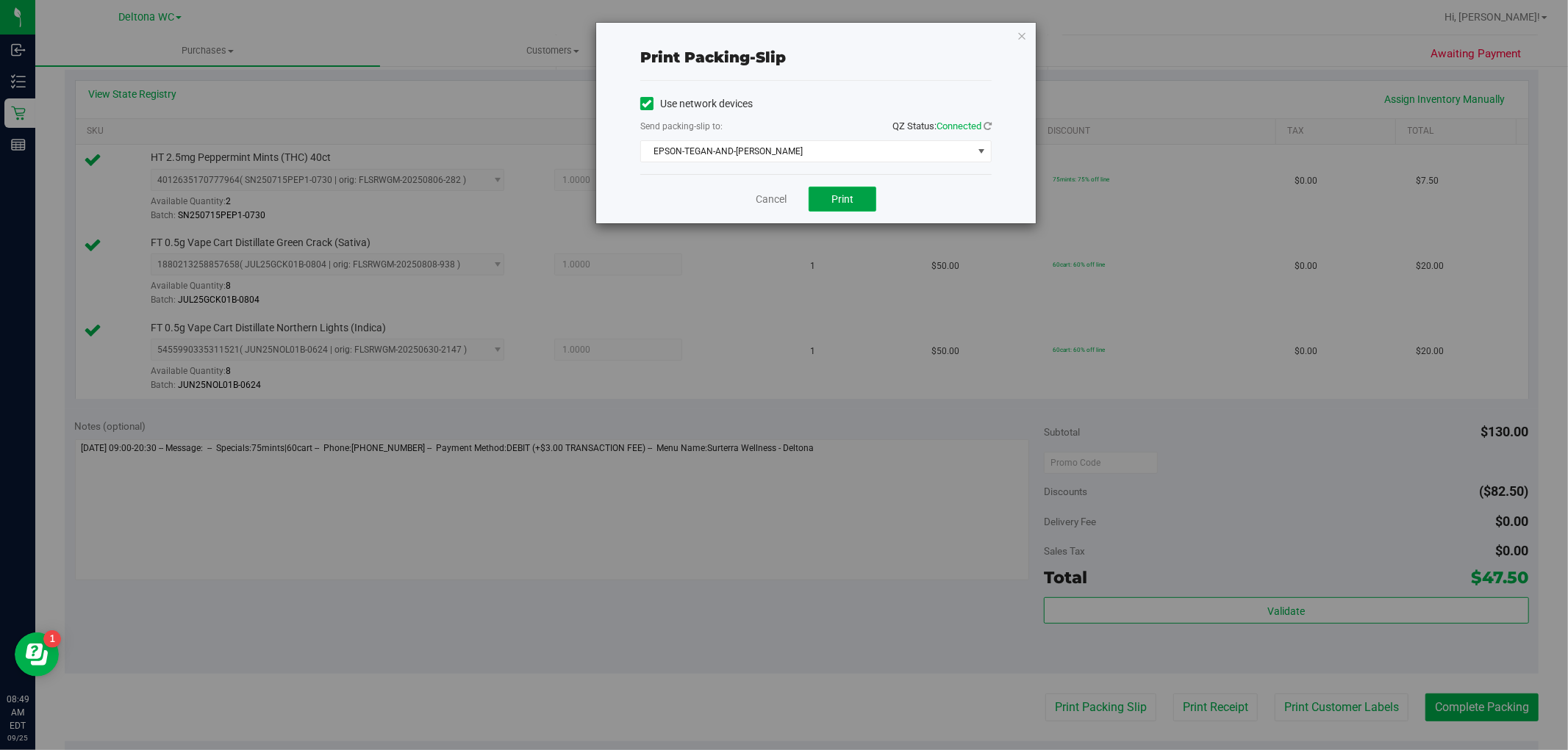
click at [822, 192] on button "Print" at bounding box center [842, 199] width 68 height 25
click at [774, 200] on link "Cancel" at bounding box center [771, 199] width 31 height 16
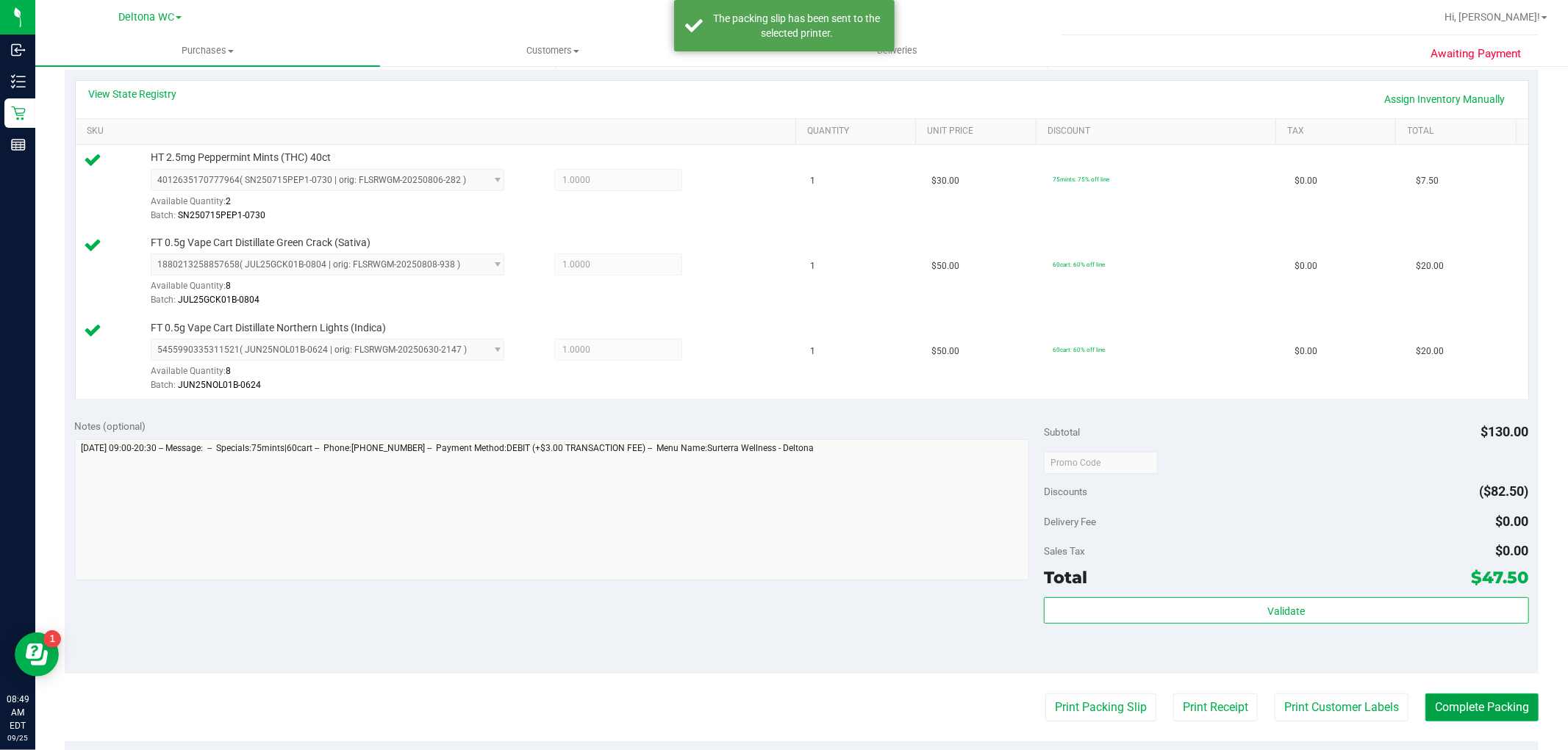
click at [1451, 707] on button "Complete Packing" at bounding box center [1482, 708] width 113 height 28
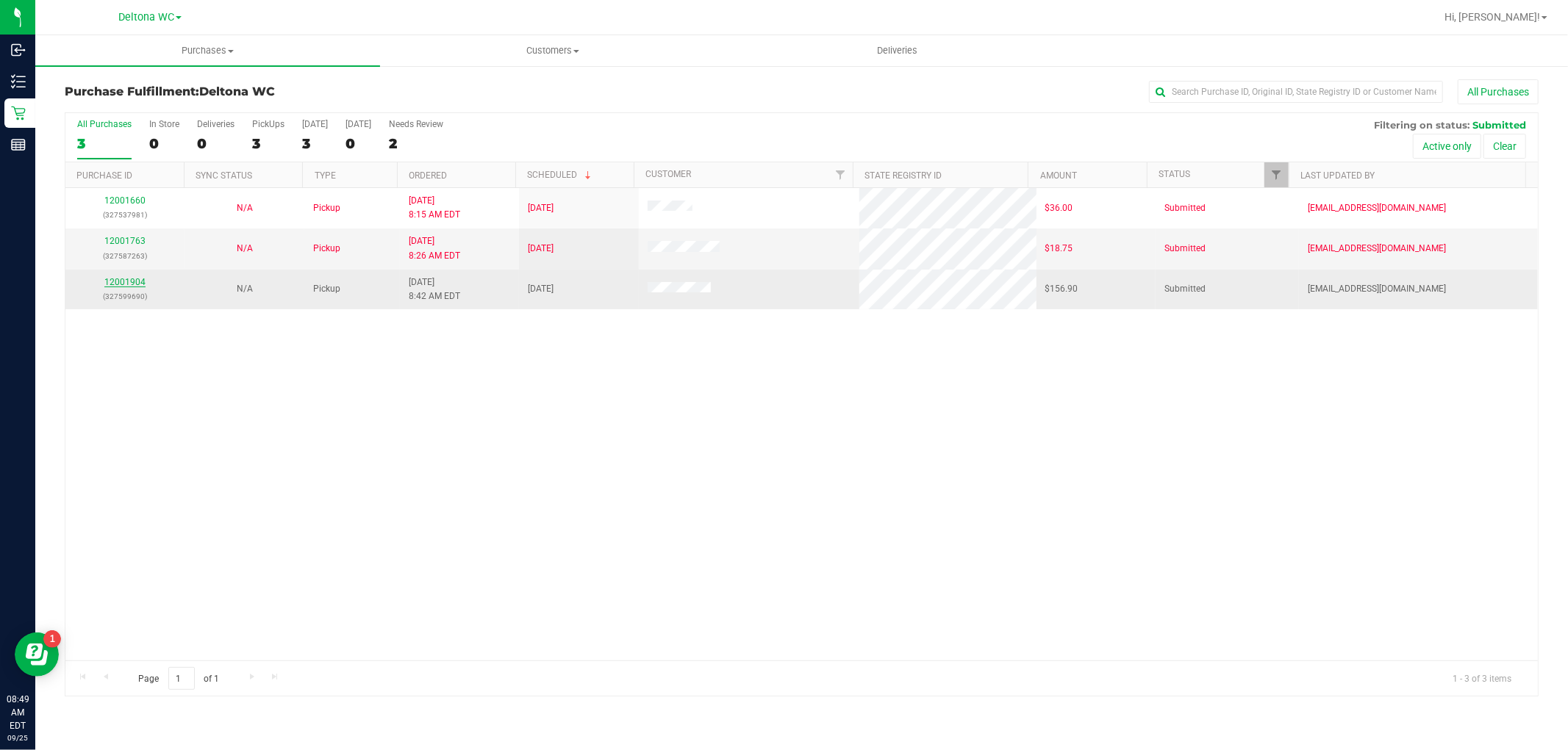
click at [130, 279] on link "12001904" at bounding box center [124, 282] width 41 height 10
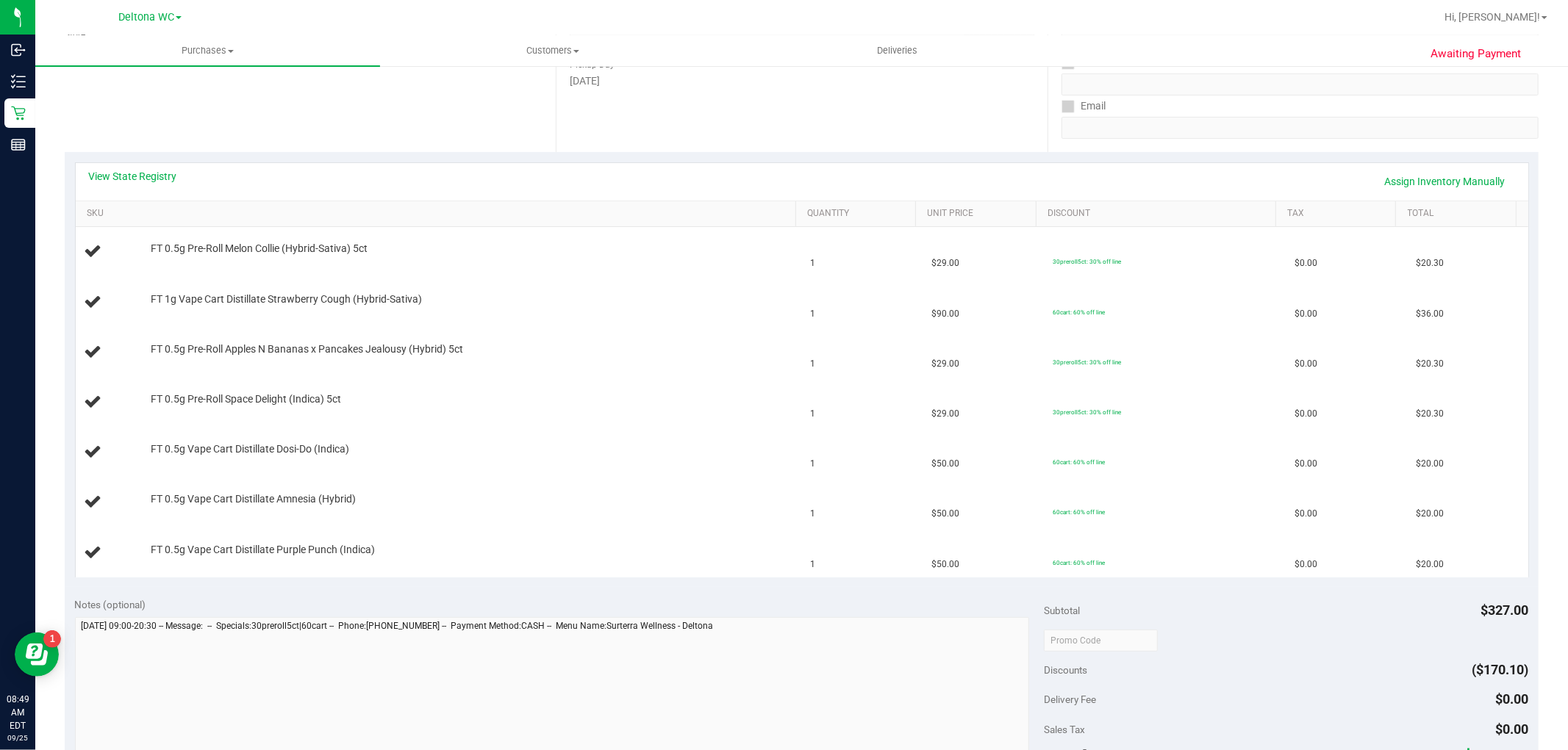
scroll to position [245, 0]
click at [143, 176] on link "View State Registry" at bounding box center [133, 176] width 88 height 15
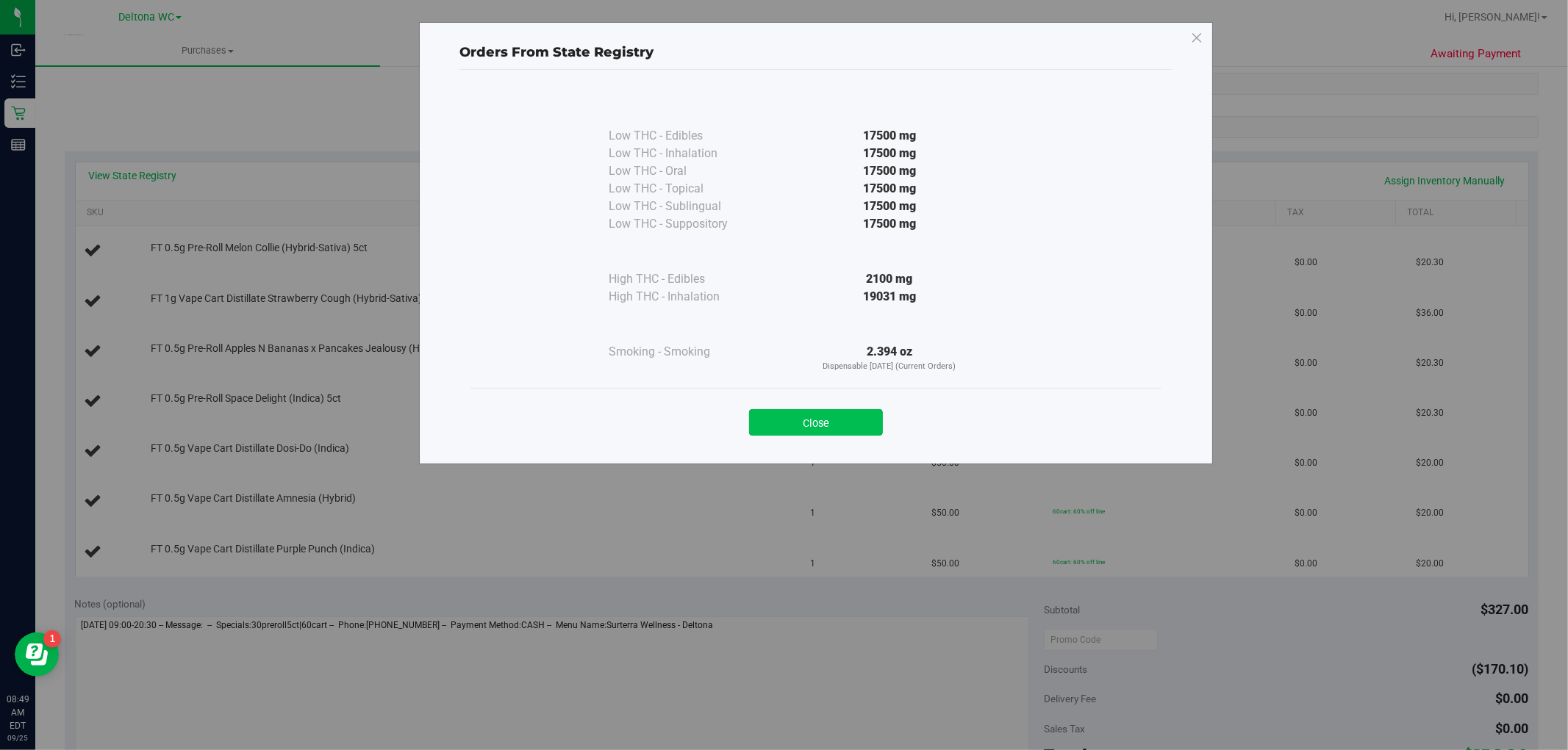
click at [810, 428] on button "Close" at bounding box center [816, 423] width 134 height 27
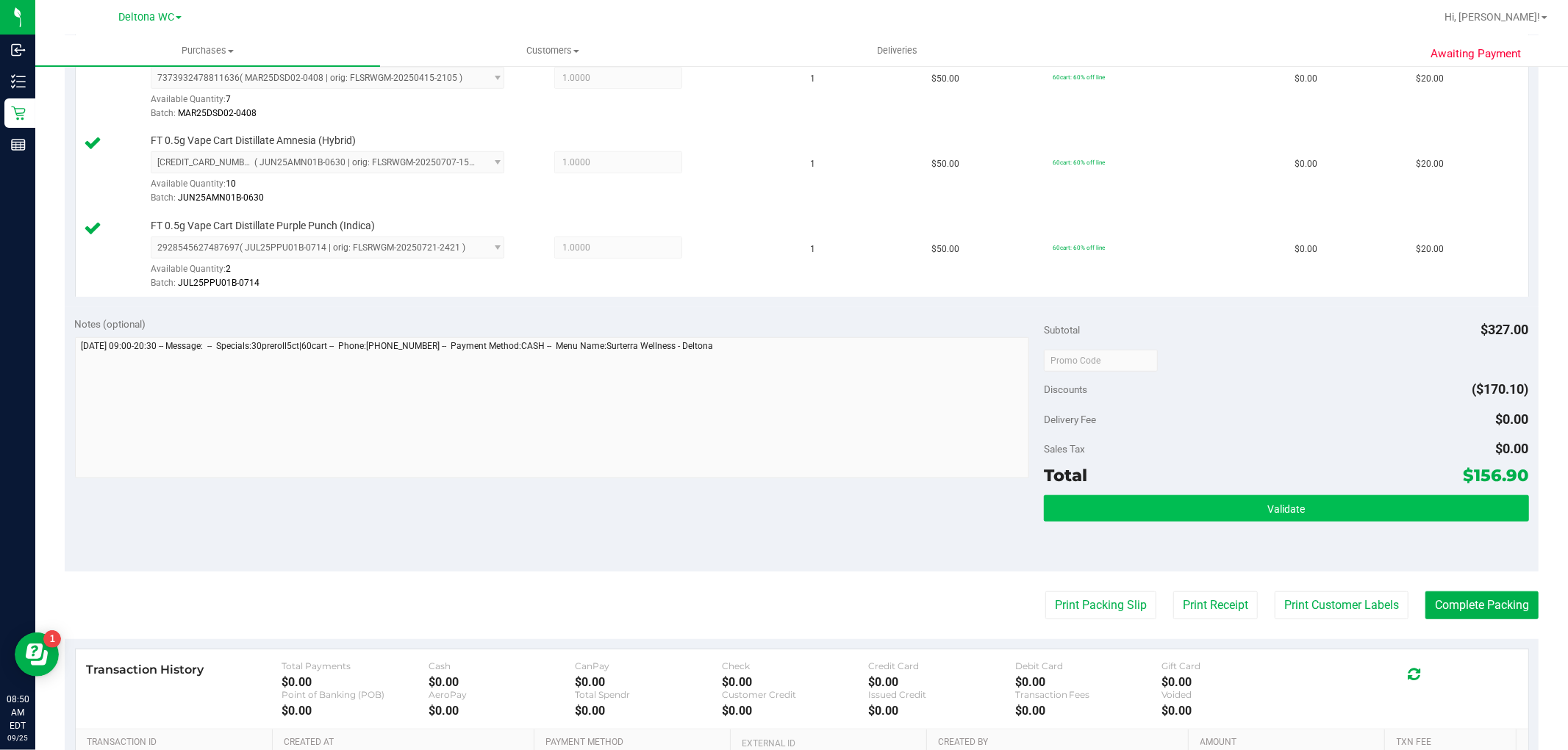
scroll to position [734, 0]
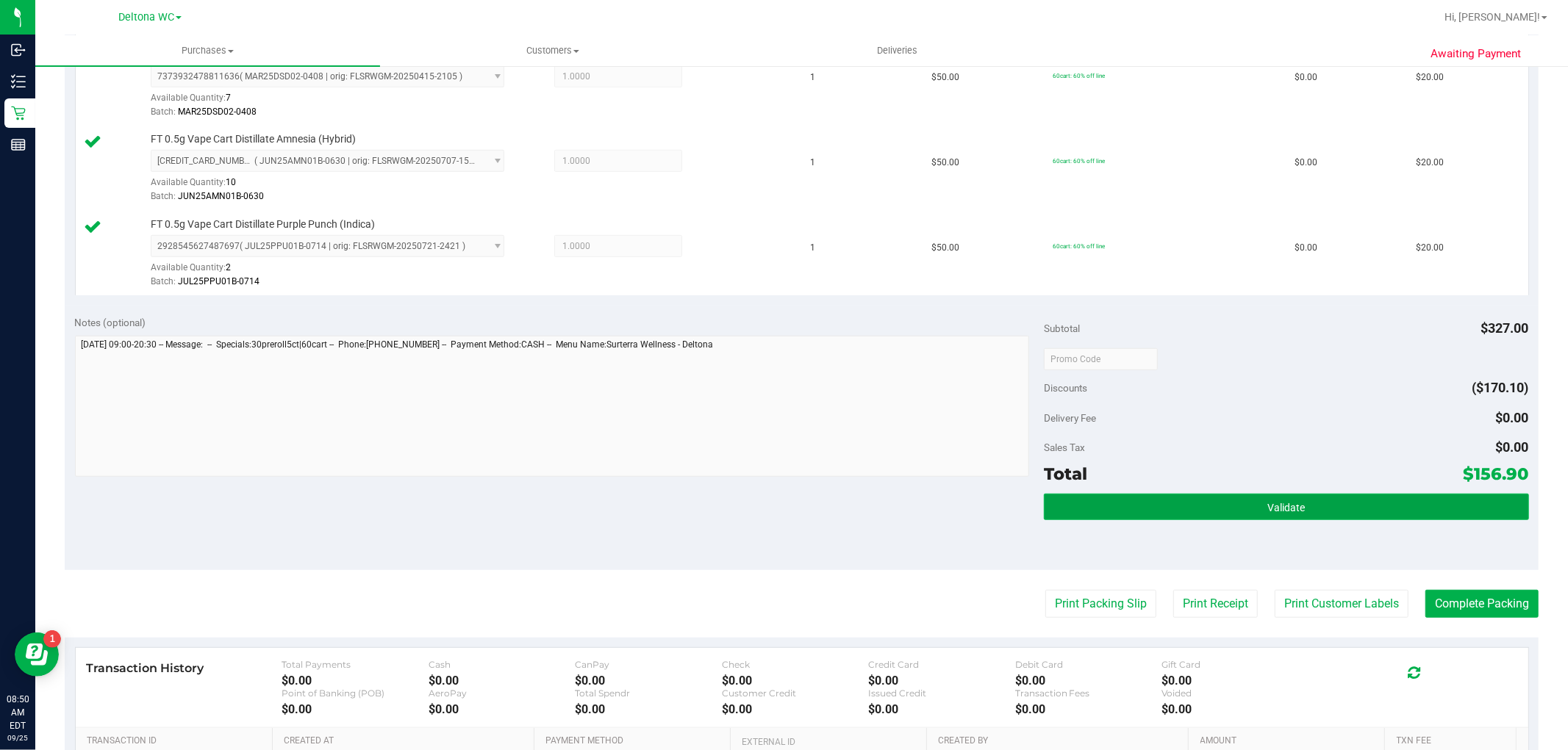
click at [1204, 513] on button "Validate" at bounding box center [1286, 507] width 485 height 27
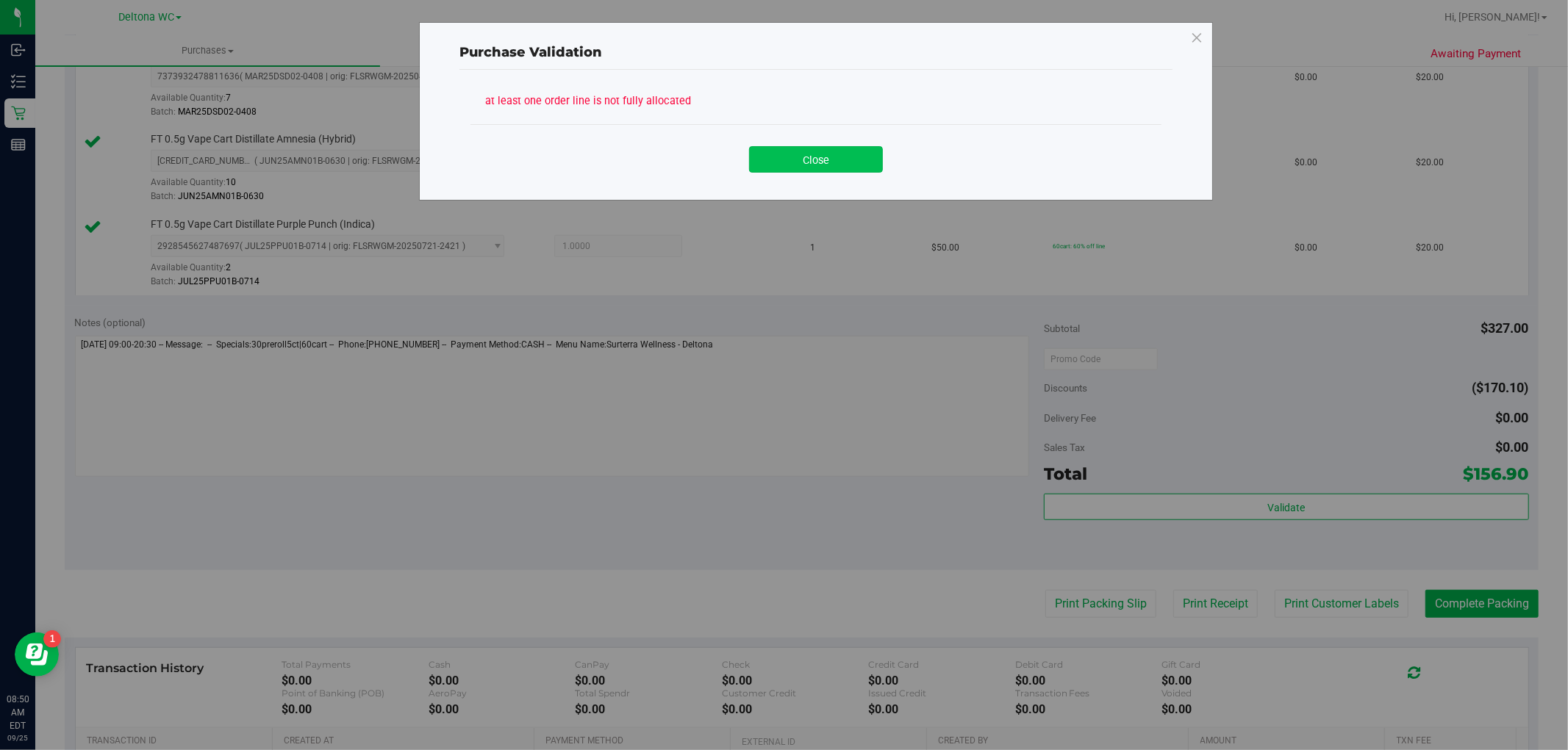
click at [835, 170] on button "Close" at bounding box center [816, 159] width 134 height 27
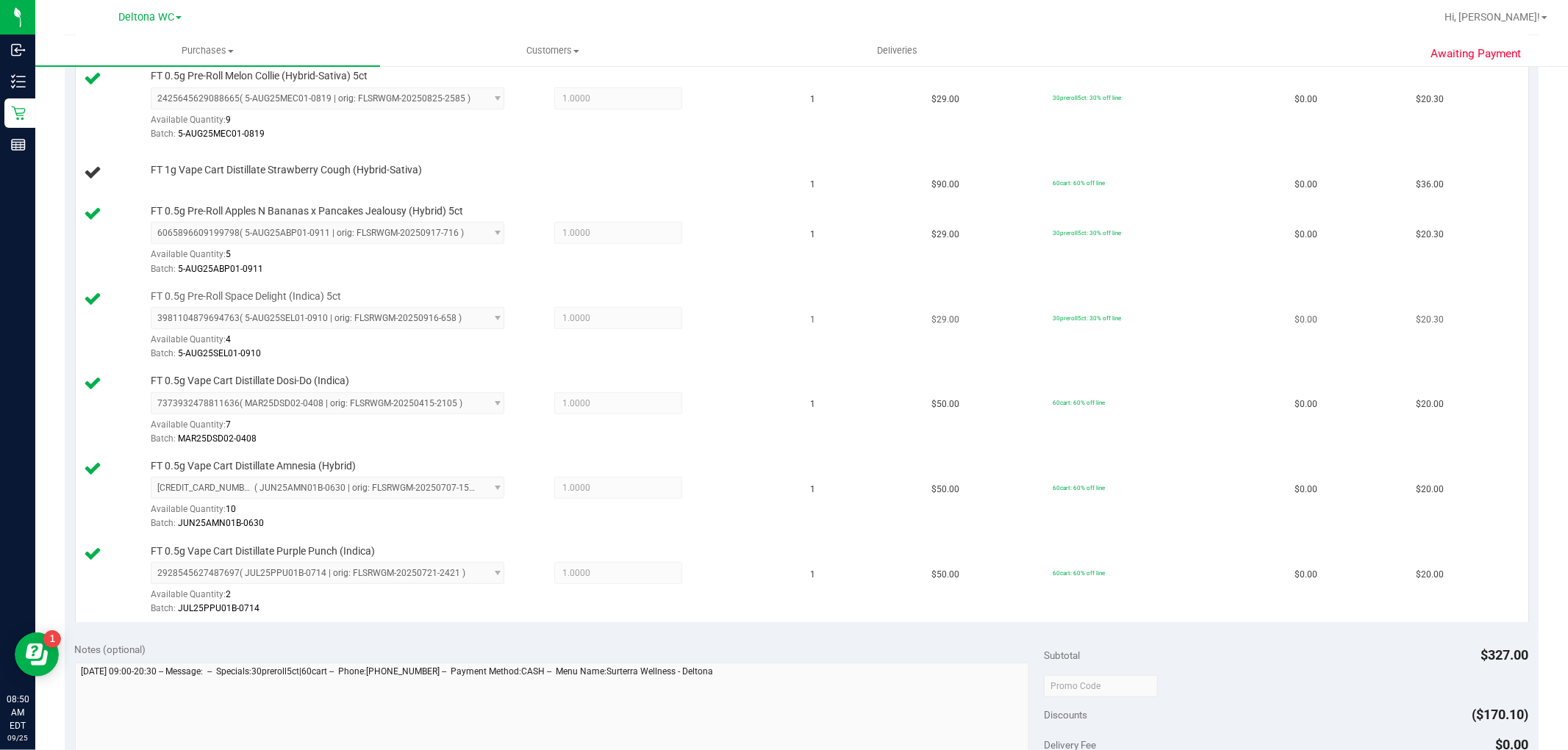
scroll to position [326, 0]
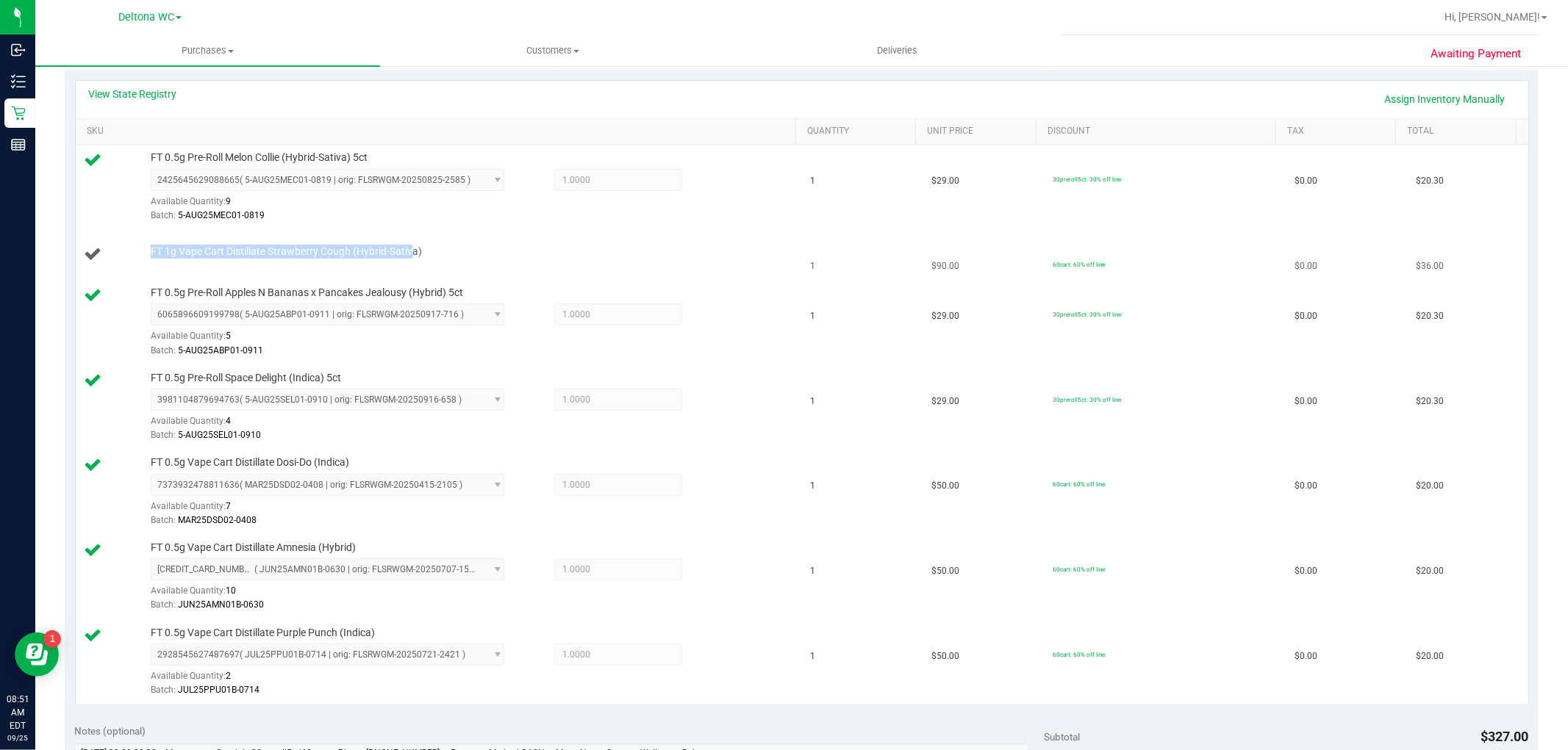
drag, startPoint x: 147, startPoint y: 251, endPoint x: 409, endPoint y: 257, distance: 262.1
click at [409, 257] on div "FT 1g Vape Cart Distillate Strawberry Cough (Hybrid-Sativa)" at bounding box center [465, 252] width 646 height 15
copy span "FT 1g Vape Cart Distillate Strawberry Cough (Hybrid-Sativ"
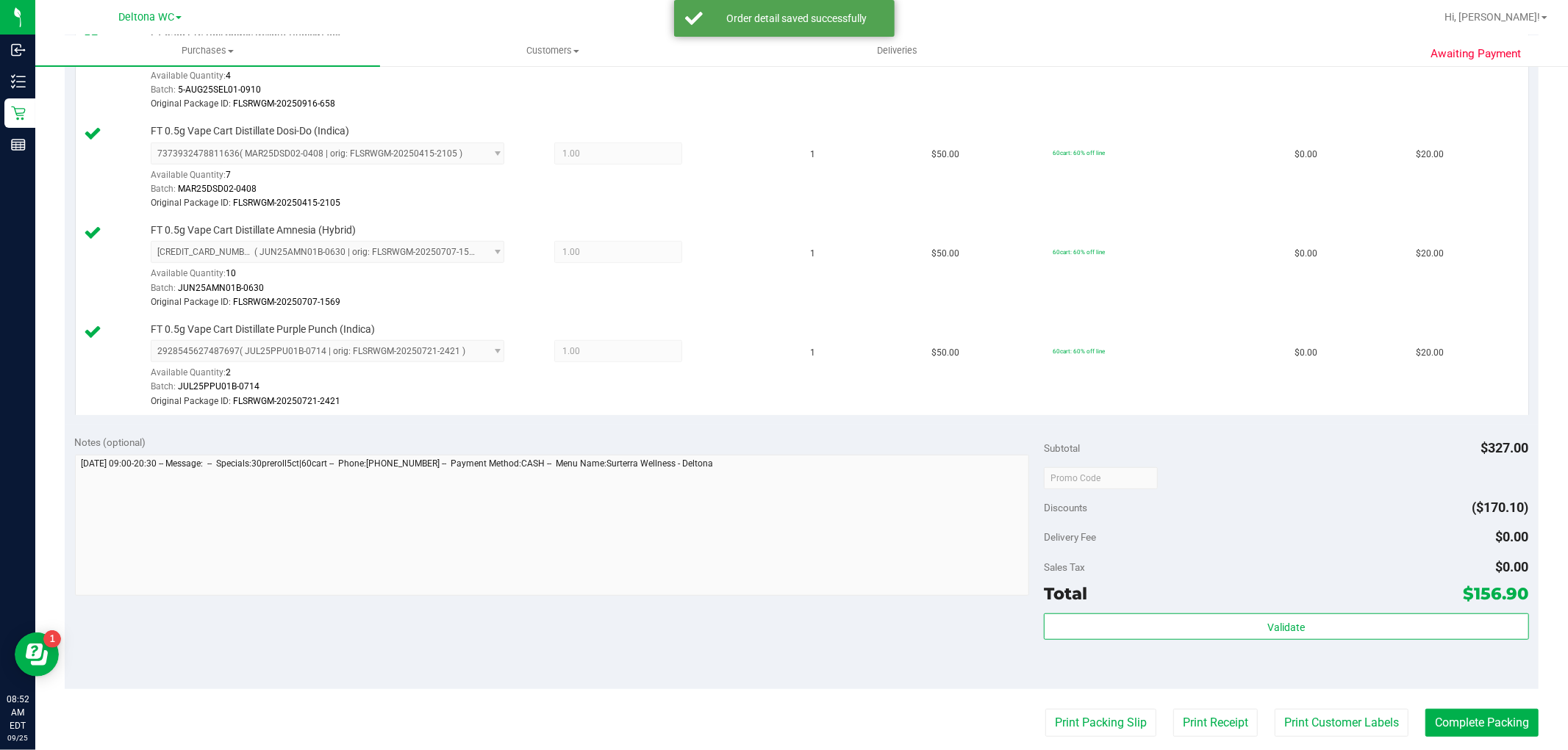
scroll to position [979, 0]
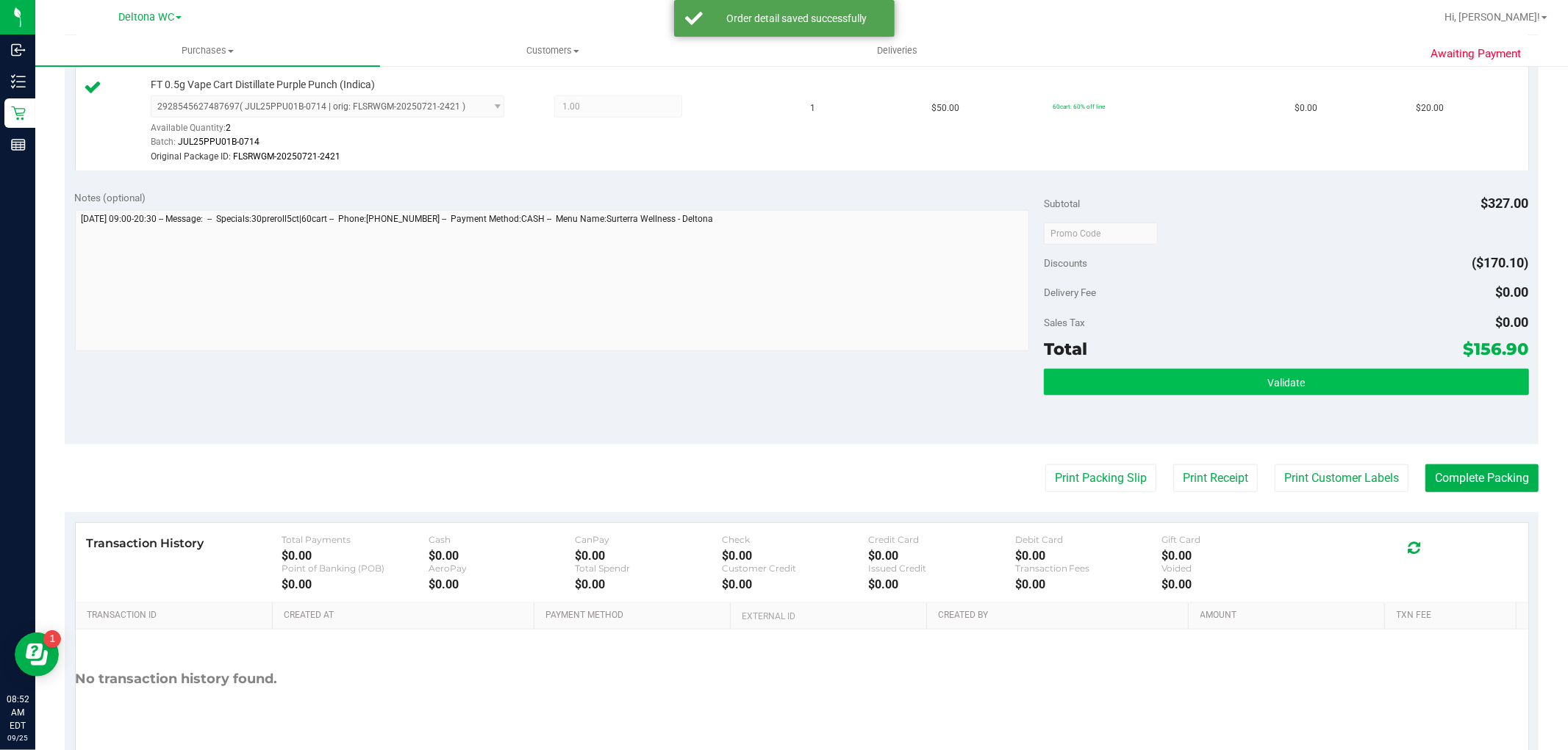
drag, startPoint x: 1215, startPoint y: 362, endPoint x: 1219, endPoint y: 372, distance: 10.8
click at [1215, 364] on div "Subtotal $327.00 Discounts ($170.10) Delivery Fee $0.00 Sales Tax $0.00 Total $…" at bounding box center [1286, 312] width 485 height 245
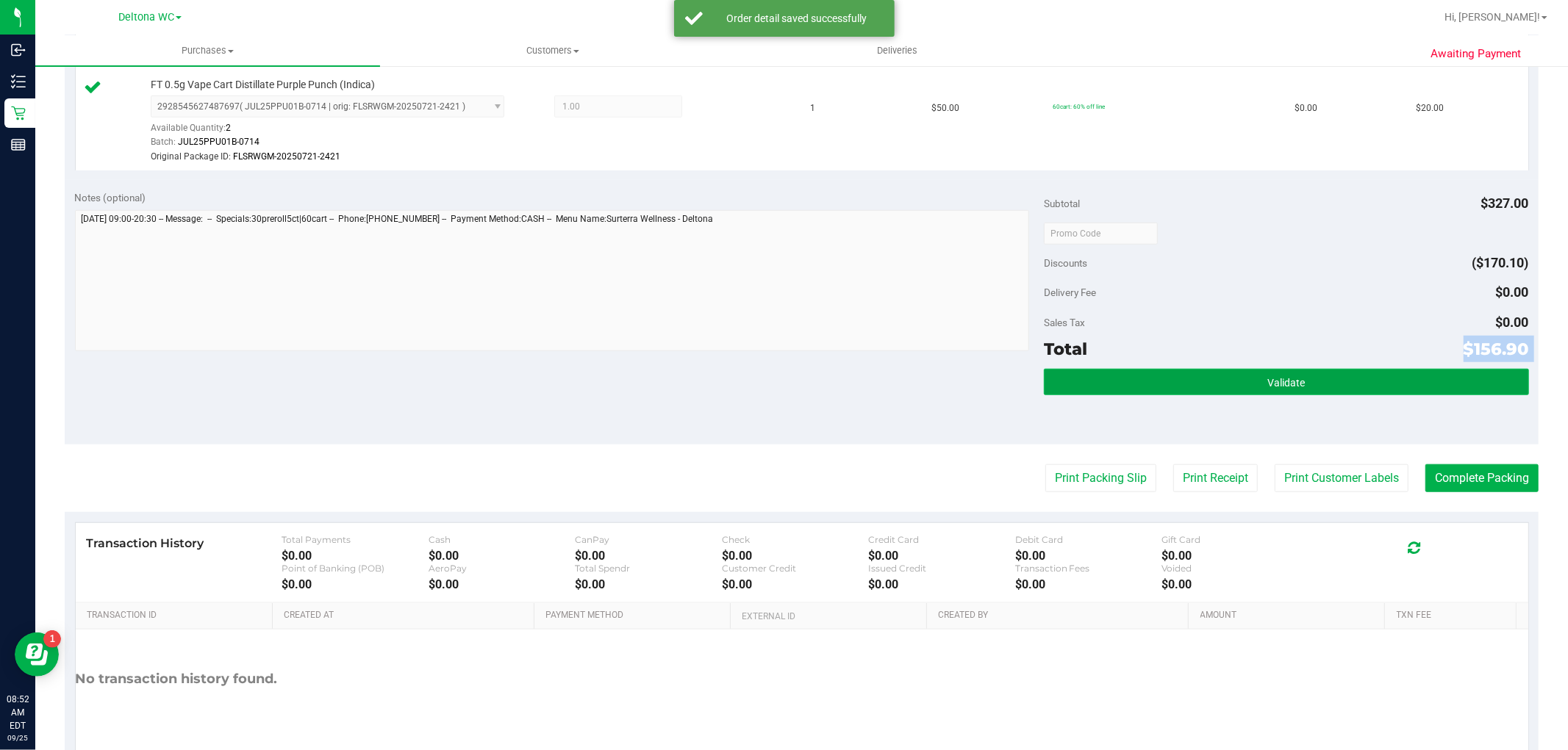
click at [1219, 372] on button "Validate" at bounding box center [1286, 382] width 485 height 27
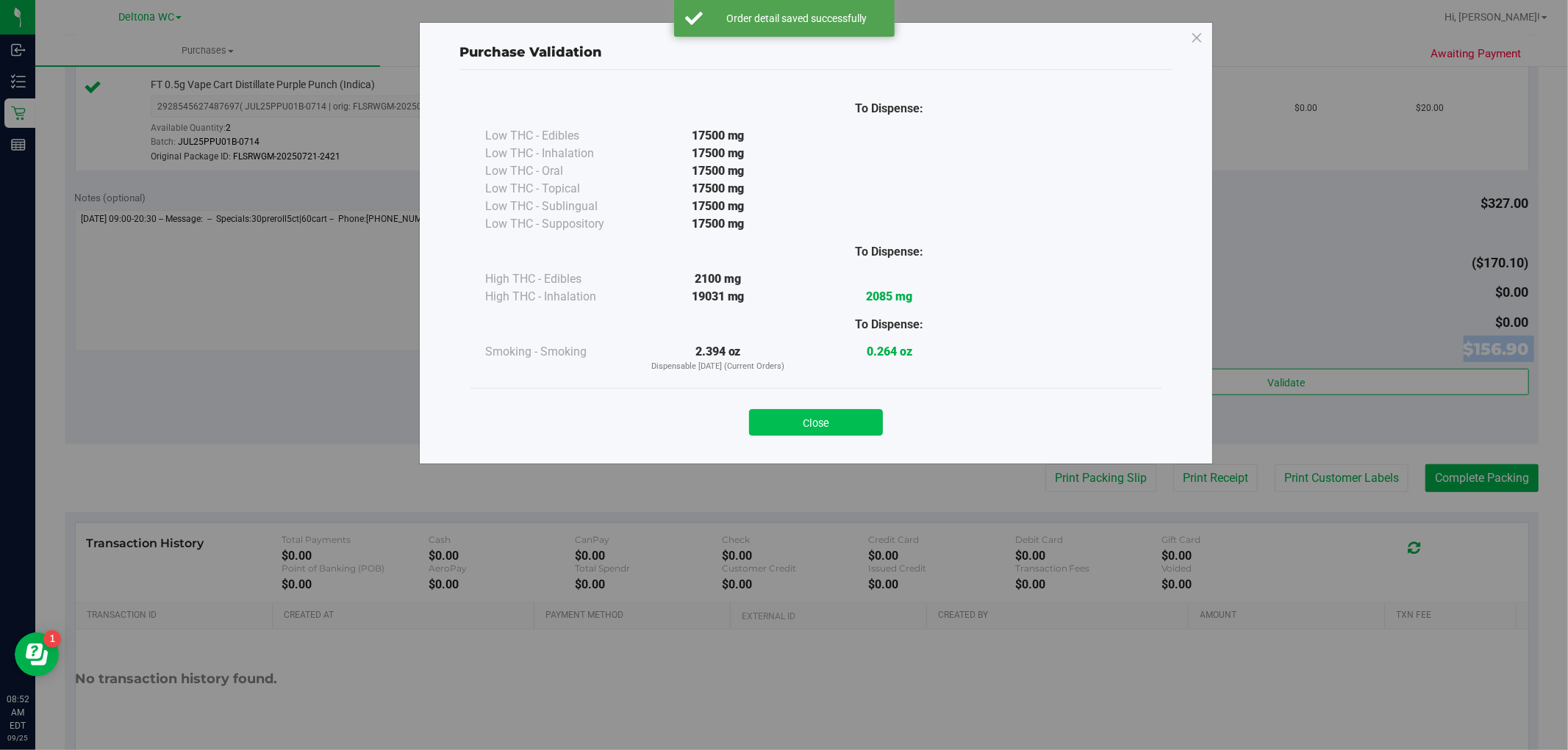
click at [835, 417] on button "Close" at bounding box center [816, 423] width 134 height 27
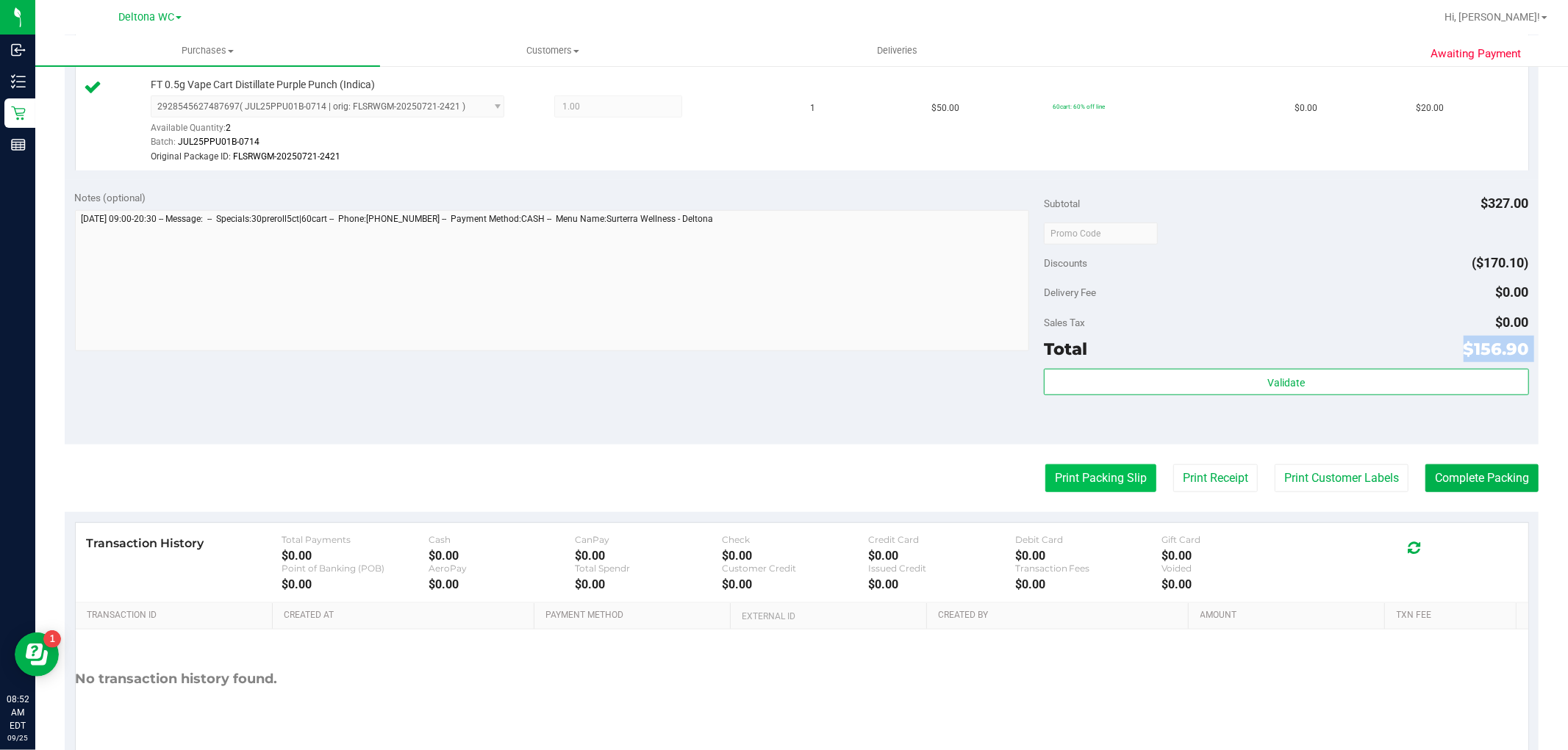
click at [1106, 481] on button "Print Packing Slip" at bounding box center [1100, 478] width 111 height 28
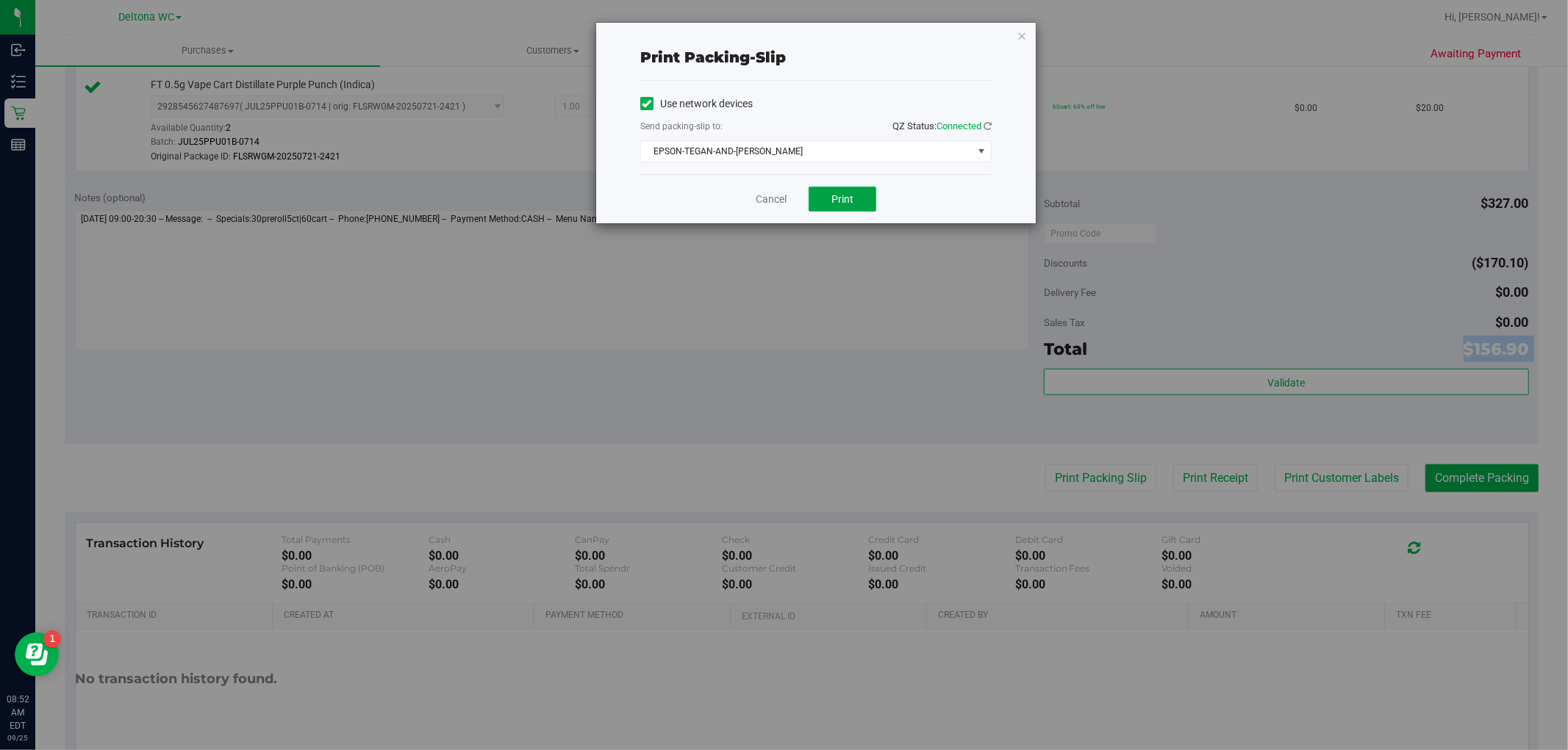
click at [842, 199] on span "Print" at bounding box center [842, 199] width 22 height 12
click at [768, 199] on link "Cancel" at bounding box center [771, 199] width 31 height 16
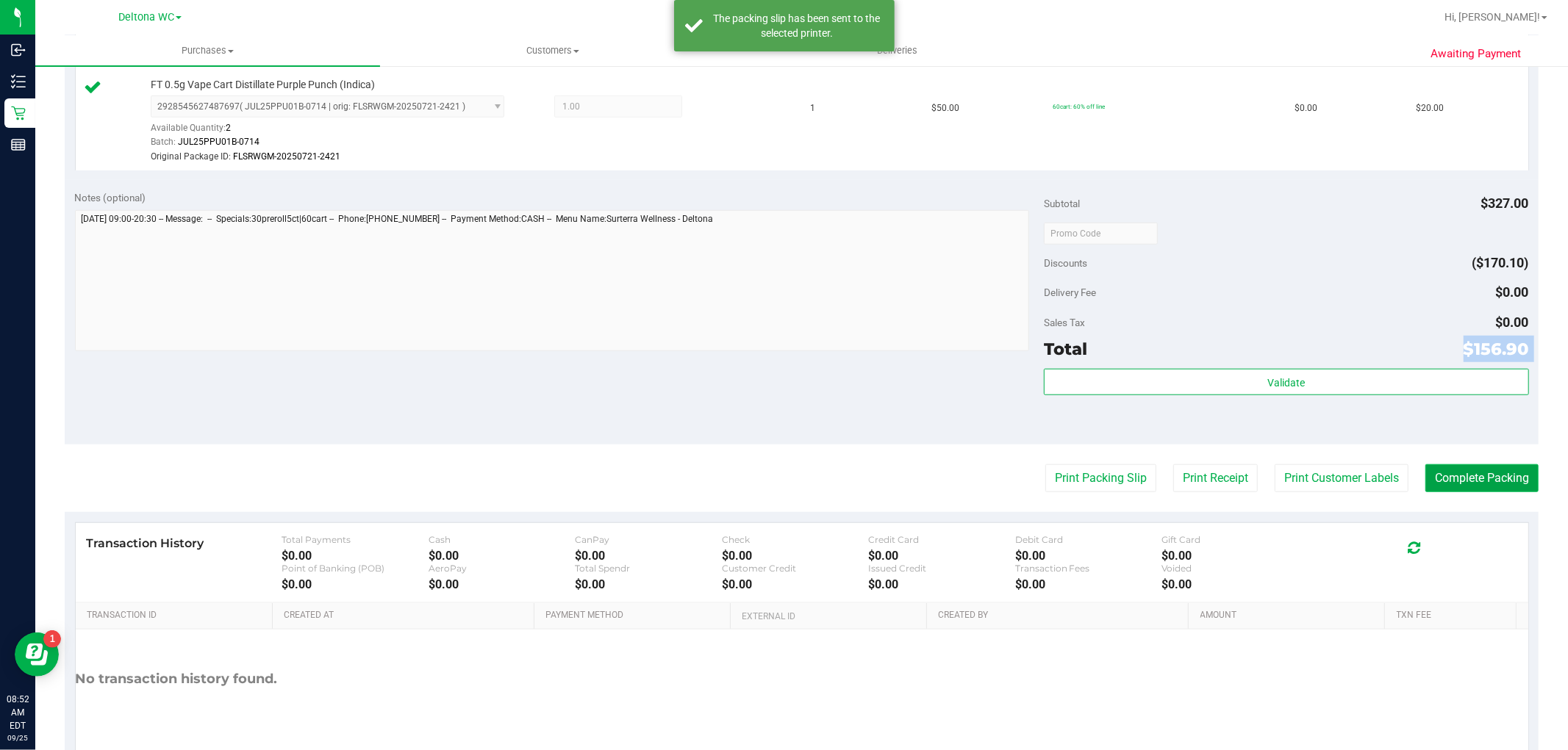
click at [1462, 484] on button "Complete Packing" at bounding box center [1482, 478] width 113 height 28
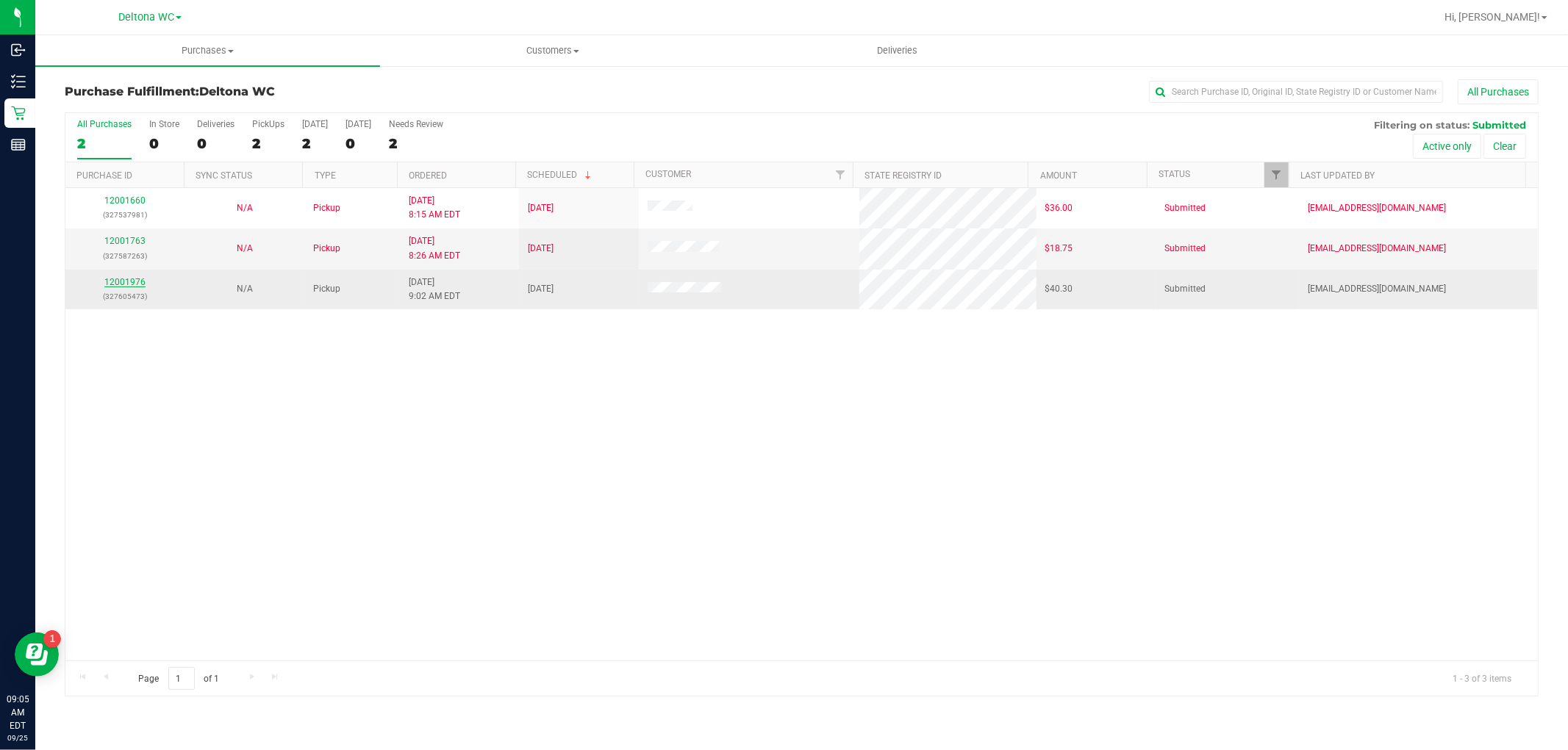
click at [115, 283] on link "12001976" at bounding box center [124, 282] width 41 height 10
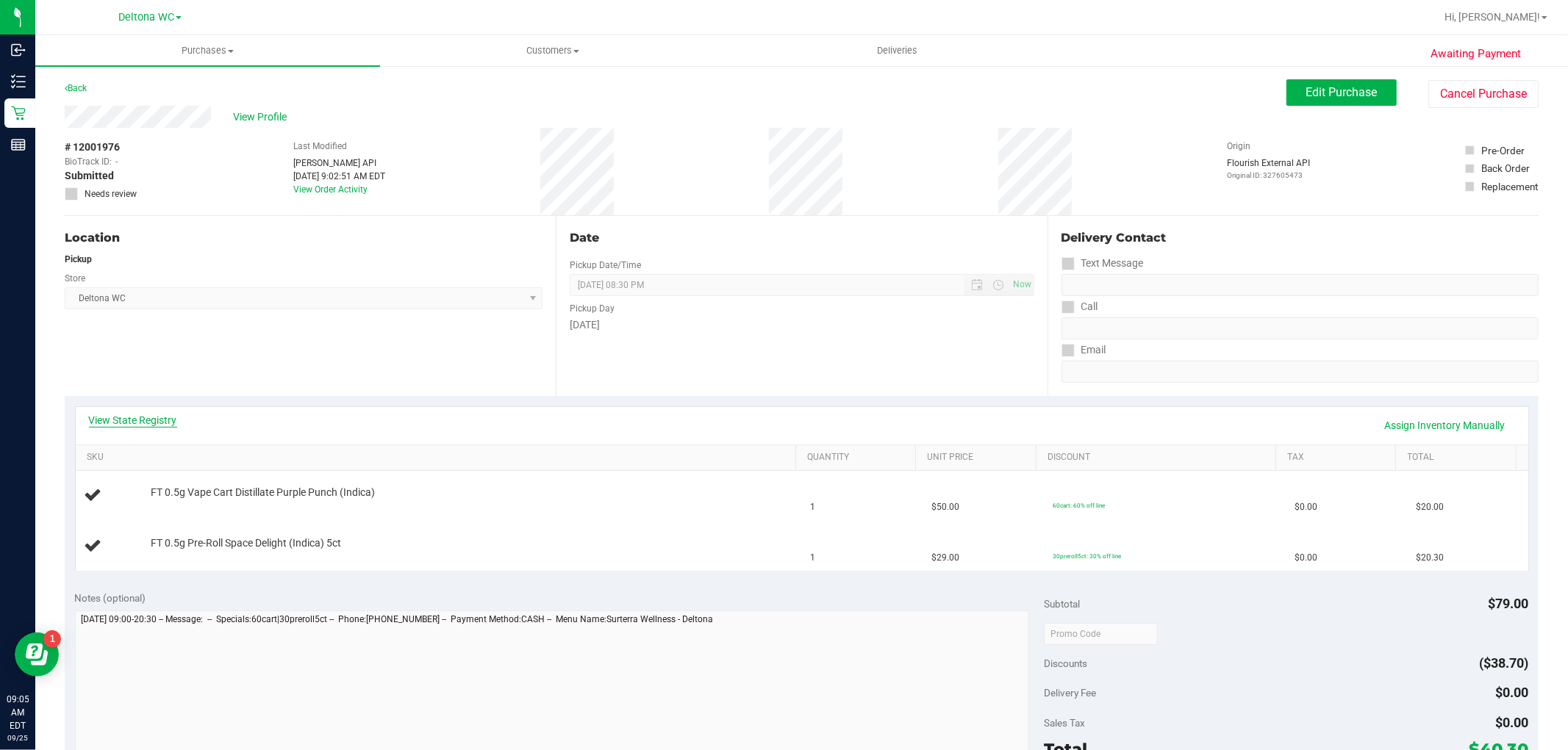
click at [118, 420] on link "View State Registry" at bounding box center [133, 420] width 88 height 15
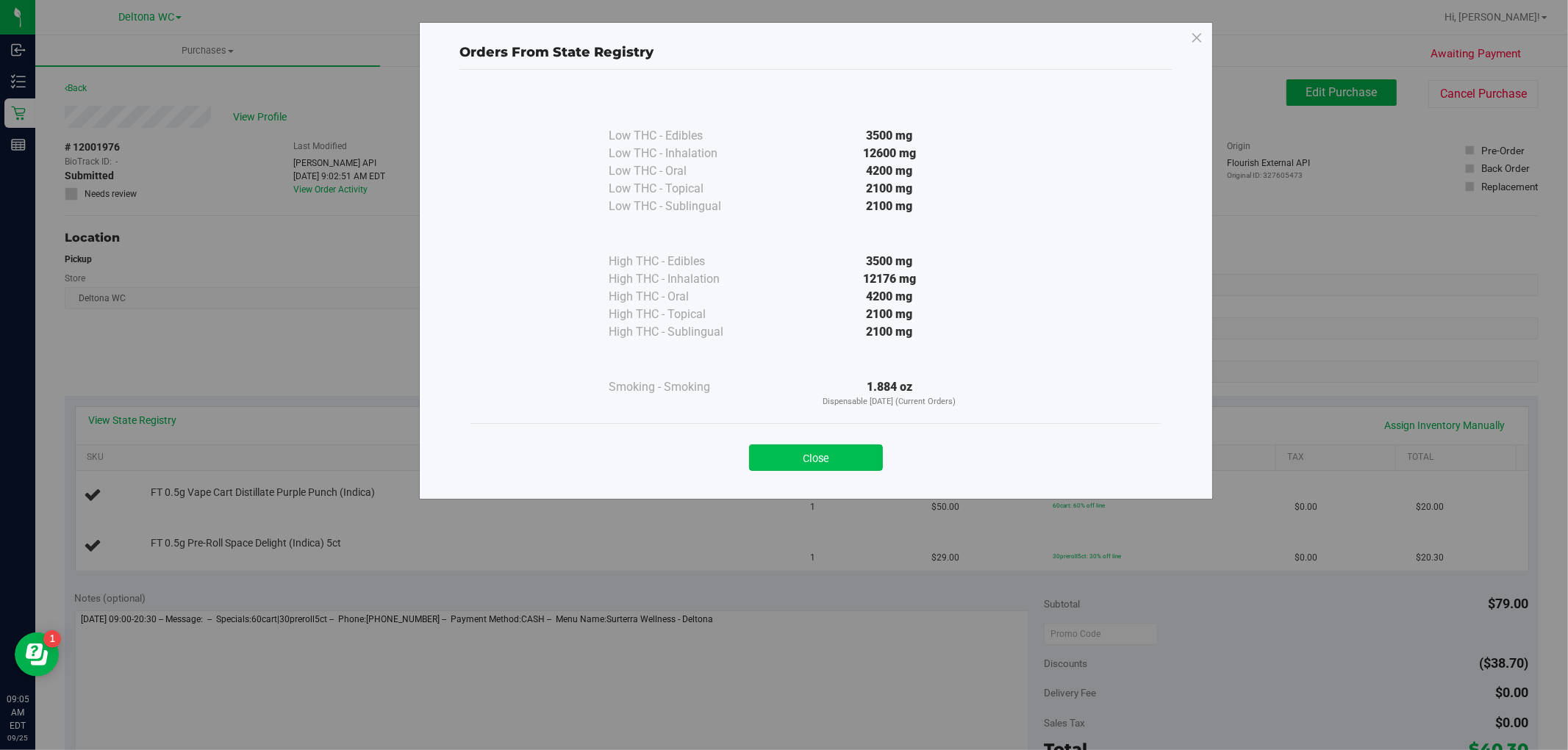
click at [806, 458] on button "Close" at bounding box center [816, 458] width 134 height 27
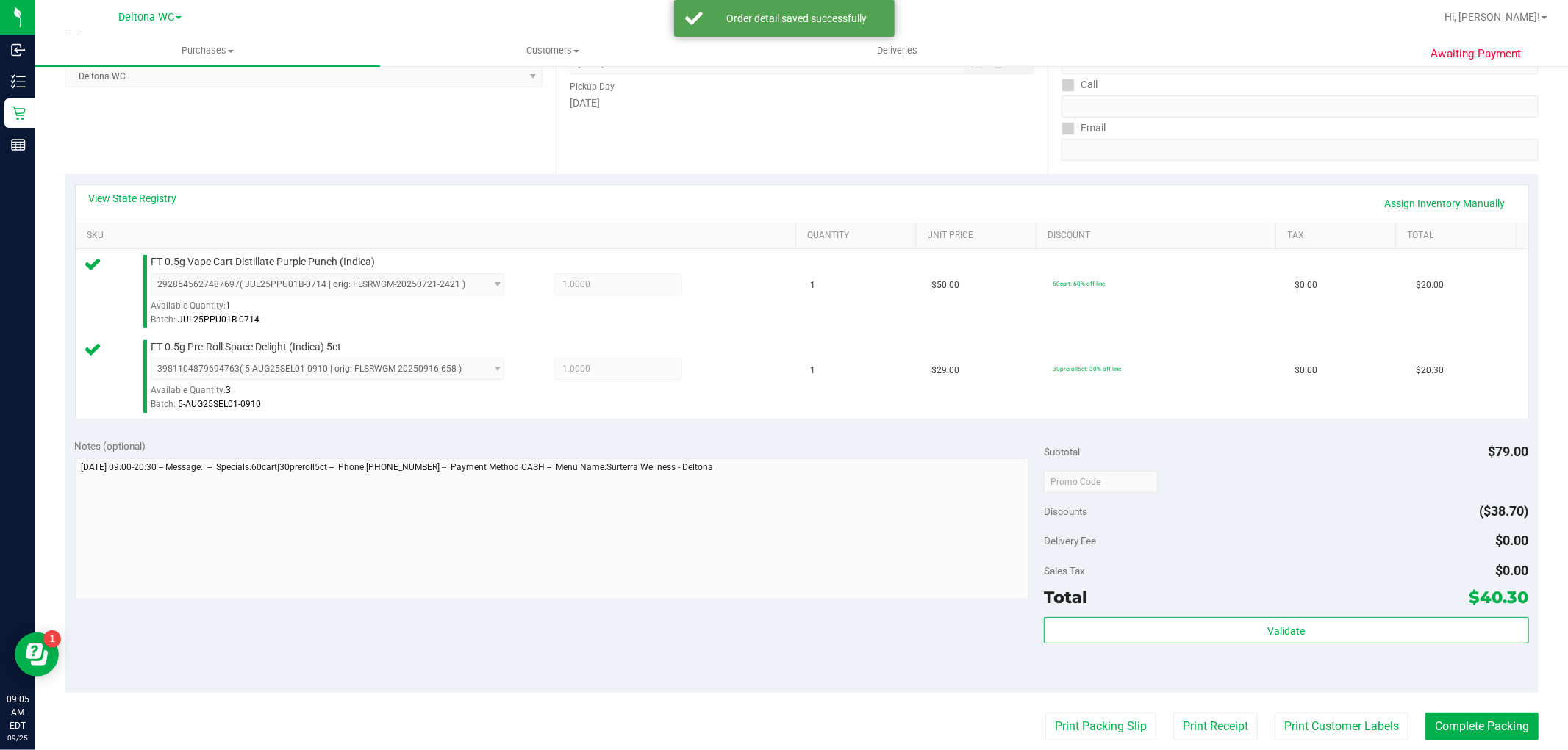
scroll to position [245, 0]
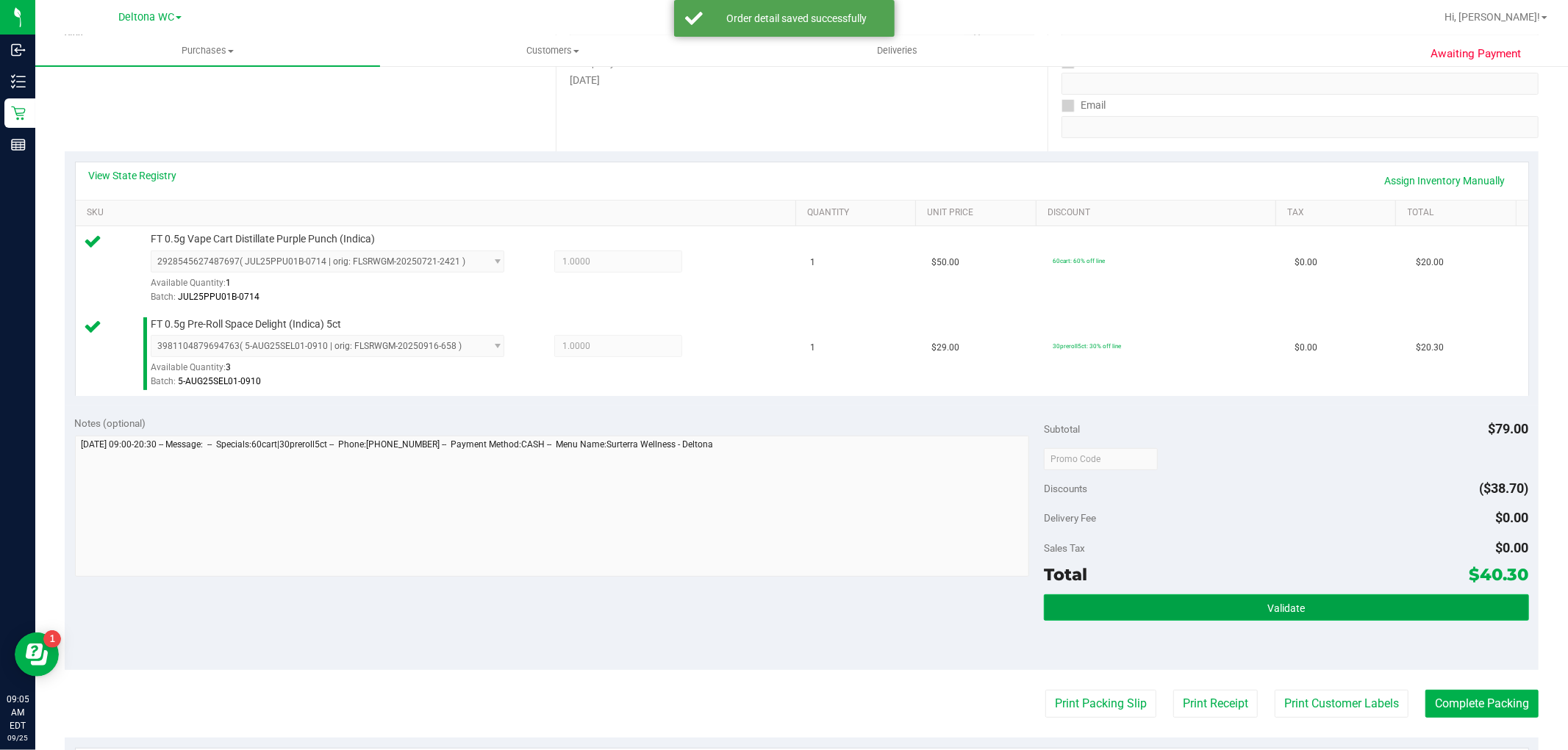
click at [1268, 610] on span "Validate" at bounding box center [1286, 608] width 37 height 12
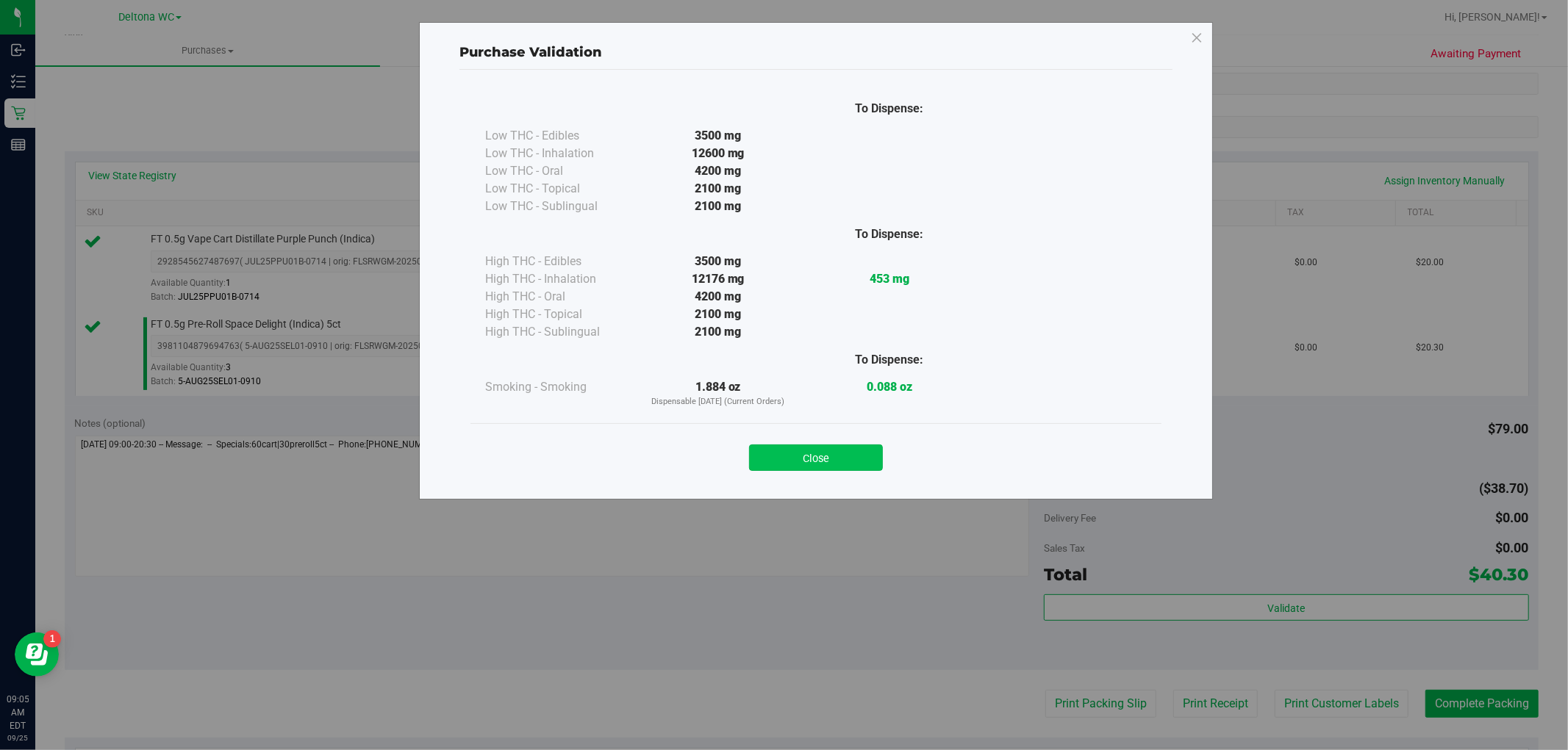
click at [831, 461] on button "Close" at bounding box center [816, 458] width 134 height 27
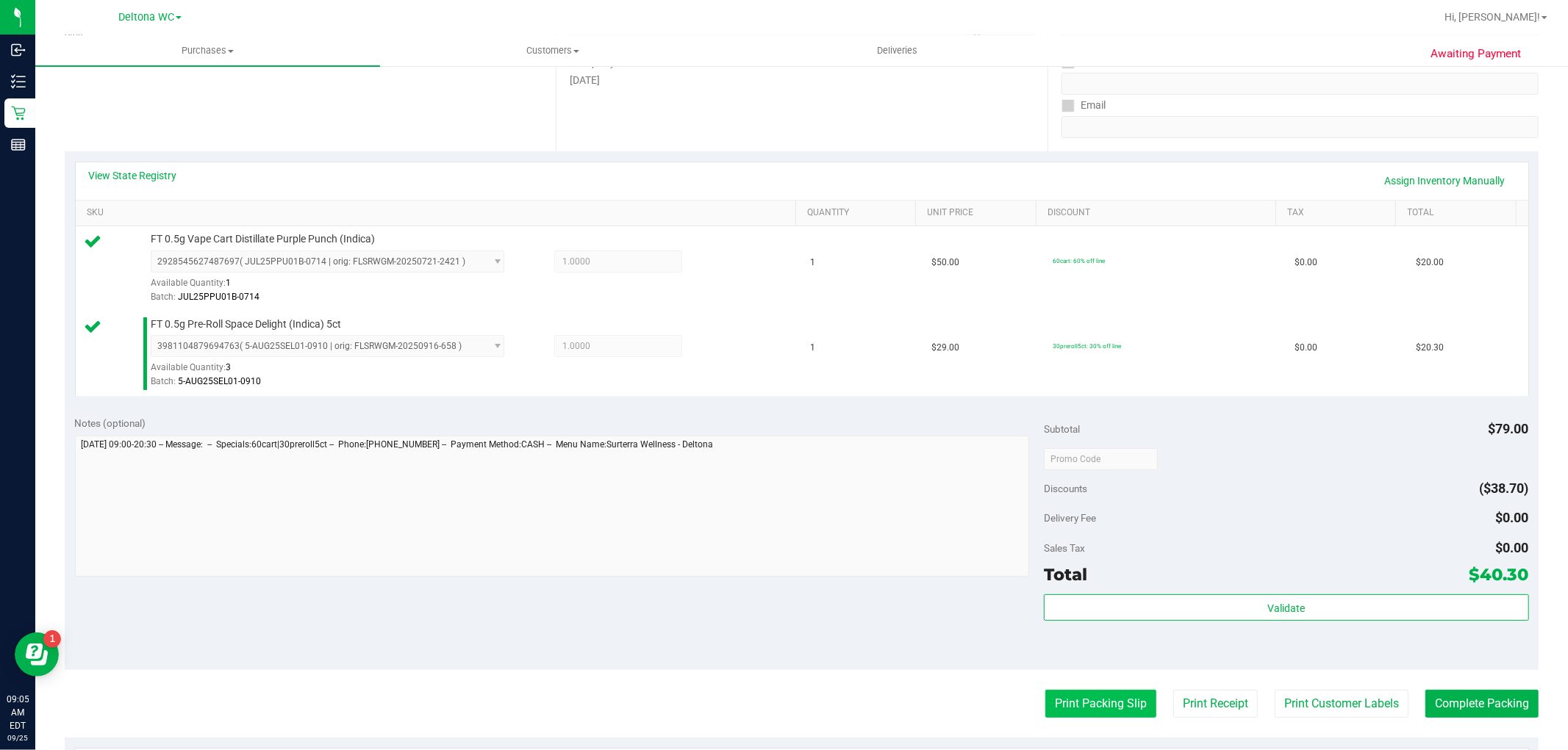
click at [1099, 711] on button "Print Packing Slip" at bounding box center [1100, 704] width 111 height 28
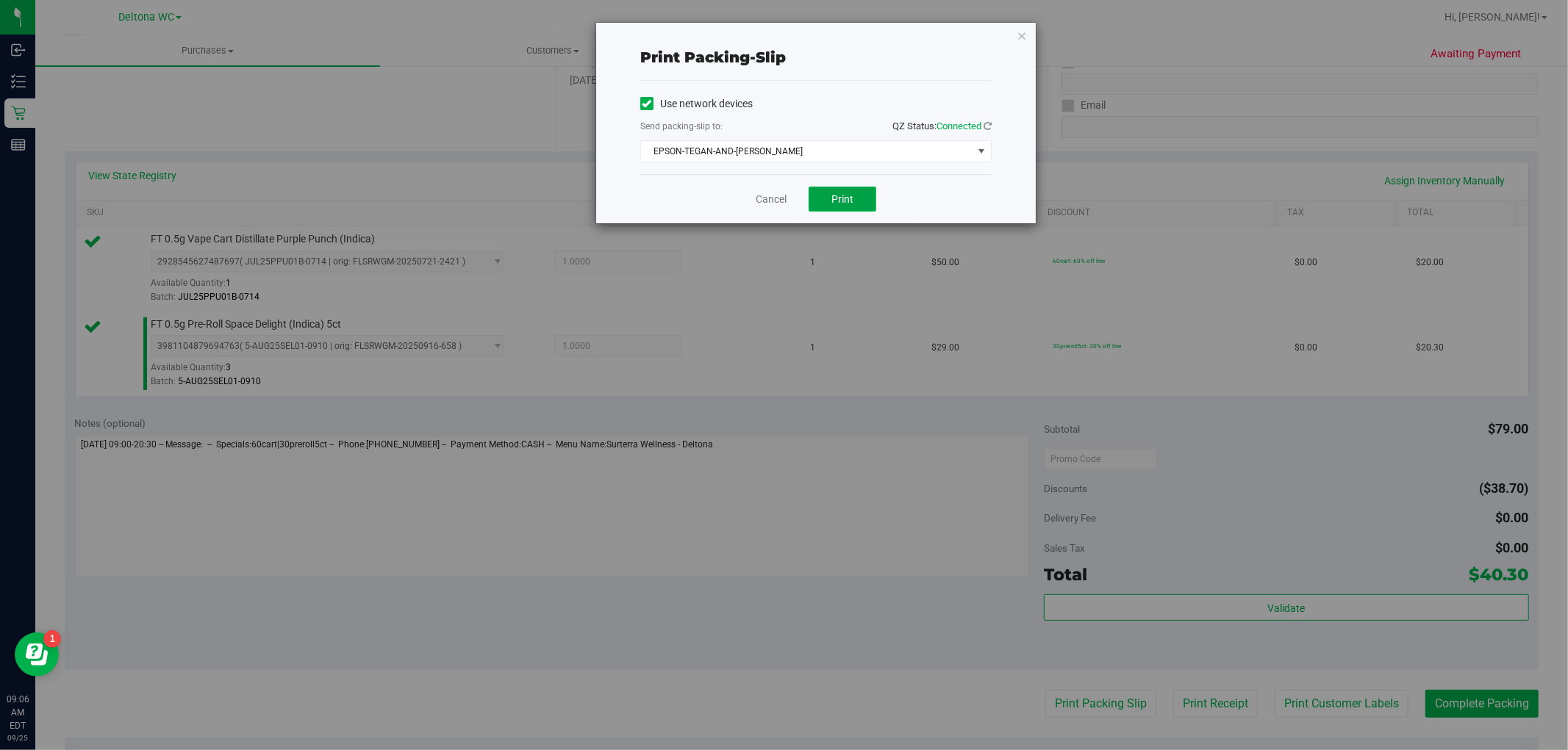
click at [827, 202] on button "Print" at bounding box center [842, 199] width 68 height 25
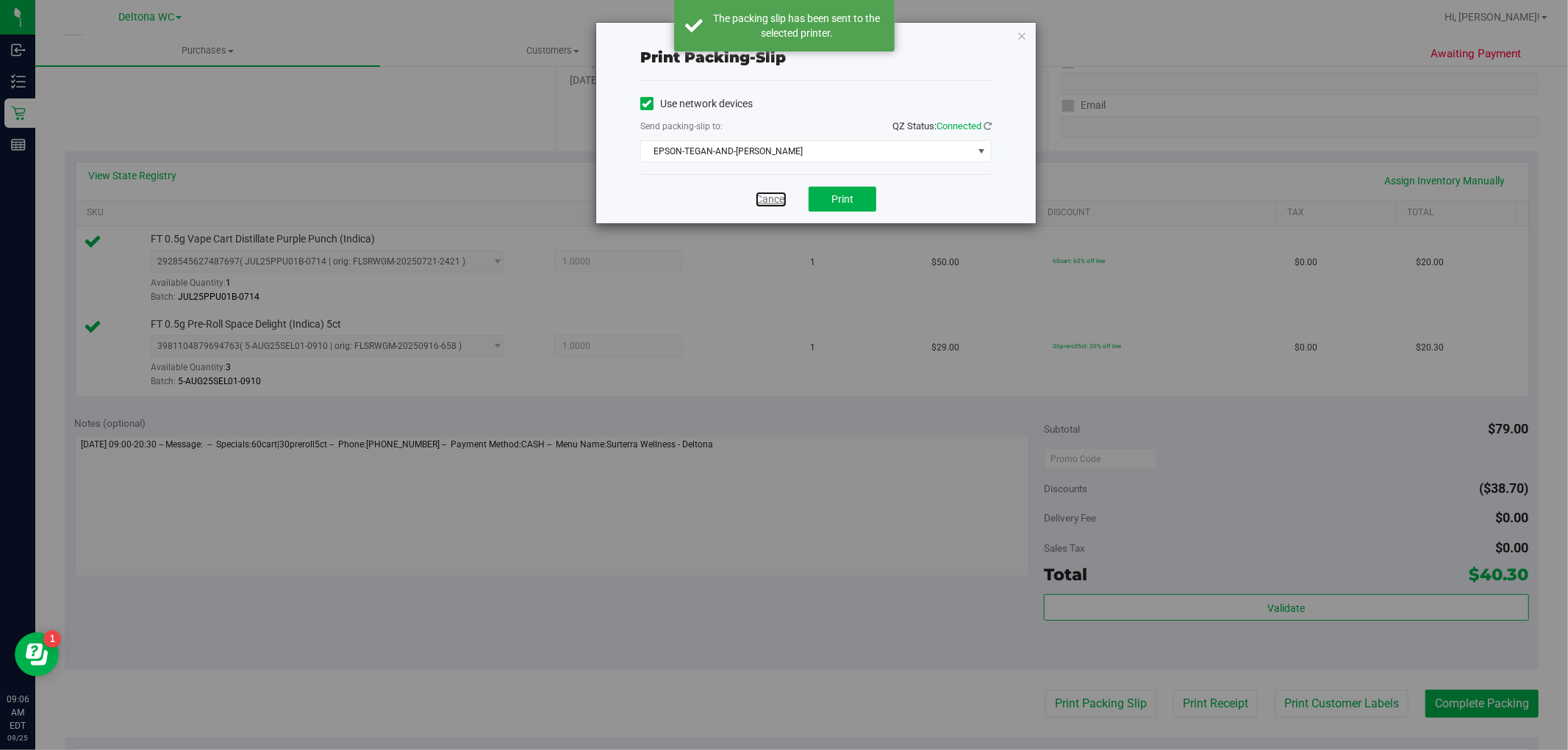
click at [779, 203] on link "Cancel" at bounding box center [771, 199] width 31 height 16
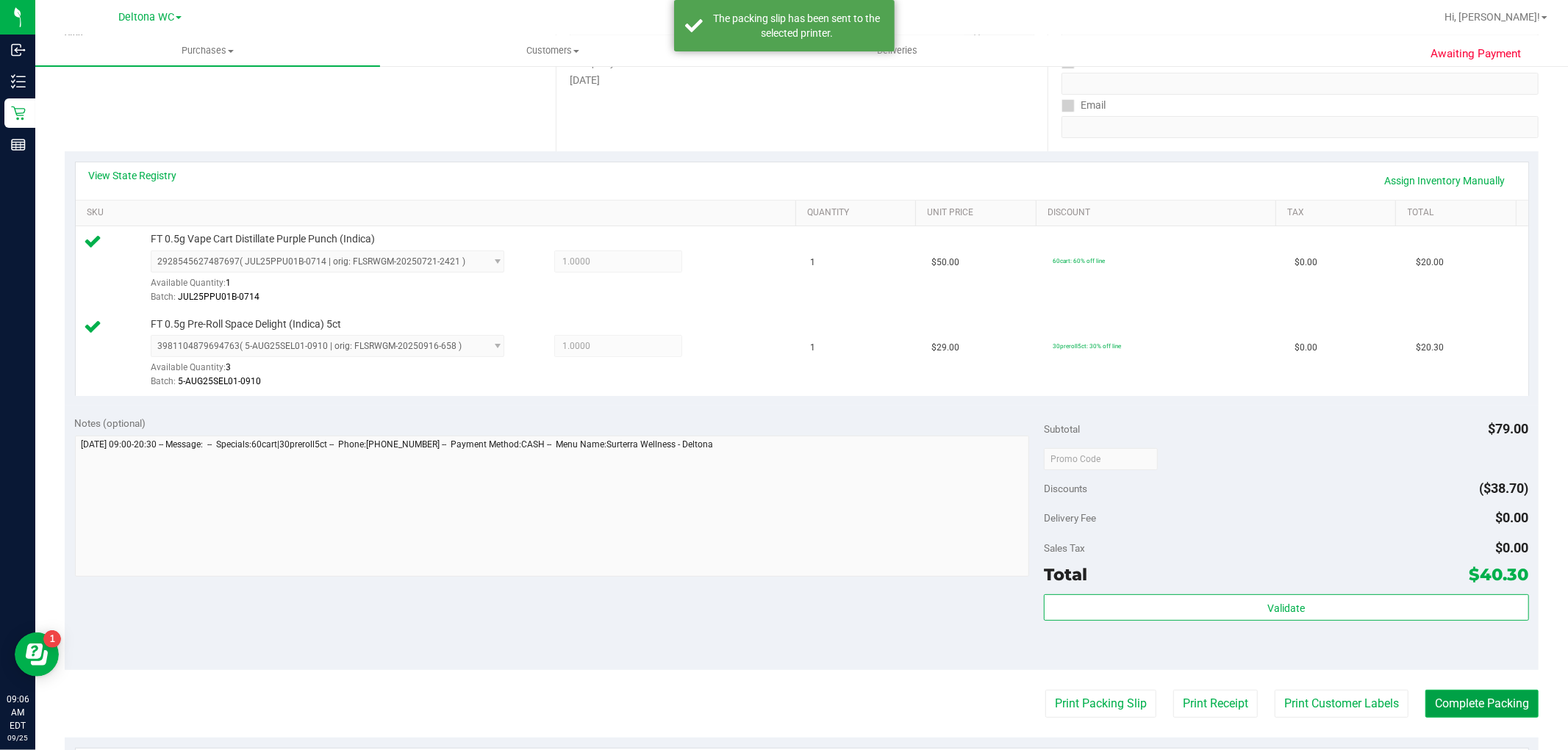
click at [1446, 706] on button "Complete Packing" at bounding box center [1482, 704] width 113 height 28
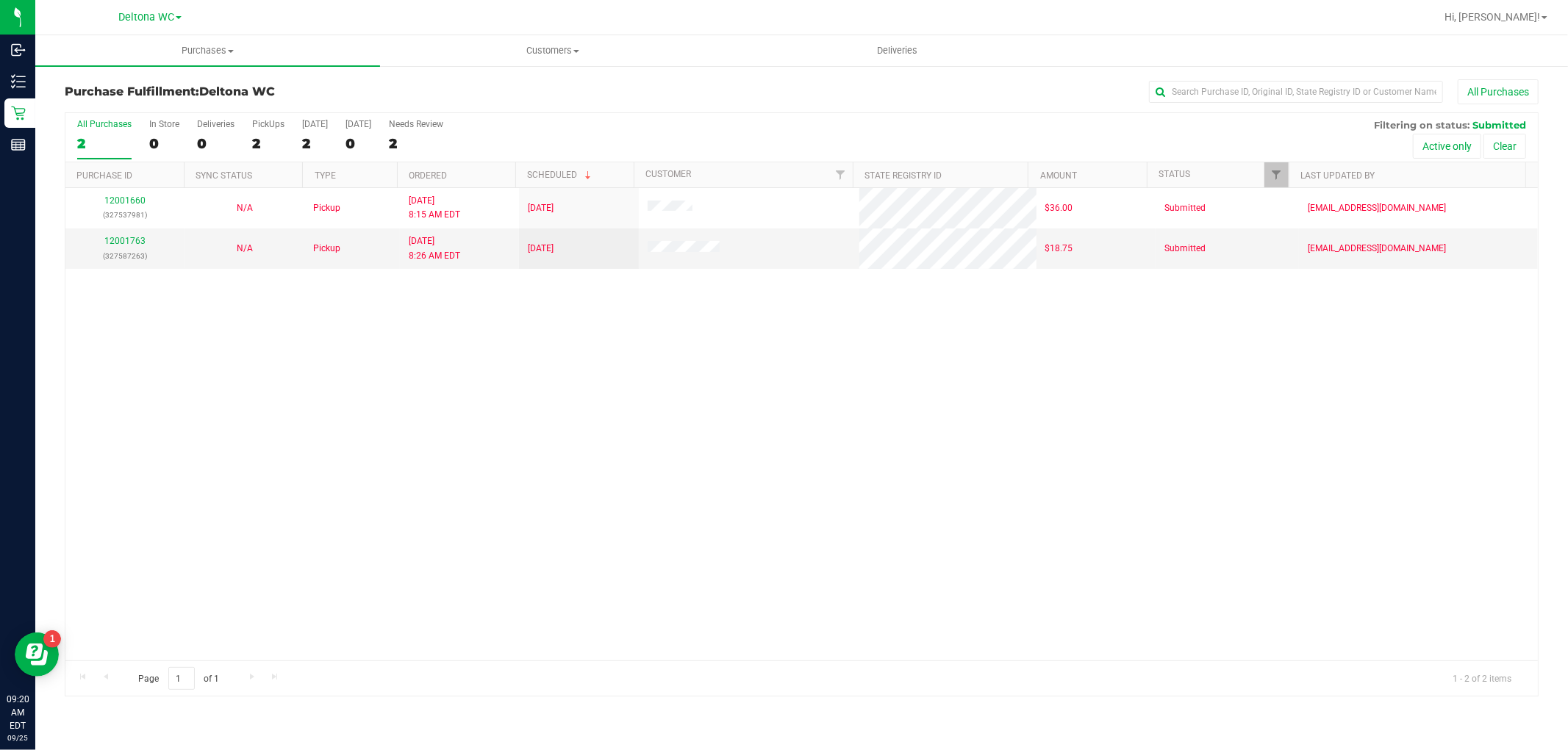
click at [1048, 422] on div "12001660 (327537981) N/A Pickup 9/25/2025 8:15 AM EDT 9/25/2025 $36.00 Submitte…" at bounding box center [801, 424] width 1472 height 472
click at [531, 48] on span "Customers" at bounding box center [552, 51] width 343 height 13
click at [514, 83] on li "All customers" at bounding box center [552, 89] width 345 height 18
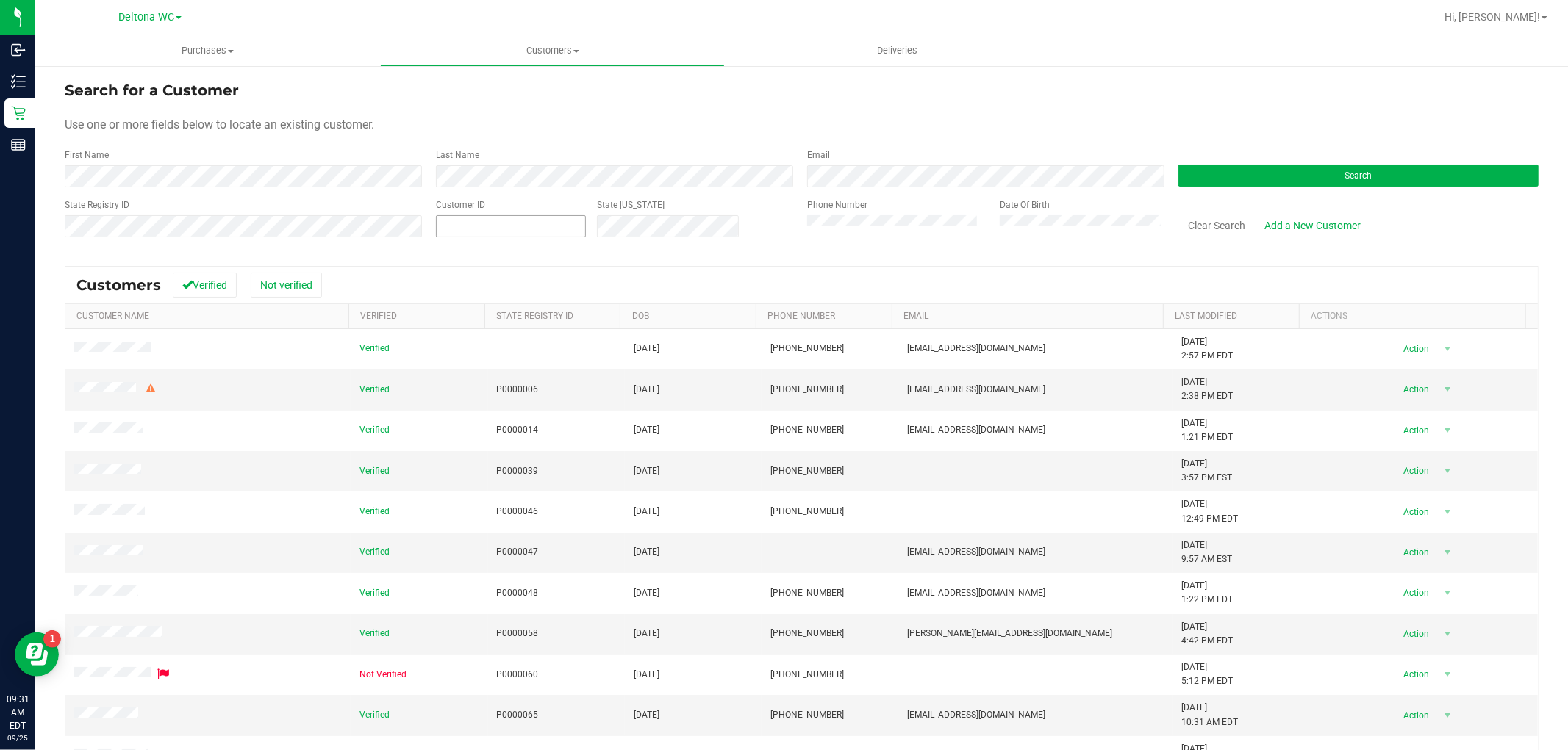
click at [474, 232] on span at bounding box center [510, 226] width 150 height 22
type input "365197"
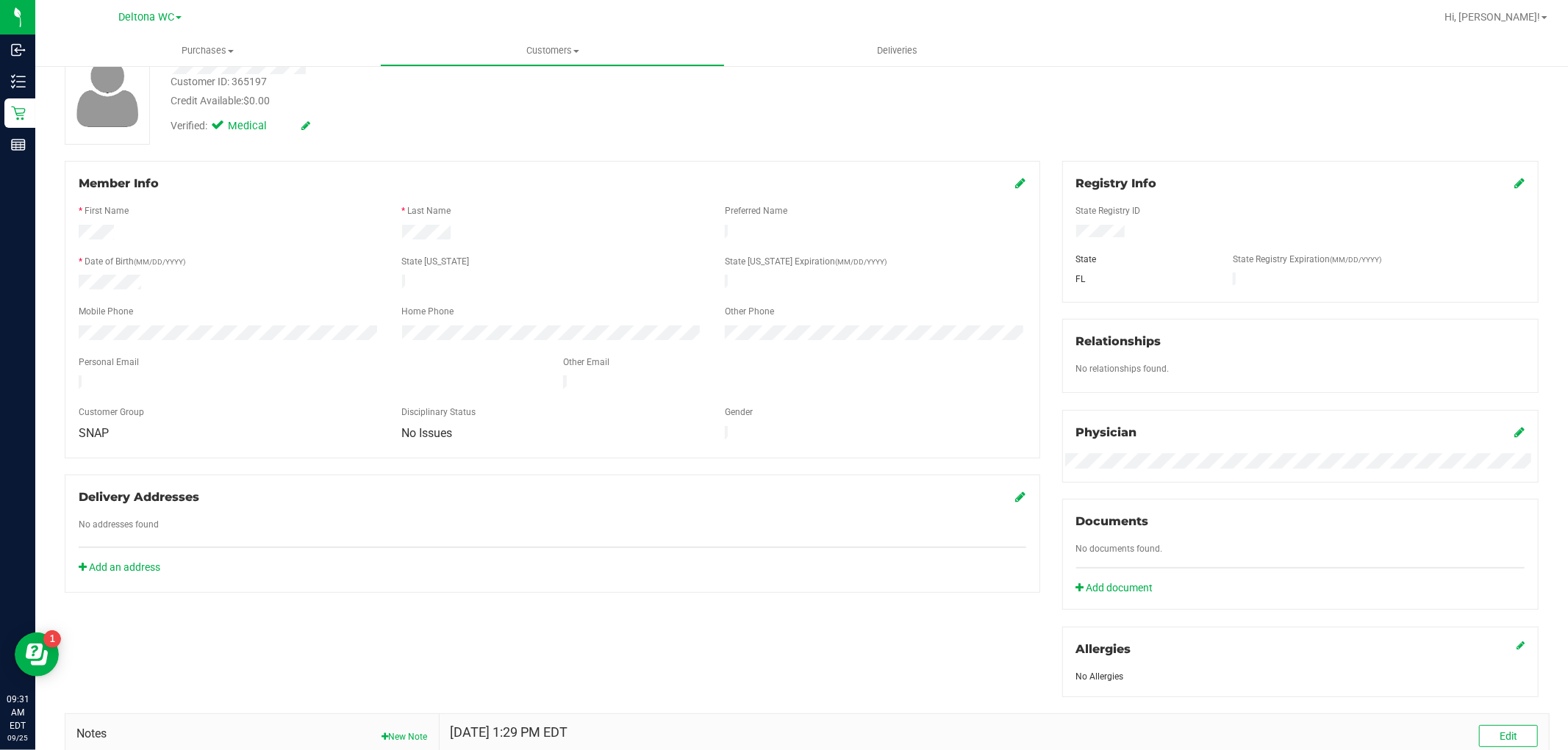
scroll to position [312, 0]
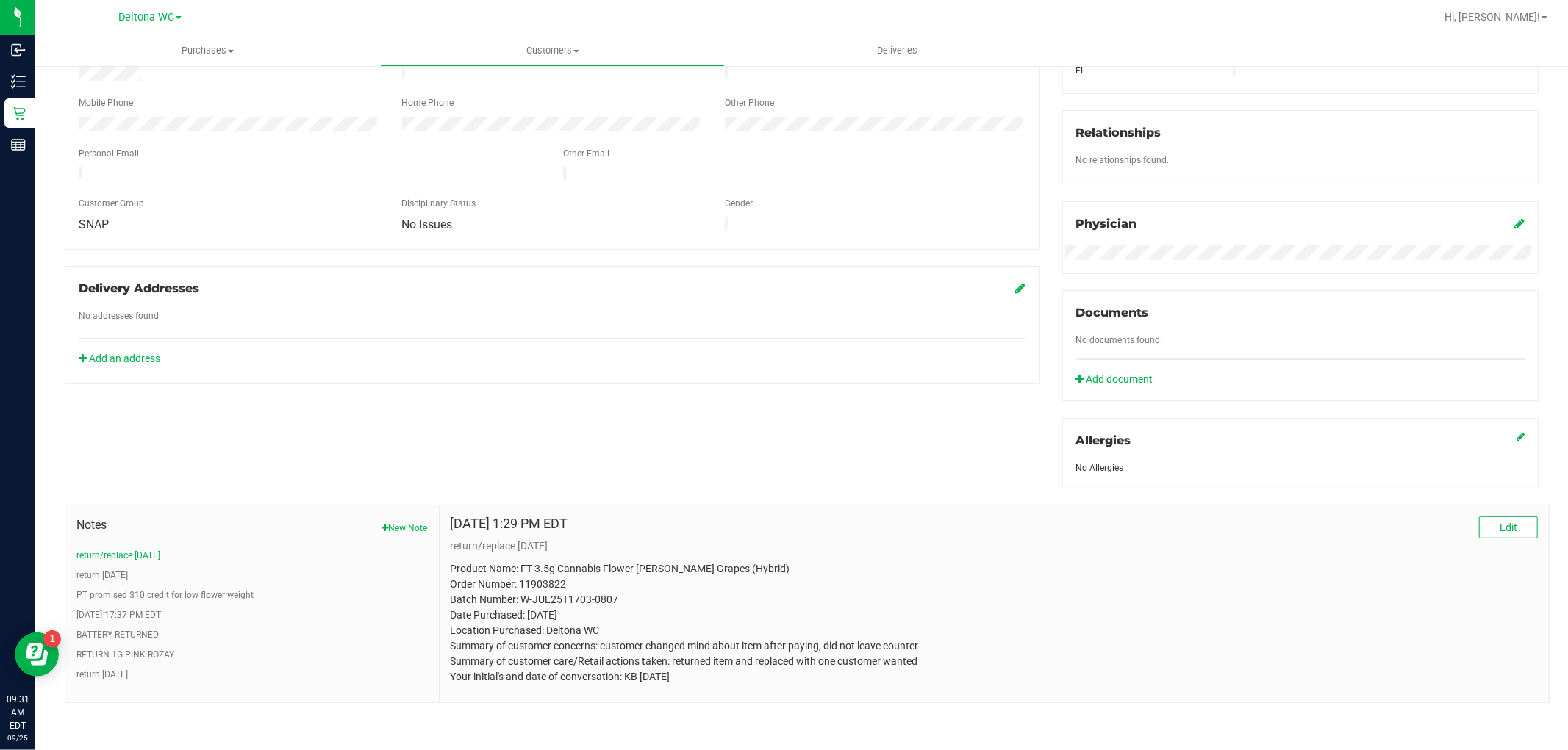
click at [409, 525] on button "New Note" at bounding box center [404, 528] width 45 height 13
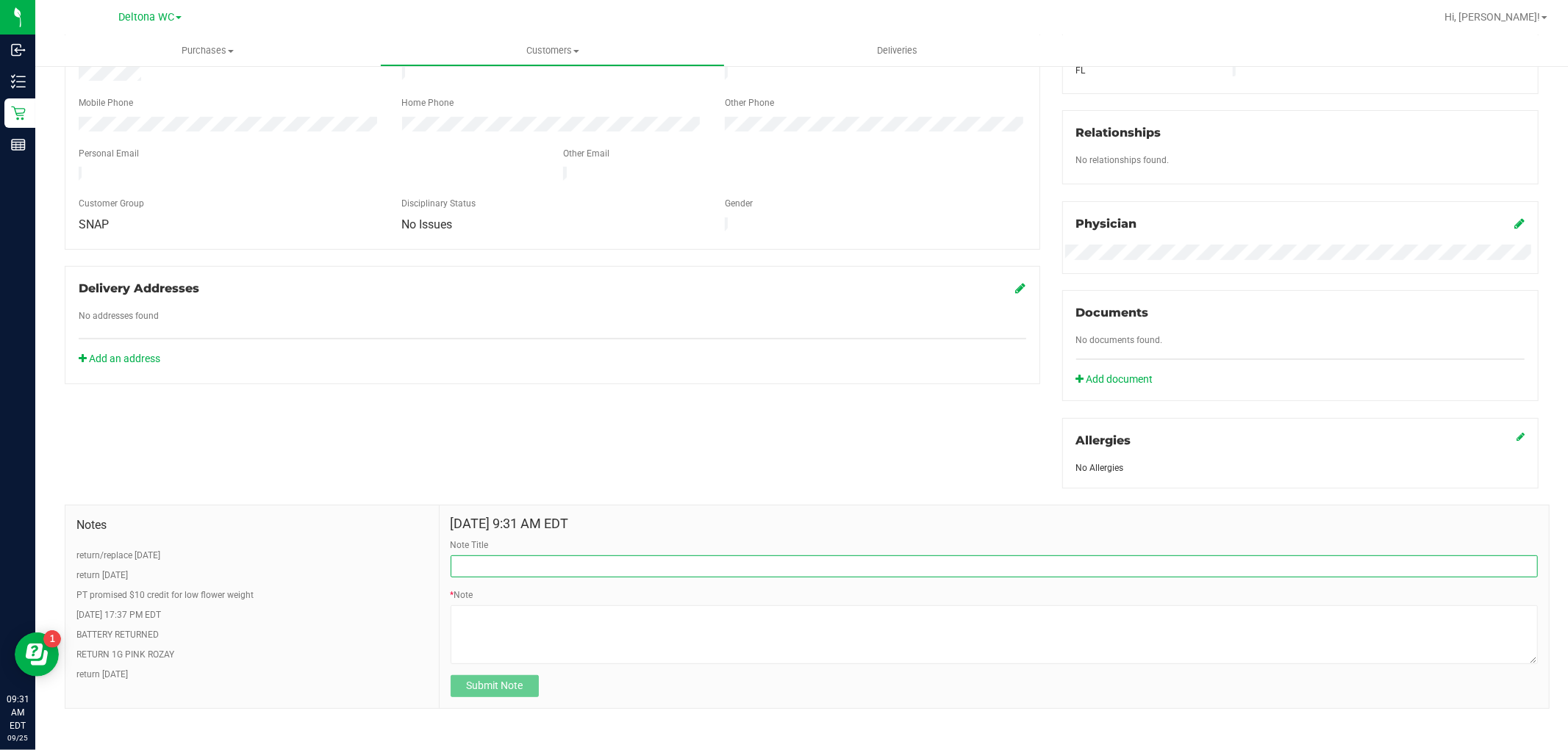
click at [505, 571] on input "Note Title" at bounding box center [994, 566] width 1087 height 22
type input "return 9/25/2025"
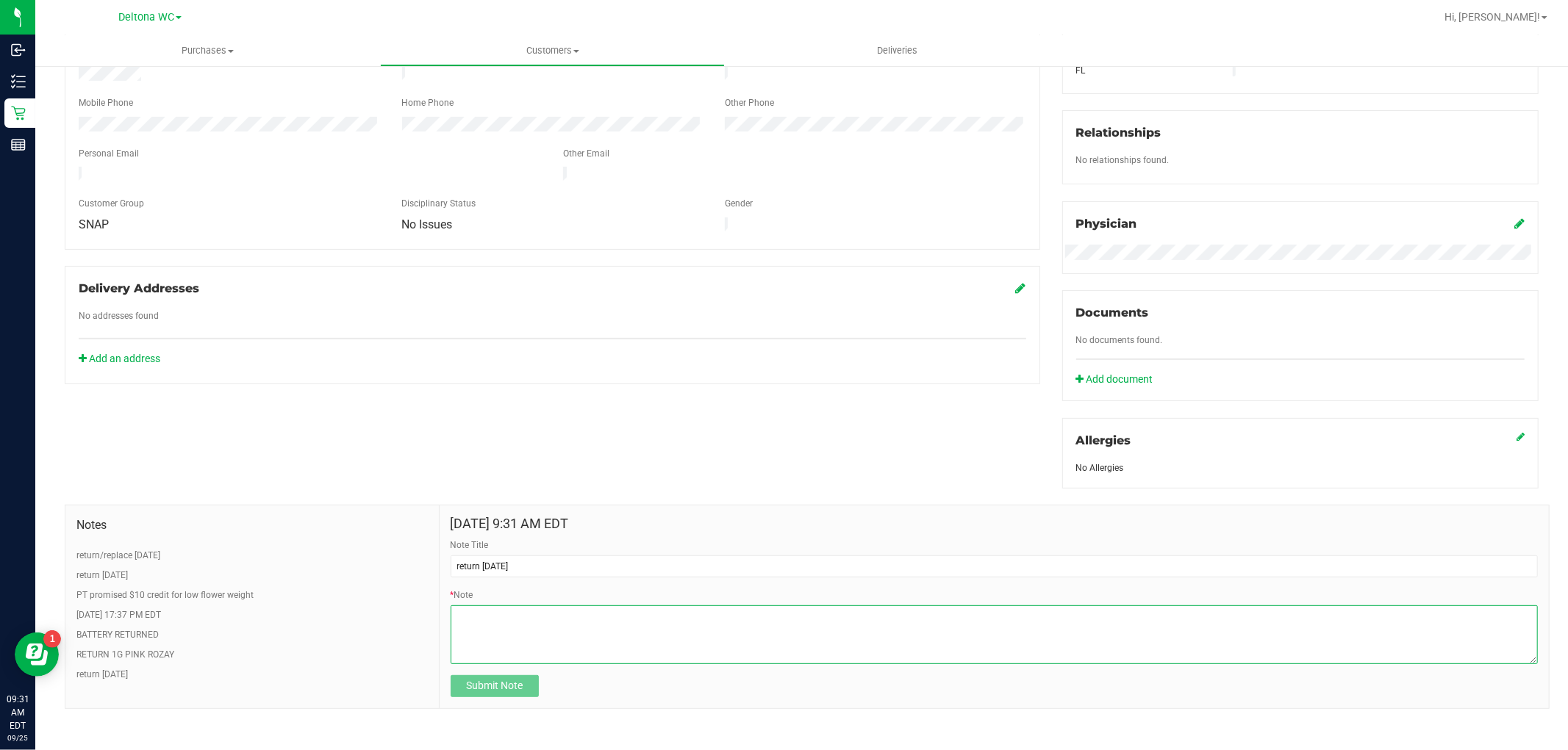
click at [520, 634] on textarea "* Note" at bounding box center [994, 634] width 1087 height 59
click at [545, 453] on div "Member Info * First Name * Last Name Preferred Name * Date of Birth (MM/DD/YYYY…" at bounding box center [801, 337] width 1496 height 769
click at [487, 619] on textarea "* Note" at bounding box center [994, 634] width 1087 height 59
paste textarea "Product Name: Order Number: Batch Number: Date Purchased: Location Purchased: D…"
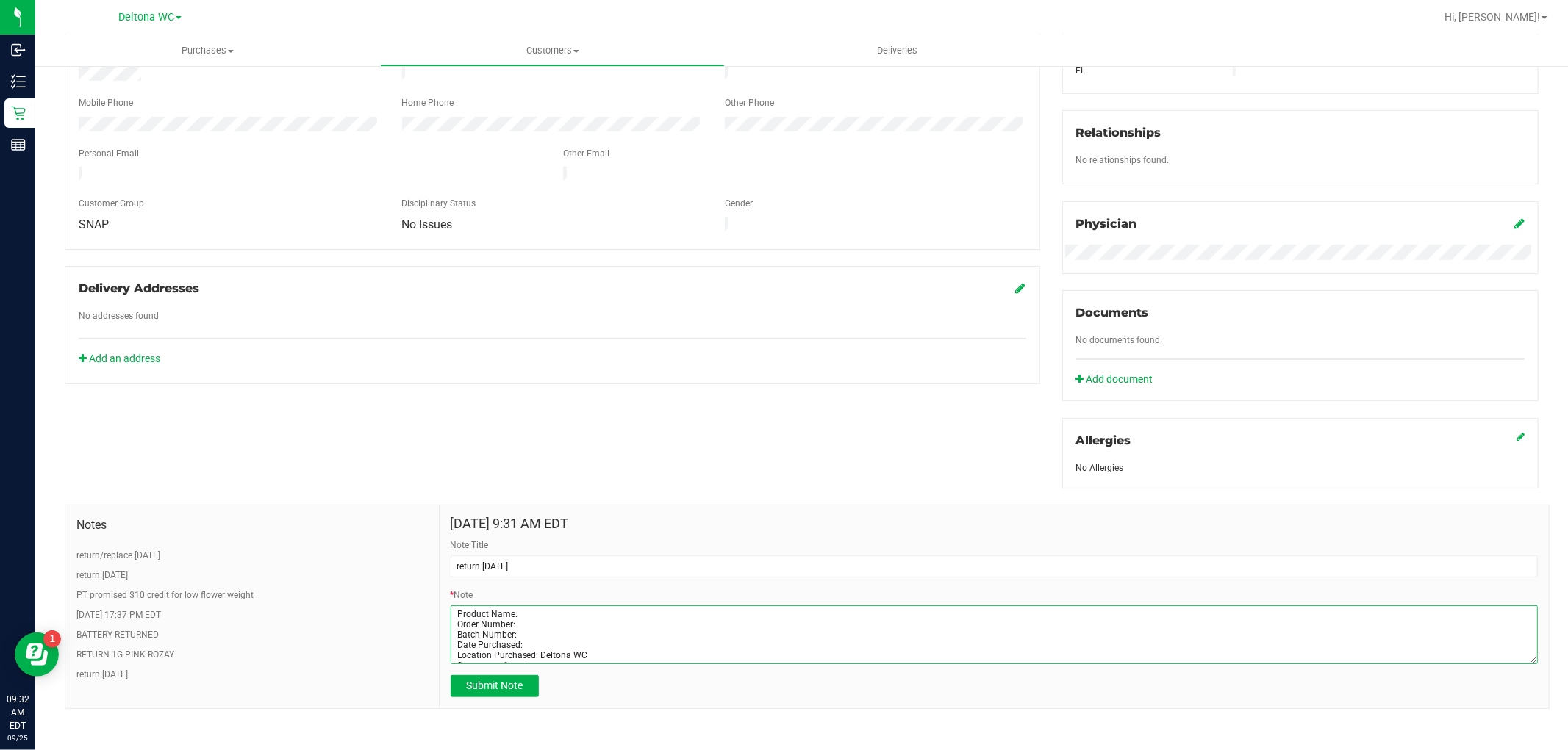
click at [541, 612] on textarea "* Note" at bounding box center [994, 634] width 1087 height 59
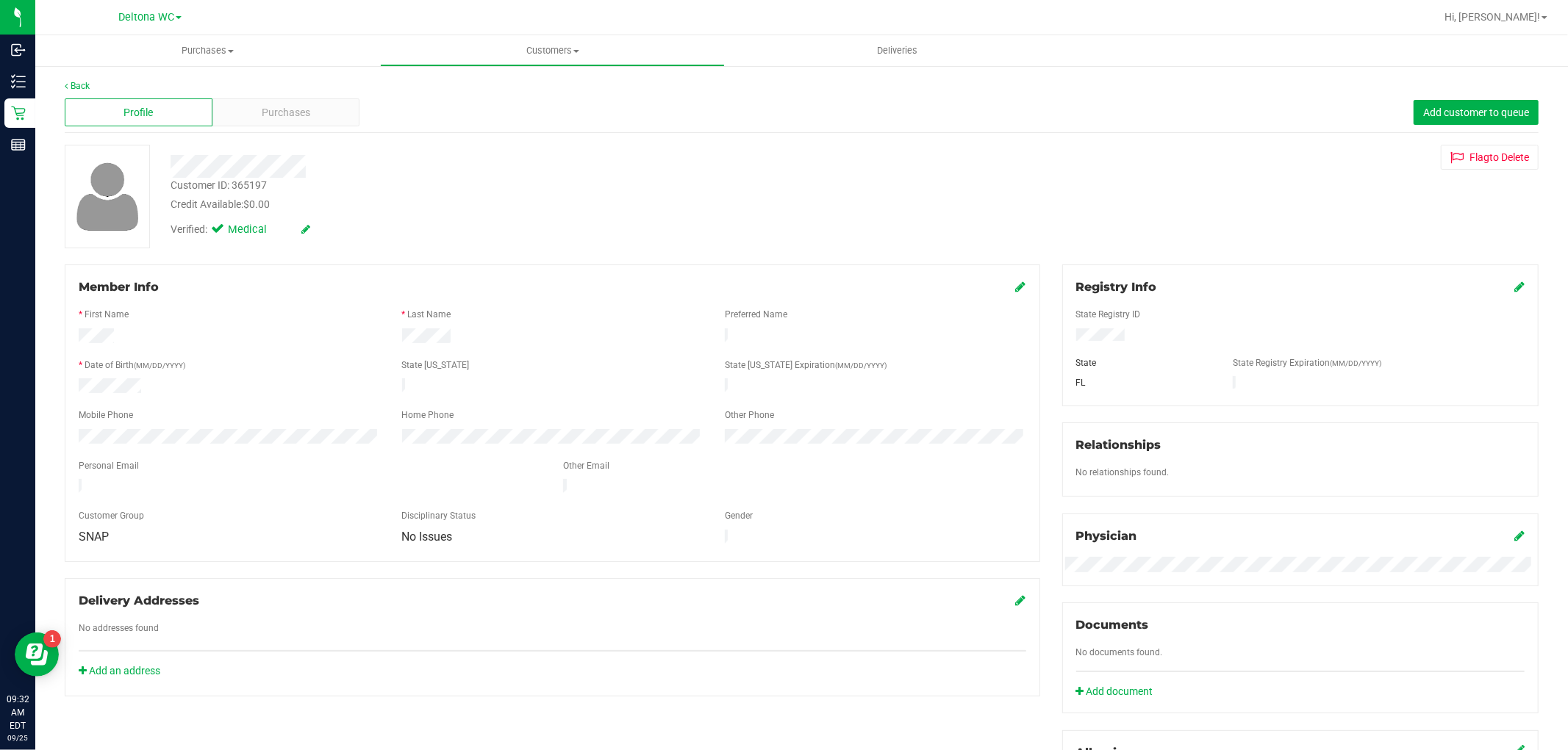
scroll to position [320, 0]
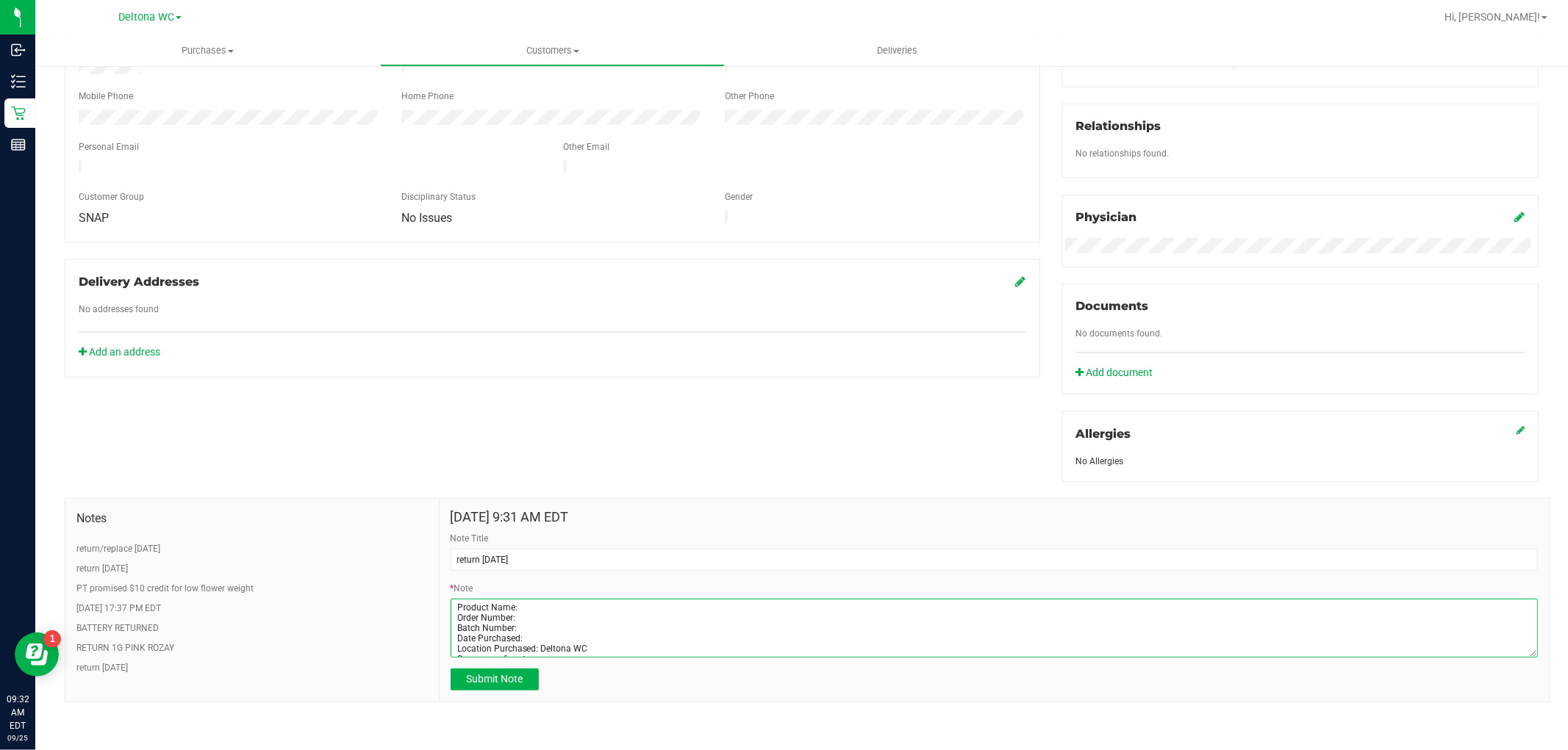
click at [570, 604] on textarea "* Note" at bounding box center [994, 628] width 1087 height 59
paste textarea "FT 3.5g Cannabis Flower Runtz Muffin (Indica)"
click at [546, 613] on textarea "* Note" at bounding box center [994, 628] width 1087 height 59
paste textarea "11999645"
click at [538, 626] on textarea "* Note" at bounding box center [994, 628] width 1087 height 59
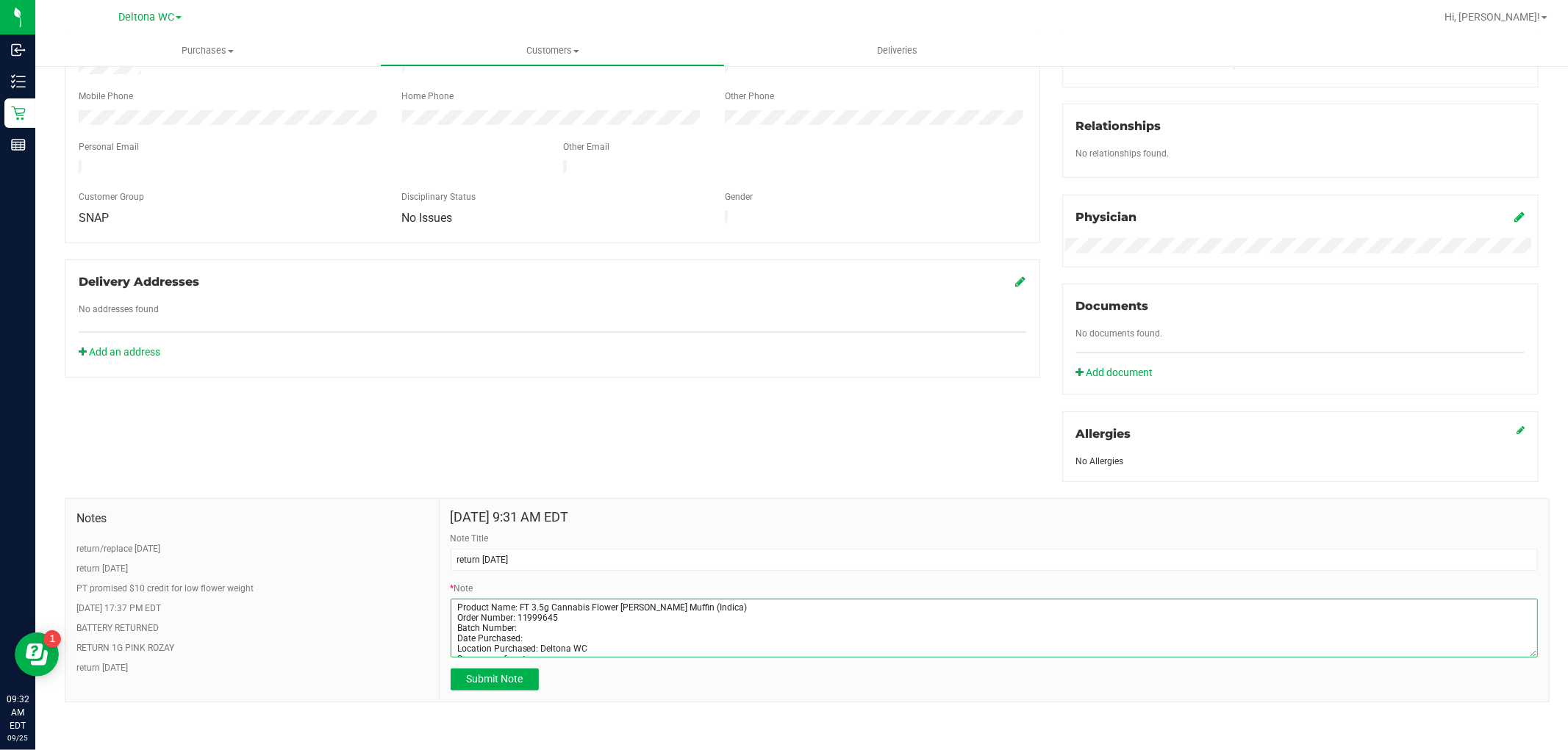
paste textarea "W-JUL25RZM01-0707"
click at [543, 637] on textarea "* Note" at bounding box center [994, 628] width 1087 height 59
type textarea "Product Name: FT 3.5g Cannabis Flower Runtz Muffin (Indica) Order Number: 11999…"
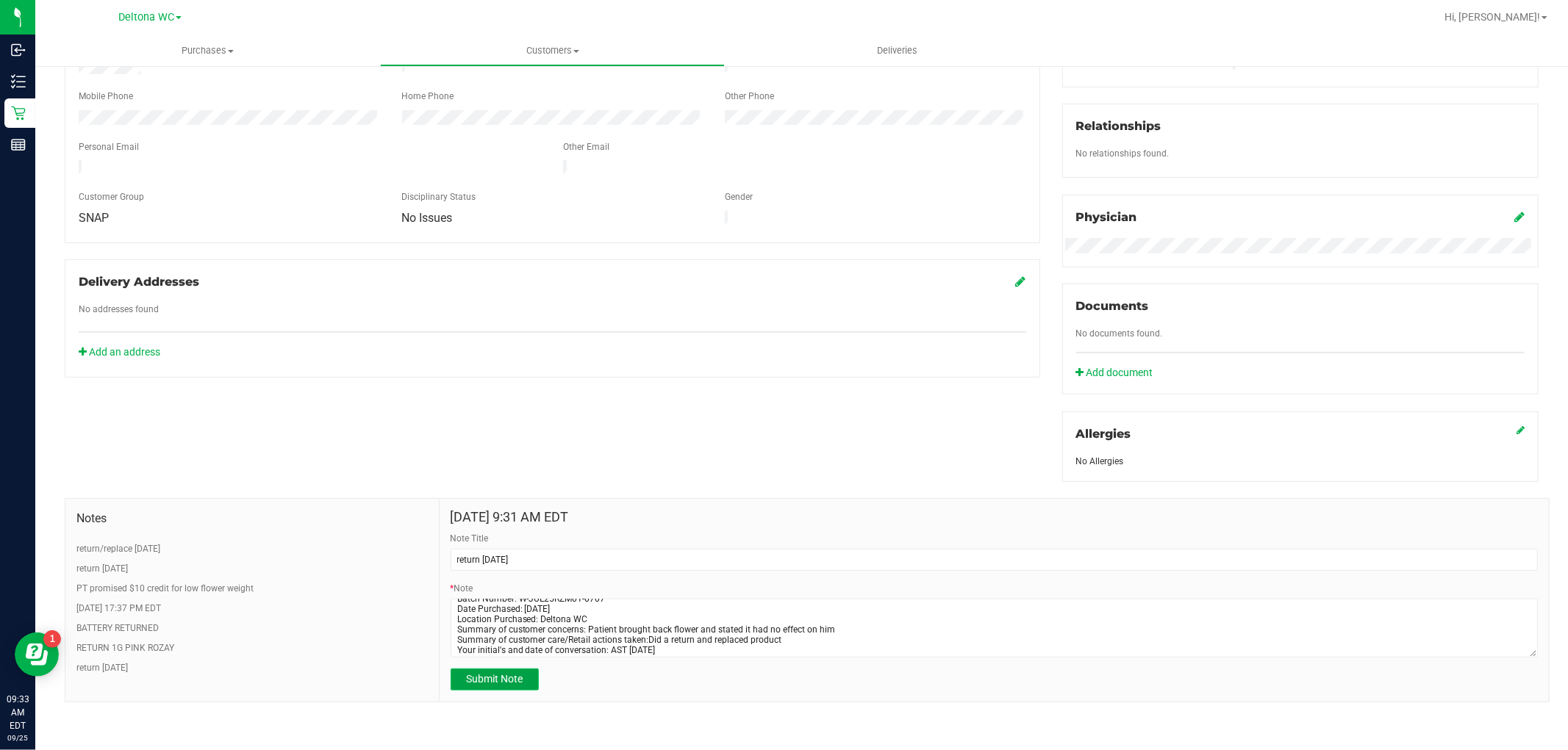
click at [500, 688] on button "Submit Note" at bounding box center [494, 679] width 88 height 22
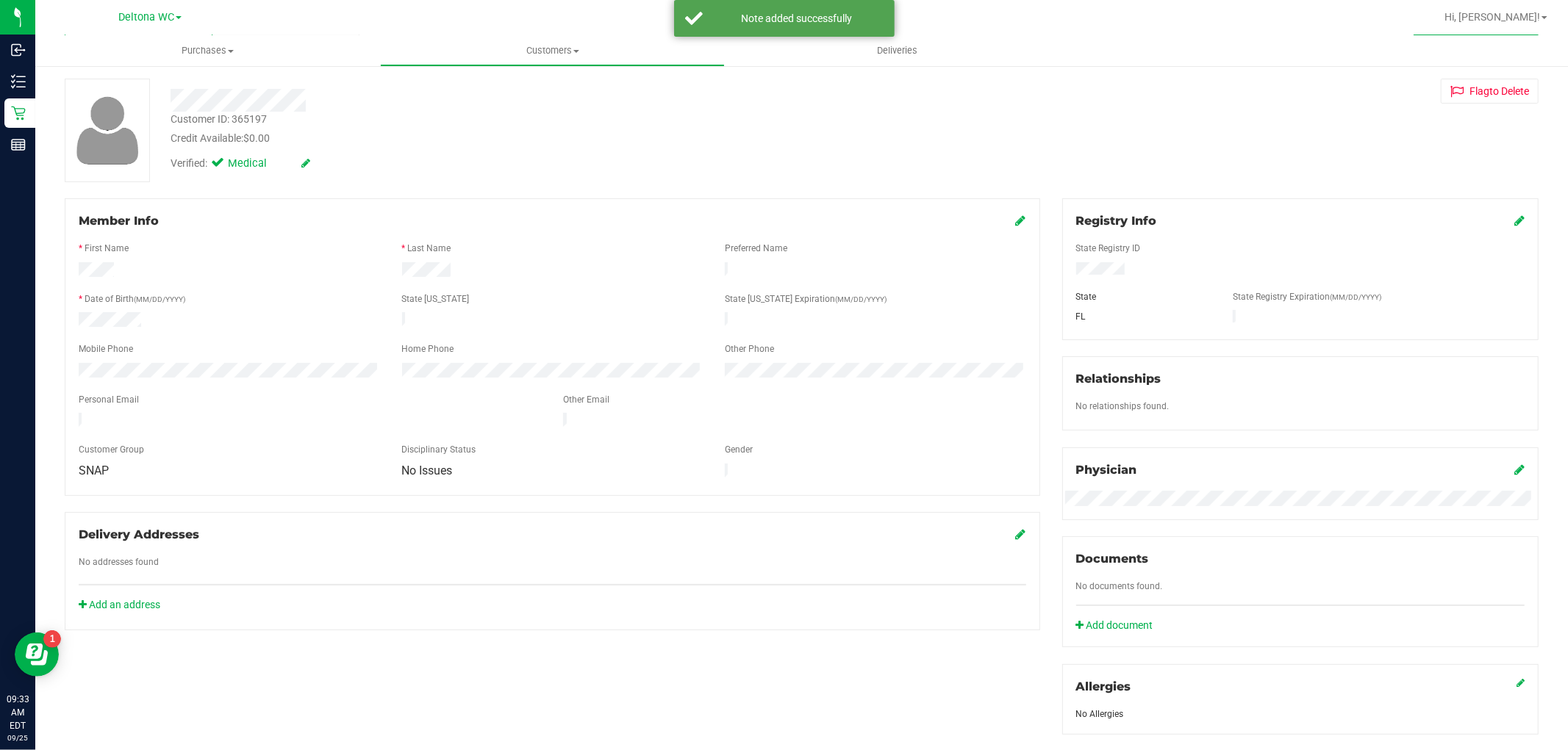
scroll to position [0, 0]
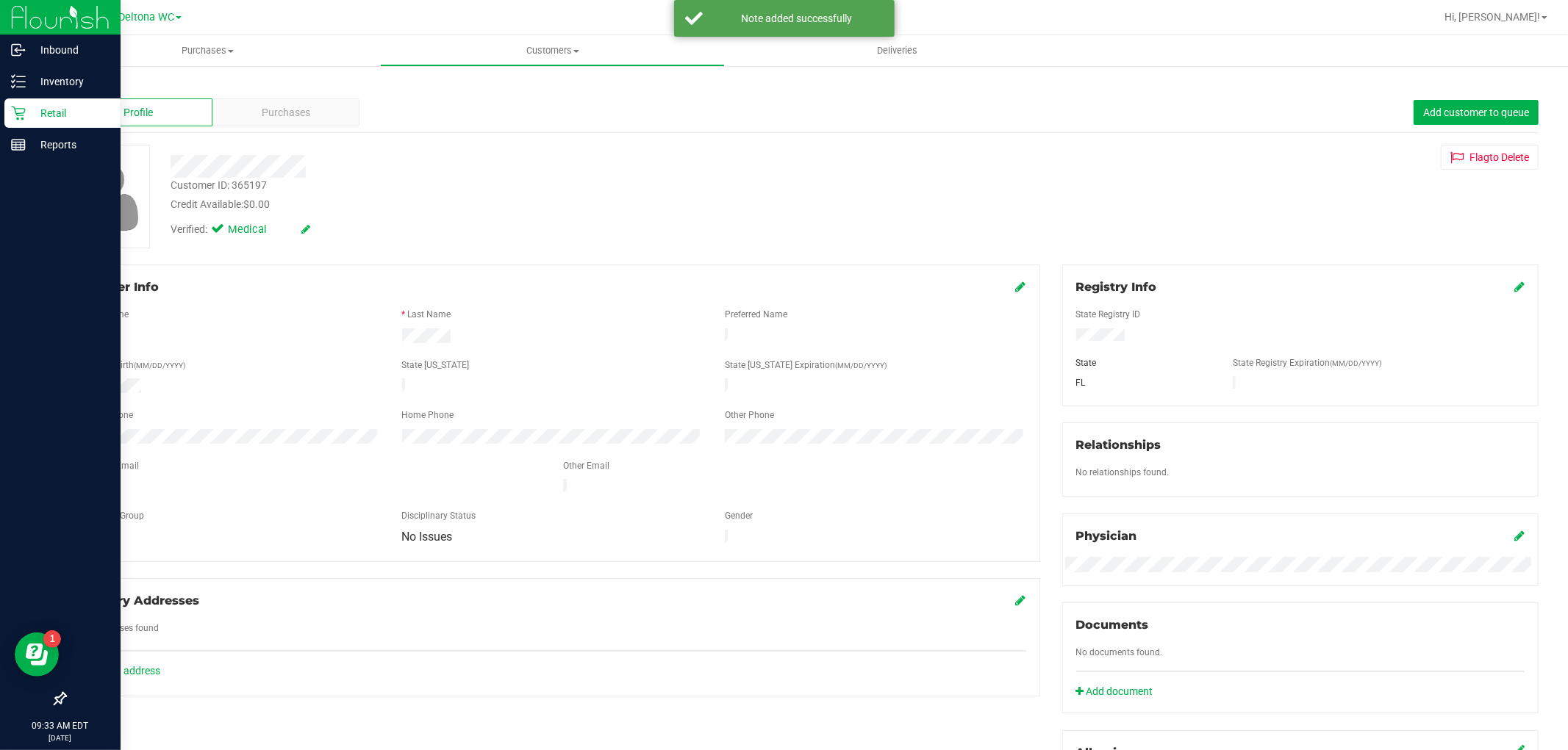
click at [9, 107] on div "Retail" at bounding box center [63, 112] width 116 height 29
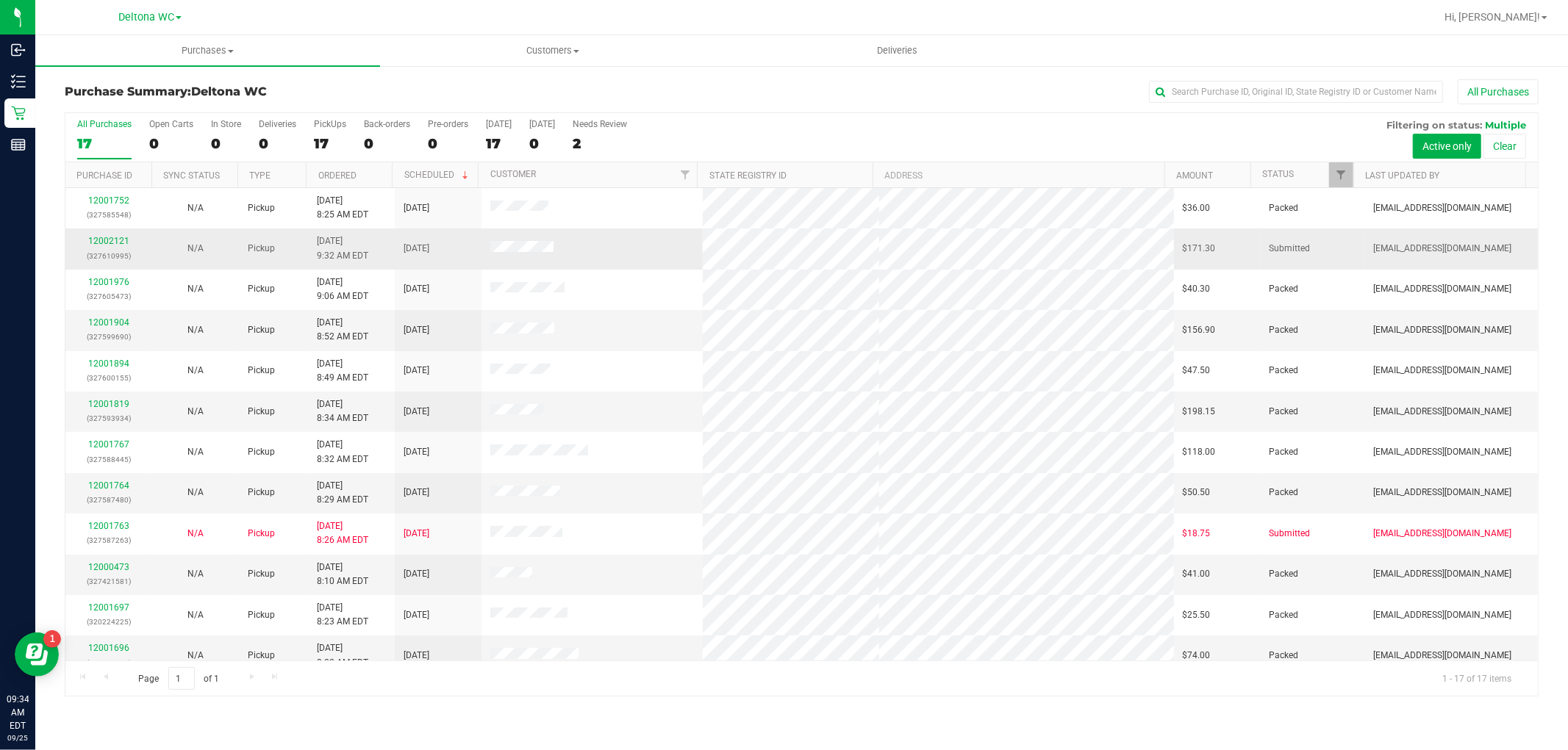
click at [101, 235] on div "12002121 (327610995)" at bounding box center [109, 249] width 69 height 28
click at [103, 237] on link "12002121" at bounding box center [108, 241] width 41 height 10
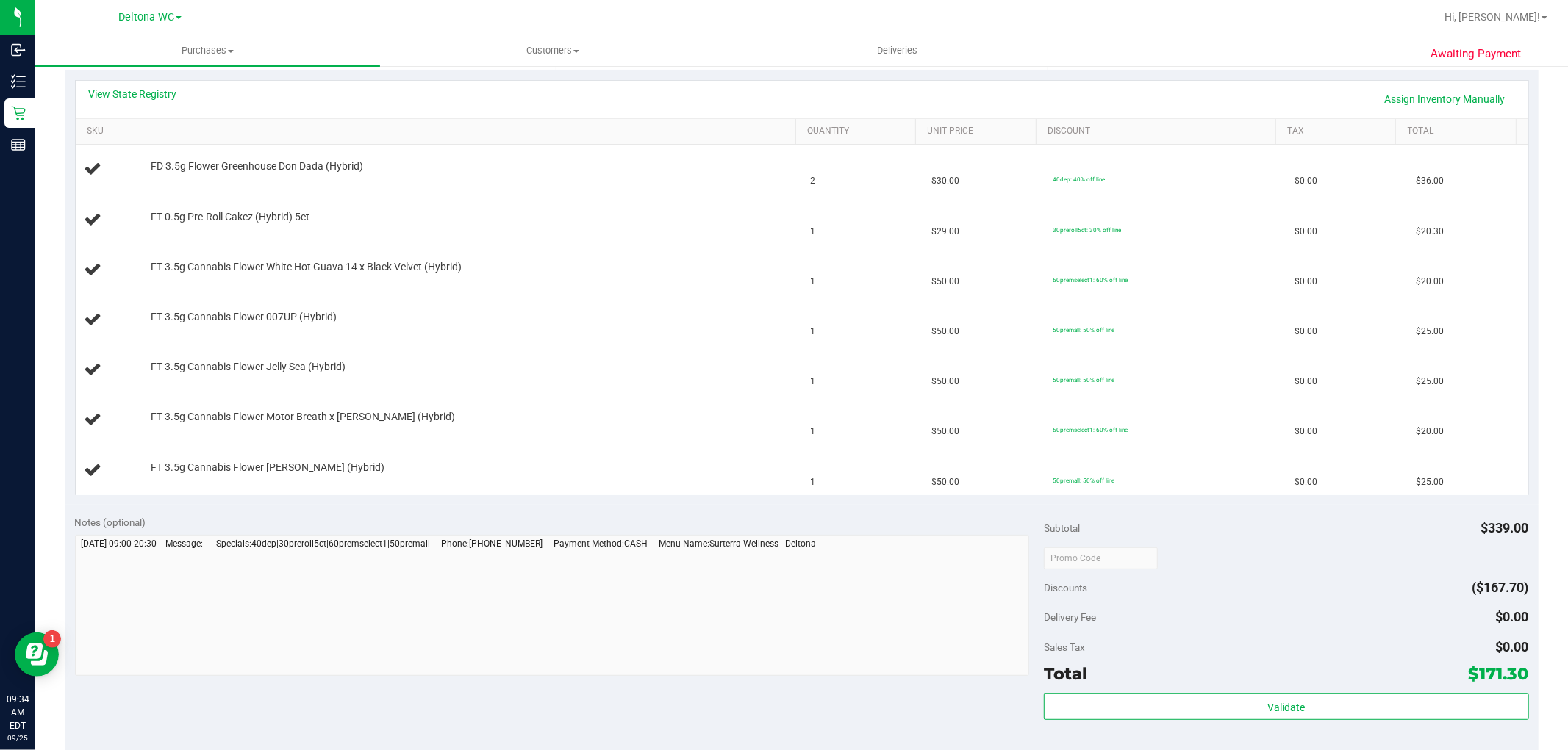
scroll to position [245, 0]
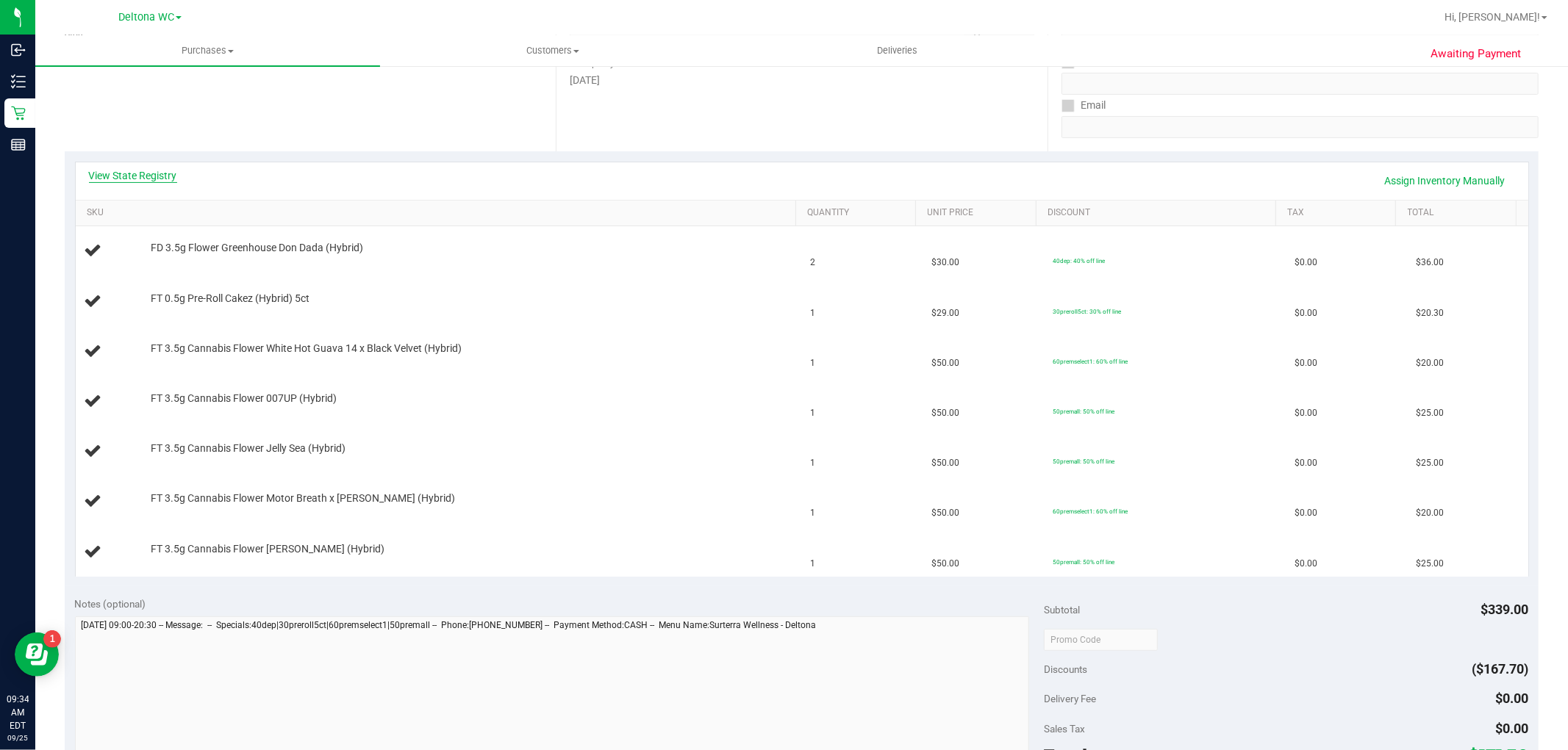
click at [150, 173] on link "View State Registry" at bounding box center [133, 176] width 88 height 15
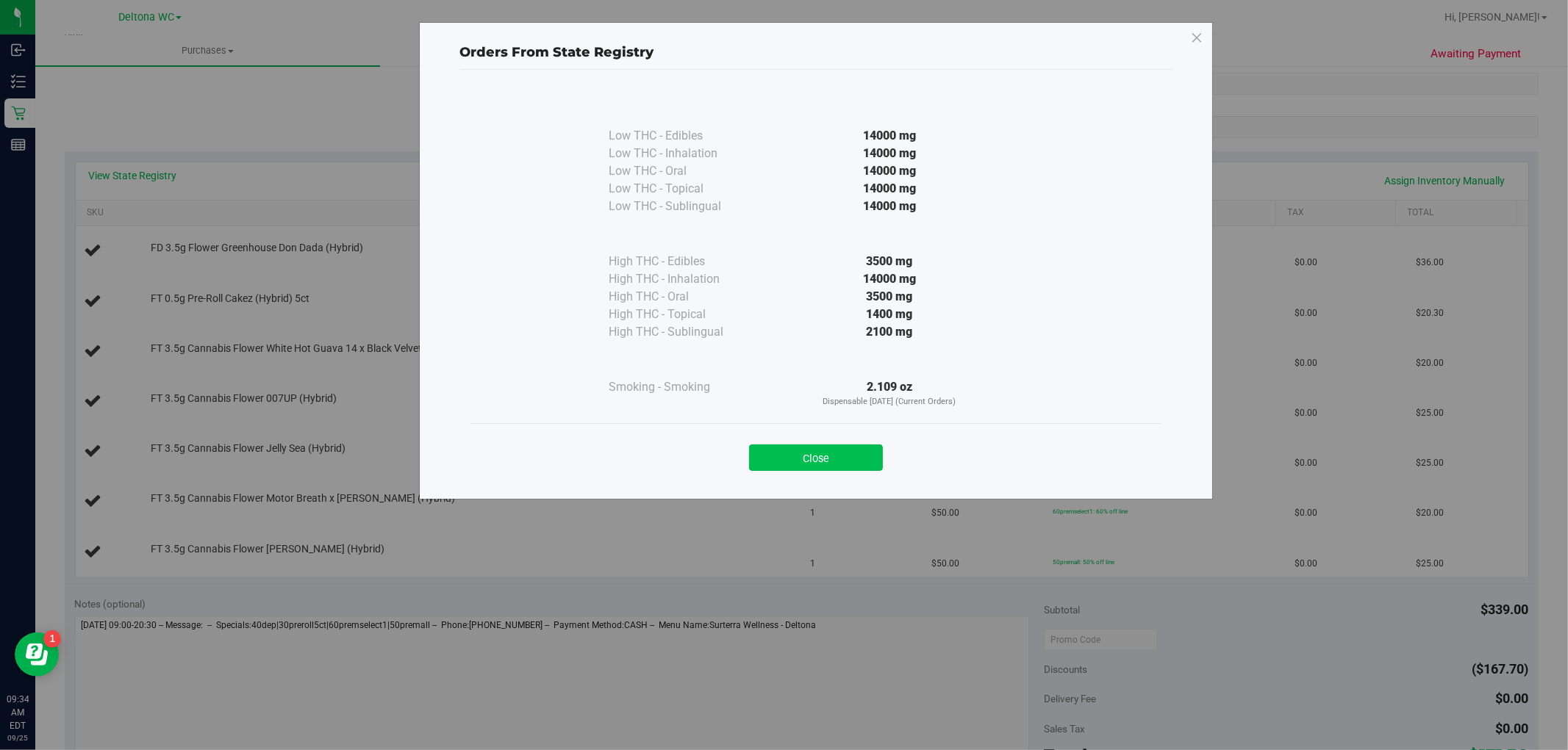
click at [812, 464] on button "Close" at bounding box center [816, 458] width 134 height 27
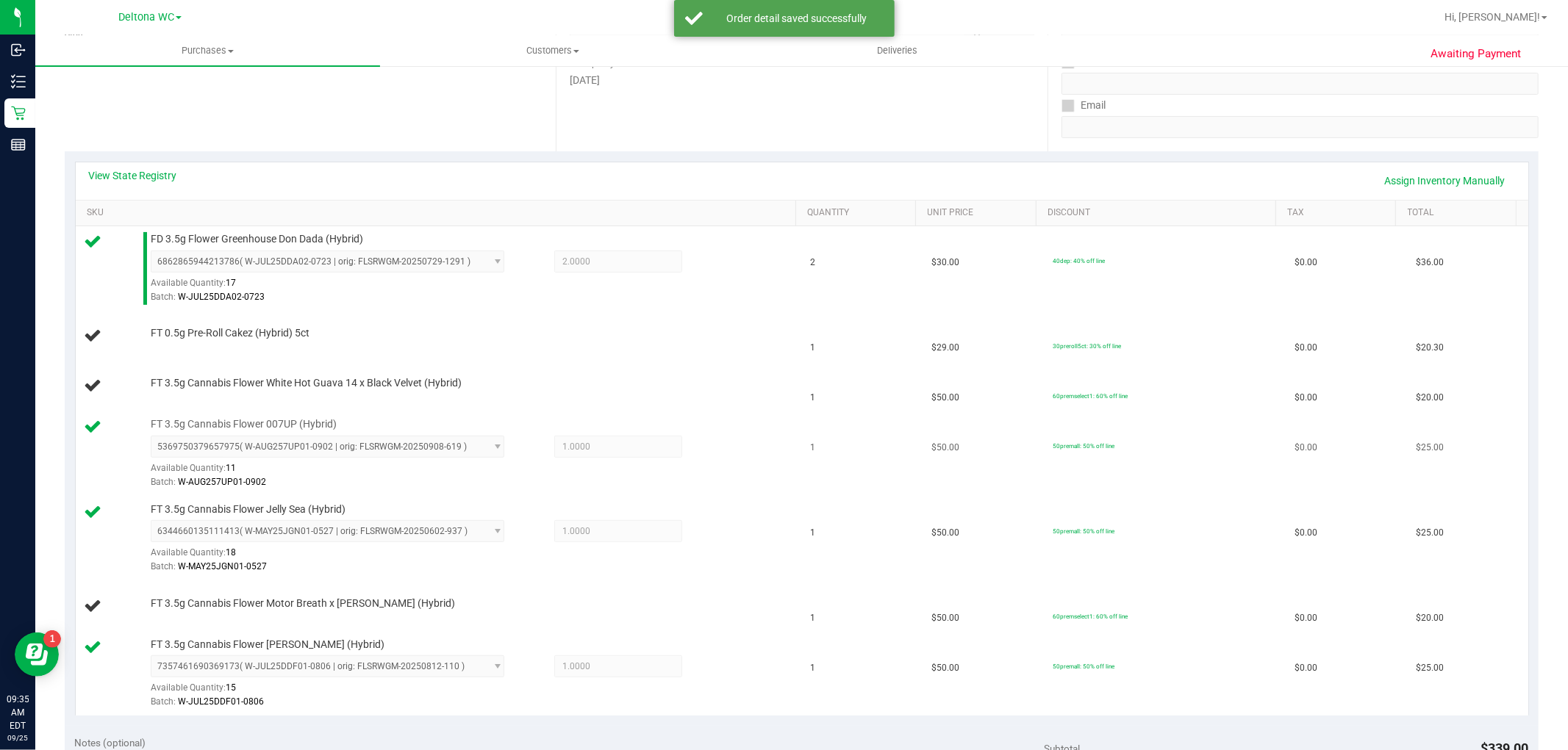
scroll to position [326, 0]
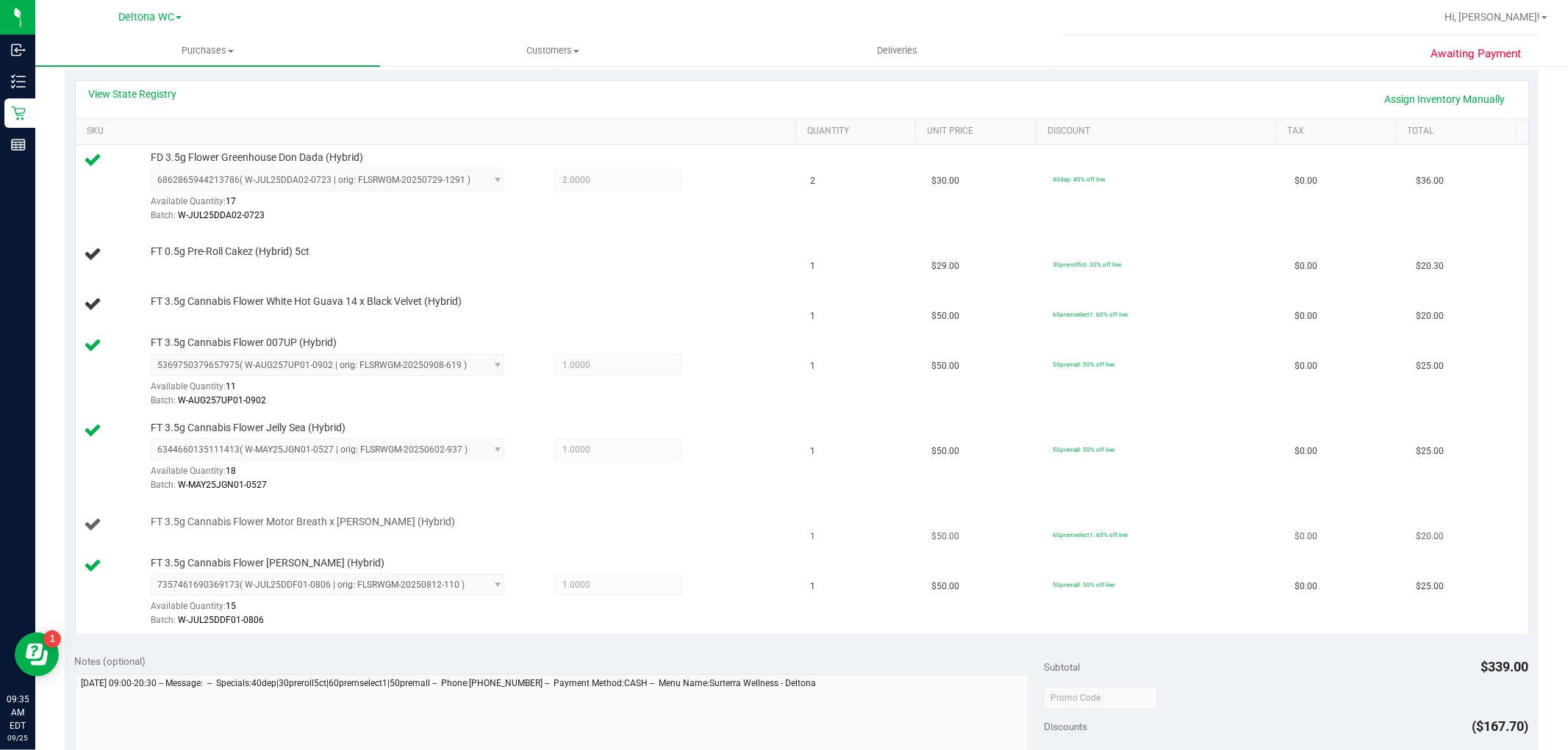
click at [232, 518] on span "FT 3.5g Cannabis Flower Motor Breath x [PERSON_NAME] (Hybrid)" at bounding box center [302, 522] width 305 height 14
copy div "FT 3.5g Cannabis Flower Motor Breath x [PERSON_NAME] (Hybrid)"
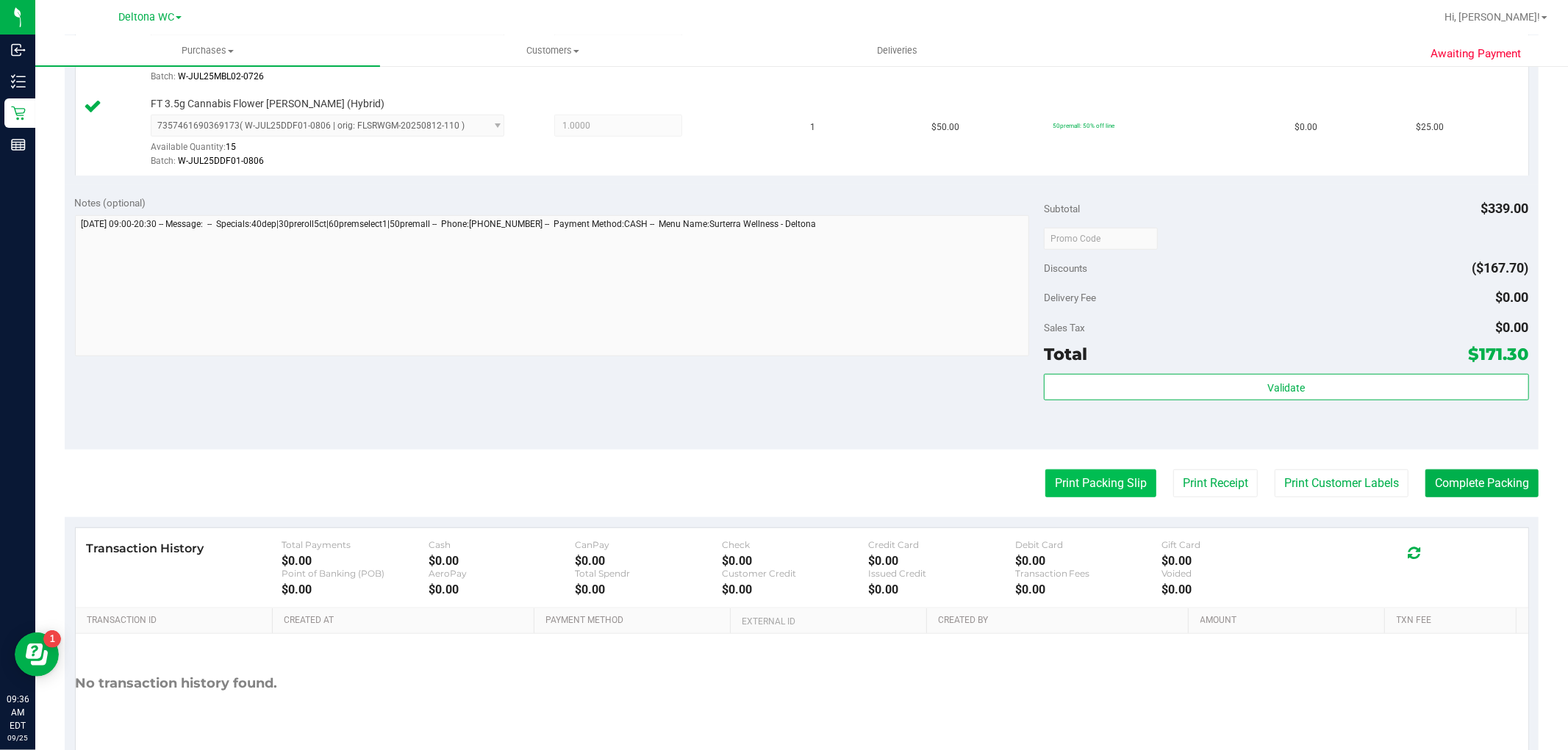
scroll to position [963, 0]
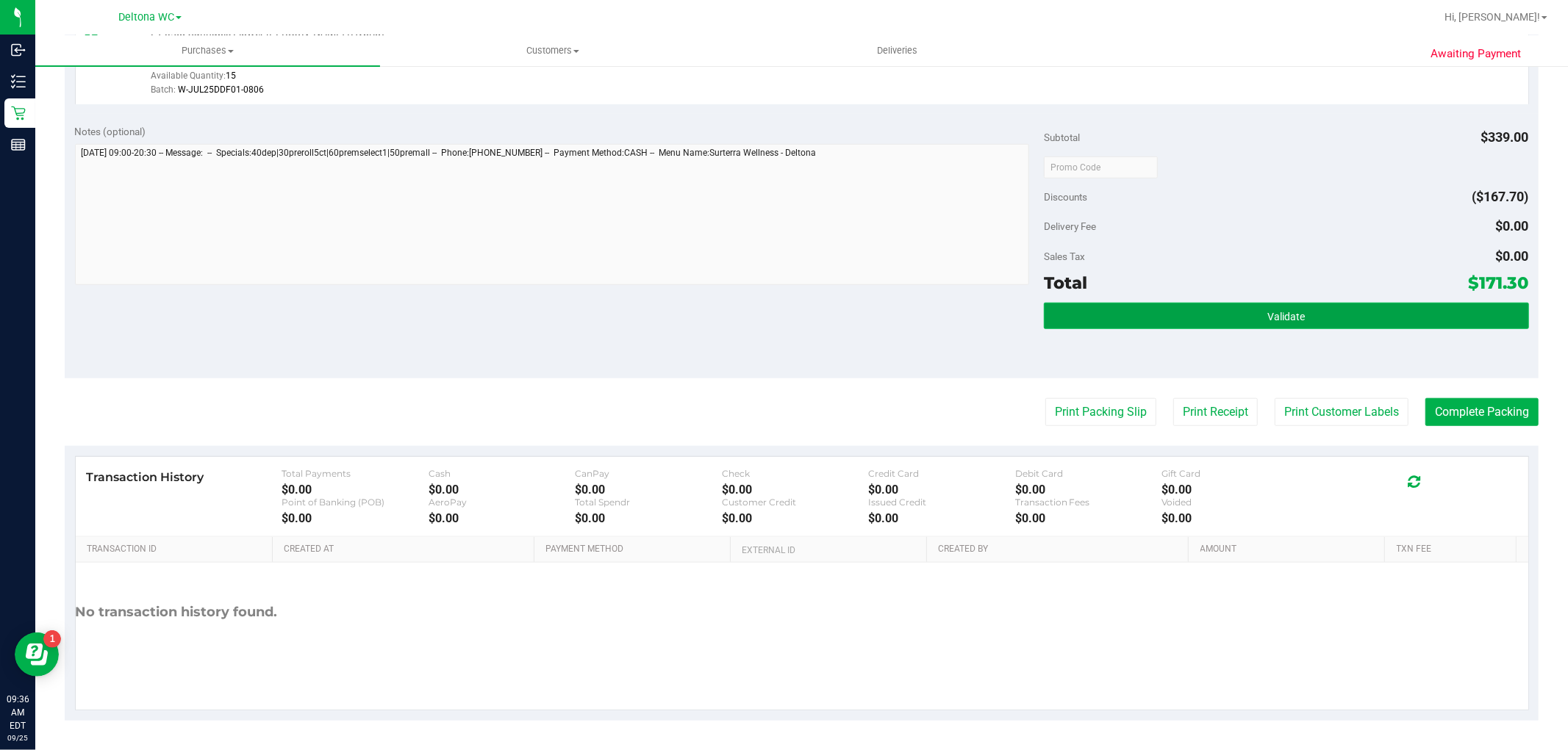
click at [1171, 307] on button "Validate" at bounding box center [1286, 316] width 485 height 27
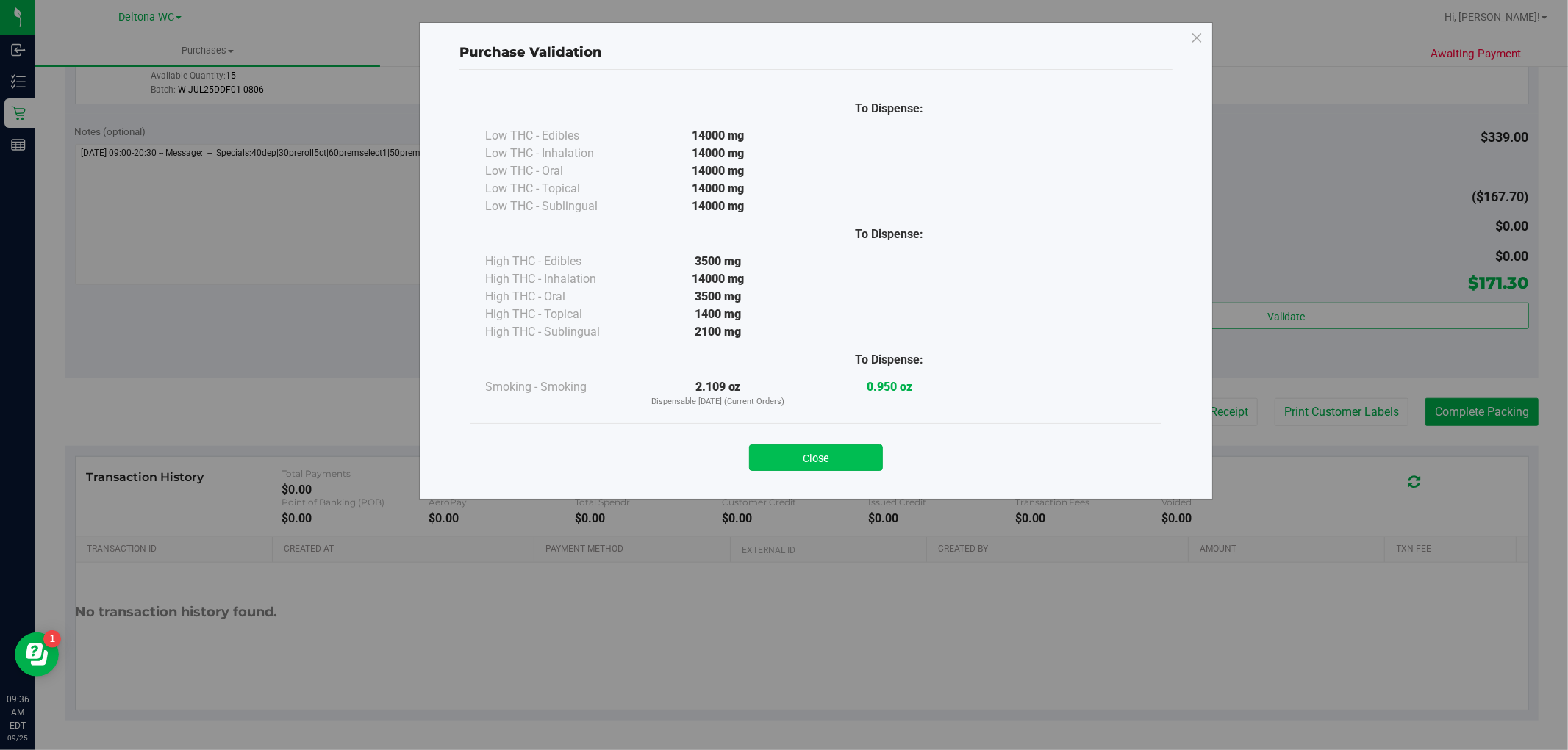
click at [854, 458] on button "Close" at bounding box center [816, 458] width 134 height 27
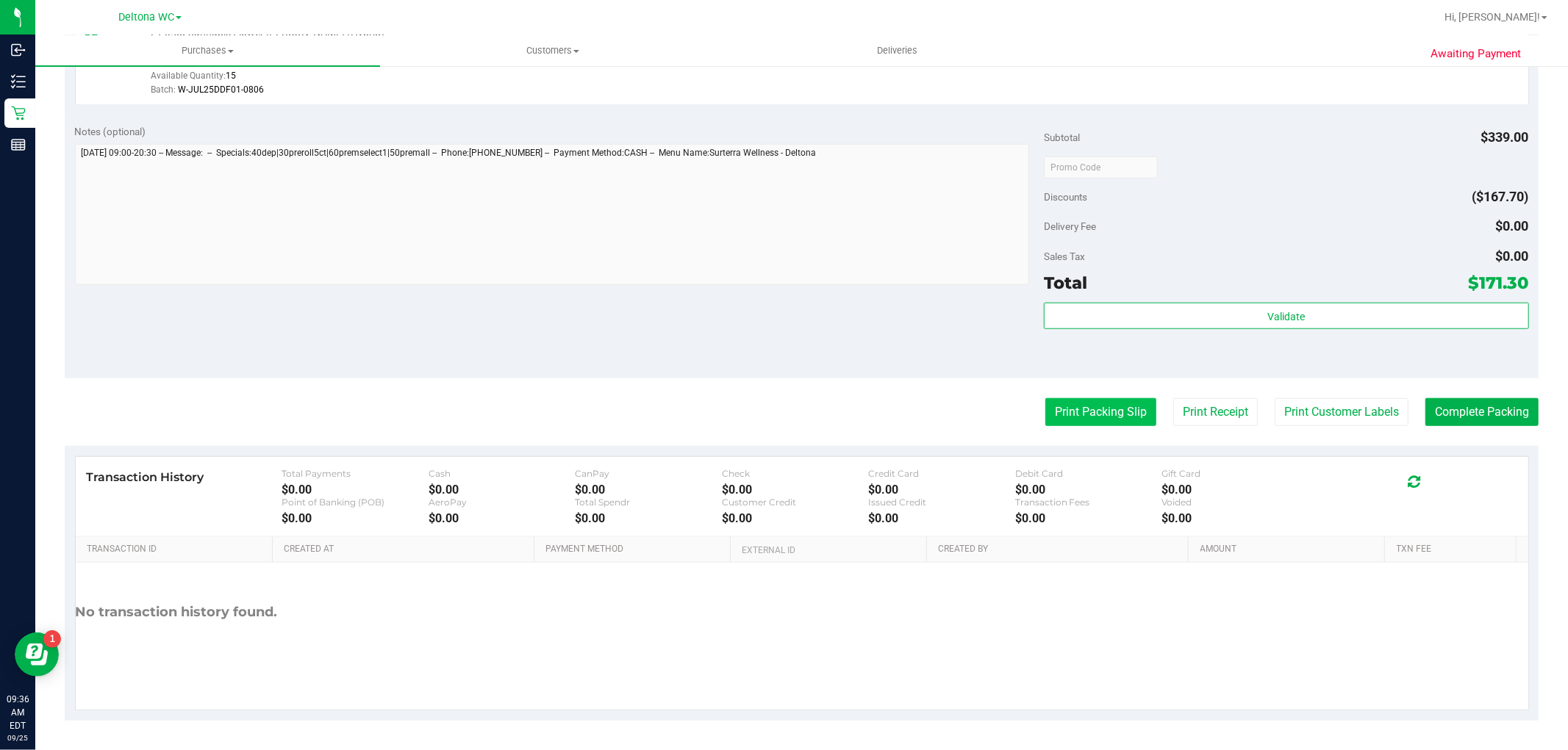
click at [1062, 400] on button "Print Packing Slip" at bounding box center [1100, 412] width 111 height 28
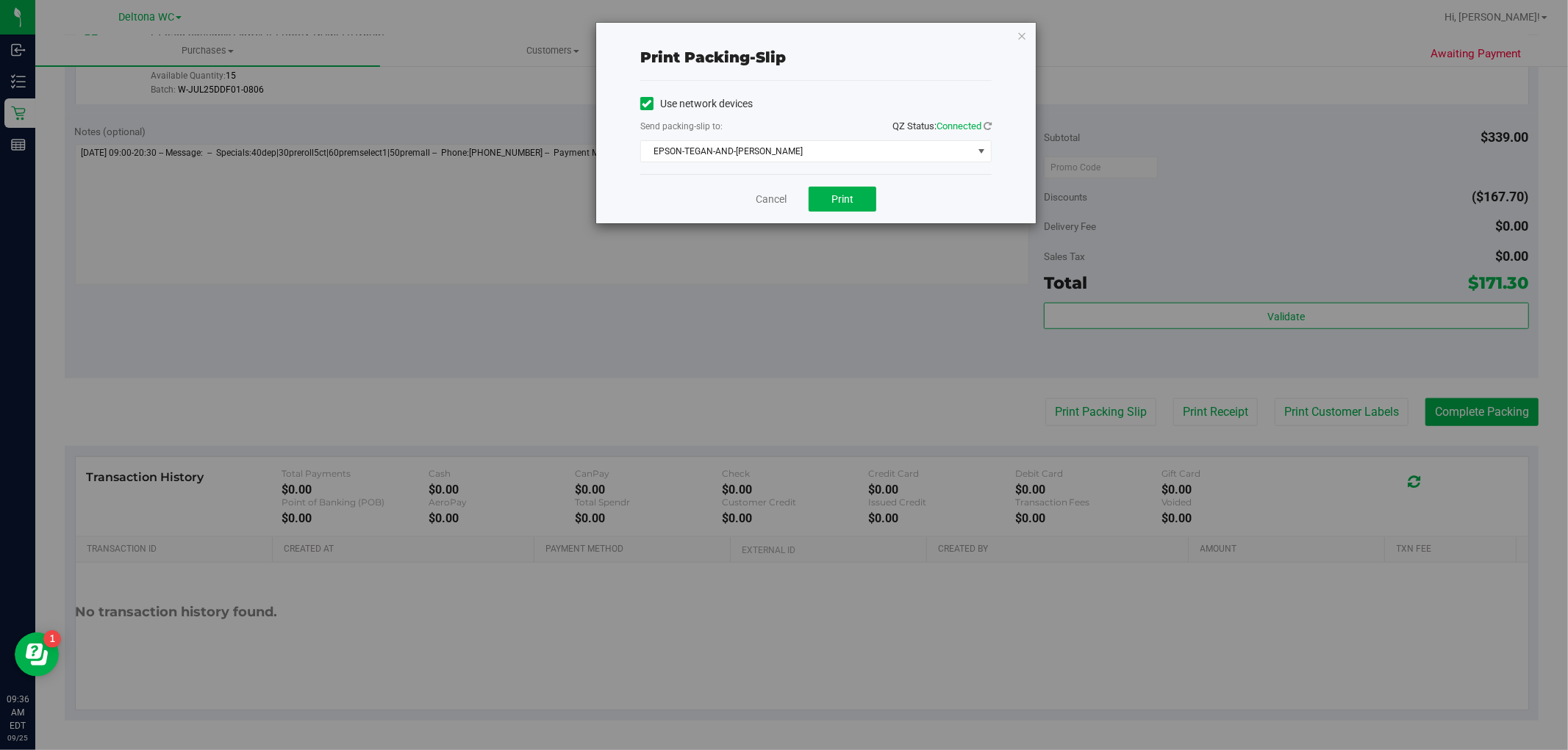
click at [838, 214] on div "Cancel Print" at bounding box center [816, 199] width 351 height 49
click at [835, 203] on span "Print" at bounding box center [842, 199] width 22 height 12
click at [768, 202] on link "Cancel" at bounding box center [771, 199] width 31 height 16
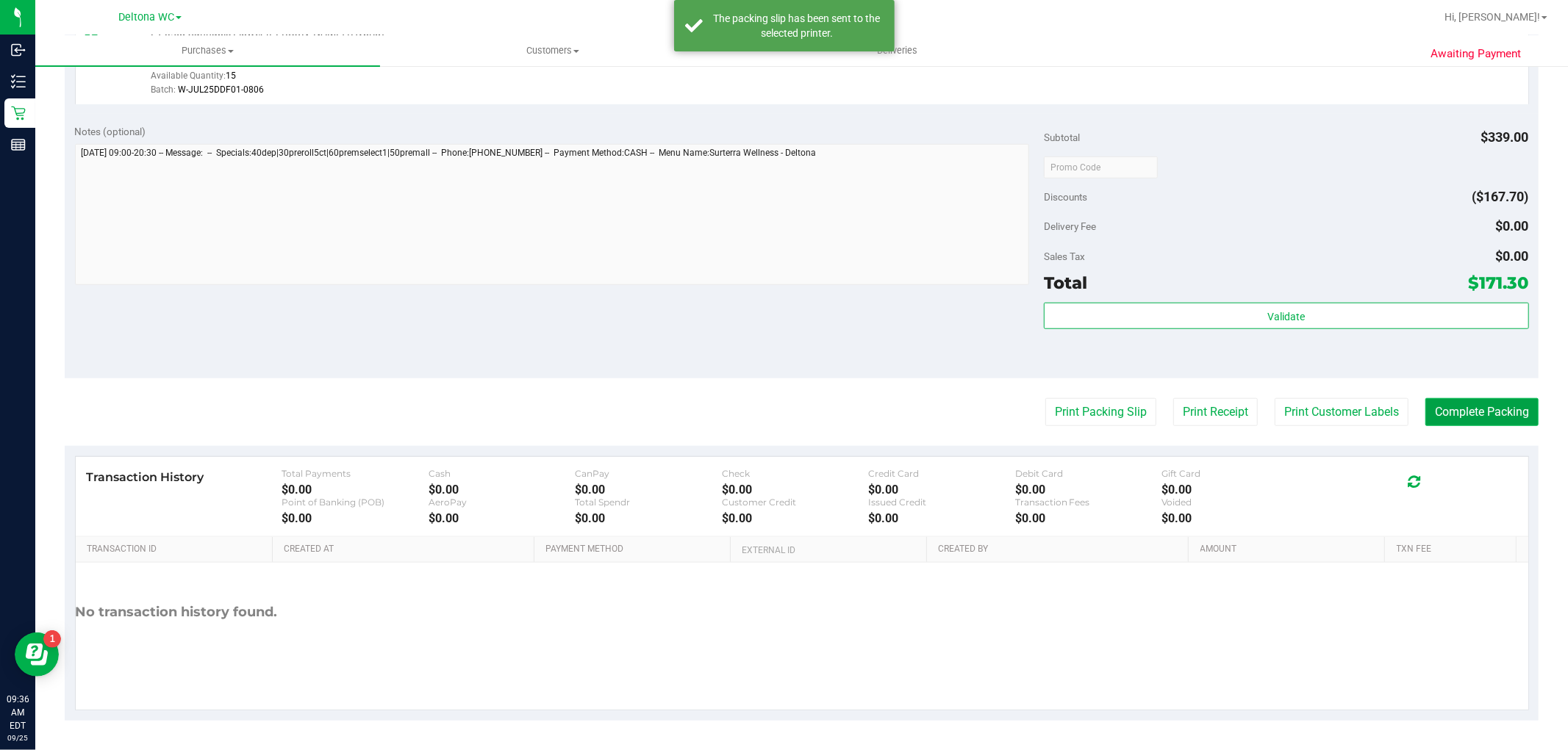
click at [1446, 403] on button "Complete Packing" at bounding box center [1482, 412] width 113 height 28
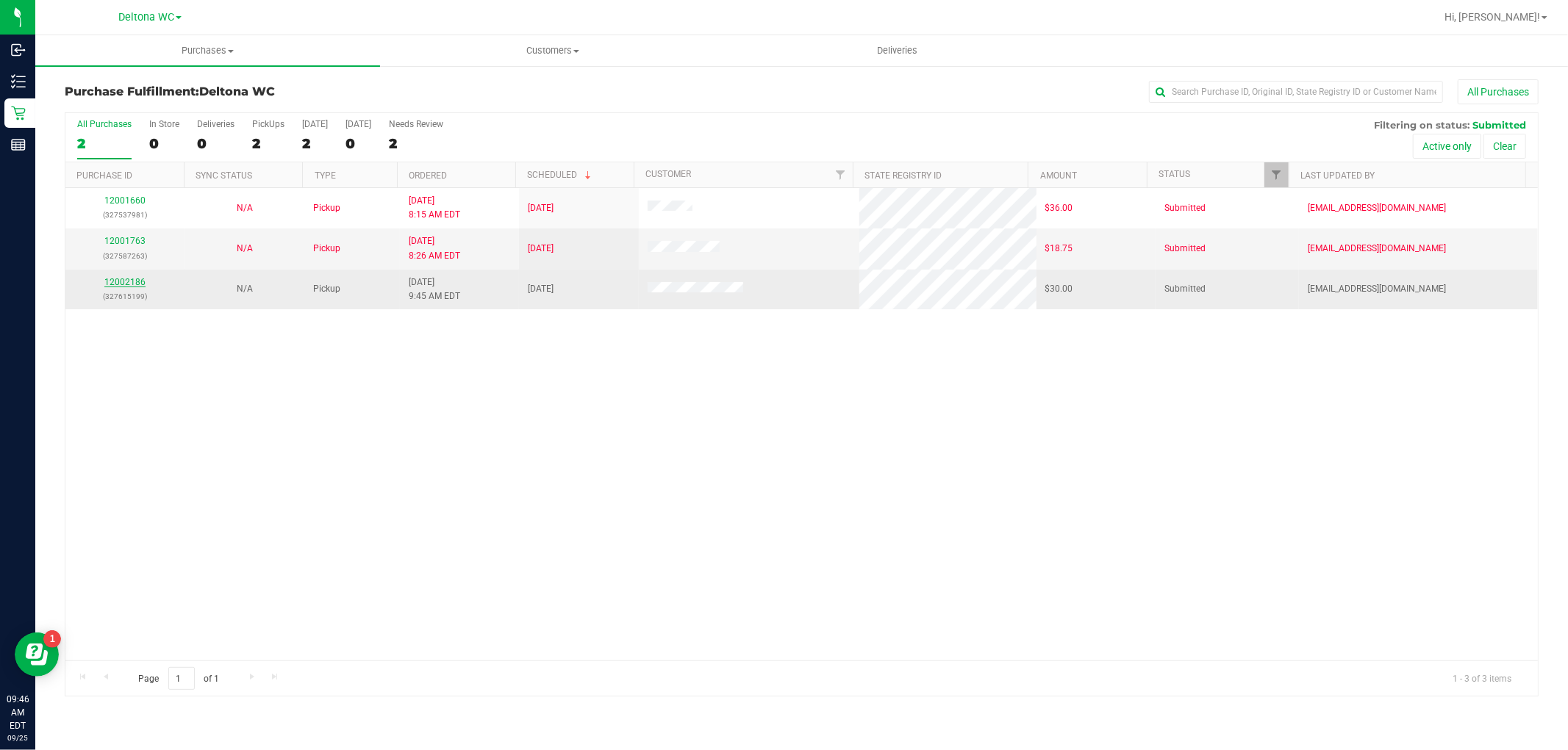
click at [133, 277] on link "12002186" at bounding box center [124, 282] width 41 height 10
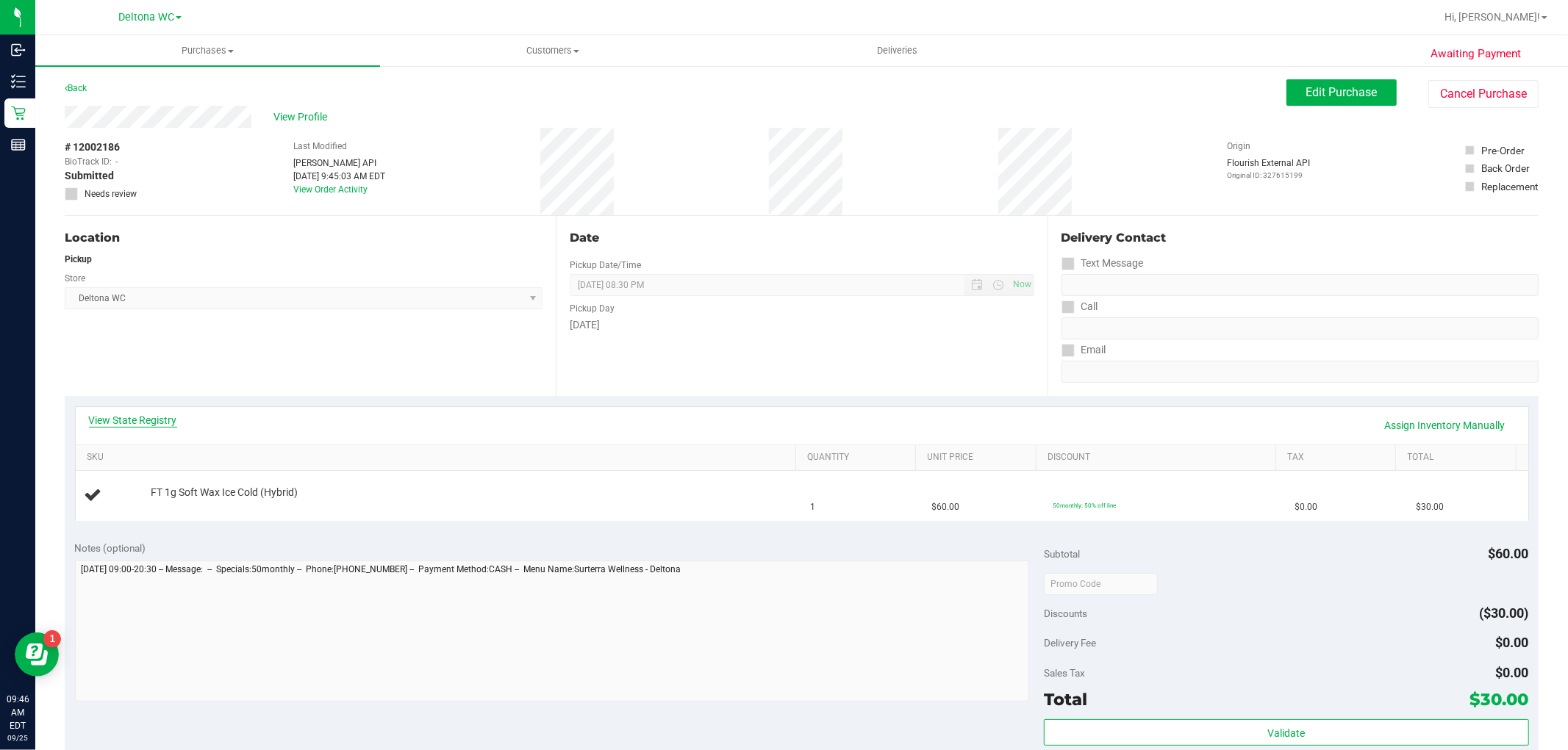
click at [133, 420] on link "View State Registry" at bounding box center [133, 420] width 88 height 15
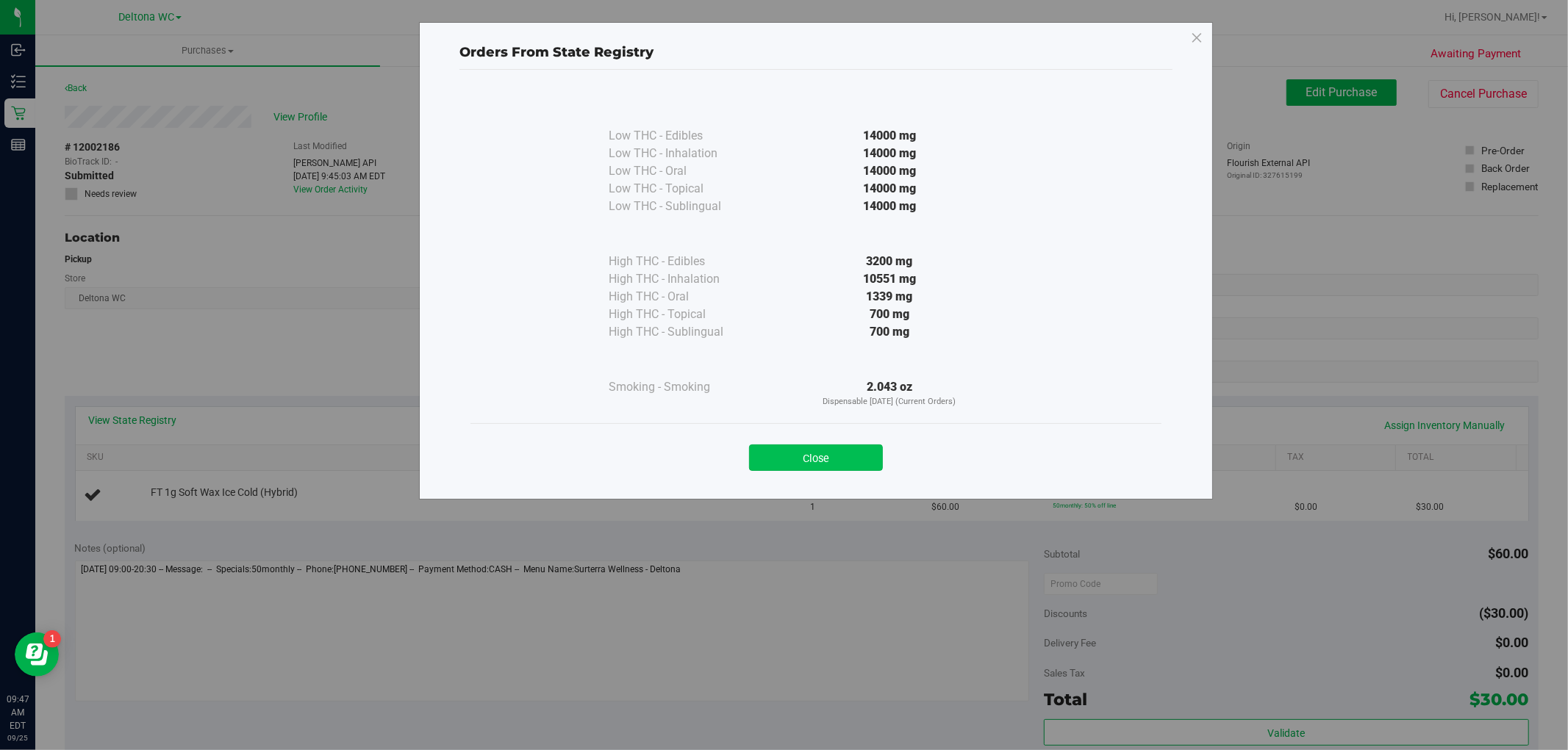
click at [840, 458] on button "Close" at bounding box center [816, 458] width 134 height 27
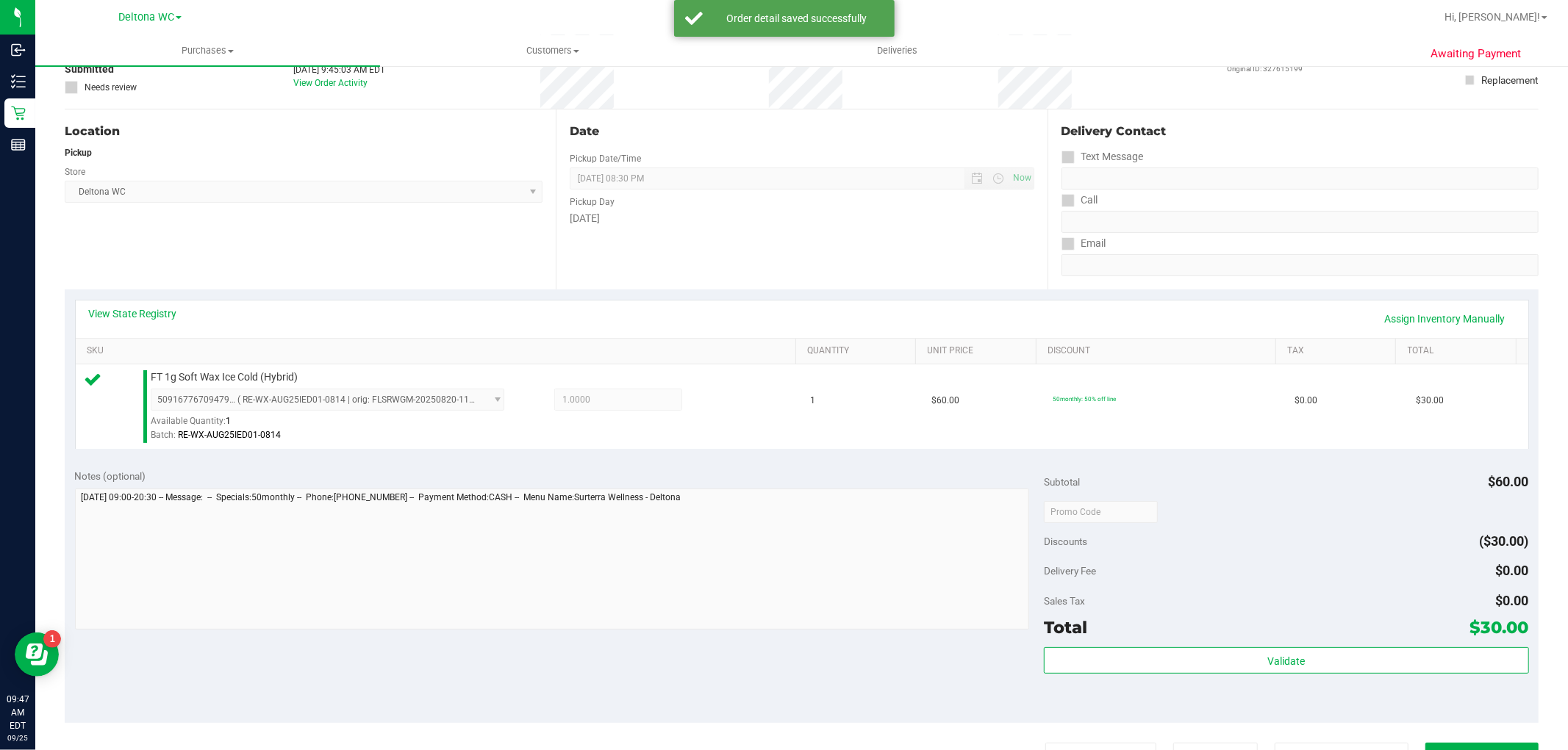
scroll to position [245, 0]
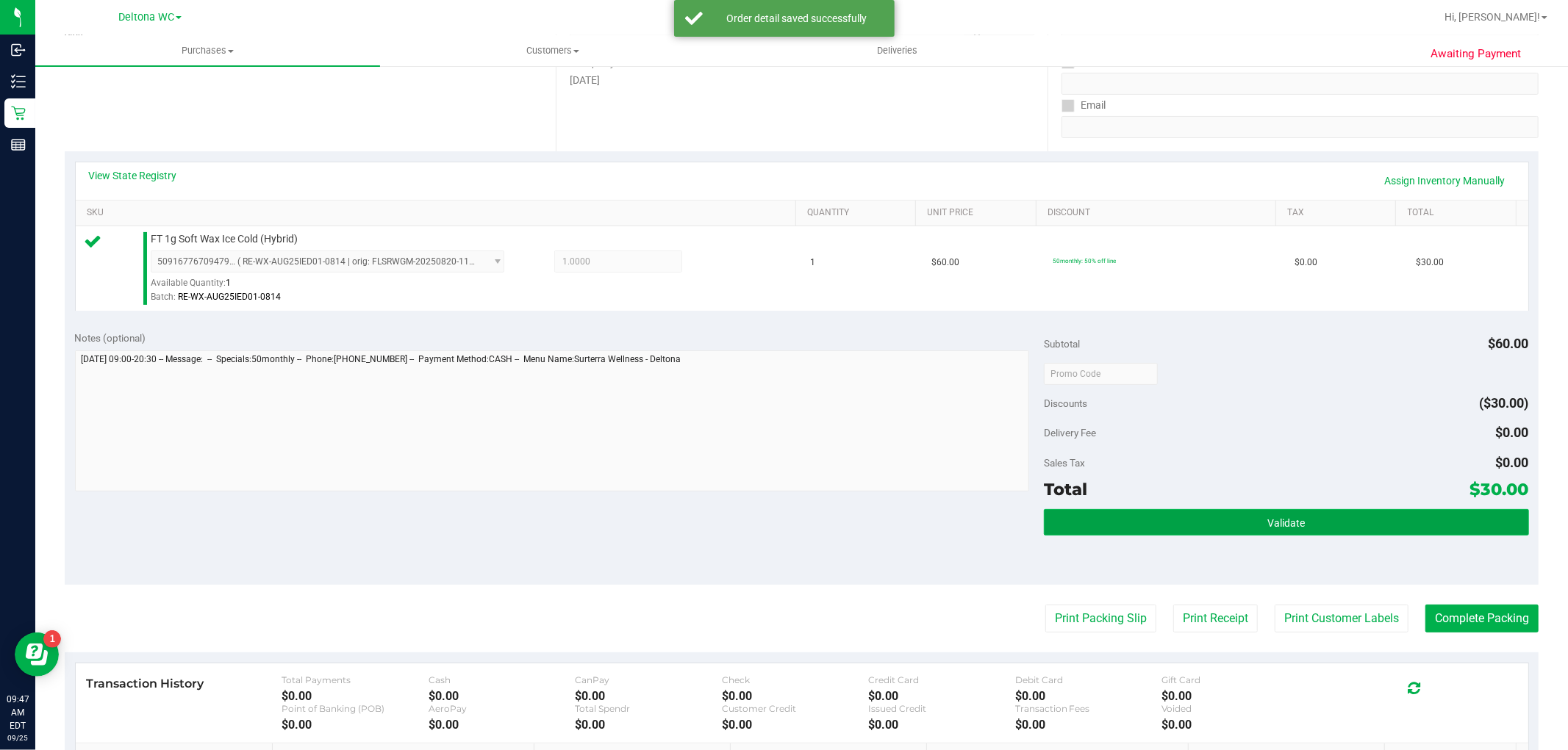
click at [1298, 525] on button "Validate" at bounding box center [1286, 522] width 485 height 27
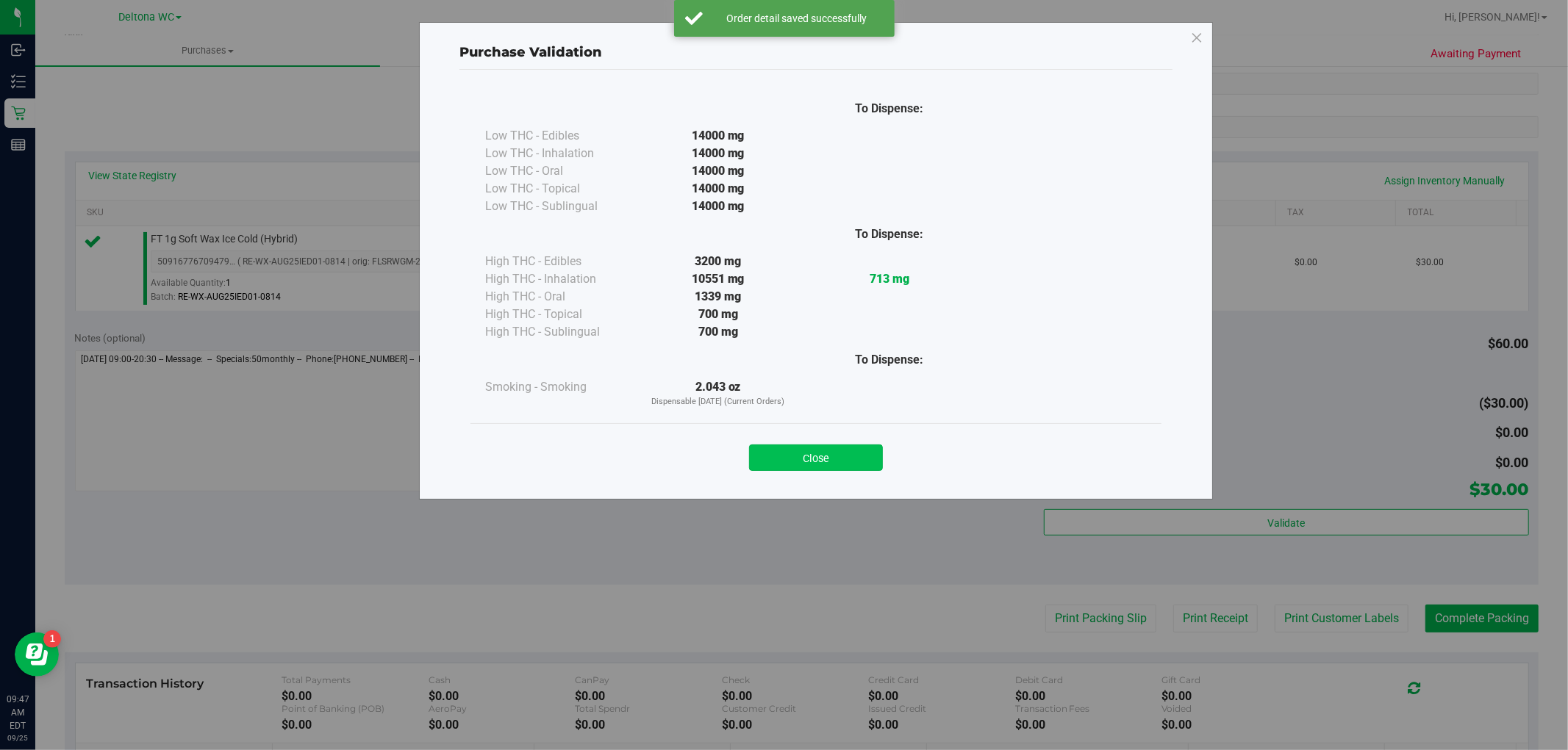
click at [830, 449] on button "Close" at bounding box center [816, 458] width 134 height 27
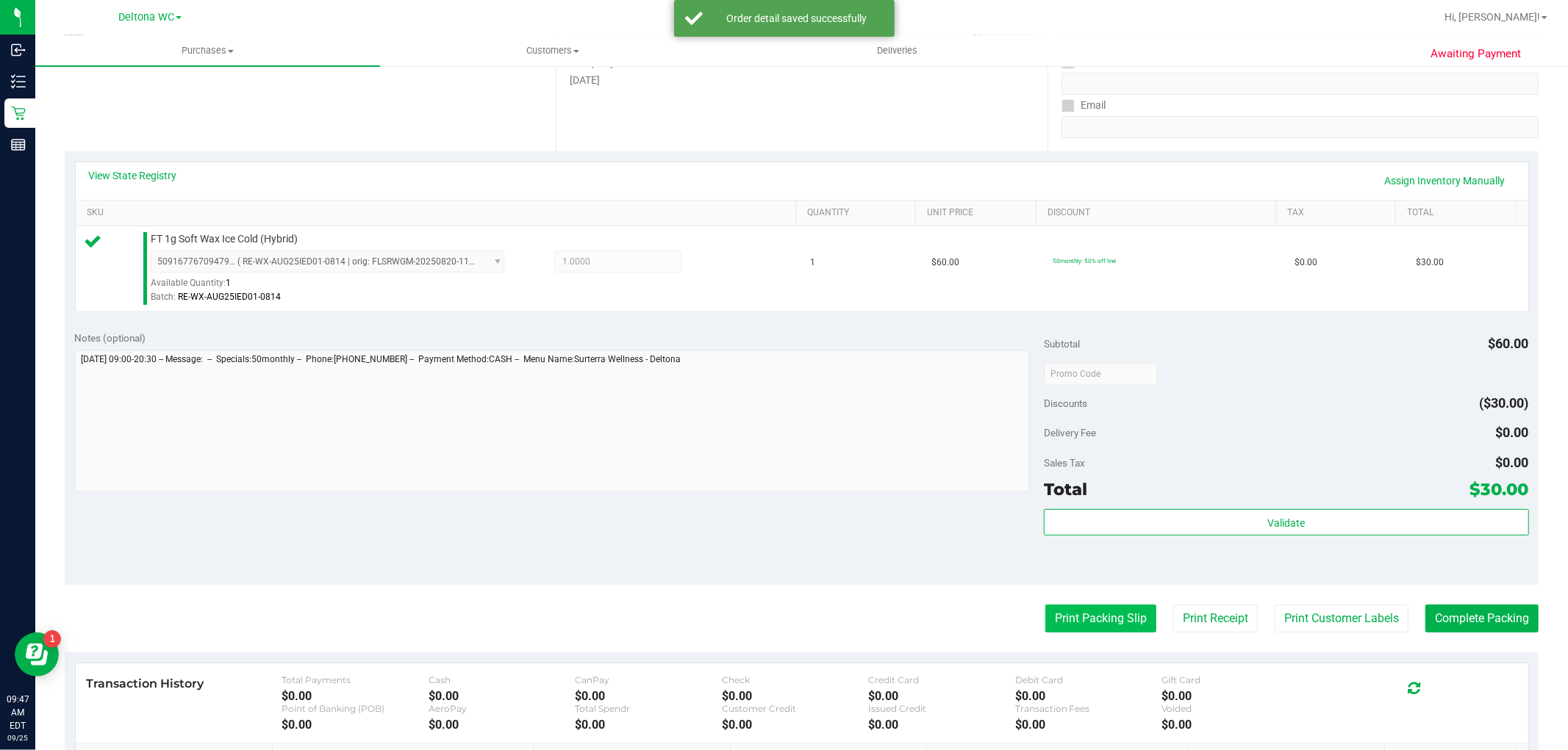
click at [1108, 618] on button "Print Packing Slip" at bounding box center [1100, 618] width 111 height 28
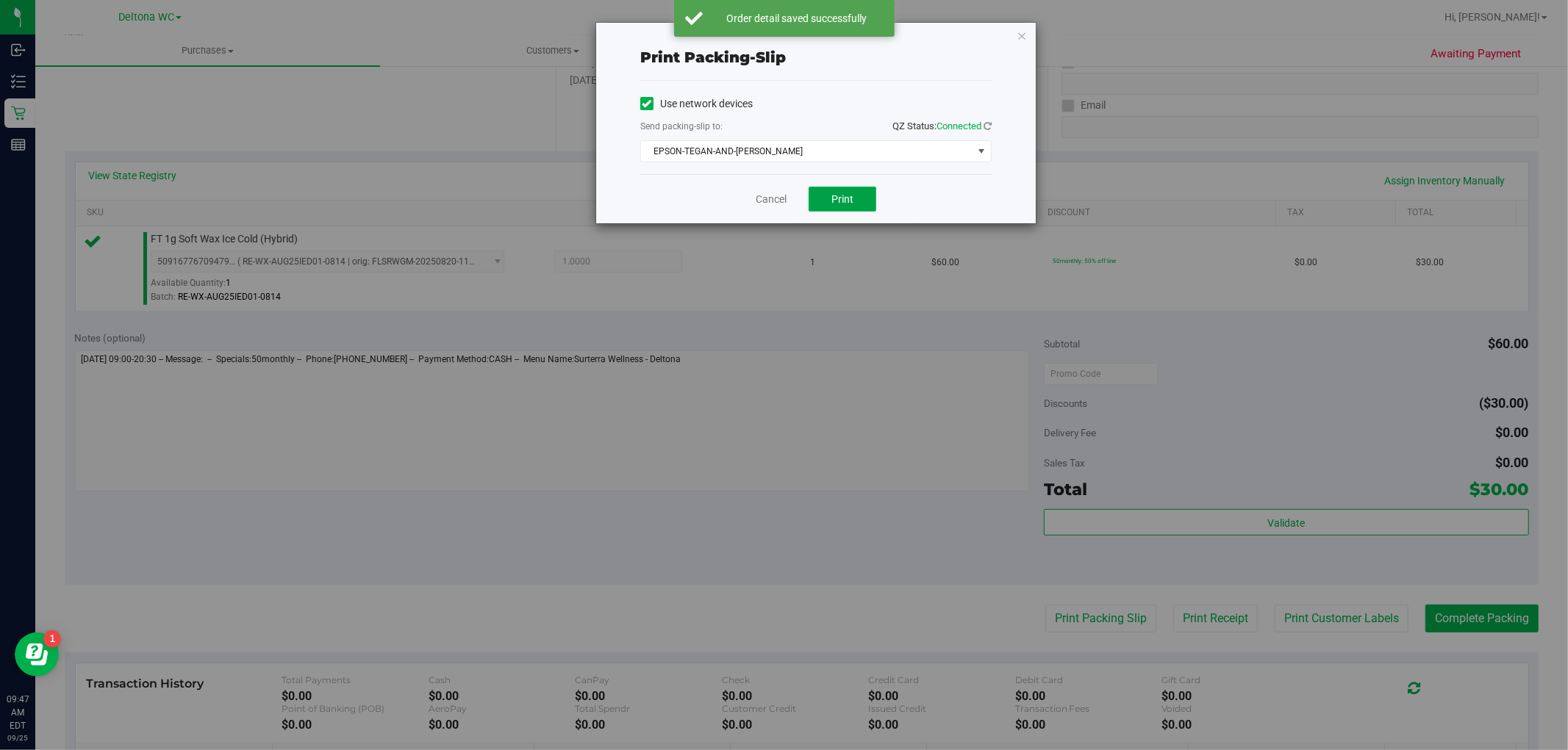
click at [840, 196] on span "Print" at bounding box center [842, 199] width 22 height 12
click at [772, 199] on link "Cancel" at bounding box center [771, 199] width 31 height 16
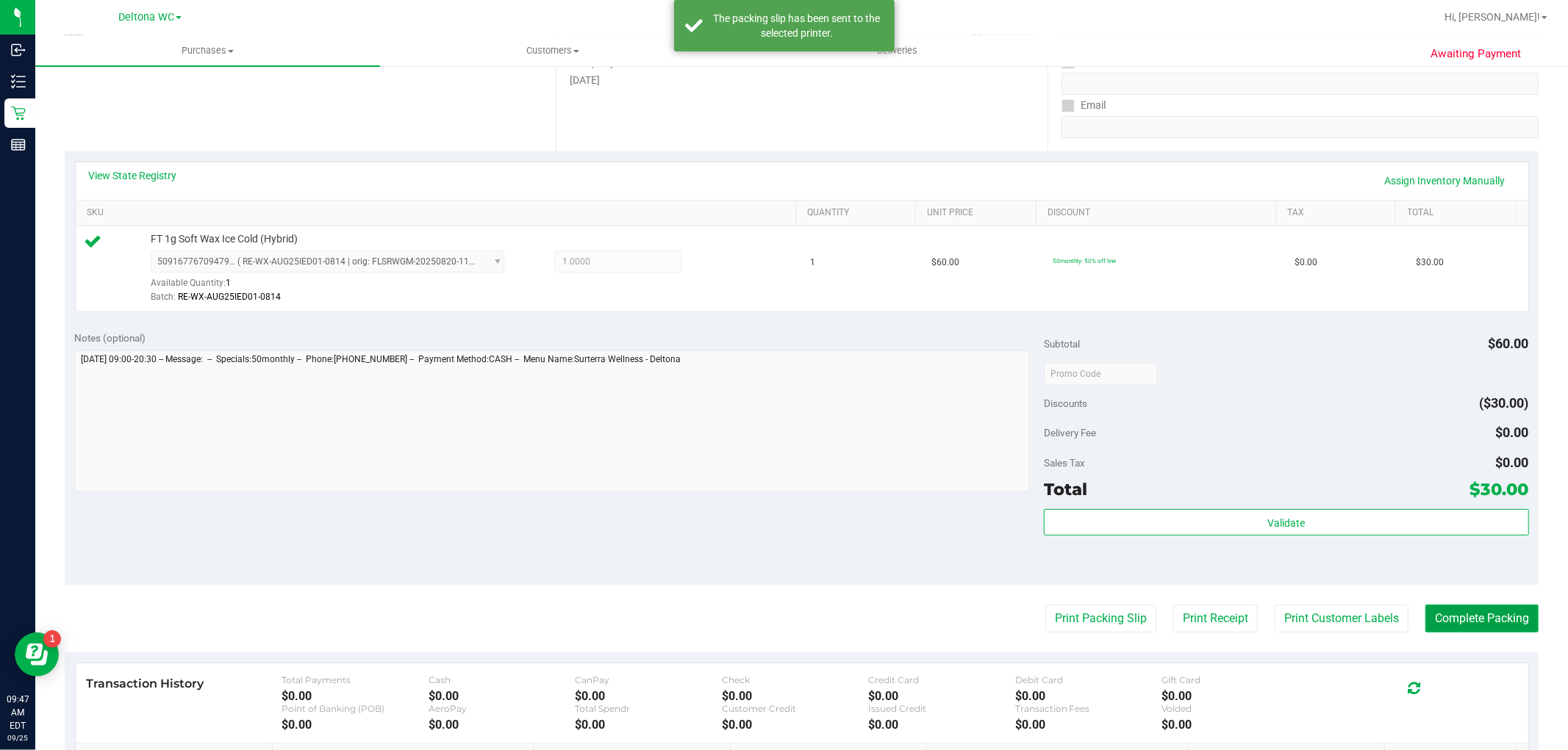
click at [1476, 612] on button "Complete Packing" at bounding box center [1482, 618] width 113 height 28
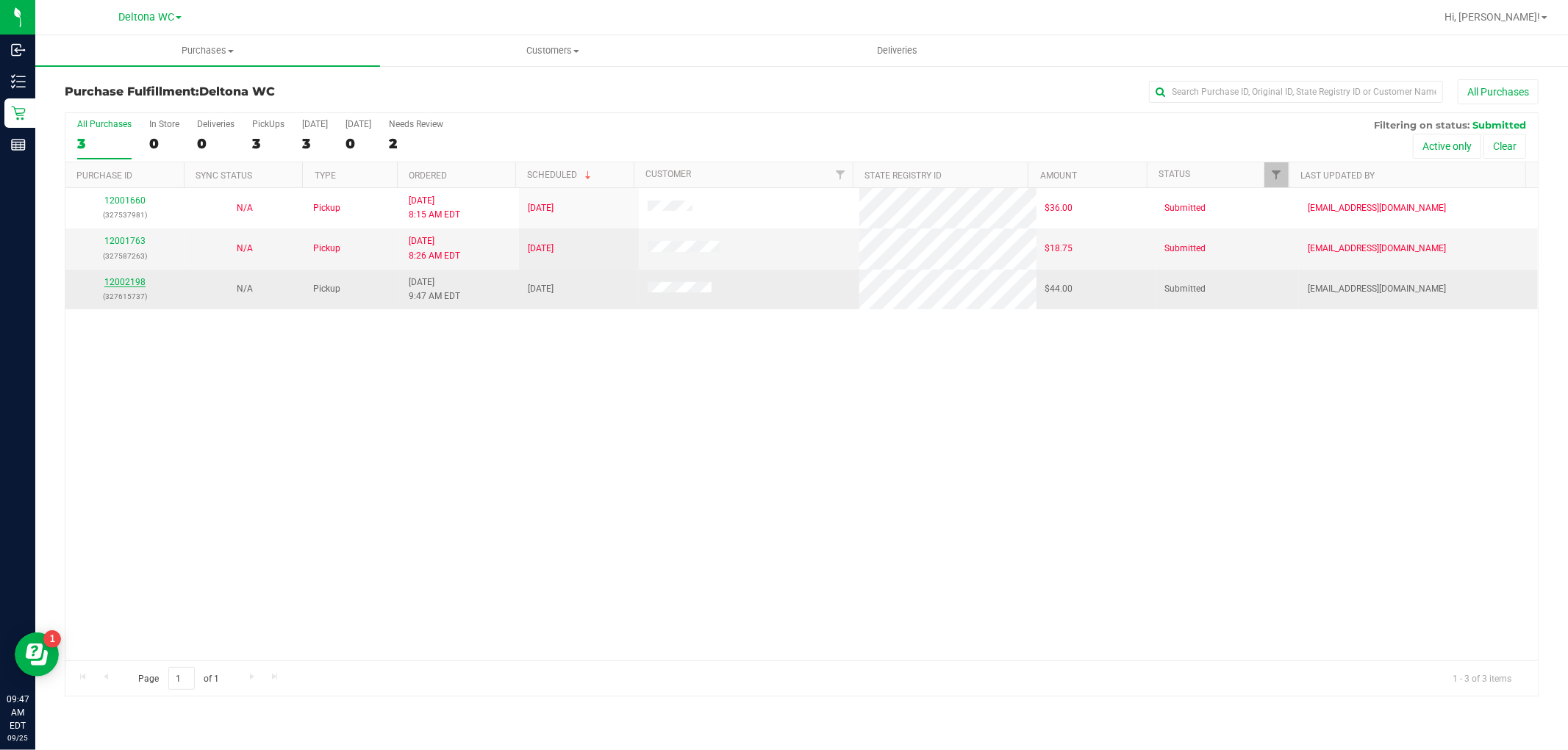
click at [125, 280] on link "12002198" at bounding box center [124, 282] width 41 height 10
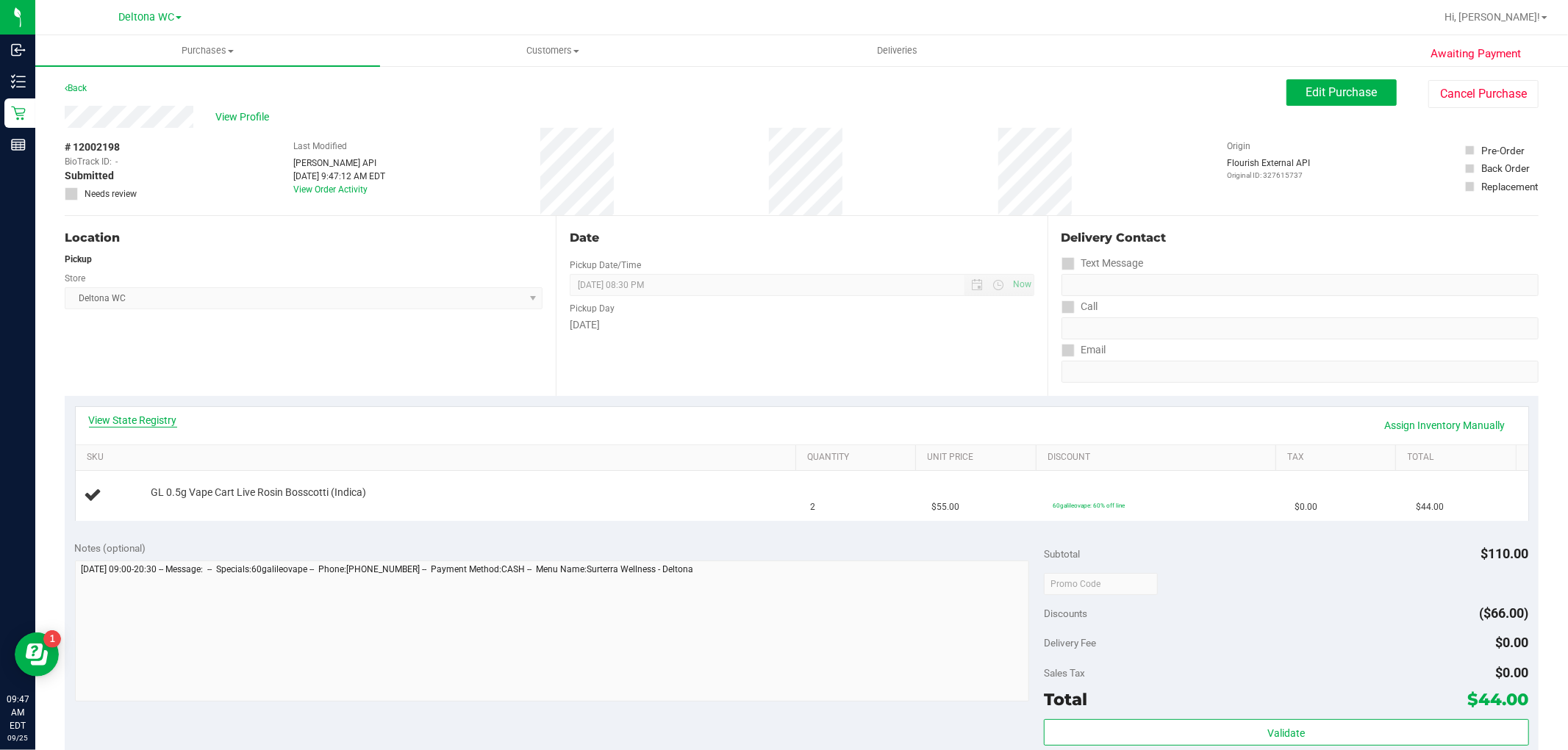
click at [133, 415] on link "View State Registry" at bounding box center [133, 420] width 88 height 15
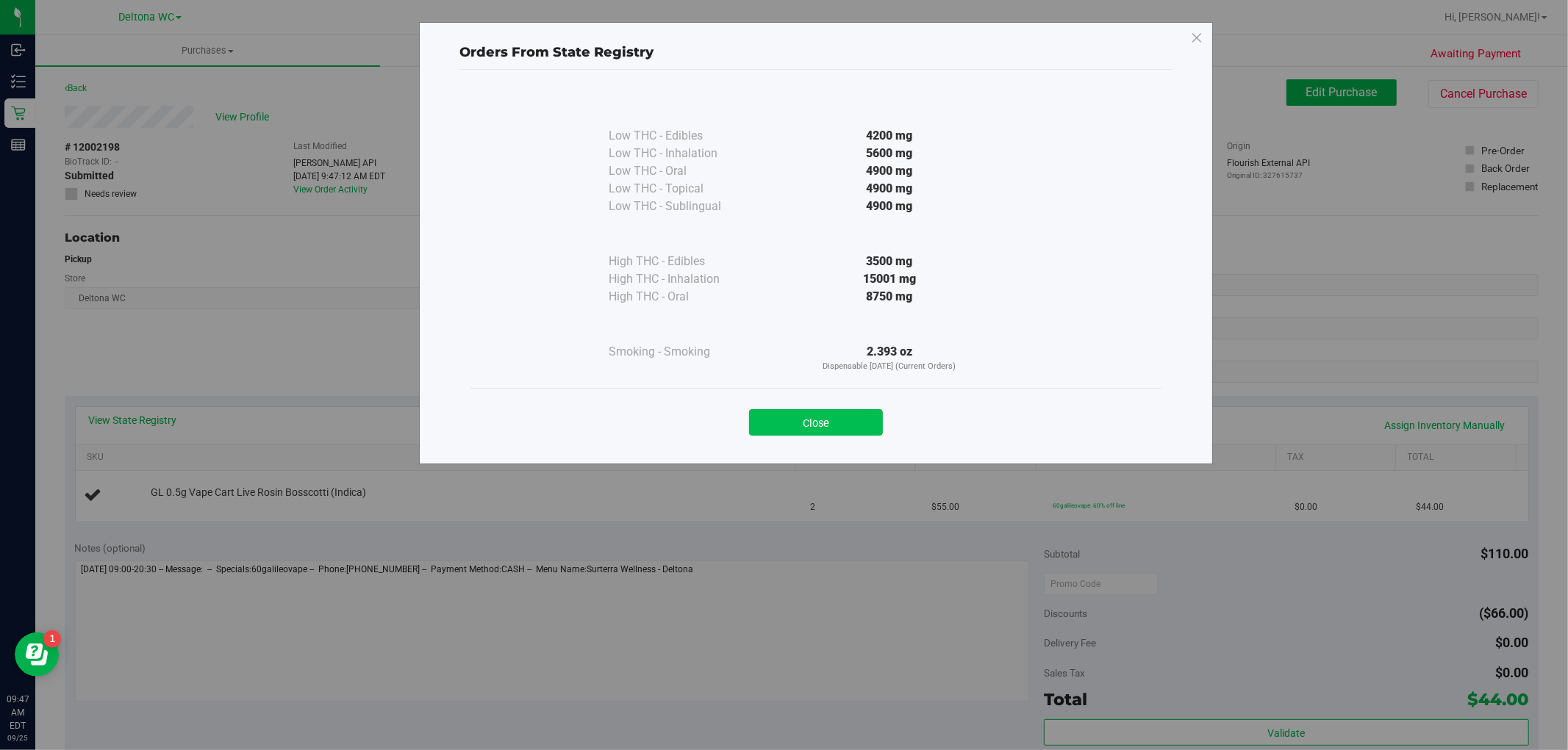
click at [857, 426] on button "Close" at bounding box center [816, 423] width 134 height 27
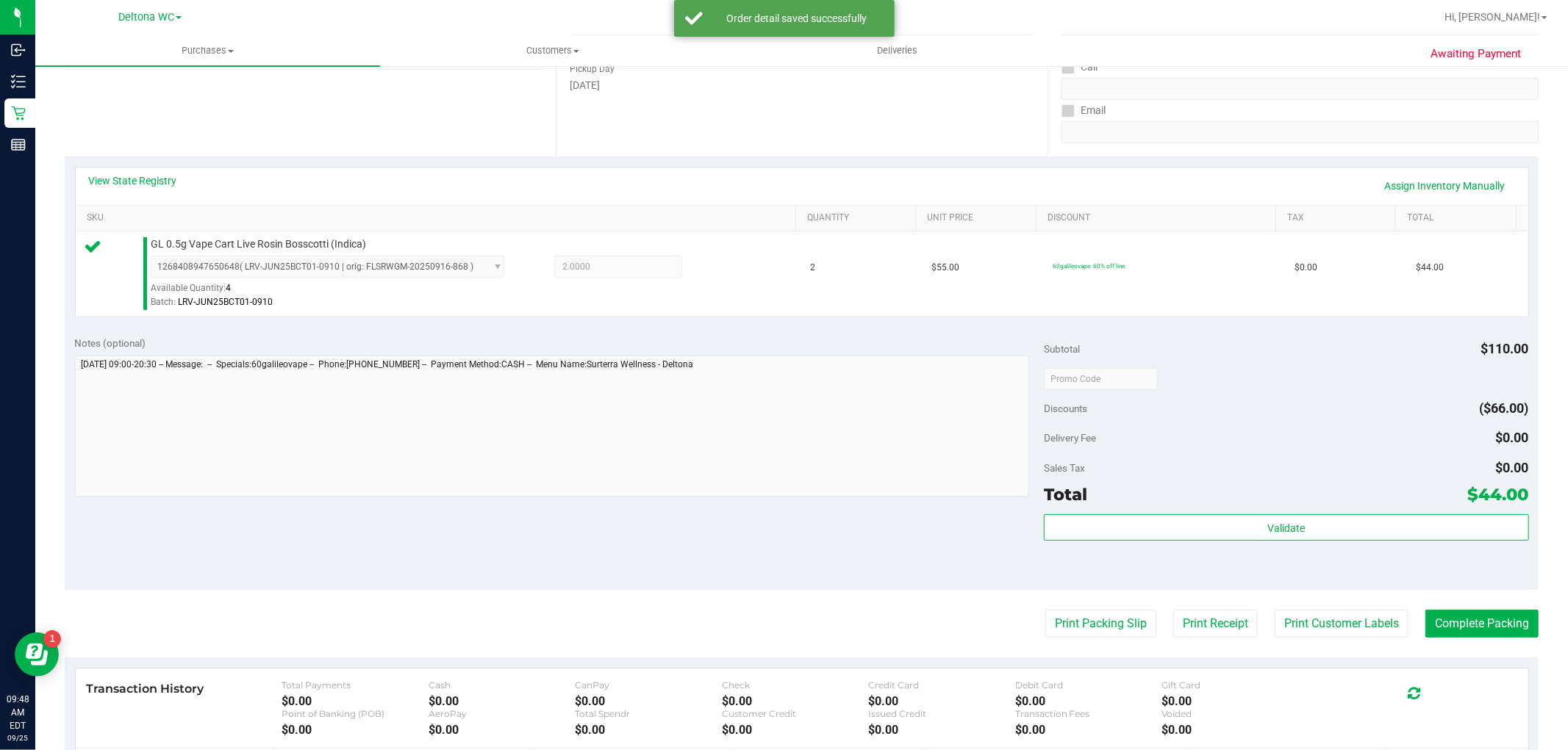
scroll to position [245, 0]
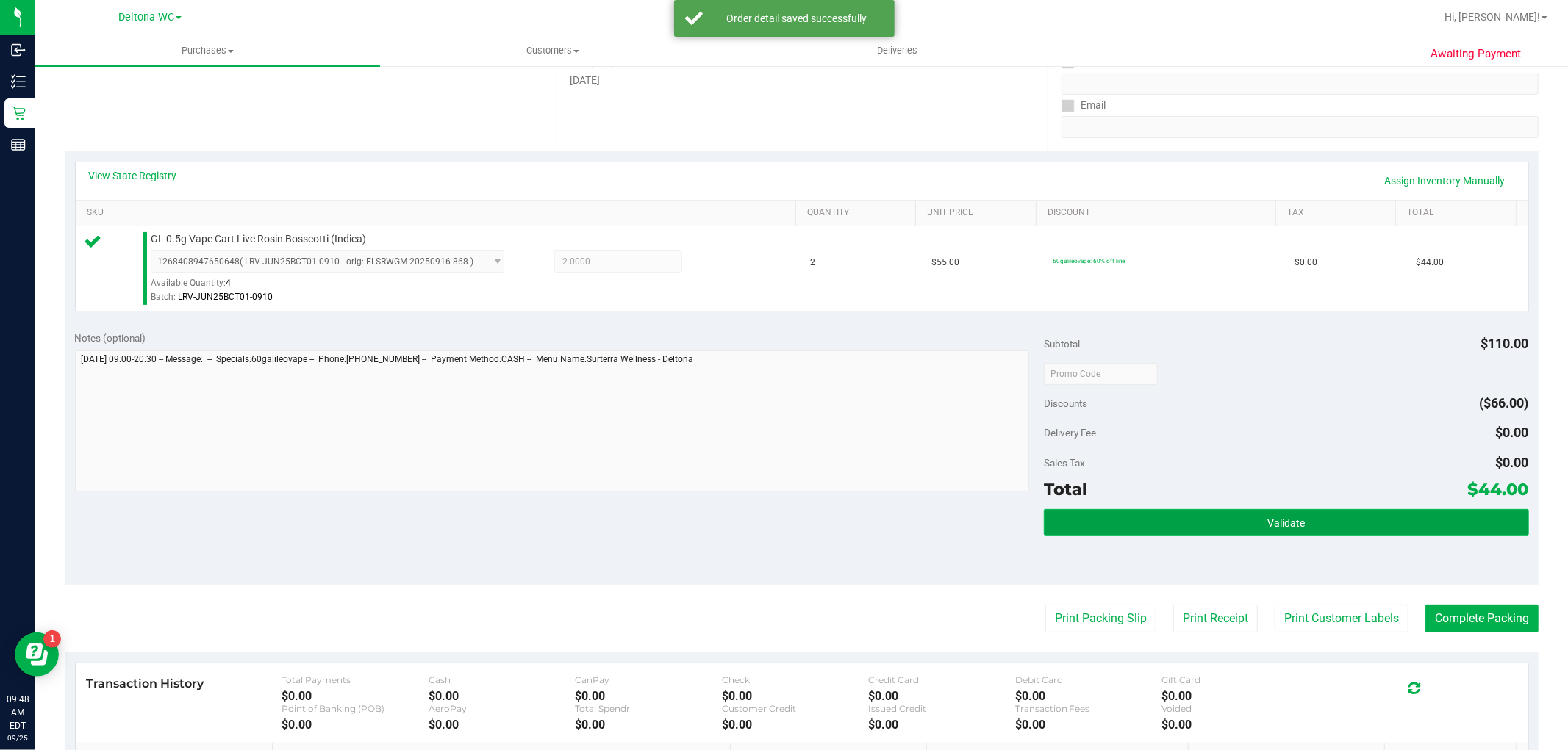
click at [1209, 529] on button "Validate" at bounding box center [1286, 522] width 485 height 27
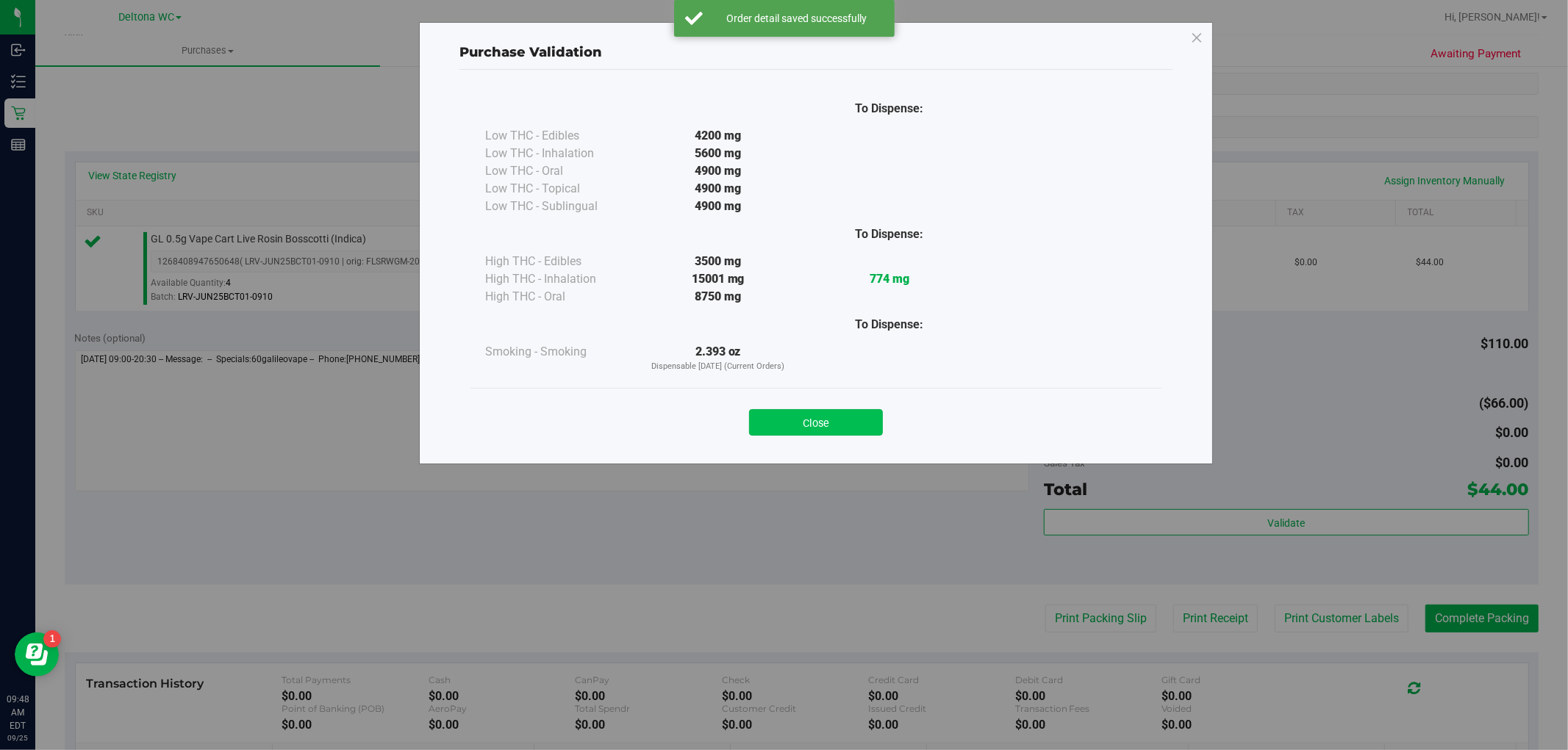
click at [864, 427] on button "Close" at bounding box center [816, 423] width 134 height 27
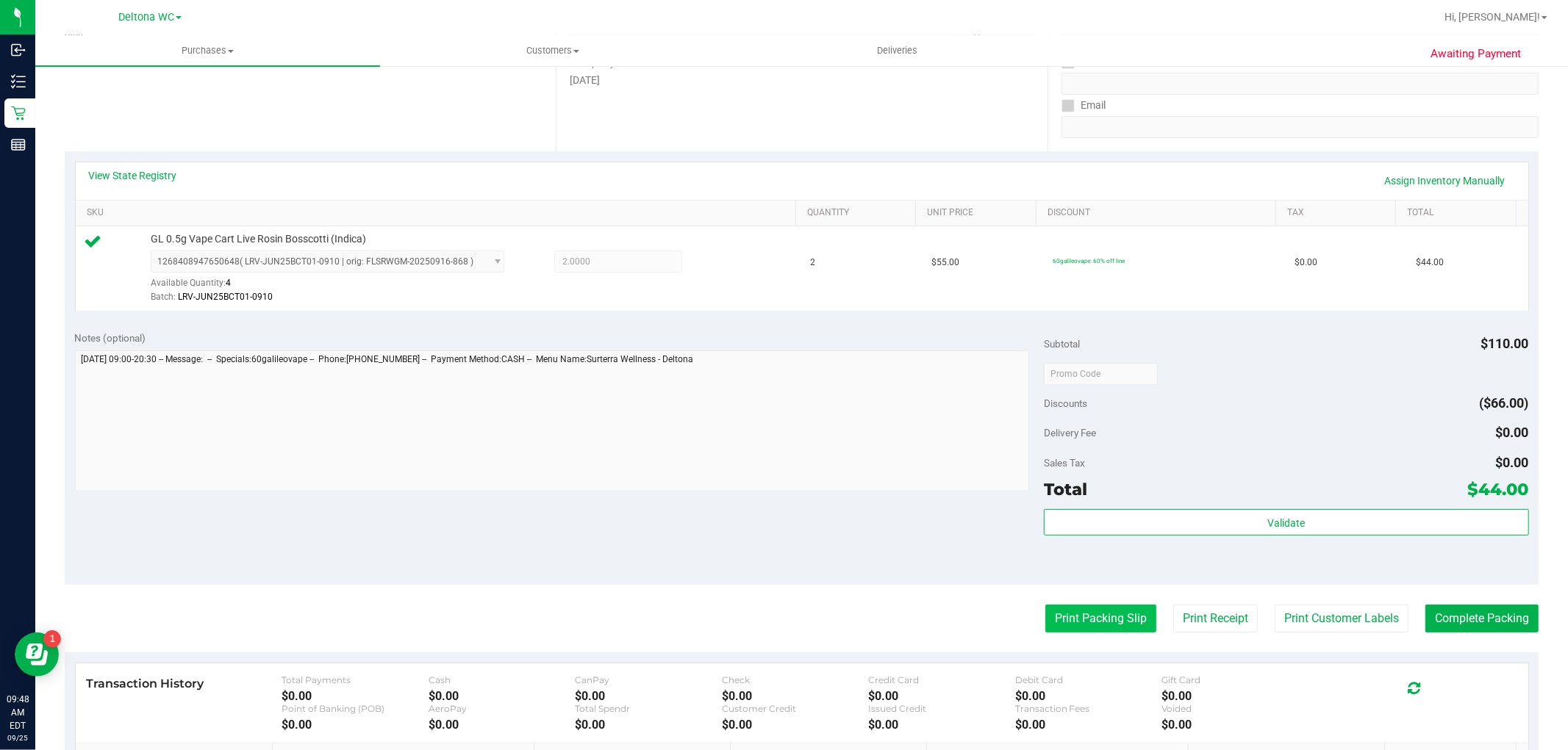
click at [1108, 612] on button "Print Packing Slip" at bounding box center [1100, 618] width 111 height 28
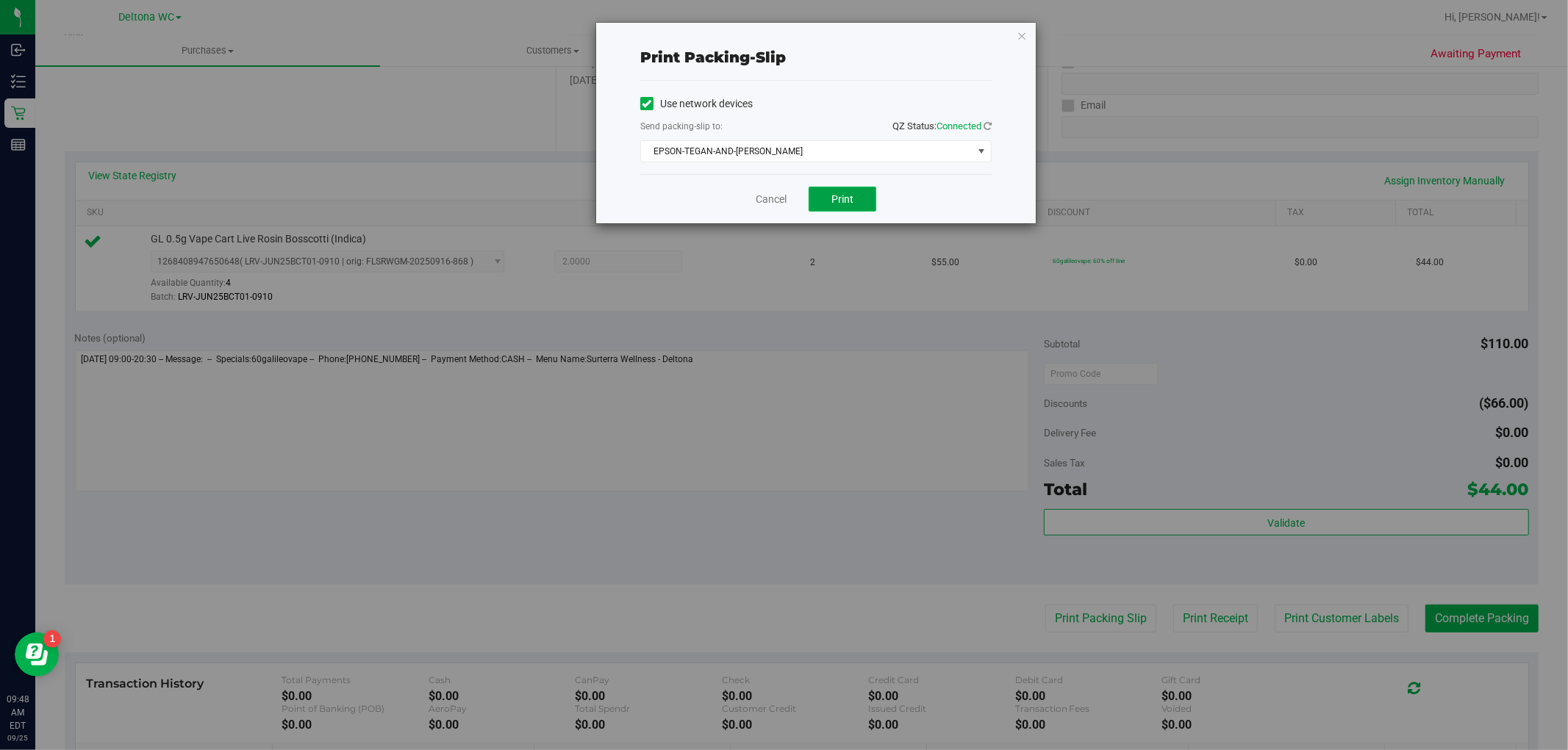
click at [820, 199] on button "Print" at bounding box center [842, 199] width 68 height 25
click at [765, 196] on link "Cancel" at bounding box center [771, 199] width 31 height 16
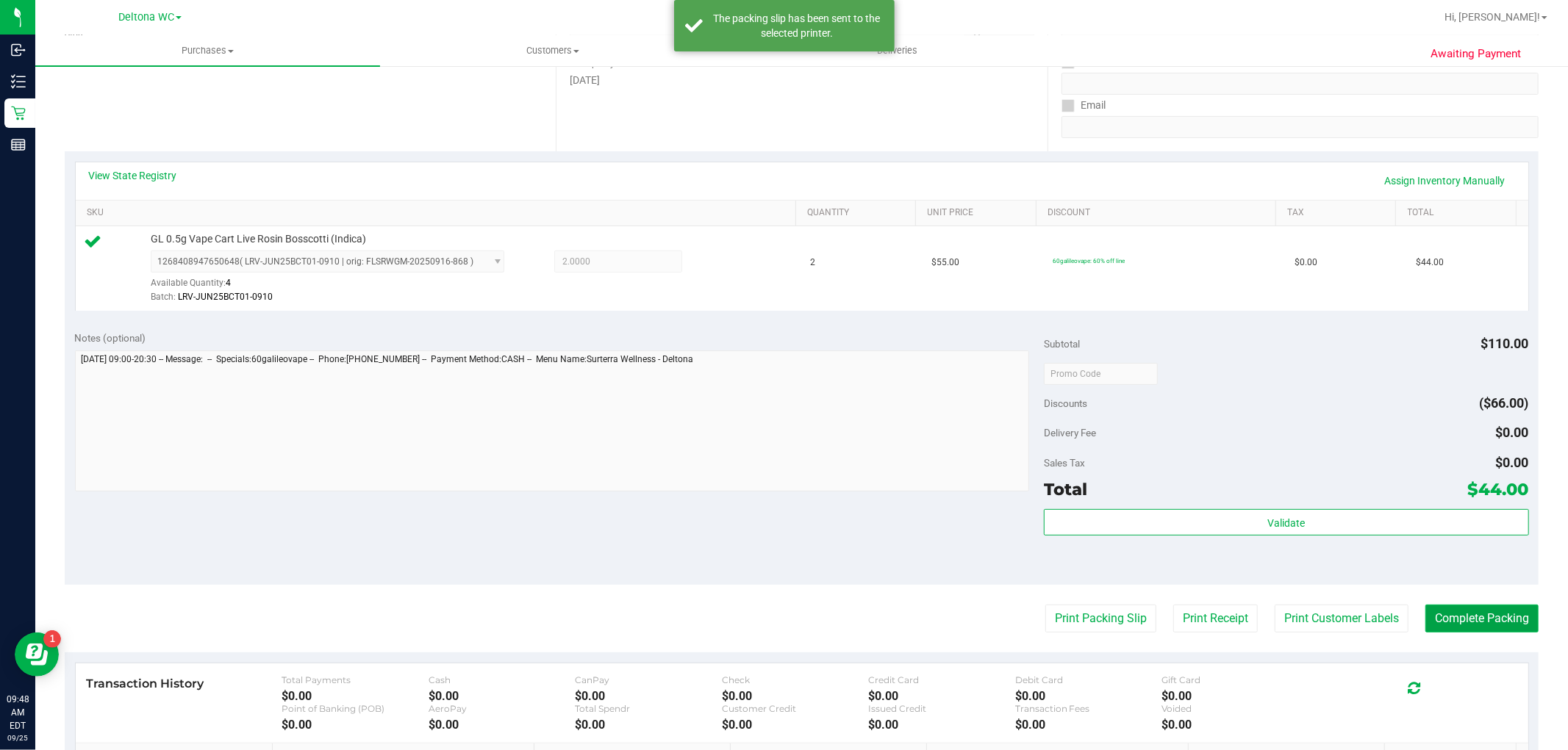
click at [1477, 625] on button "Complete Packing" at bounding box center [1482, 618] width 113 height 28
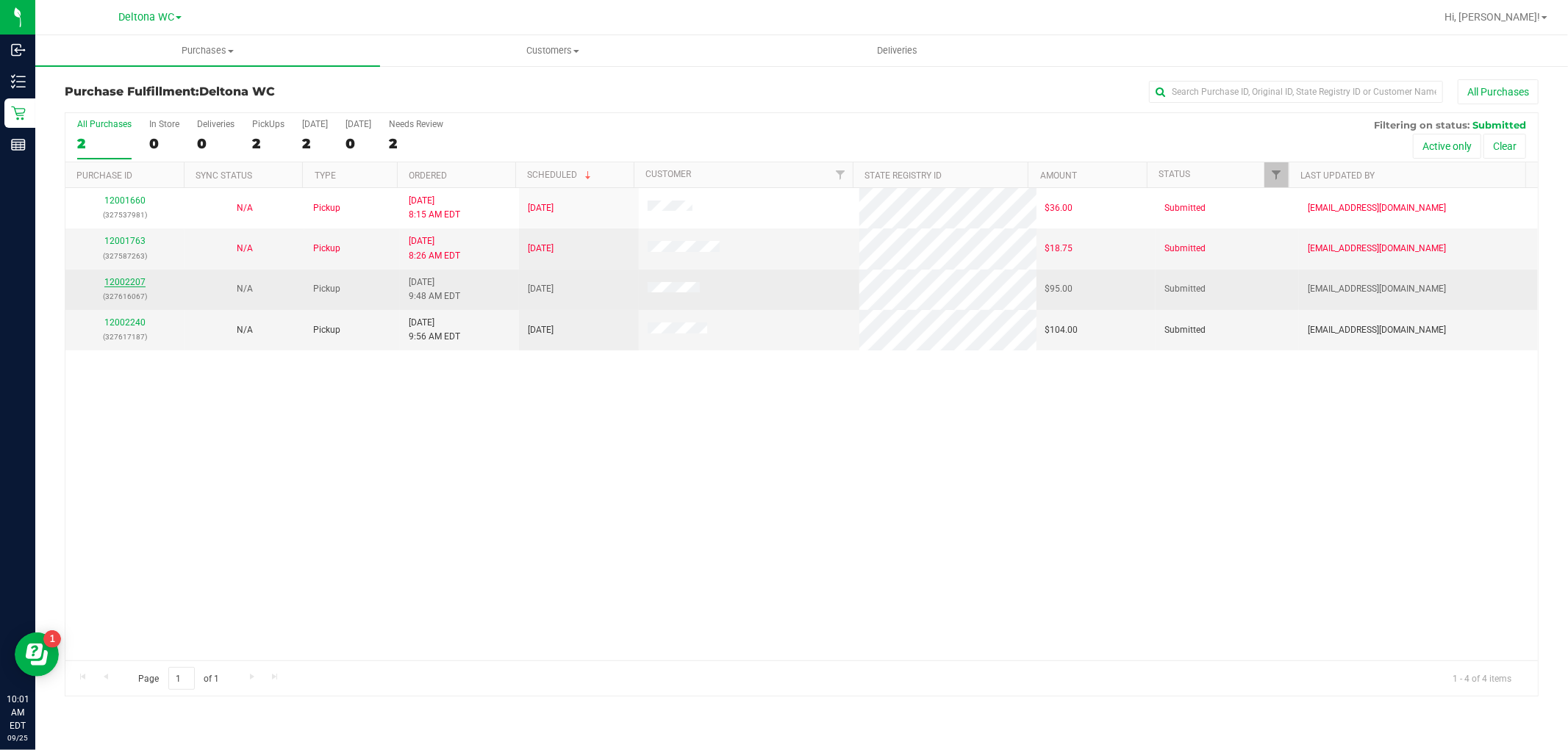
click at [125, 279] on link "12002207" at bounding box center [124, 282] width 41 height 10
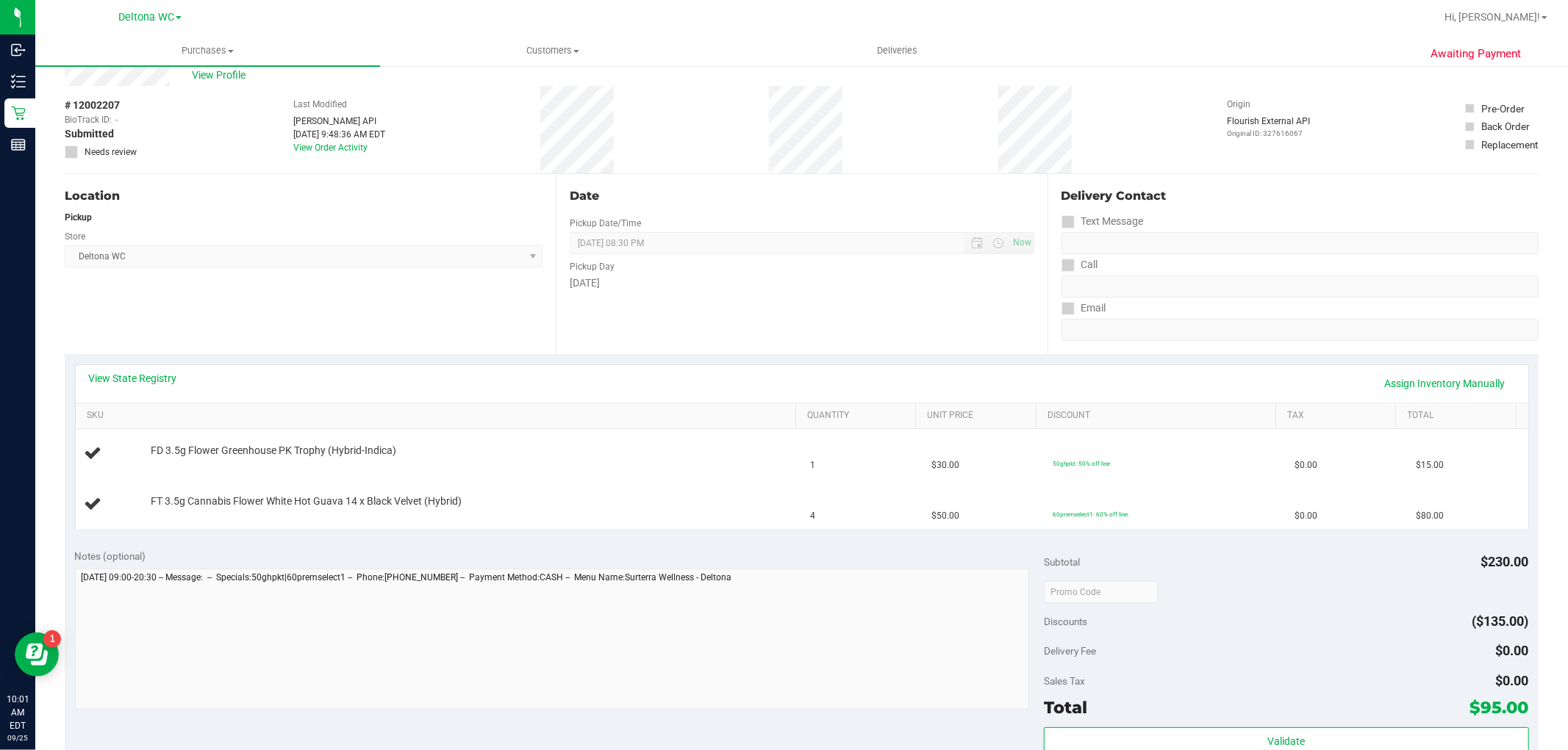
scroll to position [82, 0]
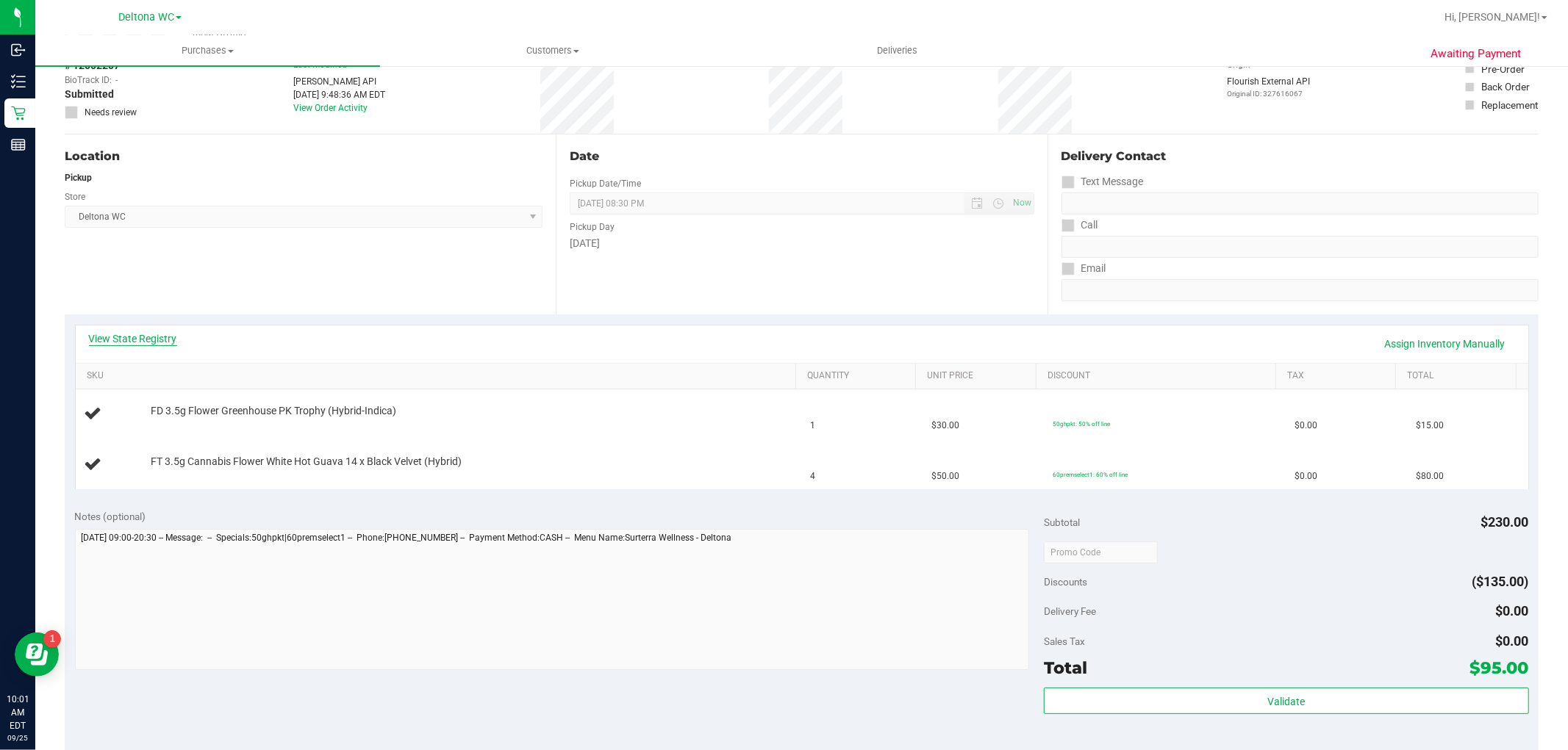
click at [121, 334] on link "View State Registry" at bounding box center [133, 339] width 88 height 15
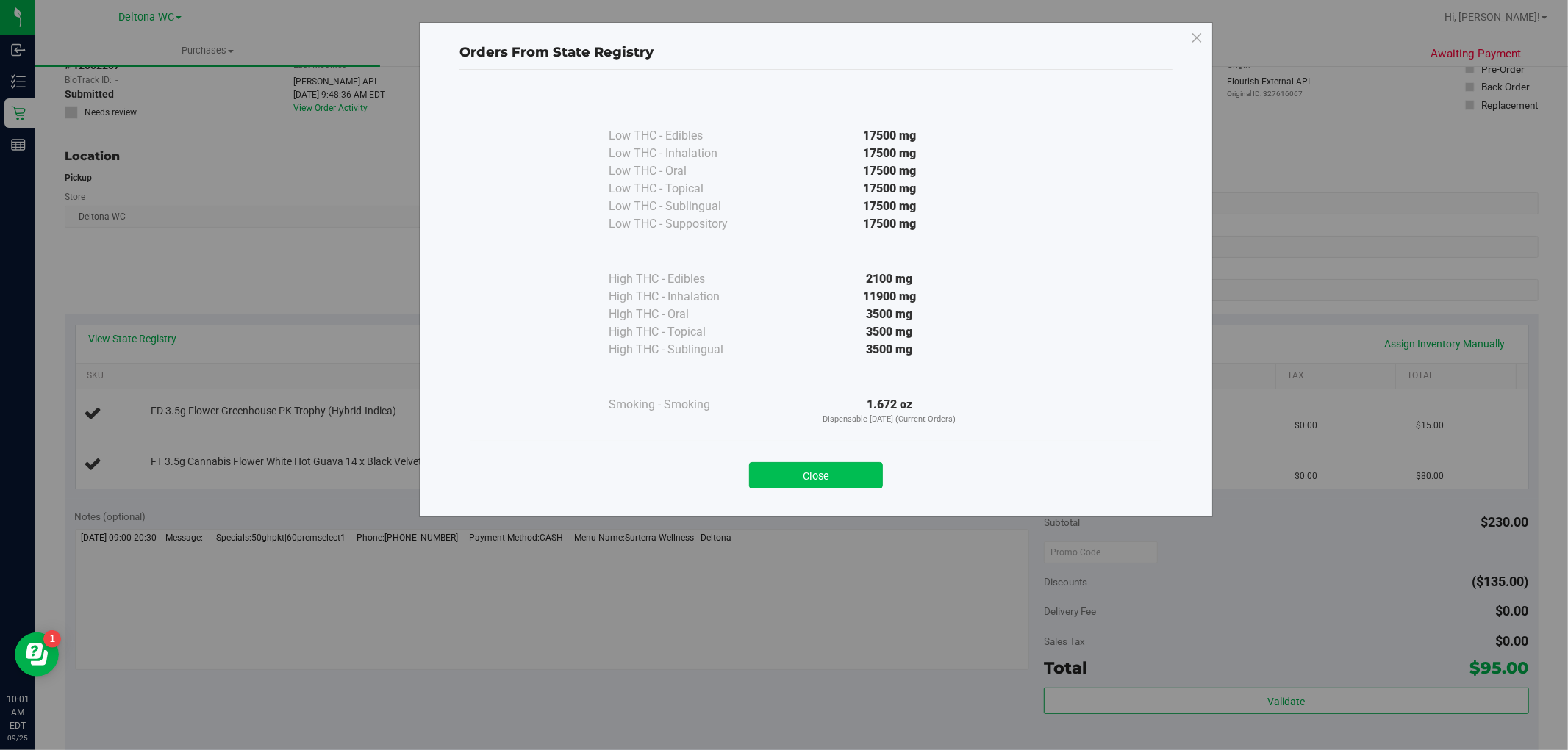
click at [832, 474] on button "Close" at bounding box center [816, 475] width 134 height 27
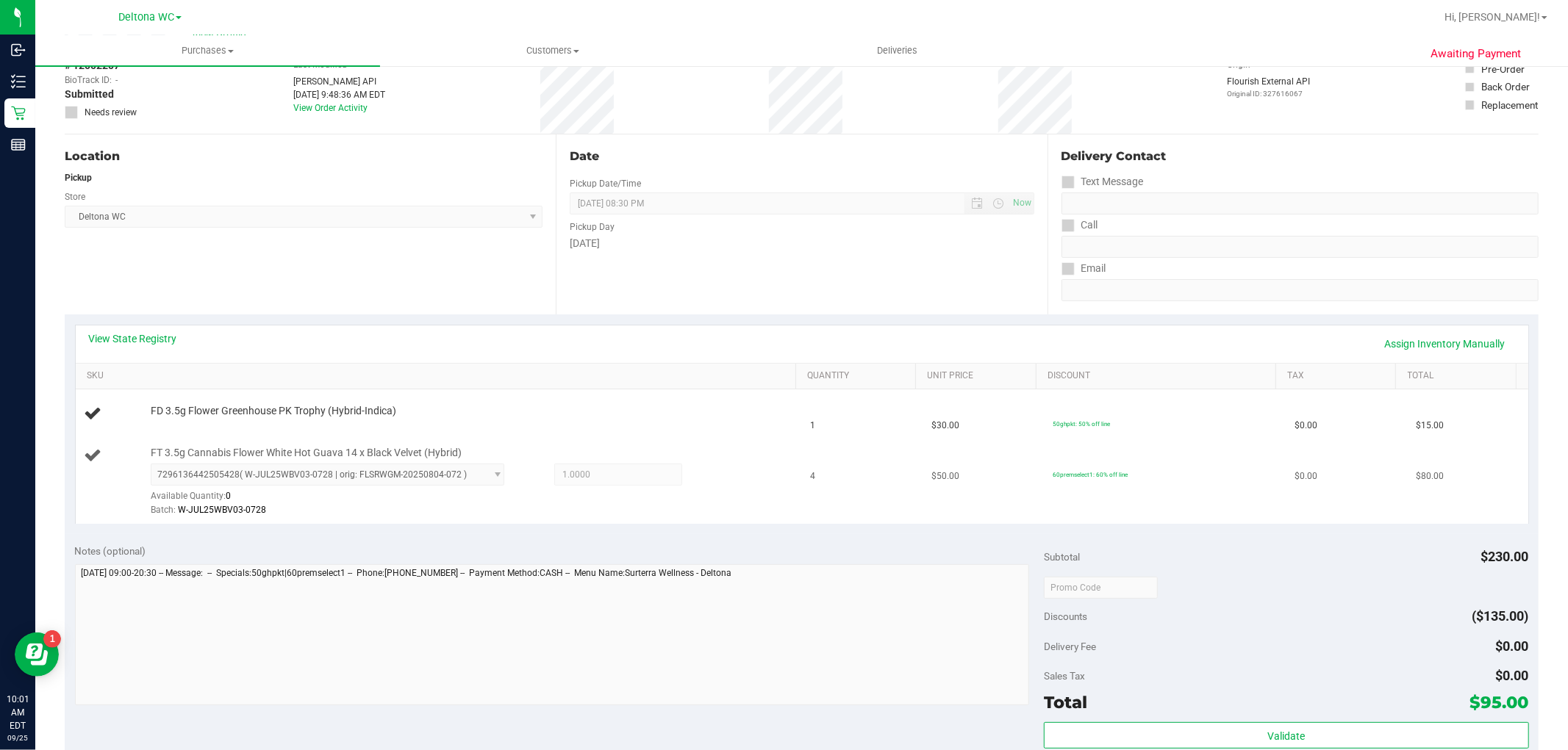
click at [283, 453] on span "FT 3.5g Cannabis Flower White Hot Guava 14 x Black Velvet (Hybrid)" at bounding box center [306, 452] width 311 height 14
copy div "FT 3.5g Cannabis Flower White Hot Guava 14 x Black Velvet (Hybrid)"
click at [430, 299] on div "Location Pickup Store Deltona WC Select Store Bonita Springs WC Boynton Beach W…" at bounding box center [310, 225] width 491 height 180
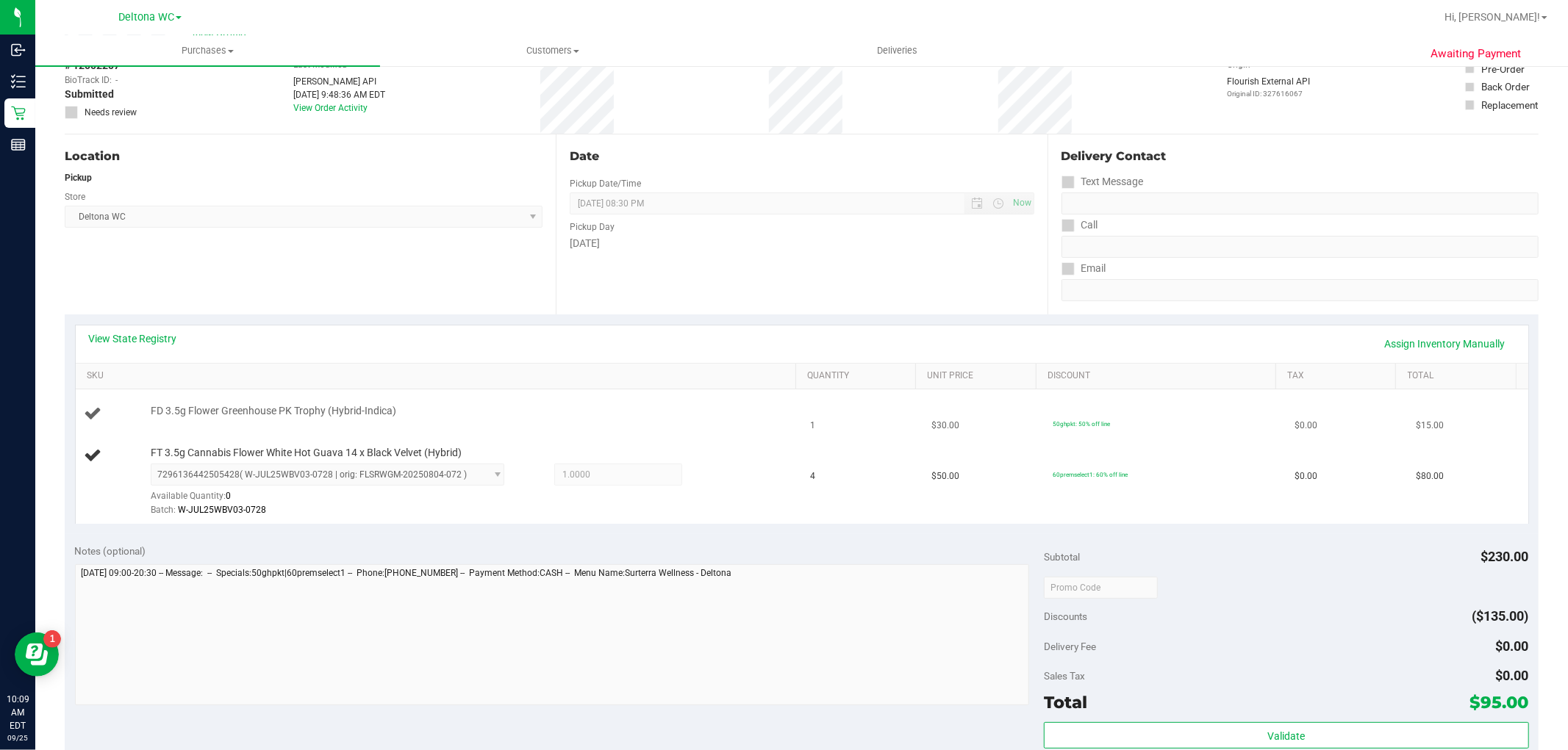
click at [251, 414] on span "FD 3.5g Flower Greenhouse PK Trophy (Hybrid-Indica)" at bounding box center [273, 411] width 246 height 14
copy div "FD 3.5g Flower Greenhouse PK Trophy (Hybrid-Indica)"
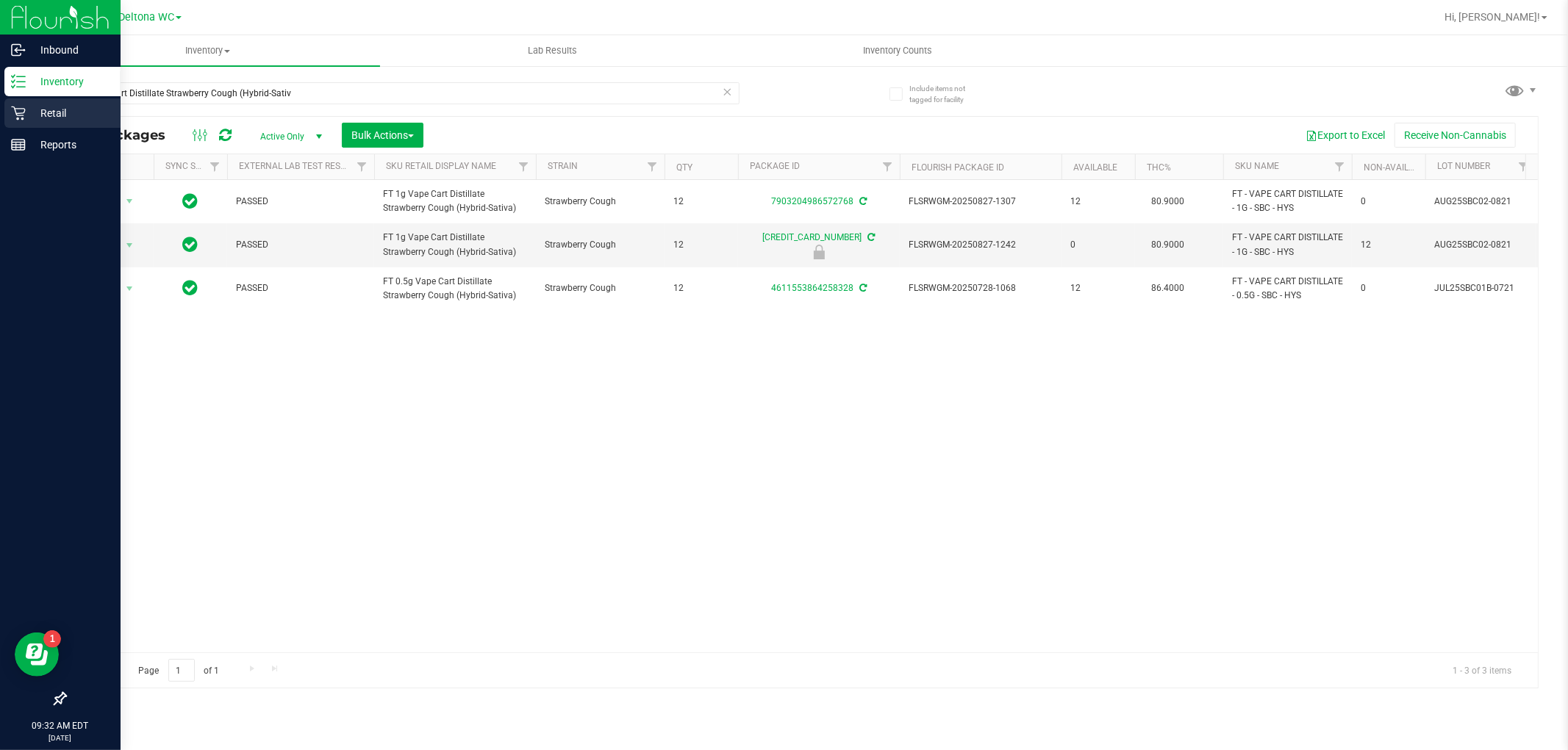
click at [21, 111] on icon at bounding box center [19, 113] width 15 height 15
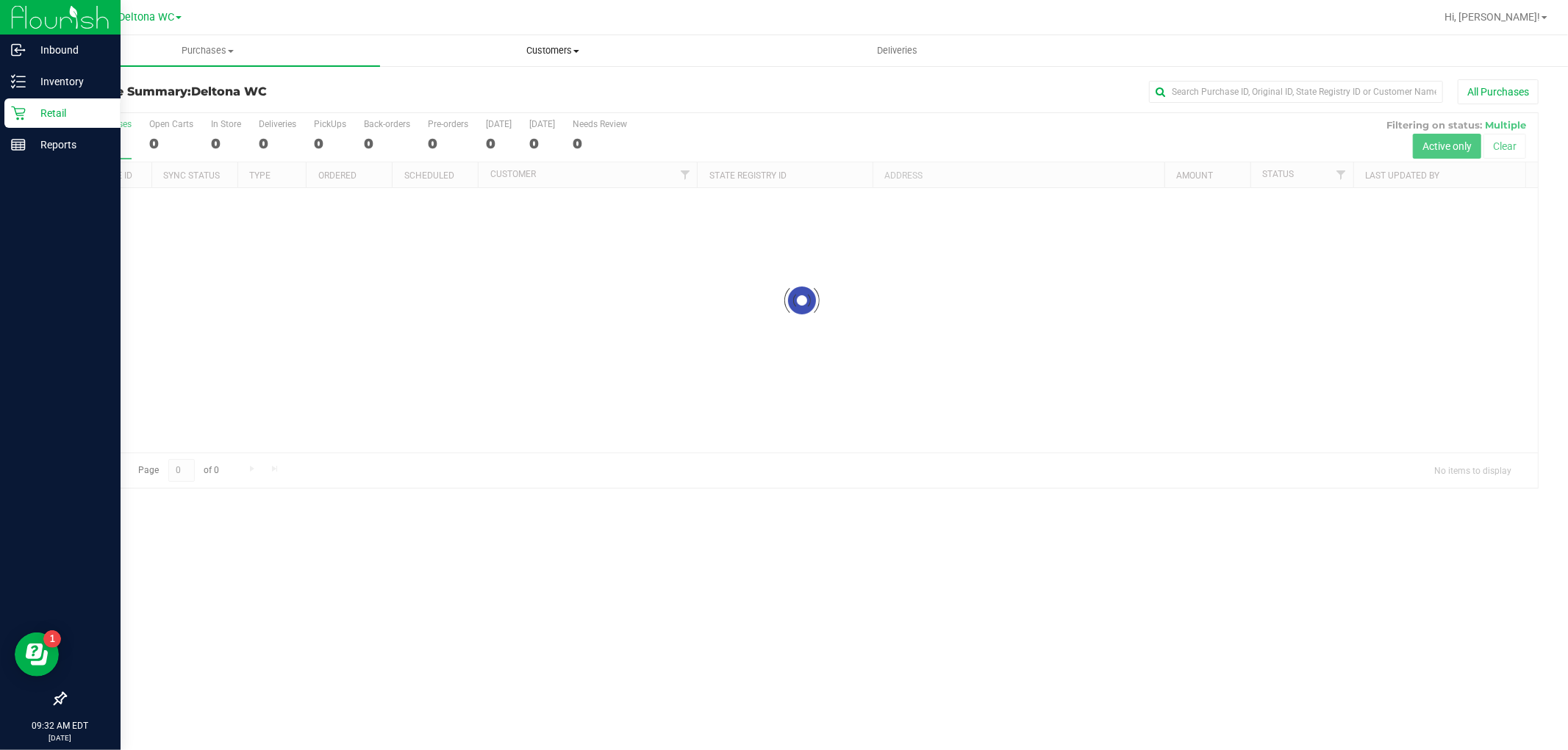
click at [542, 53] on span "Customers" at bounding box center [552, 51] width 343 height 13
click at [535, 85] on li "All customers" at bounding box center [552, 89] width 345 height 18
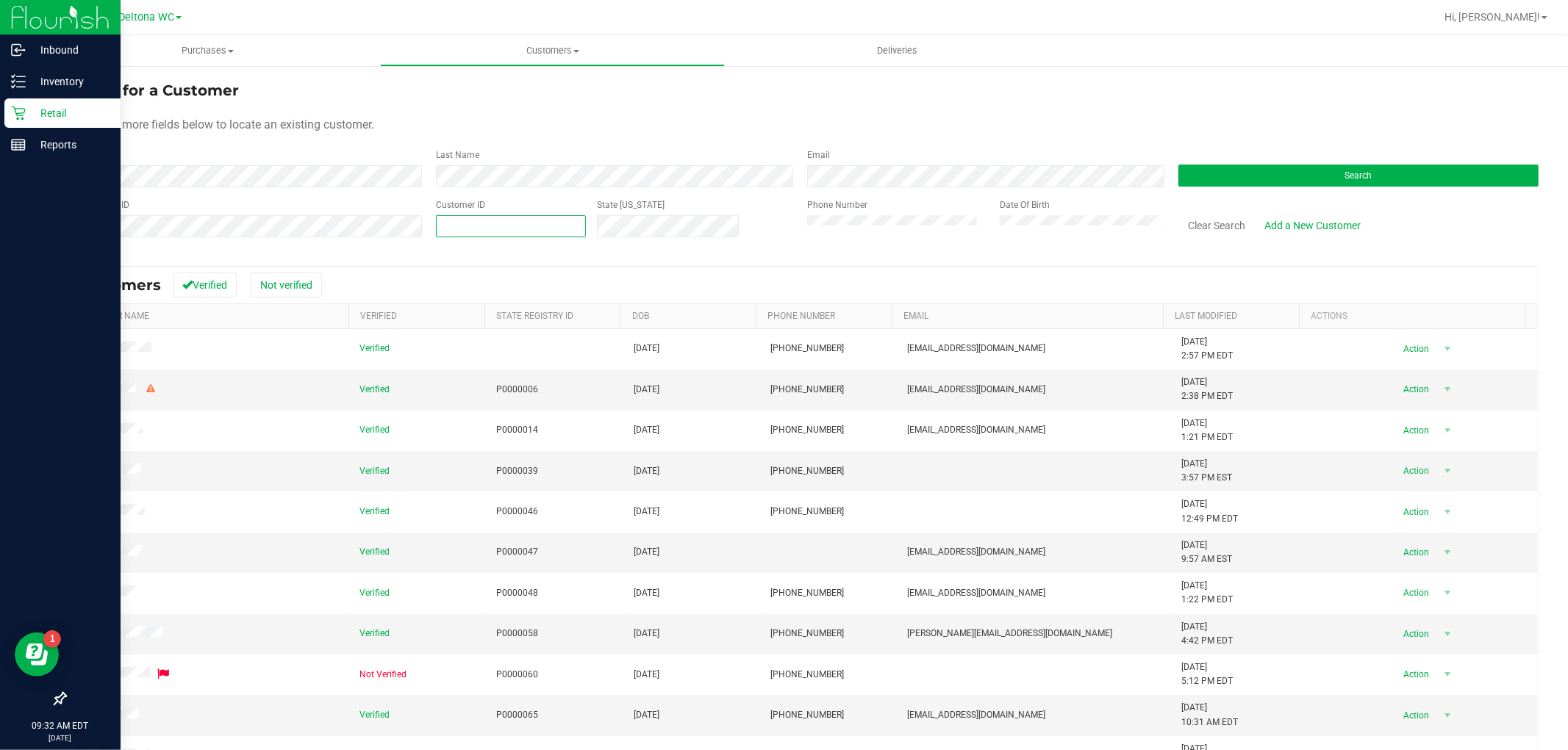
click at [491, 229] on span at bounding box center [510, 226] width 150 height 22
type input "365197"
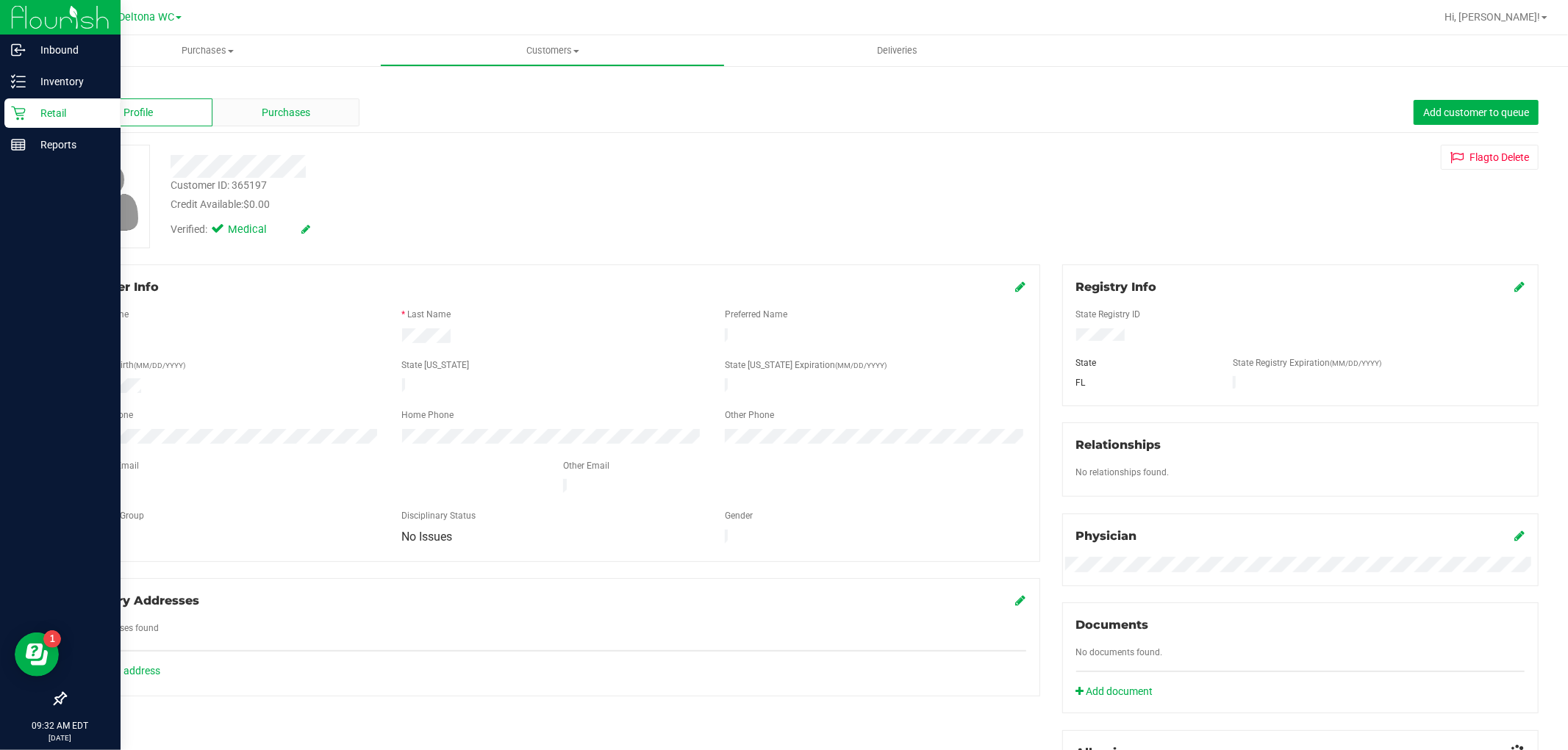
click at [261, 115] on span "Purchases" at bounding box center [285, 112] width 48 height 16
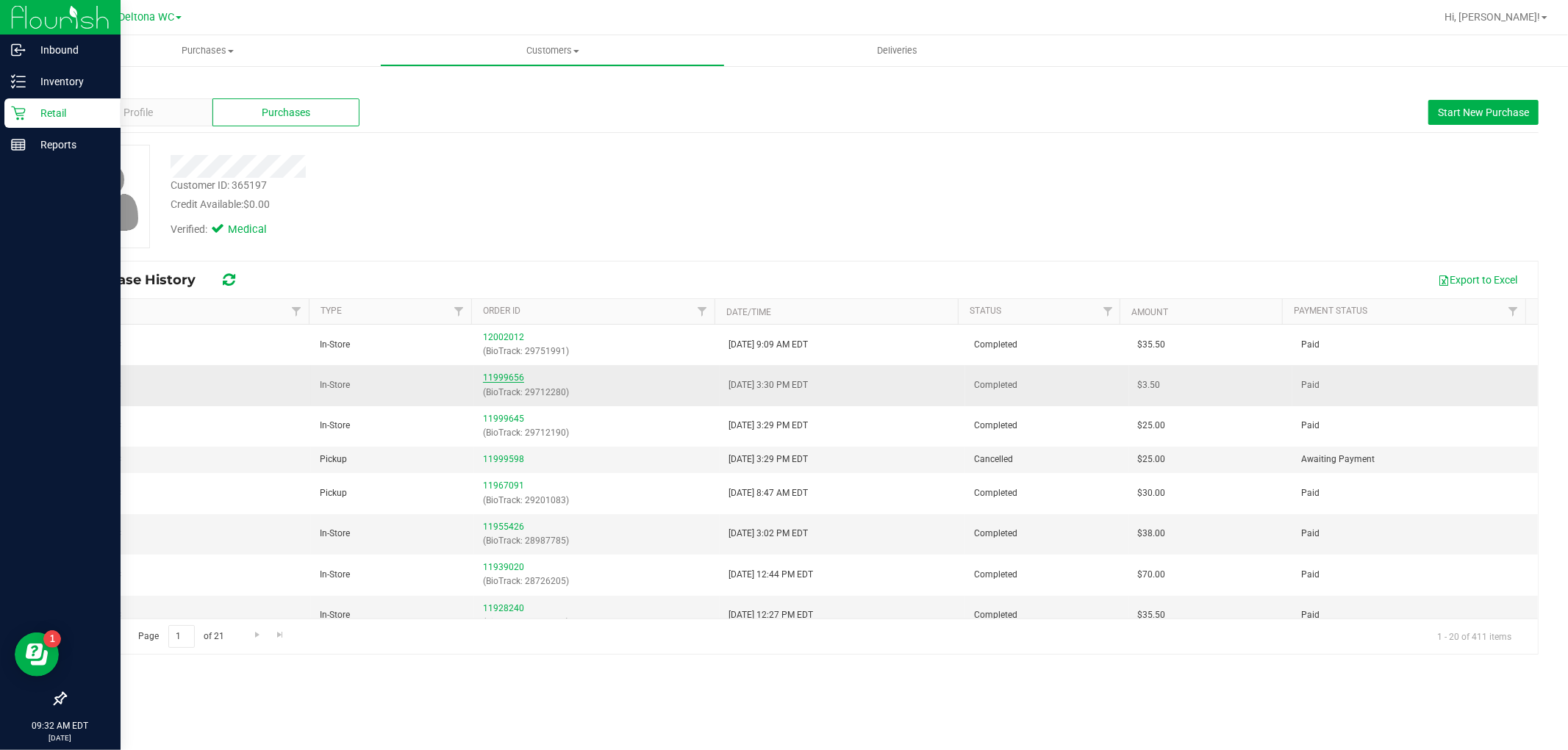
click at [502, 377] on link "11999656" at bounding box center [503, 377] width 41 height 10
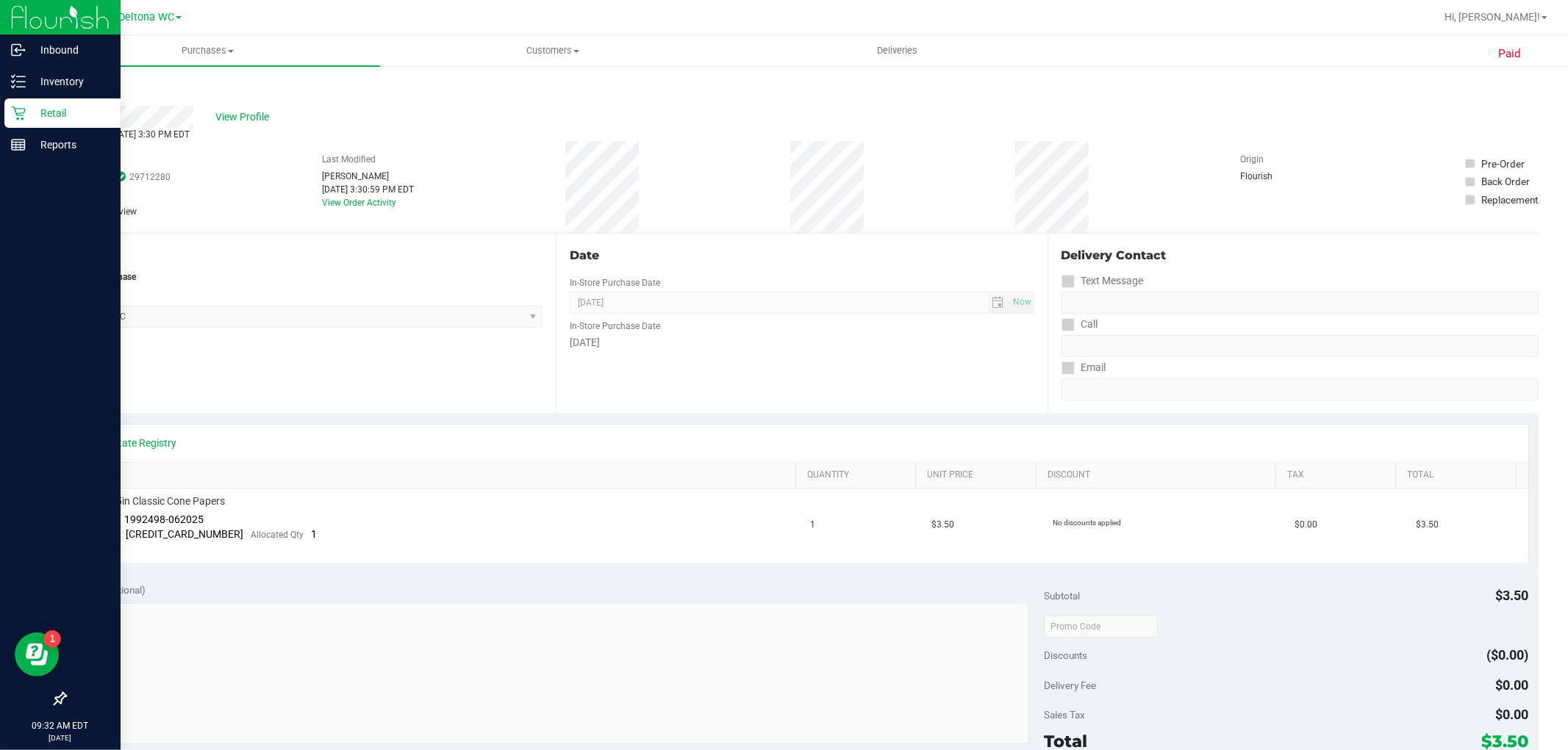
click at [76, 89] on link "Back" at bounding box center [76, 89] width 22 height 10
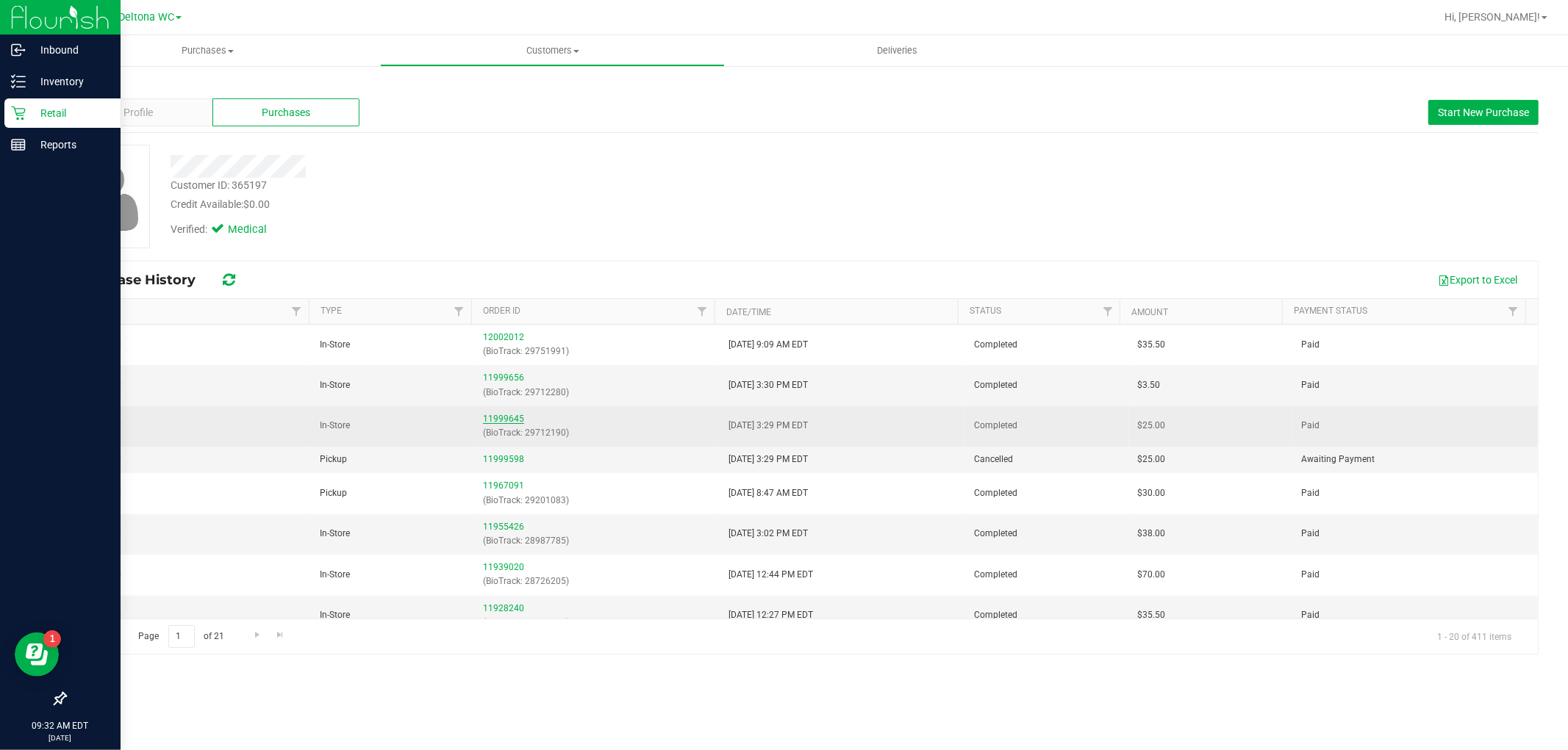
click at [496, 421] on link "11999645" at bounding box center [503, 419] width 41 height 10
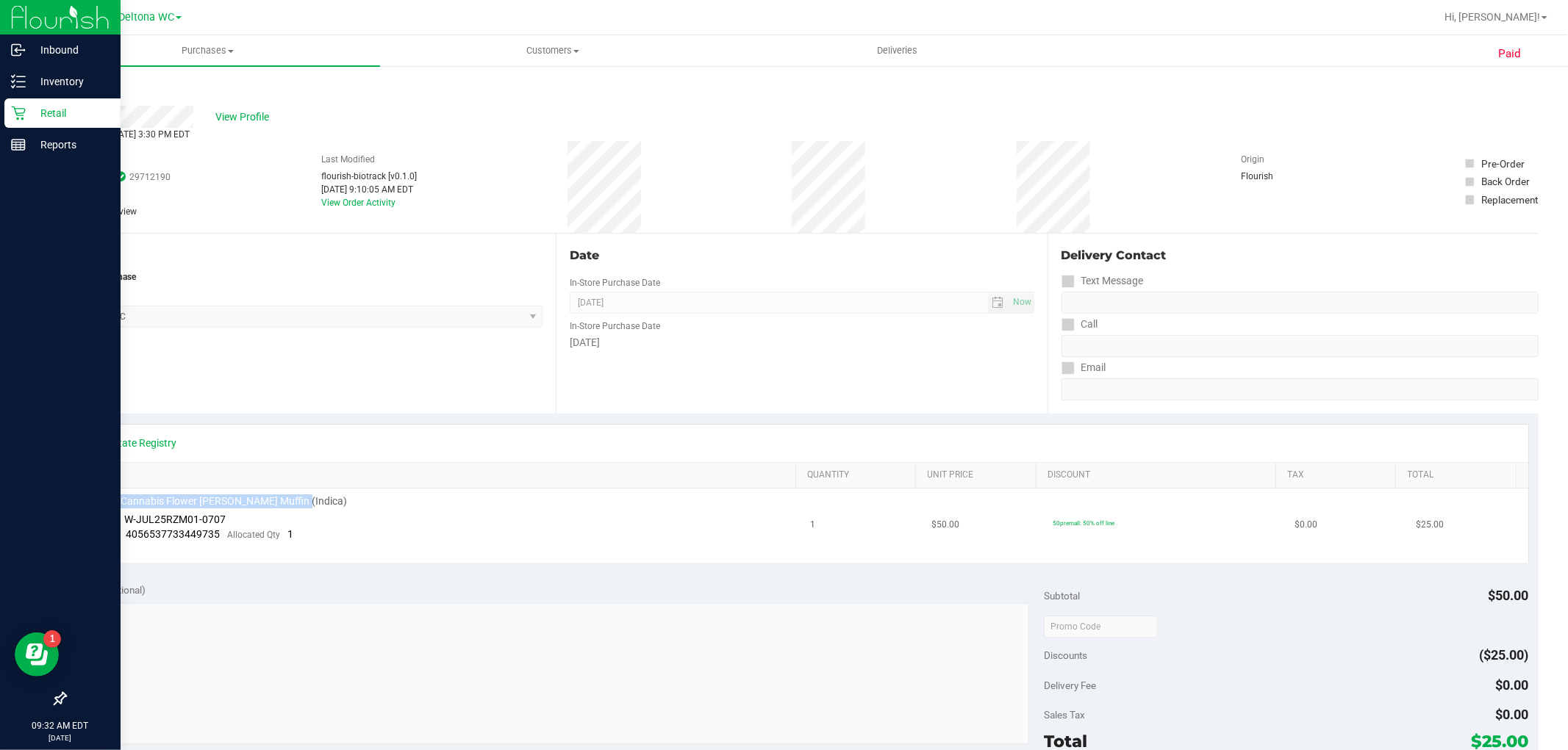
drag, startPoint x: 78, startPoint y: 501, endPoint x: 307, endPoint y: 497, distance: 229.0
click at [307, 497] on td "FT 3.5g Cannabis Flower [PERSON_NAME] Muffin (Indica) Batch ID W-JUL25RZM01-070…" at bounding box center [439, 525] width 726 height 74
copy span "FT 3.5g Cannabis Flower [PERSON_NAME] Muffin (Indica)"
click at [97, 160] on span "# 11999645" at bounding box center [92, 160] width 55 height 16
click at [97, 159] on span "# 11999645" at bounding box center [92, 160] width 55 height 16
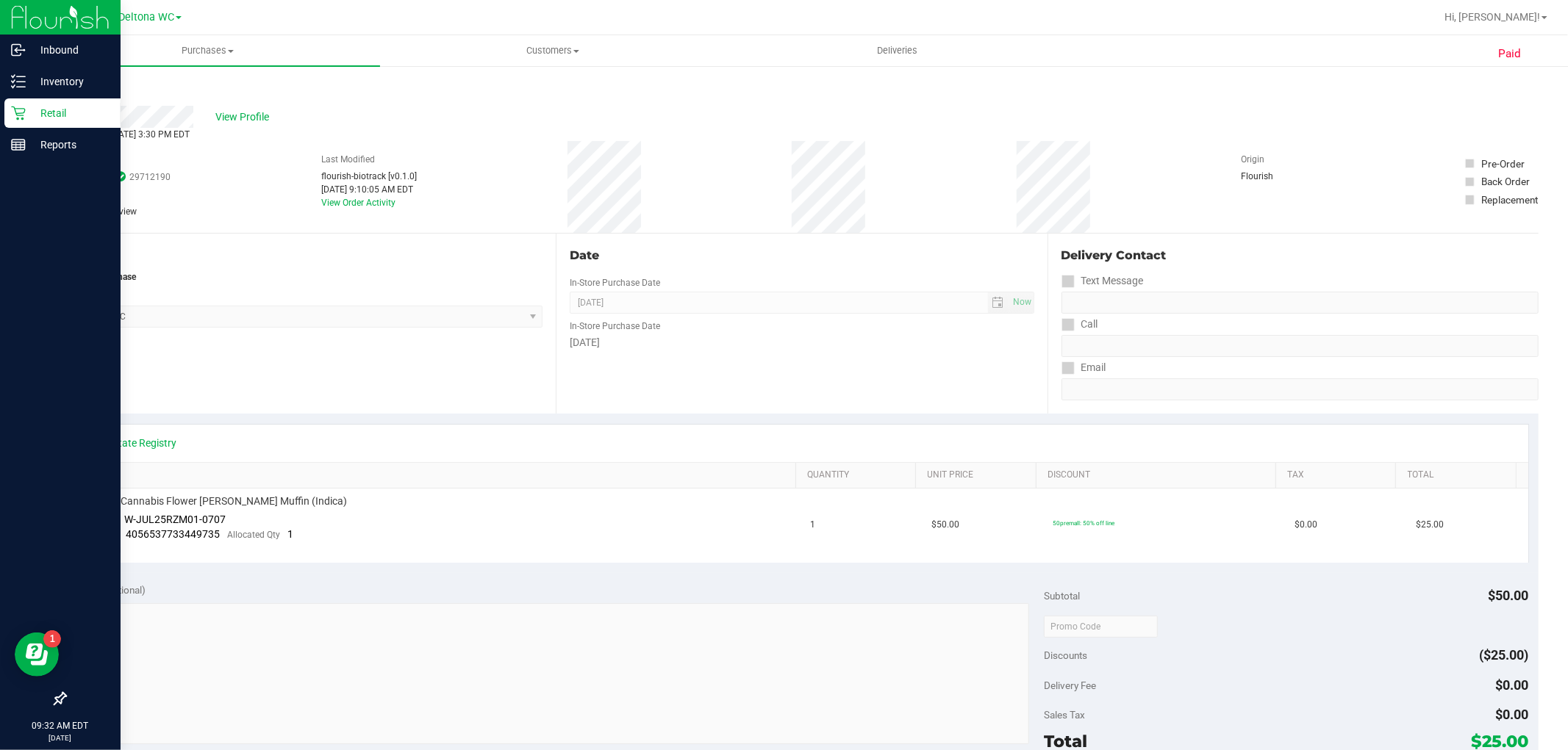
copy span "11999645"
drag, startPoint x: 127, startPoint y: 519, endPoint x: 226, endPoint y: 518, distance: 99.0
click at [226, 518] on td "FT 3.5g Cannabis Flower [PERSON_NAME] Muffin (Indica) Batch ID W-JUL25RZM01-070…" at bounding box center [439, 525] width 726 height 74
copy span "W-JUL25RZM01-0707"
click at [31, 71] on div "Inventory" at bounding box center [63, 81] width 116 height 29
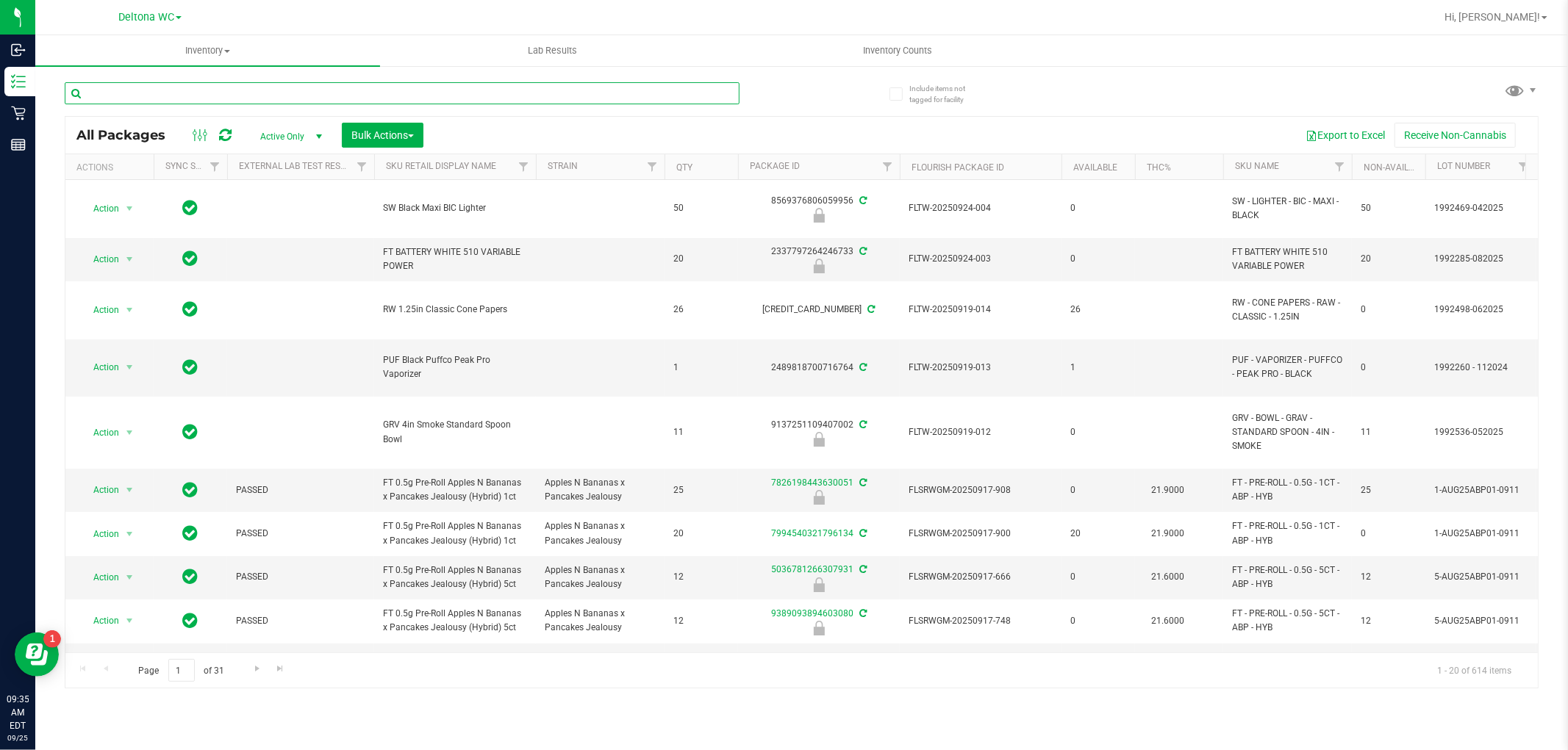
click at [310, 100] on input "text" at bounding box center [402, 94] width 675 height 22
paste input "FT 3.5g Cannabis Flower Motor Breath x [PERSON_NAME] (Hybrid)"
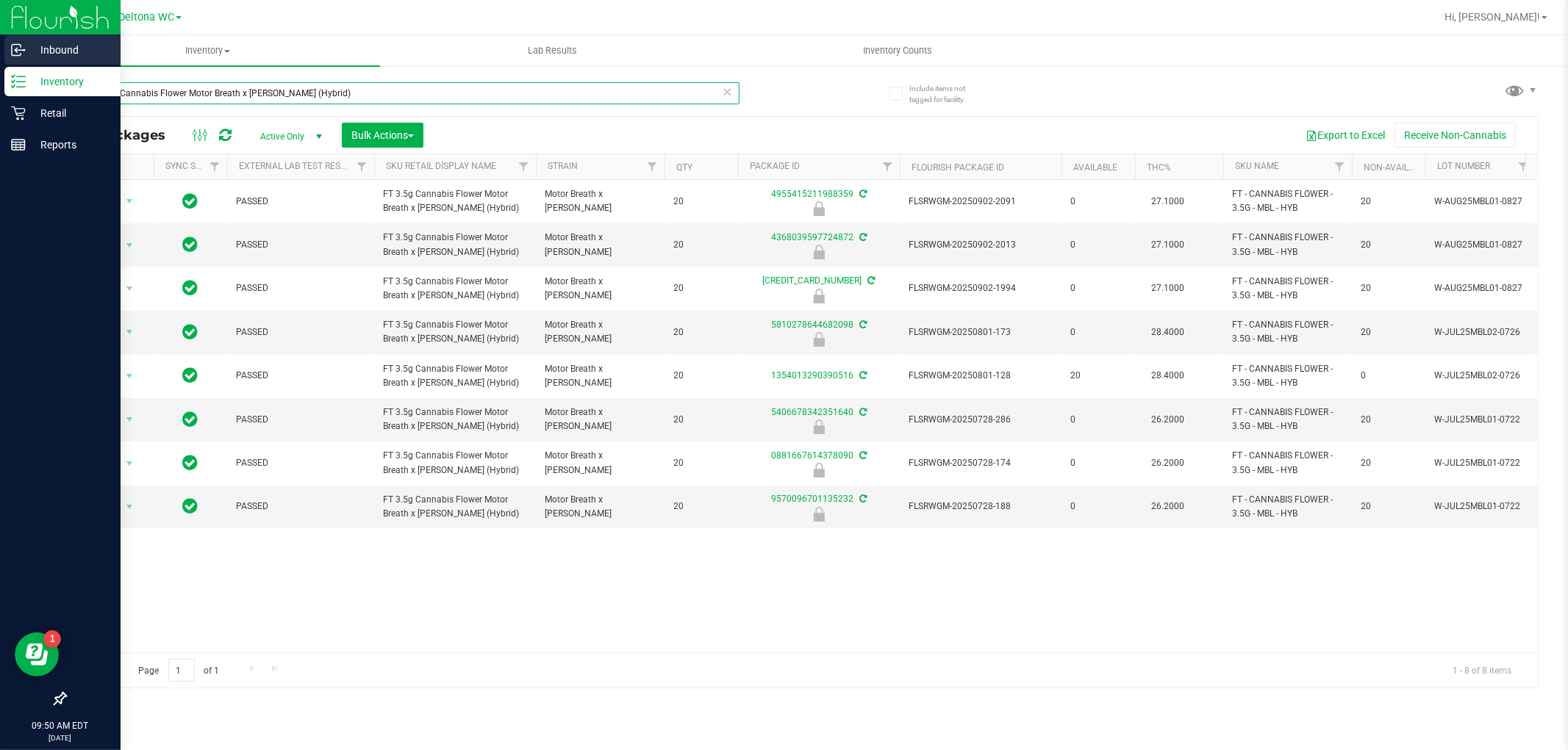
drag, startPoint x: 419, startPoint y: 89, endPoint x: 0, endPoint y: 59, distance: 420.1
click at [0, 59] on div "Inbound Inventory Retail Reports 09:50 AM EDT [DATE] 09/25 Deltona WC Hi, [PERS…" at bounding box center [784, 375] width 1568 height 750
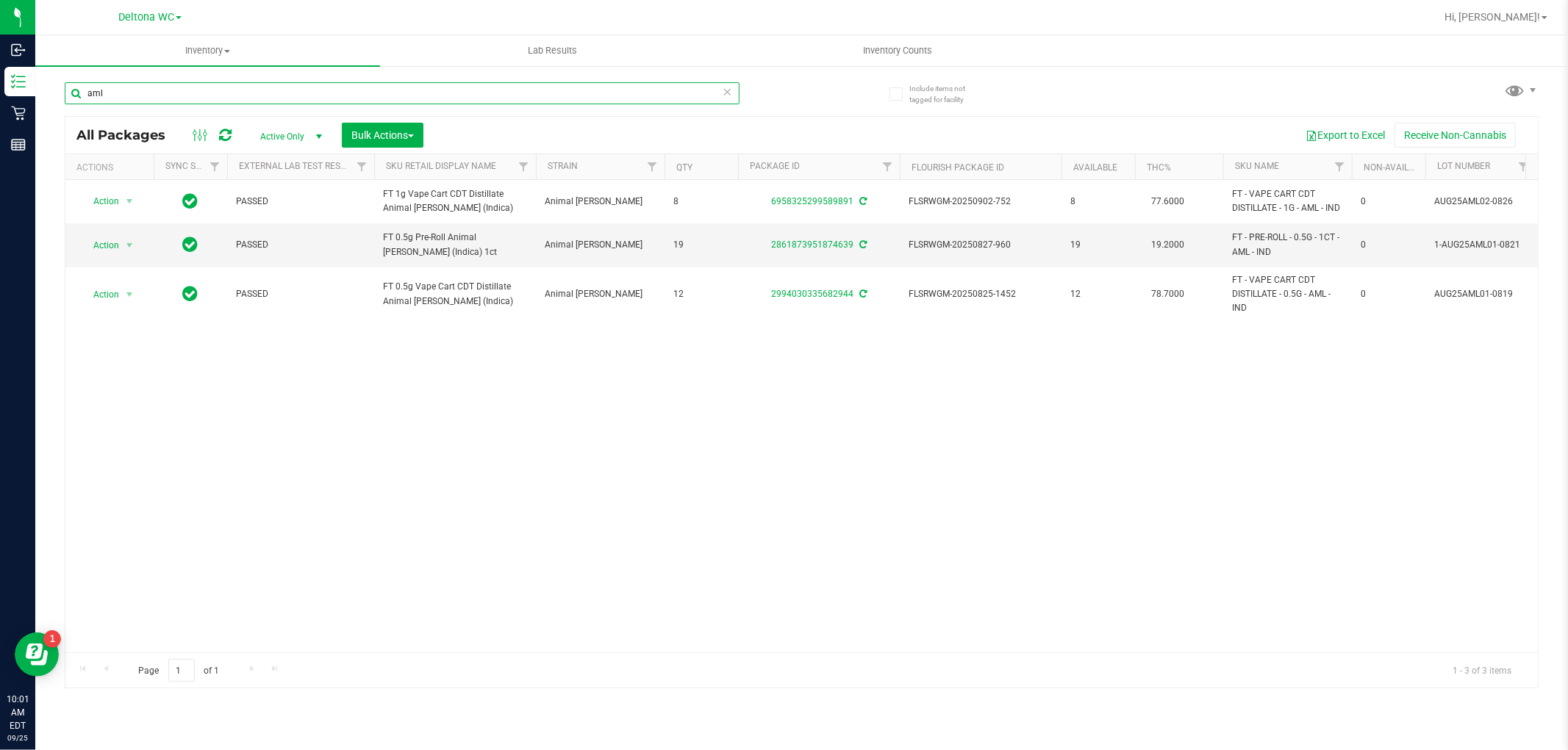
click at [275, 94] on input "aml" at bounding box center [402, 94] width 675 height 22
paste input "FT 3.5g Cannabis Flower White Hot Guava 14 x Black Velvet (Hybrid)"
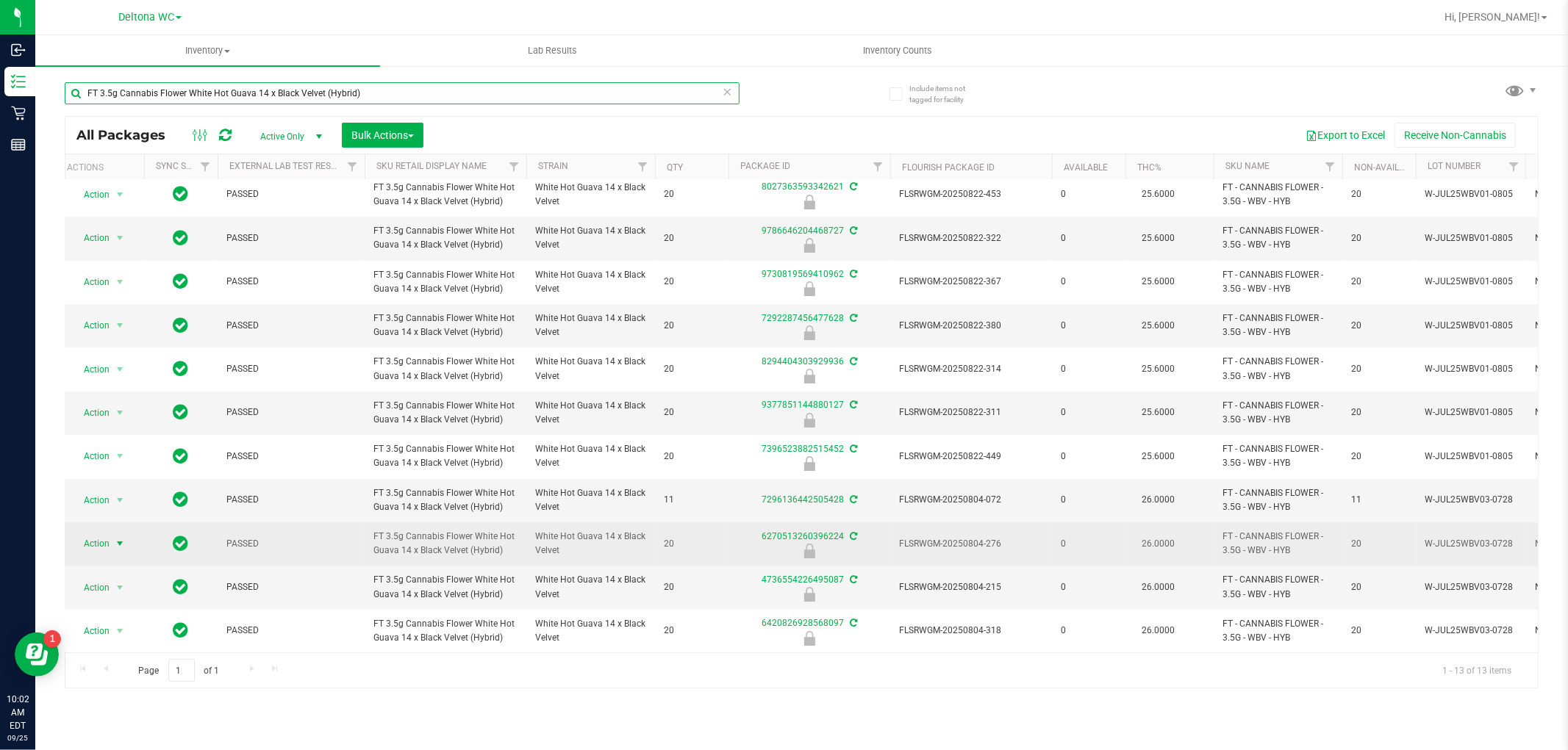
type input "FT 3.5g Cannabis Flower White Hot Guava 14 x Black Velvet (Hybrid)"
click at [100, 533] on span "Action" at bounding box center [90, 544] width 39 height 21
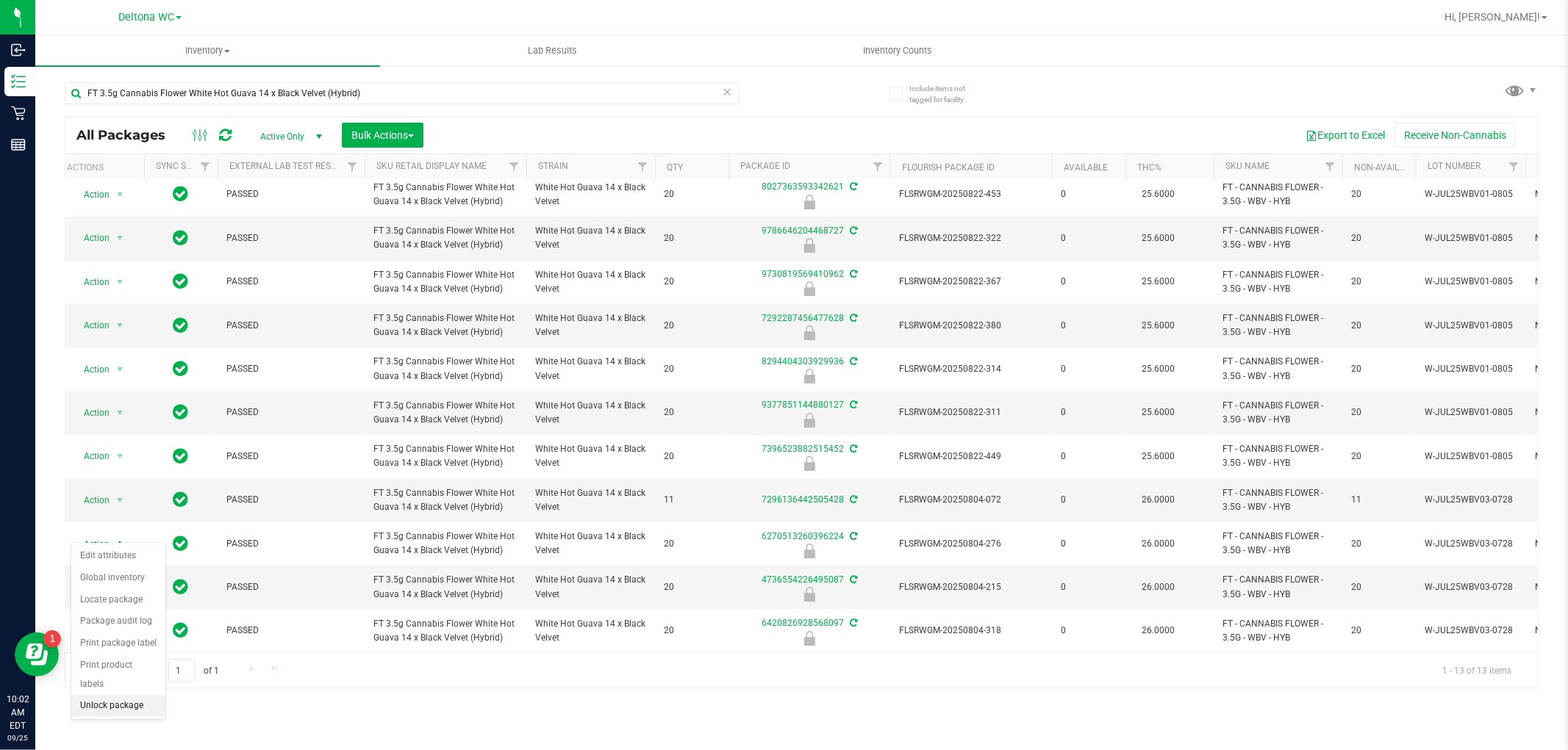
click at [123, 704] on li "Unlock package" at bounding box center [118, 706] width 94 height 22
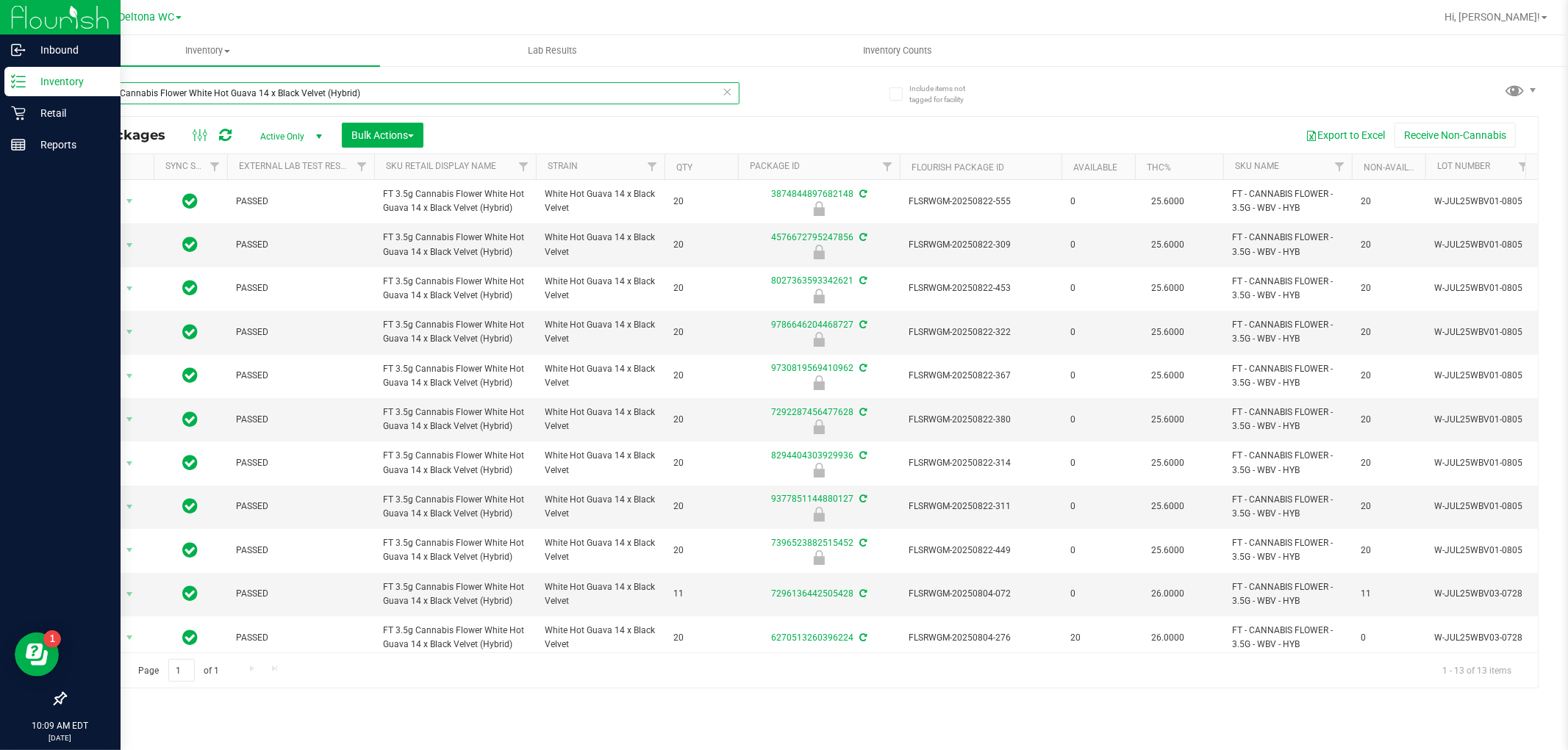
drag, startPoint x: 383, startPoint y: 86, endPoint x: 71, endPoint y: 86, distance: 312.0
click at [23, 86] on div "Inbound Inventory Retail Reports 10:09 AM EDT [DATE] 09/25 Deltona WC Hi, [PERS…" at bounding box center [784, 375] width 1568 height 750
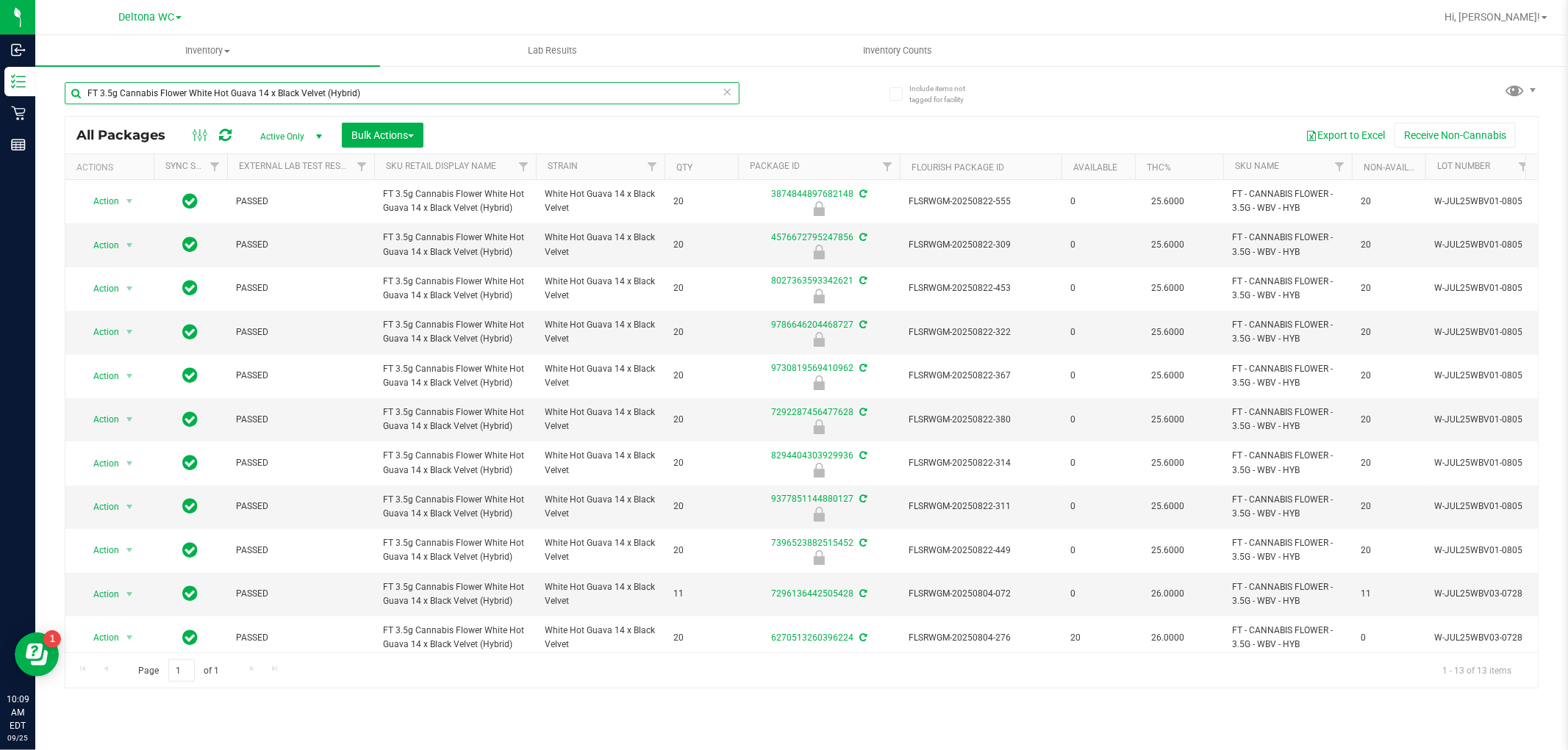
paste input "D 3.5g Flower Greenhouse PK Trophy (Hybrid-Indica"
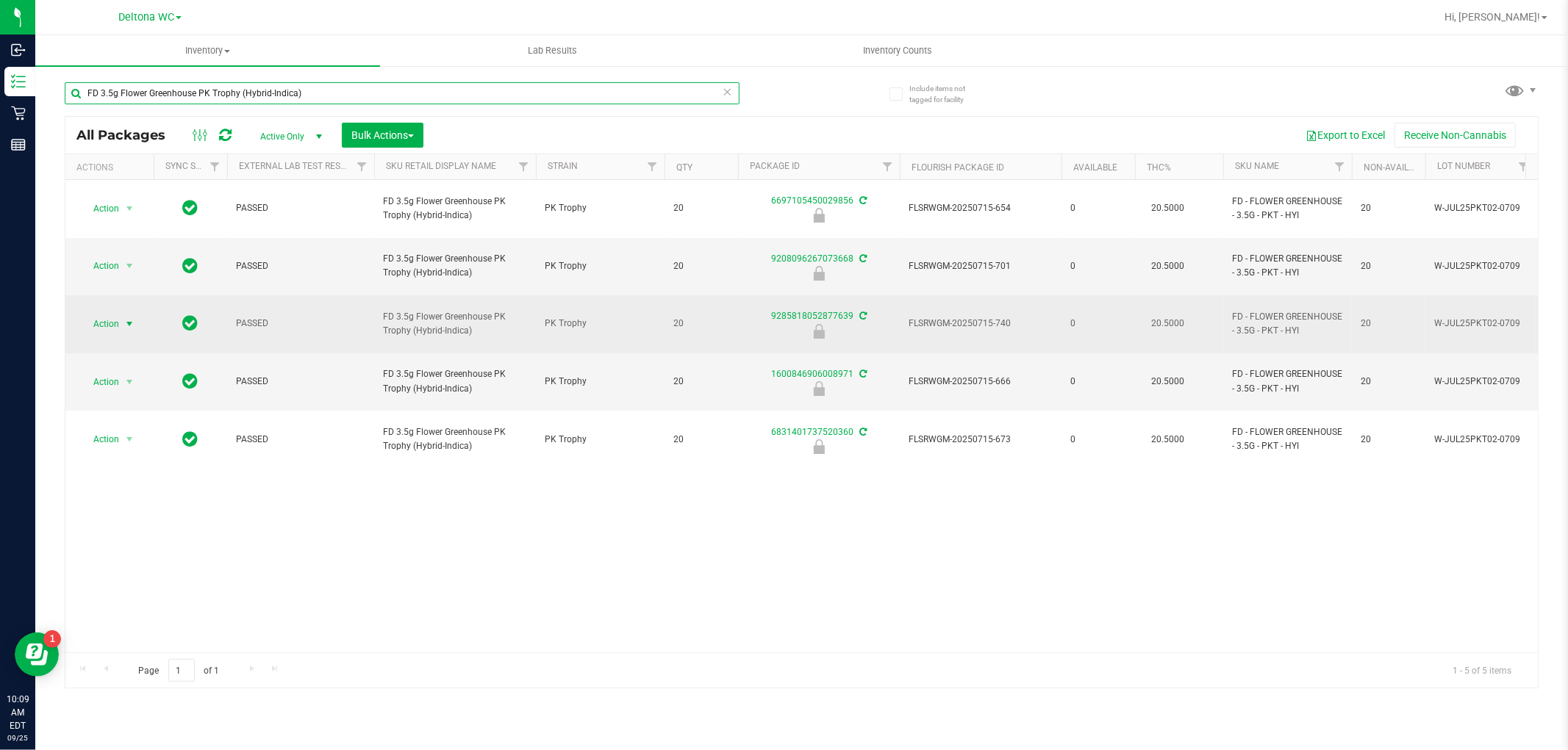
type input "FD 3.5g Flower Greenhouse PK Trophy (Hybrid-Indica)"
click at [118, 314] on span "Action" at bounding box center [100, 324] width 39 height 21
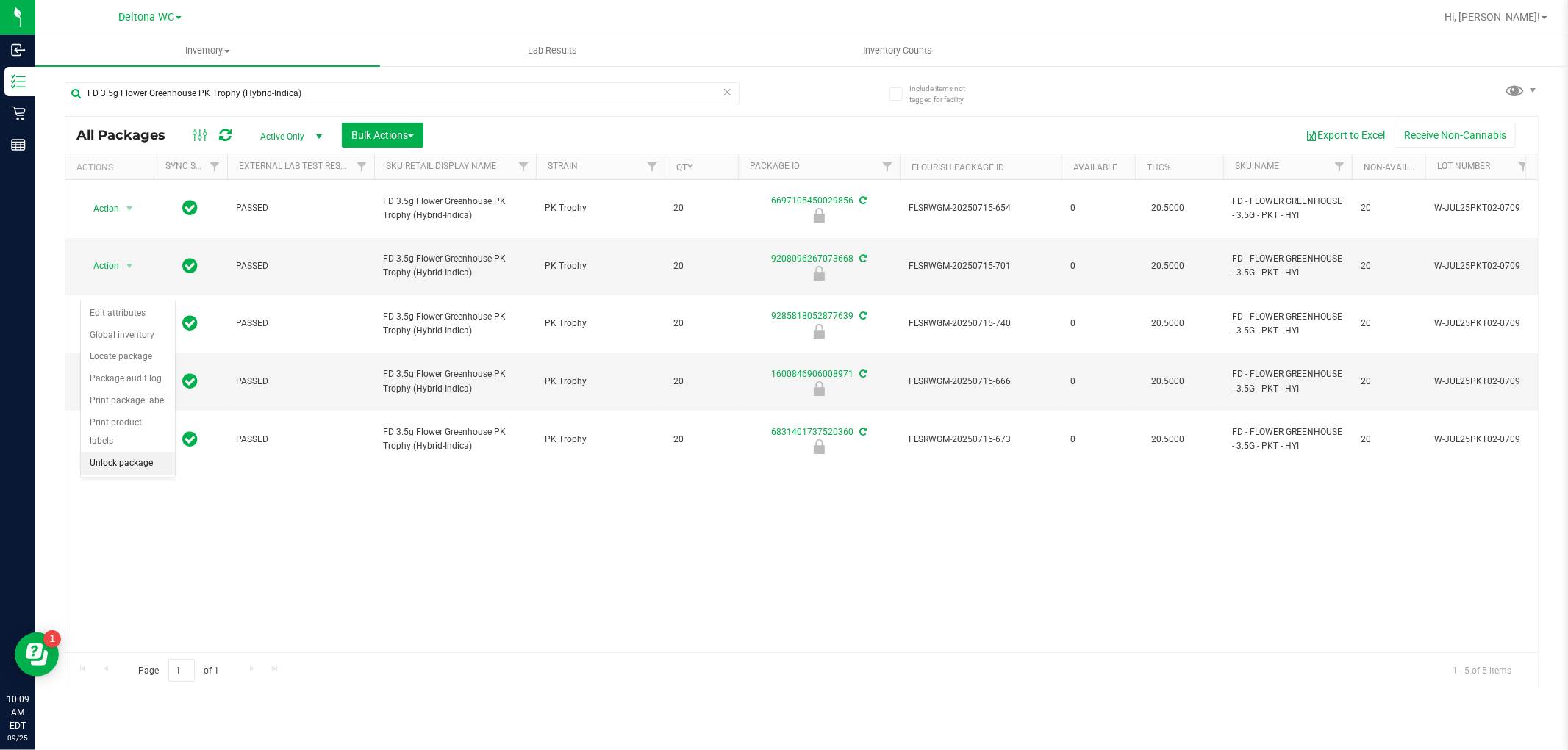
click at [112, 463] on li "Unlock package" at bounding box center [128, 464] width 94 height 22
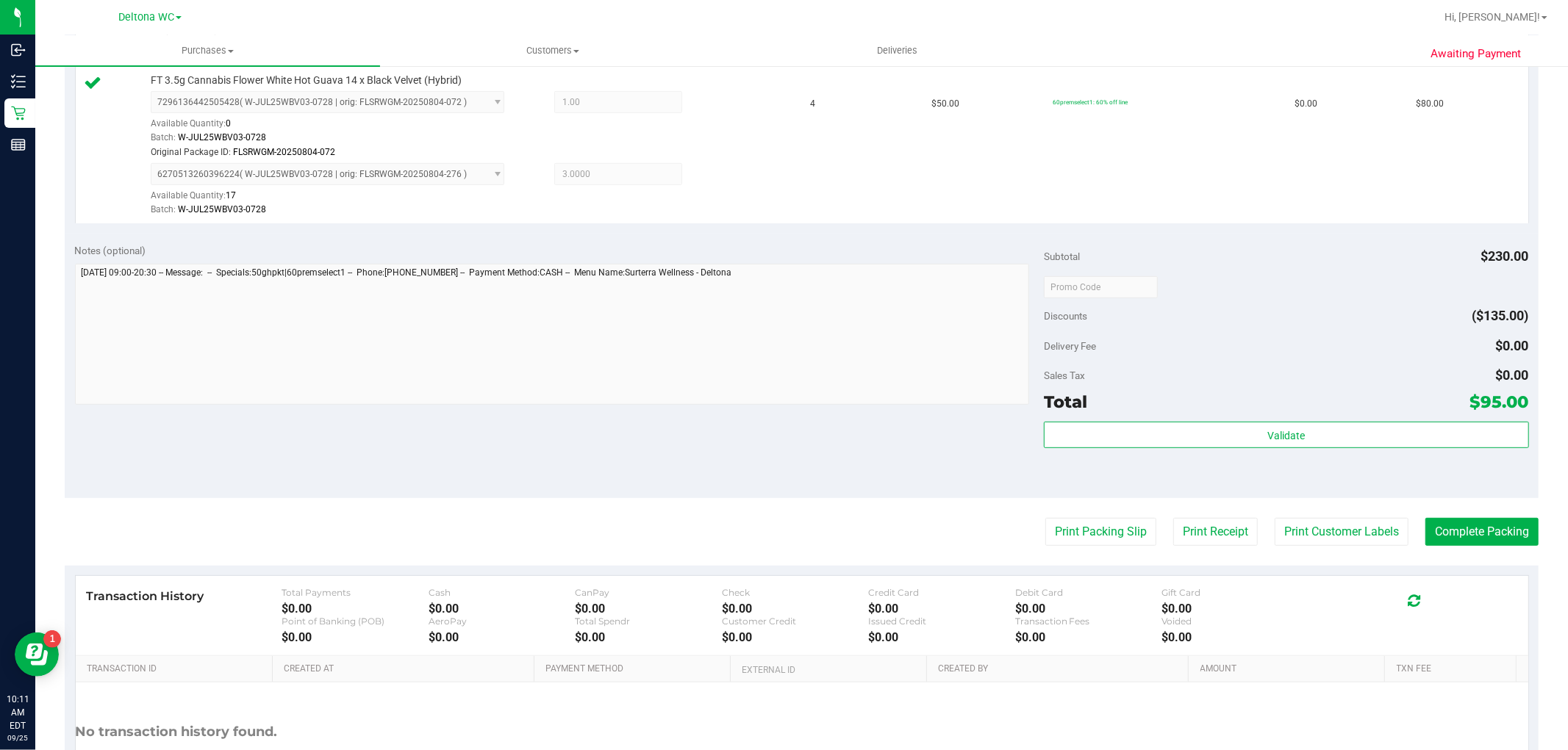
scroll to position [489, 0]
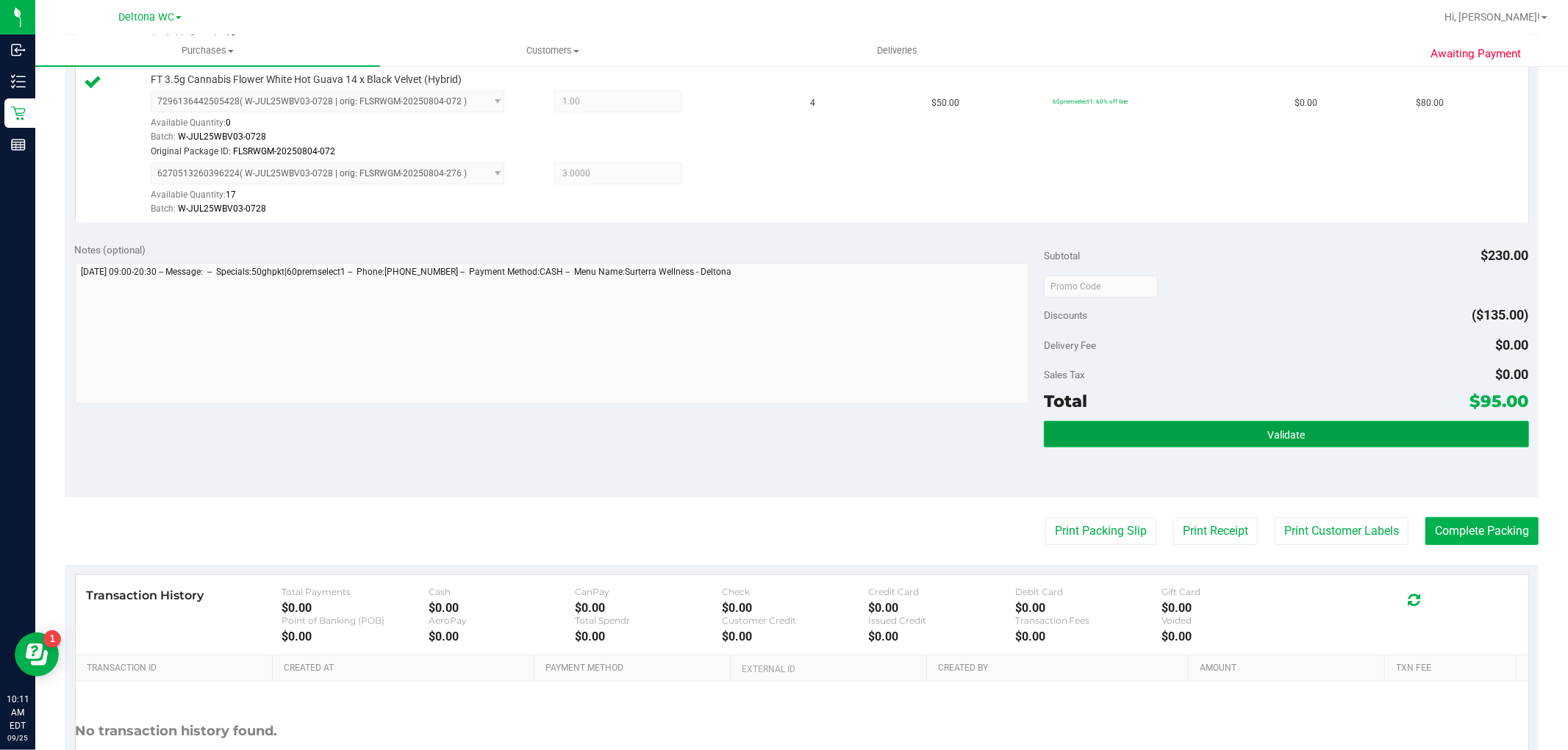
click at [1266, 422] on button "Validate" at bounding box center [1286, 435] width 485 height 27
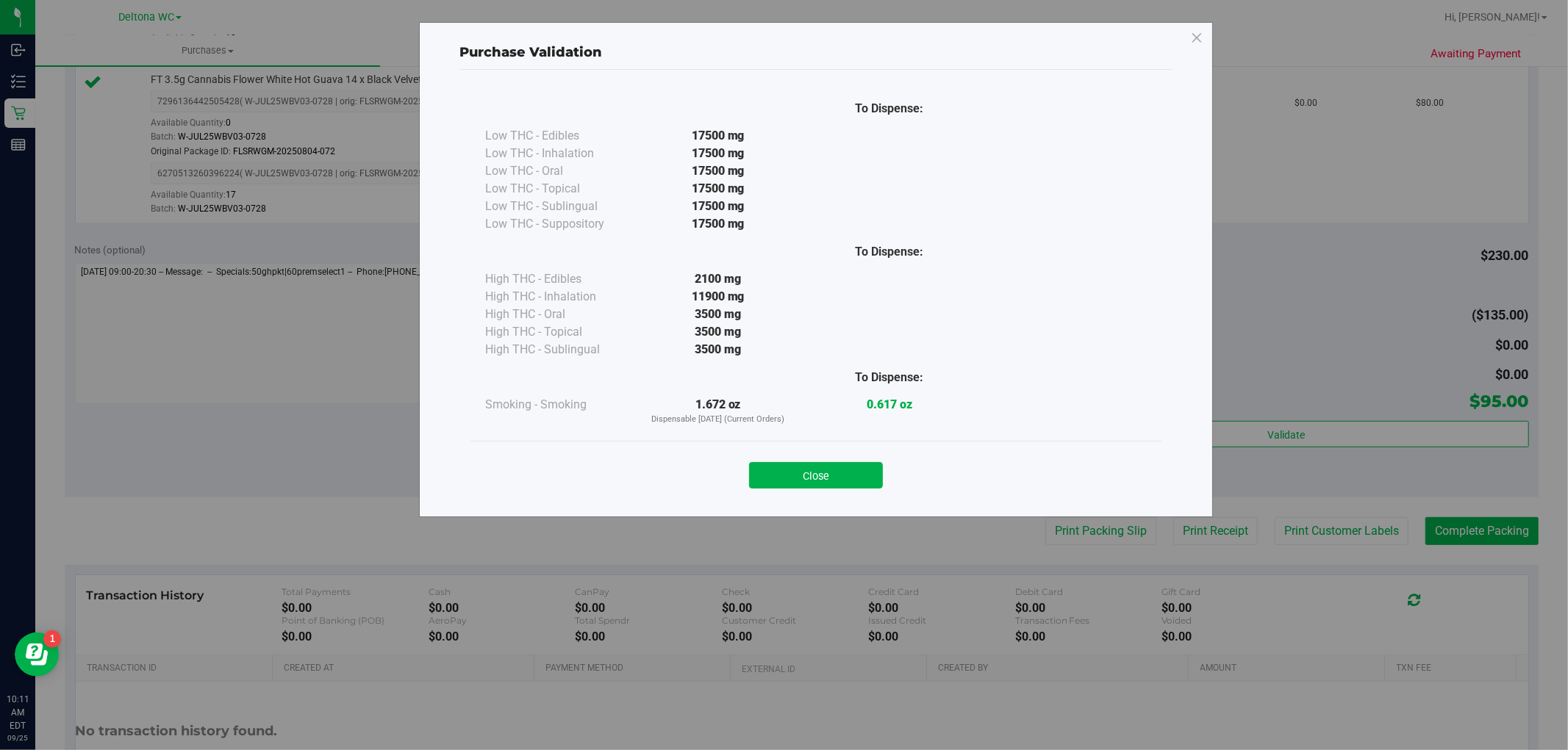
click at [861, 490] on div "Close" at bounding box center [816, 470] width 691 height 60
click at [872, 471] on button "Close" at bounding box center [816, 475] width 134 height 27
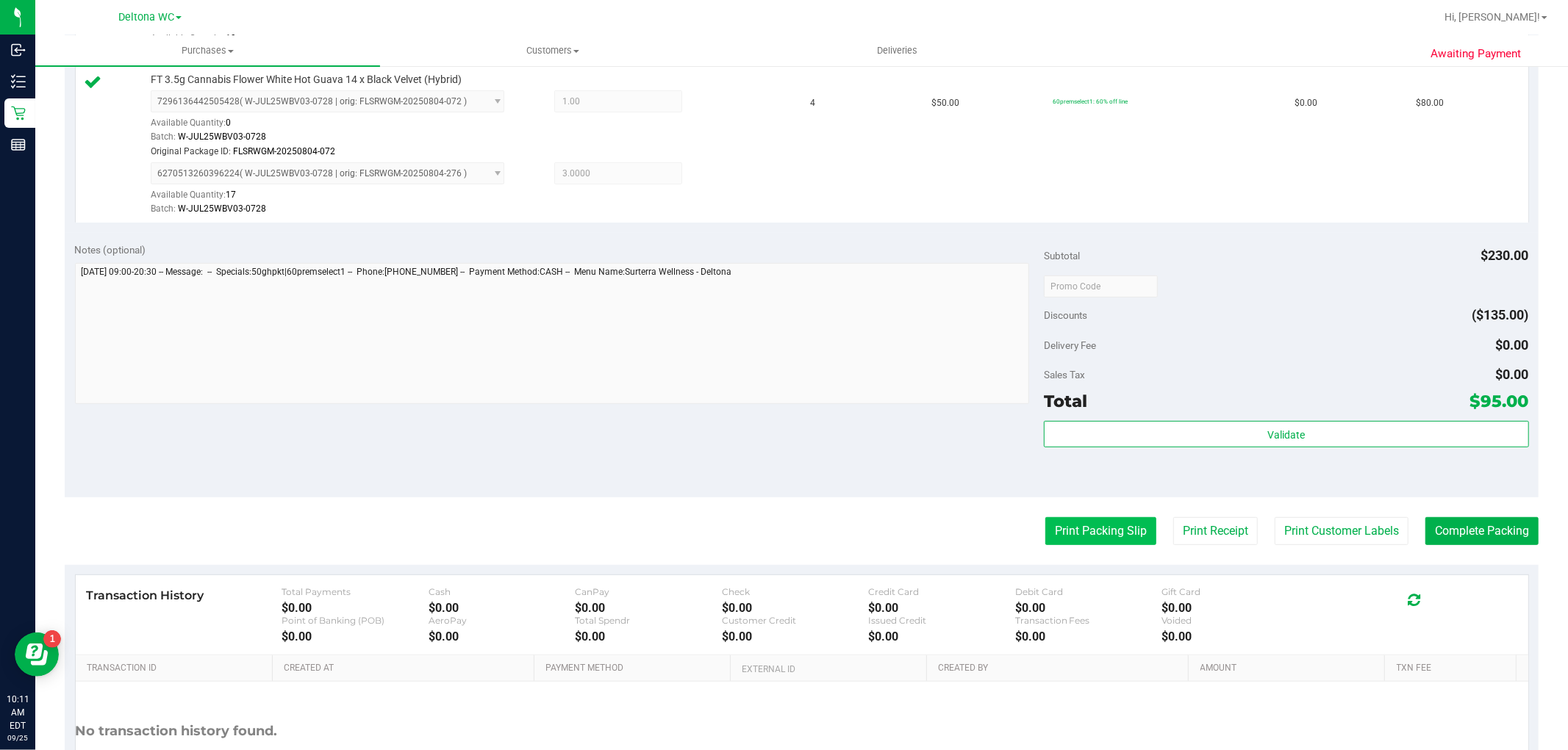
click at [1073, 532] on button "Print Packing Slip" at bounding box center [1100, 531] width 111 height 28
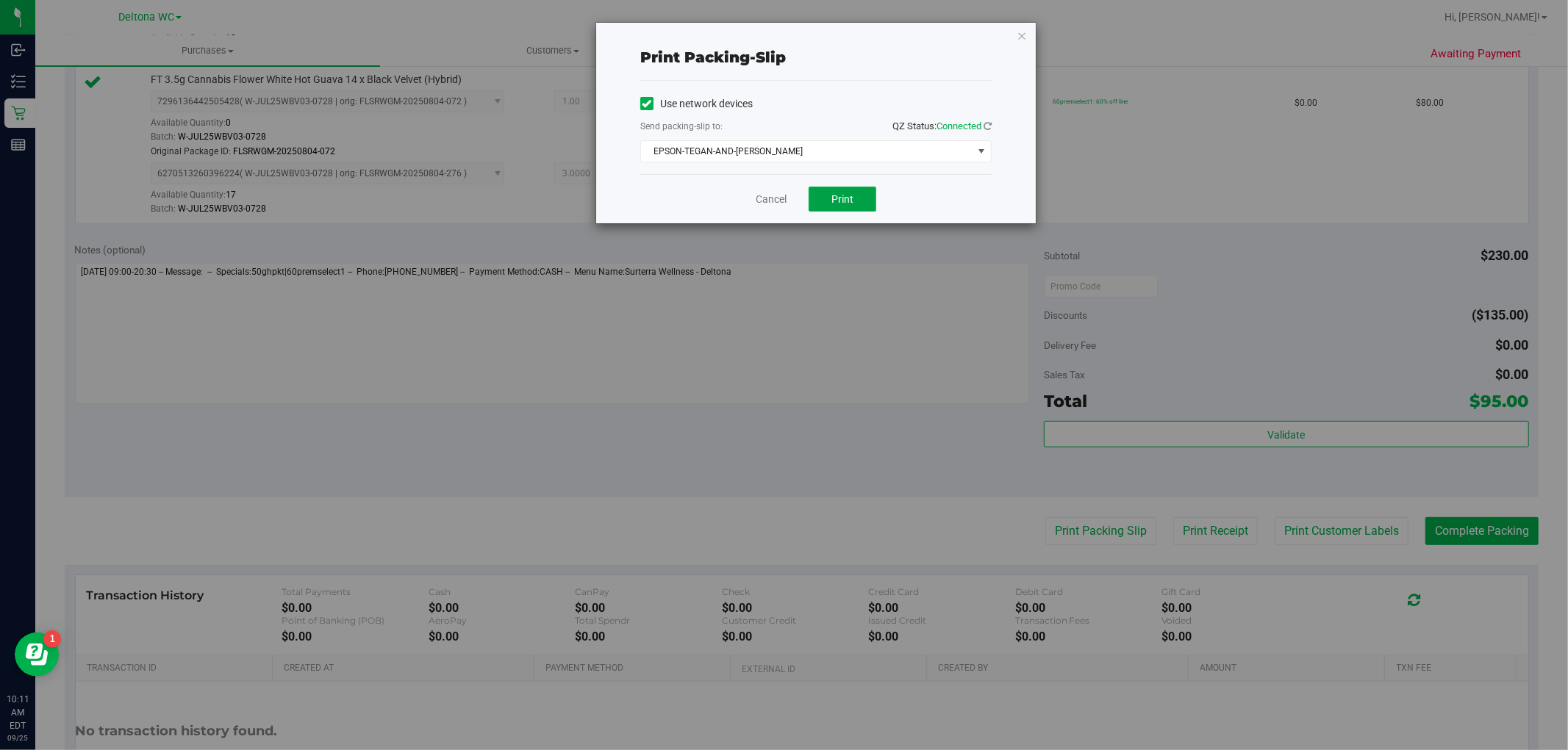
click at [832, 208] on button "Print" at bounding box center [842, 199] width 68 height 25
click at [774, 199] on link "Cancel" at bounding box center [771, 199] width 31 height 16
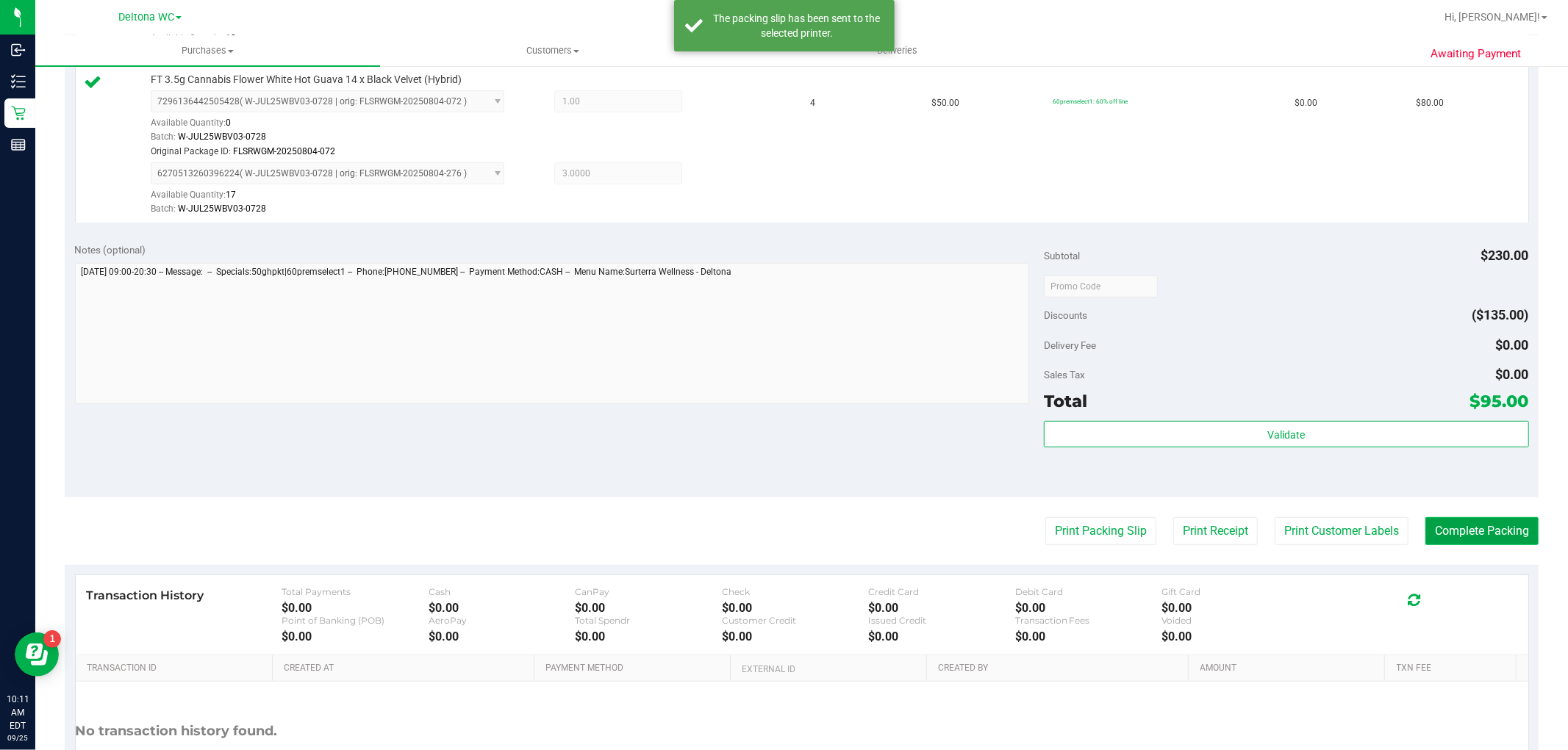
click at [1497, 525] on button "Complete Packing" at bounding box center [1482, 531] width 113 height 28
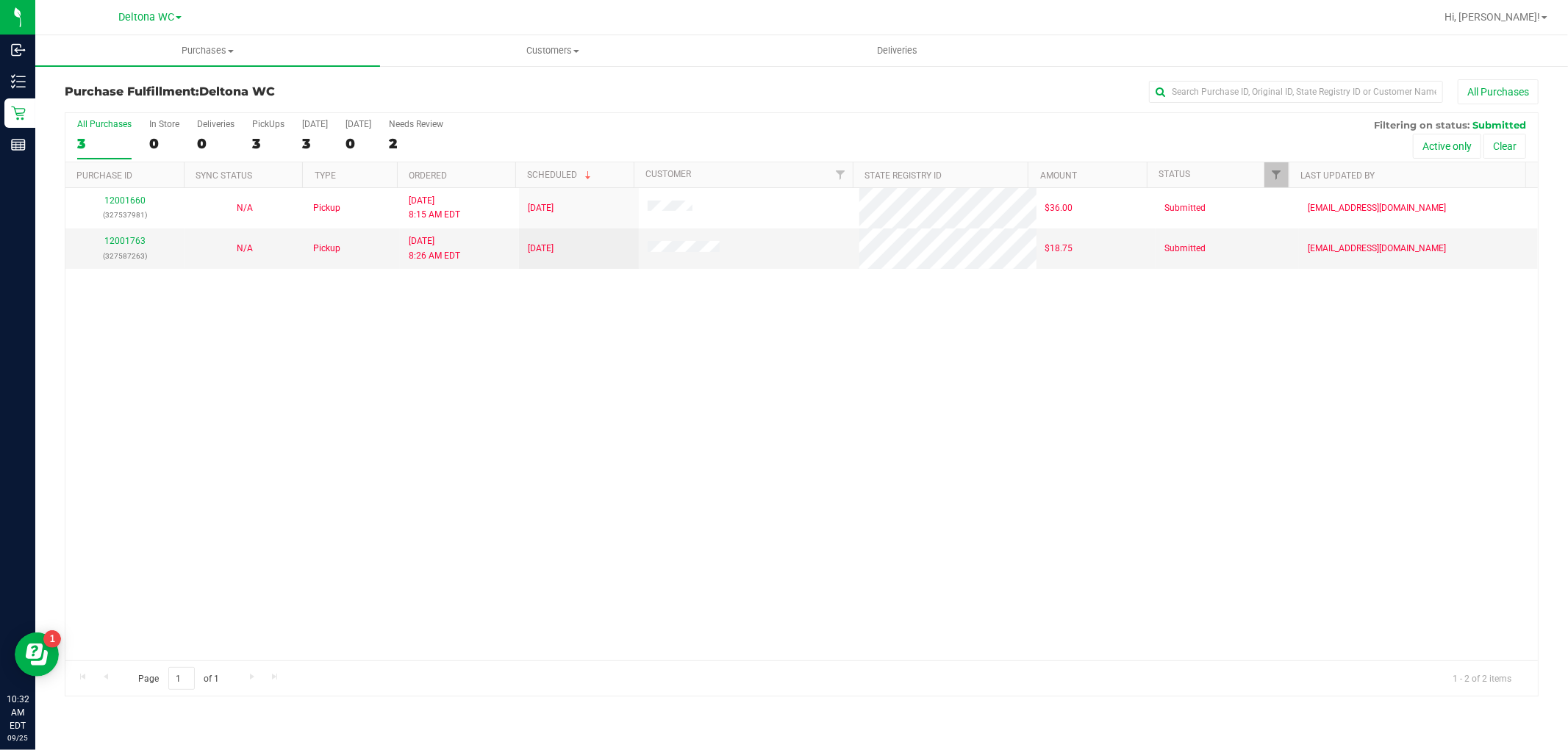
click at [98, 134] on label "All Purchases 3" at bounding box center [104, 139] width 54 height 40
click at [0, 0] on input "All Purchases 3" at bounding box center [0, 0] width 0 height 0
click at [97, 137] on div "2" at bounding box center [104, 144] width 54 height 17
click at [0, 0] on input "All Purchases 2" at bounding box center [0, 0] width 0 height 0
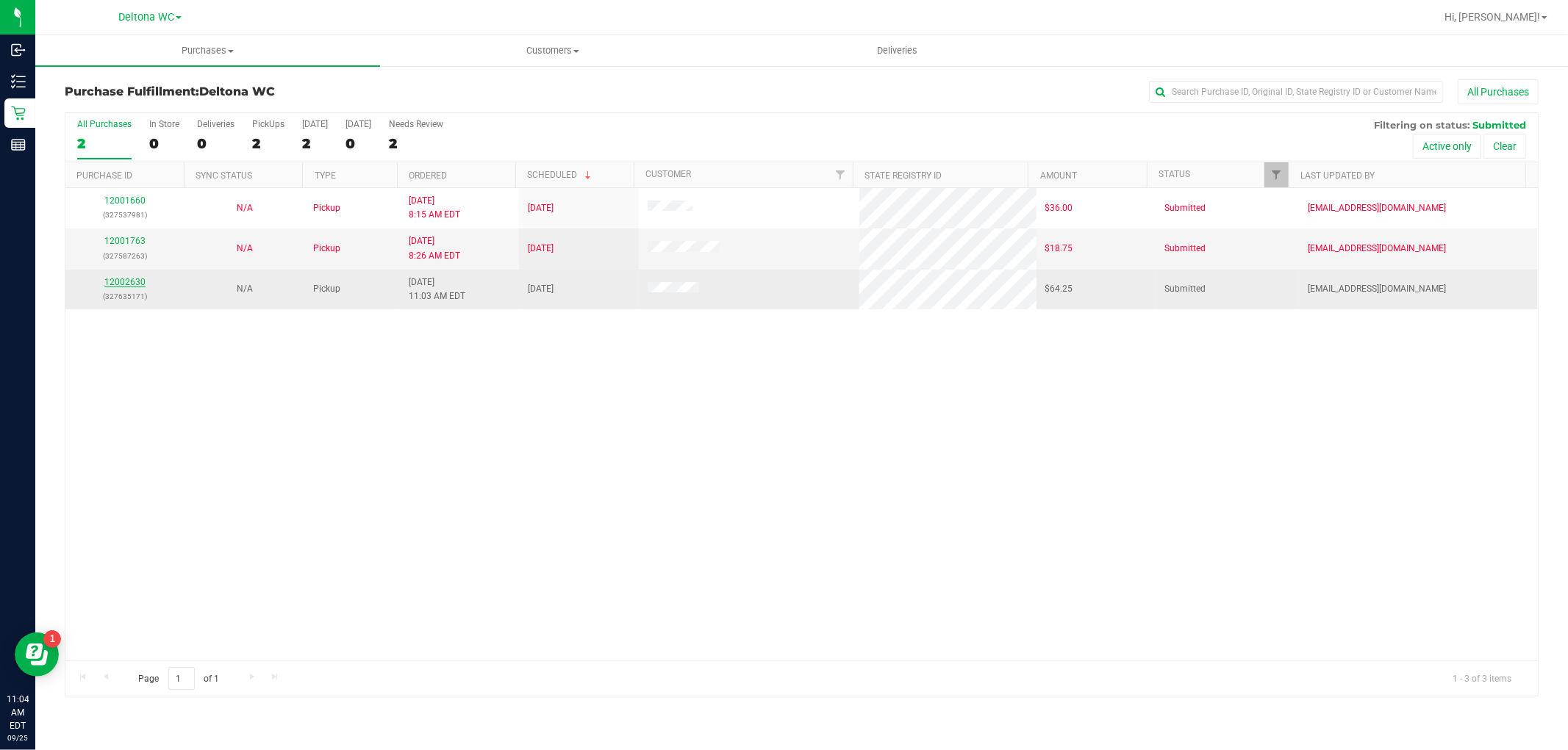
click at [118, 279] on link "12002630" at bounding box center [124, 282] width 41 height 10
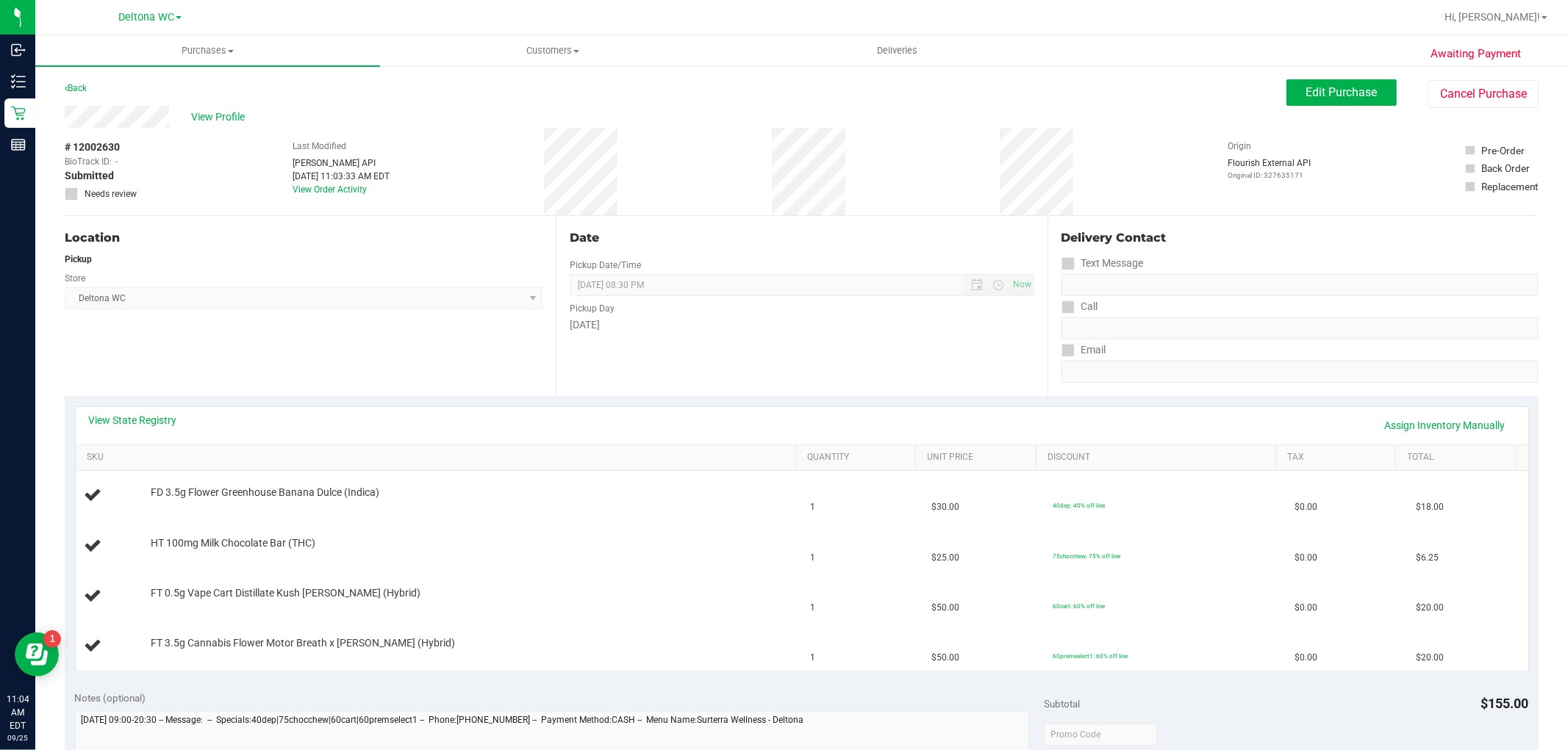
scroll to position [82, 0]
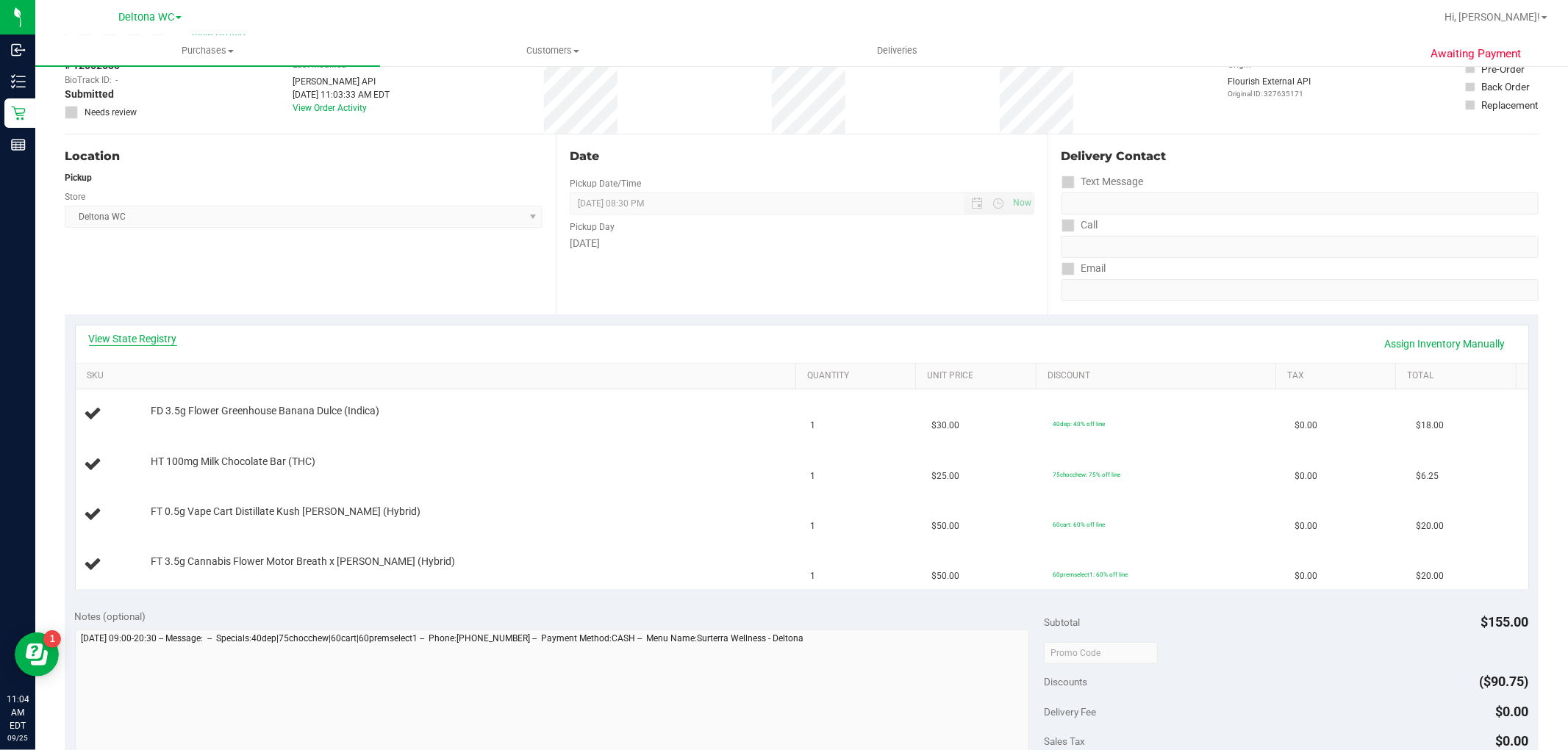
click at [144, 342] on link "View State Registry" at bounding box center [133, 339] width 88 height 15
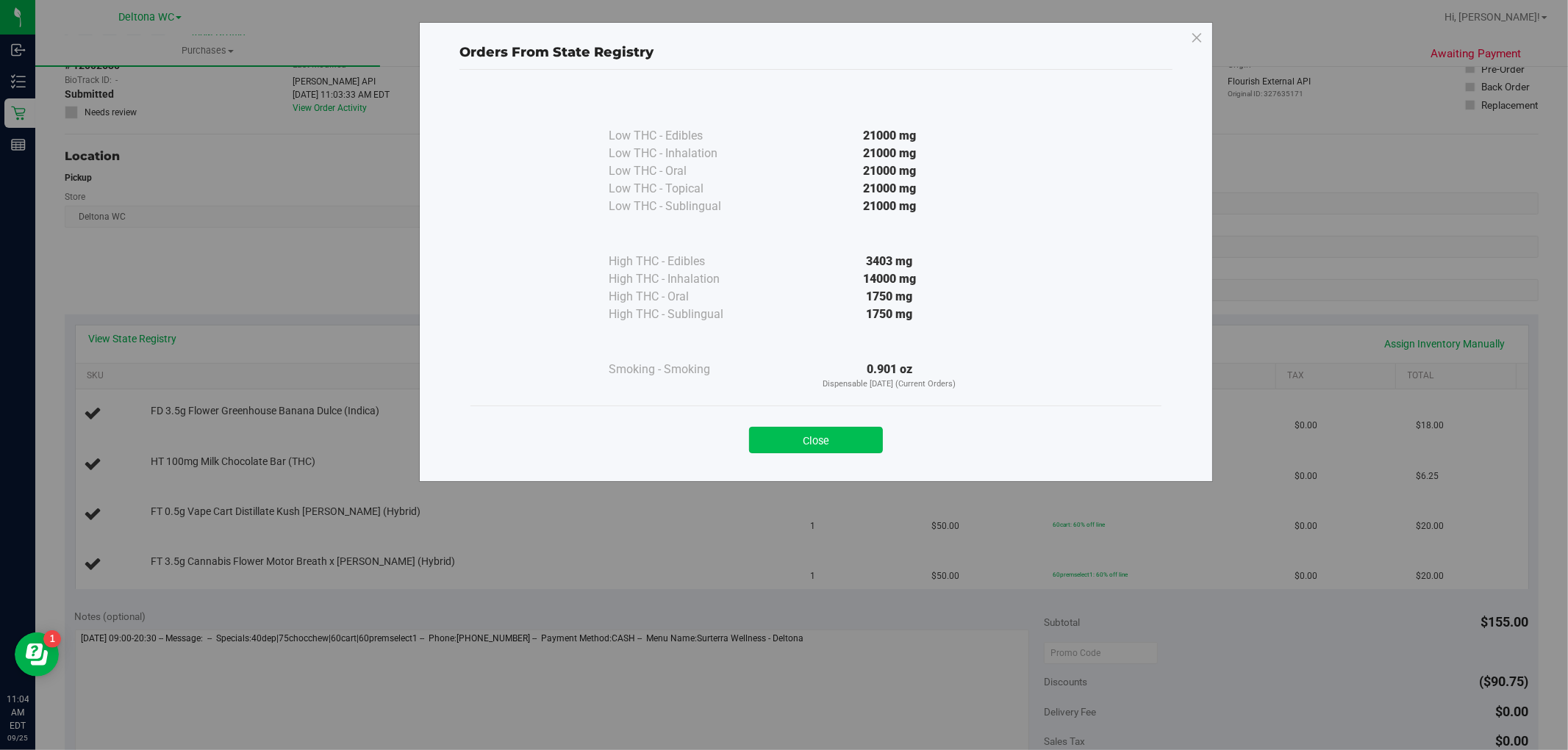
click at [812, 429] on button "Close" at bounding box center [816, 440] width 134 height 27
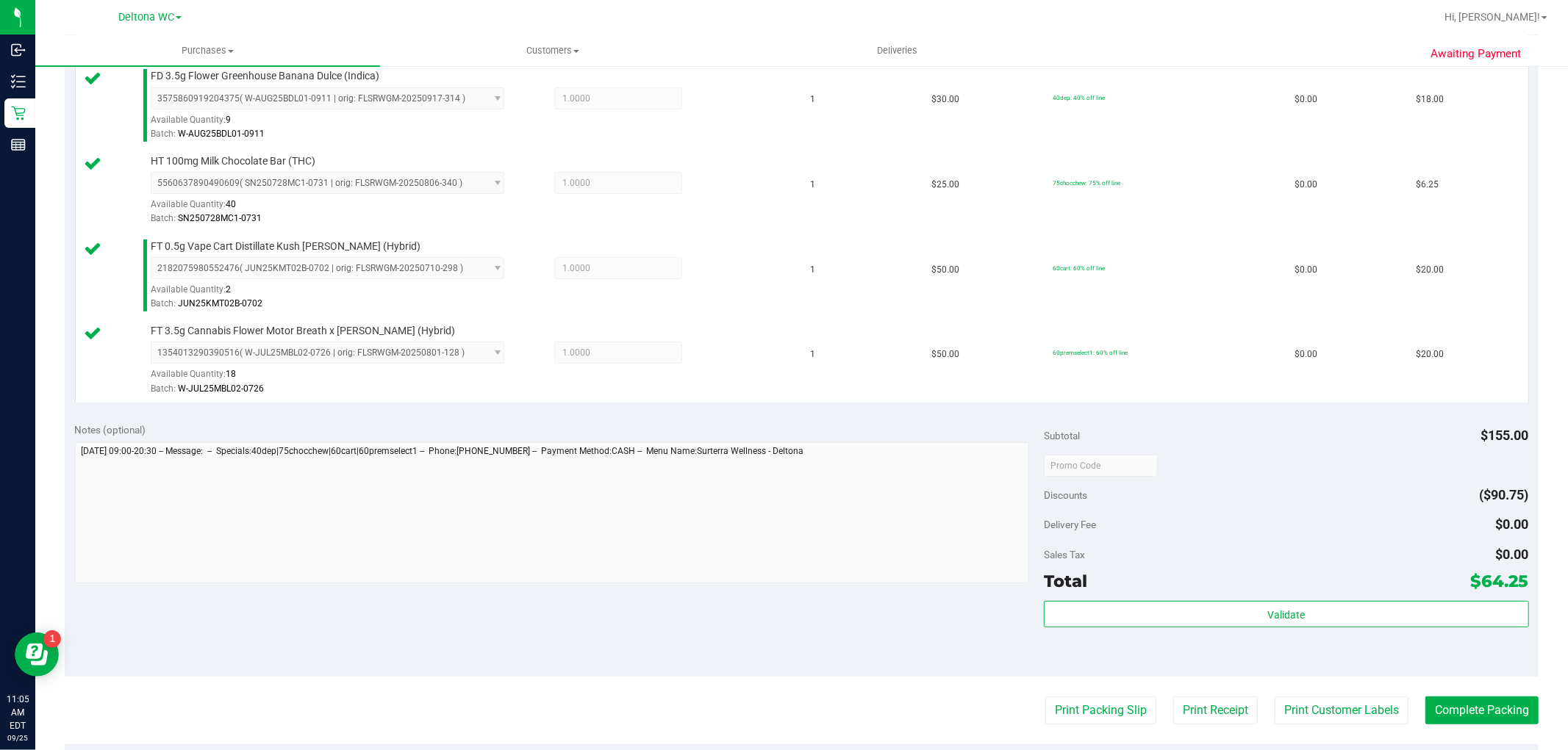
scroll to position [571, 0]
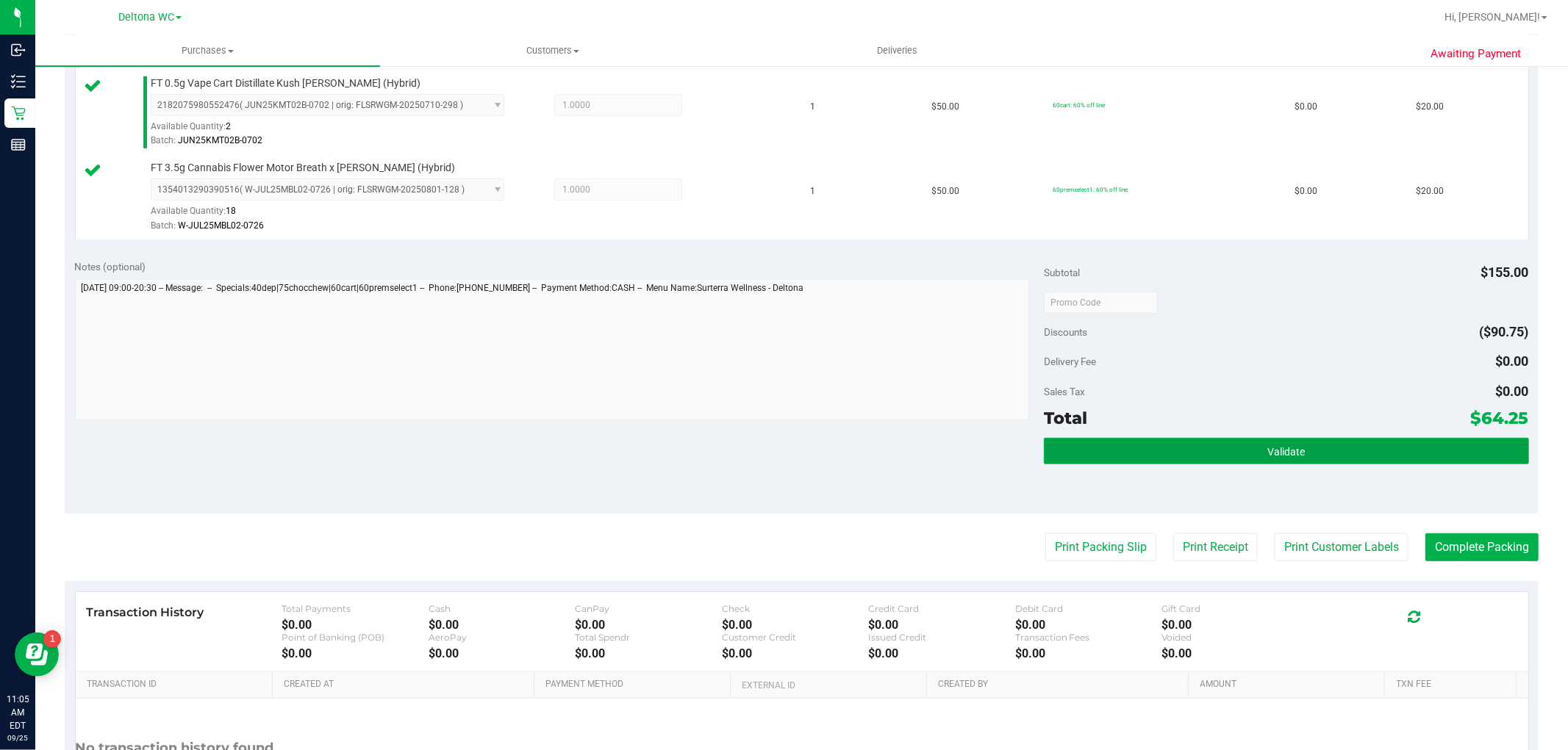
click at [1267, 449] on span "Validate" at bounding box center [1286, 452] width 37 height 12
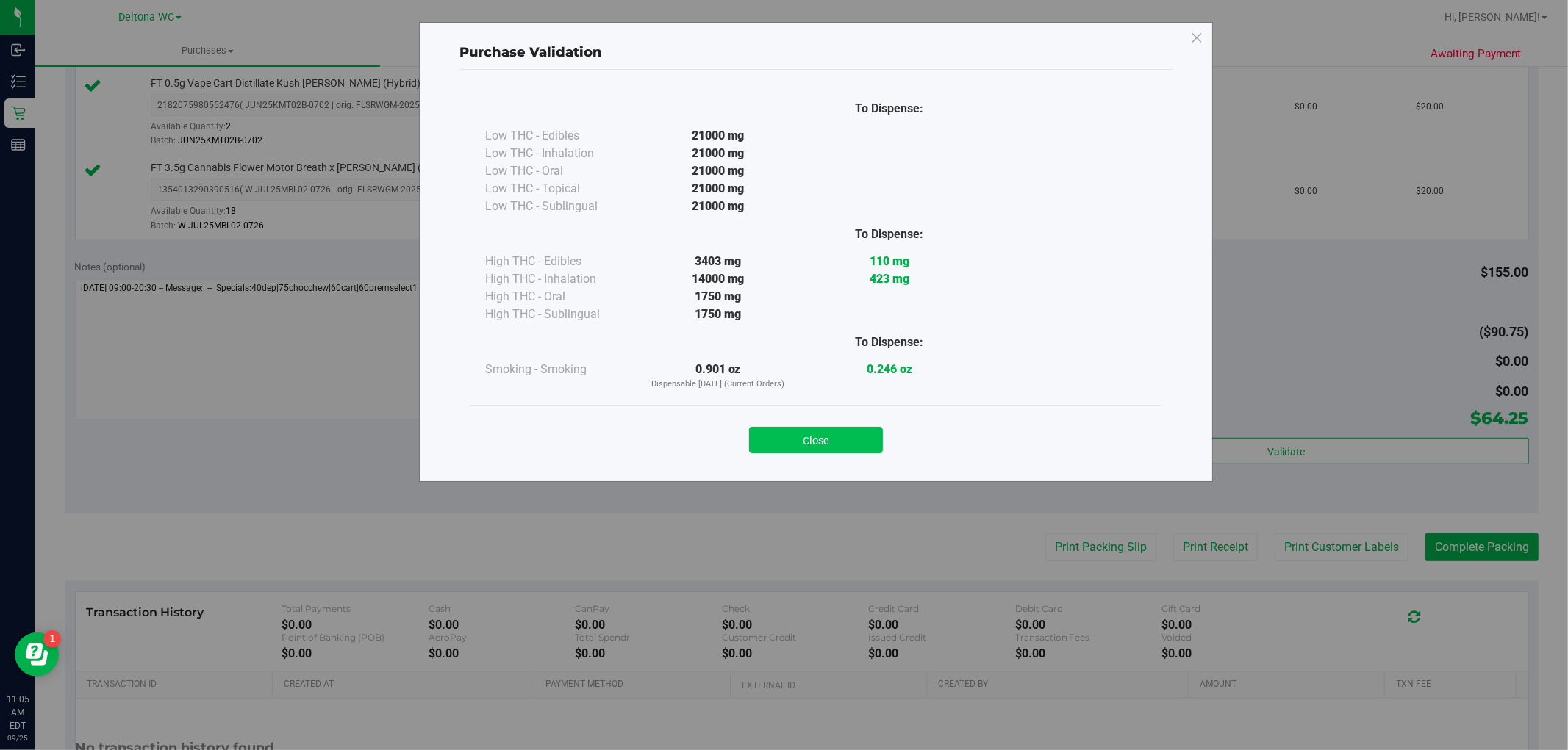
drag, startPoint x: 809, startPoint y: 438, endPoint x: 871, endPoint y: 443, distance: 62.2
click at [809, 439] on button "Close" at bounding box center [816, 440] width 134 height 27
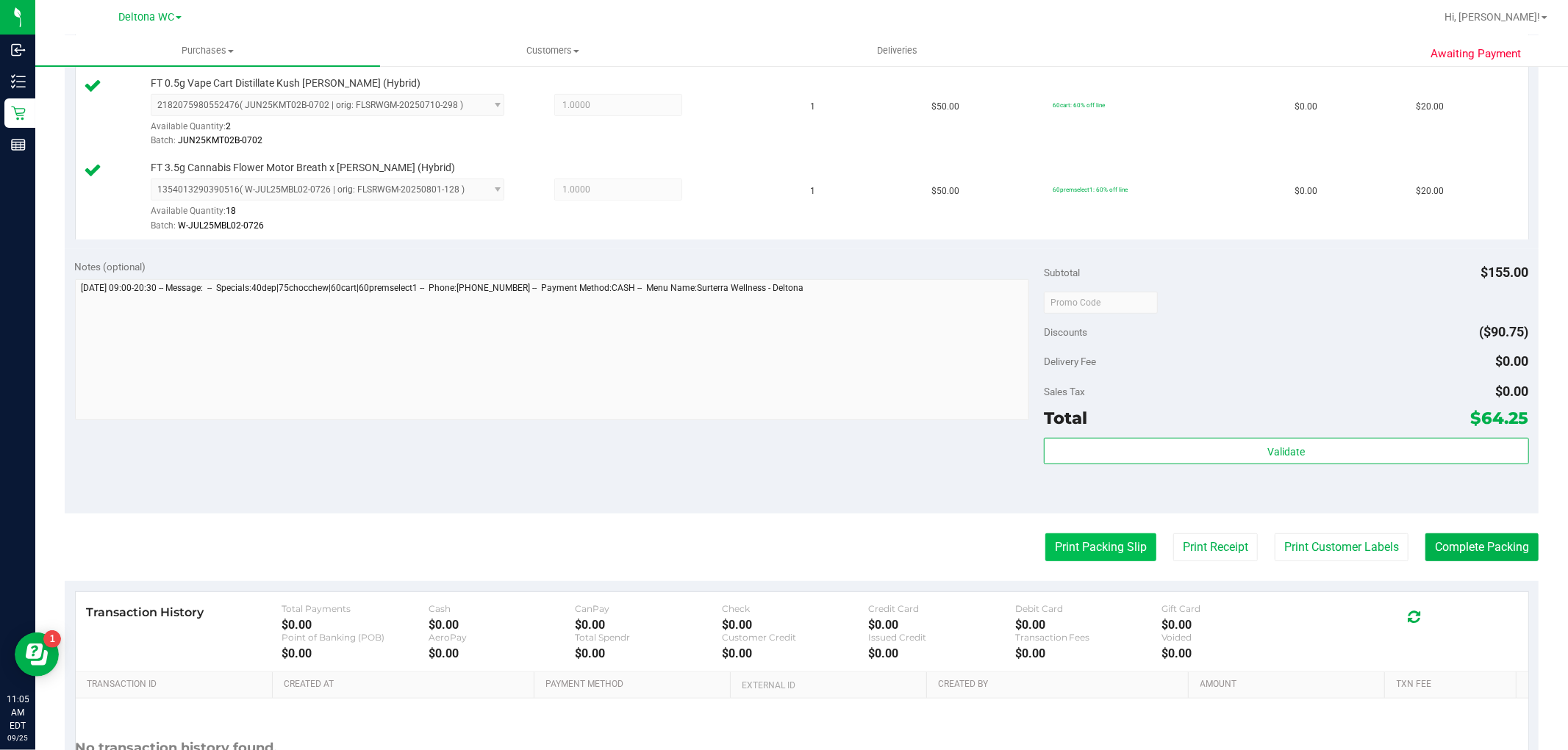
click at [1091, 545] on button "Print Packing Slip" at bounding box center [1100, 548] width 111 height 28
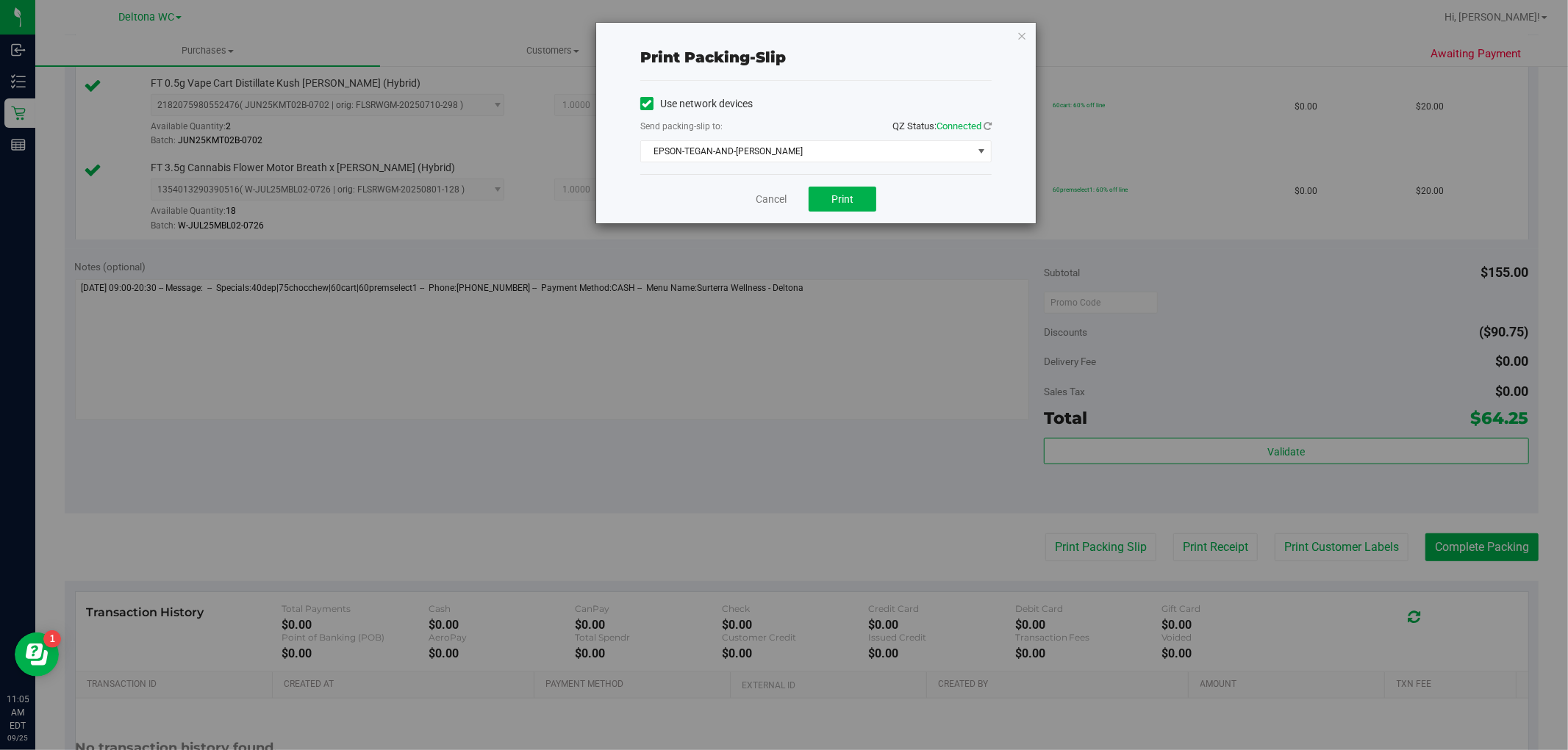
click at [850, 177] on div "Cancel Print" at bounding box center [816, 199] width 351 height 49
click at [841, 199] on span "Print" at bounding box center [842, 199] width 22 height 12
click at [760, 199] on link "Cancel" at bounding box center [771, 199] width 31 height 16
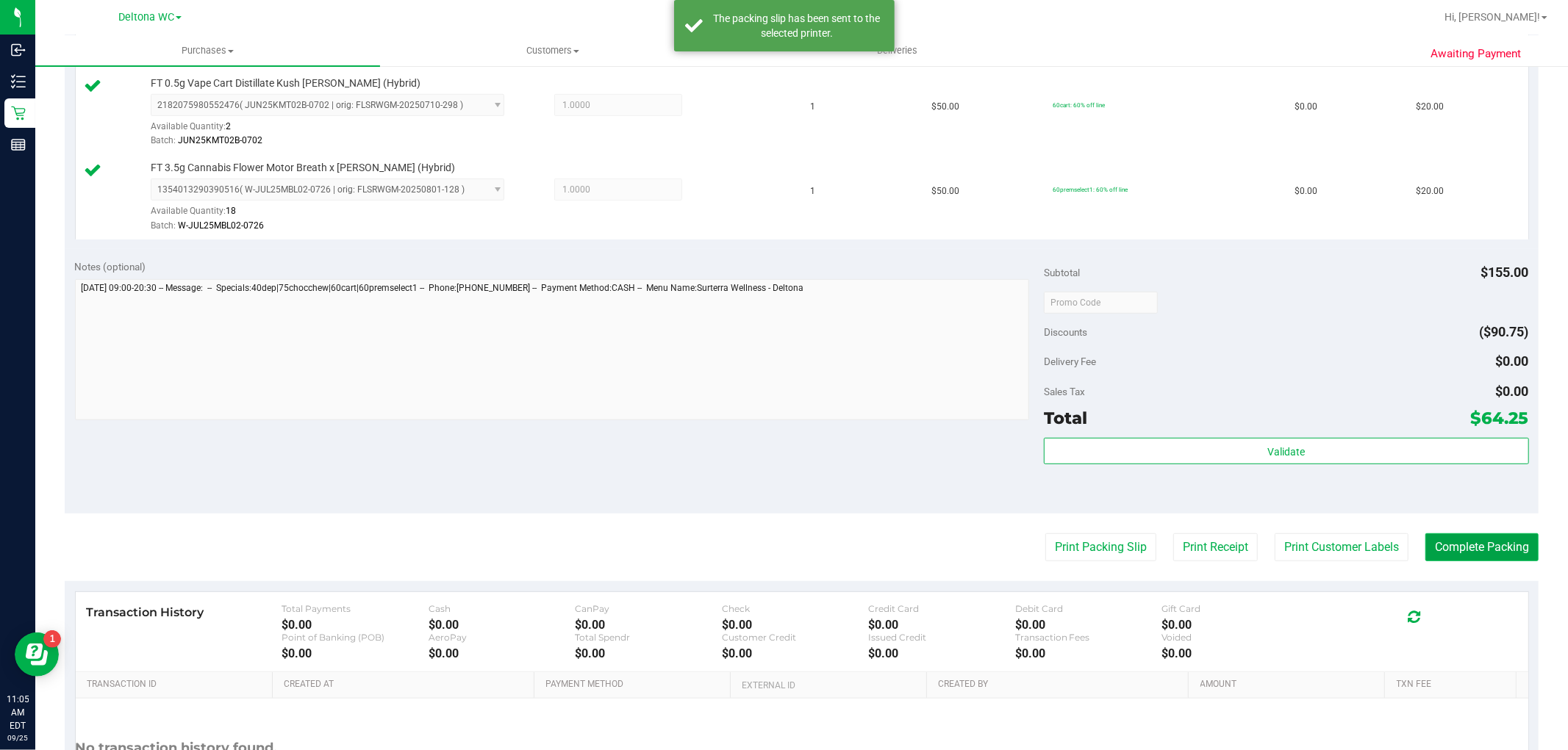
click at [1450, 538] on button "Complete Packing" at bounding box center [1482, 548] width 113 height 28
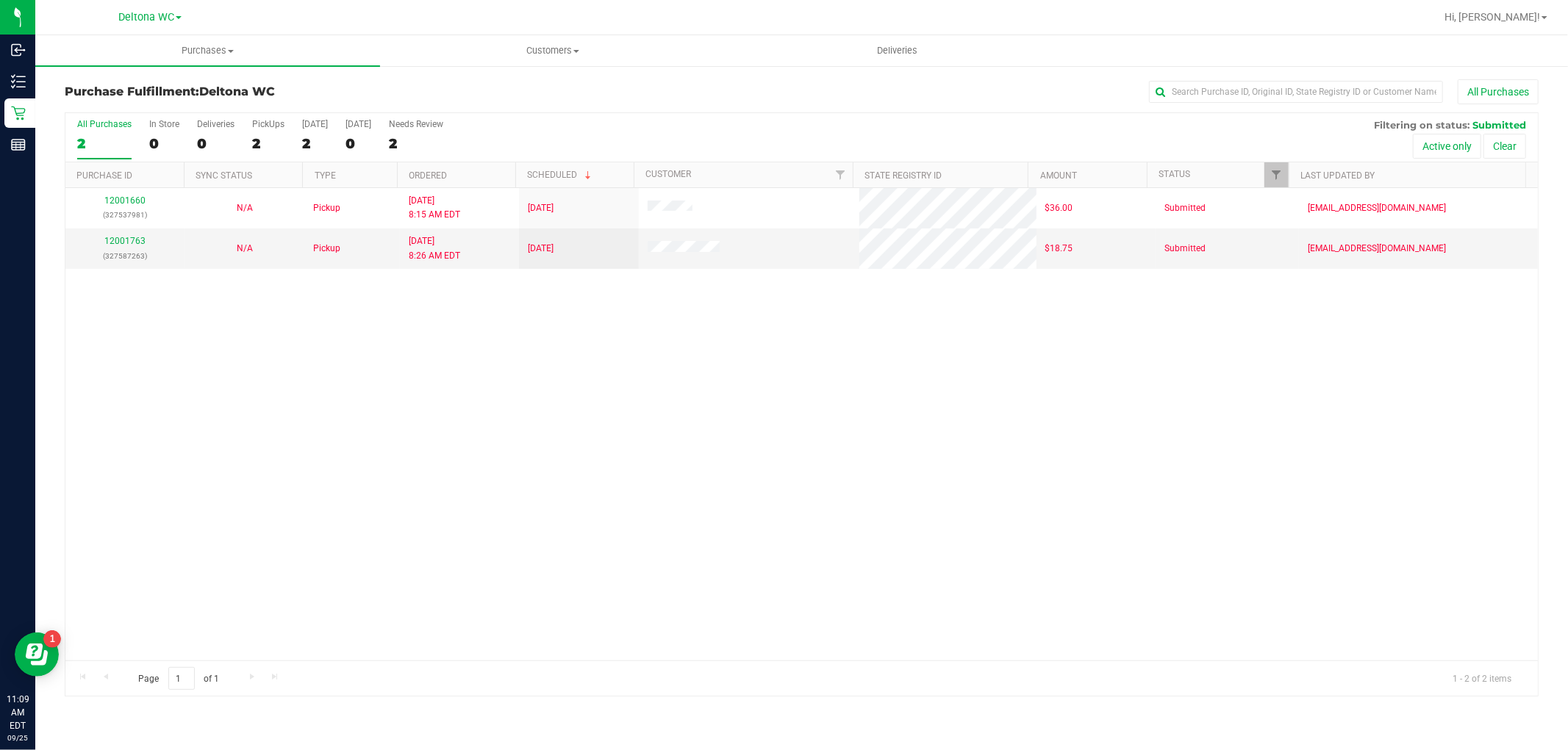
click at [93, 135] on label "All Purchases 2" at bounding box center [104, 139] width 54 height 40
click at [0, 0] on input "All Purchases 2" at bounding box center [0, 0] width 0 height 0
click at [108, 128] on div "All Purchases" at bounding box center [104, 124] width 54 height 10
click at [0, 0] on input "All Purchases 2" at bounding box center [0, 0] width 0 height 0
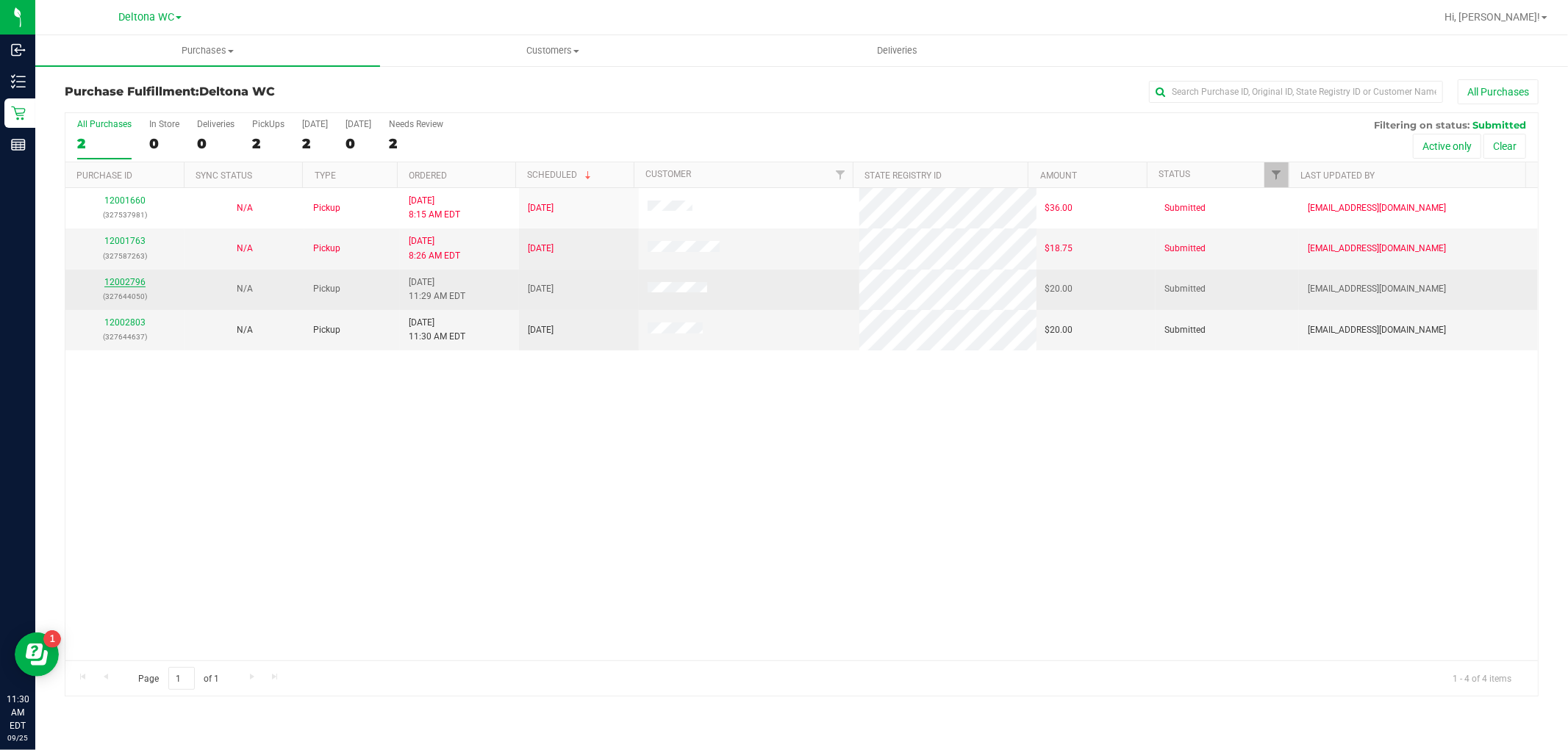
click at [119, 283] on link "12002796" at bounding box center [124, 282] width 41 height 10
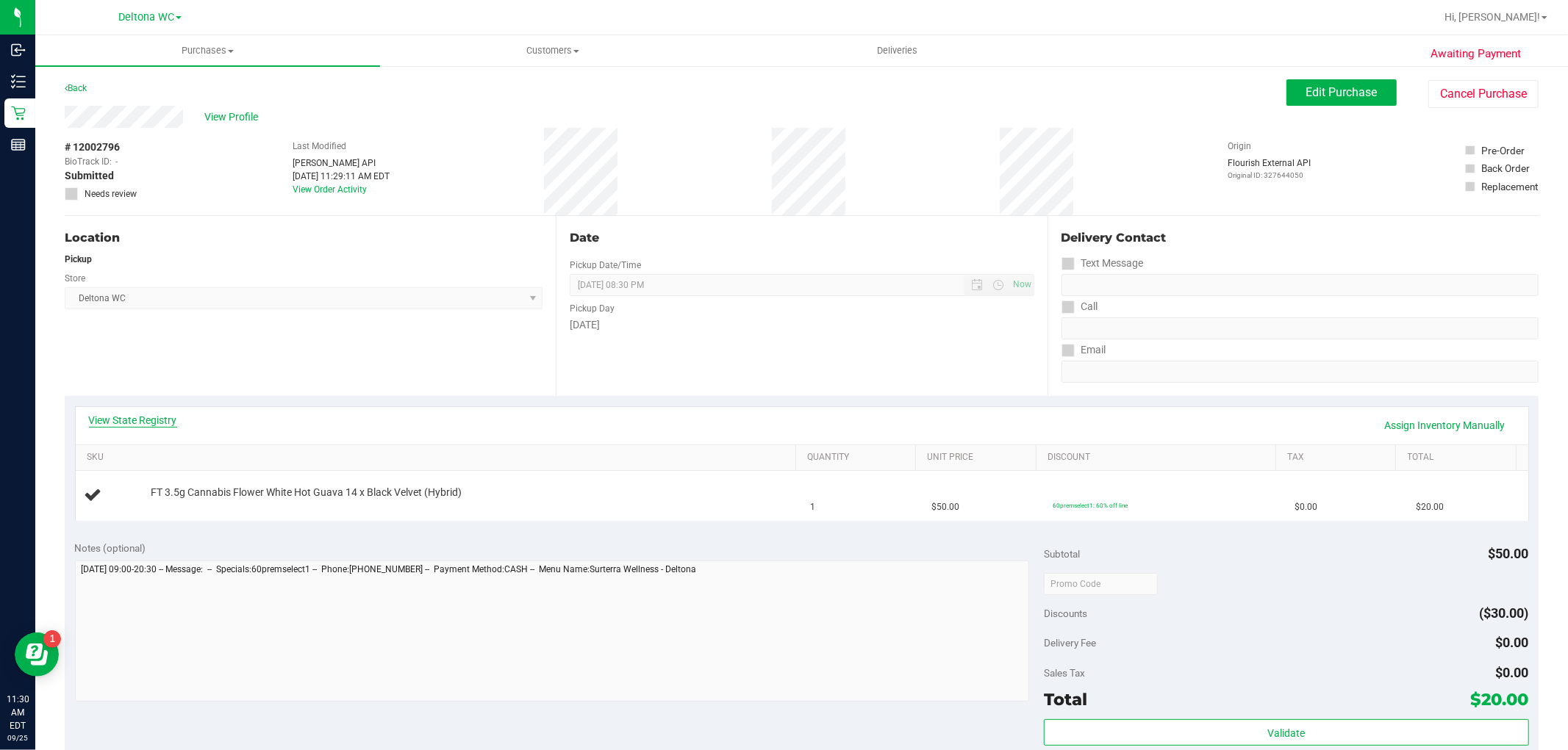
drag, startPoint x: 115, startPoint y: 434, endPoint x: 115, endPoint y: 422, distance: 12.0
click at [115, 423] on div "View State Registry Assign Inventory Manually" at bounding box center [801, 426] width 1426 height 25
click at [115, 420] on link "View State Registry" at bounding box center [133, 420] width 88 height 15
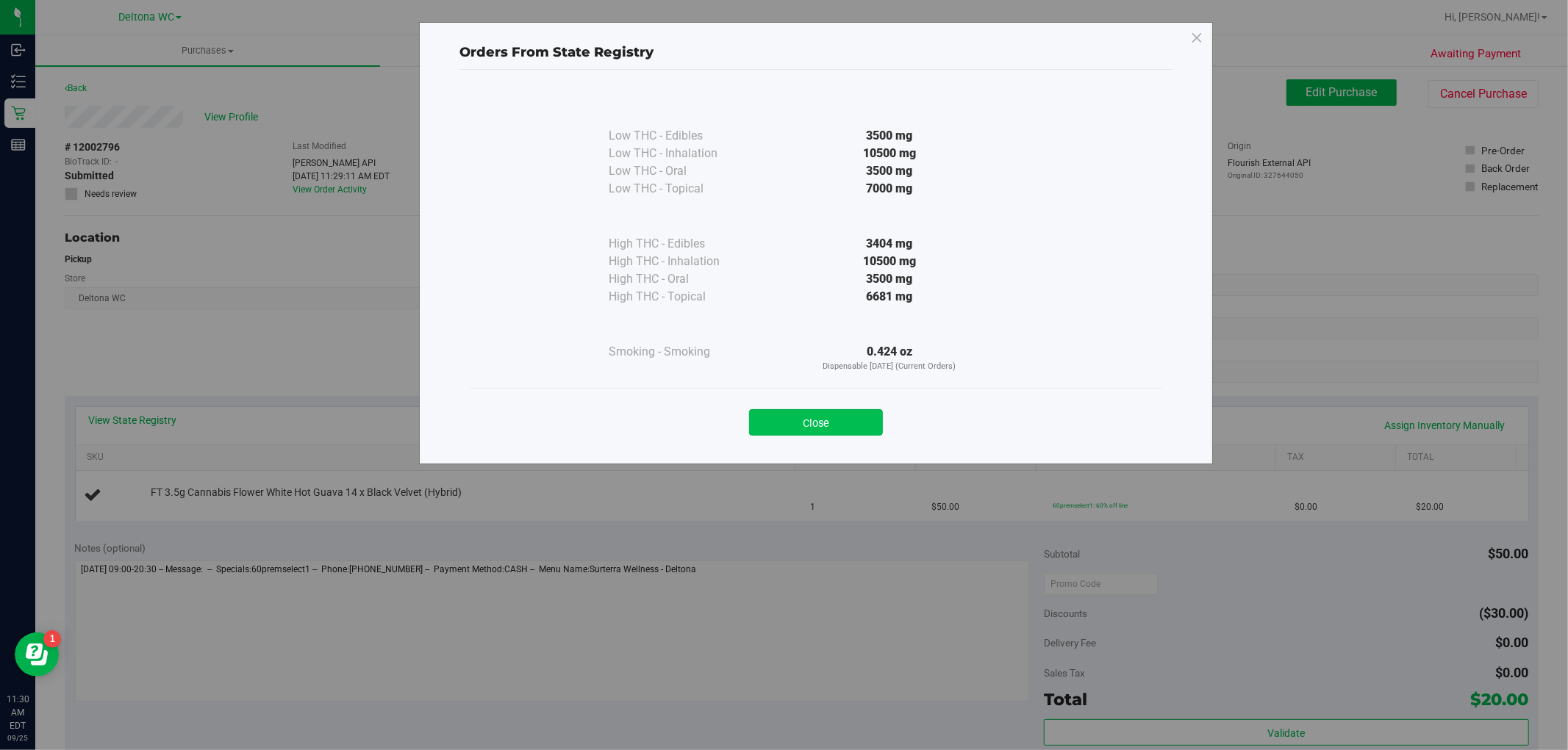
click at [815, 421] on button "Close" at bounding box center [816, 423] width 134 height 27
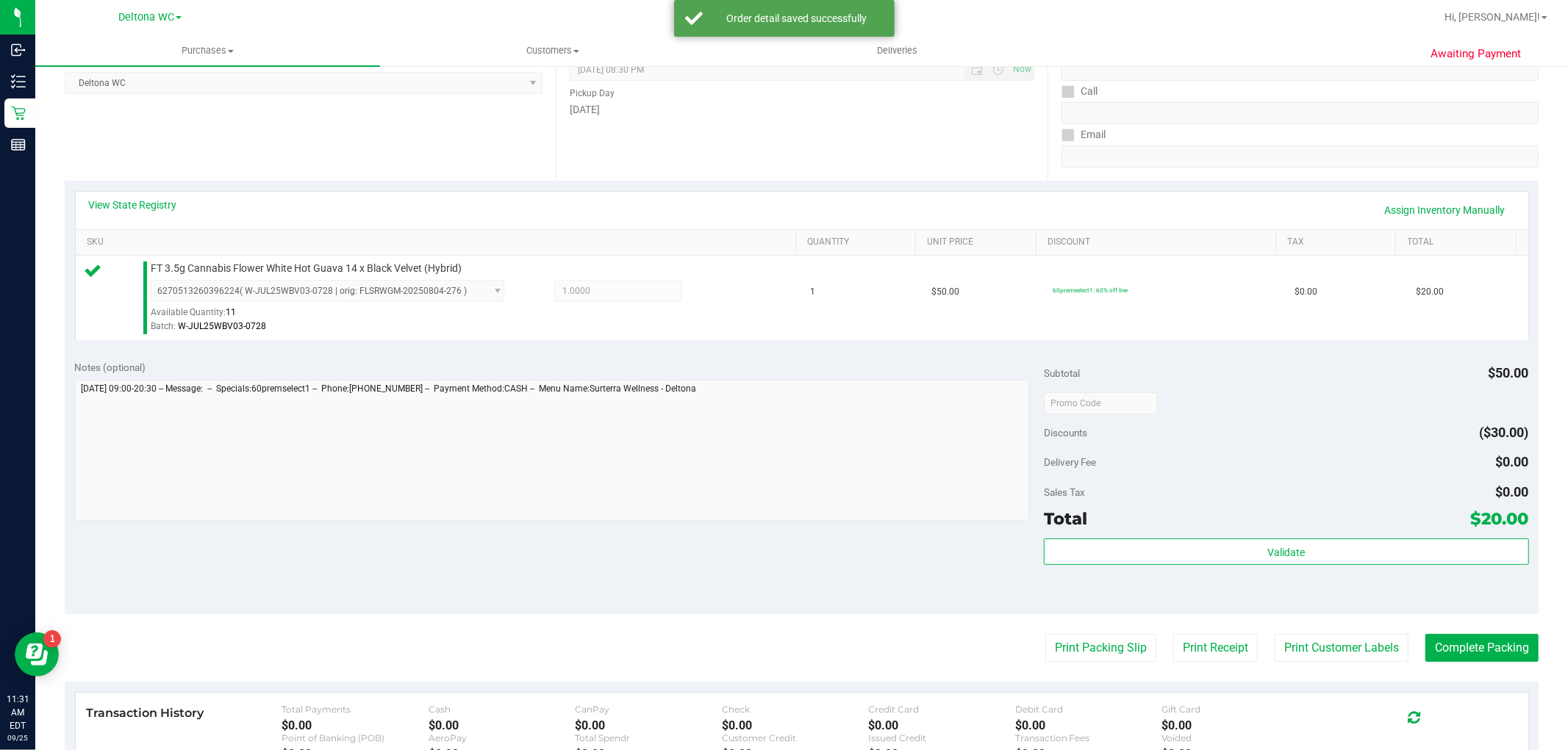
scroll to position [245, 0]
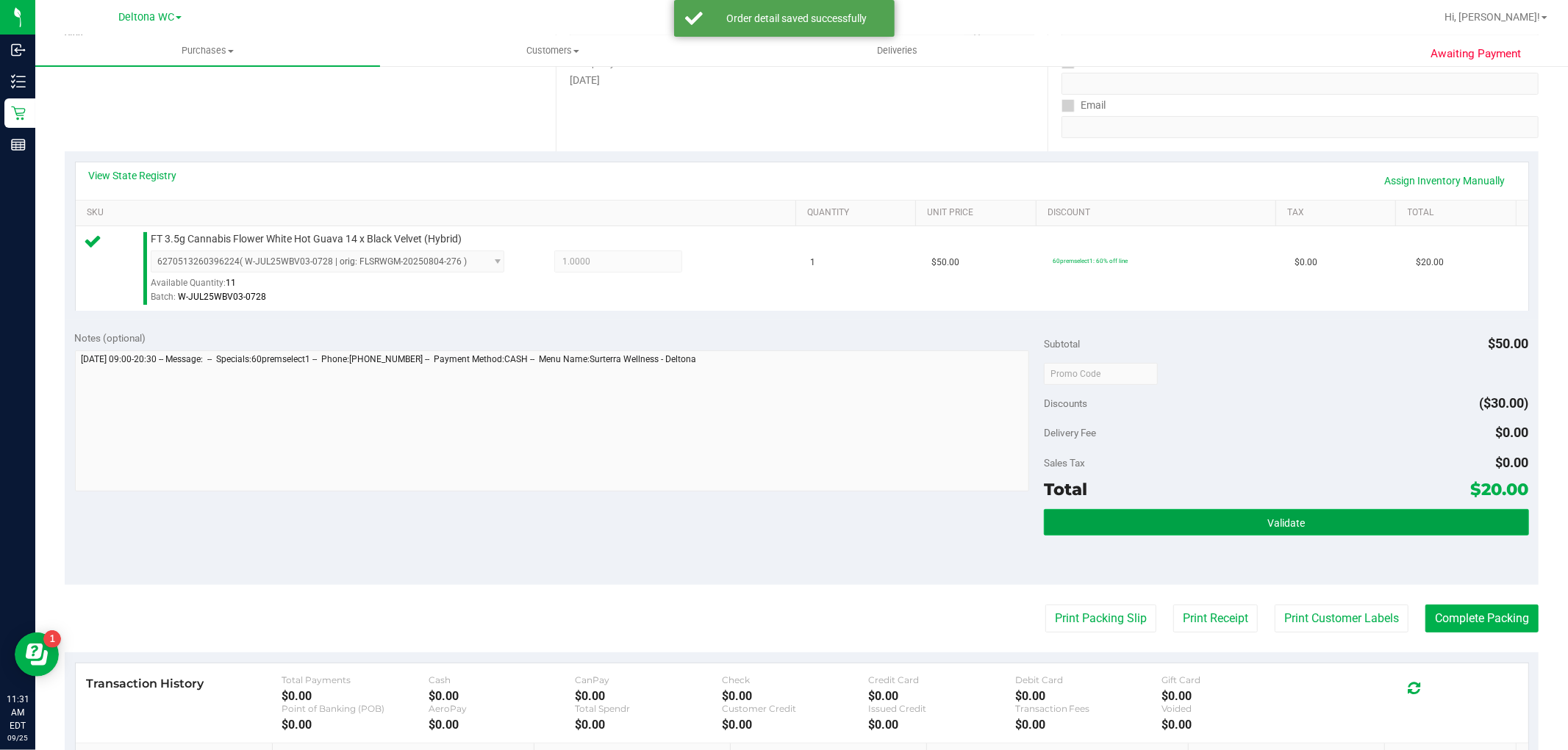
click at [1238, 512] on button "Validate" at bounding box center [1286, 522] width 485 height 27
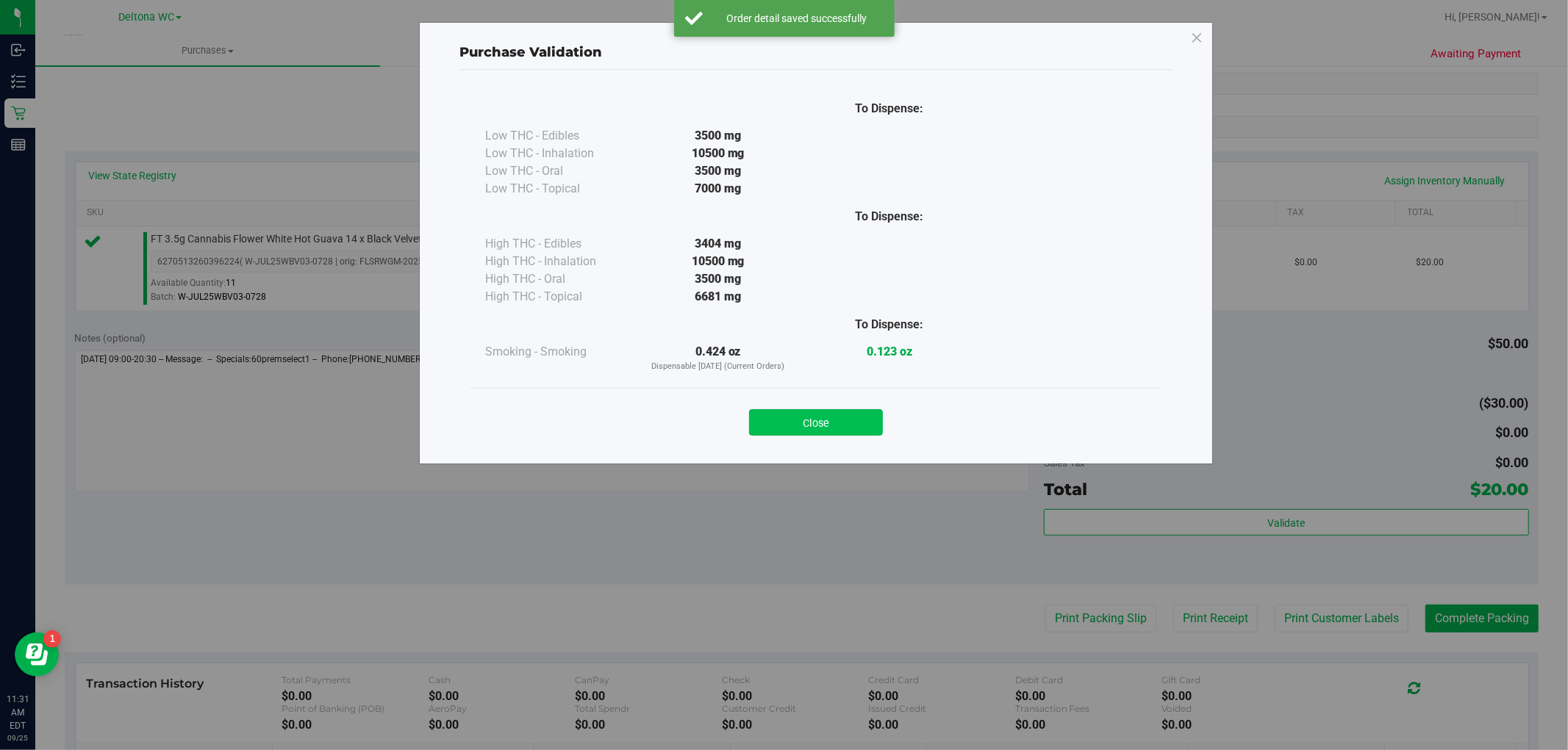
click at [812, 417] on button "Close" at bounding box center [816, 423] width 134 height 27
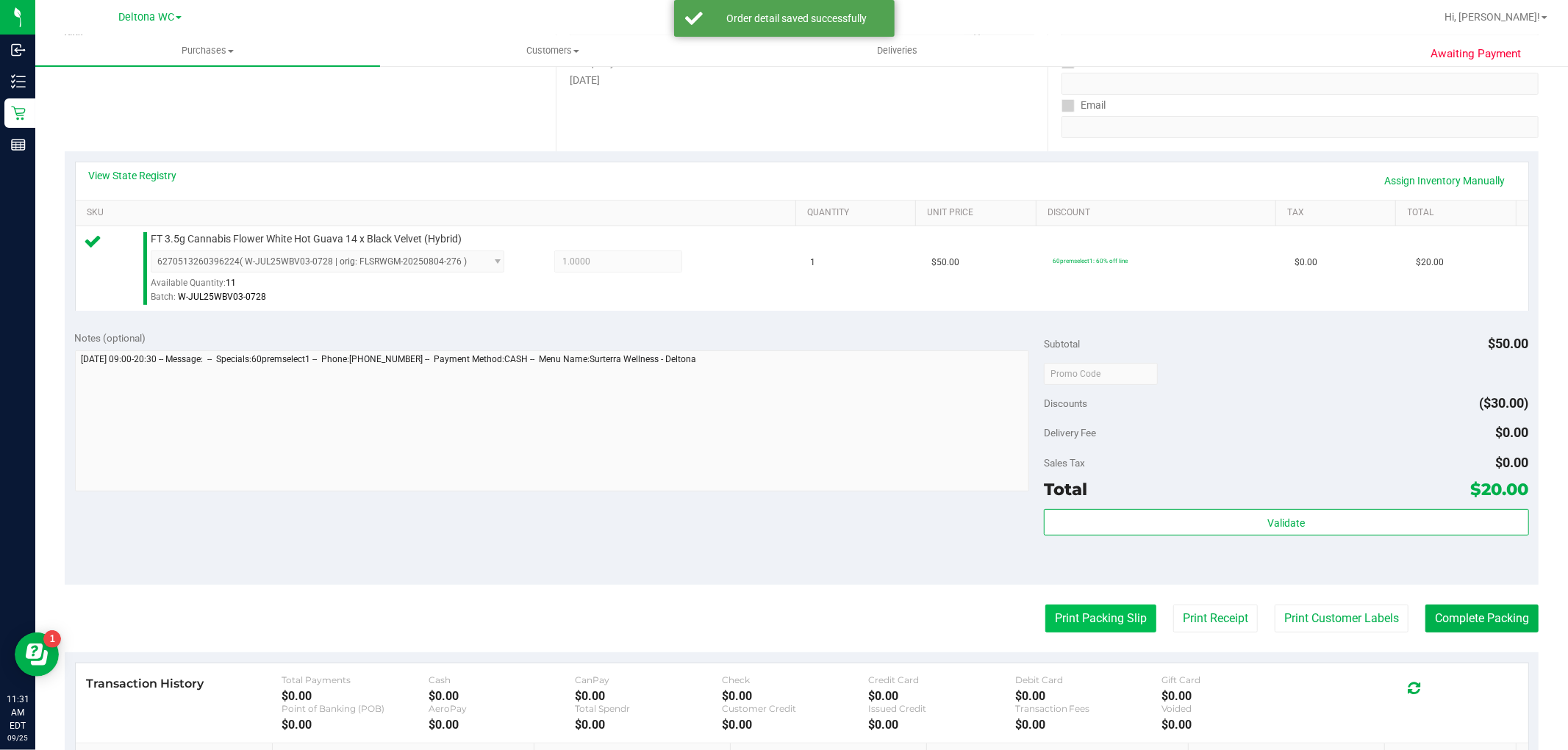
click at [1100, 612] on button "Print Packing Slip" at bounding box center [1100, 618] width 111 height 28
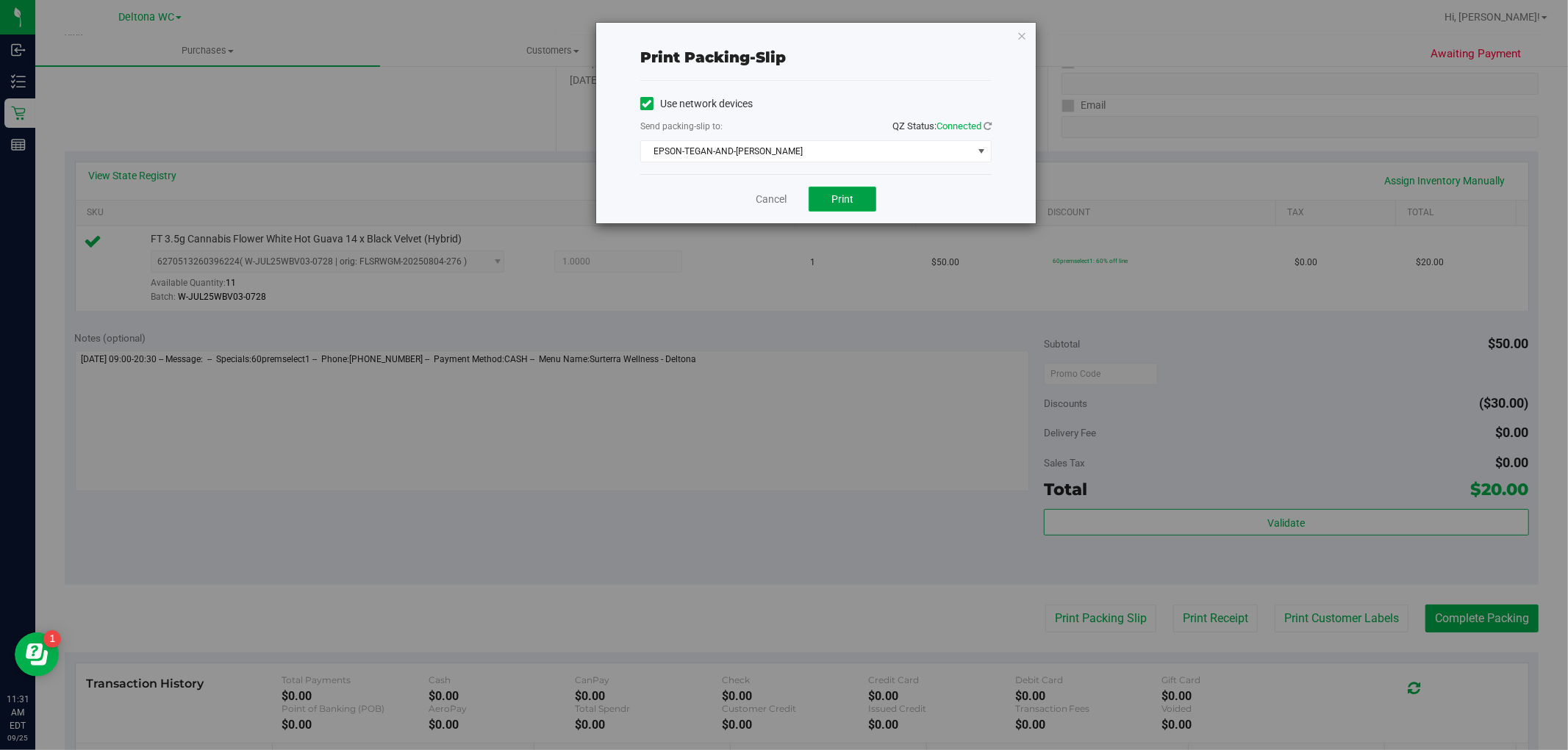
click at [816, 196] on button "Print" at bounding box center [842, 199] width 68 height 25
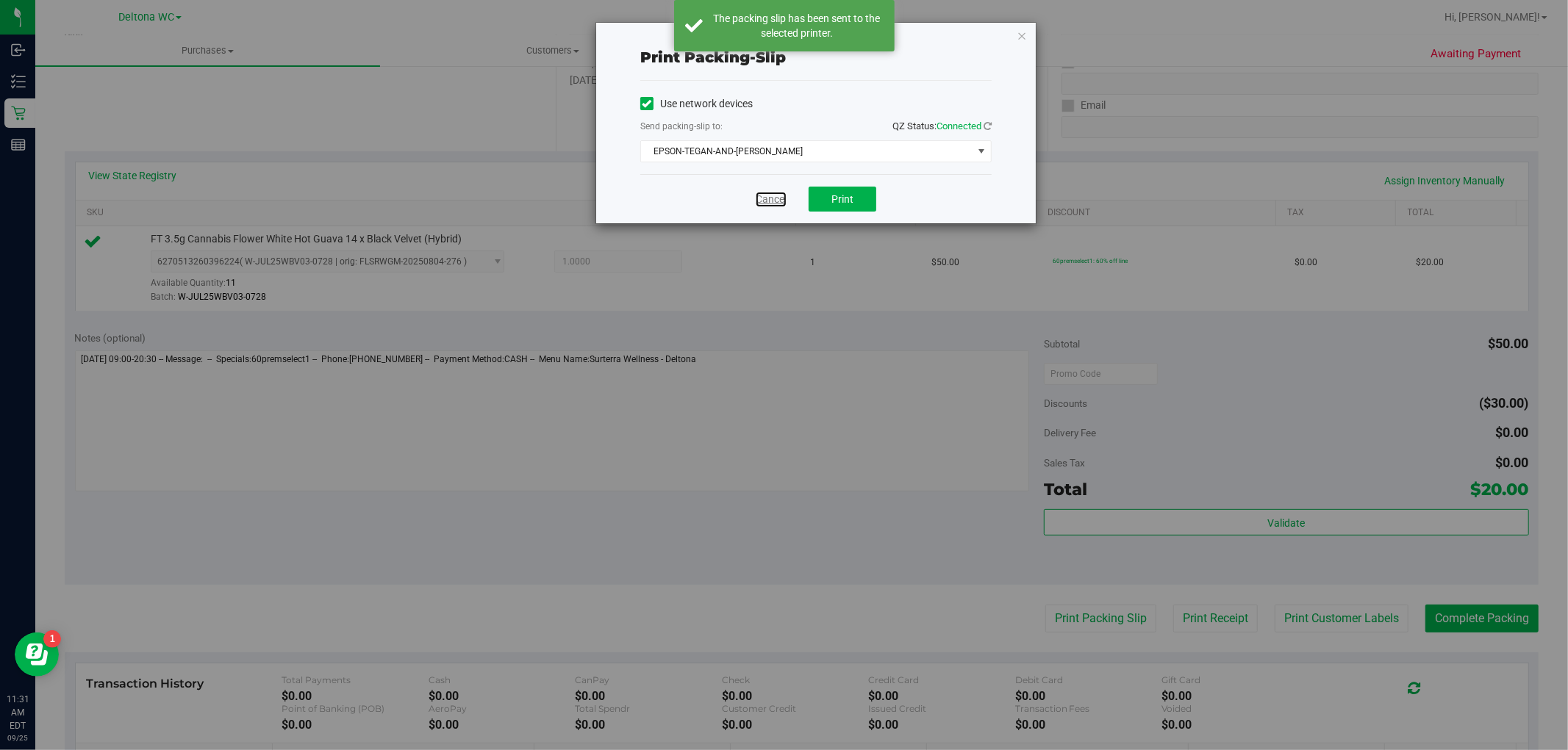
click at [771, 196] on link "Cancel" at bounding box center [771, 199] width 31 height 16
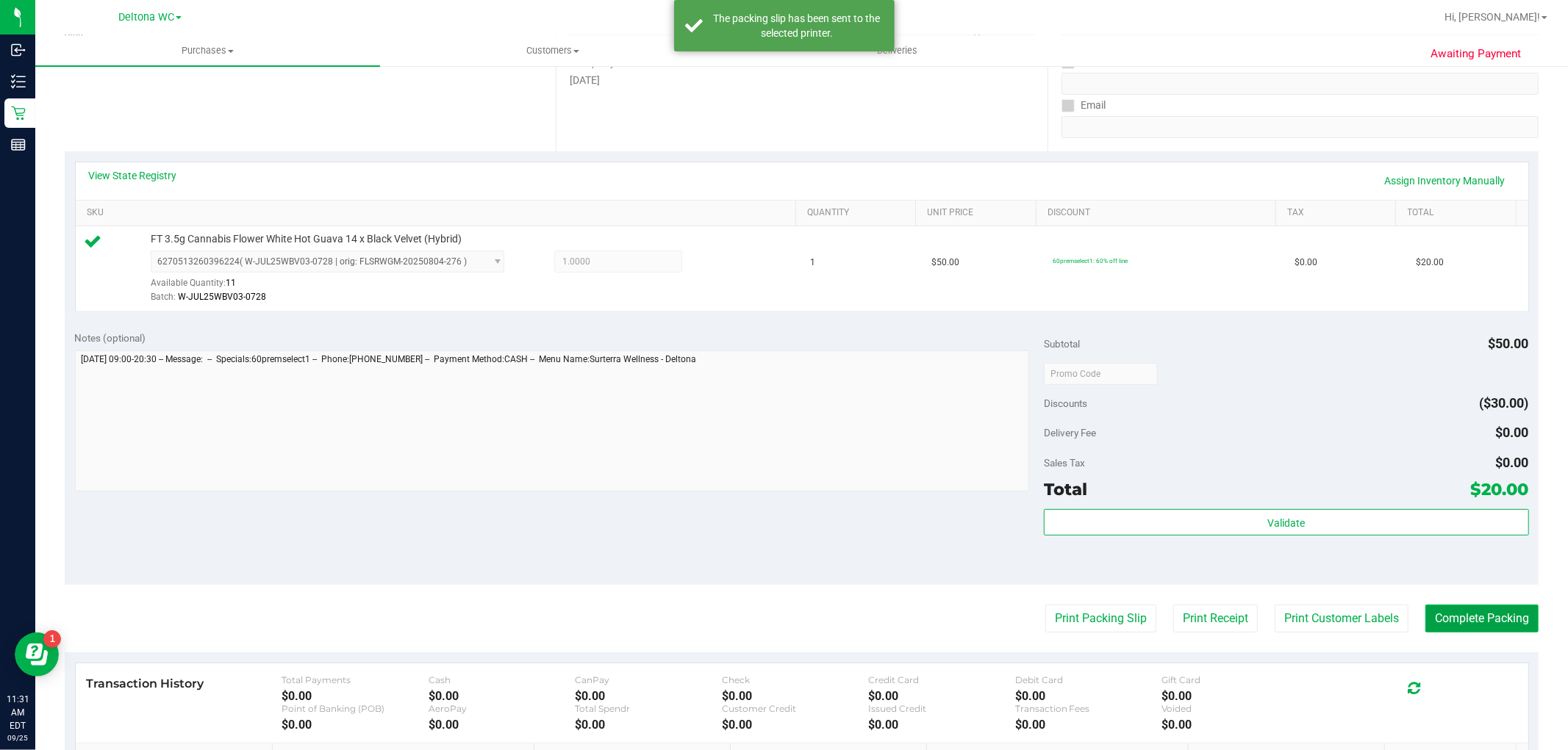
click at [1489, 618] on button "Complete Packing" at bounding box center [1482, 618] width 113 height 28
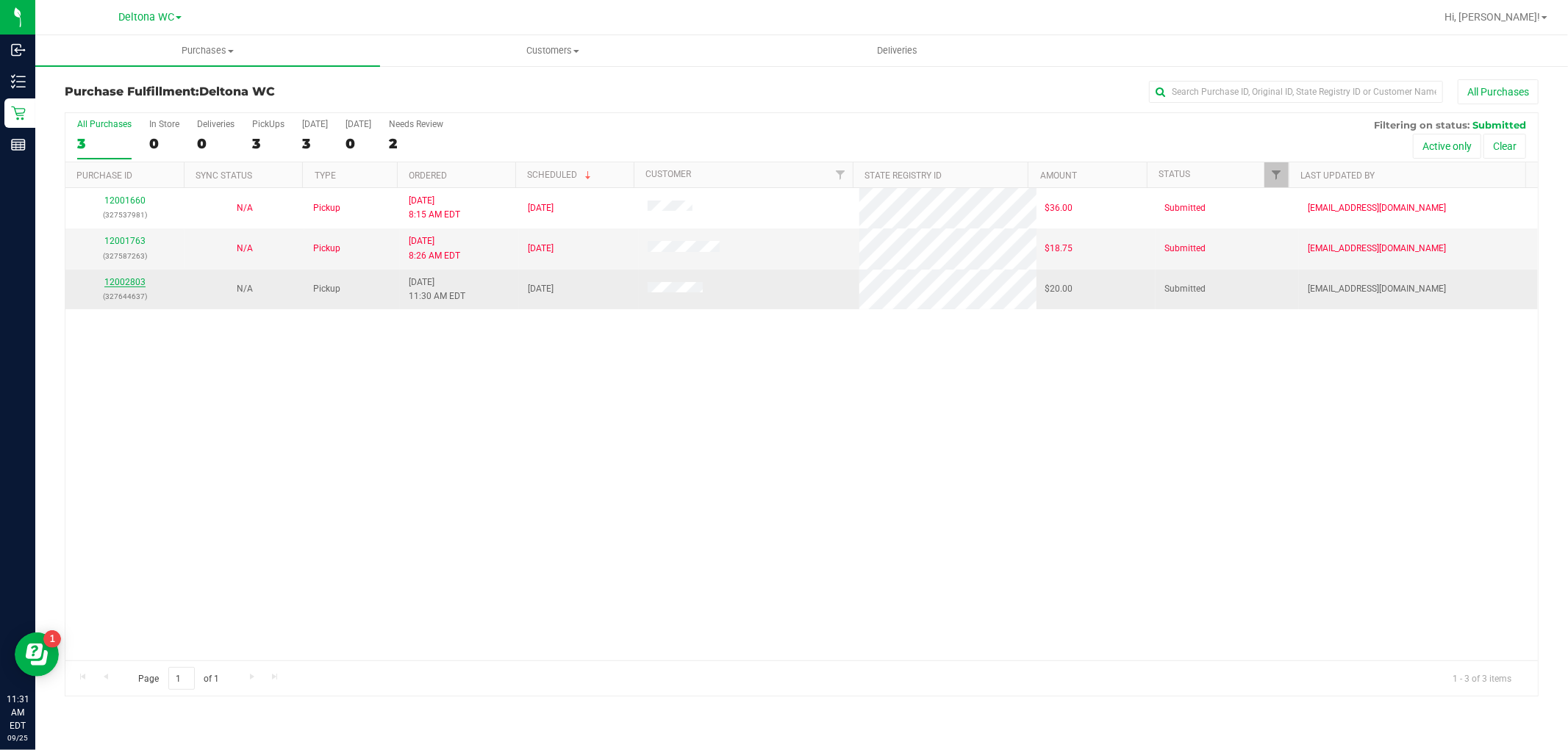
click at [116, 277] on link "12002803" at bounding box center [124, 282] width 41 height 10
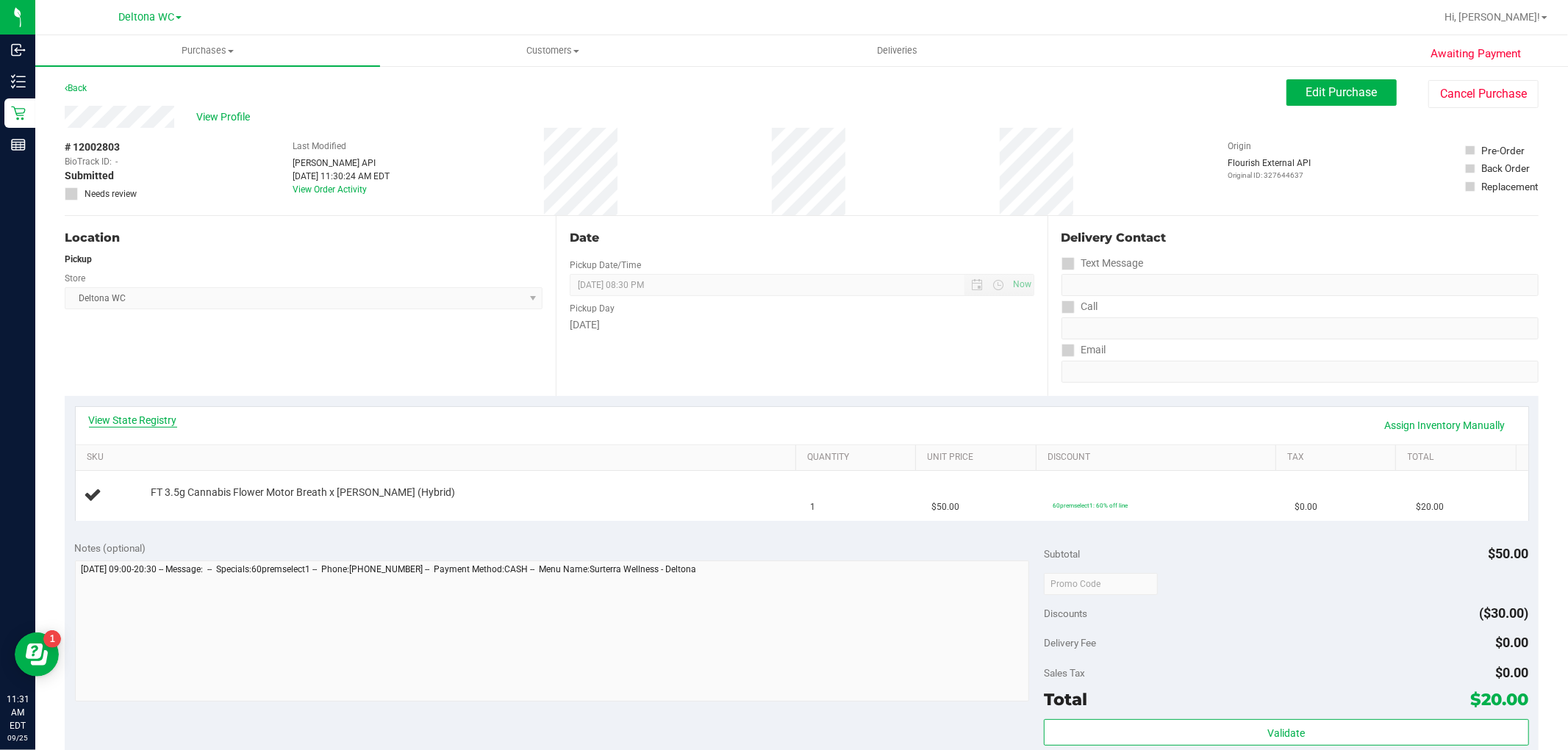
click at [152, 423] on link "View State Registry" at bounding box center [133, 420] width 88 height 15
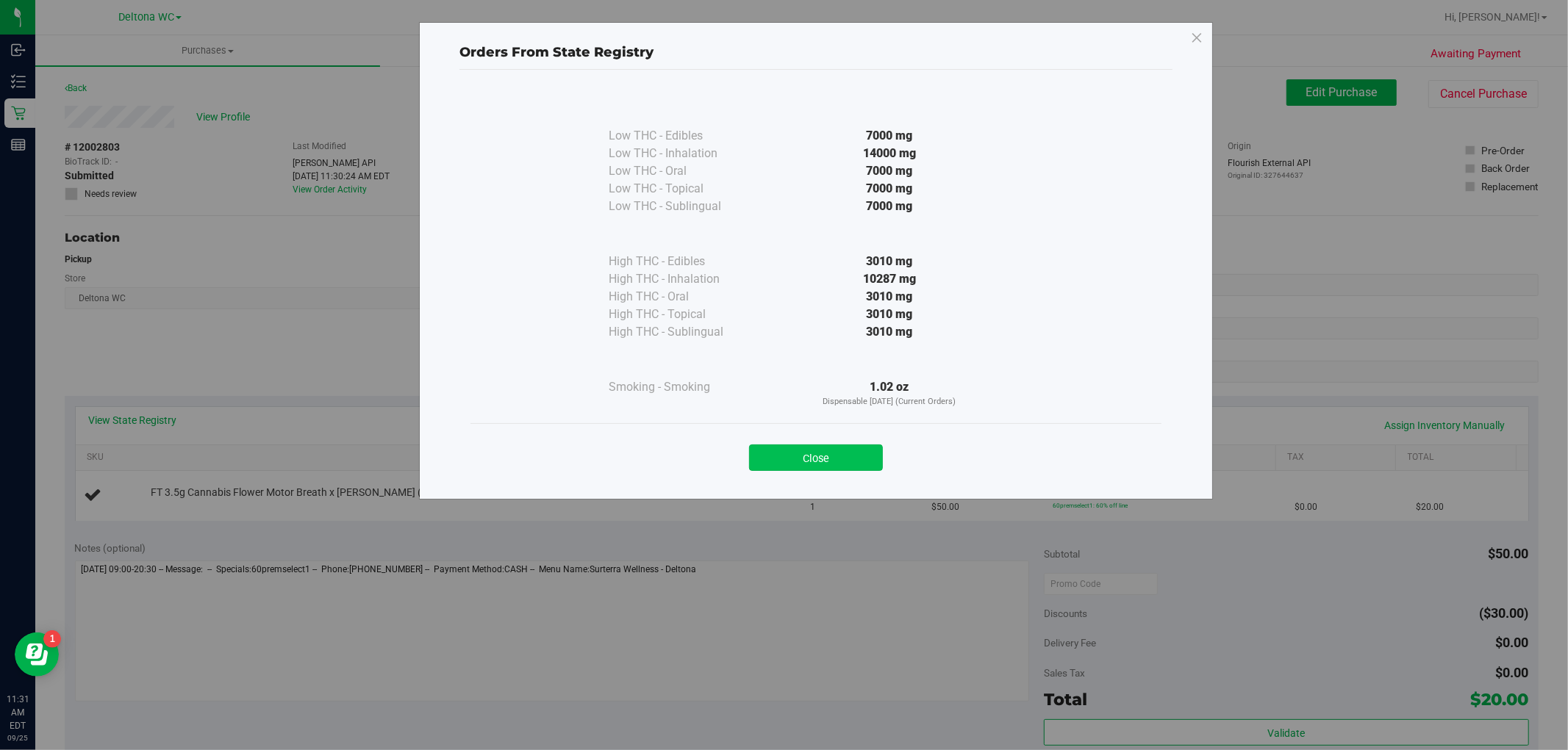
click at [780, 457] on button "Close" at bounding box center [816, 458] width 134 height 27
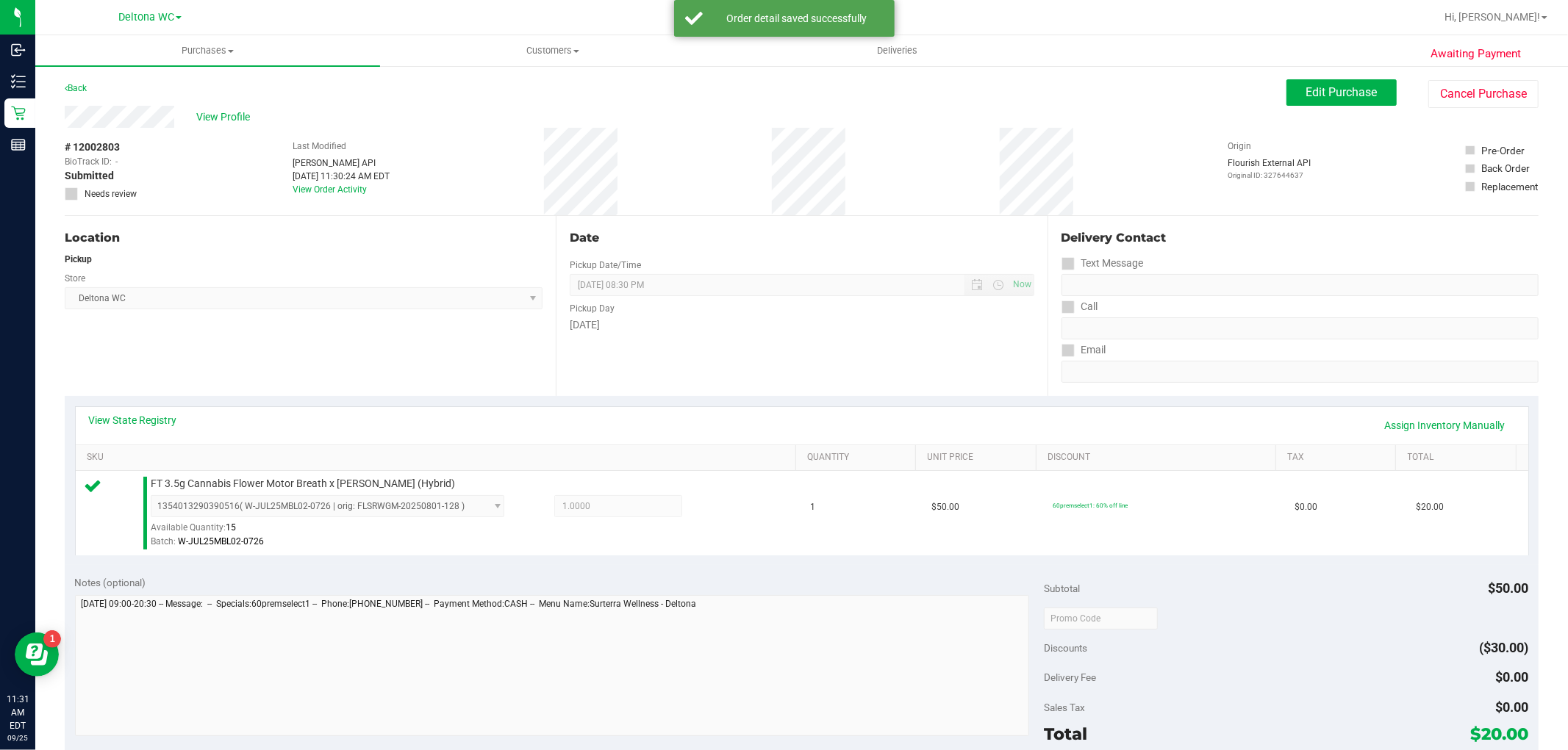
scroll to position [326, 0]
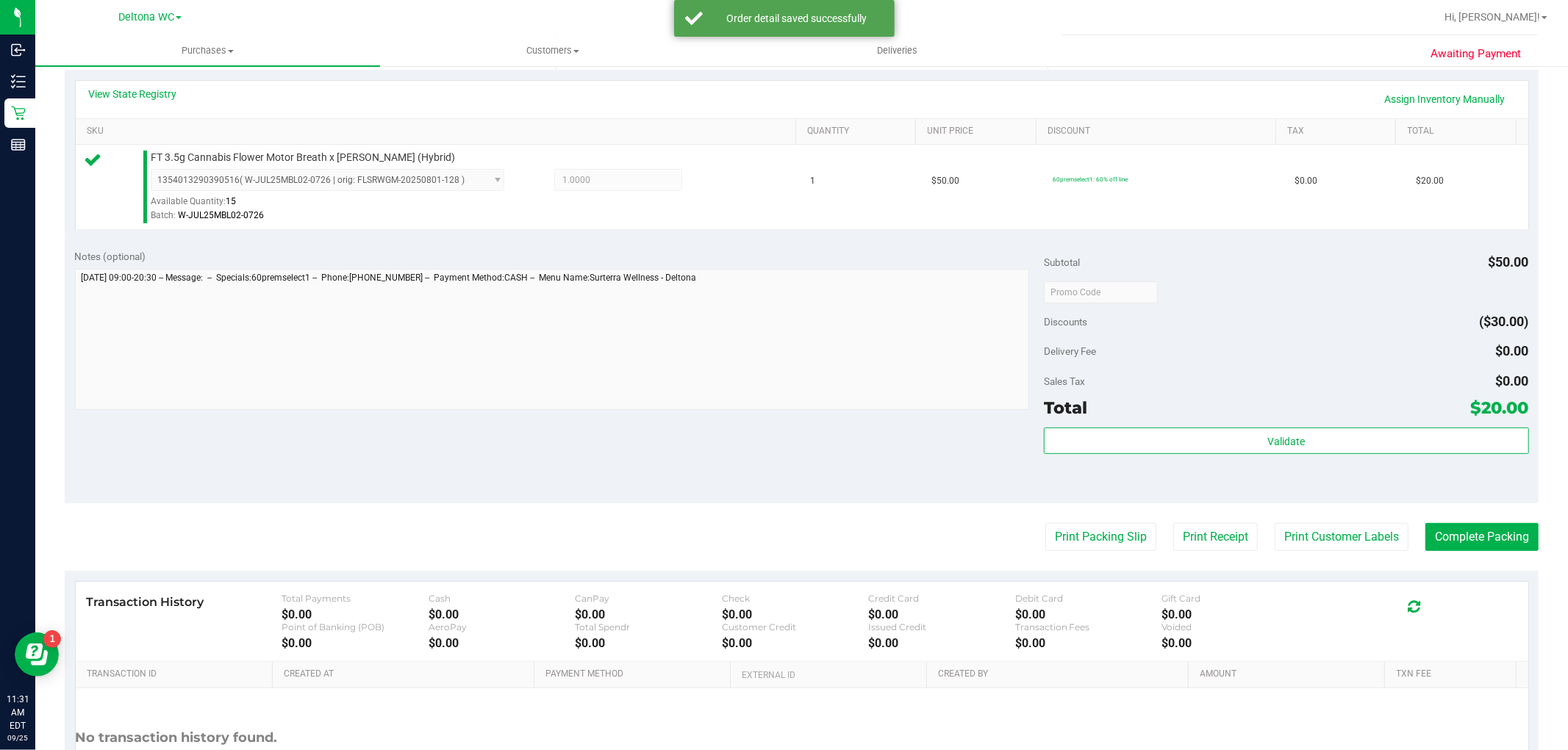
click at [1161, 424] on div "Subtotal $50.00 Discounts ($30.00) Delivery Fee $0.00 Sales Tax $0.00 Total $20…" at bounding box center [1286, 371] width 485 height 245
click at [1170, 443] on button "Validate" at bounding box center [1286, 441] width 485 height 27
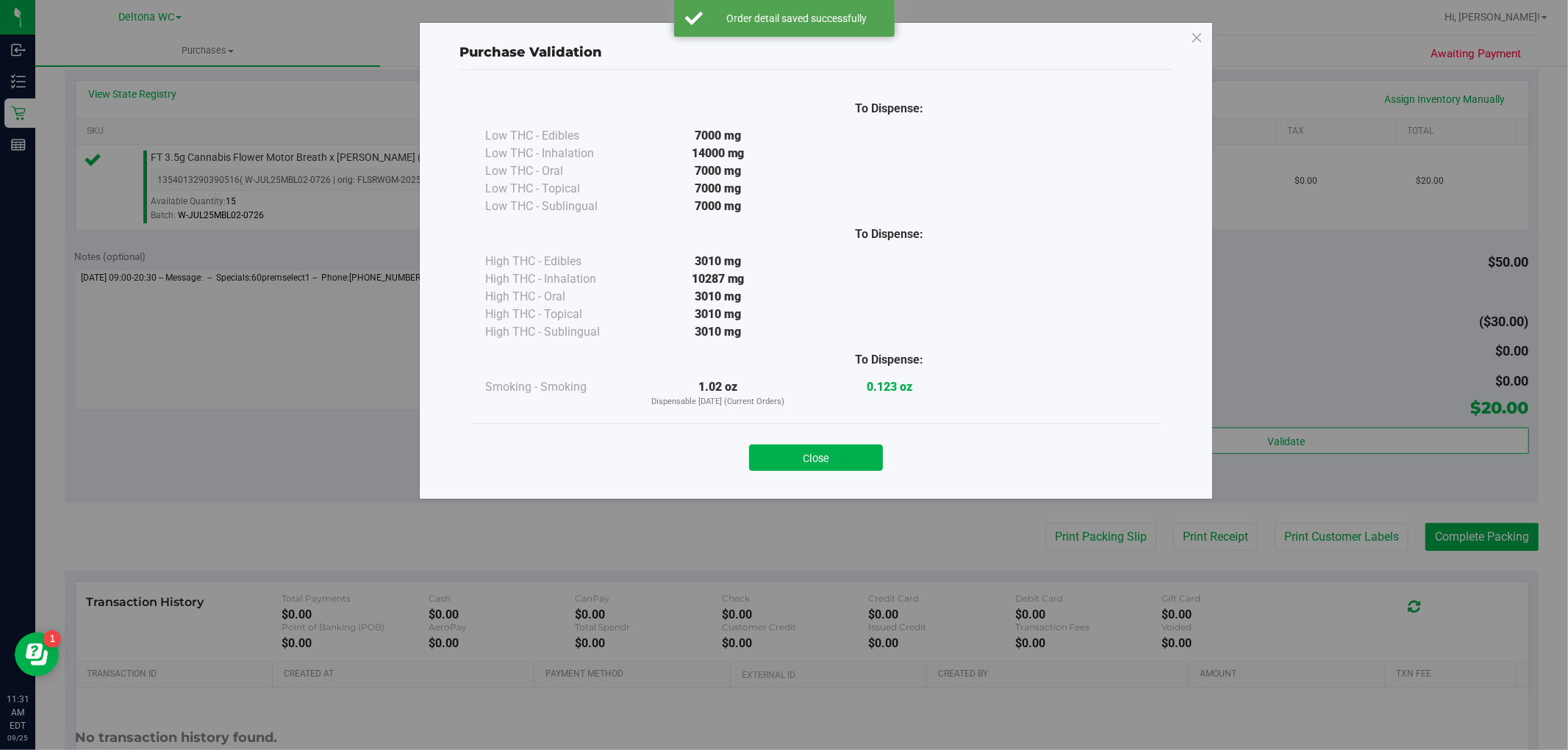
drag, startPoint x: 824, startPoint y: 454, endPoint x: 834, endPoint y: 458, distance: 10.8
click at [824, 455] on button "Close" at bounding box center [816, 458] width 134 height 27
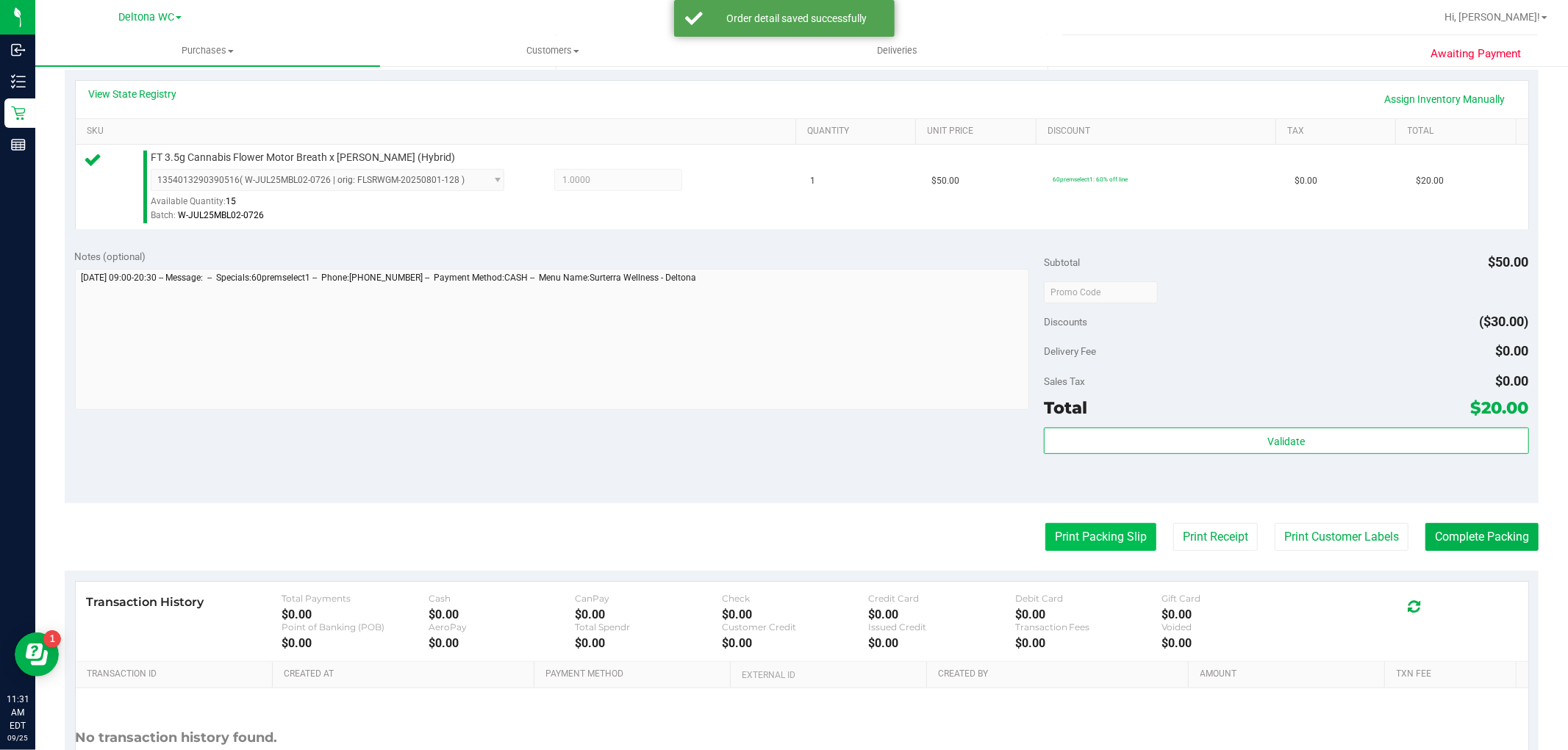
drag, startPoint x: 1034, startPoint y: 530, endPoint x: 1046, endPoint y: 536, distance: 13.4
click at [1045, 535] on div "Print Packing Slip Print Receipt Print Customer Labels Complete Packing" at bounding box center [801, 537] width 1473 height 28
click at [1046, 535] on button "Print Packing Slip" at bounding box center [1100, 537] width 111 height 28
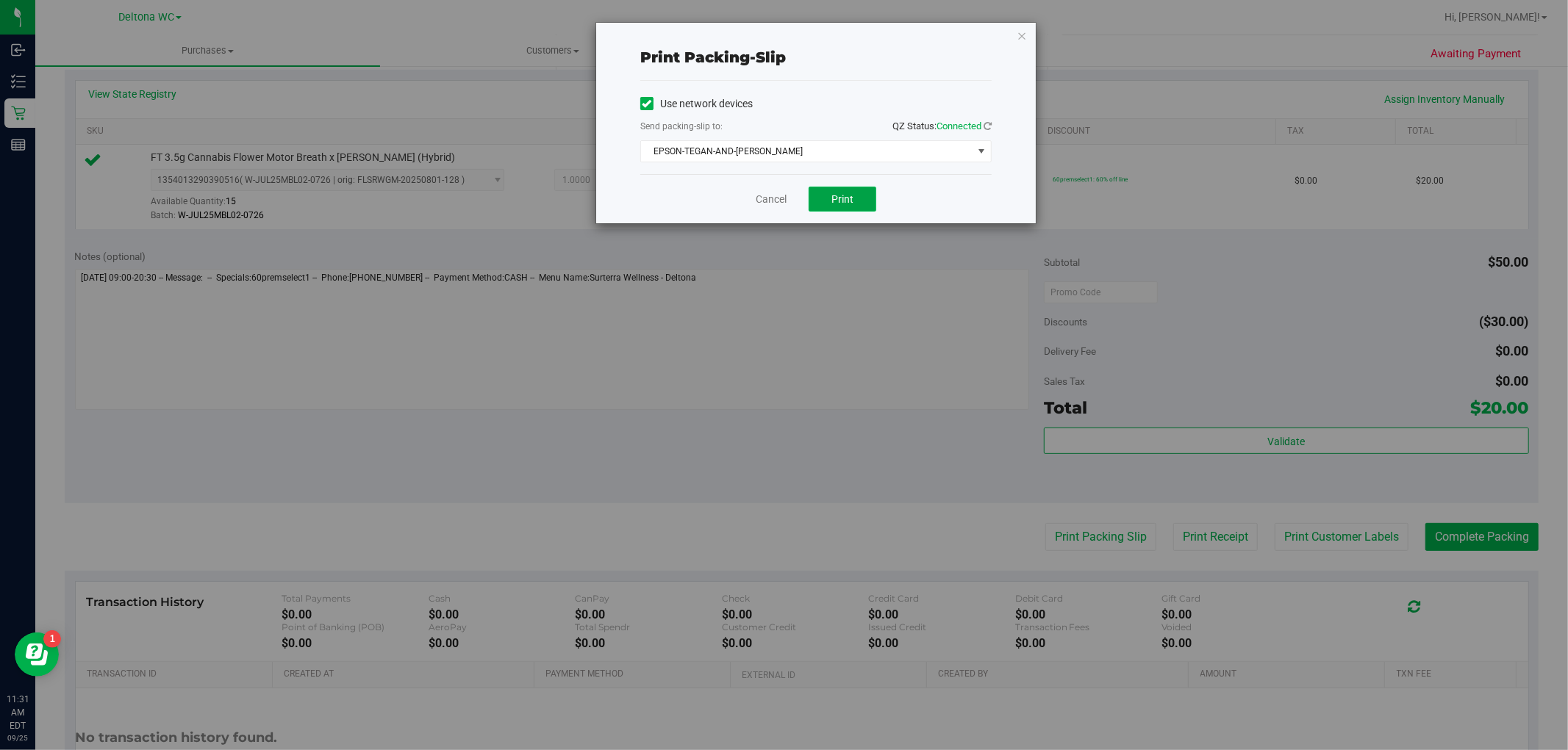
click at [855, 199] on button "Print" at bounding box center [842, 199] width 68 height 25
click at [757, 199] on link "Cancel" at bounding box center [771, 199] width 31 height 16
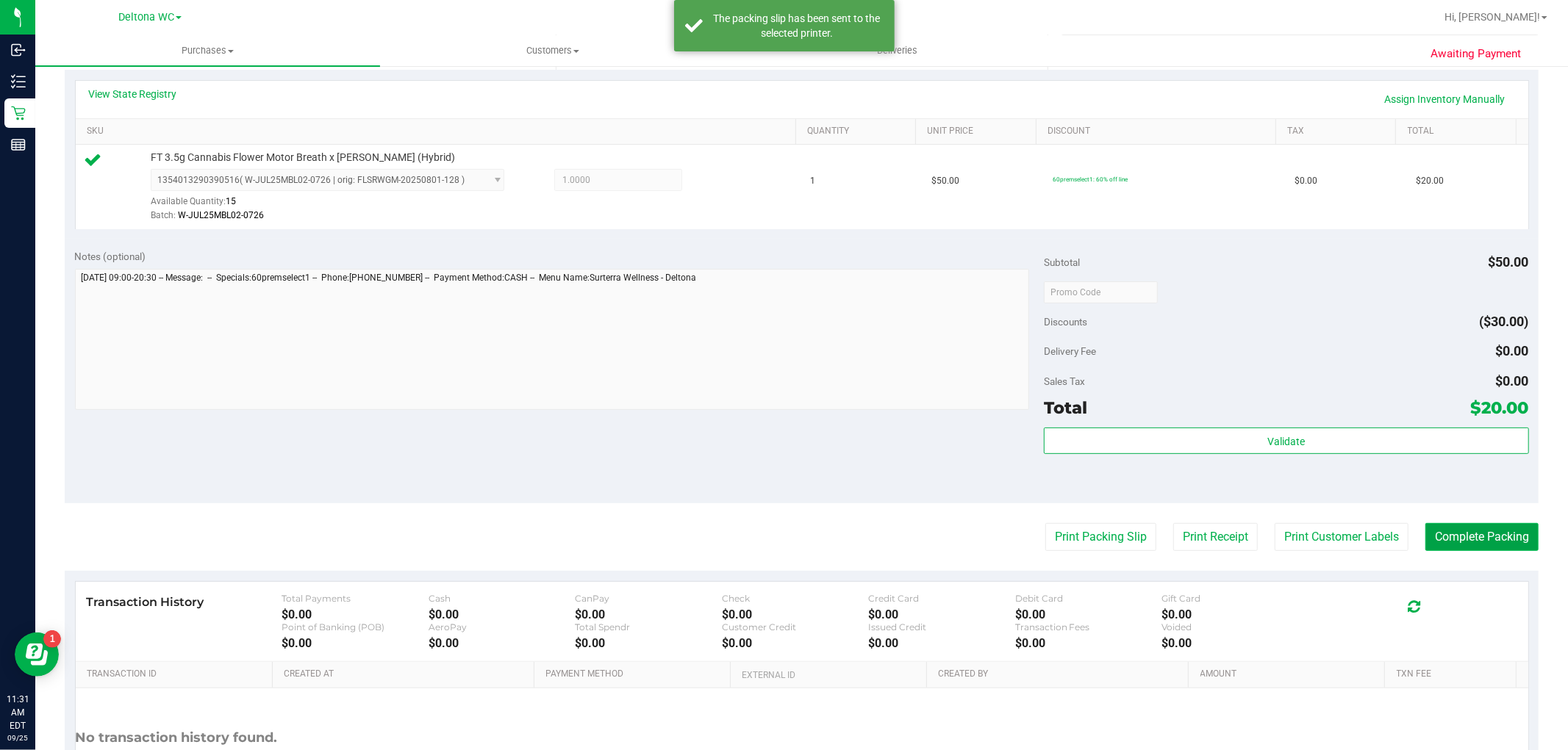
click at [1500, 545] on button "Complete Packing" at bounding box center [1482, 537] width 113 height 28
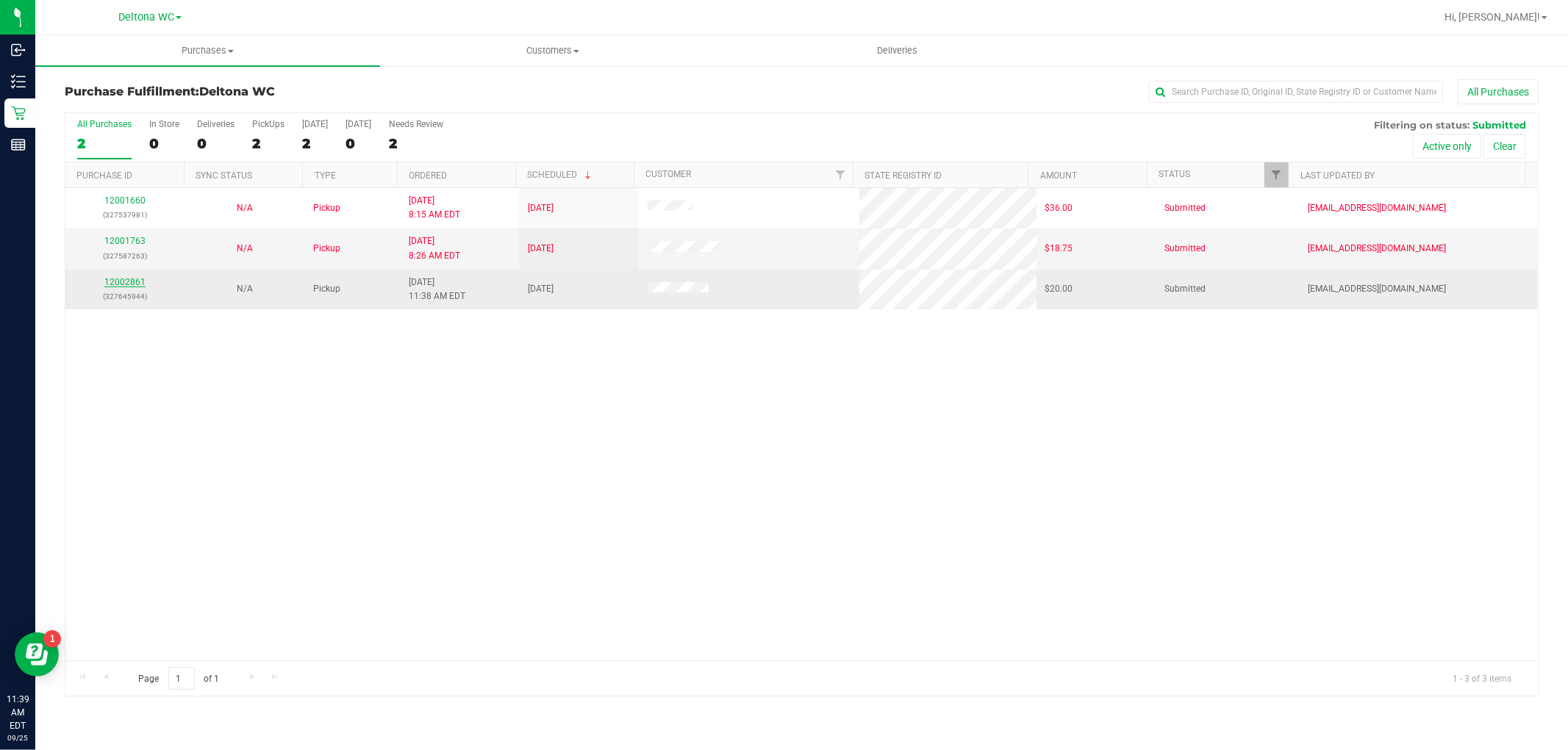
click at [131, 281] on link "12002861" at bounding box center [124, 282] width 41 height 10
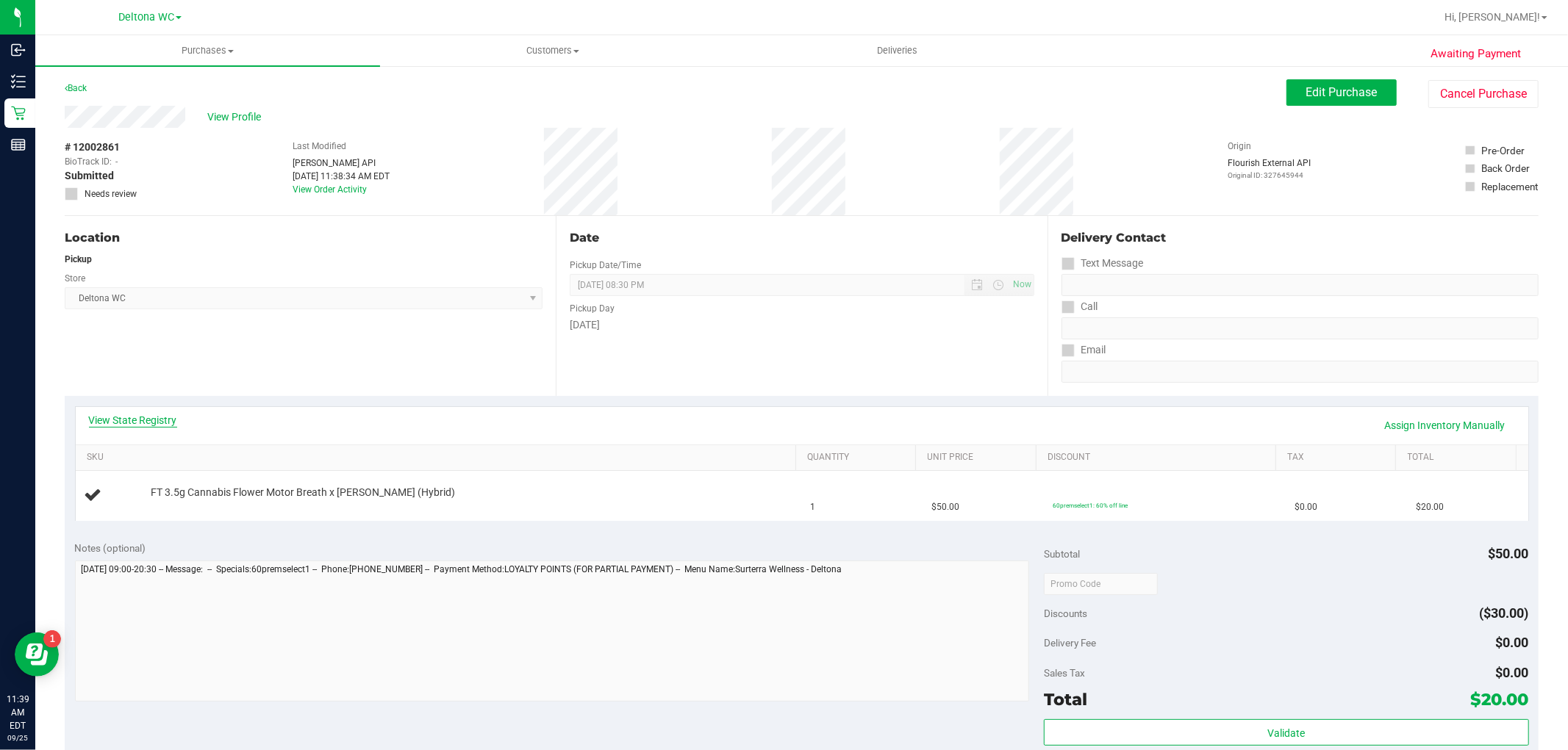
click at [151, 423] on link "View State Registry" at bounding box center [133, 420] width 88 height 15
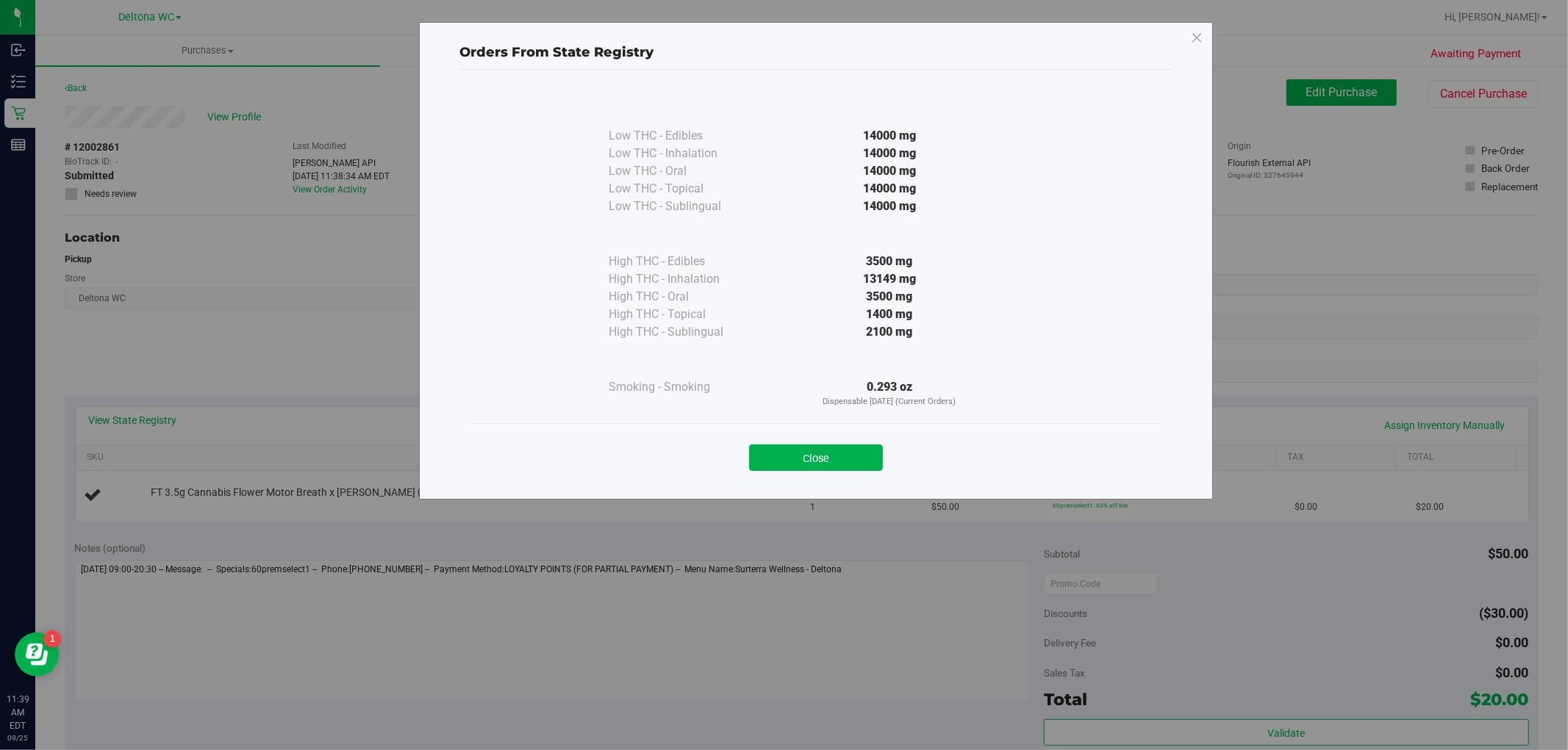
click at [822, 458] on button "Close" at bounding box center [816, 458] width 134 height 27
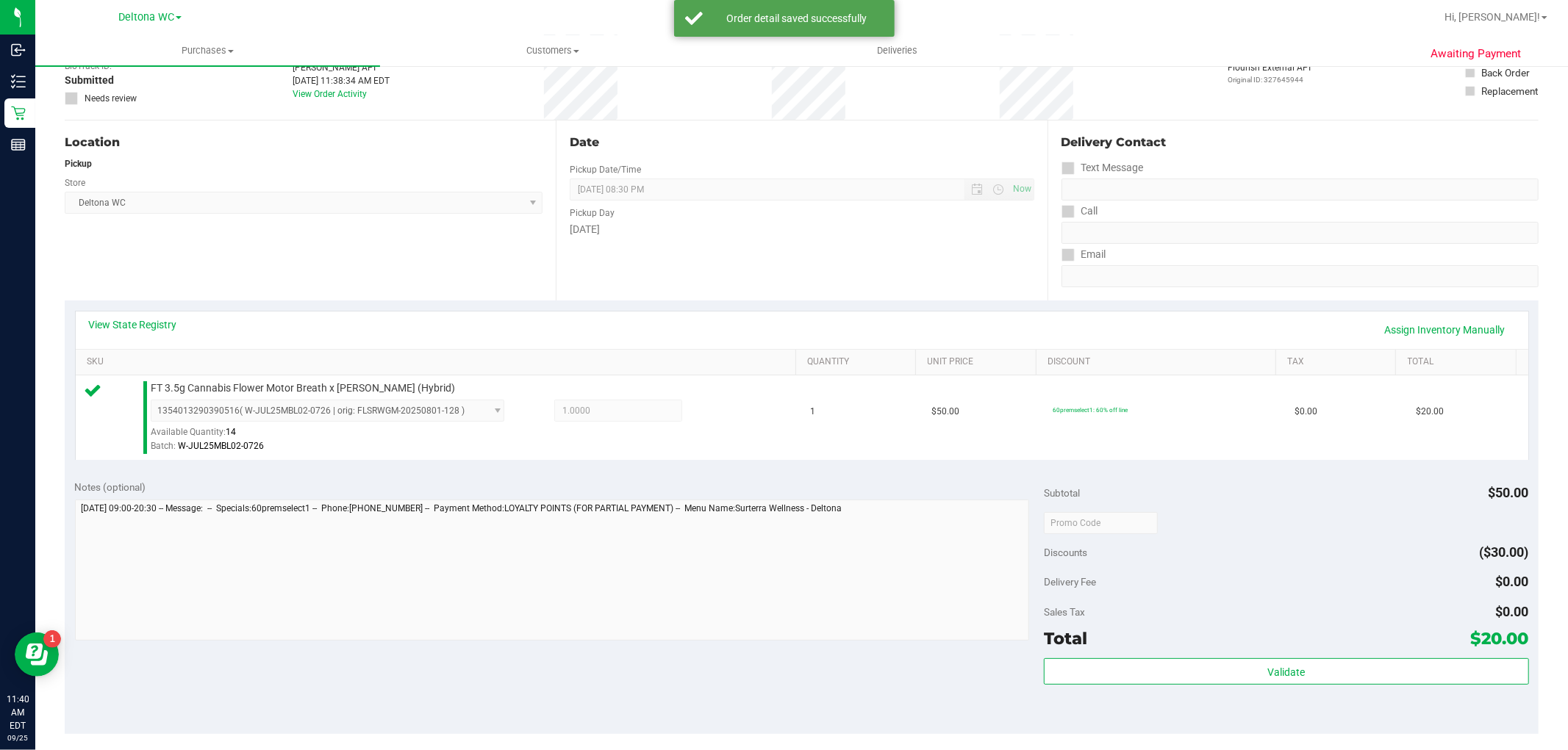
scroll to position [245, 0]
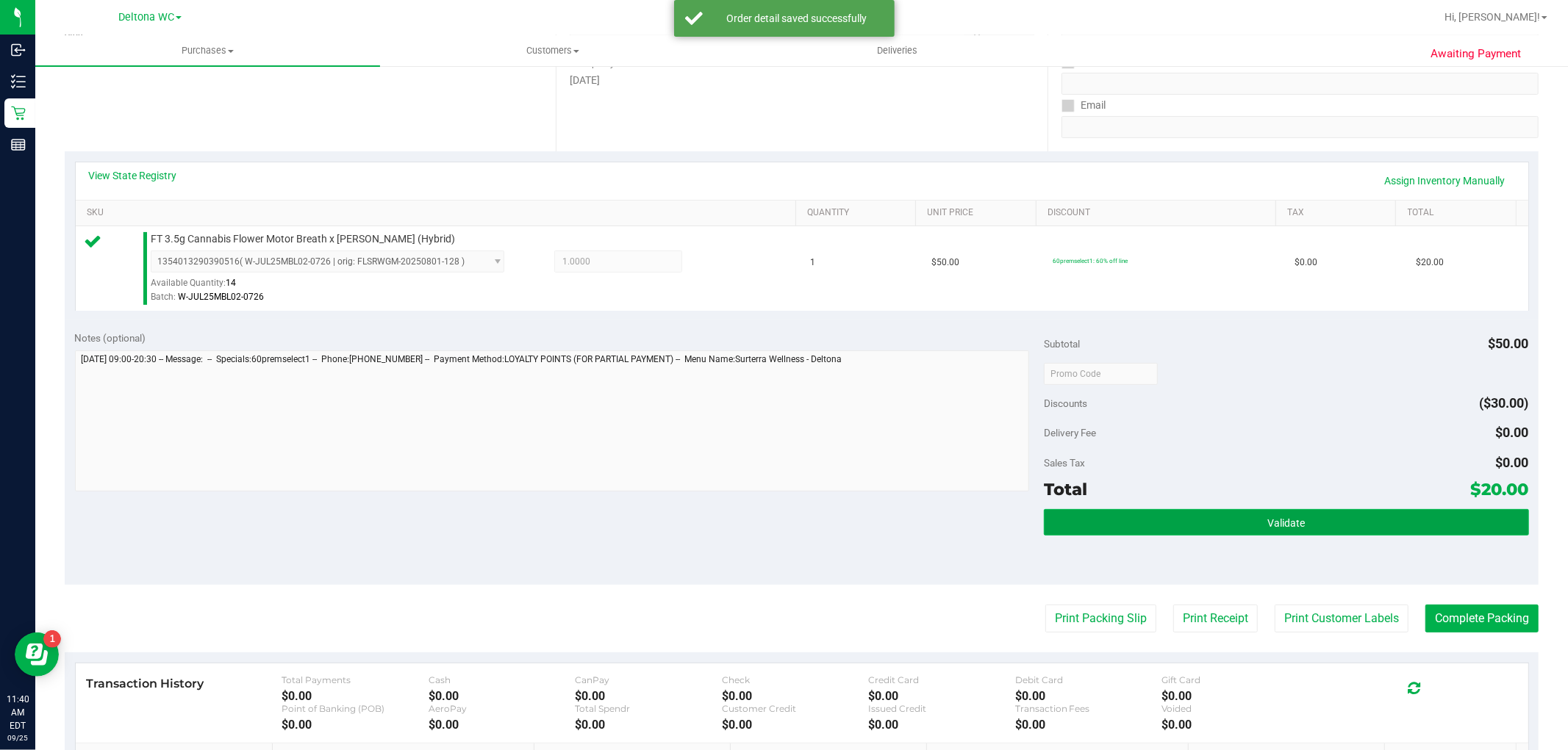
click at [1154, 524] on button "Validate" at bounding box center [1286, 522] width 485 height 27
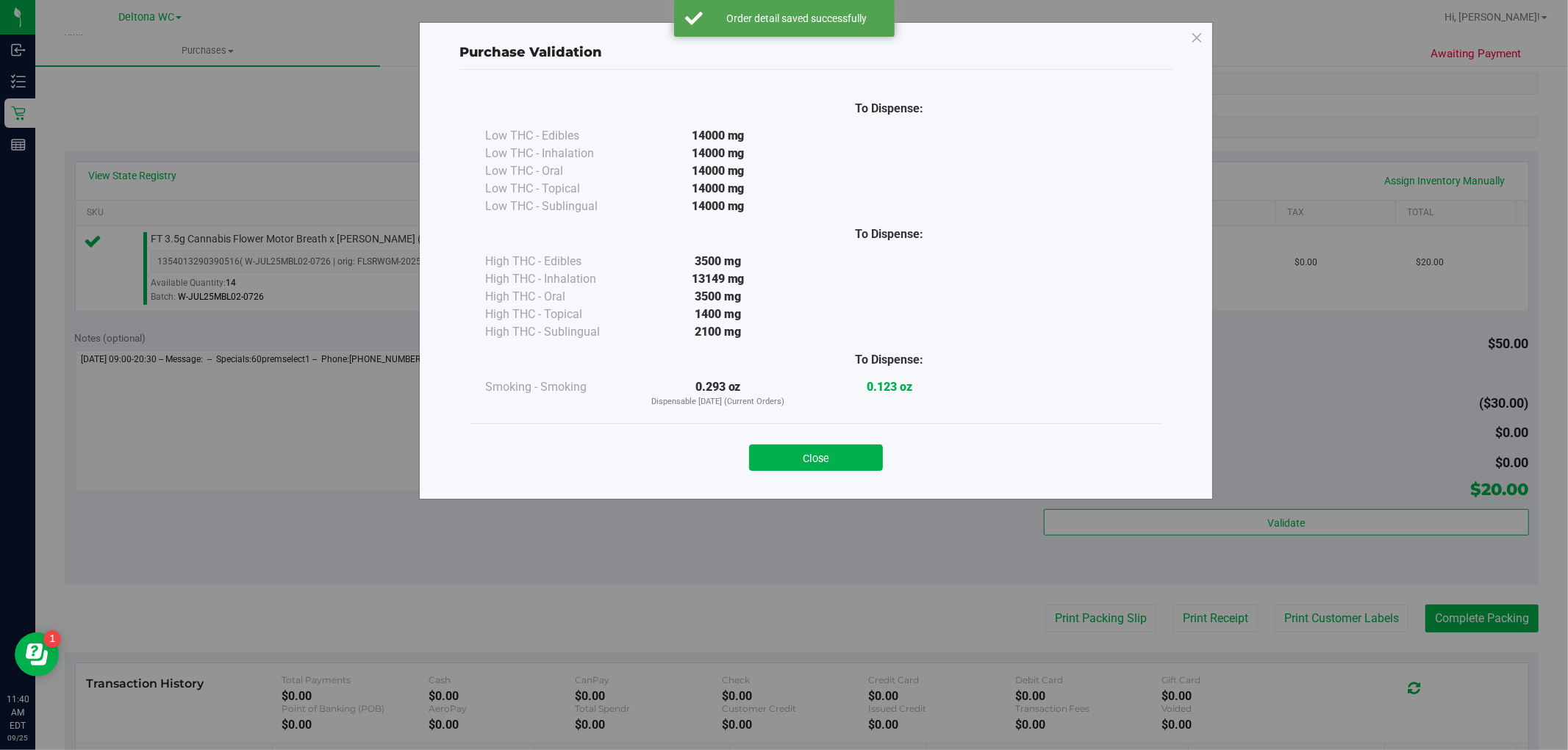
click at [797, 452] on button "Close" at bounding box center [816, 458] width 134 height 27
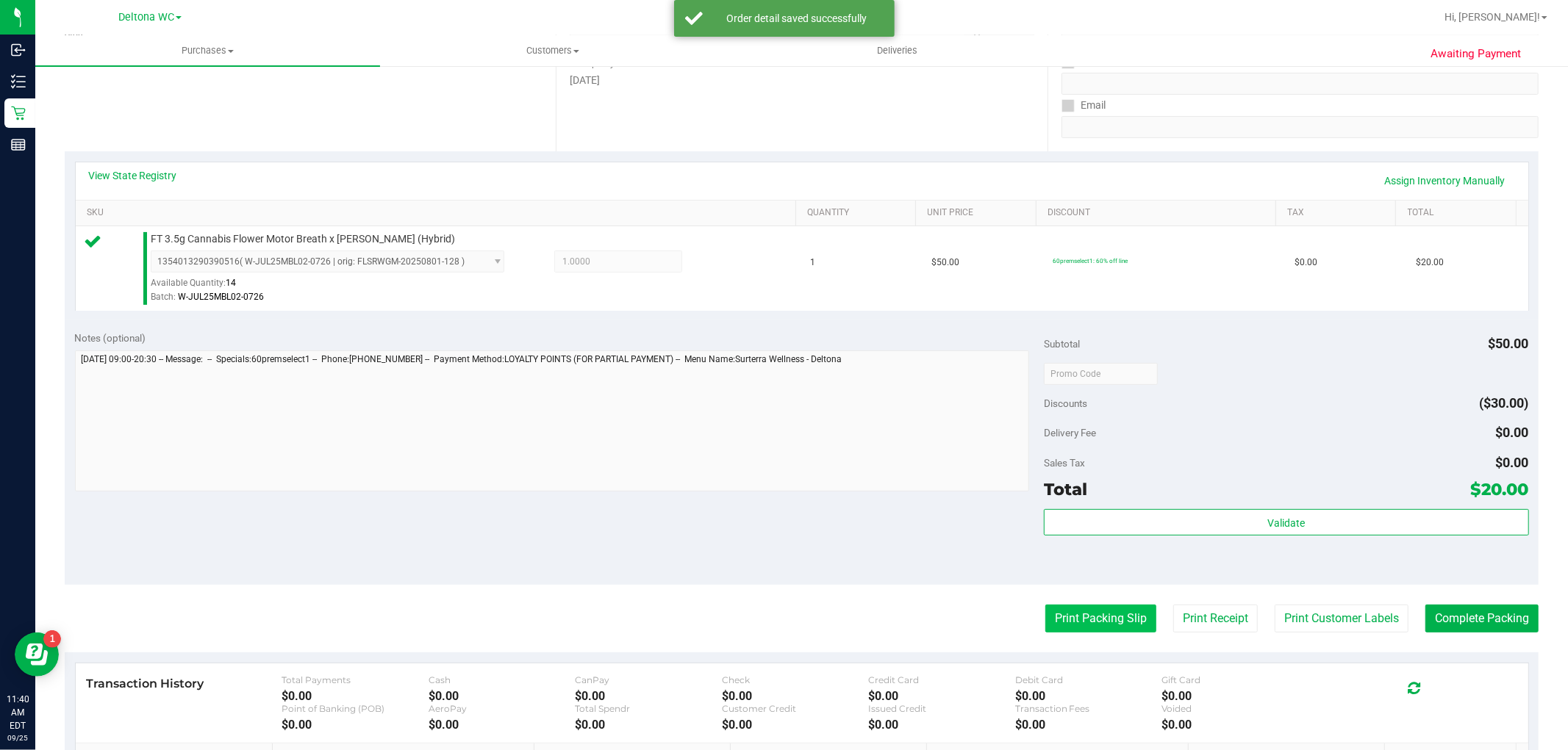
click at [1068, 627] on button "Print Packing Slip" at bounding box center [1100, 618] width 111 height 28
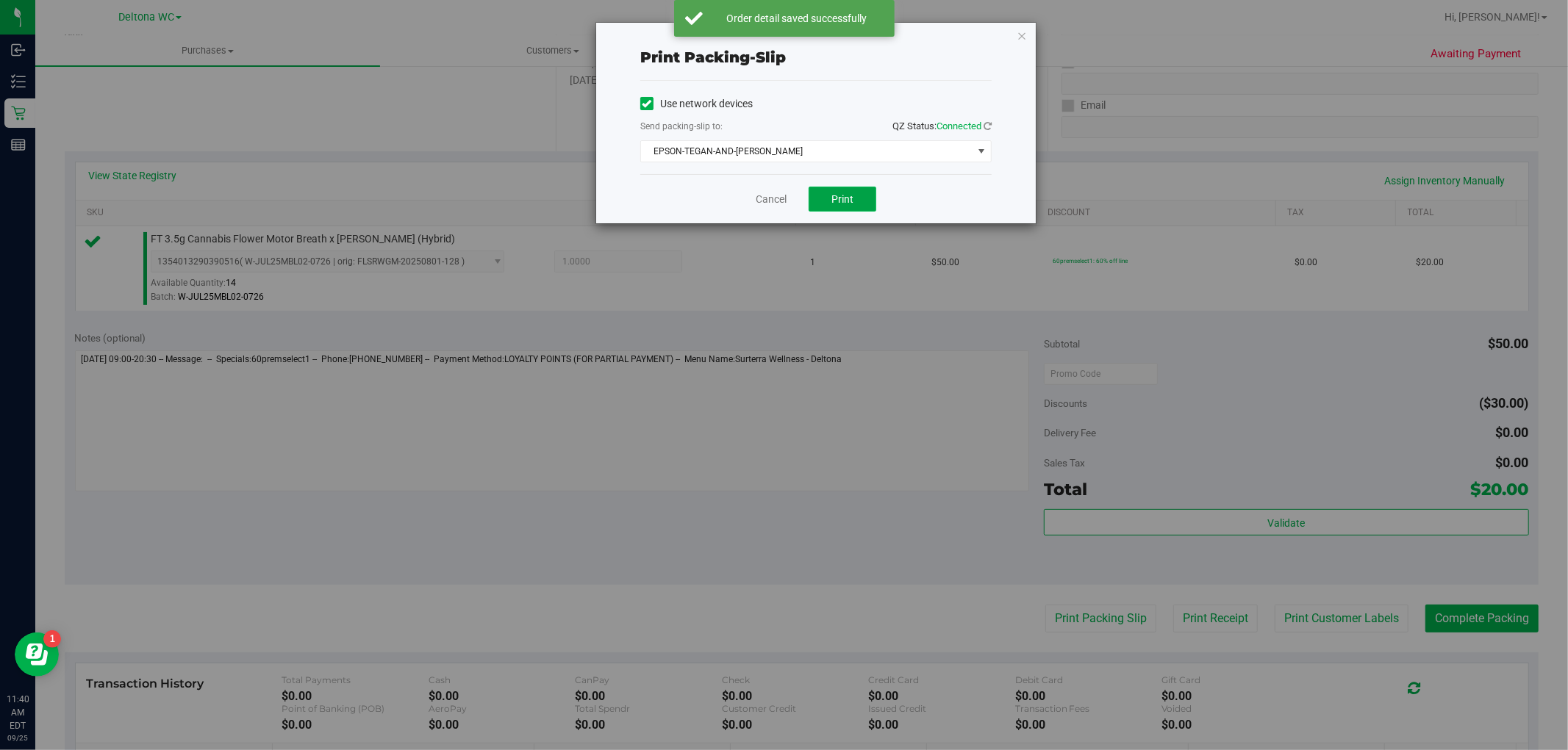
click at [841, 199] on span "Print" at bounding box center [842, 199] width 22 height 12
click at [769, 199] on link "Cancel" at bounding box center [771, 199] width 31 height 16
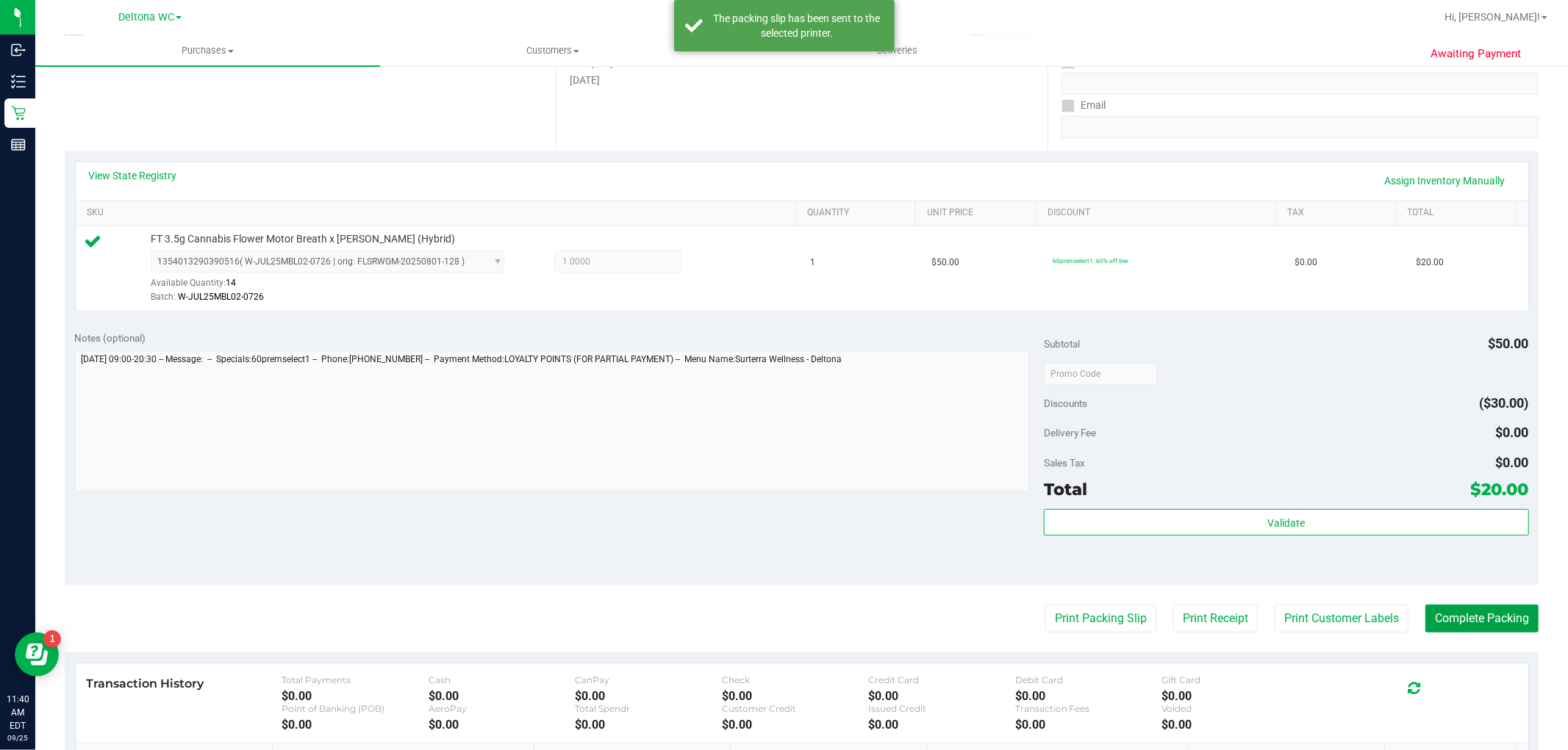
drag, startPoint x: 1482, startPoint y: 621, endPoint x: 1477, endPoint y: 538, distance: 83.2
click at [1481, 620] on button "Complete Packing" at bounding box center [1482, 618] width 113 height 28
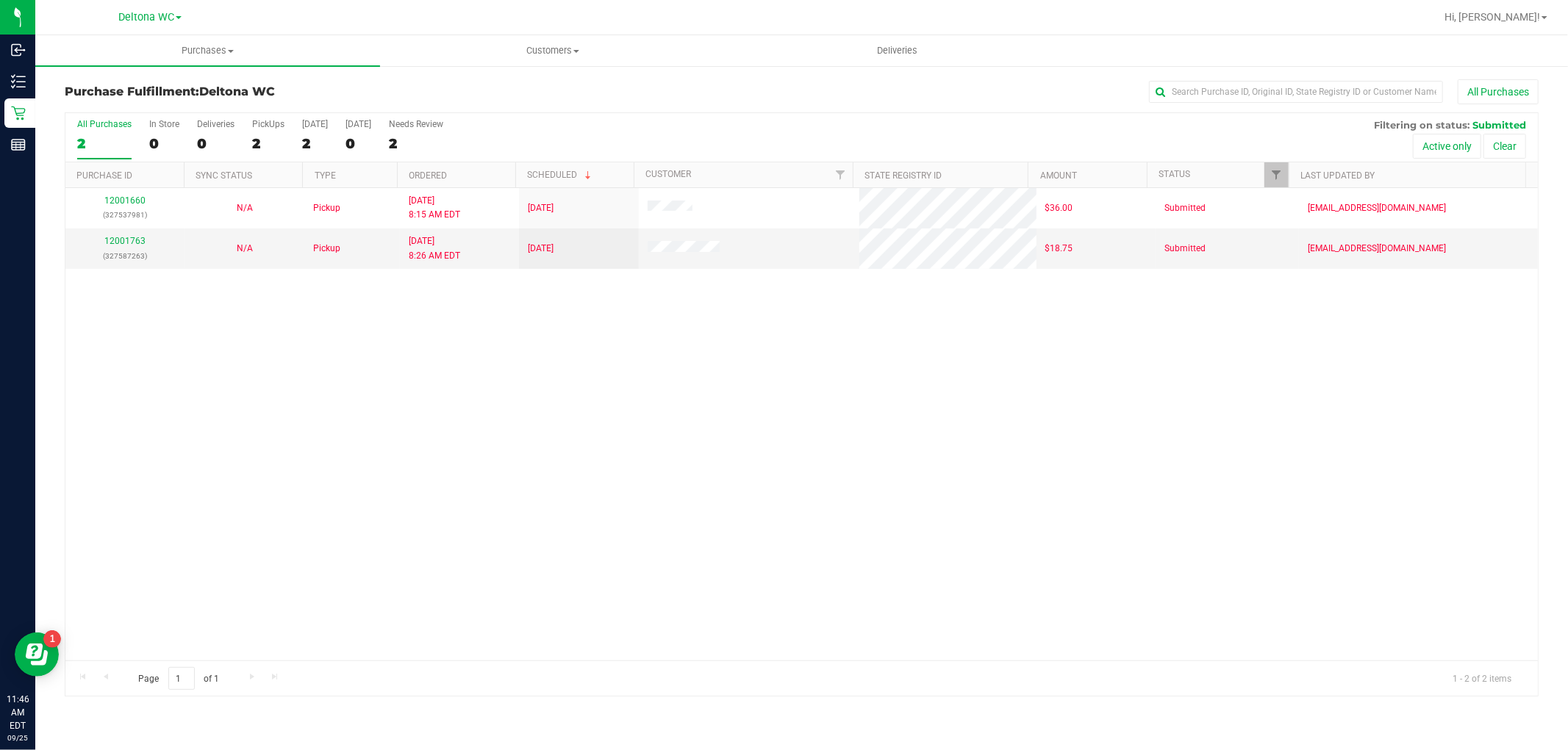
click at [66, 135] on div "All Purchases 2 In Store 0 Deliveries 0 PickUps 2 [DATE] 2 [DATE] 0 Needs Revie…" at bounding box center [801, 138] width 1472 height 49
drag, startPoint x: 76, startPoint y: 135, endPoint x: 86, endPoint y: 144, distance: 13.5
click at [76, 136] on div "All Purchases 2 In Store 0 Deliveries 0 PickUps 2 [DATE] 2 [DATE] 0 Needs Revie…" at bounding box center [801, 138] width 1472 height 49
click at [92, 147] on div "2" at bounding box center [104, 144] width 54 height 17
click at [0, 0] on input "All Purchases 2" at bounding box center [0, 0] width 0 height 0
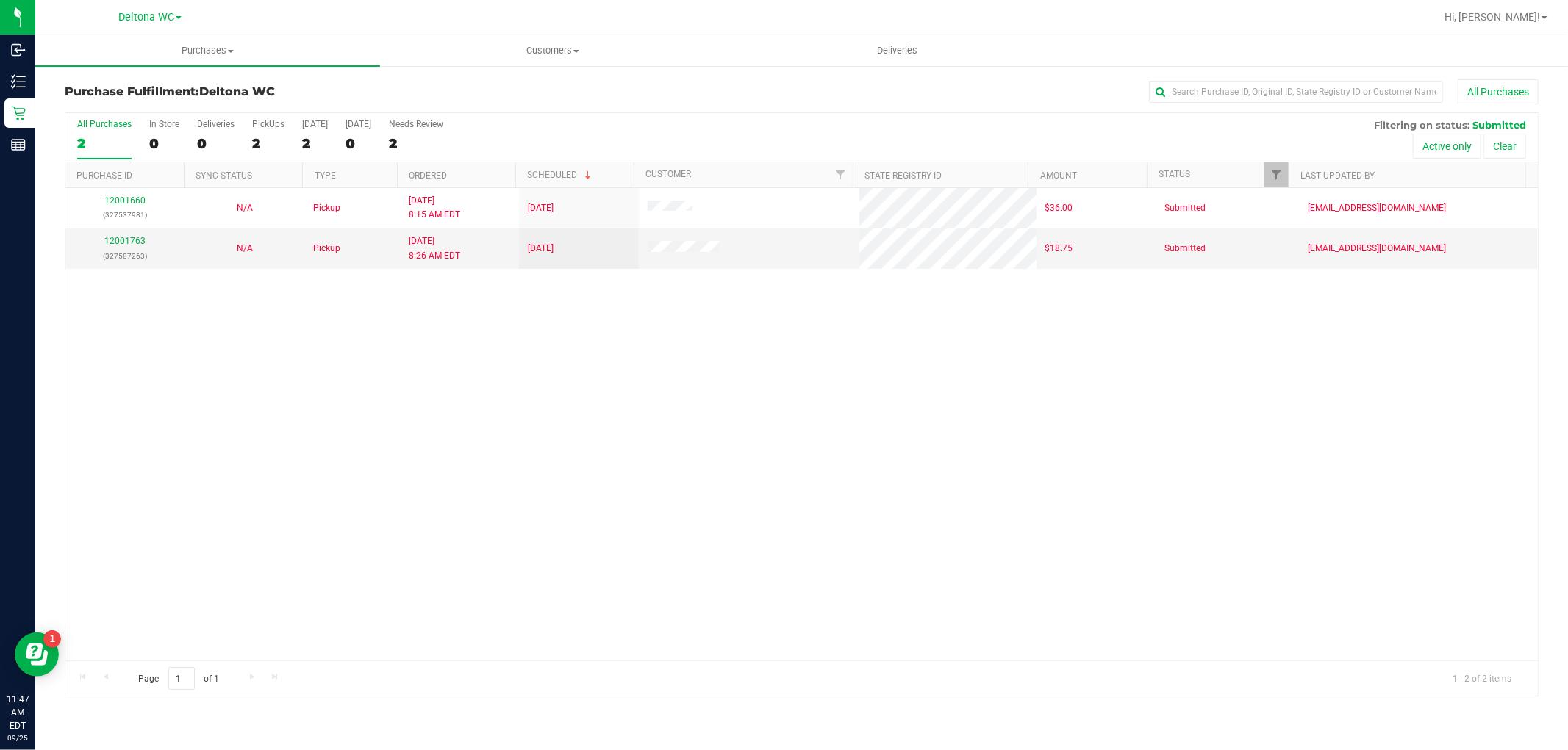
click at [925, 687] on div "Page 1 of 1 1 - 2 of 2 items" at bounding box center [801, 677] width 1472 height 35
click at [529, 746] on div "Purchases Summary of purchases Fulfillment All purchases Customers All customer…" at bounding box center [801, 392] width 1532 height 714
drag, startPoint x: 1480, startPoint y: 507, endPoint x: 1319, endPoint y: 518, distance: 161.4
click at [1479, 507] on div "12001660 (327537981) N/A Pickup [DATE] 8:15 AM EDT 9/25/2025 $36.00 Submitted […" at bounding box center [801, 424] width 1472 height 472
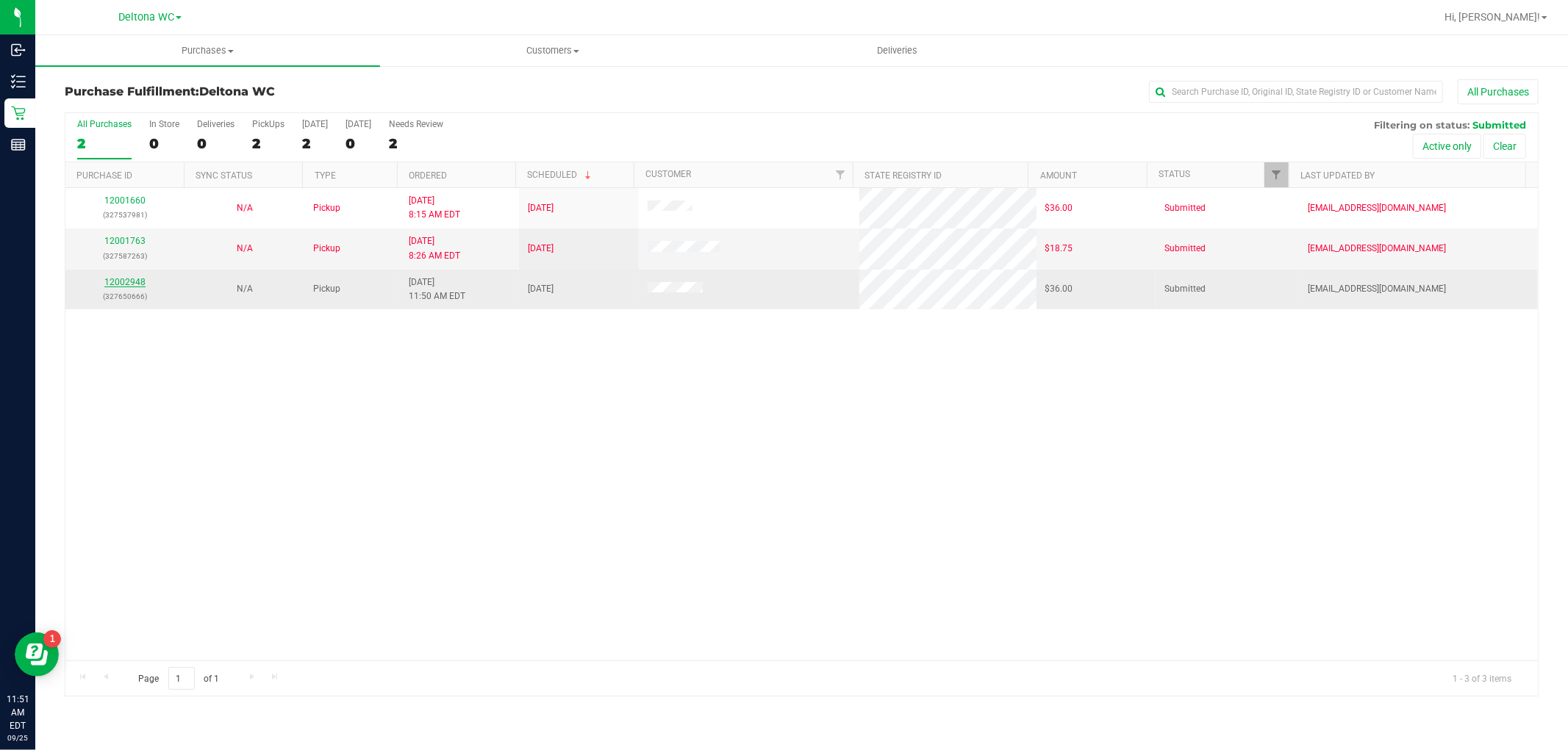
click at [125, 281] on link "12002948" at bounding box center [124, 282] width 41 height 10
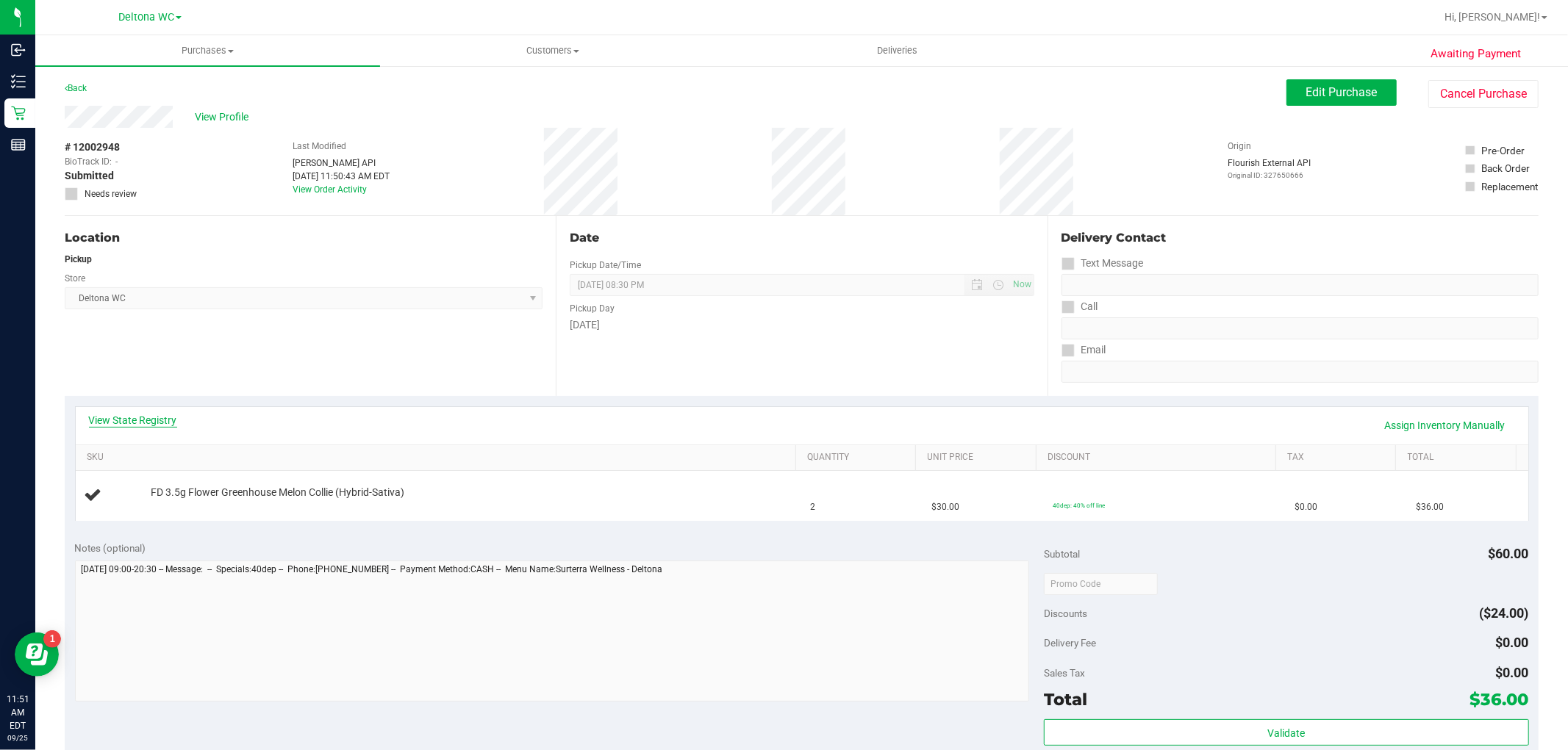
click at [156, 421] on link "View State Registry" at bounding box center [133, 420] width 88 height 15
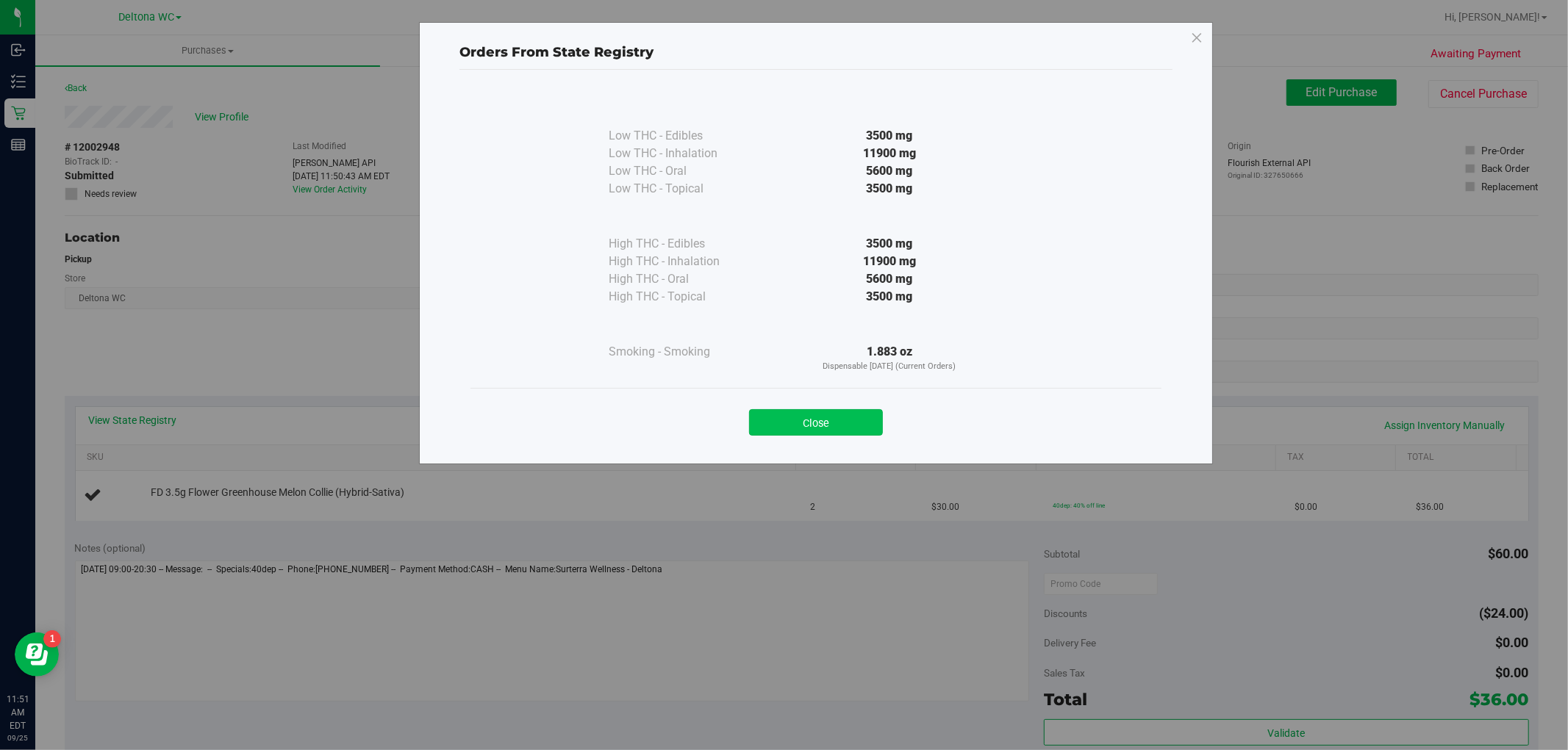
click at [847, 427] on button "Close" at bounding box center [816, 423] width 134 height 27
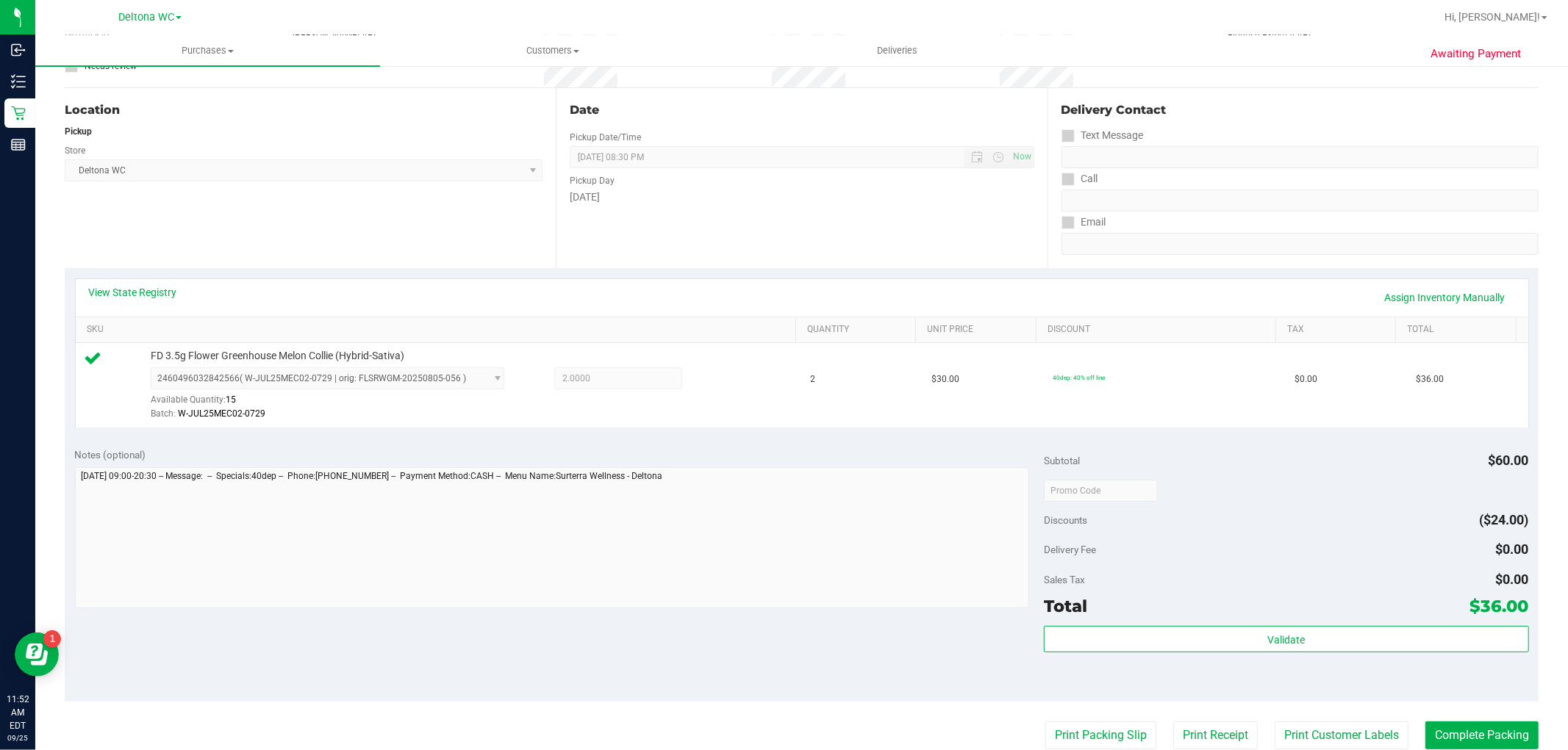
scroll to position [326, 0]
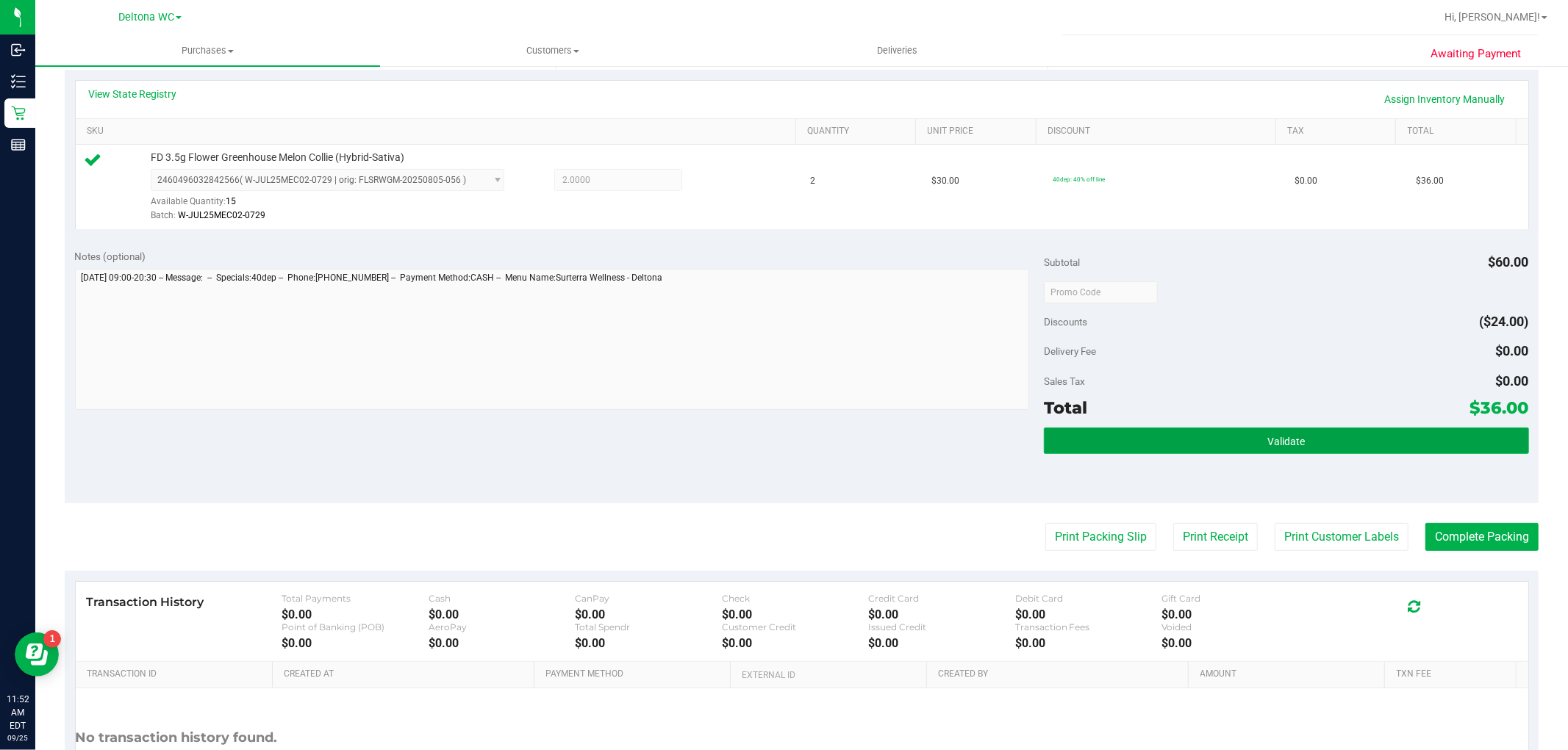
click at [1231, 446] on button "Validate" at bounding box center [1286, 441] width 485 height 27
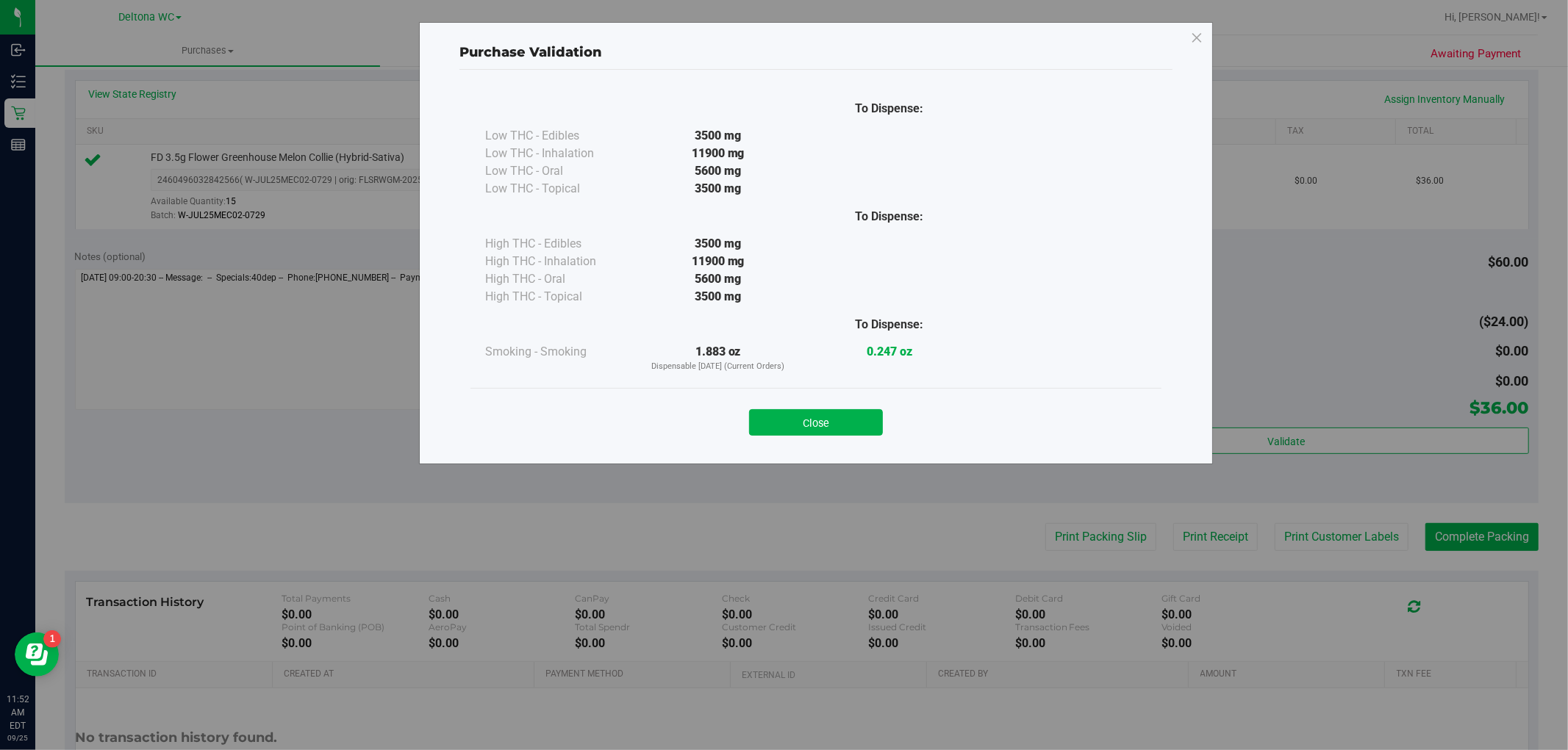
drag, startPoint x: 821, startPoint y: 431, endPoint x: 976, endPoint y: 481, distance: 162.9
click at [822, 431] on button "Close" at bounding box center [816, 423] width 134 height 27
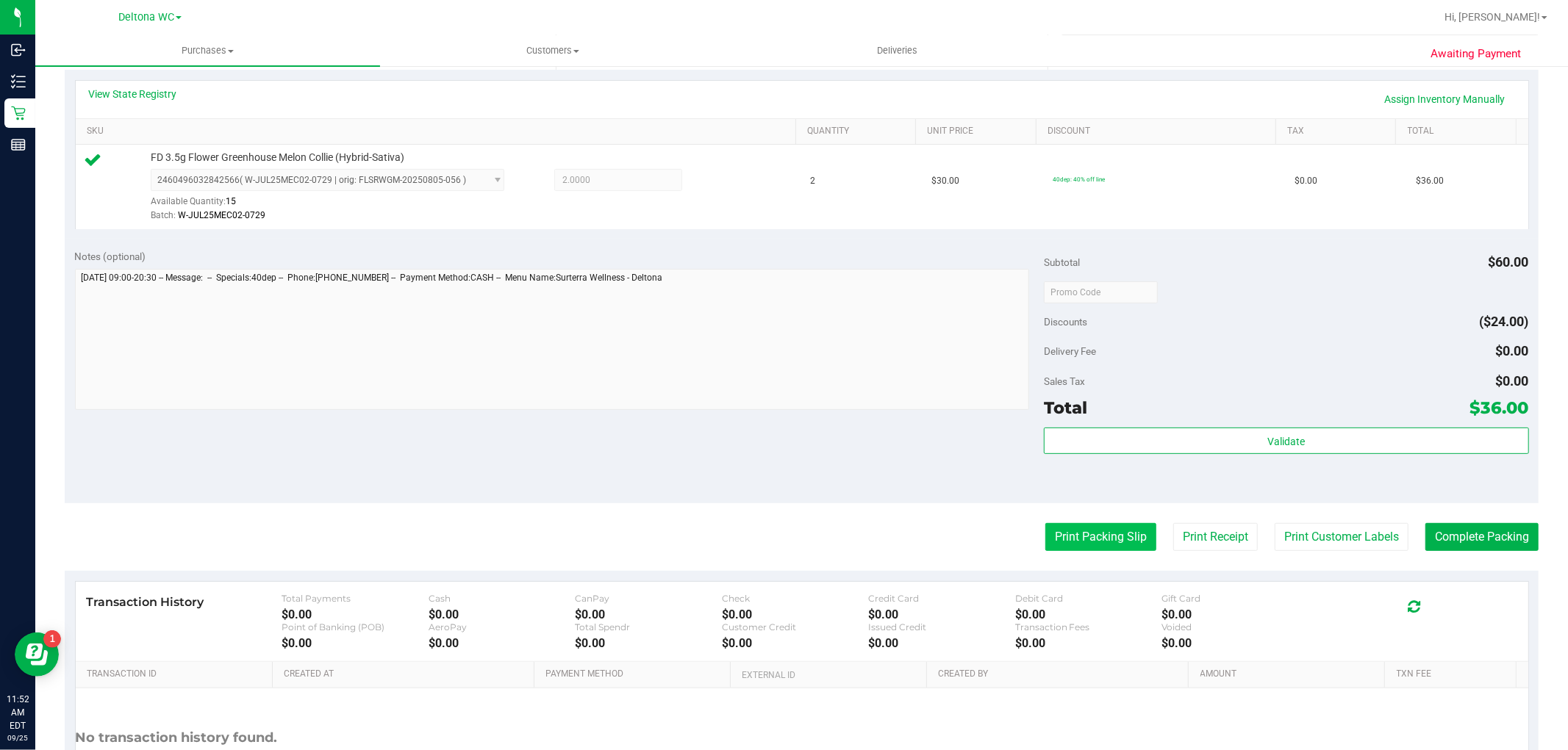
click at [1105, 547] on button "Print Packing Slip" at bounding box center [1100, 537] width 111 height 28
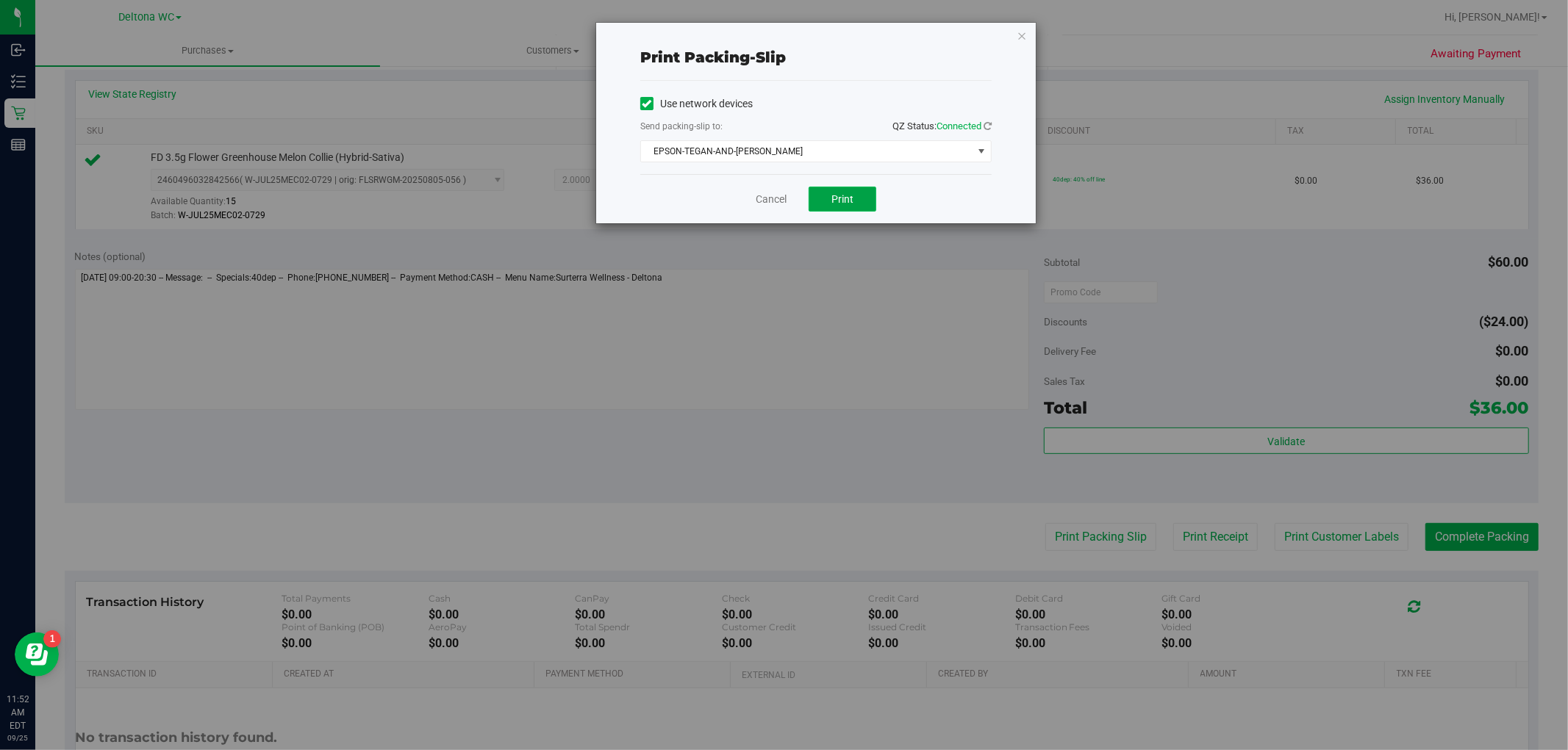
click at [847, 210] on button "Print" at bounding box center [842, 199] width 68 height 25
click at [768, 197] on link "Cancel" at bounding box center [771, 199] width 31 height 16
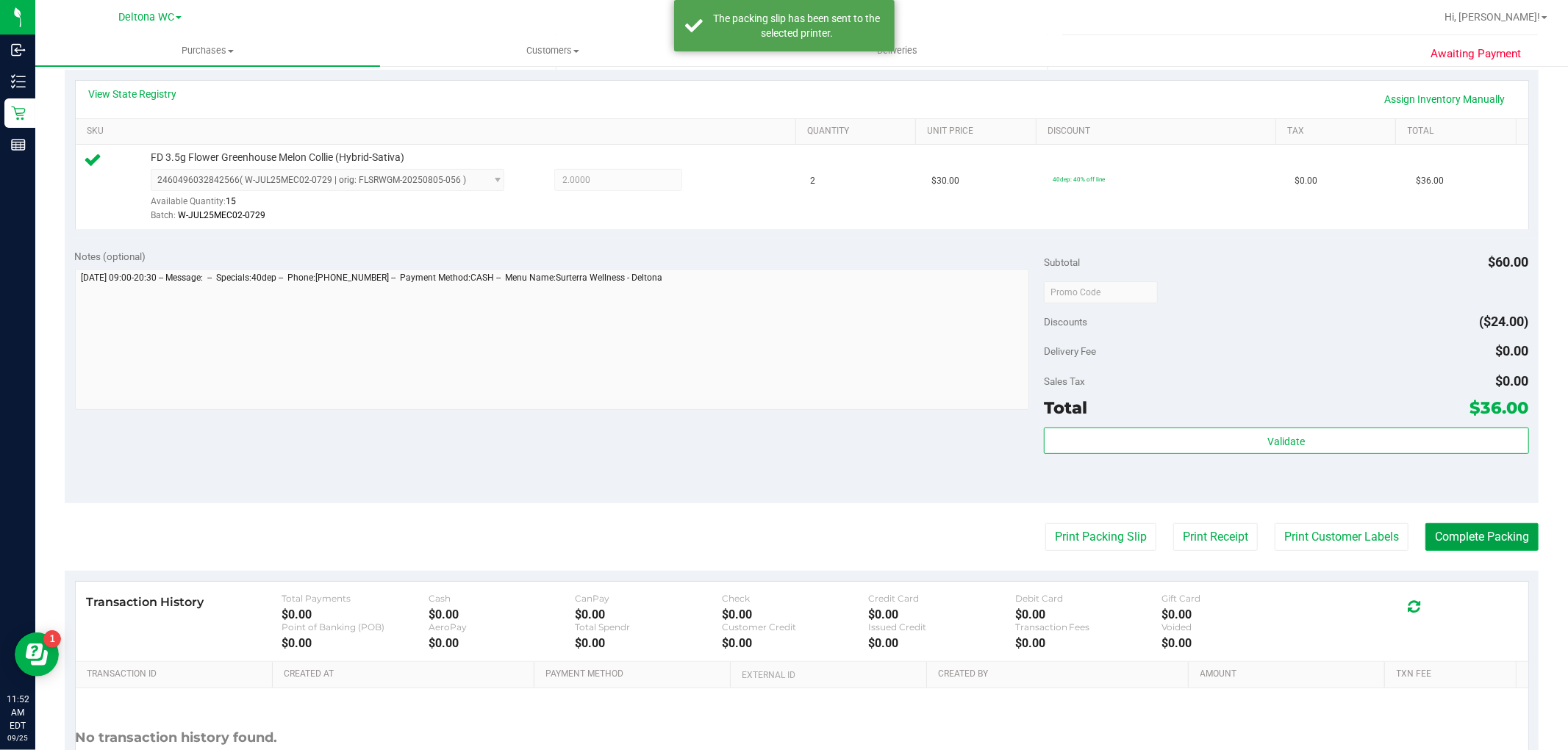
click at [1473, 539] on button "Complete Packing" at bounding box center [1482, 537] width 113 height 28
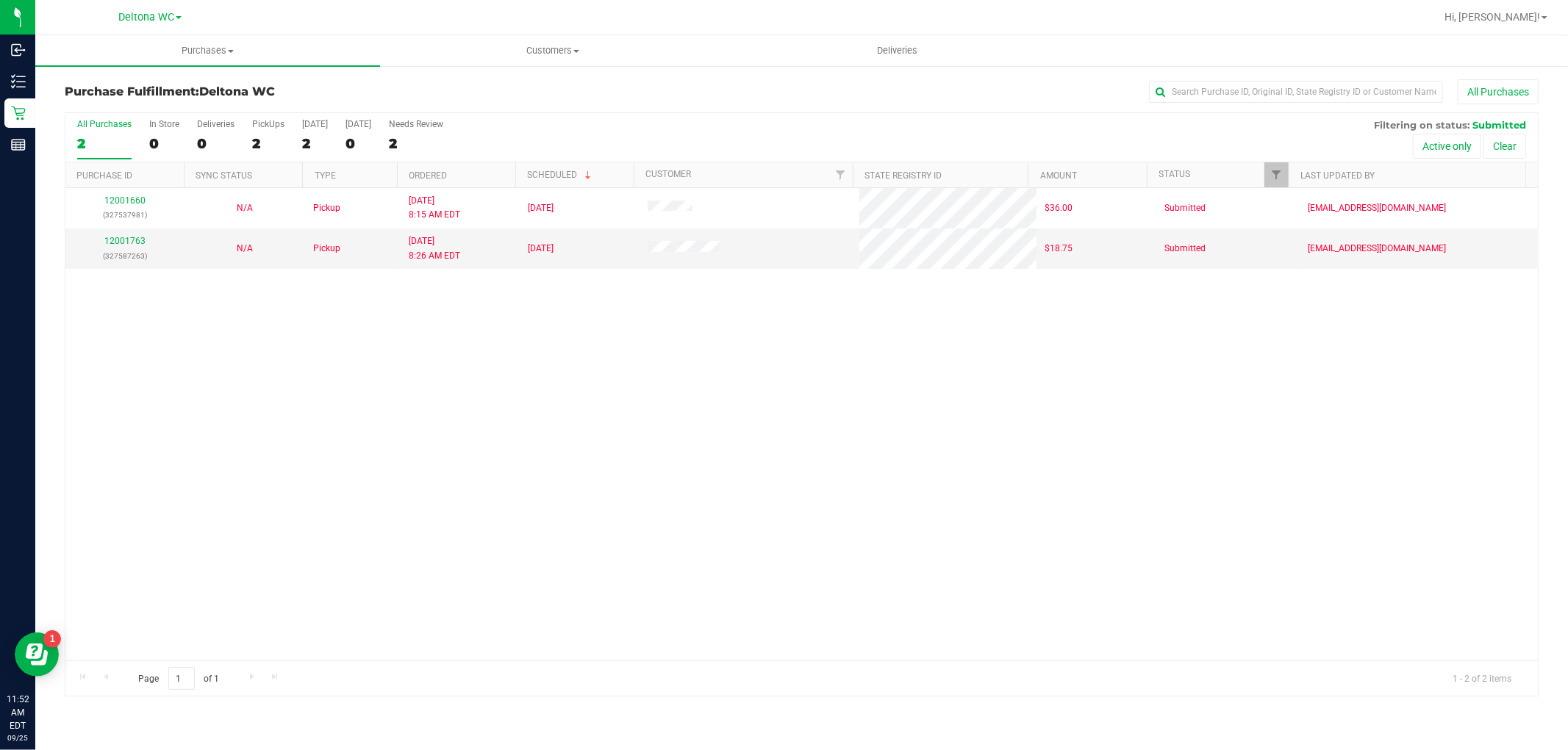
drag, startPoint x: 653, startPoint y: 362, endPoint x: 640, endPoint y: 366, distance: 13.6
click at [653, 362] on div "12001660 (327537981) N/A Pickup [DATE] 8:15 AM EDT 9/25/2025 $36.00 Submitted […" at bounding box center [801, 424] width 1472 height 472
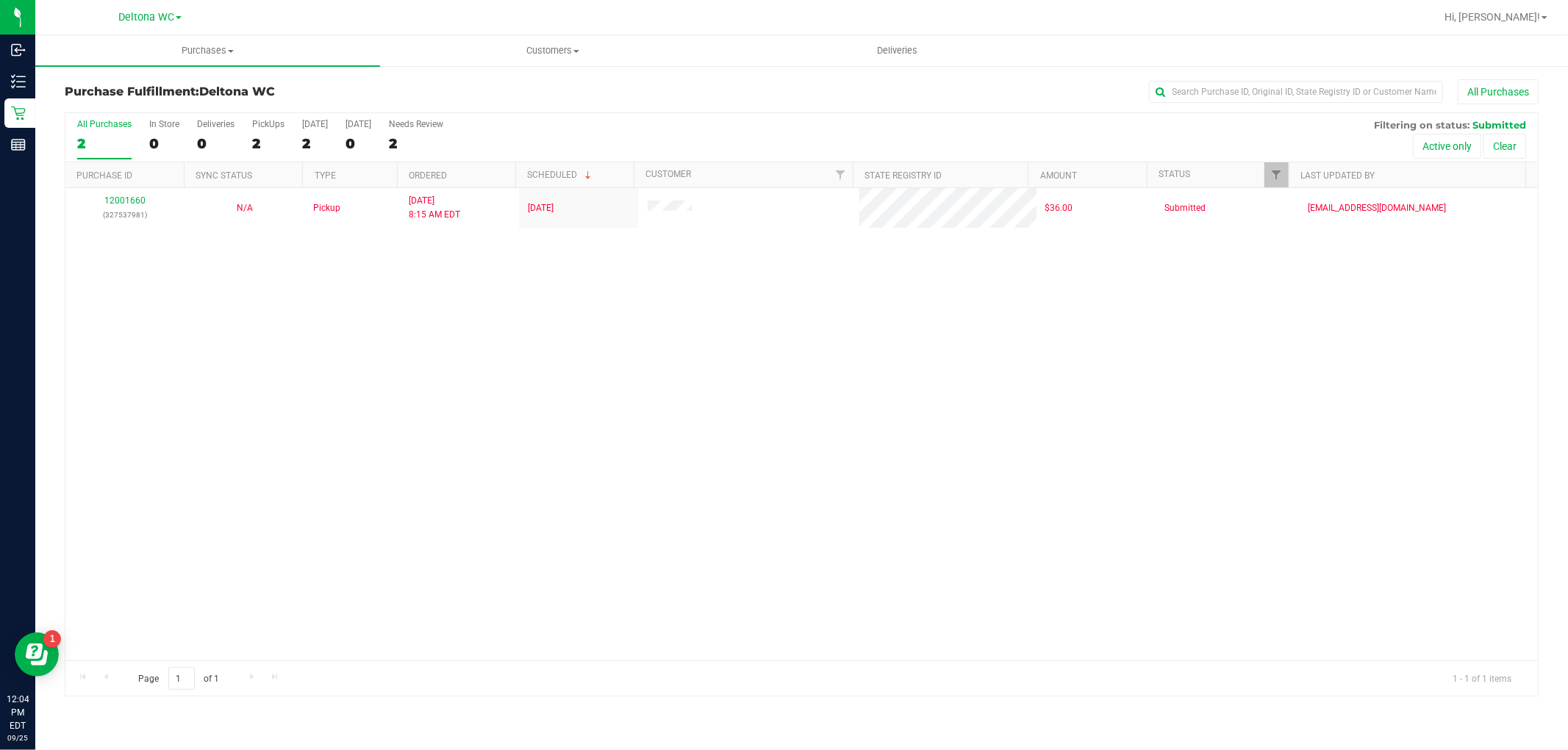
click at [601, 612] on div "12001660 (327537981) N/A Pickup [DATE] 8:15 AM EDT 9/25/2025 $36.00 Submitted […" at bounding box center [801, 424] width 1472 height 472
click at [85, 136] on div "2" at bounding box center [104, 144] width 54 height 17
click at [0, 0] on input "All Purchases 2" at bounding box center [0, 0] width 0 height 0
click at [94, 135] on label "All Purchases 1" at bounding box center [104, 139] width 54 height 40
click at [0, 0] on input "All Purchases 1" at bounding box center [0, 0] width 0 height 0
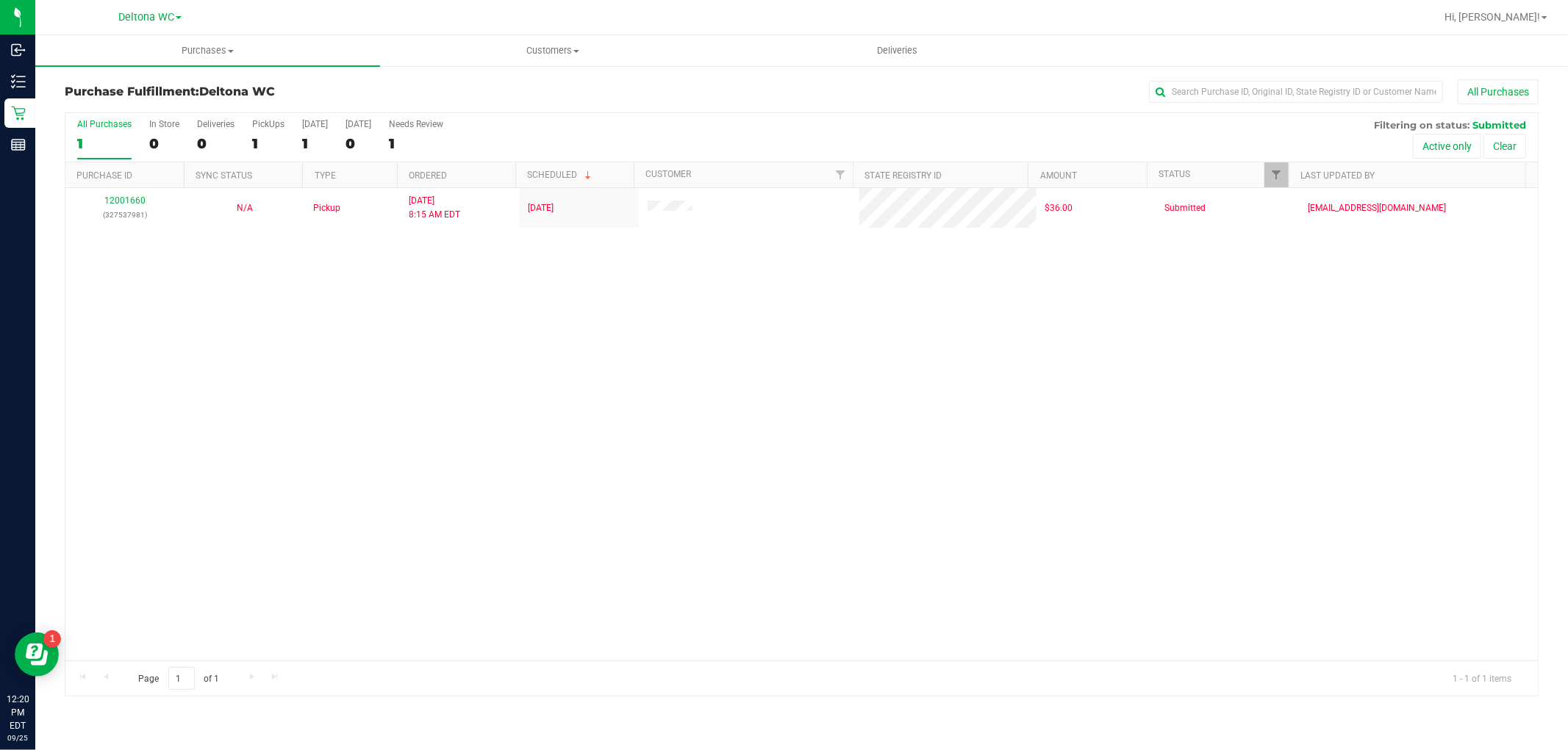
click at [649, 670] on div "Page 1 of 1 1 - 1 of 1 items" at bounding box center [801, 677] width 1472 height 35
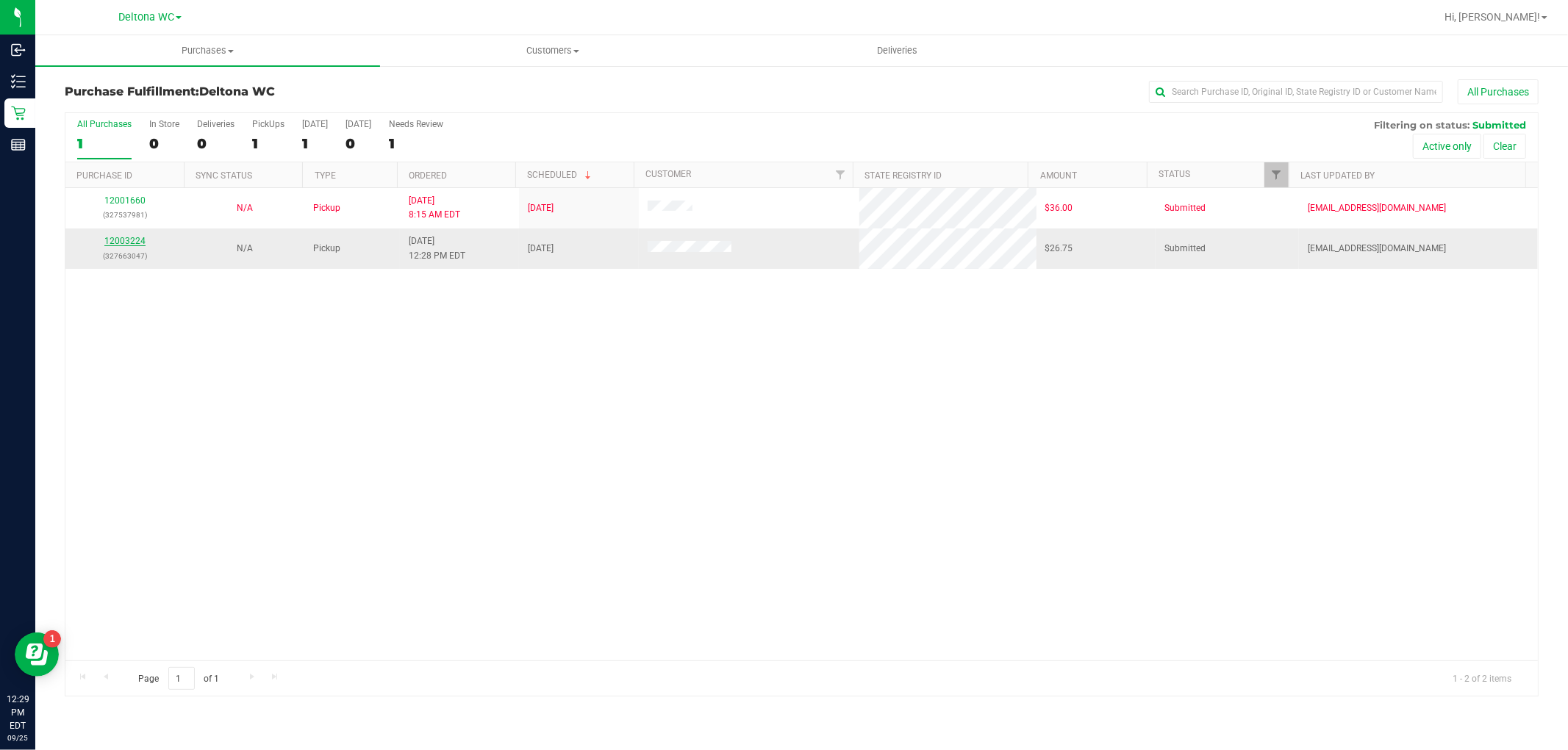
click at [118, 243] on link "12003224" at bounding box center [124, 241] width 41 height 10
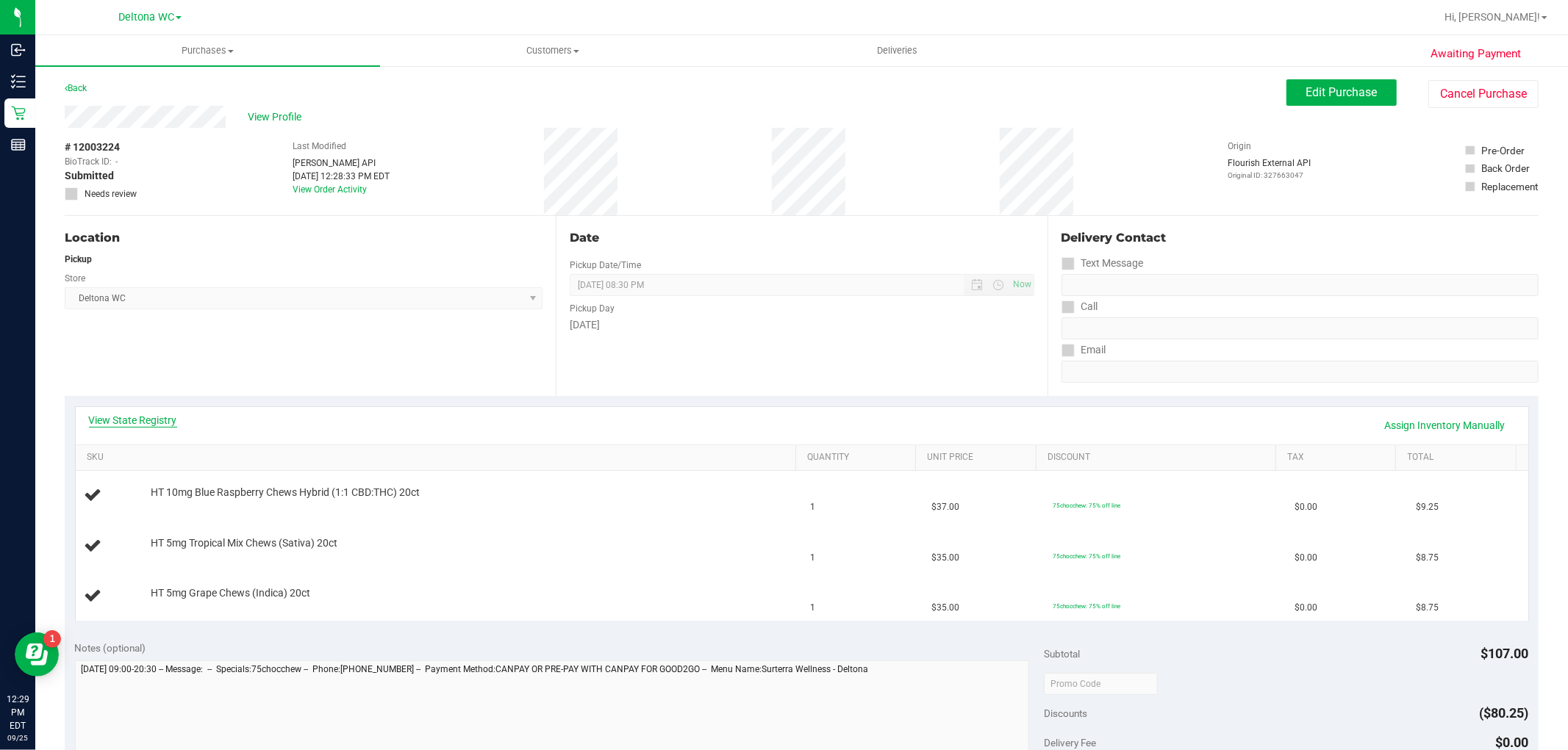
click at [162, 422] on link "View State Registry" at bounding box center [133, 420] width 88 height 15
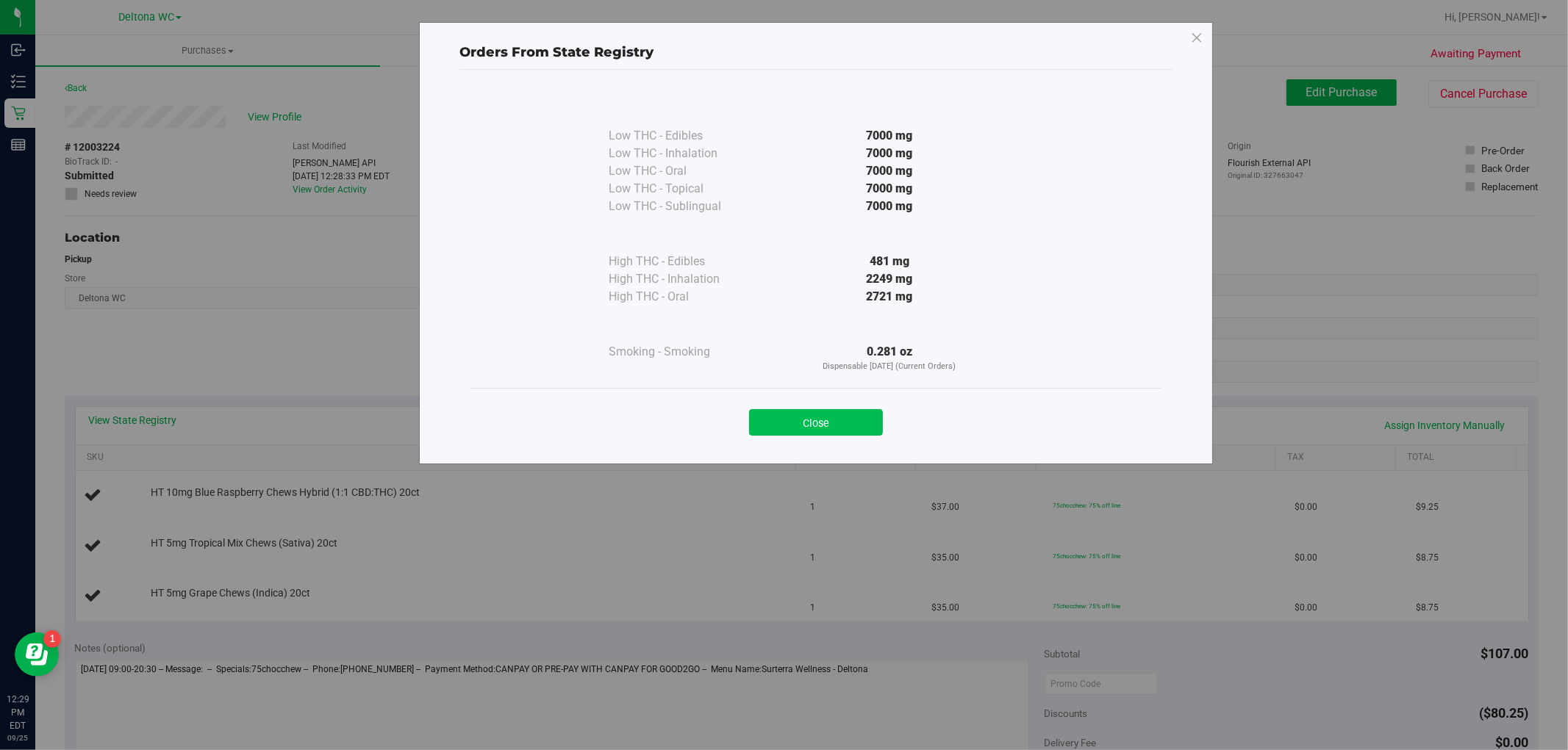
click at [834, 420] on button "Close" at bounding box center [816, 423] width 134 height 27
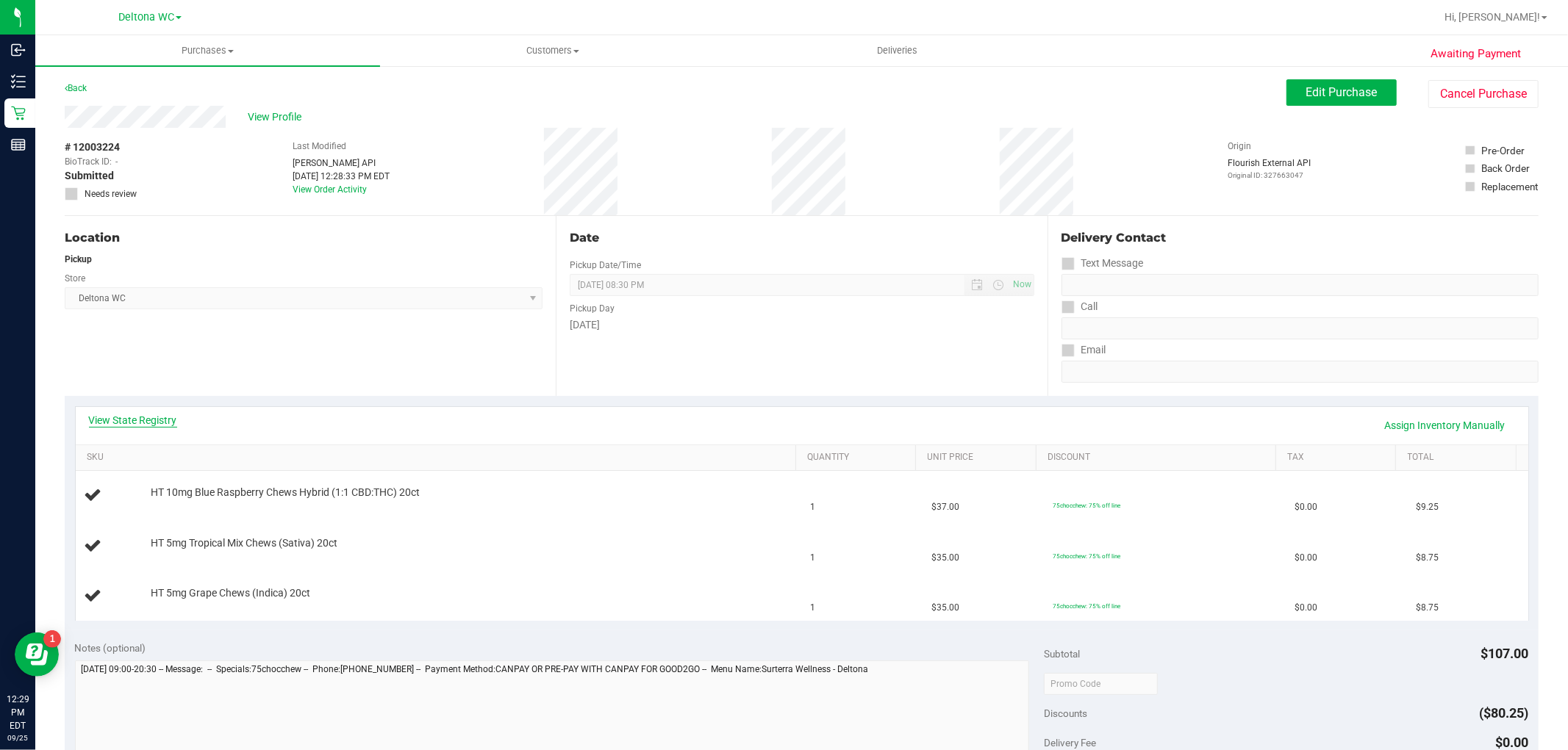
click at [141, 417] on link "View State Registry" at bounding box center [133, 420] width 88 height 15
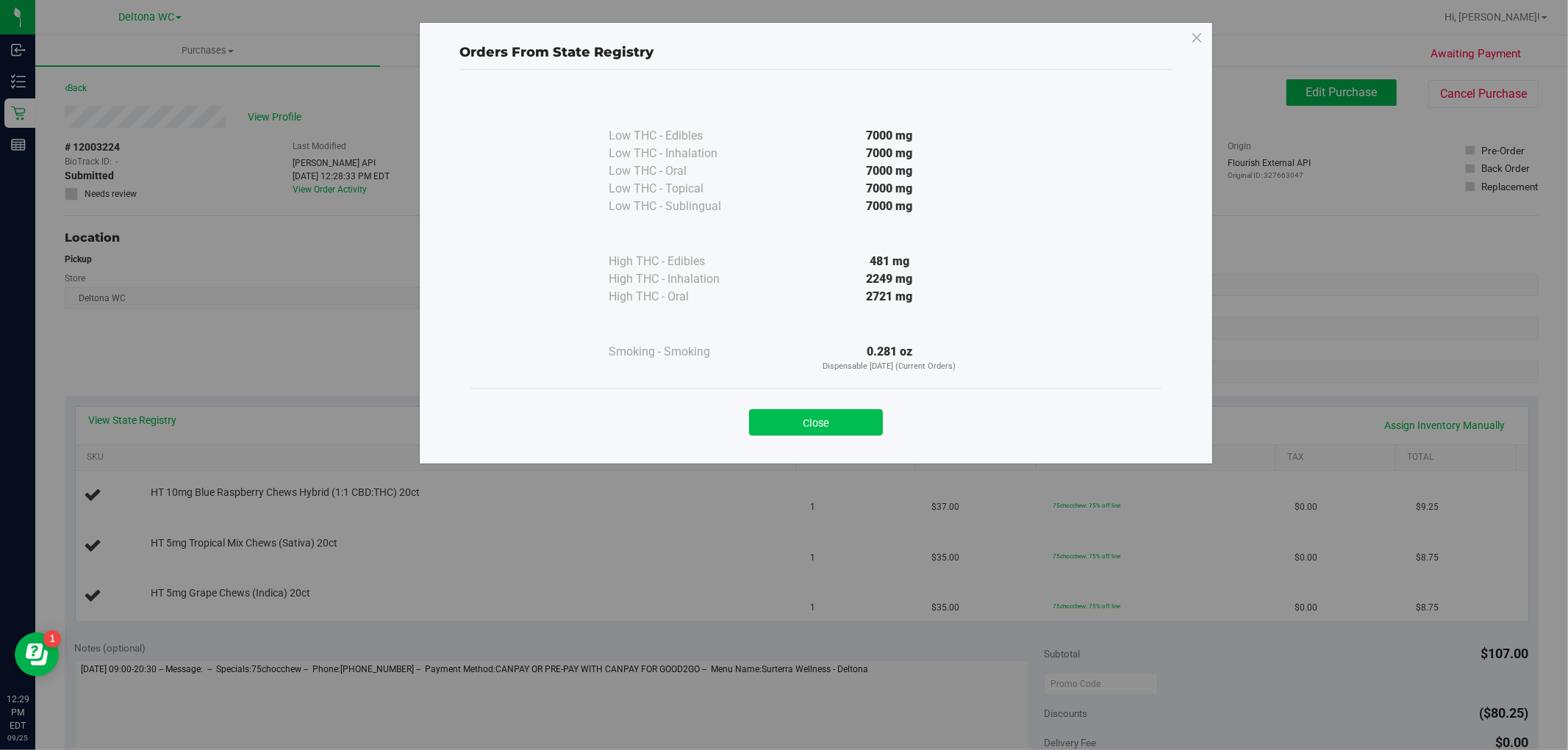
click at [863, 424] on button "Close" at bounding box center [816, 423] width 134 height 27
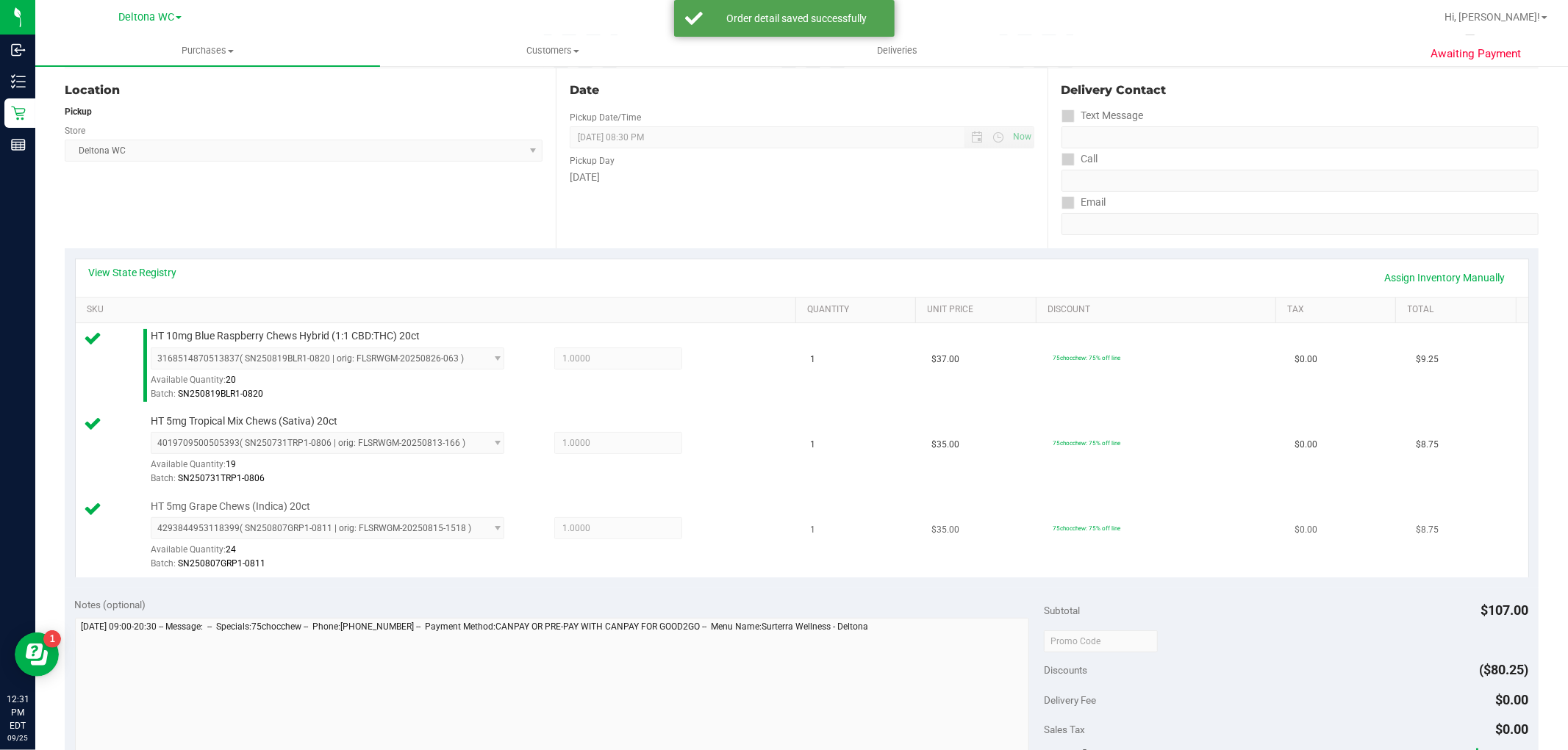
scroll to position [326, 0]
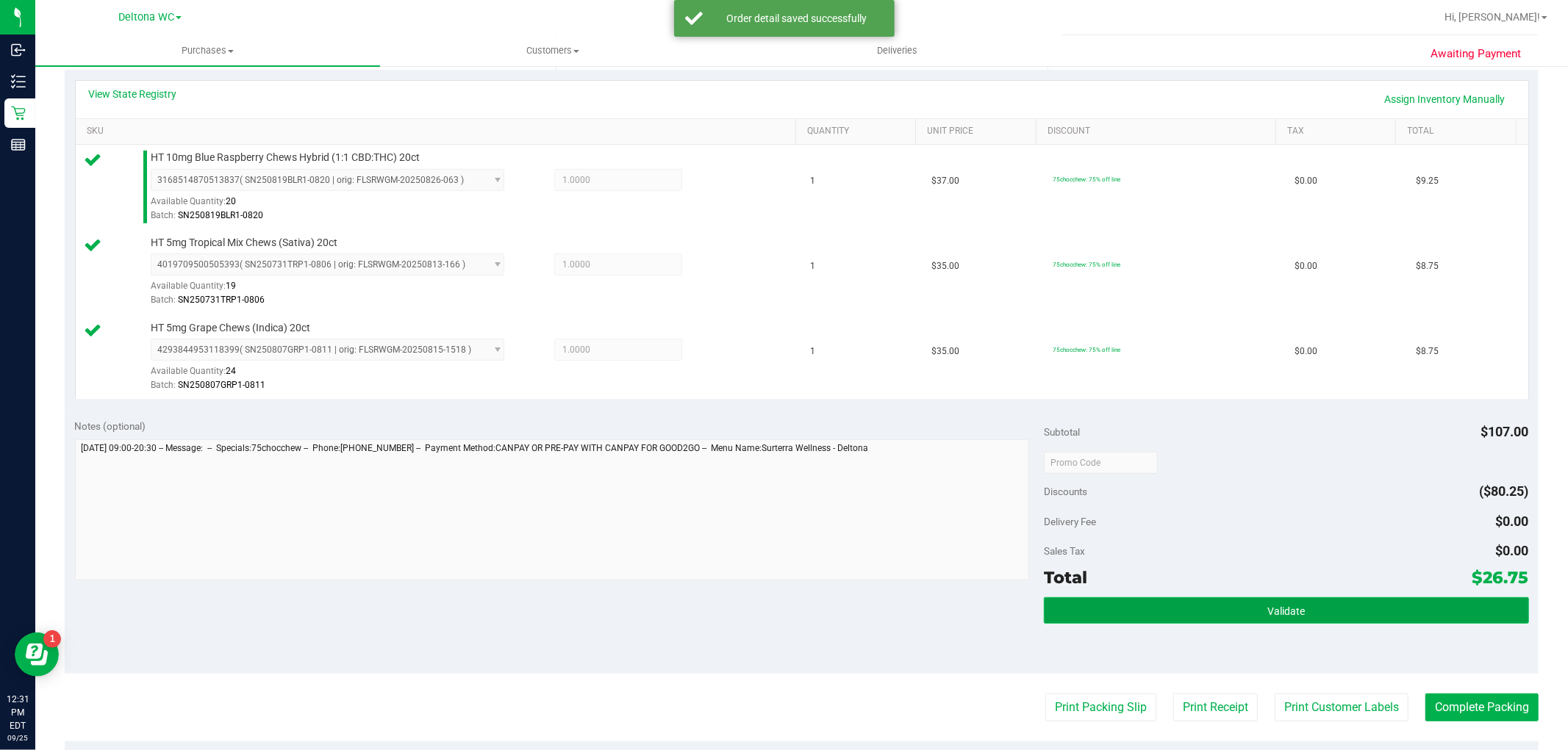
click at [1191, 606] on button "Validate" at bounding box center [1286, 611] width 485 height 27
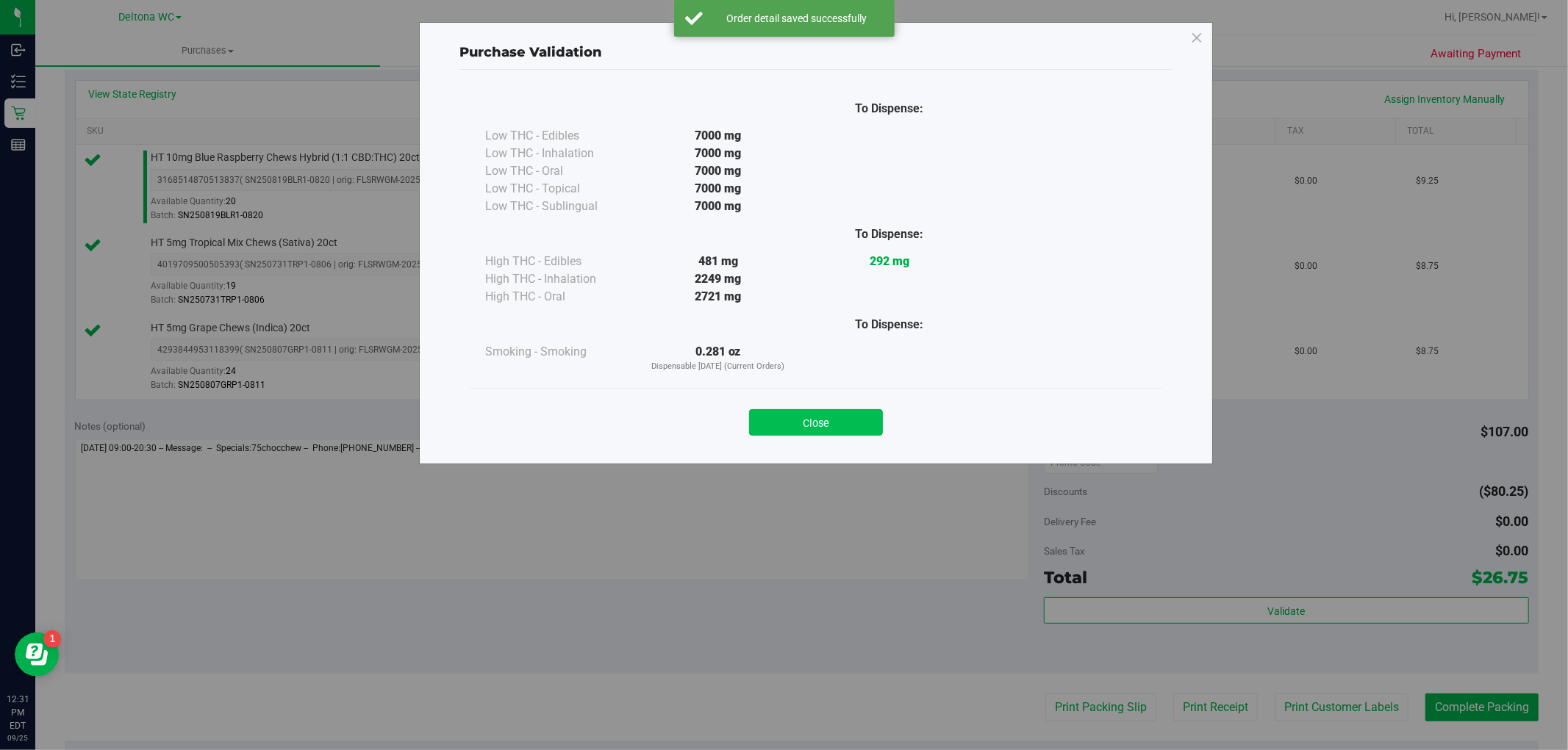
click at [811, 420] on button "Close" at bounding box center [816, 423] width 134 height 27
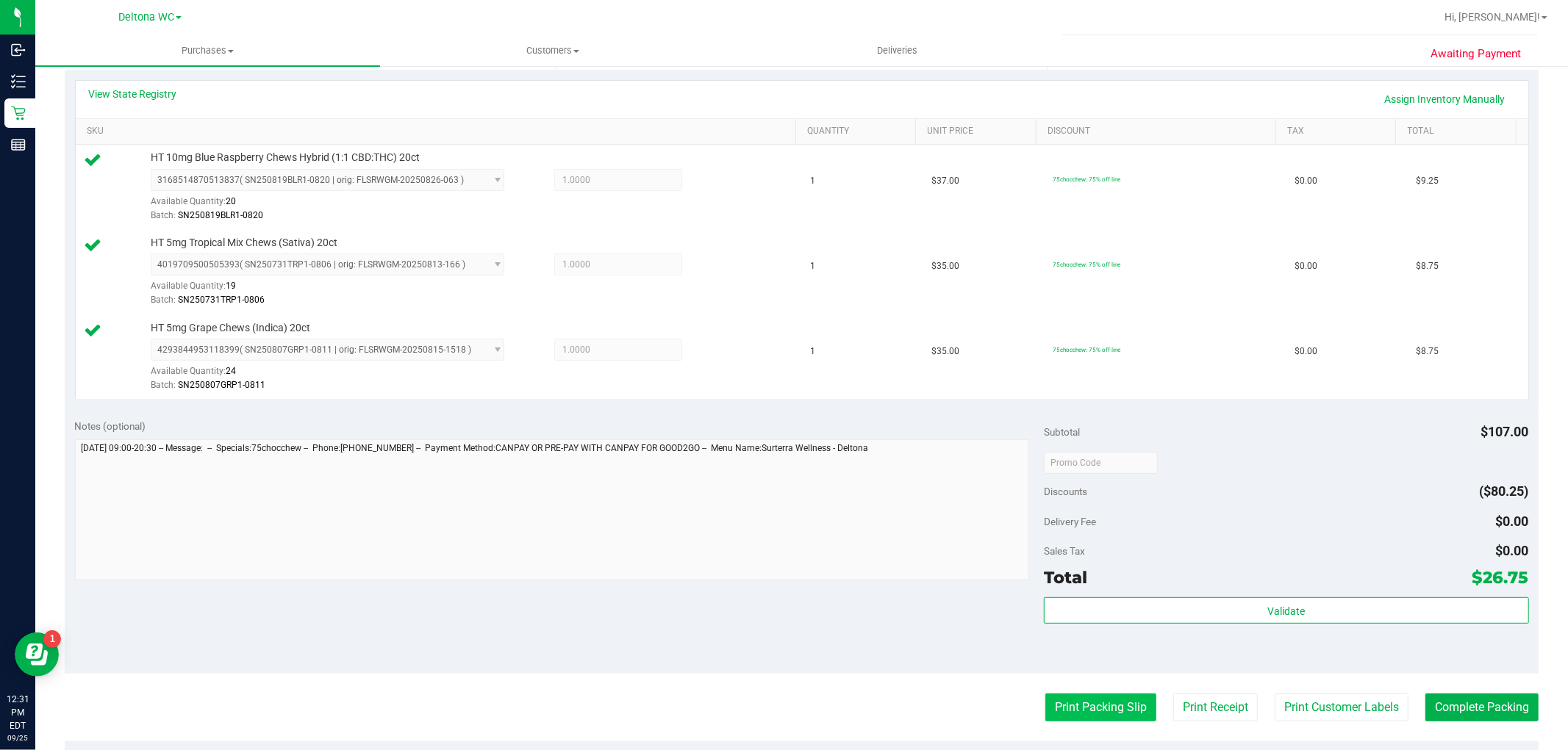
click at [1076, 709] on button "Print Packing Slip" at bounding box center [1100, 708] width 111 height 28
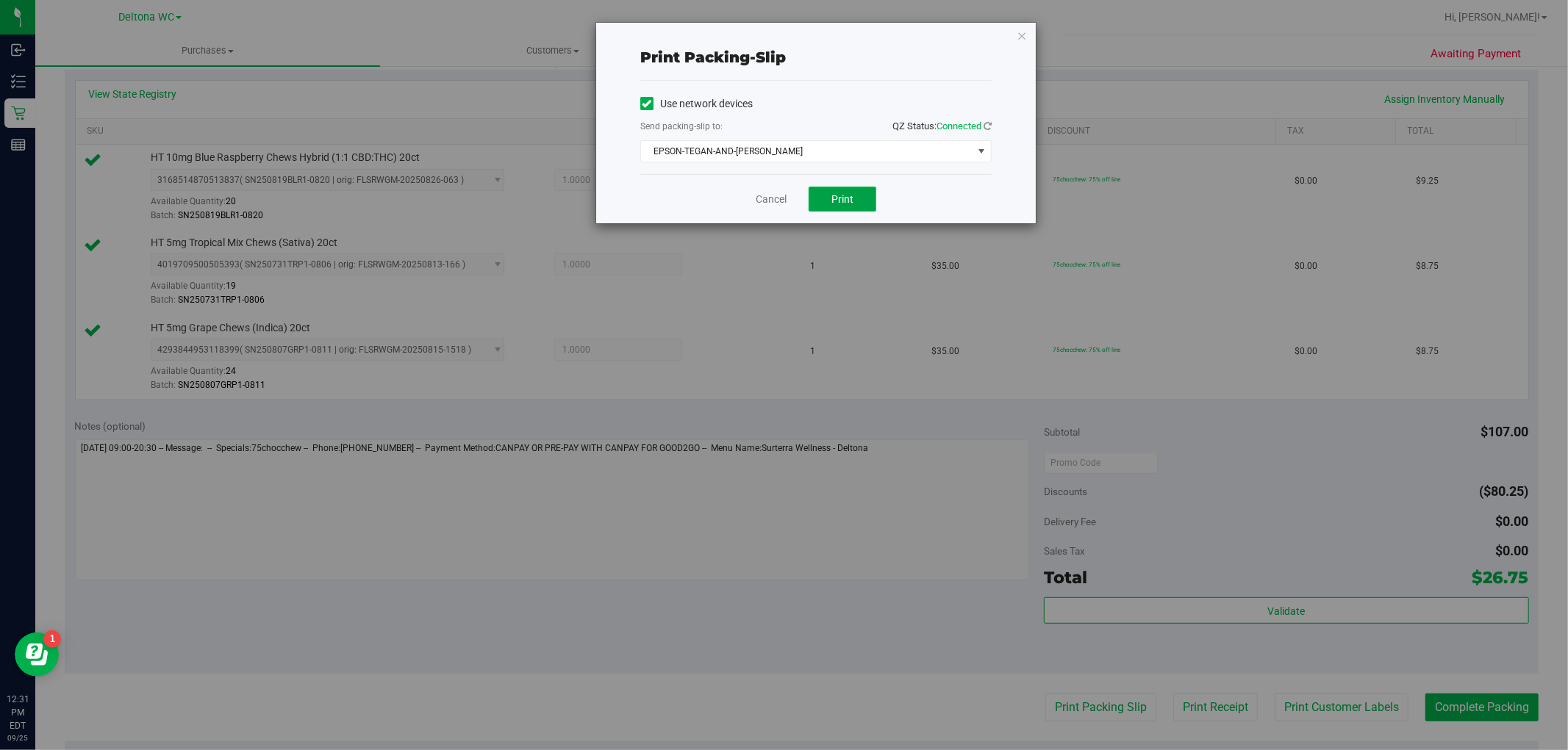
click at [834, 199] on span "Print" at bounding box center [842, 199] width 22 height 12
click at [776, 195] on link "Cancel" at bounding box center [771, 199] width 31 height 16
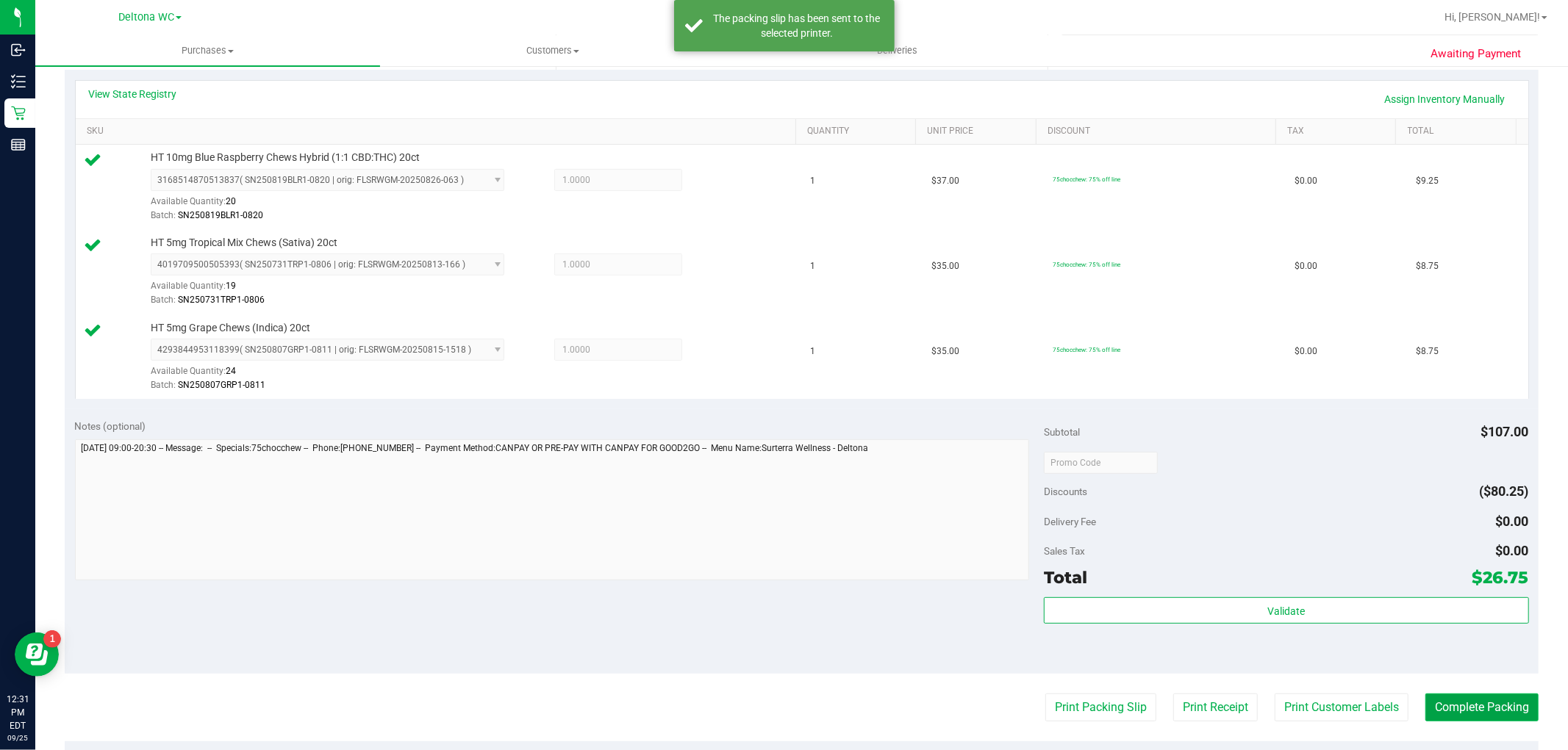
click at [1464, 718] on button "Complete Packing" at bounding box center [1482, 708] width 113 height 28
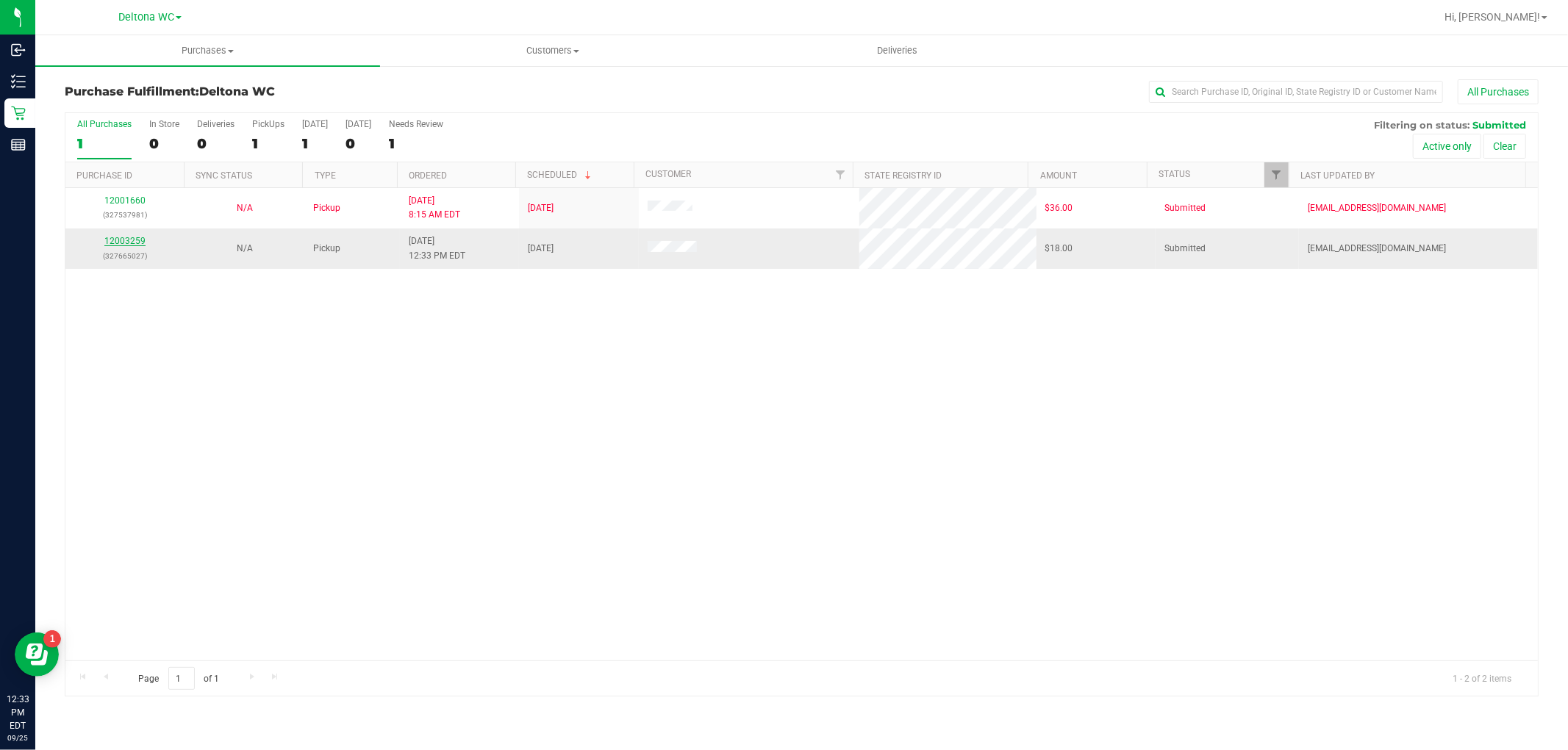
click at [133, 240] on link "12003259" at bounding box center [124, 241] width 41 height 10
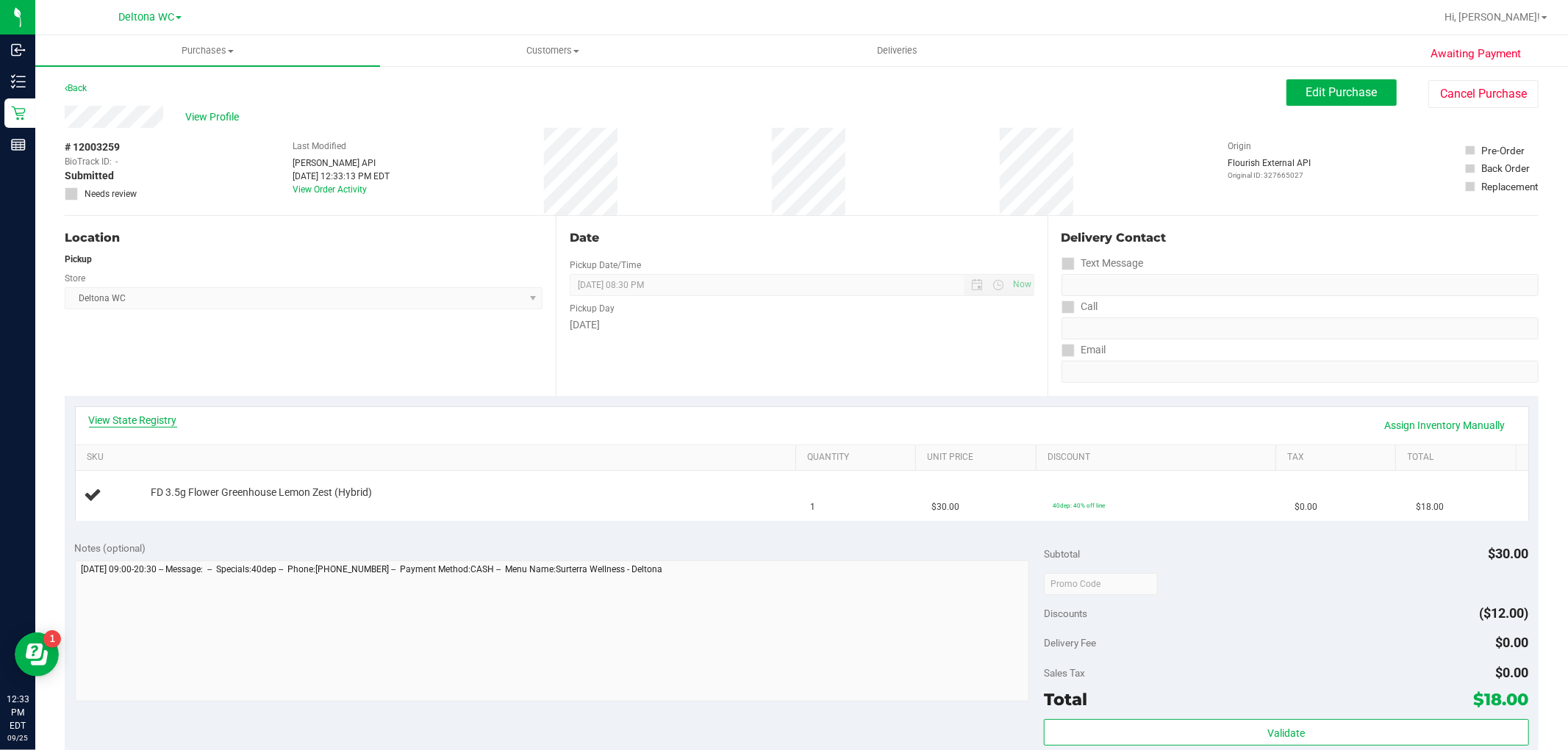
click at [164, 417] on link "View State Registry" at bounding box center [133, 420] width 88 height 15
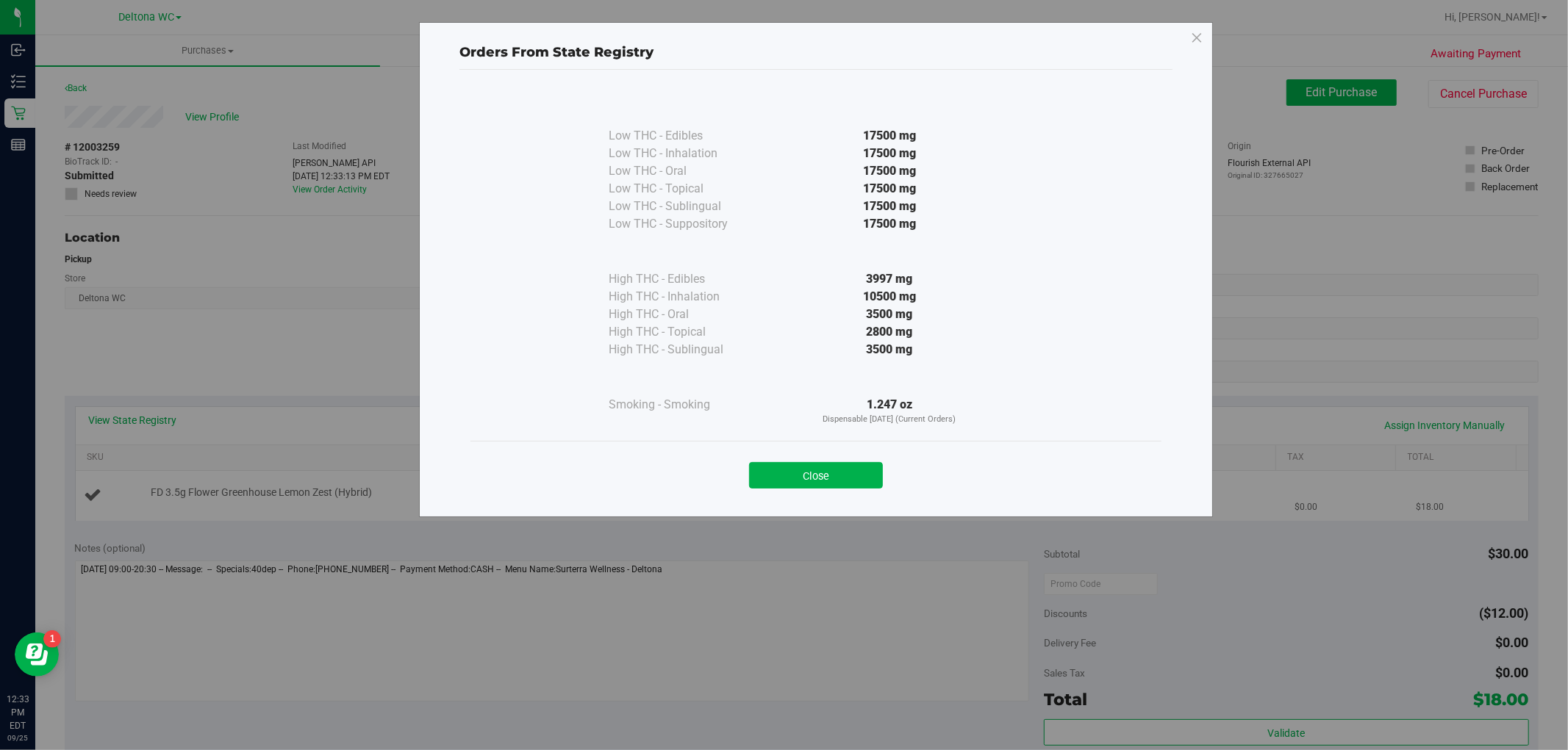
click at [850, 482] on button "Close" at bounding box center [816, 475] width 134 height 27
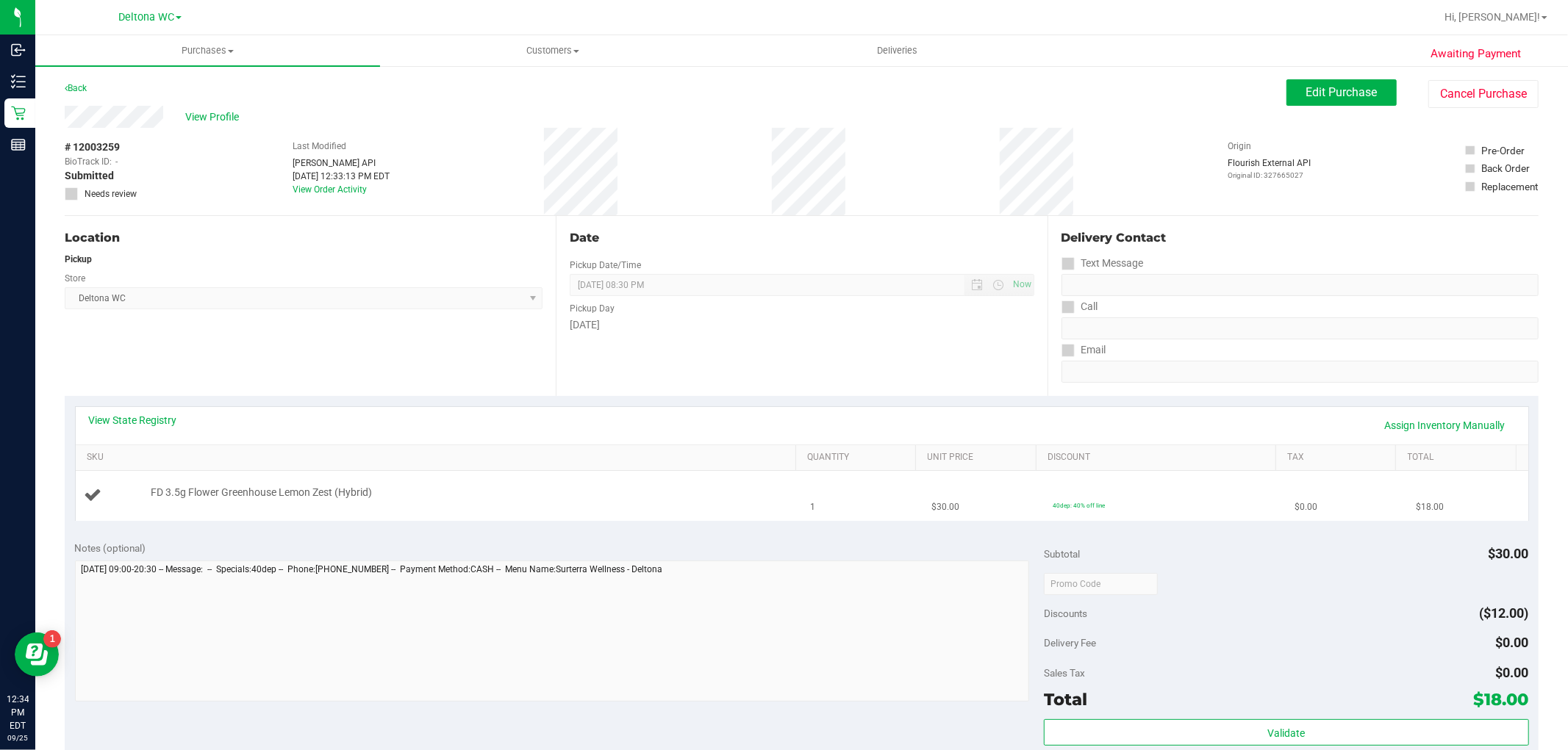
click at [259, 496] on span "FD 3.5g Flower Greenhouse Lemon Zest (Hybrid)" at bounding box center [261, 492] width 221 height 14
click at [259, 497] on span "FD 3.5g Flower Greenhouse Lemon Zest (Hybrid)" at bounding box center [261, 492] width 221 height 14
copy div "FD 3.5g Flower Greenhouse Lemon Zest (Hybrid)"
click at [244, 499] on span "FD 3.5g Flower Greenhouse Lemon Zest (Hybrid)" at bounding box center [261, 492] width 221 height 14
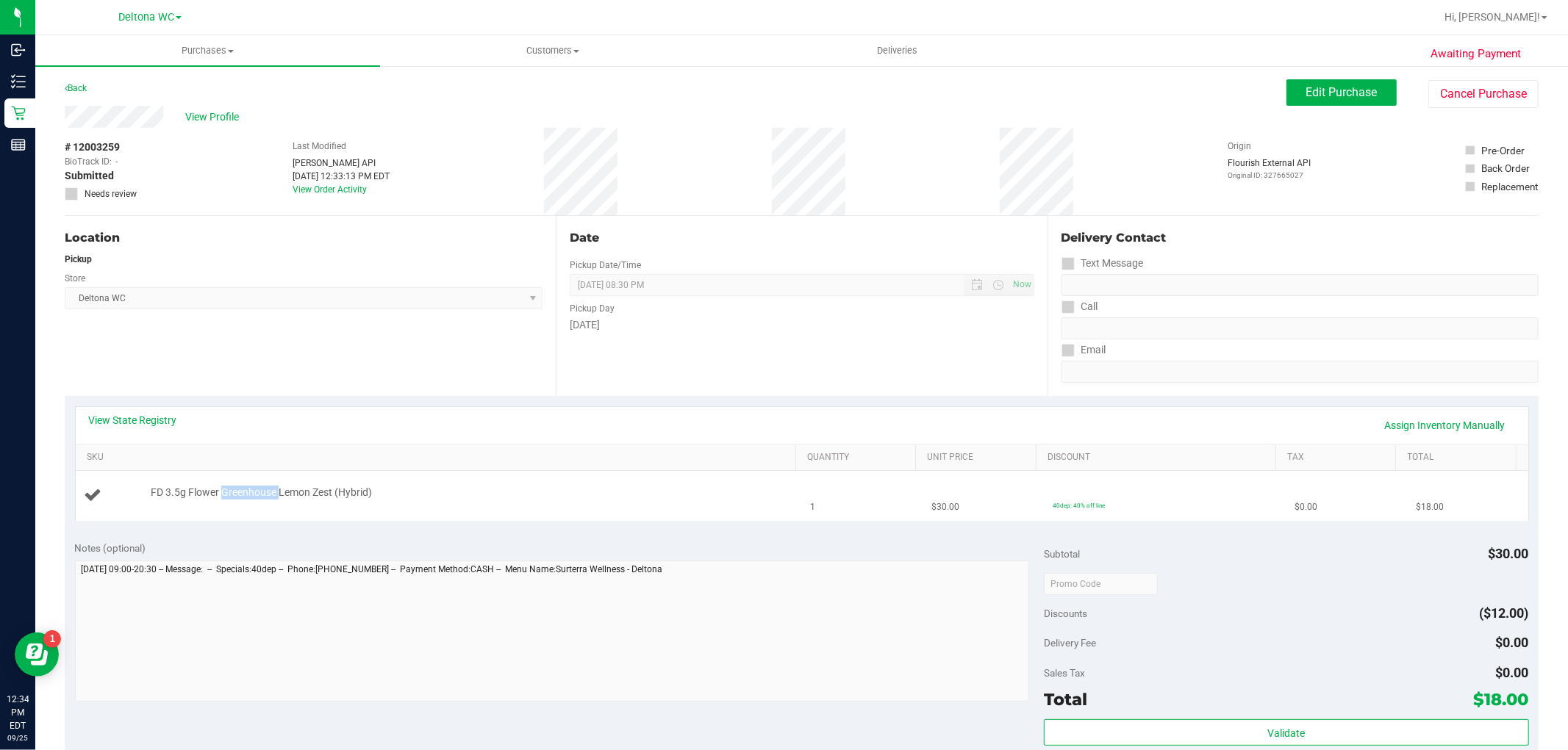
click at [244, 499] on span "FD 3.5g Flower Greenhouse Lemon Zest (Hybrid)" at bounding box center [261, 492] width 221 height 14
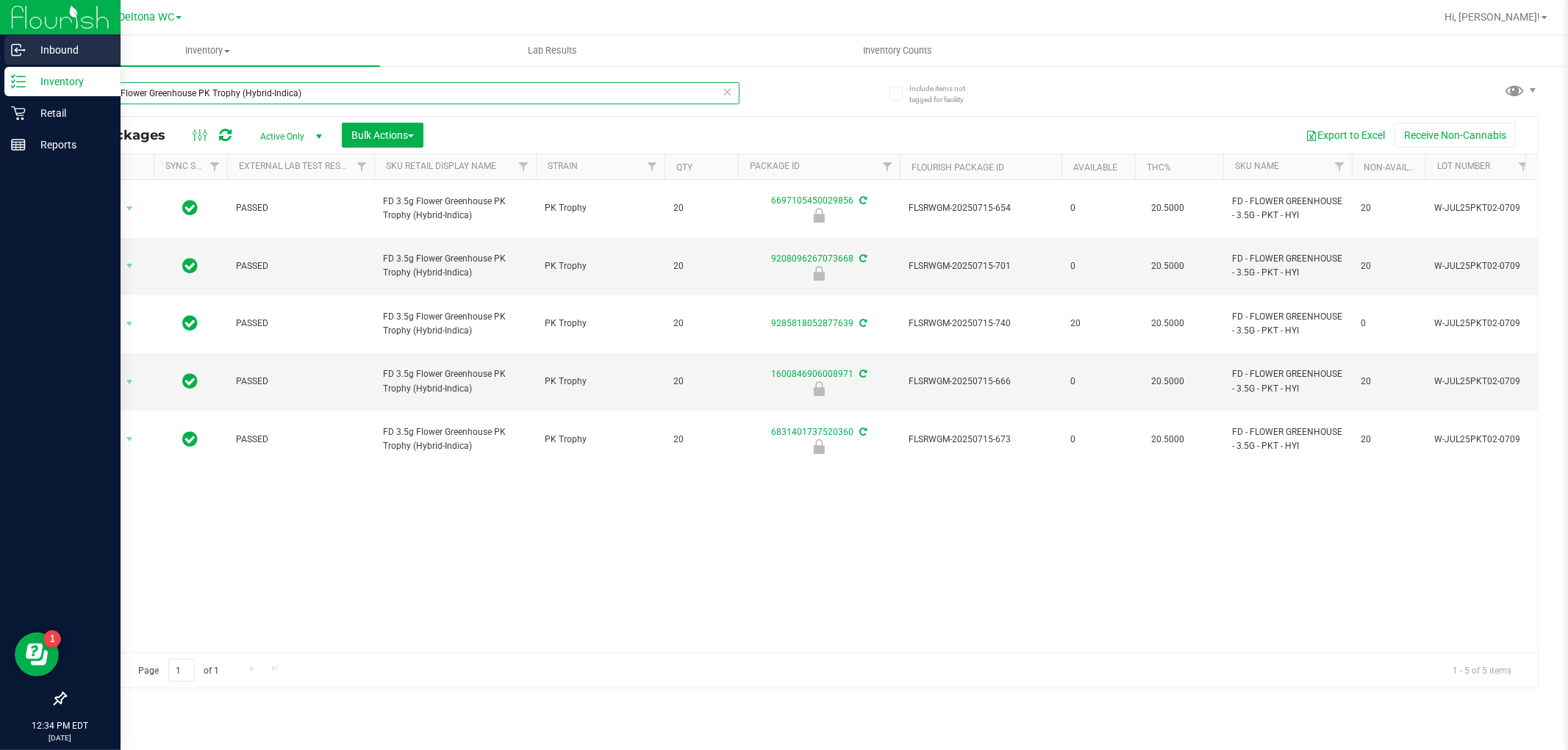
drag, startPoint x: 341, startPoint y: 91, endPoint x: 0, endPoint y: 64, distance: 342.1
click at [0, 64] on div "Inbound Inventory Retail Reports 12:34 PM EDT [DATE] 09/25 Deltona WC Hi, [PERS…" at bounding box center [784, 375] width 1568 height 750
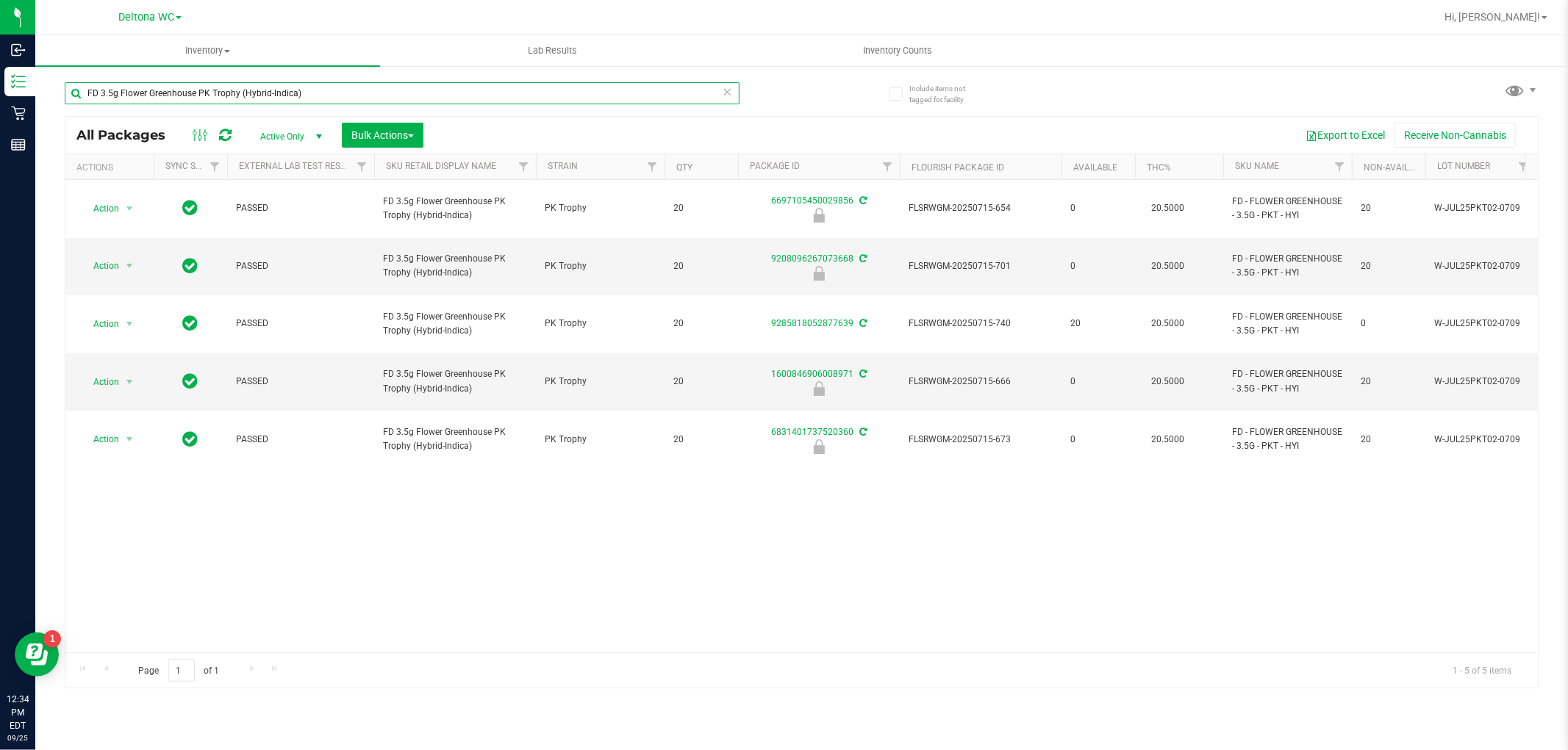
click at [342, 90] on input "FD 3.5g Flower Greenhouse PK Trophy (Hybrid-Indica)" at bounding box center [402, 94] width 675 height 22
paste input "Lemon Zest (Hybrid"
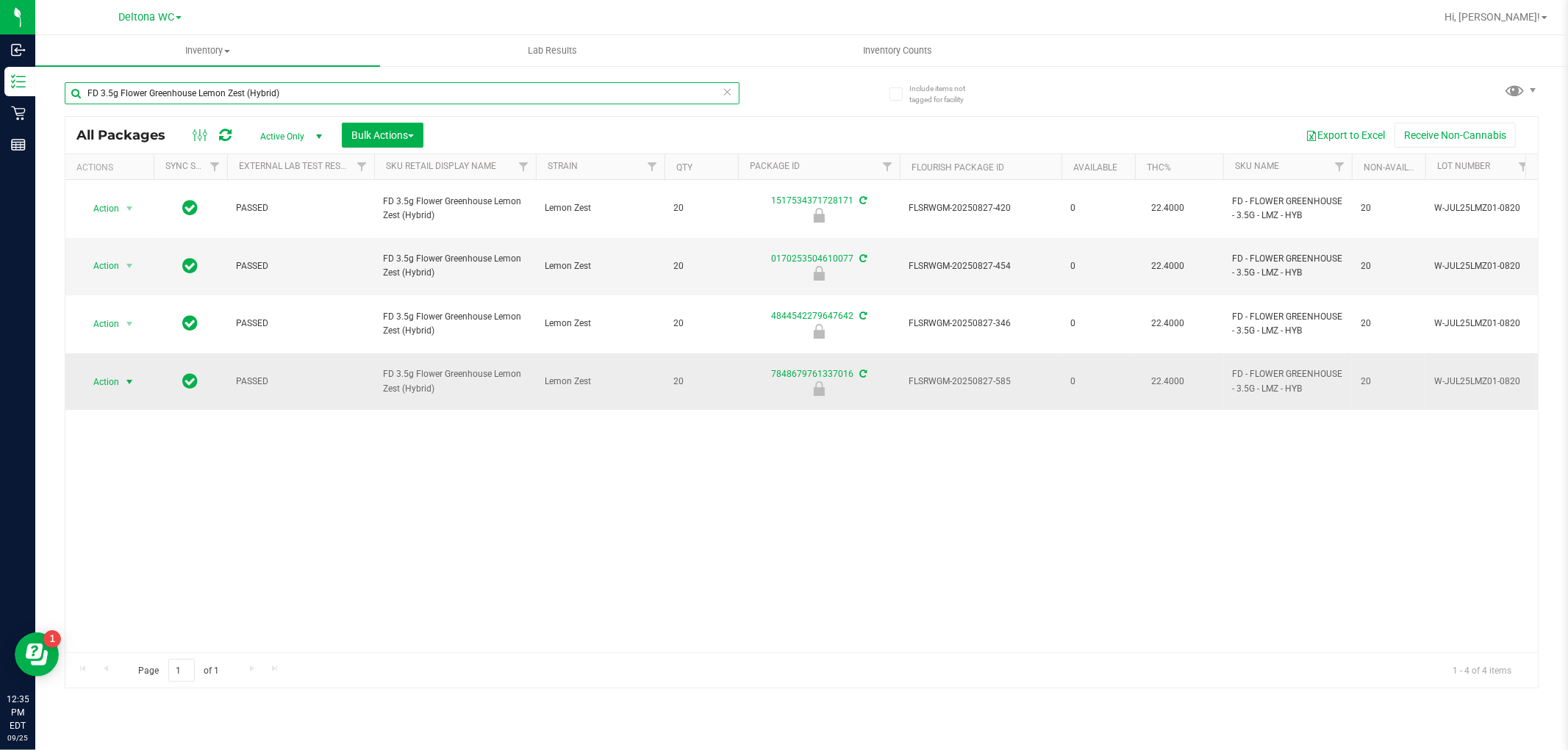
type input "FD 3.5g Flower Greenhouse Lemon Zest (Hybrid)"
click at [121, 371] on span "select" at bounding box center [130, 382] width 19 height 21
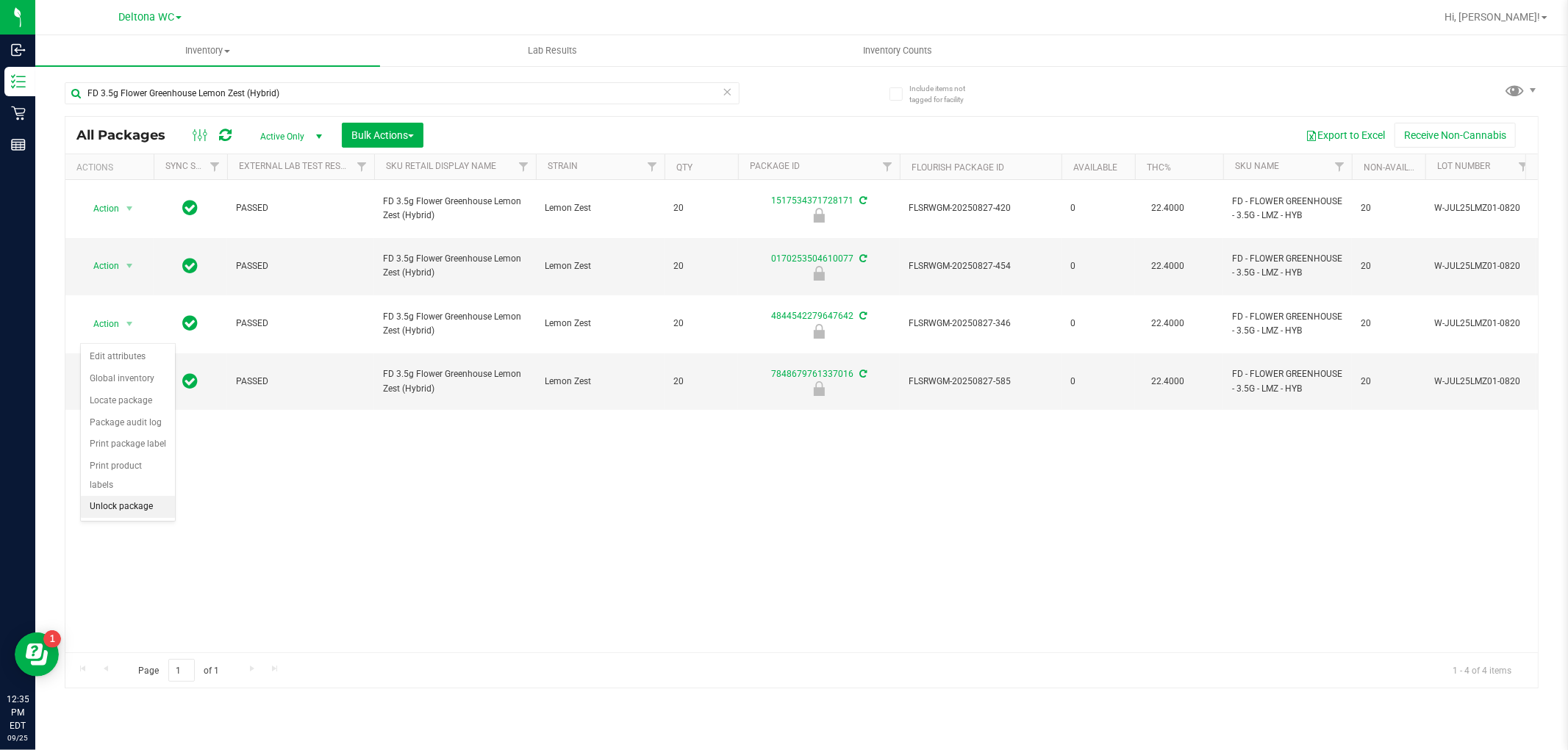
click at [126, 509] on li "Unlock package" at bounding box center [128, 507] width 94 height 22
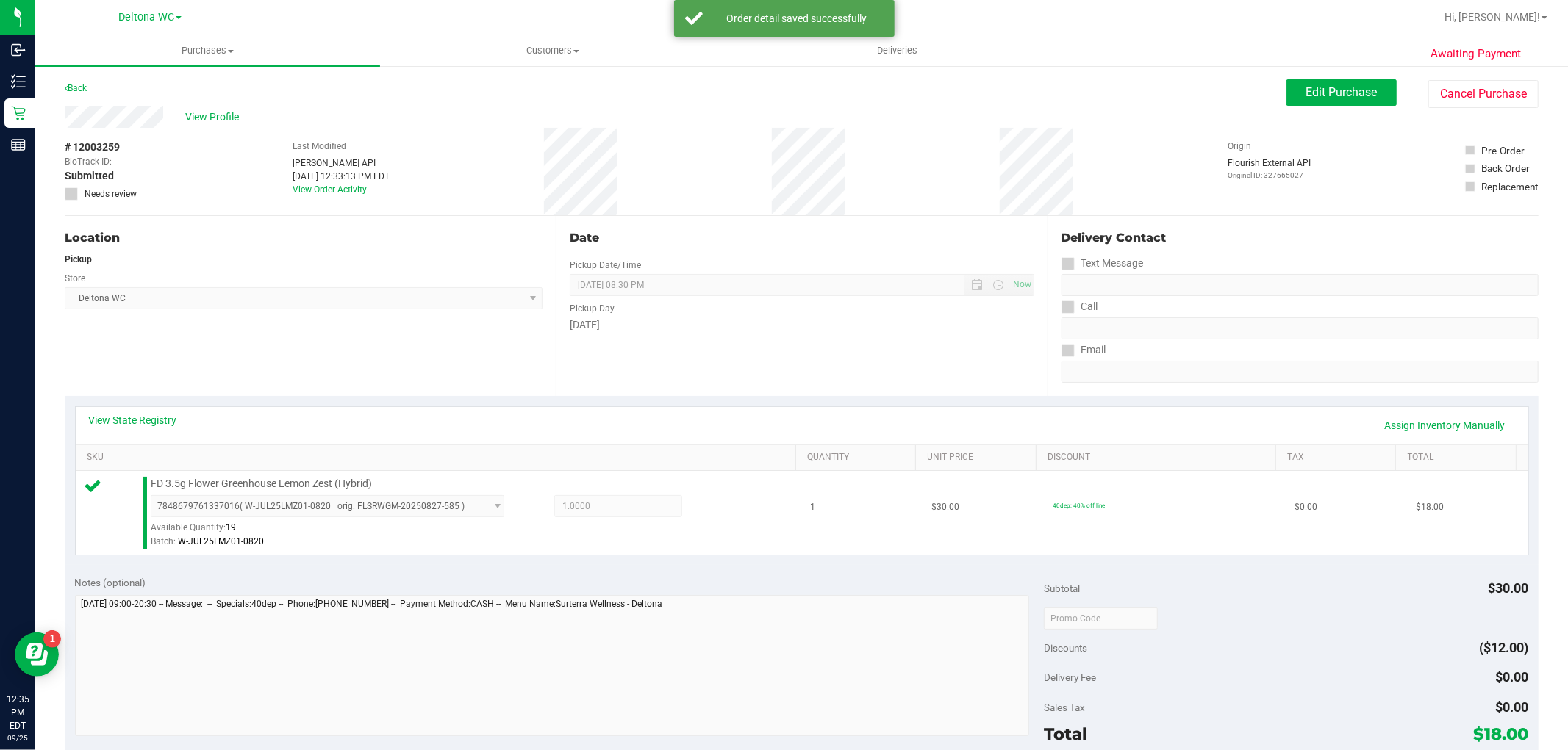
scroll to position [326, 0]
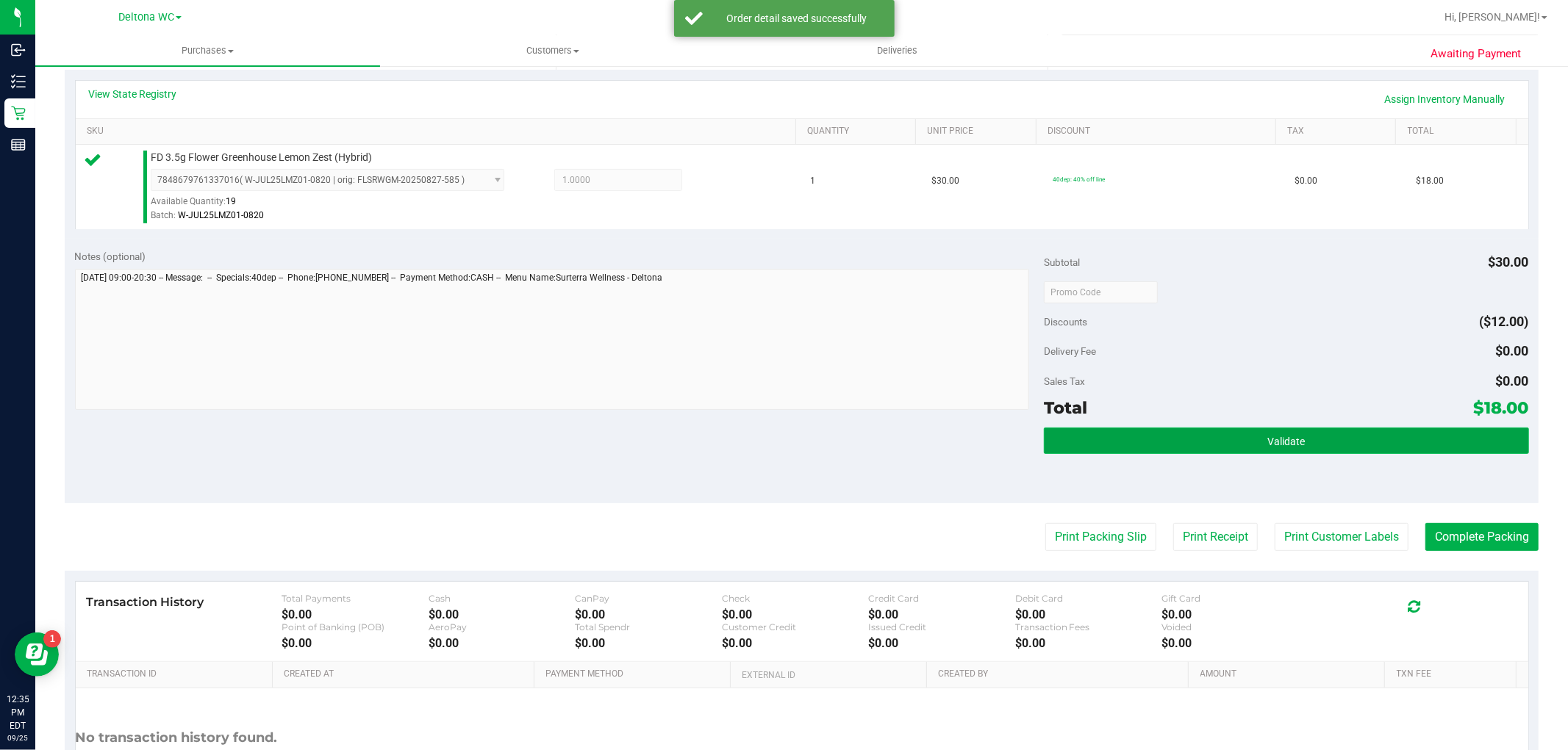
click at [1164, 448] on button "Validate" at bounding box center [1286, 441] width 485 height 27
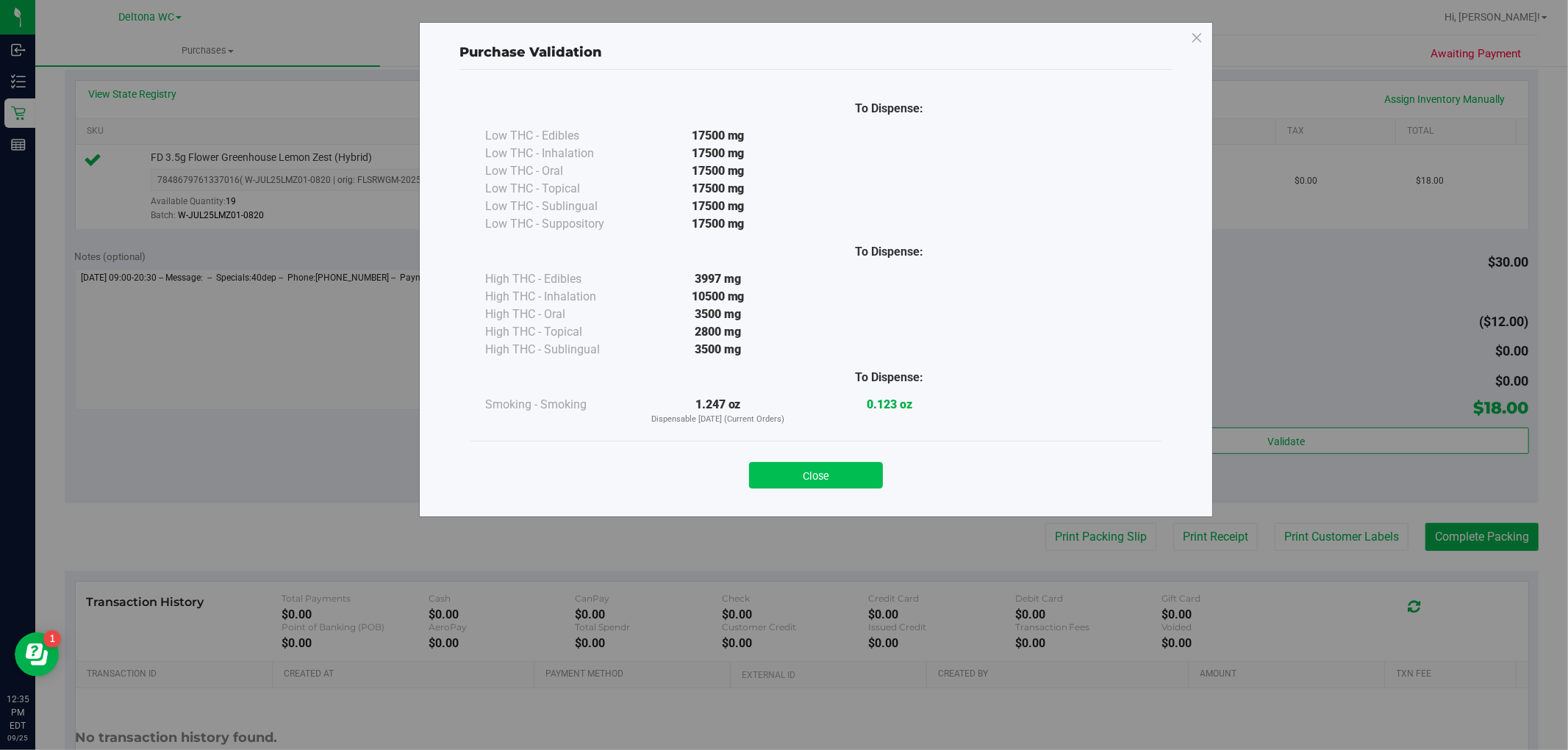
click at [828, 467] on button "Close" at bounding box center [816, 475] width 134 height 27
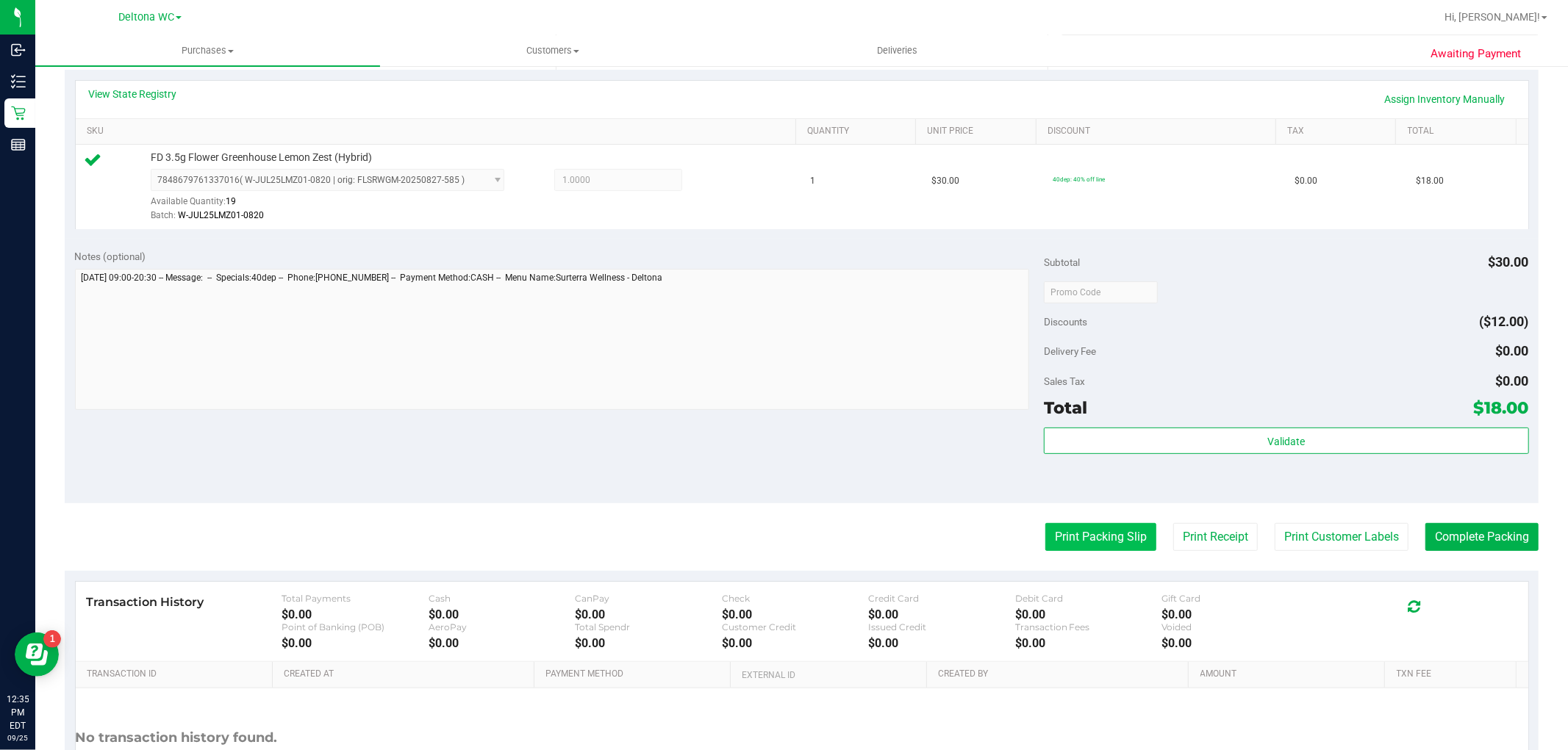
click at [1058, 531] on button "Print Packing Slip" at bounding box center [1100, 537] width 111 height 28
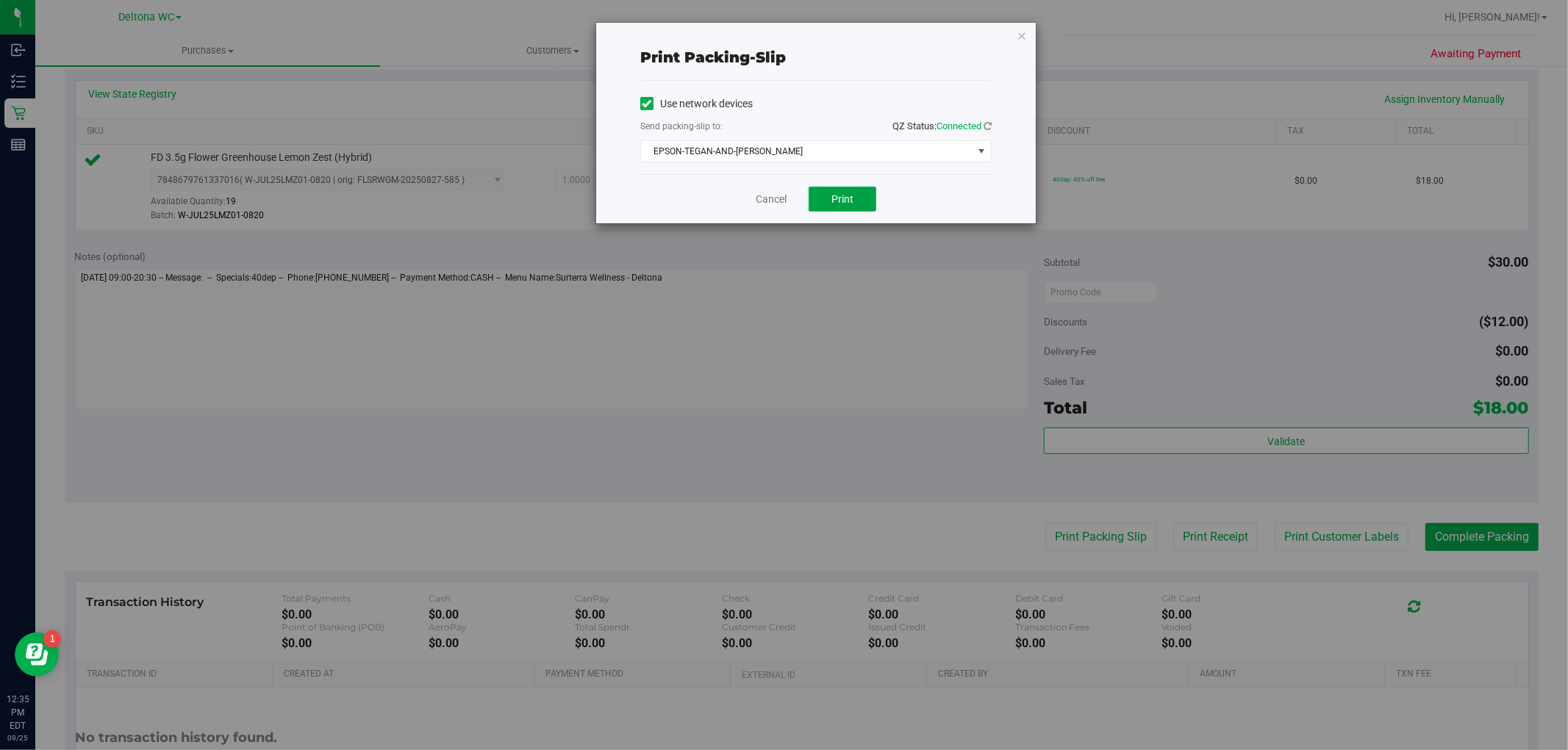
click at [857, 199] on button "Print" at bounding box center [842, 199] width 68 height 25
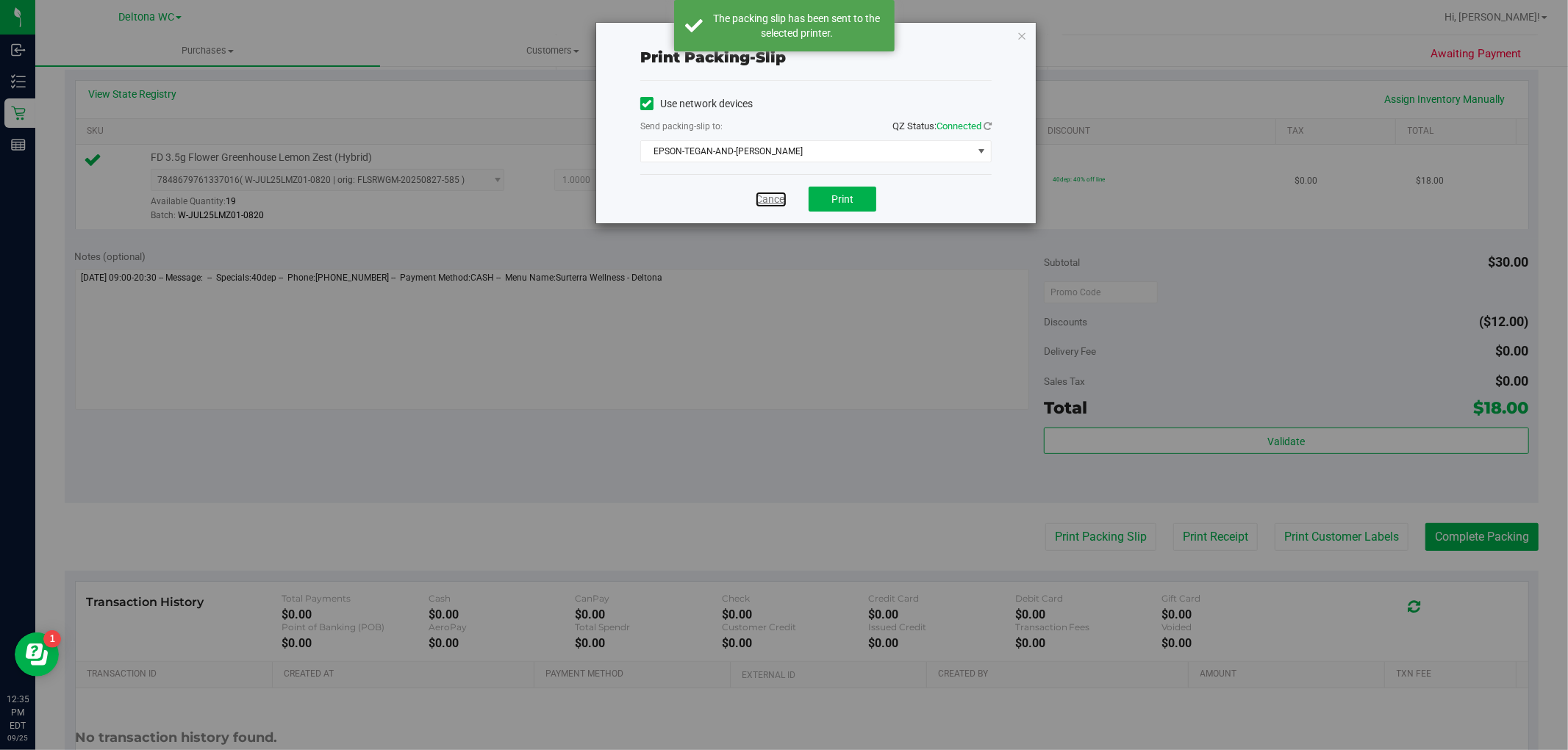
click at [770, 201] on link "Cancel" at bounding box center [771, 199] width 31 height 16
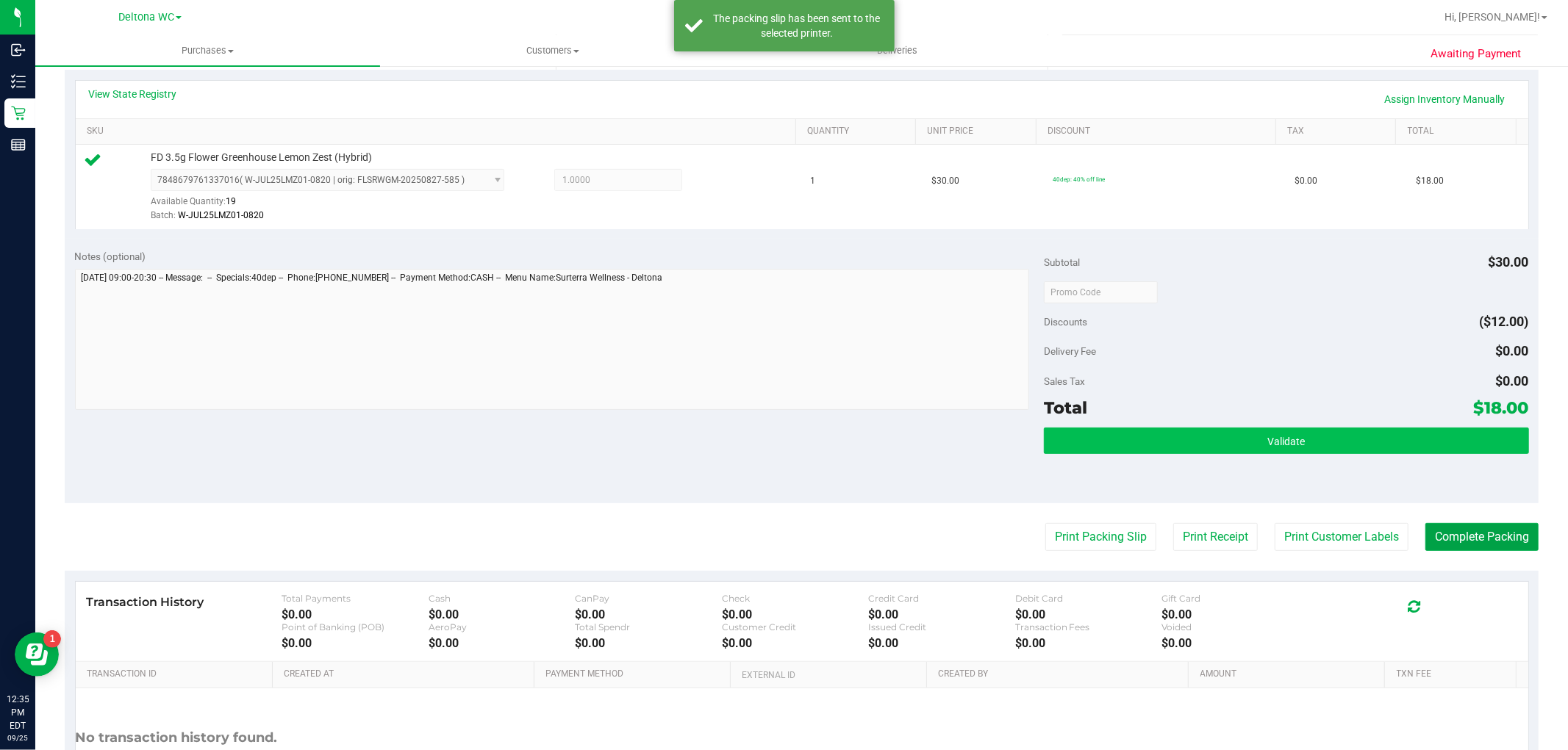
drag, startPoint x: 1501, startPoint y: 533, endPoint x: 1474, endPoint y: 451, distance: 86.3
click at [1497, 530] on button "Complete Packing" at bounding box center [1482, 537] width 113 height 28
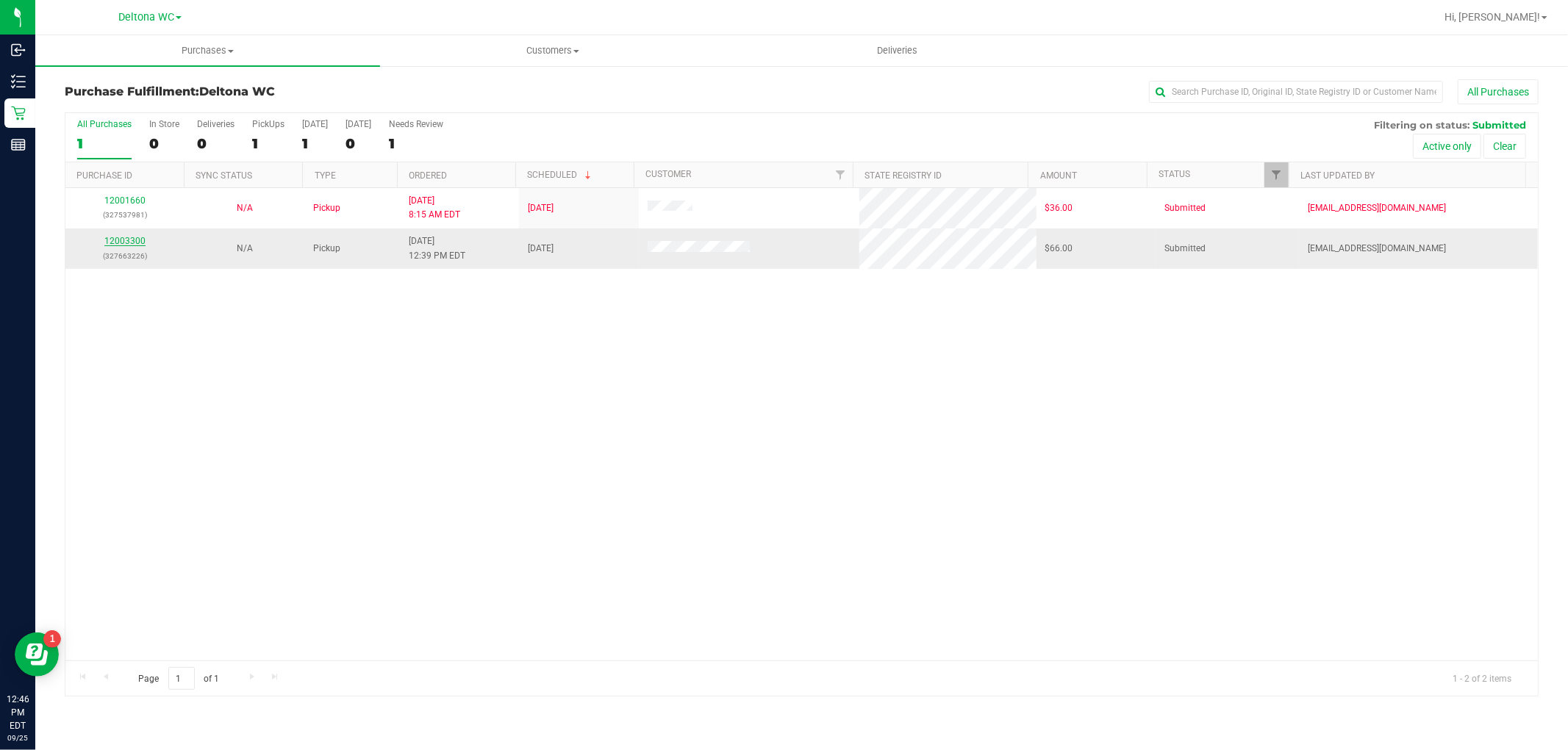
click at [116, 238] on link "12003300" at bounding box center [124, 241] width 41 height 10
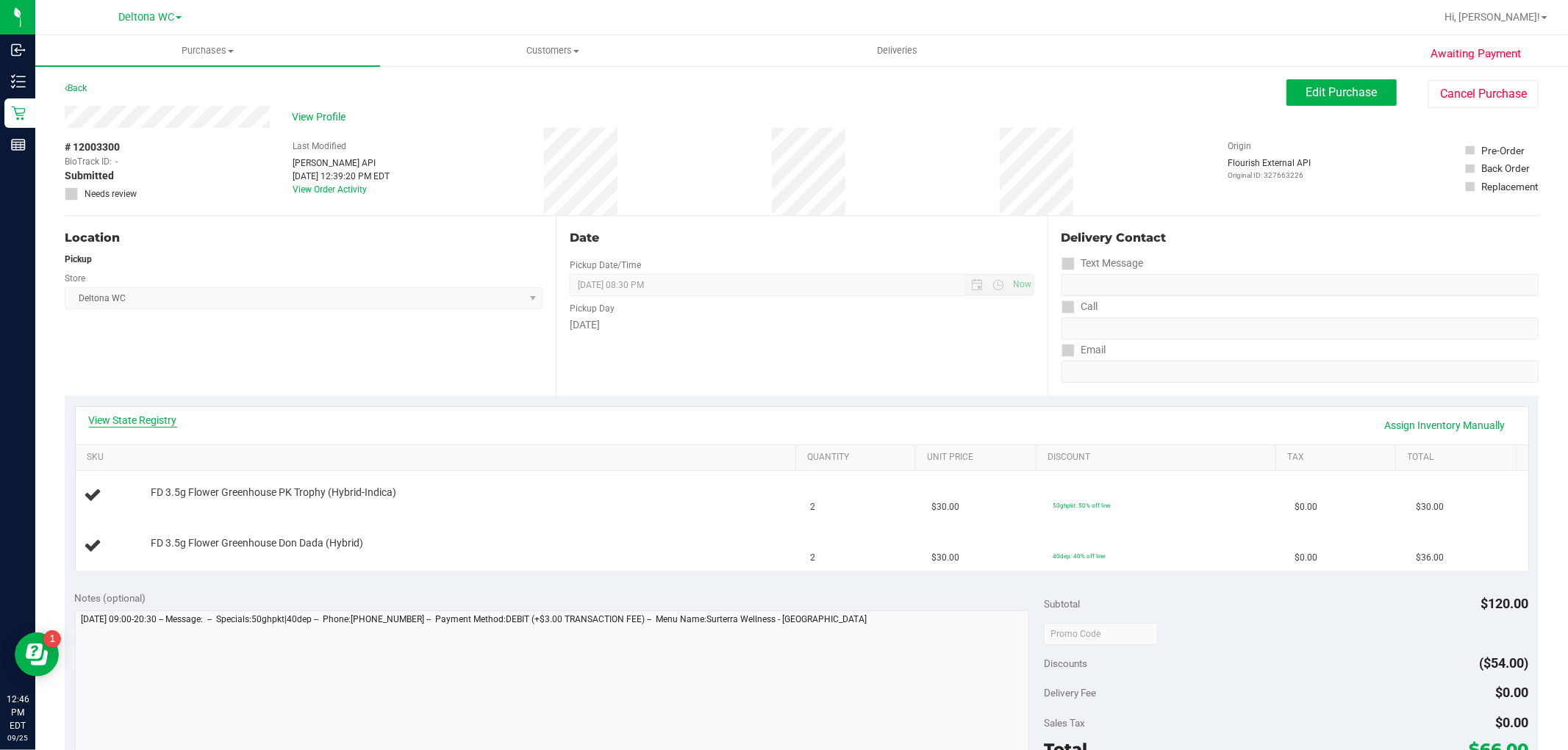
click at [149, 415] on link "View State Registry" at bounding box center [133, 420] width 88 height 15
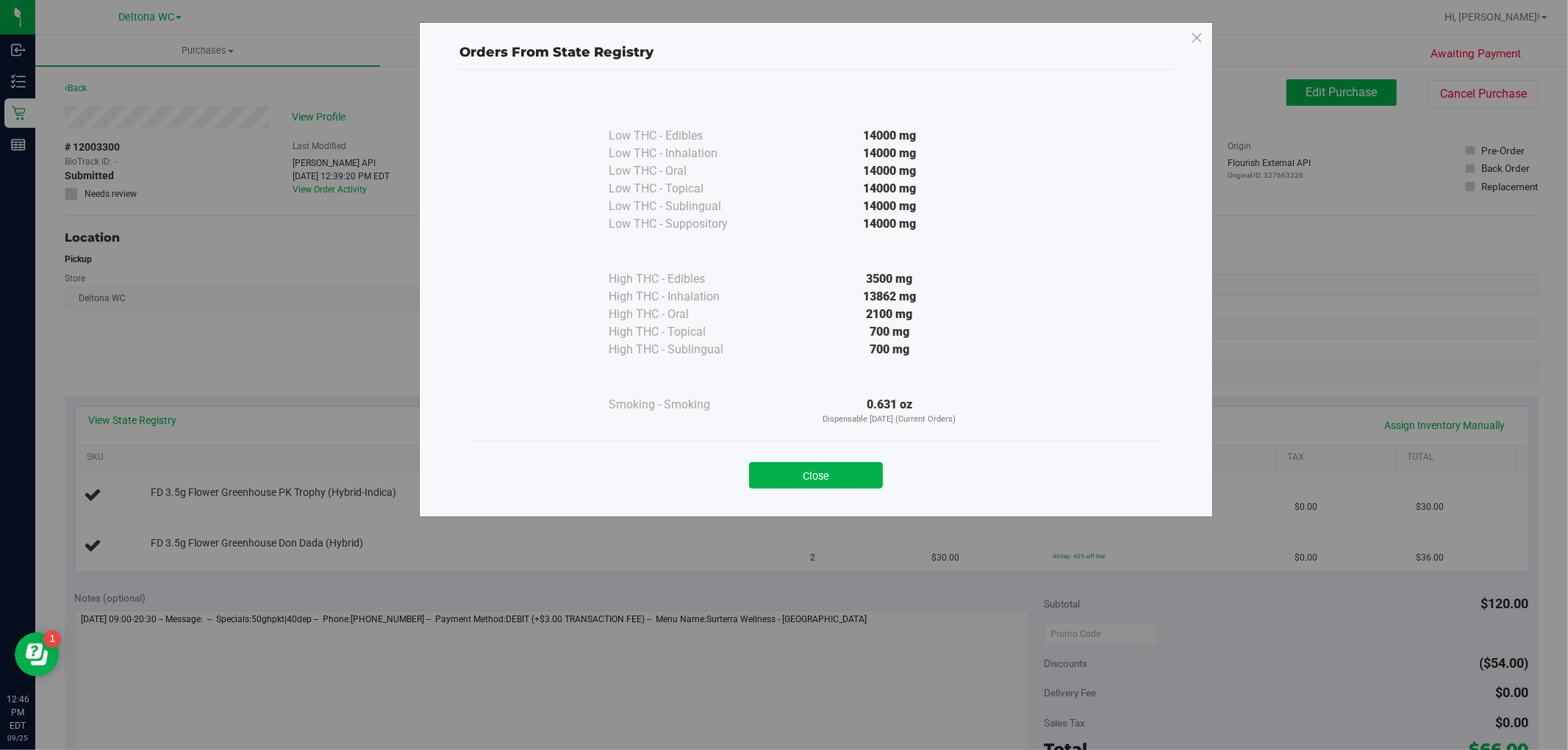
click at [861, 463] on button "Close" at bounding box center [816, 475] width 134 height 27
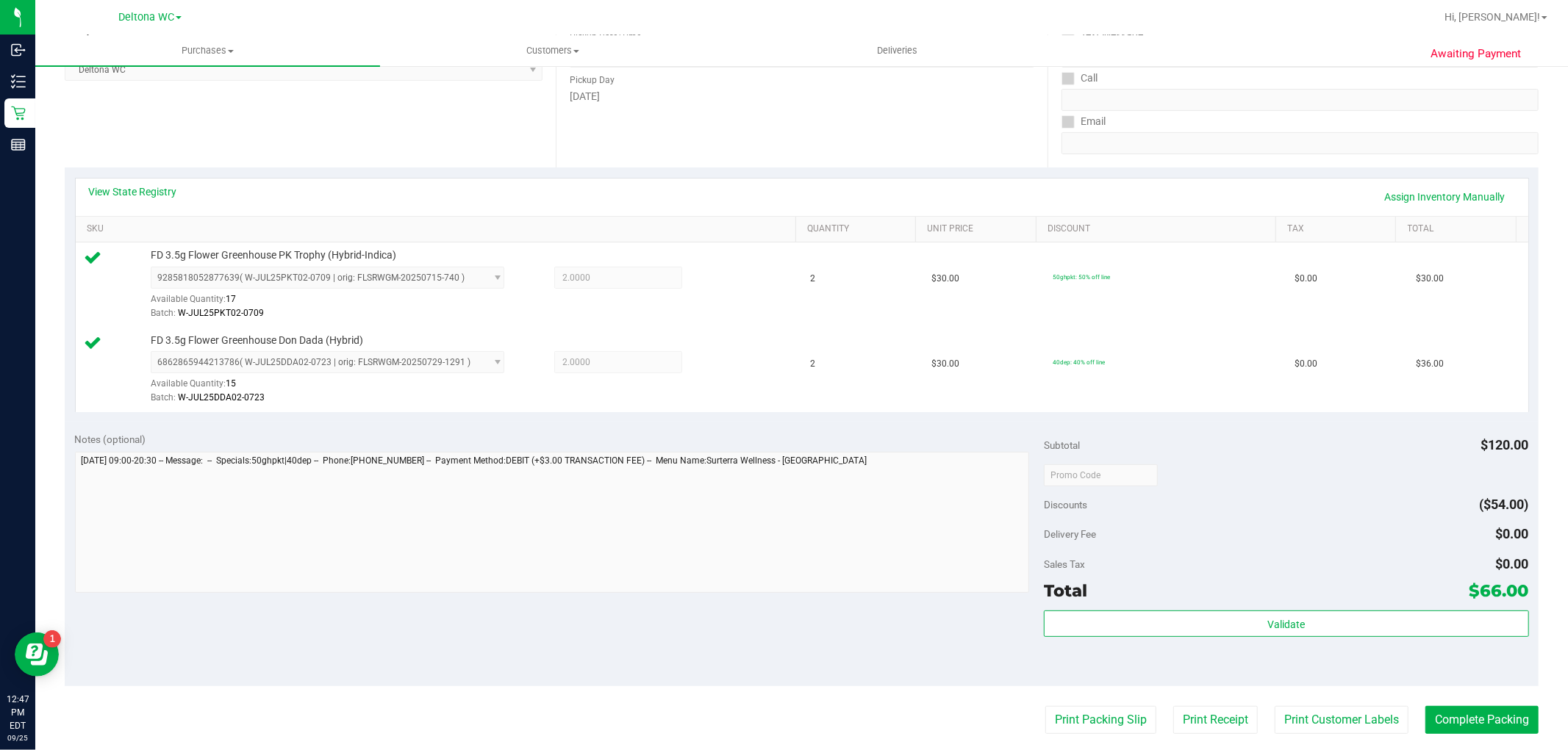
scroll to position [326, 0]
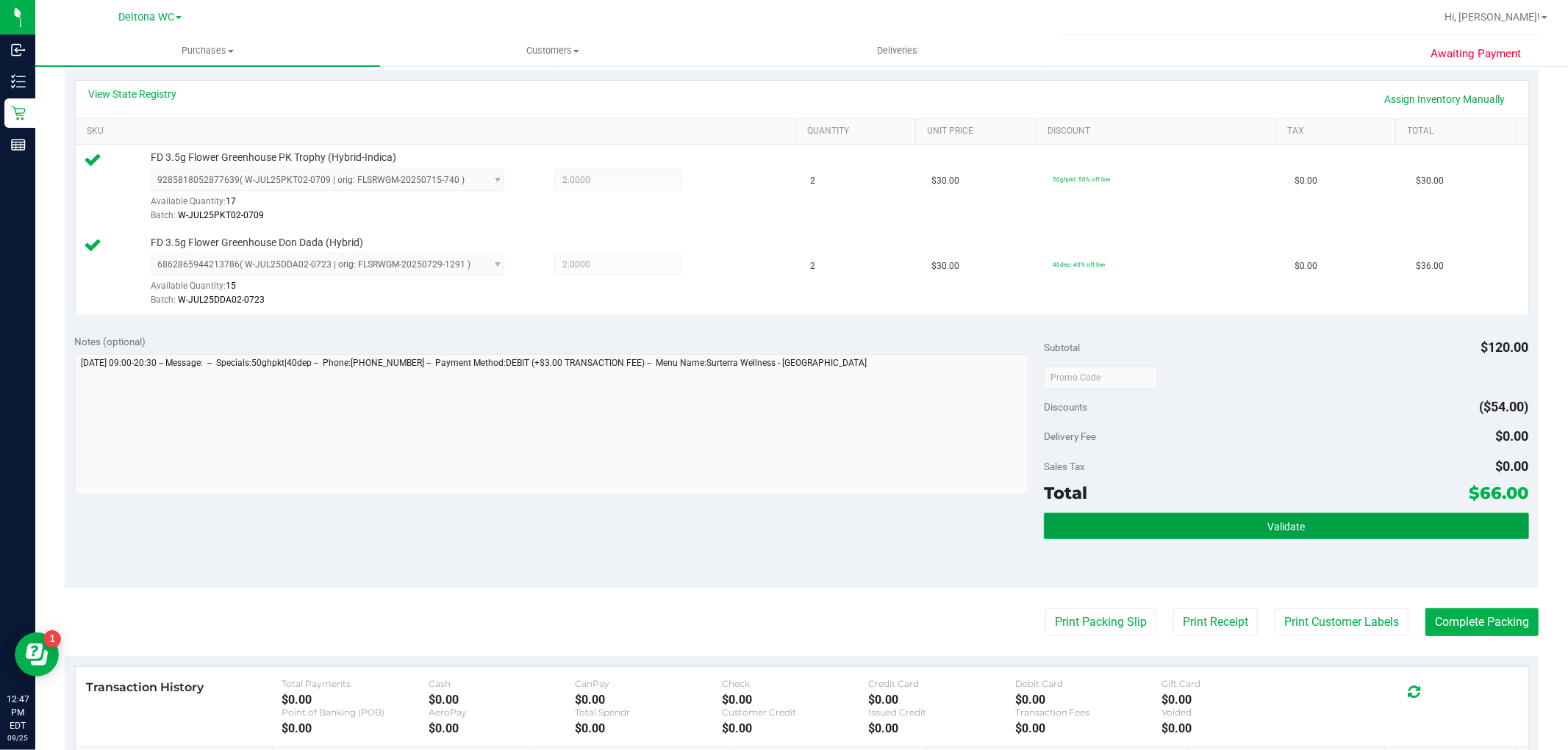
click at [1144, 518] on button "Validate" at bounding box center [1286, 526] width 485 height 27
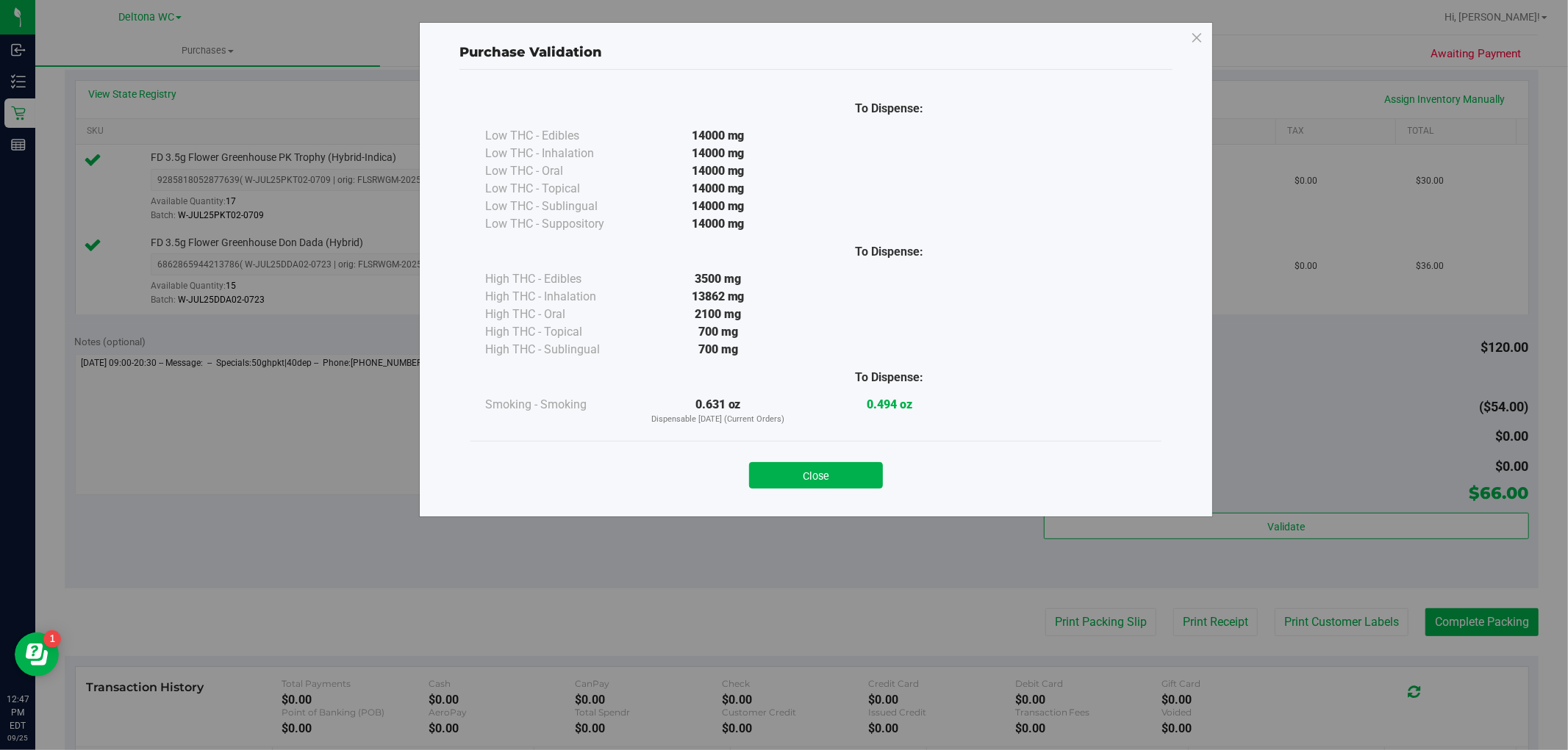
click at [819, 485] on button "Close" at bounding box center [816, 475] width 134 height 27
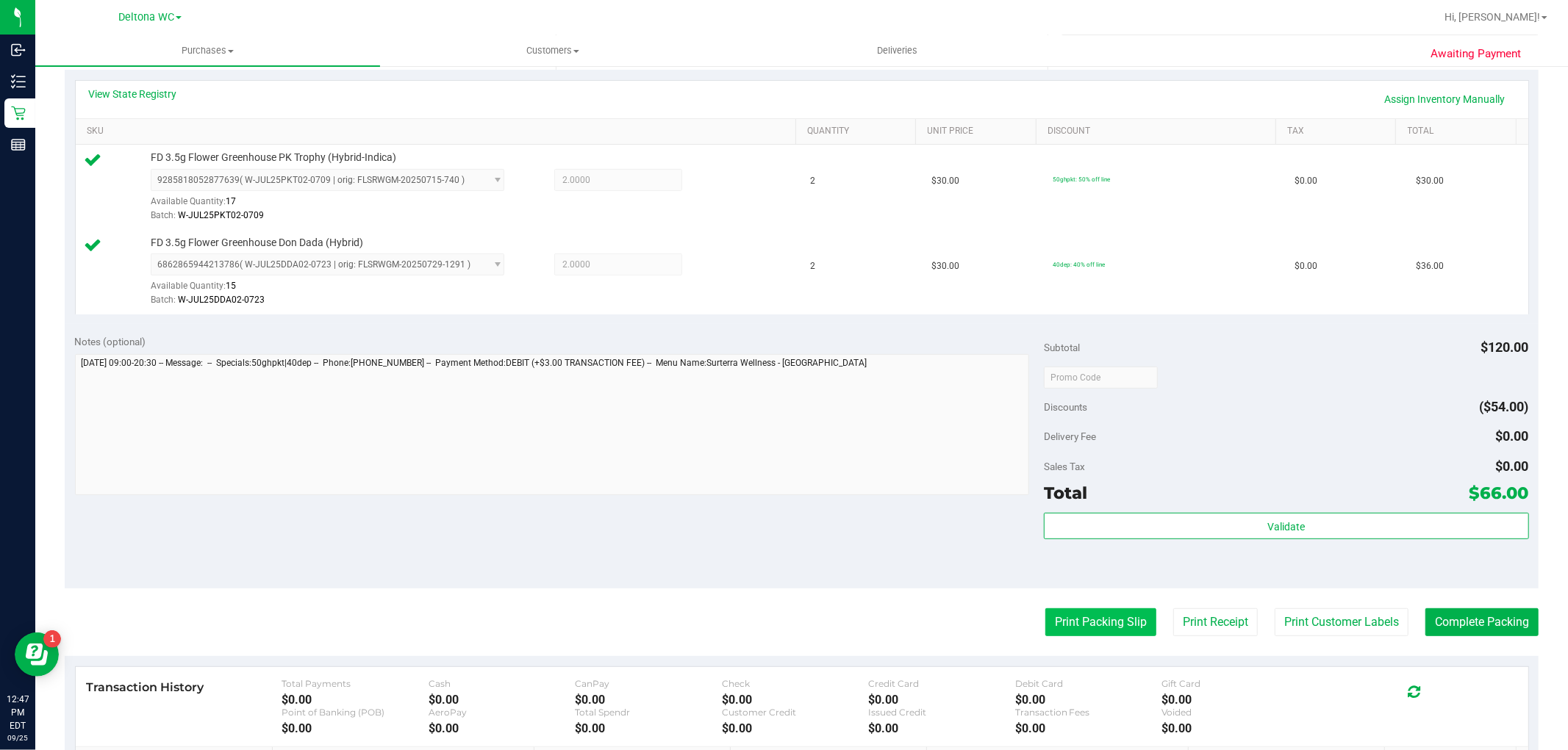
click at [1054, 614] on button "Print Packing Slip" at bounding box center [1100, 622] width 111 height 28
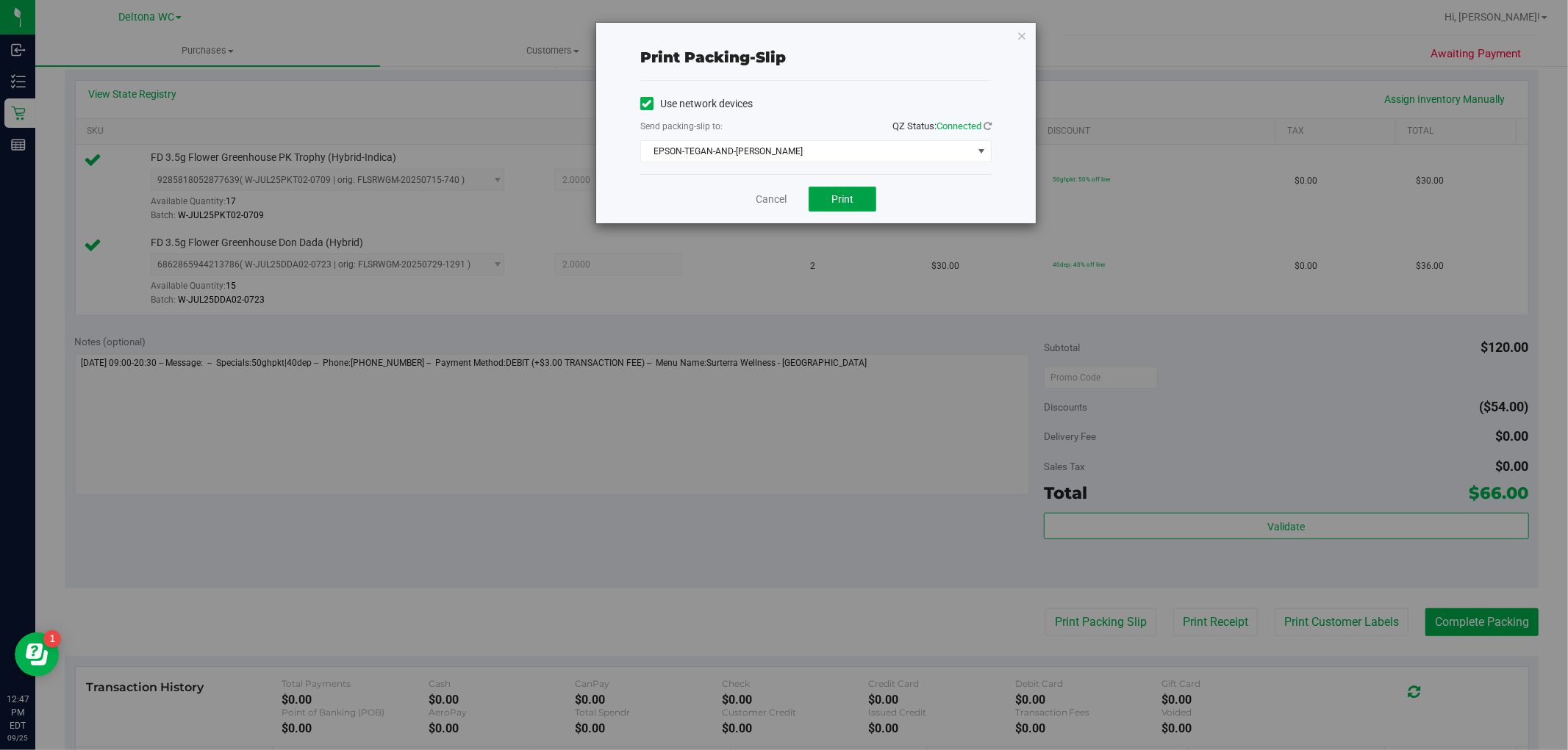
click at [846, 197] on span "Print" at bounding box center [842, 199] width 22 height 12
click at [757, 202] on link "Cancel" at bounding box center [771, 199] width 31 height 16
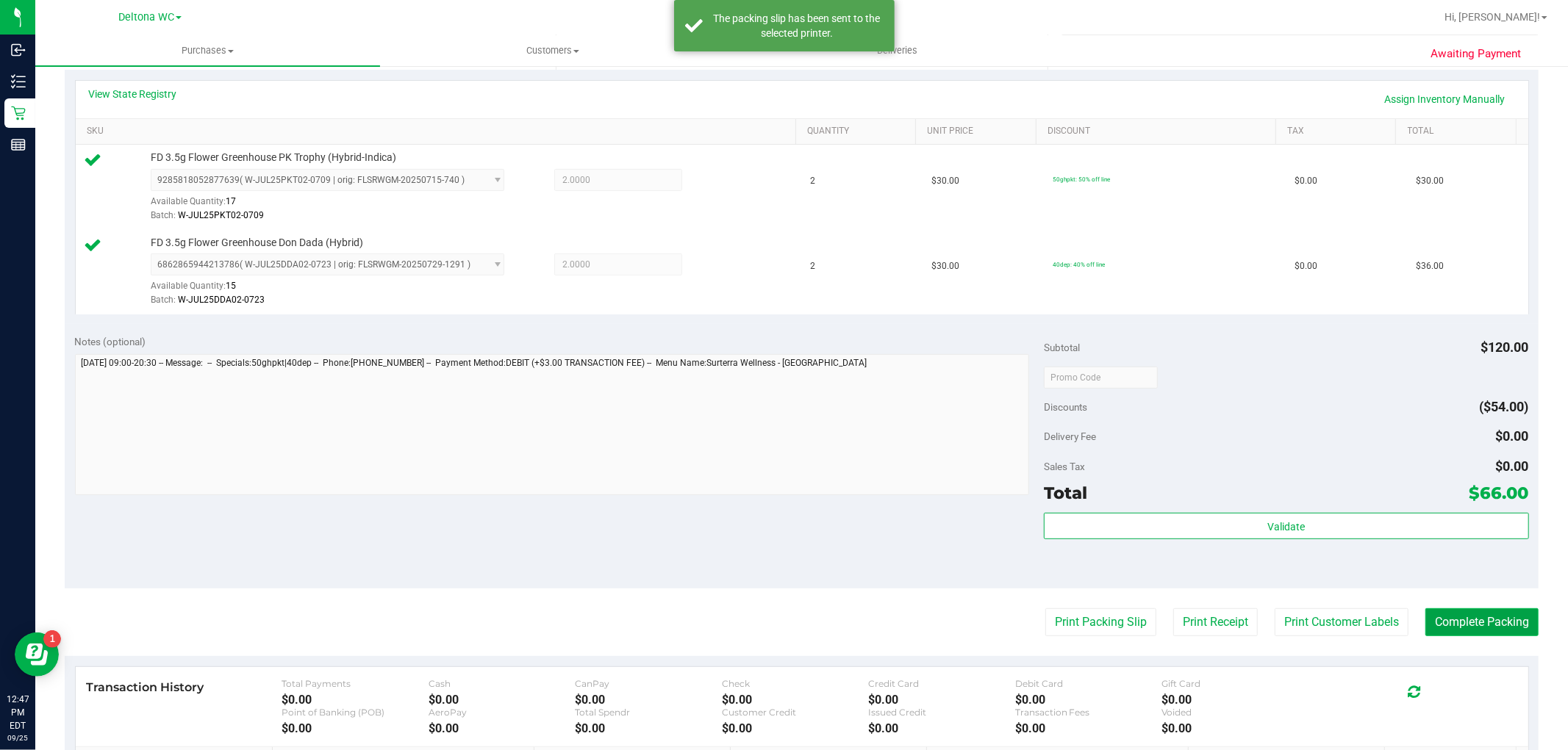
click at [1481, 618] on button "Complete Packing" at bounding box center [1482, 622] width 113 height 28
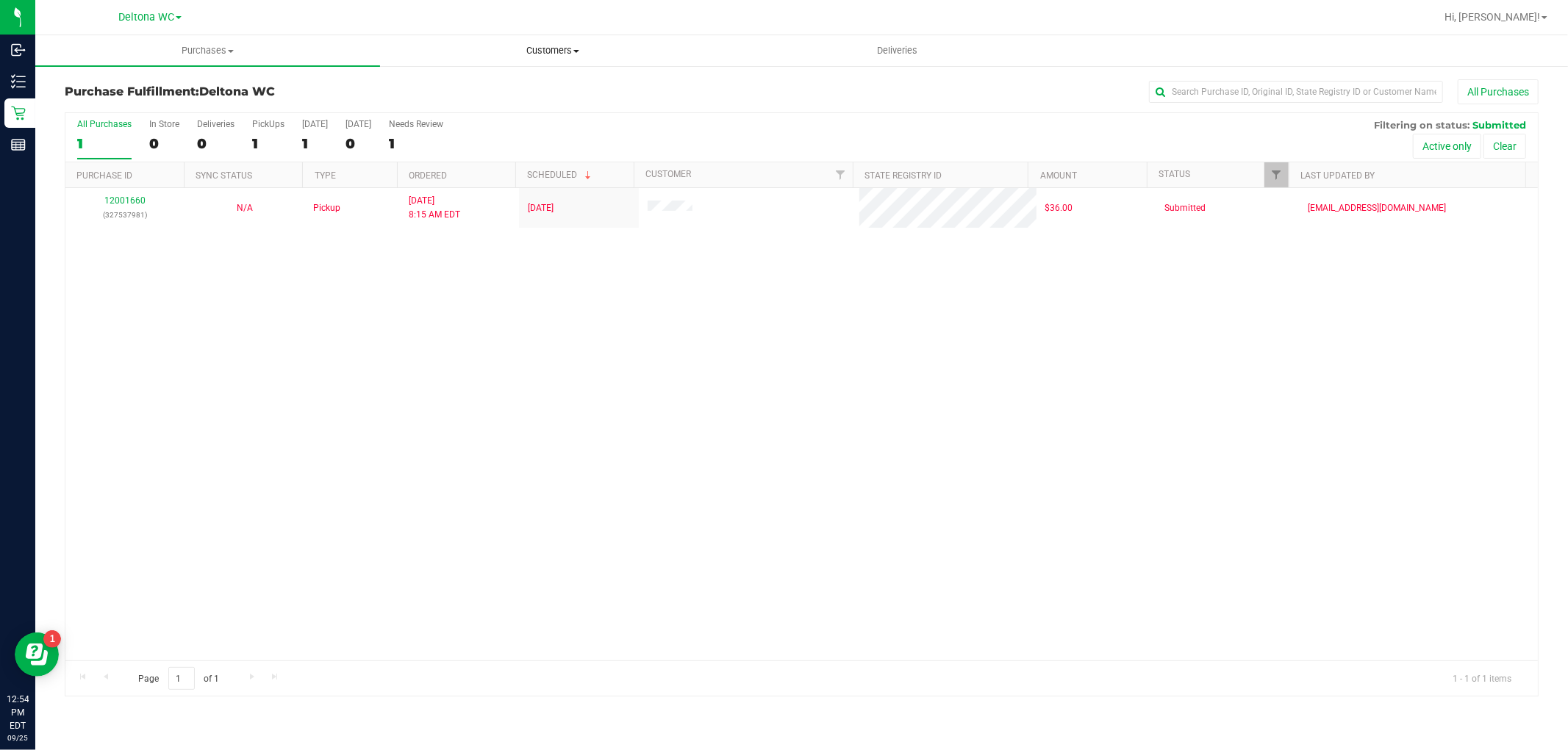
click at [559, 51] on span "Customers" at bounding box center [552, 51] width 343 height 13
click at [487, 84] on li "All customers" at bounding box center [552, 89] width 345 height 18
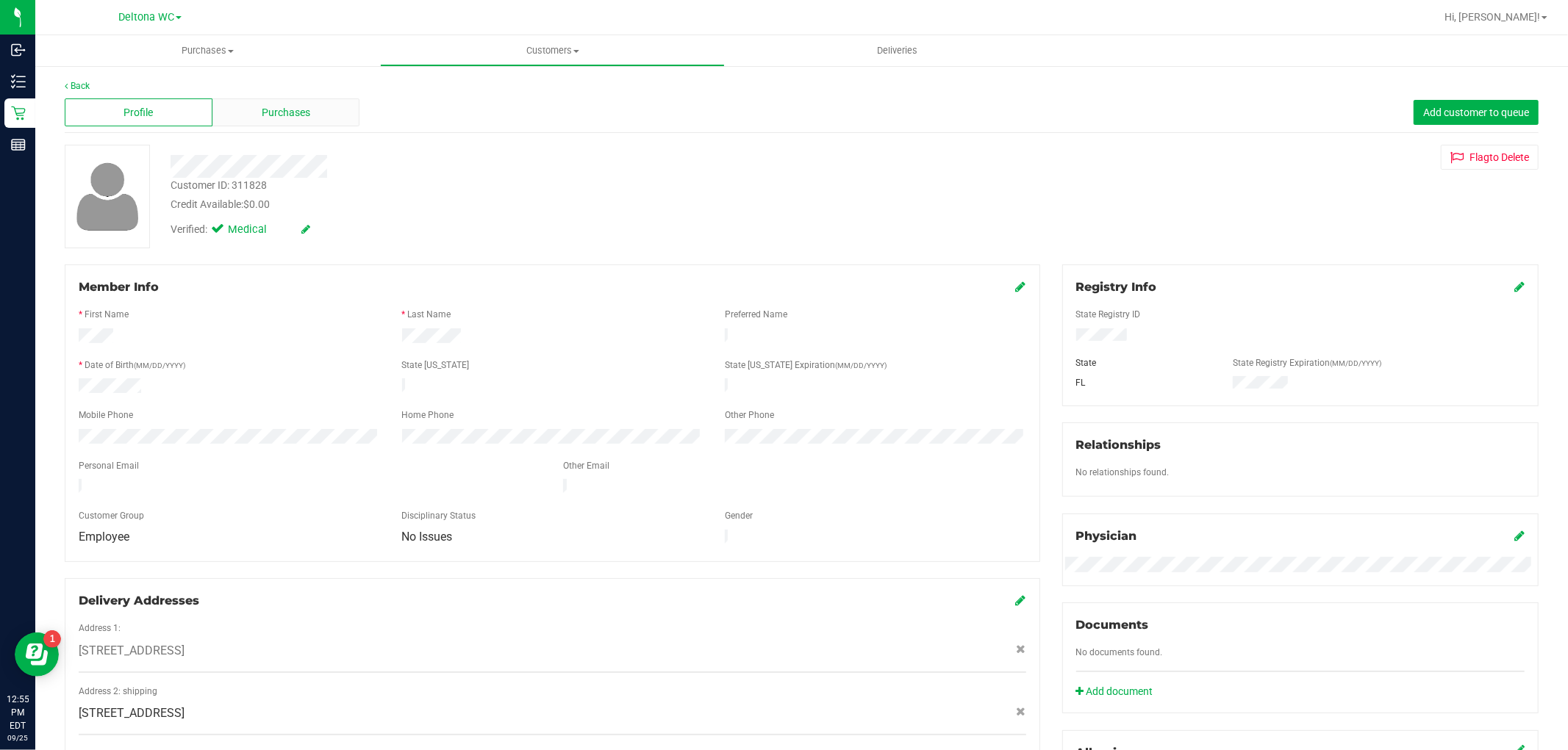
click at [279, 106] on span "Purchases" at bounding box center [285, 112] width 48 height 16
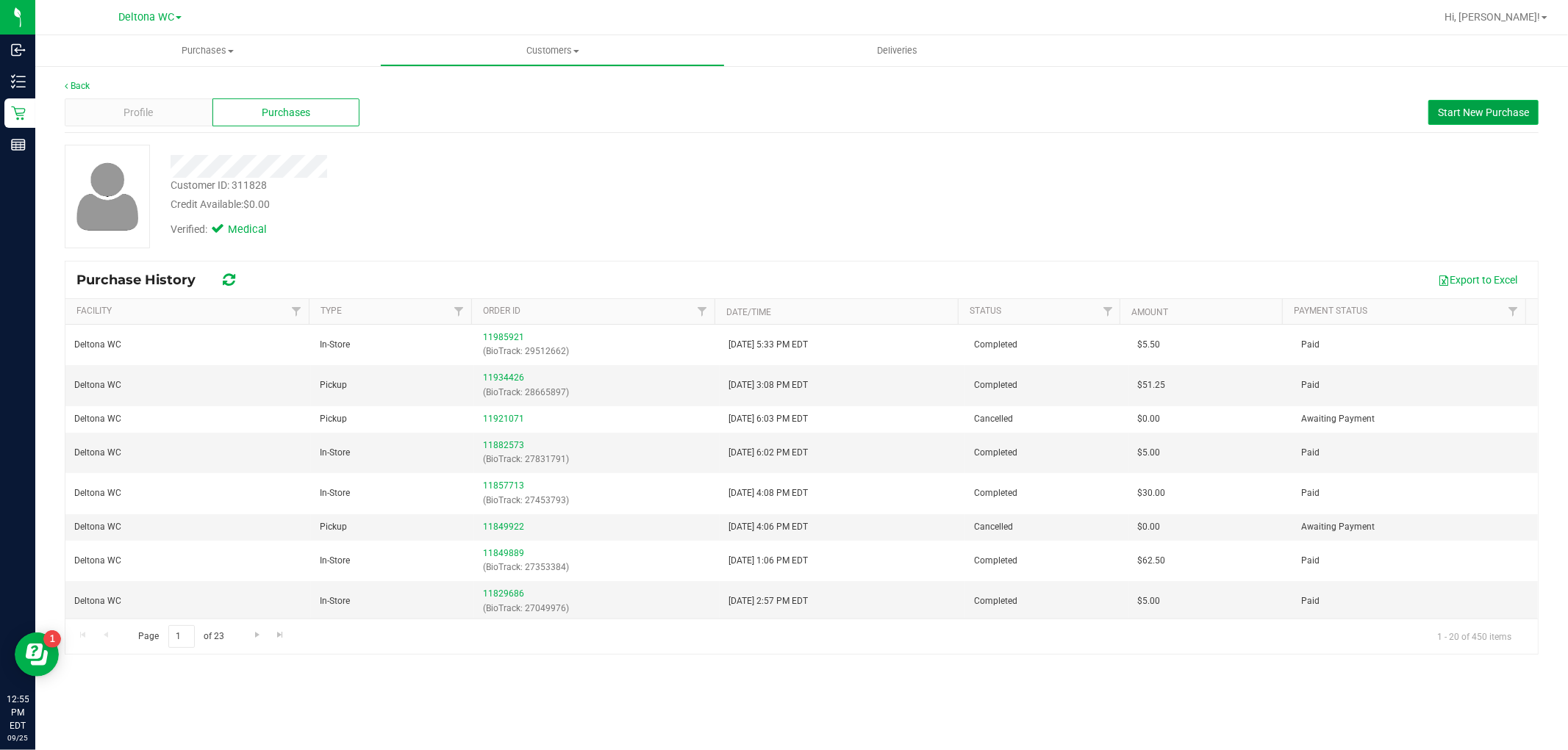
click at [1449, 107] on span "Start New Purchase" at bounding box center [1483, 112] width 91 height 12
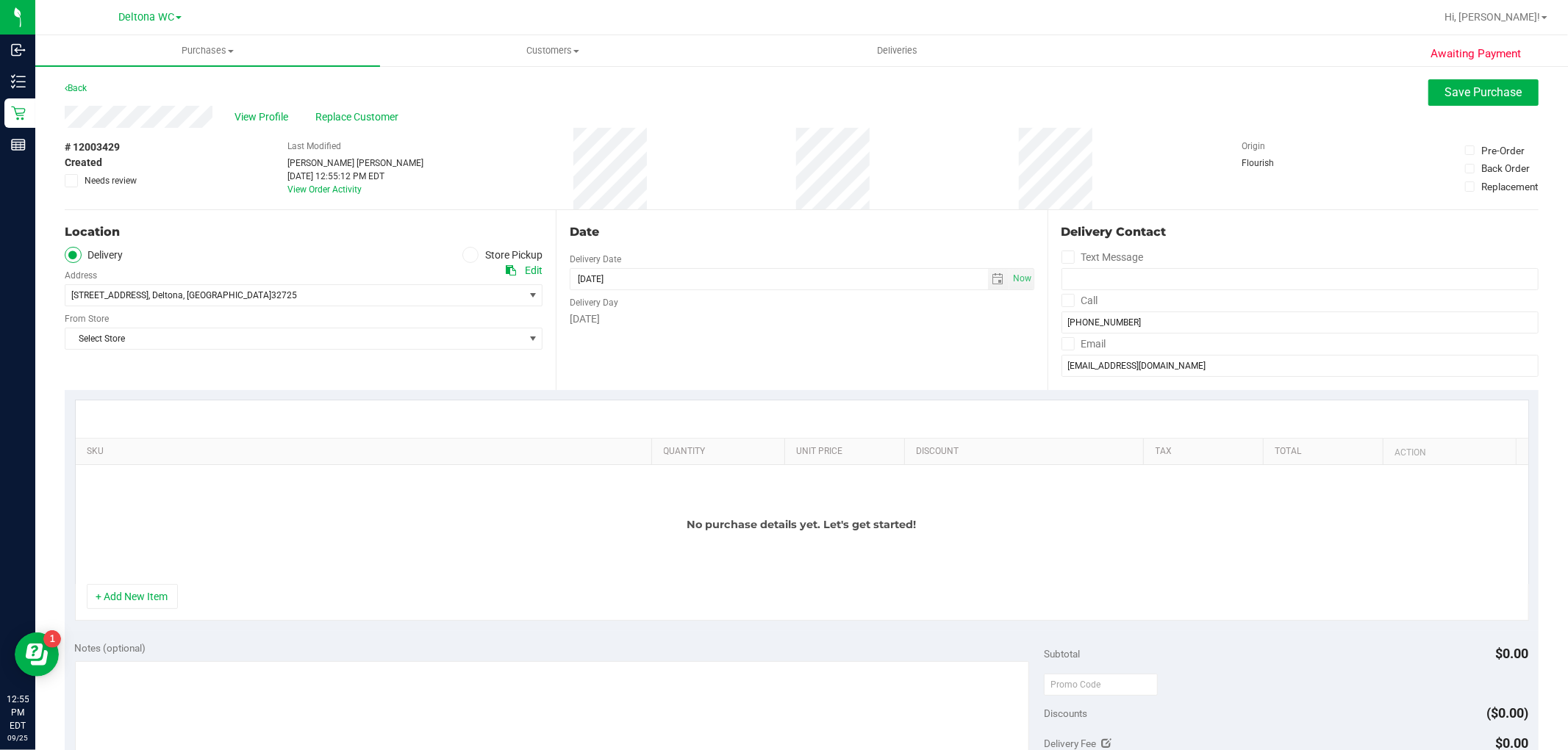
click at [466, 255] on icon at bounding box center [471, 255] width 9 height 0
click at [0, 0] on input "Store Pickup" at bounding box center [0, 0] width 0 height 0
click at [405, 298] on span "Select Store" at bounding box center [294, 295] width 458 height 21
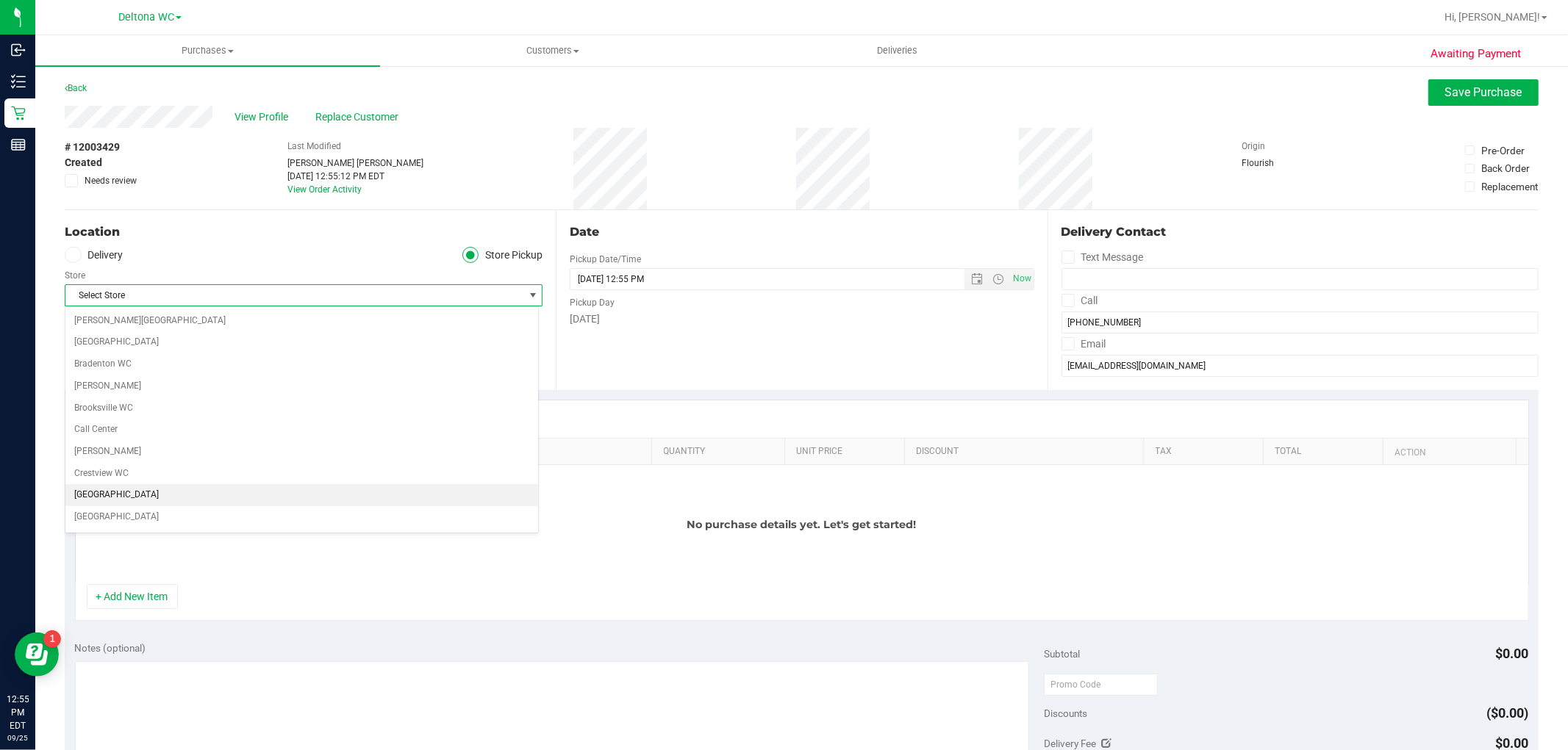
scroll to position [82, 0]
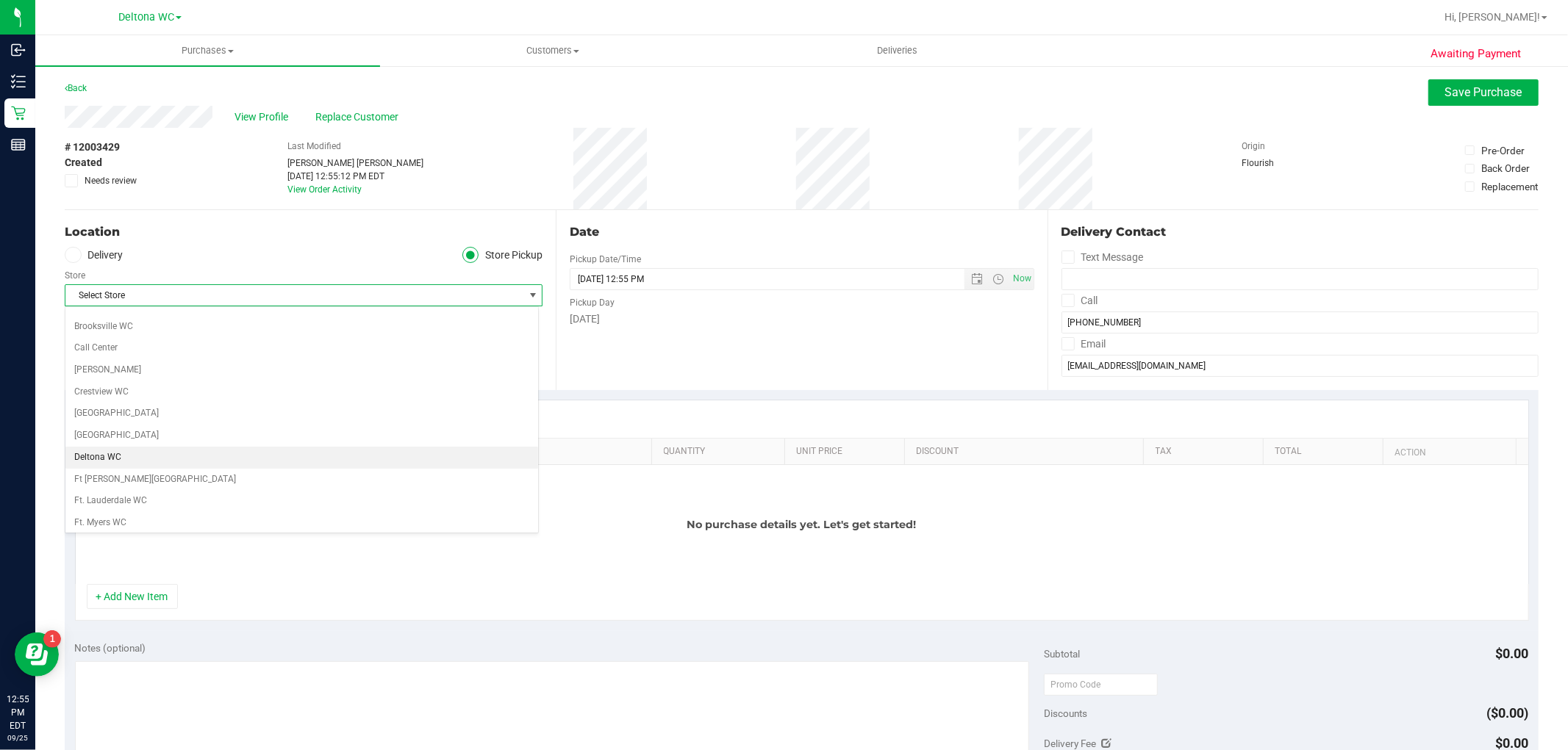
click at [149, 456] on li "Deltona WC" at bounding box center [302, 458] width 473 height 22
click at [260, 370] on div "Location Delivery Store Pickup Store Deltona WC Select Store [PERSON_NAME][GEOG…" at bounding box center [310, 300] width 491 height 180
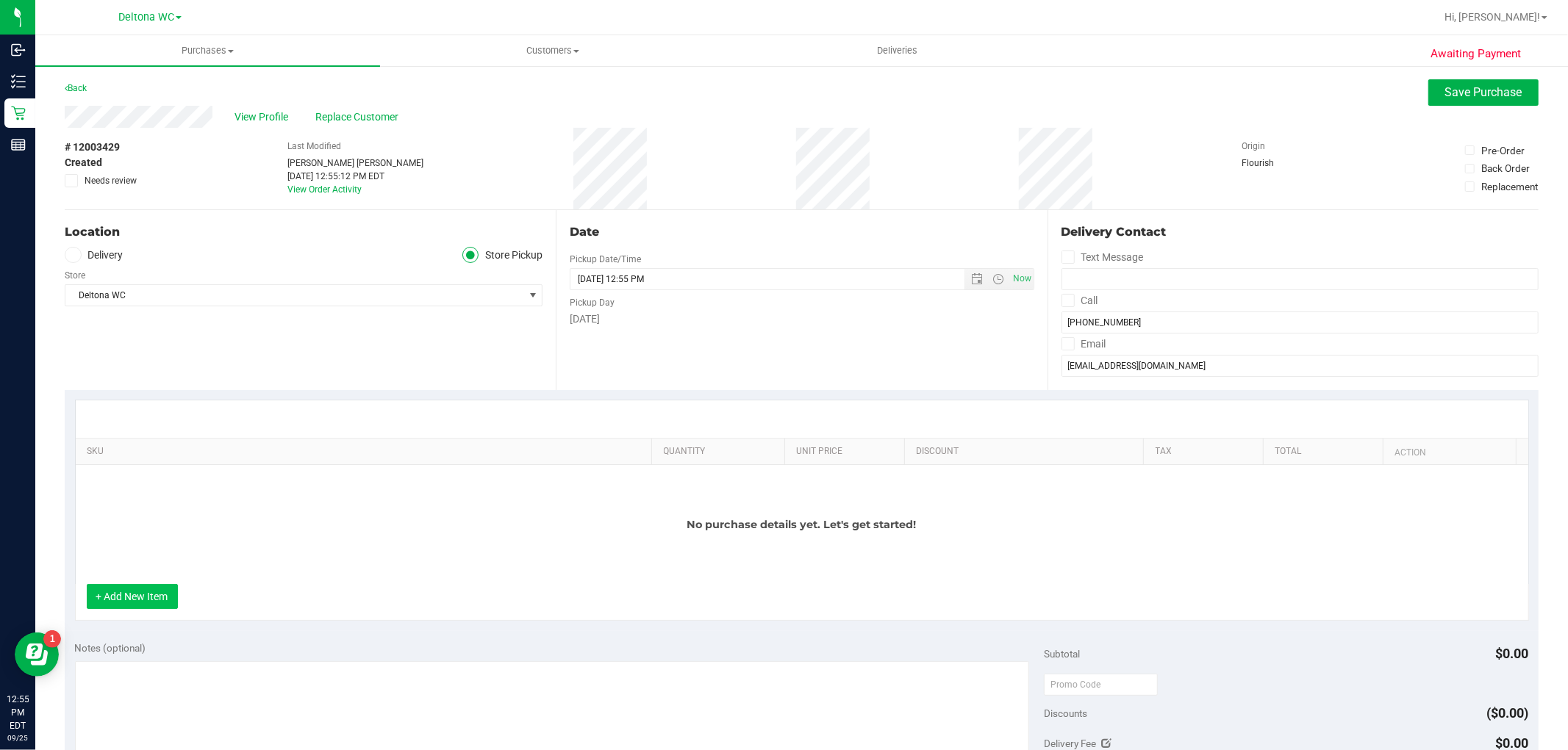
click at [152, 594] on button "+ Add New Item" at bounding box center [132, 597] width 91 height 25
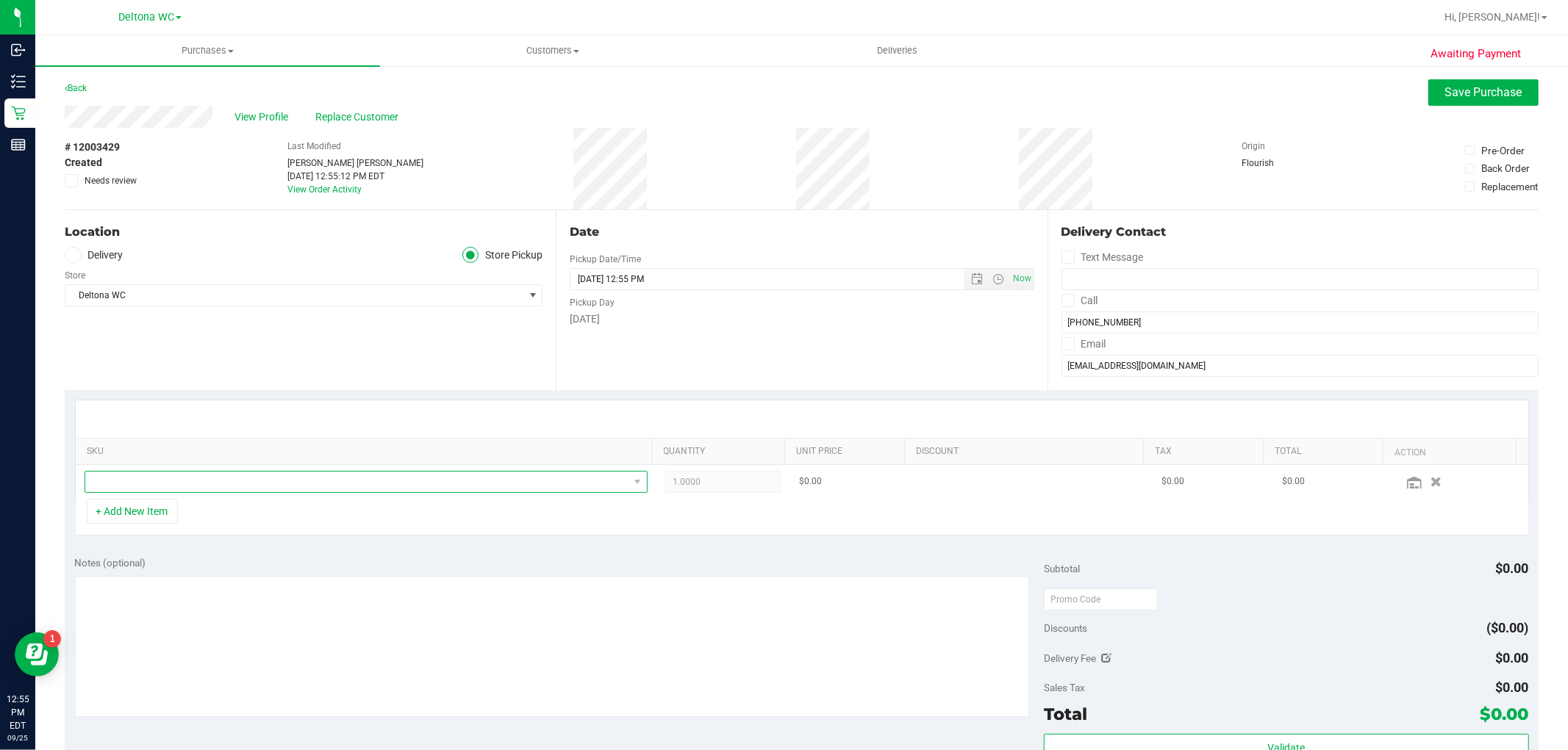
click at [237, 481] on span "NO DATA FOUND" at bounding box center [357, 482] width 543 height 21
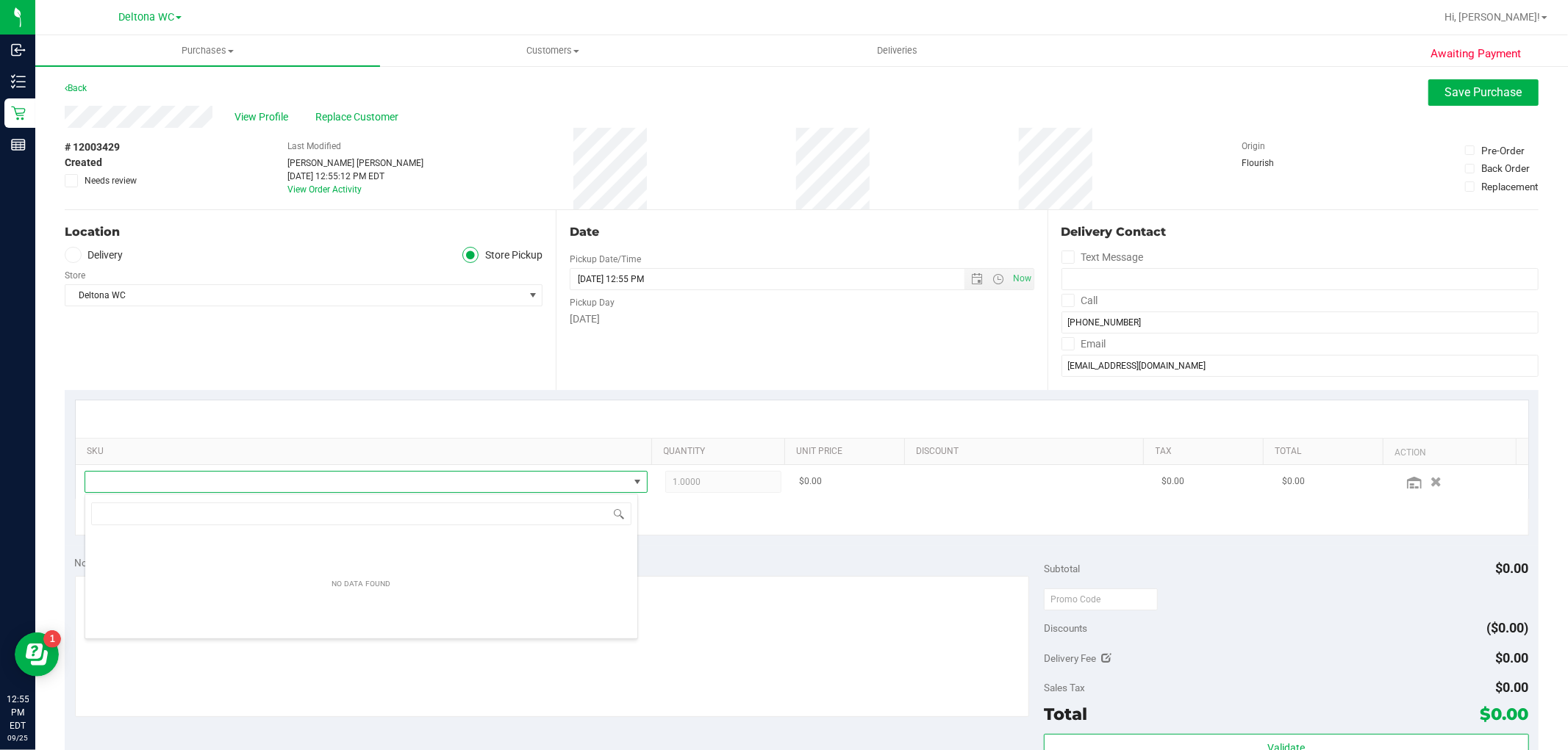
scroll to position [22, 548]
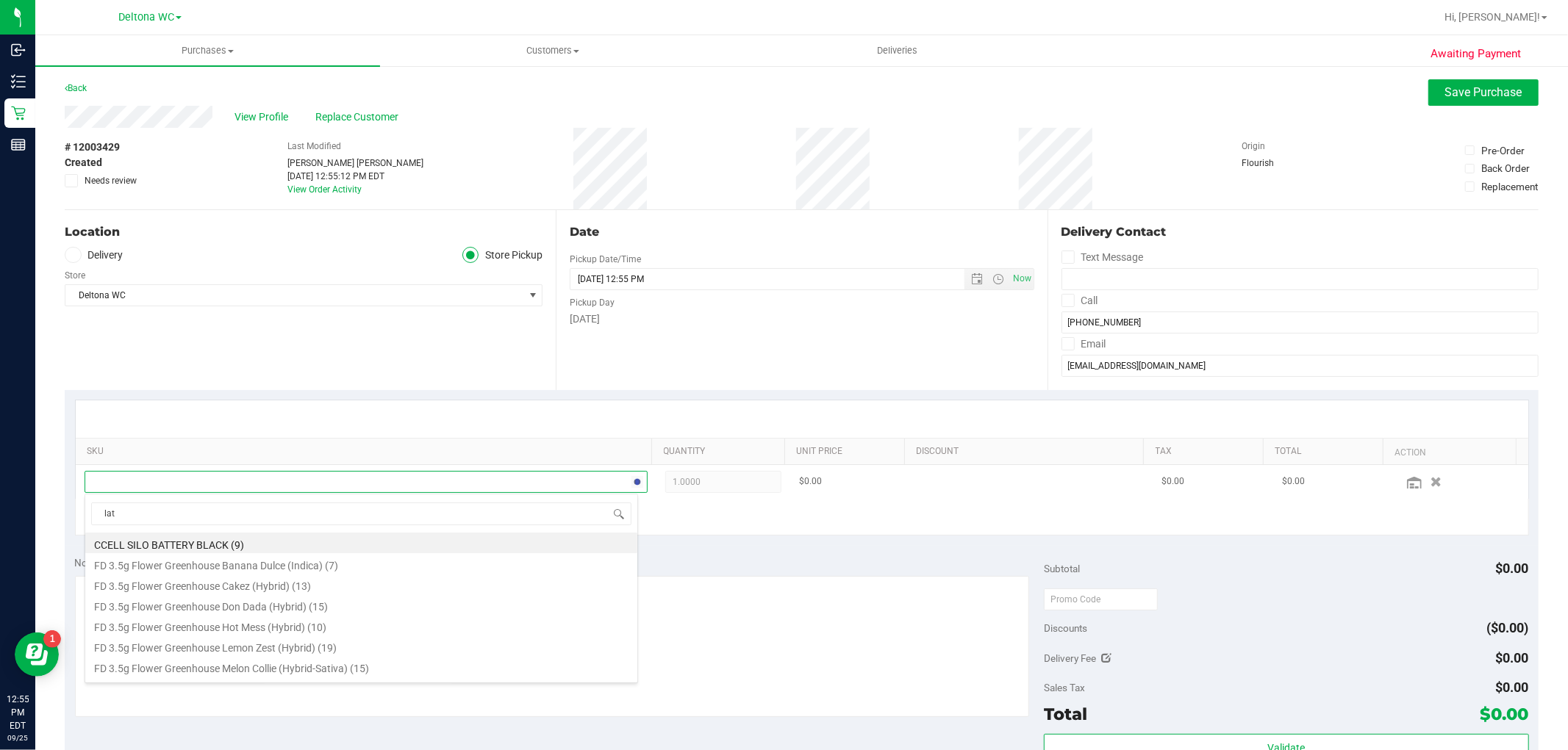
type input "late"
click at [290, 648] on li "FT 0.5g Vape Cart CDT Distillate Late Night Cheddar (Indica) (1)" at bounding box center [361, 648] width 552 height 21
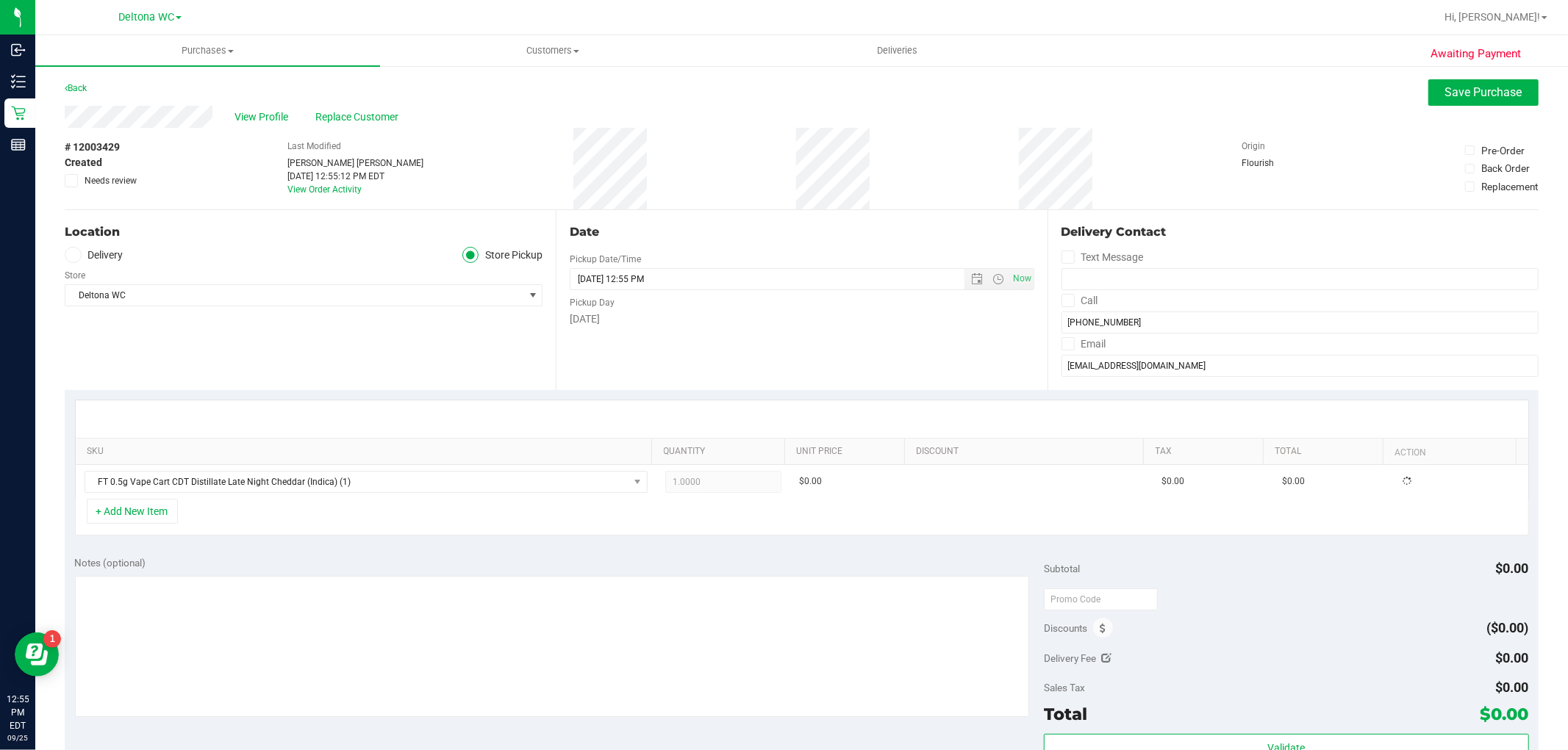
click at [528, 566] on div "Notes (optional)" at bounding box center [560, 562] width 969 height 15
click at [140, 512] on button "+ Add New Item" at bounding box center [132, 511] width 91 height 25
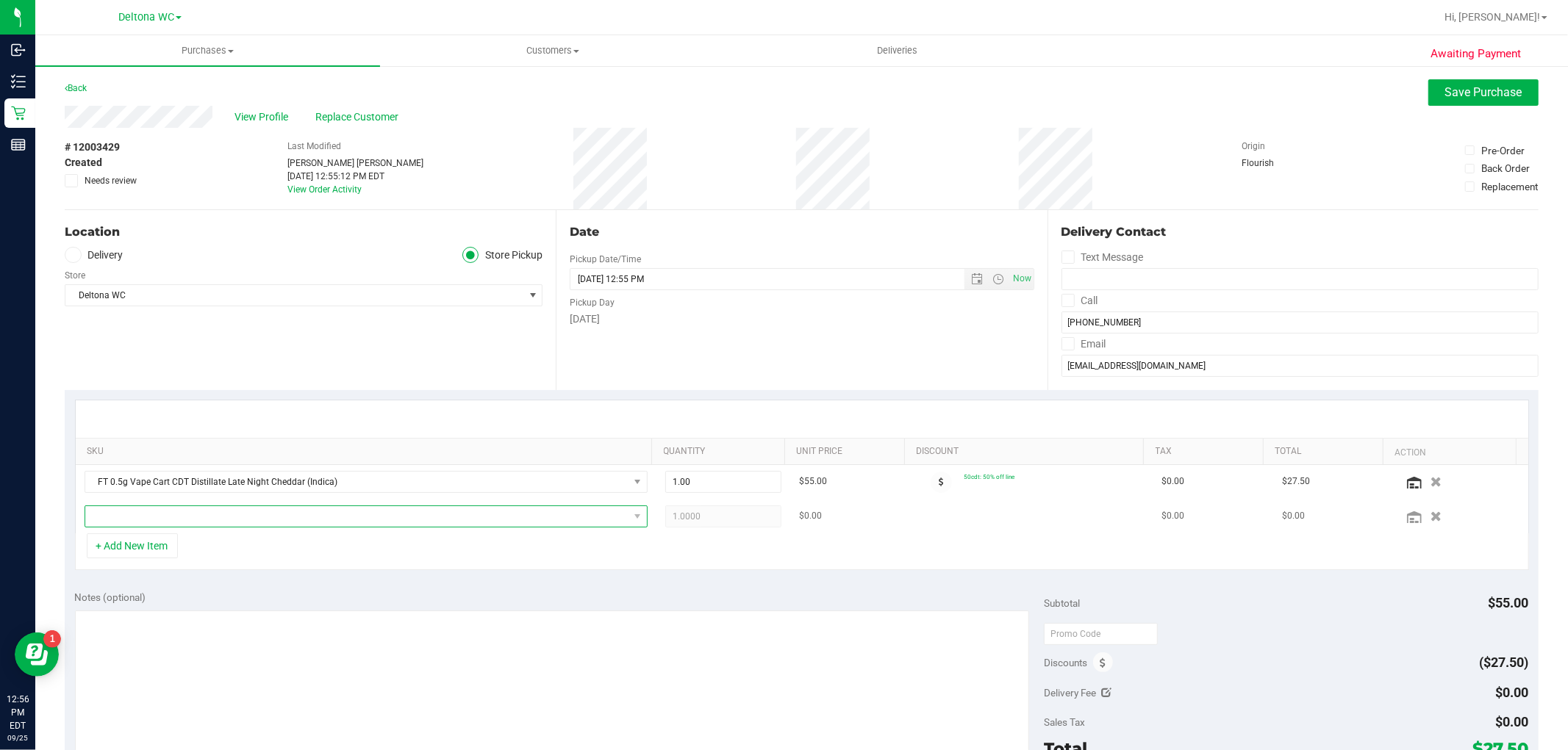
click at [151, 516] on span "NO DATA FOUND" at bounding box center [357, 516] width 543 height 21
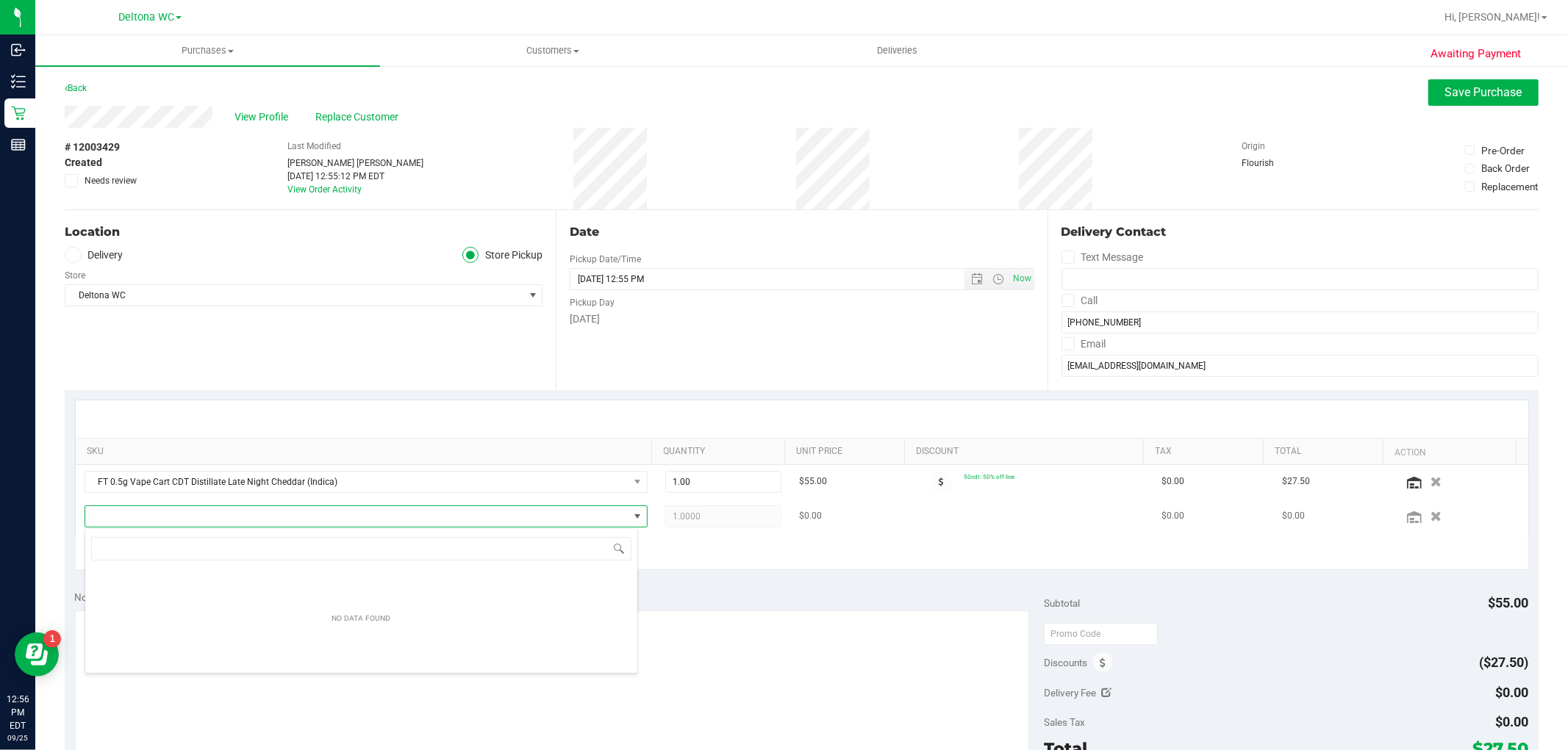
scroll to position [22, 548]
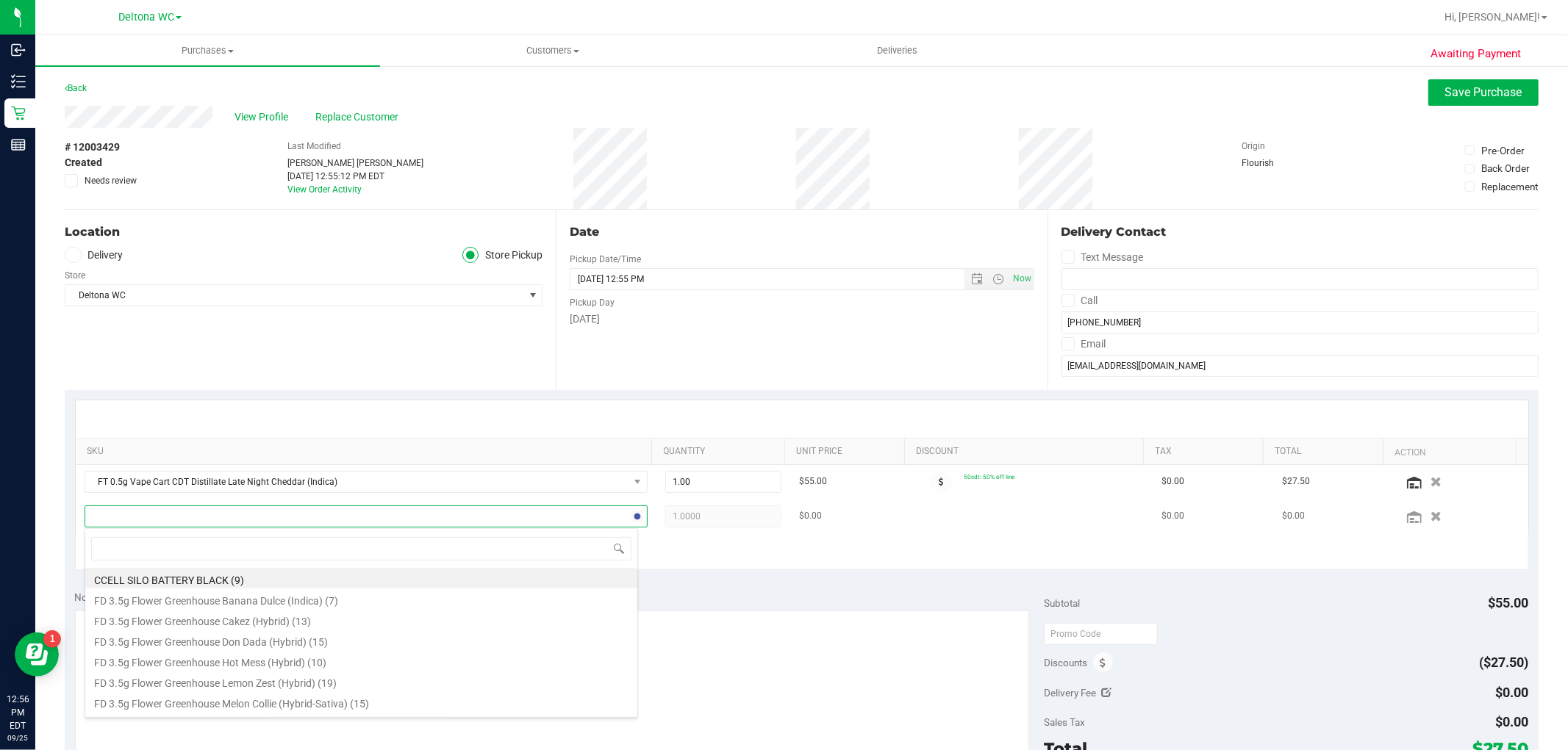
type input "b"
type input "calm"
click at [238, 581] on li "SW 10mg Theragels Calm (9:1 CBD:THC) 40ct (1)" at bounding box center [361, 578] width 552 height 21
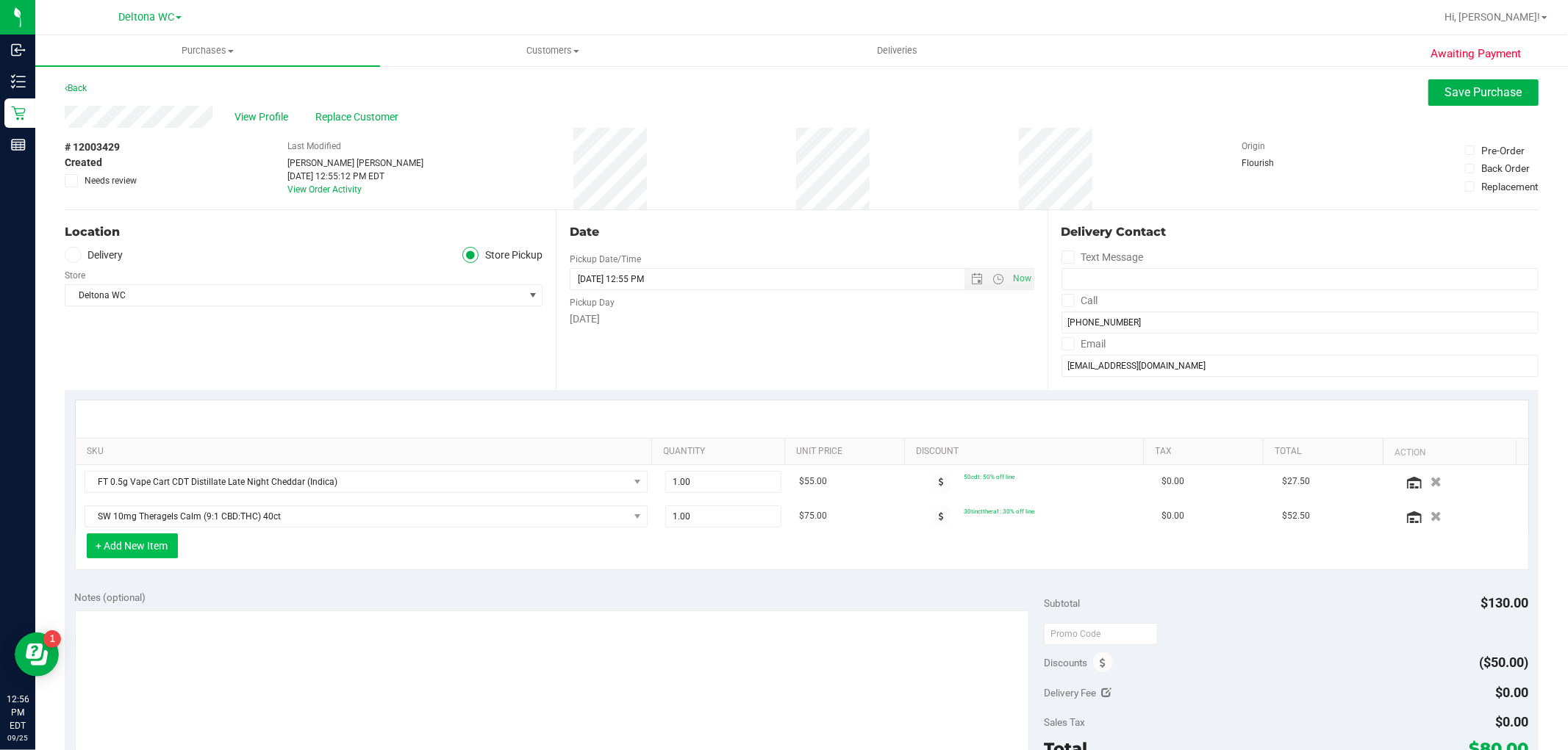
click at [164, 551] on button "+ Add New Item" at bounding box center [132, 546] width 91 height 25
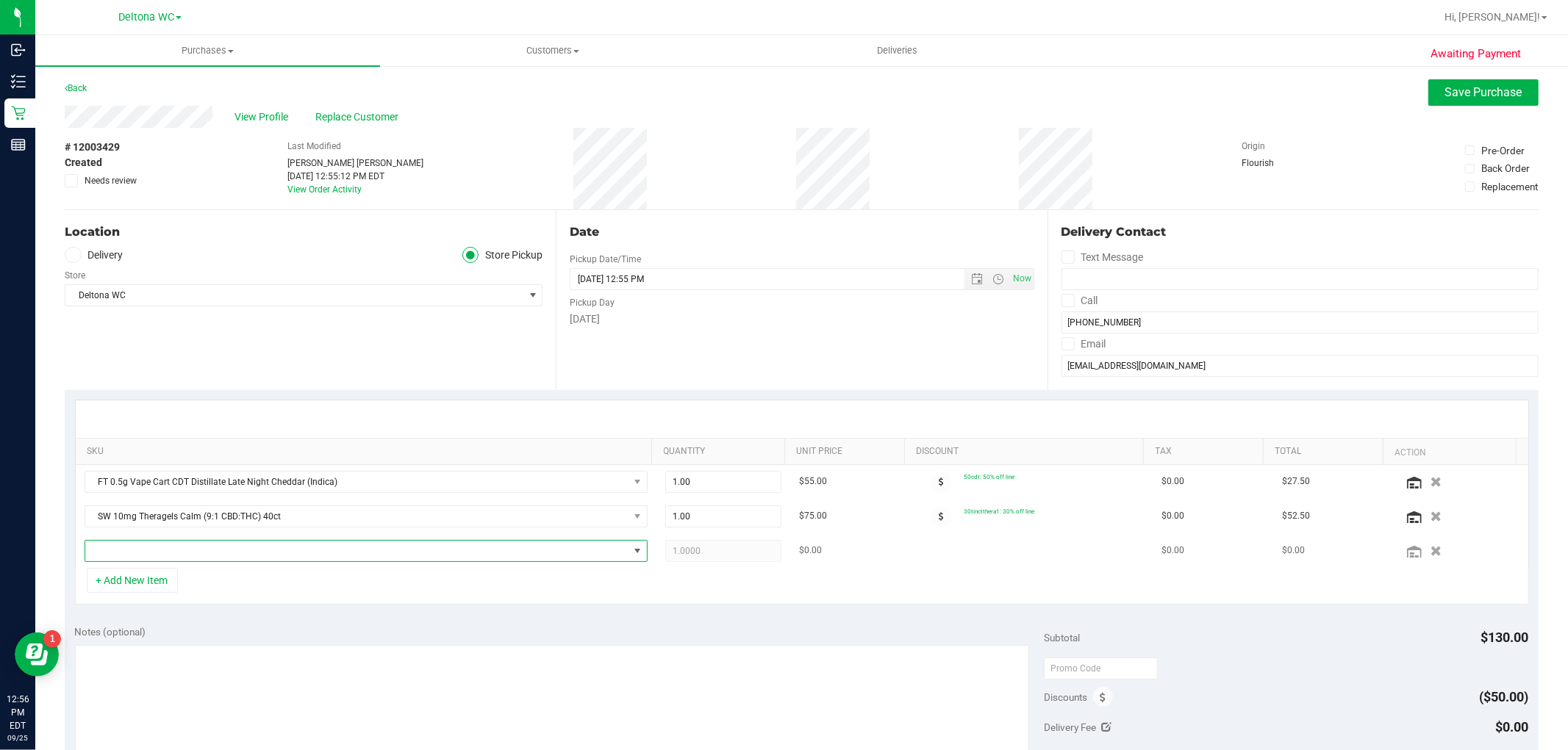
click at [190, 549] on span "NO DATA FOUND" at bounding box center [357, 551] width 543 height 21
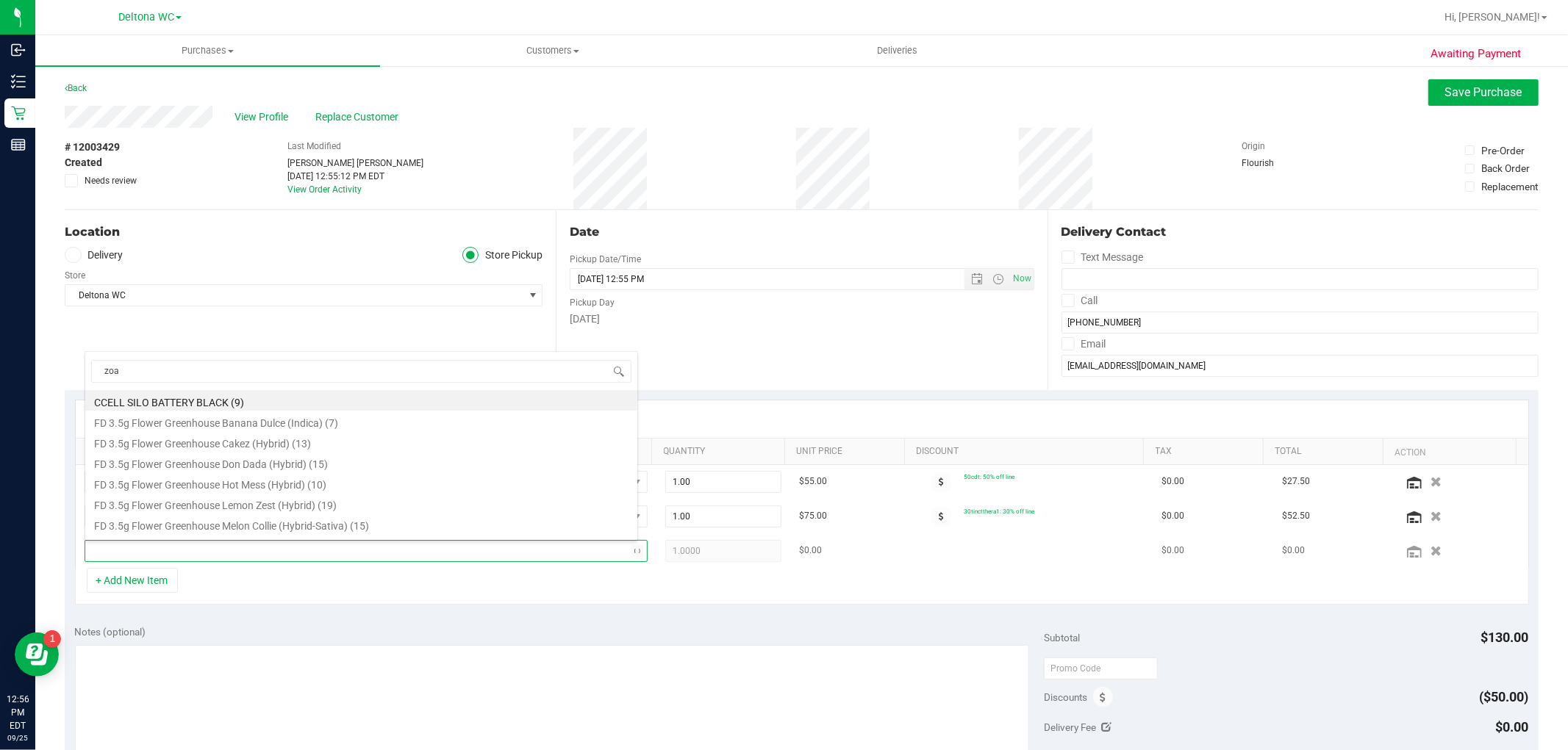
type input "zoap"
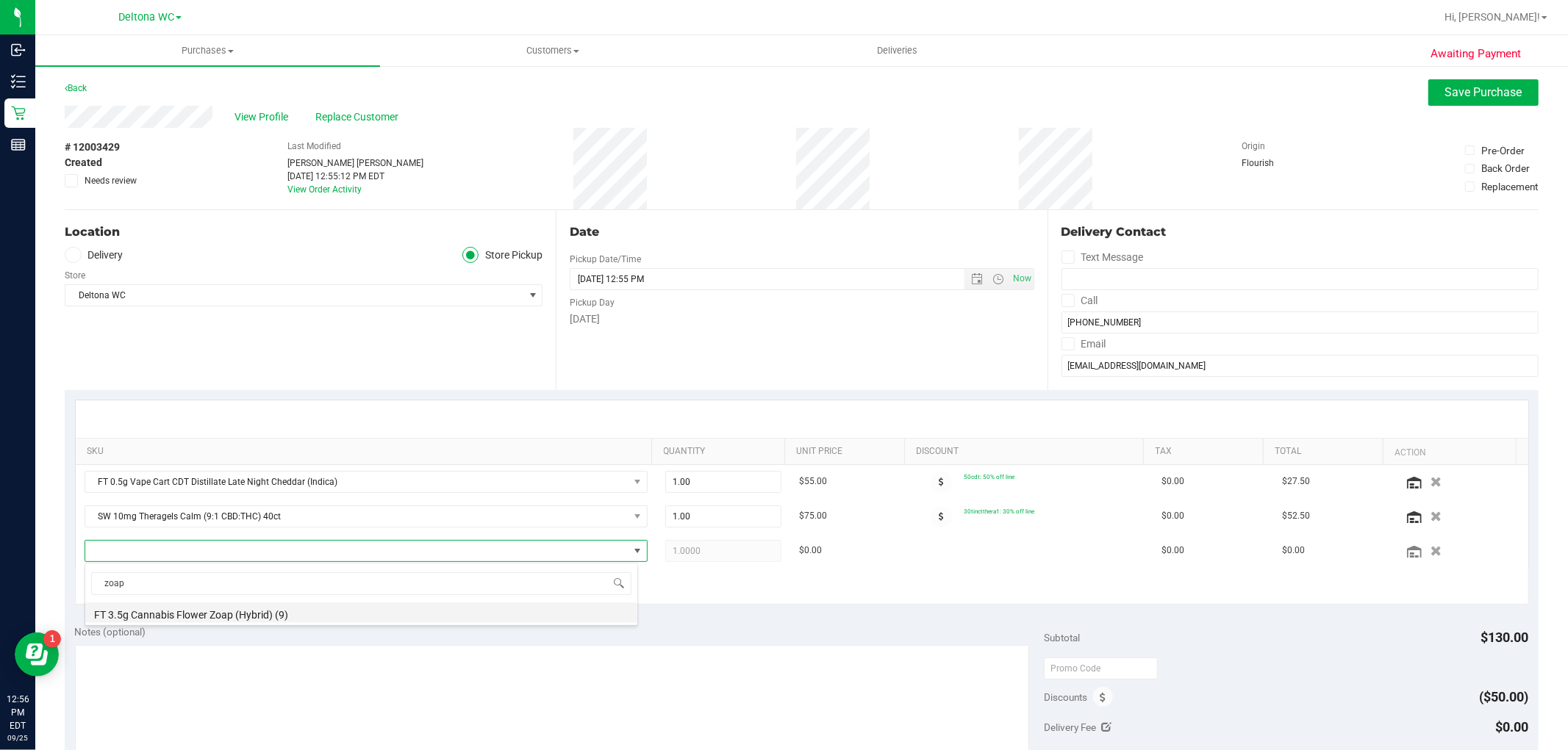
click at [235, 609] on li "FT 3.5g Cannabis Flower Zoap (Hybrid) (9)" at bounding box center [361, 612] width 552 height 21
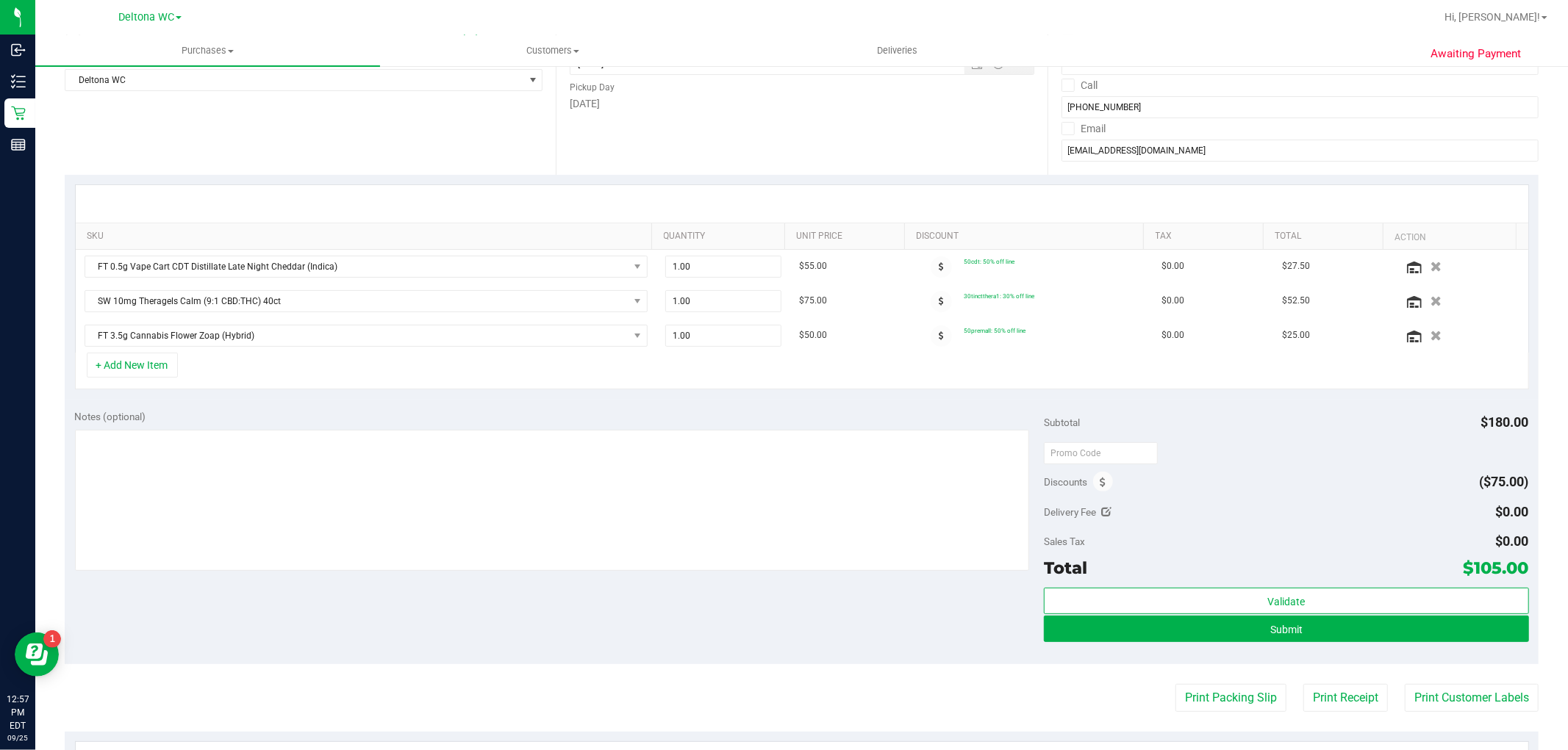
scroll to position [245, 0]
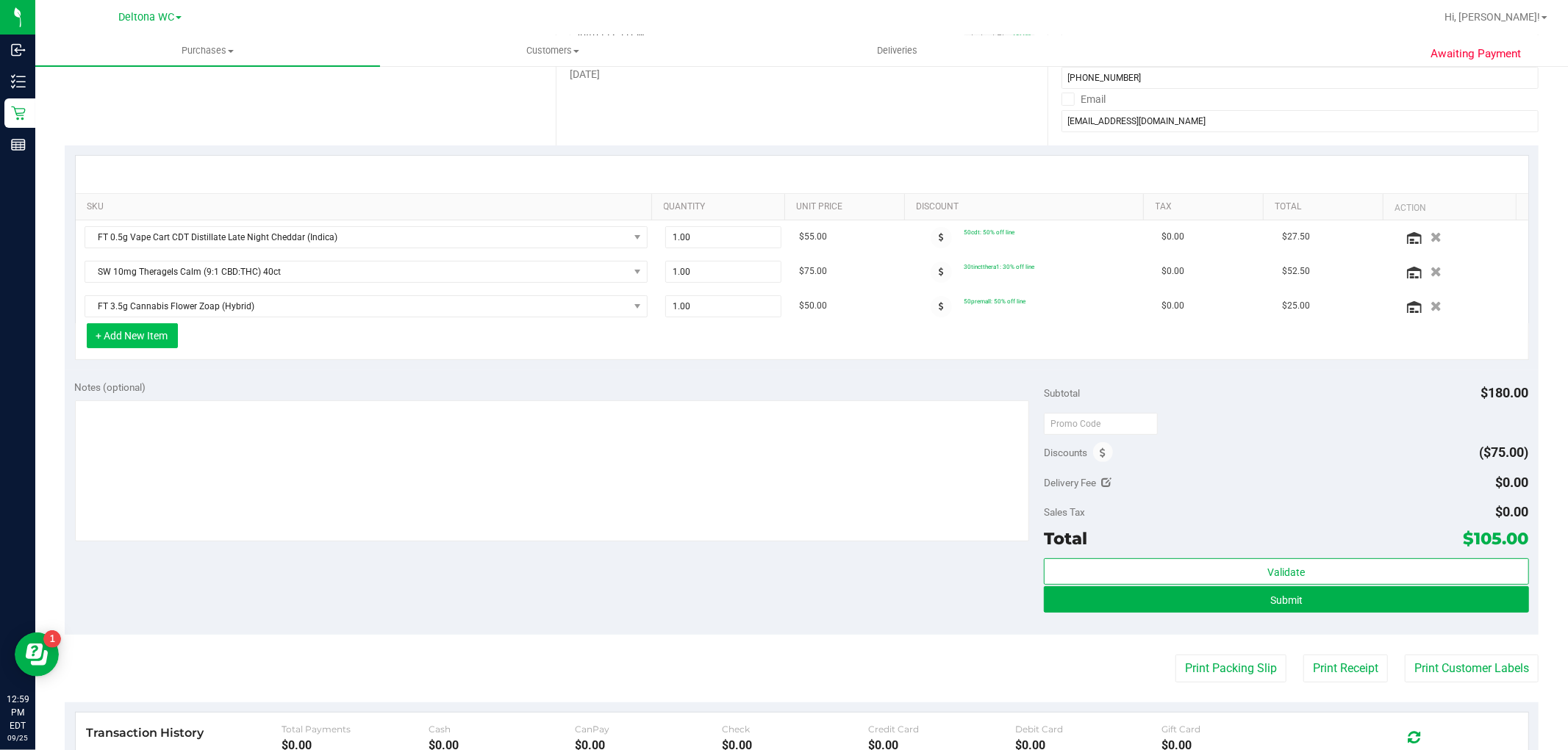
click at [134, 331] on button "+ Add New Item" at bounding box center [132, 336] width 91 height 25
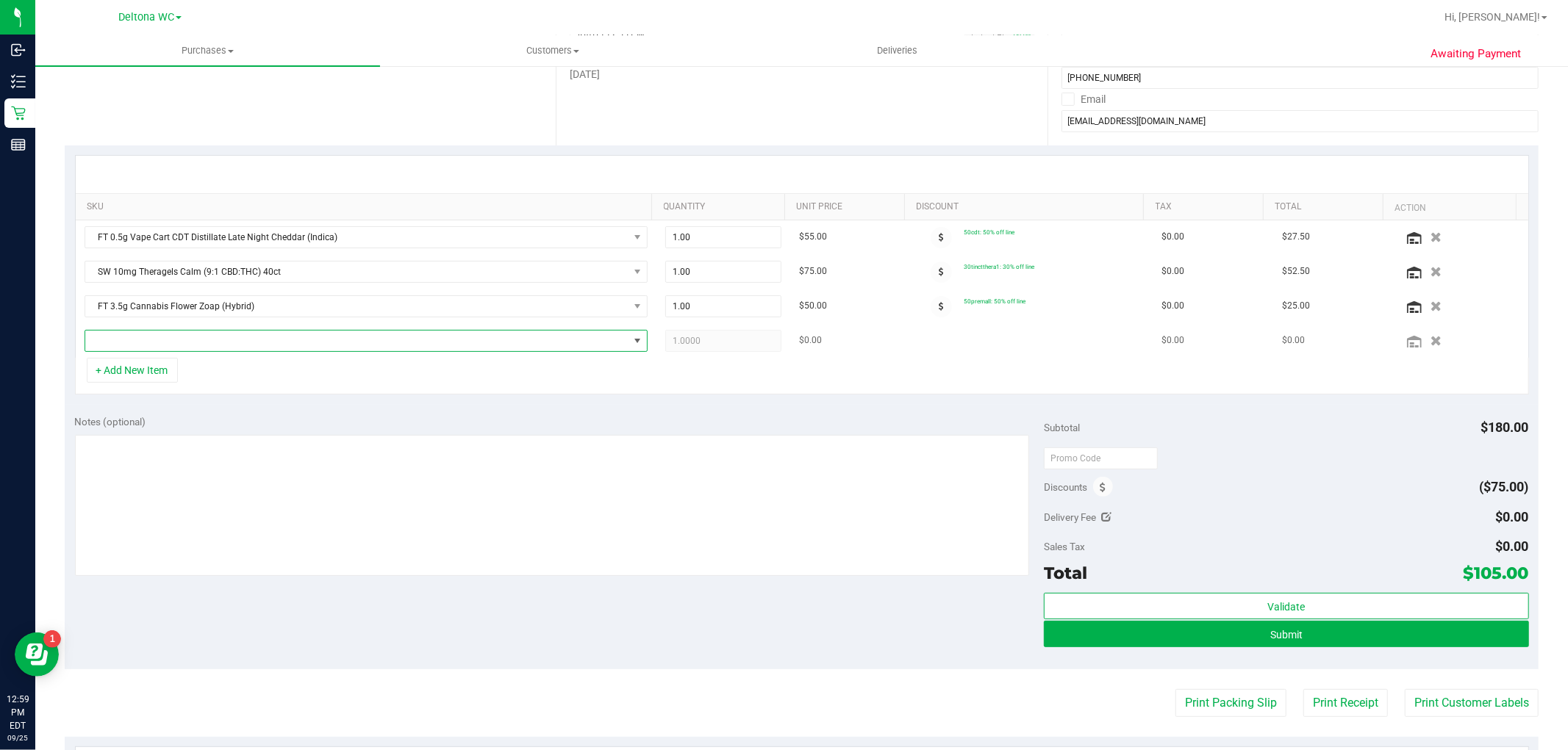
click at [160, 346] on span "NO DATA FOUND" at bounding box center [357, 341] width 543 height 21
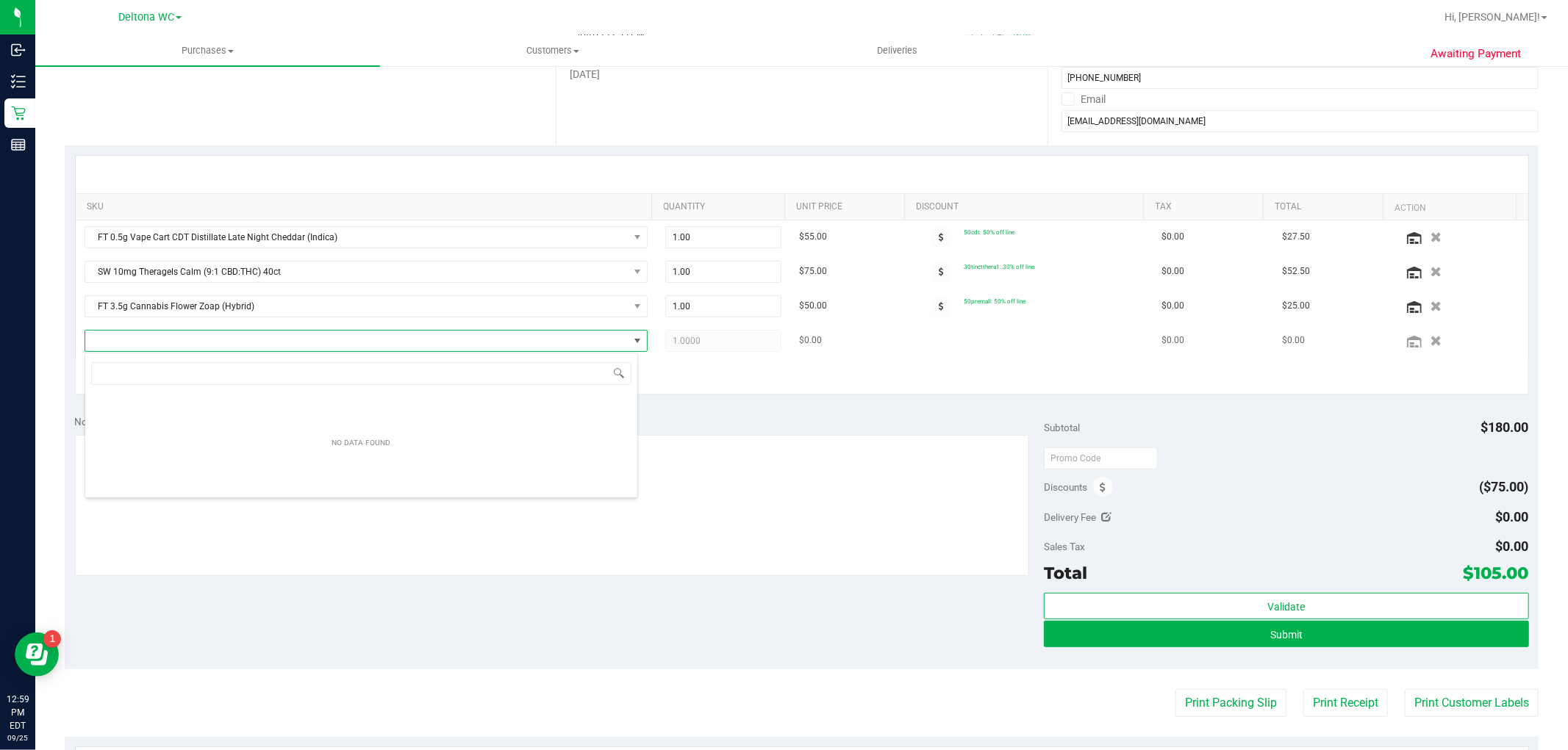
scroll to position [22, 553]
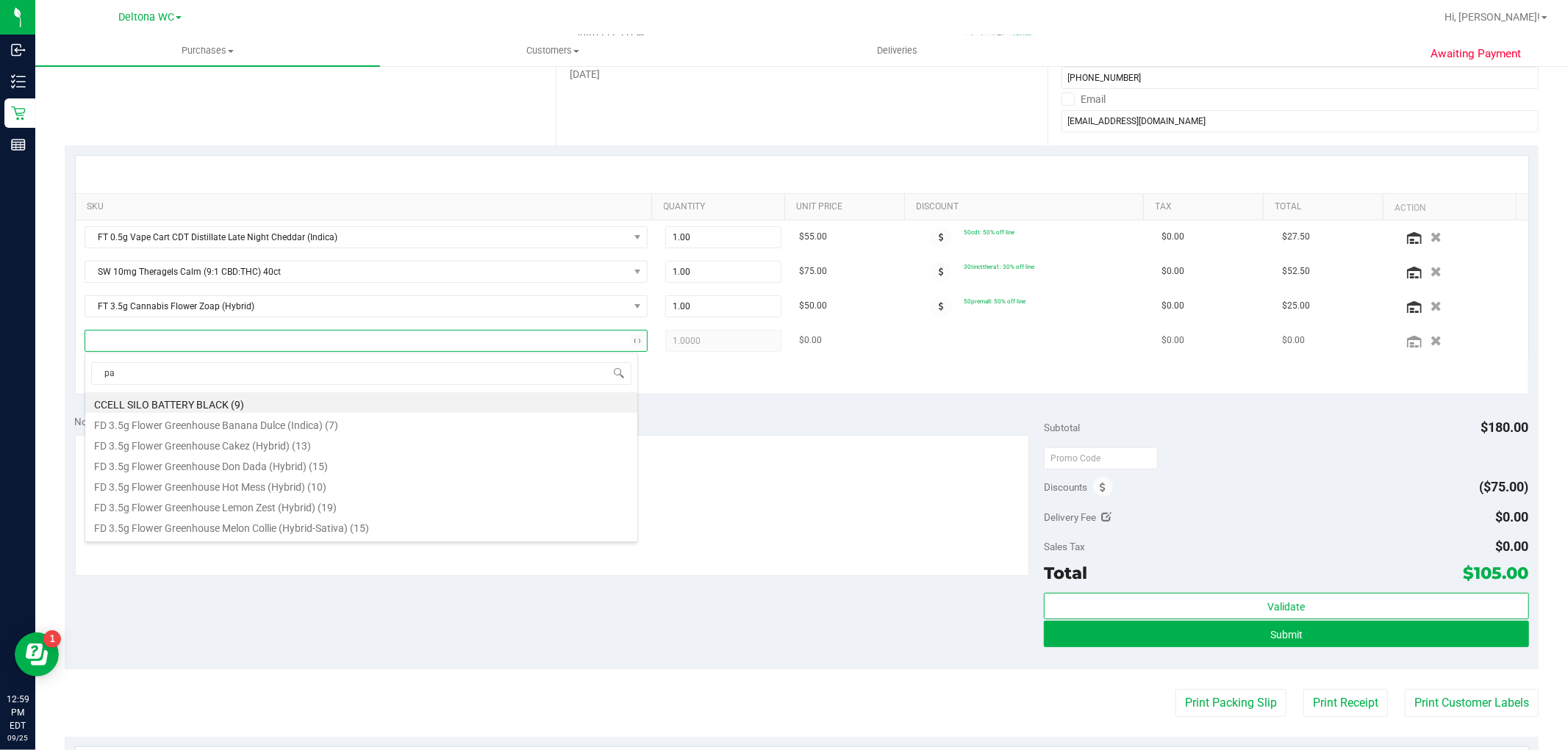
type input "pat"
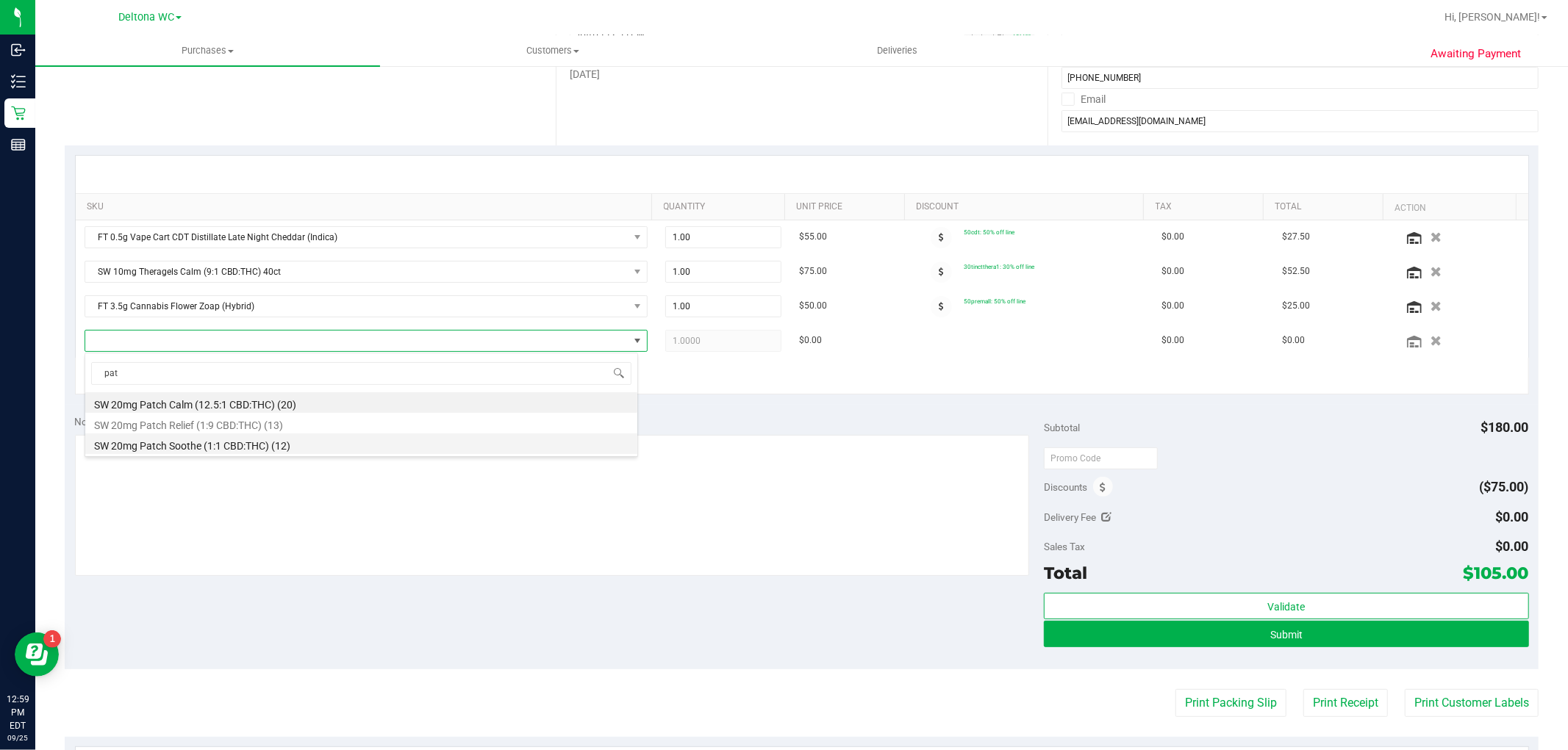
click at [270, 445] on li "SW 20mg Patch Soothe (1:1 CBD:THC) (12)" at bounding box center [361, 443] width 552 height 21
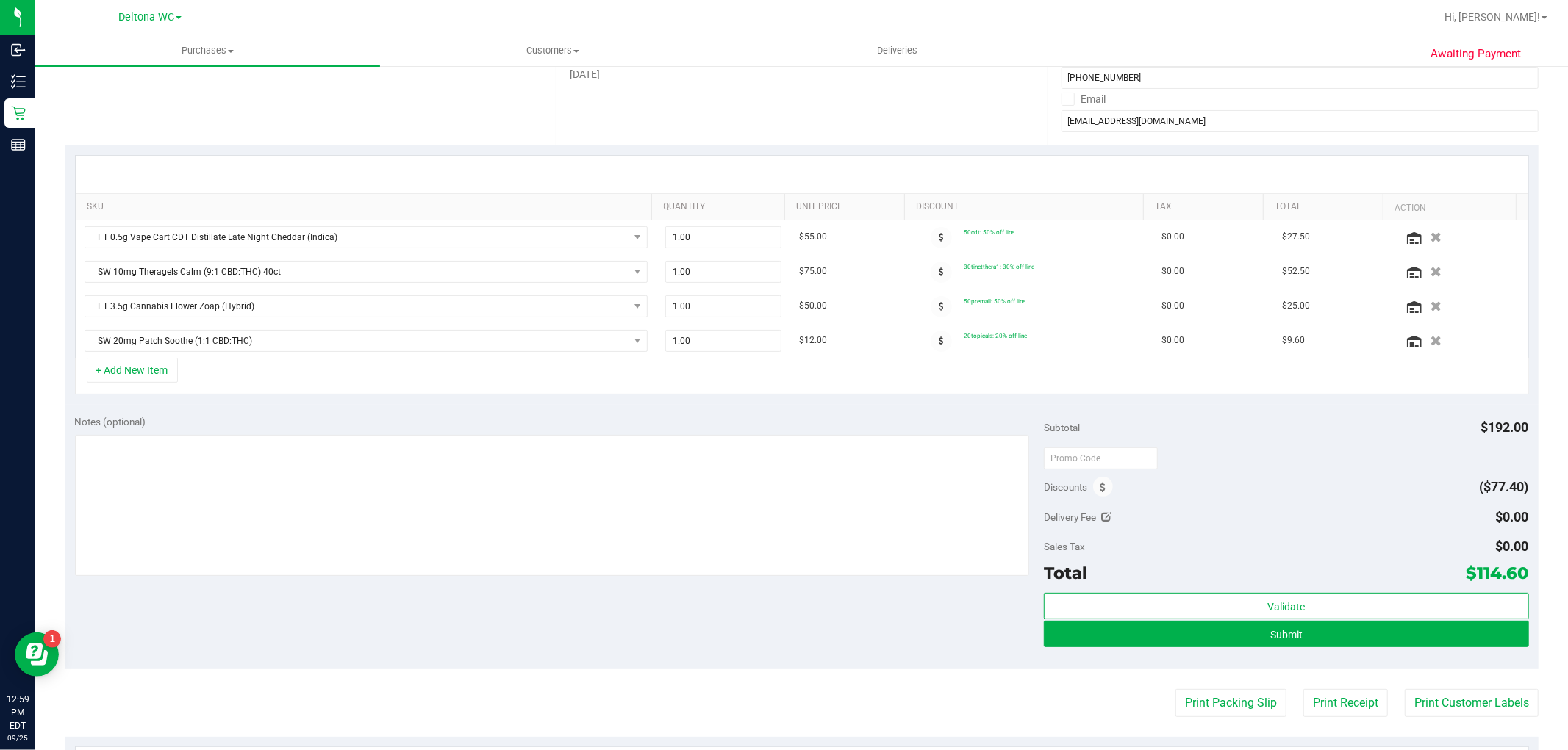
click at [752, 402] on div "SKU Quantity Unit Price Discount Tax Total Action FT 0.5g Vape Cart CDT Distill…" at bounding box center [801, 275] width 1473 height 259
click at [1060, 414] on div "Subtotal" at bounding box center [1062, 428] width 36 height 27
click at [1179, 640] on button "Submit" at bounding box center [1286, 634] width 485 height 27
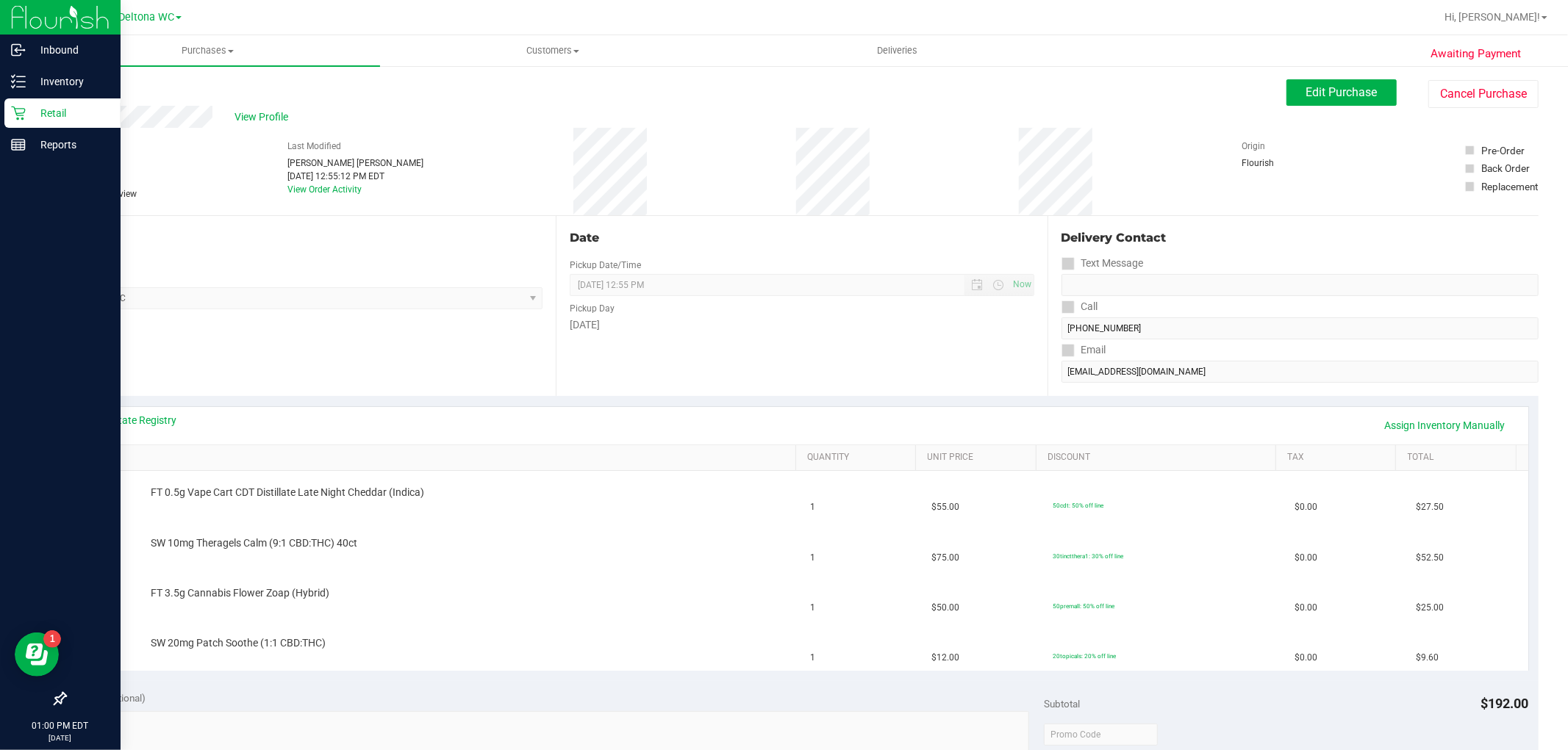
click at [26, 110] on p "Retail" at bounding box center [70, 113] width 88 height 18
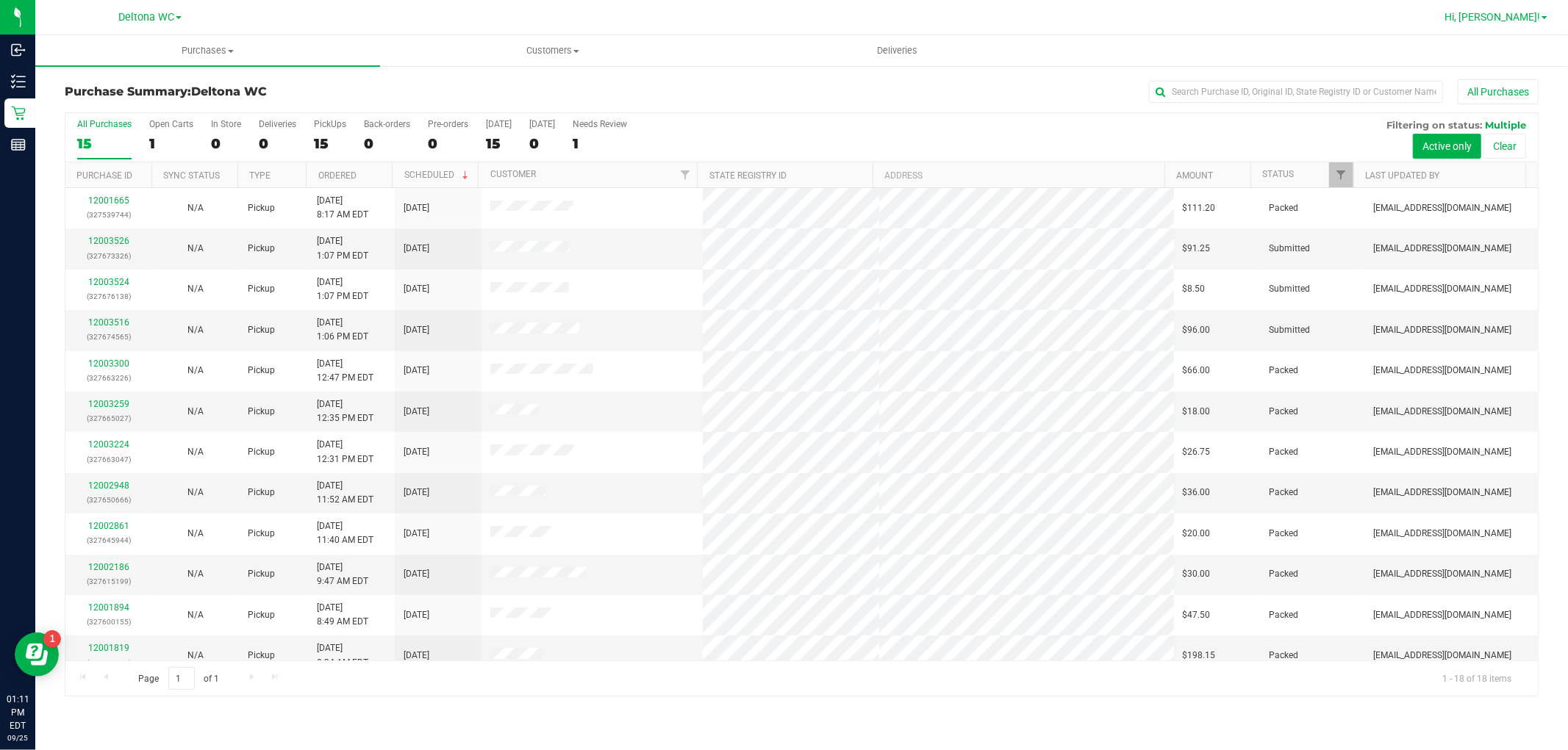
click at [1534, 13] on span "Hi, [PERSON_NAME]!" at bounding box center [1492, 17] width 95 height 12
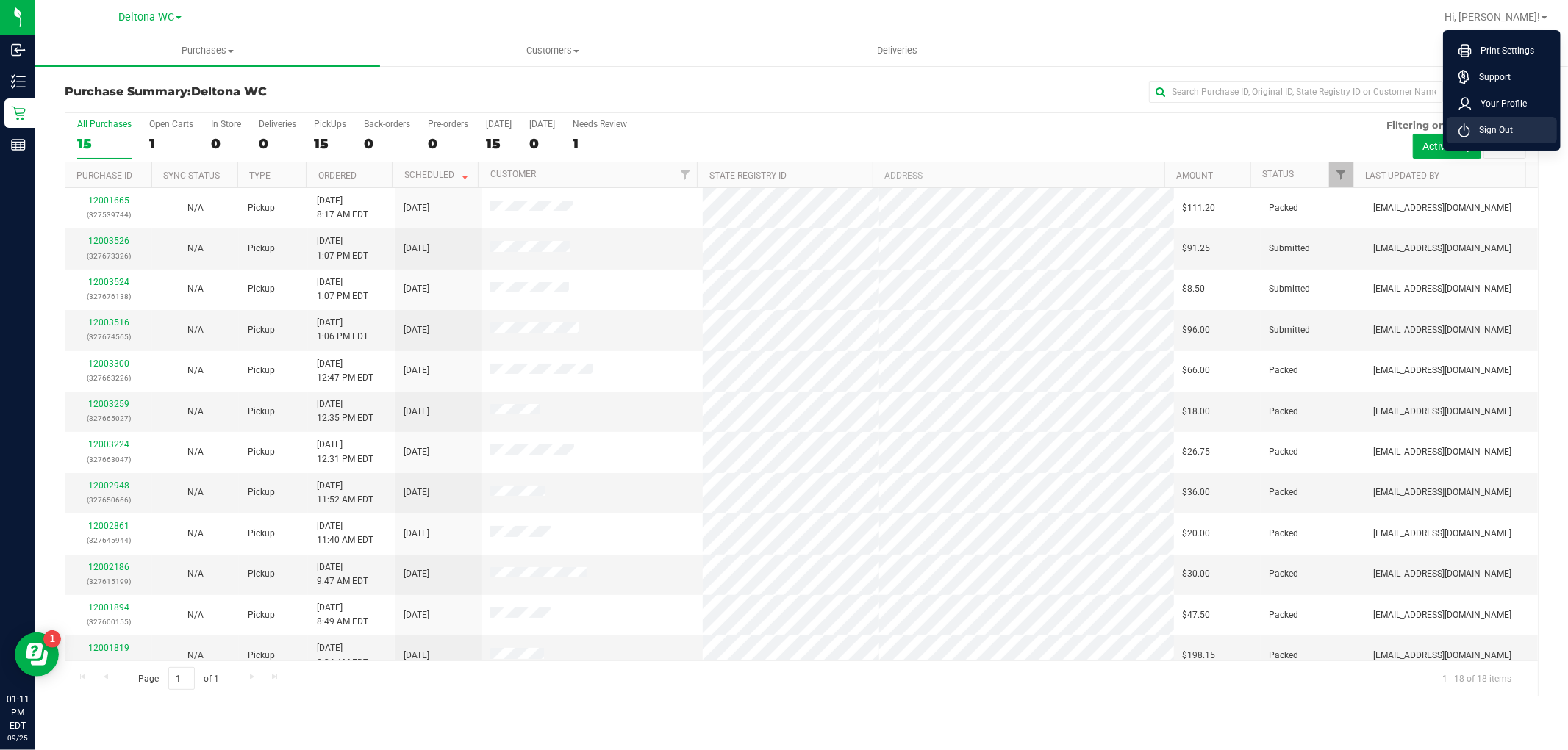
click at [1523, 135] on li "Sign Out" at bounding box center [1502, 130] width 110 height 27
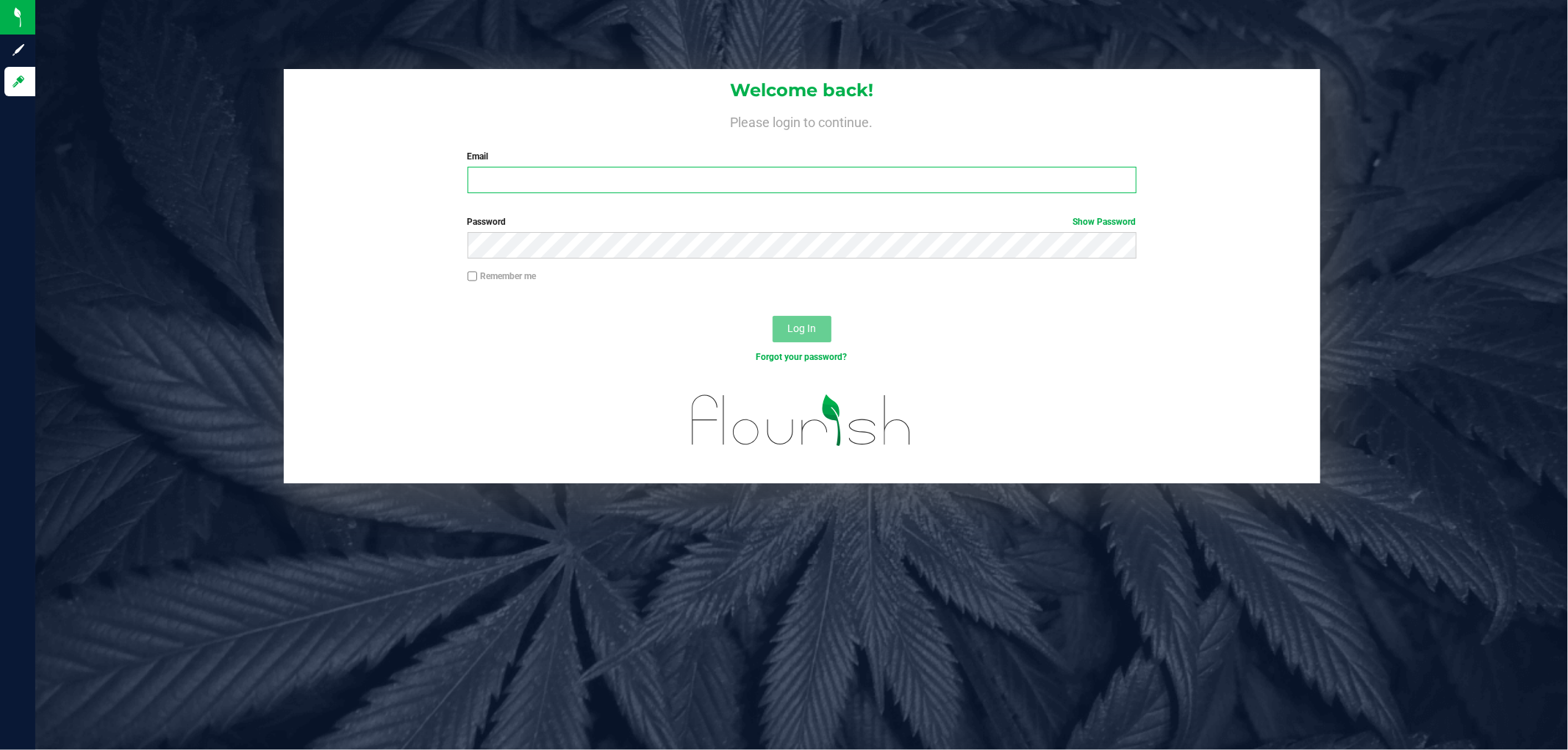
click at [902, 179] on input "Email" at bounding box center [802, 180] width 669 height 27
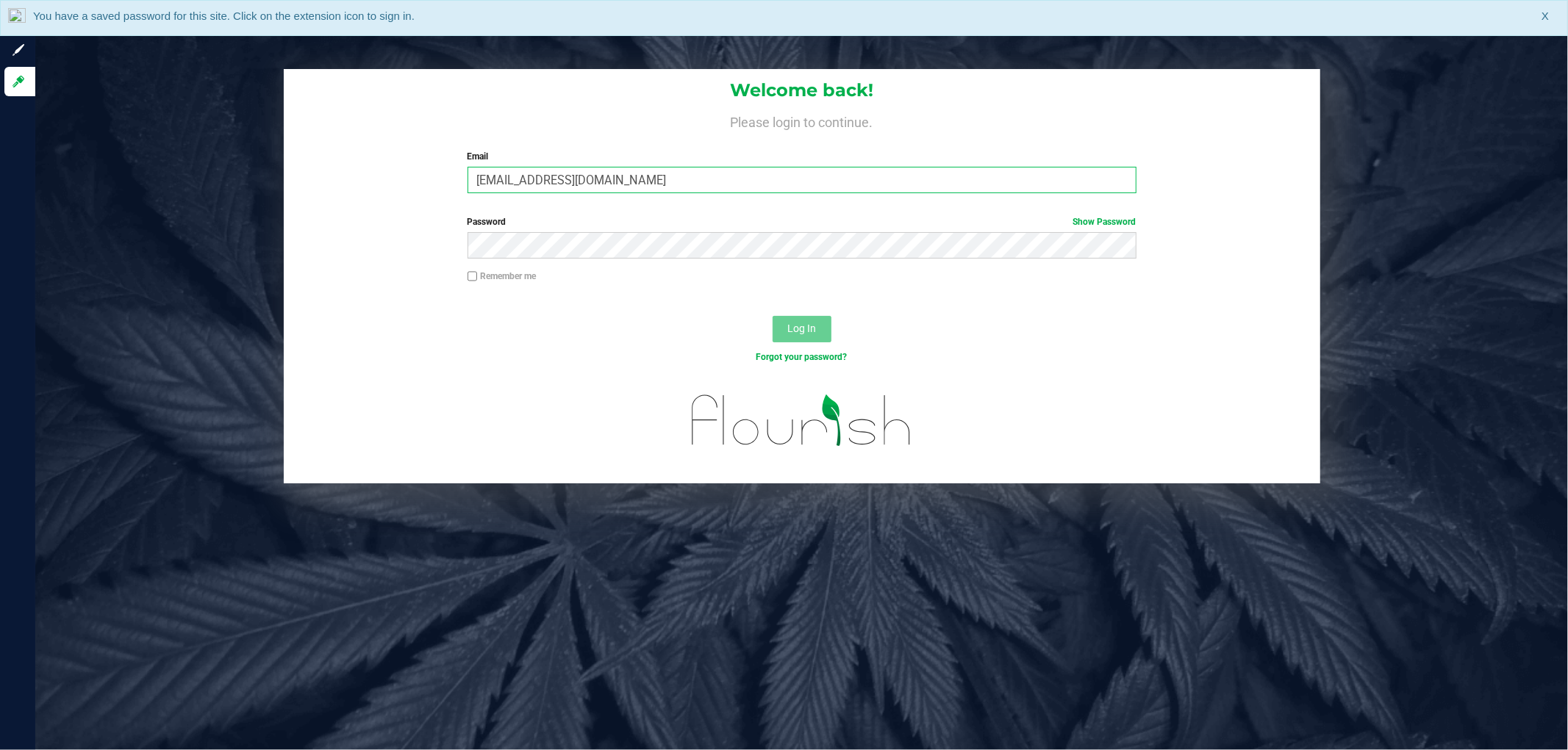
type input "[EMAIL_ADDRESS][DOMAIN_NAME]"
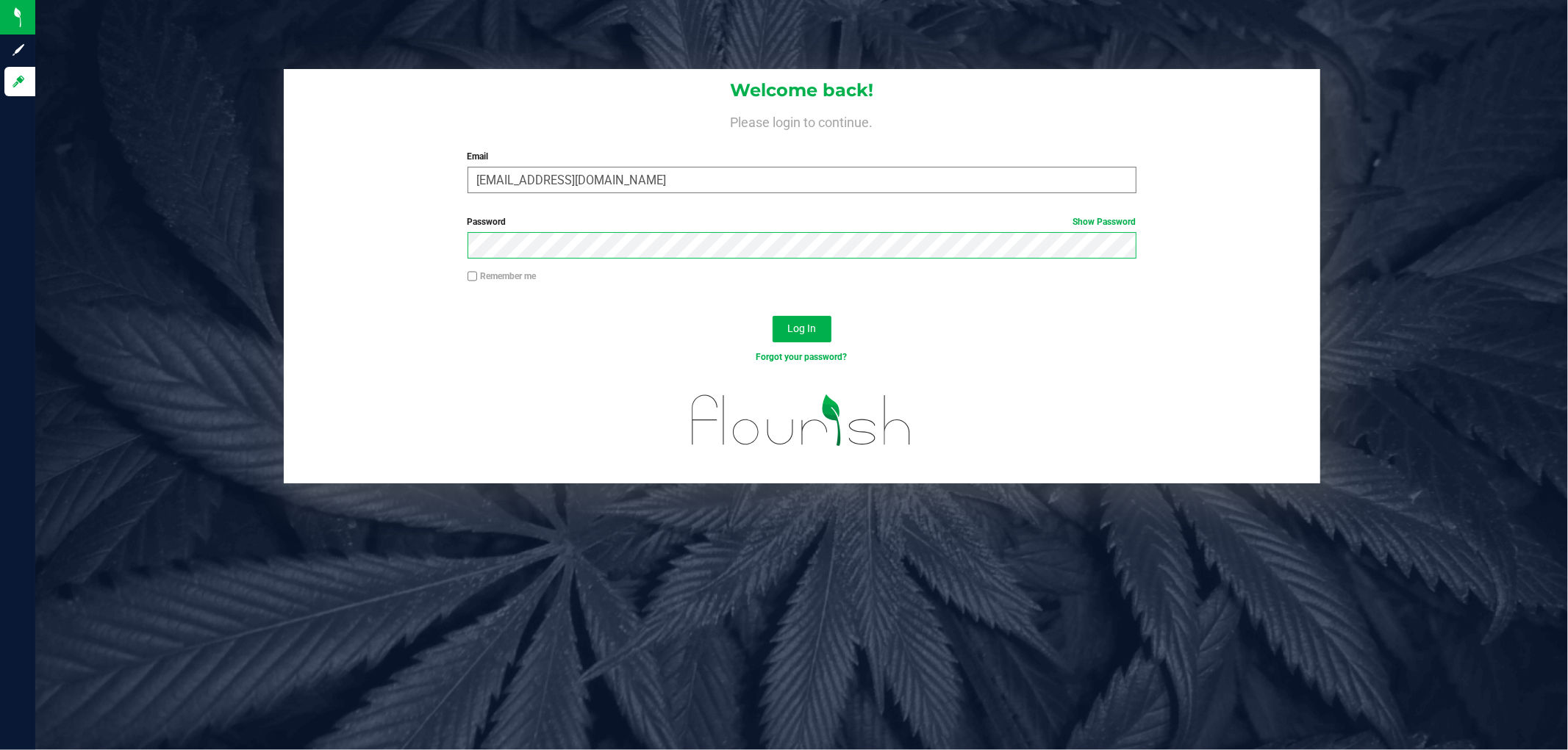
click at [772, 315] on button "Log In" at bounding box center [801, 329] width 59 height 27
